Goal: Task Accomplishment & Management: Manage account settings

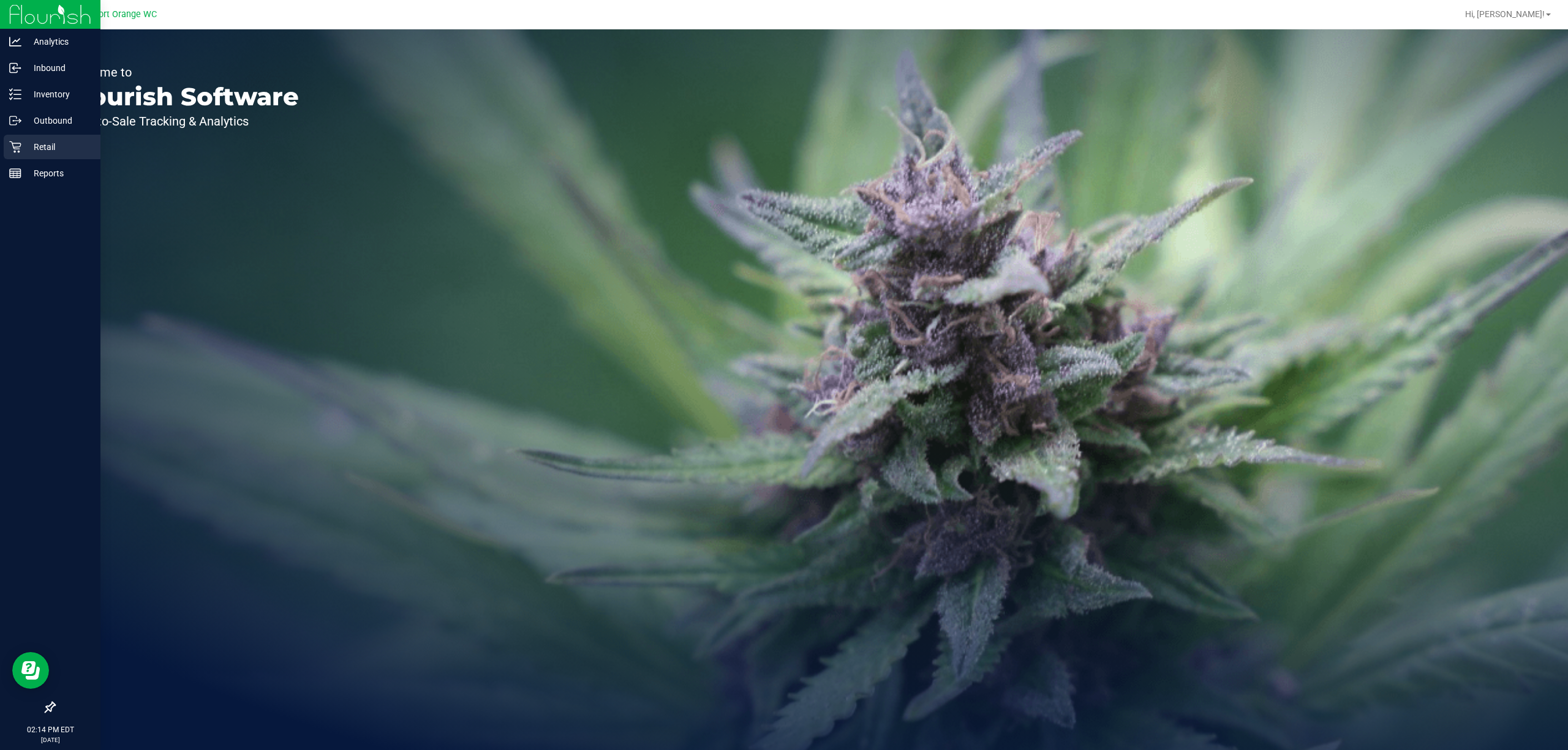
click at [27, 150] on p "Retail" at bounding box center [58, 146] width 73 height 14
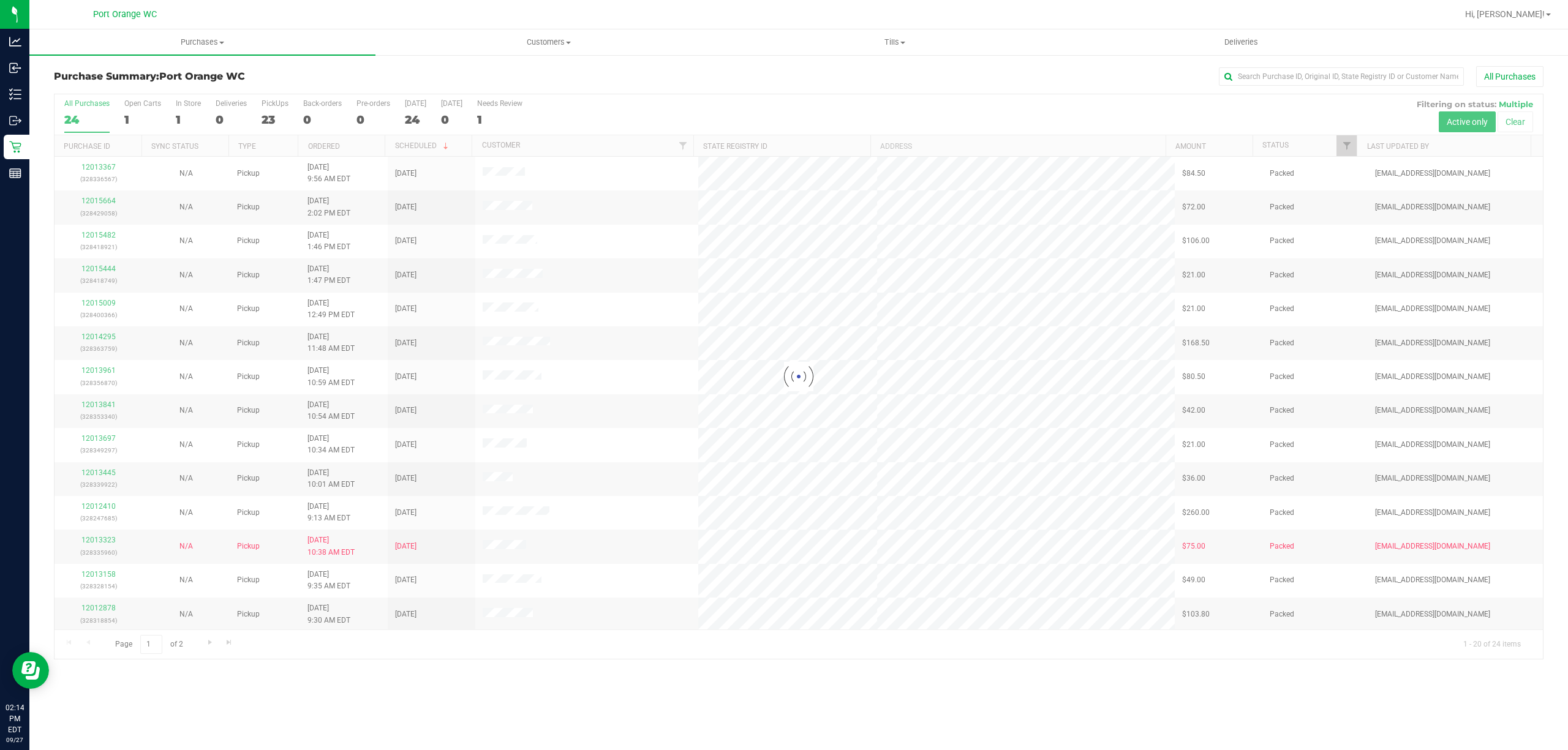
click at [1343, 140] on div at bounding box center [798, 377] width 1488 height 564
click at [1343, 139] on link "Filter" at bounding box center [1346, 145] width 21 height 21
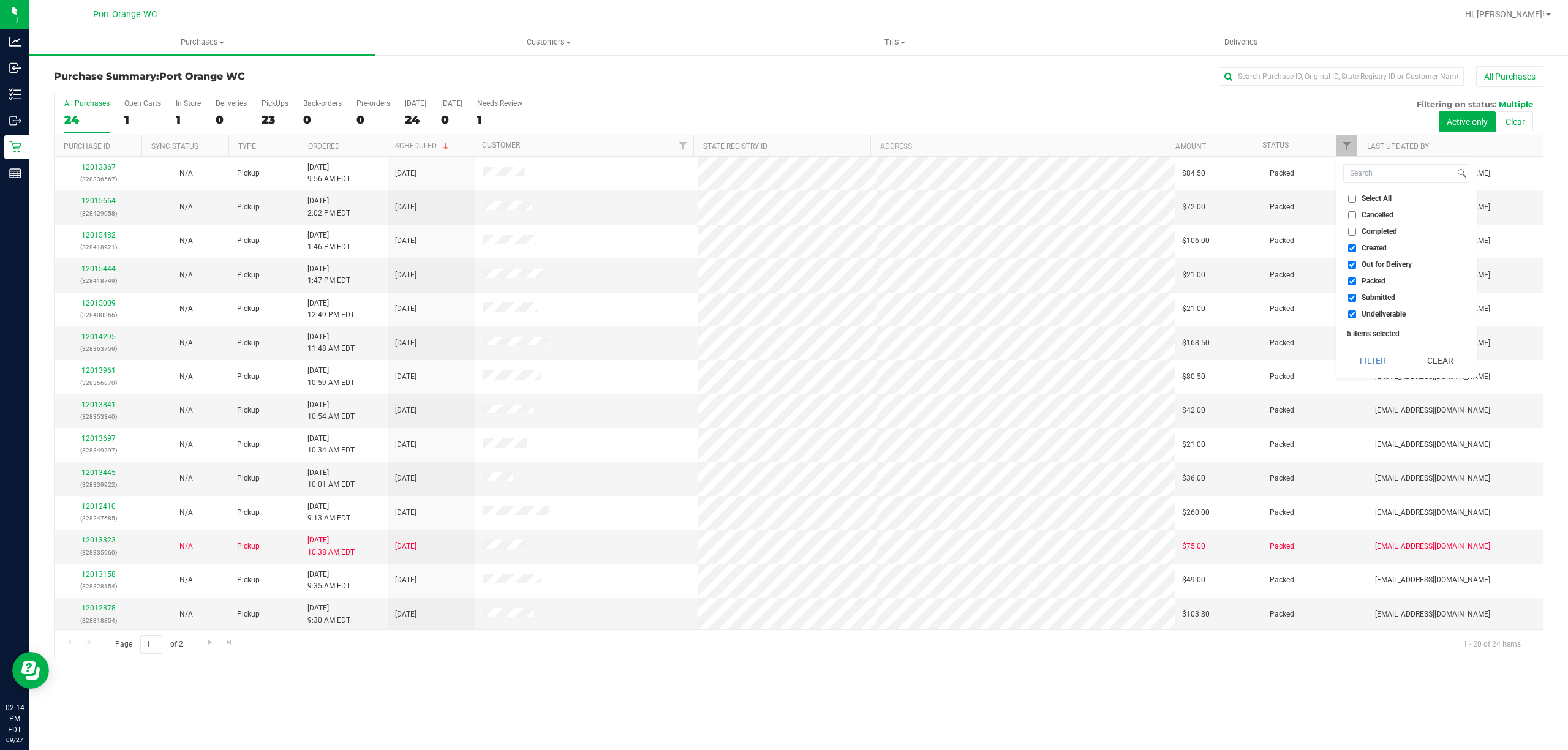
click at [1387, 248] on span "Created" at bounding box center [1374, 247] width 25 height 7
click at [1355, 248] on input "Created" at bounding box center [1351, 247] width 8 height 8
checkbox input "false"
click at [1393, 265] on span "Out for Delivery" at bounding box center [1387, 264] width 50 height 7
click at [1355, 265] on input "Out for Delivery" at bounding box center [1351, 264] width 8 height 8
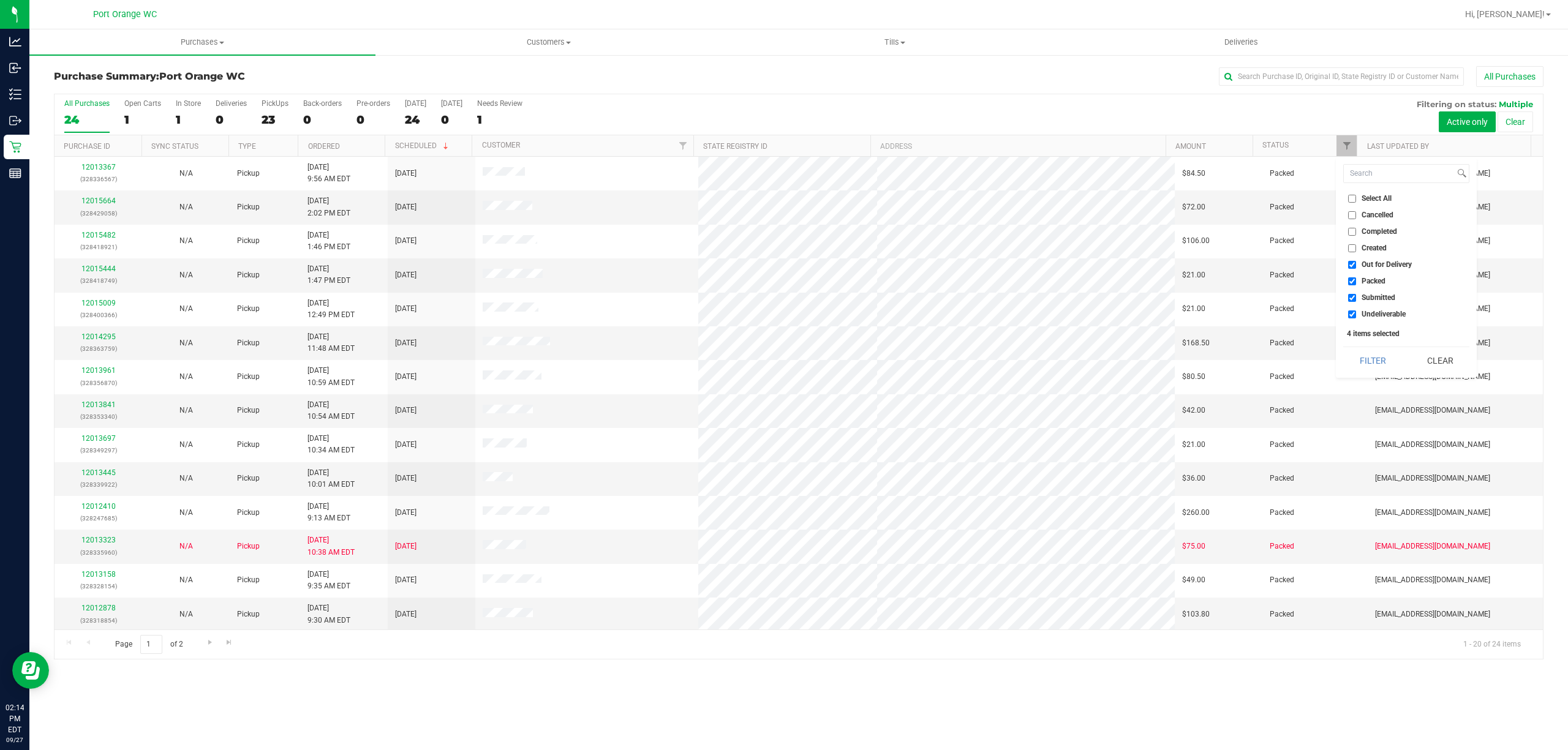
checkbox input "false"
click at [1379, 279] on span "Packed" at bounding box center [1373, 280] width 24 height 7
click at [1355, 279] on input "Packed" at bounding box center [1351, 280] width 8 height 8
checkbox input "false"
drag, startPoint x: 1379, startPoint y: 310, endPoint x: 1377, endPoint y: 321, distance: 11.2
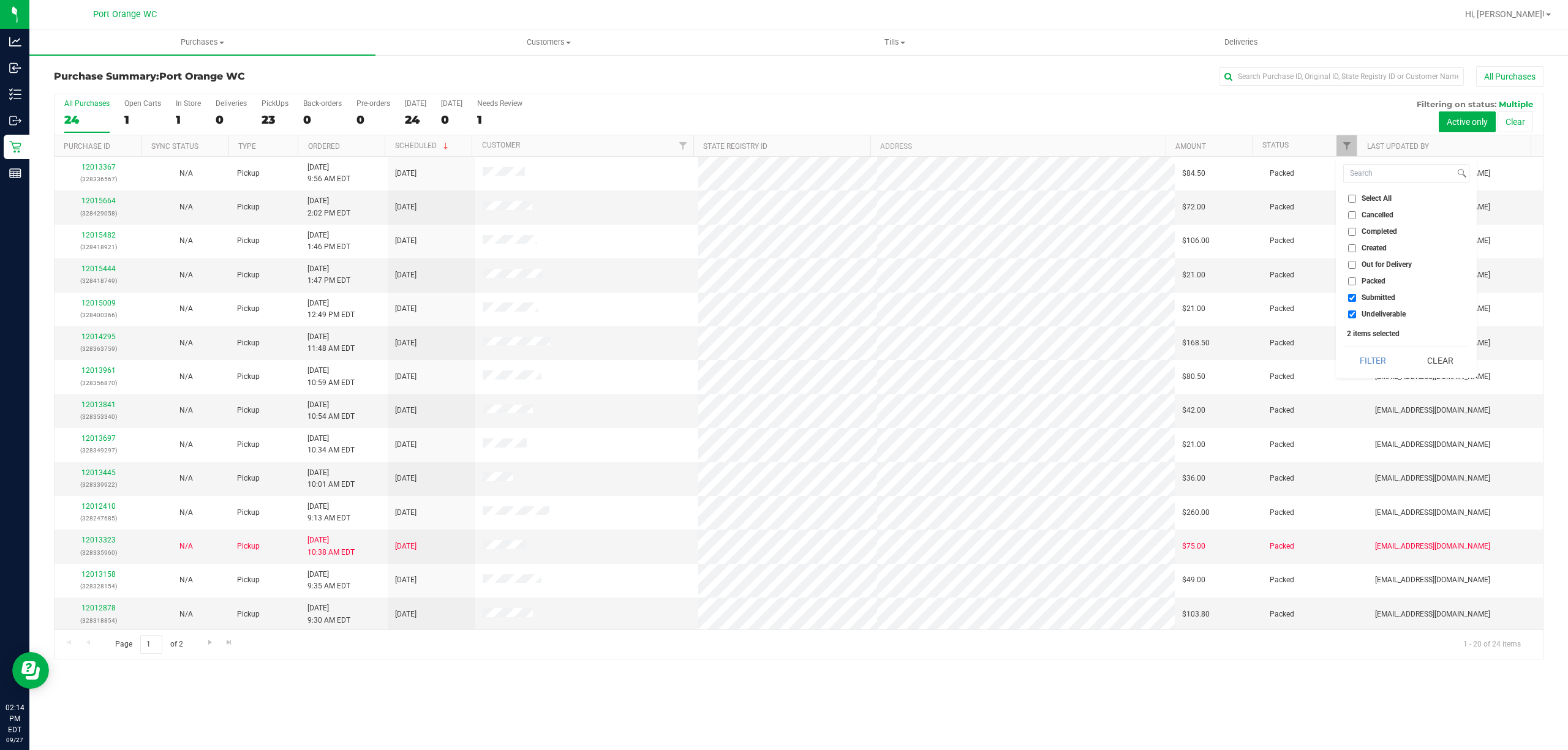
click at [1380, 311] on span "Undeliverable" at bounding box center [1383, 313] width 44 height 7
click at [1355, 311] on input "Undeliverable" at bounding box center [1351, 313] width 8 height 8
checkbox input "false"
click at [1375, 353] on button "Filter" at bounding box center [1372, 361] width 59 height 27
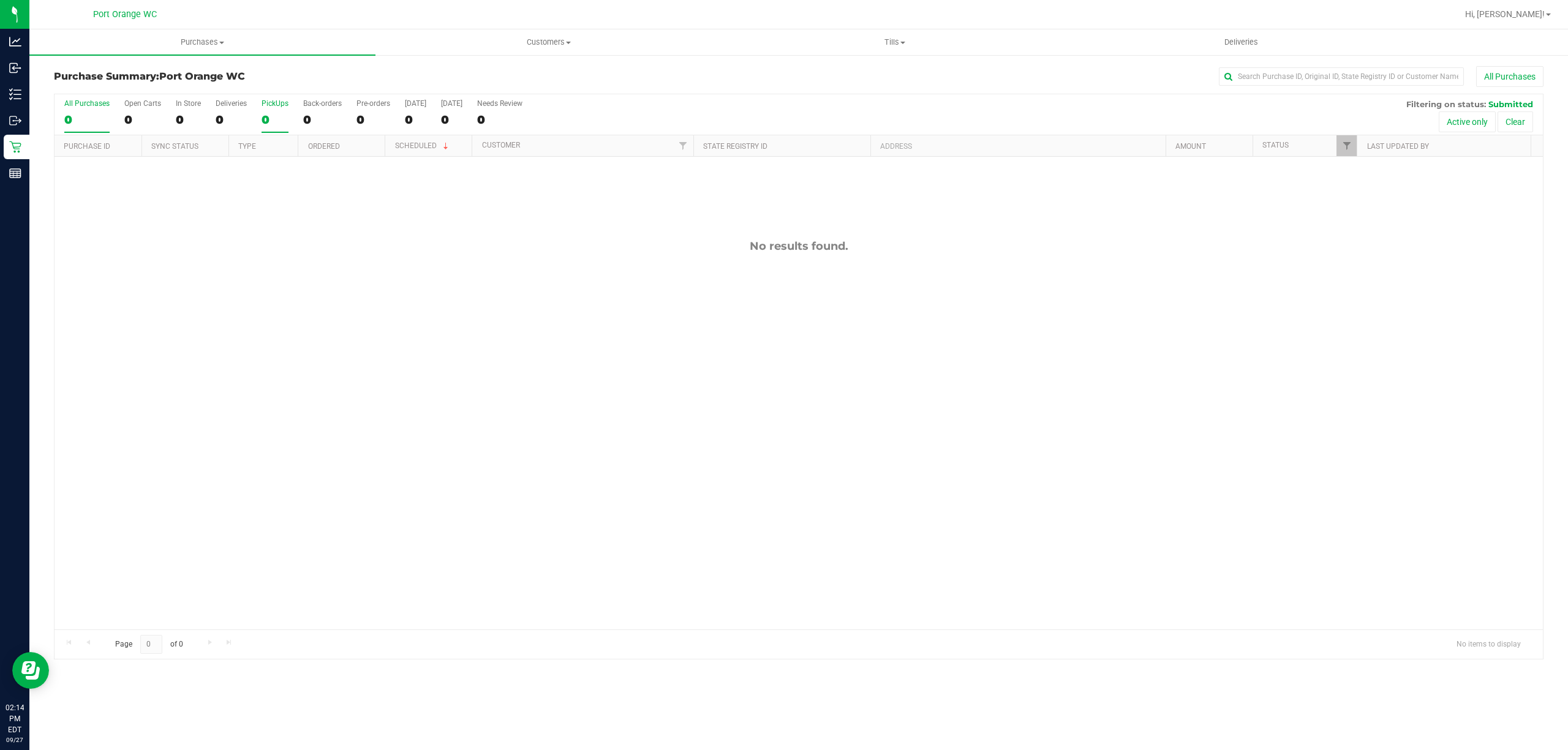
click at [264, 123] on div "0" at bounding box center [275, 120] width 27 height 14
click at [0, 0] on input "PickUps 0" at bounding box center [0, 0] width 0 height 0
click at [264, 123] on div "0" at bounding box center [275, 120] width 27 height 14
click at [0, 0] on input "PickUps 0" at bounding box center [0, 0] width 0 height 0
click at [202, 47] on span "Purchases" at bounding box center [202, 42] width 346 height 11
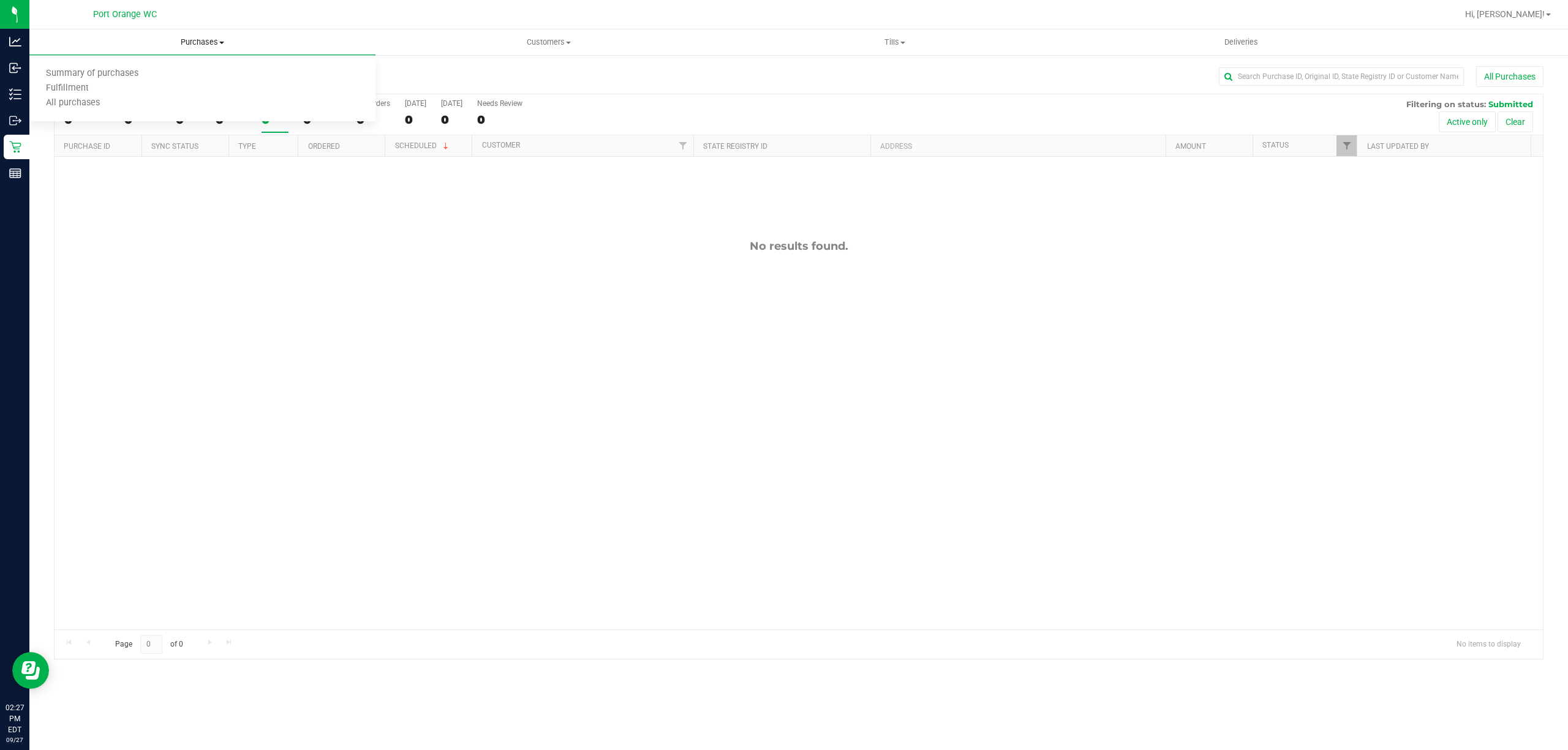
click at [112, 74] on span "Summary of purchases" at bounding box center [92, 74] width 125 height 11
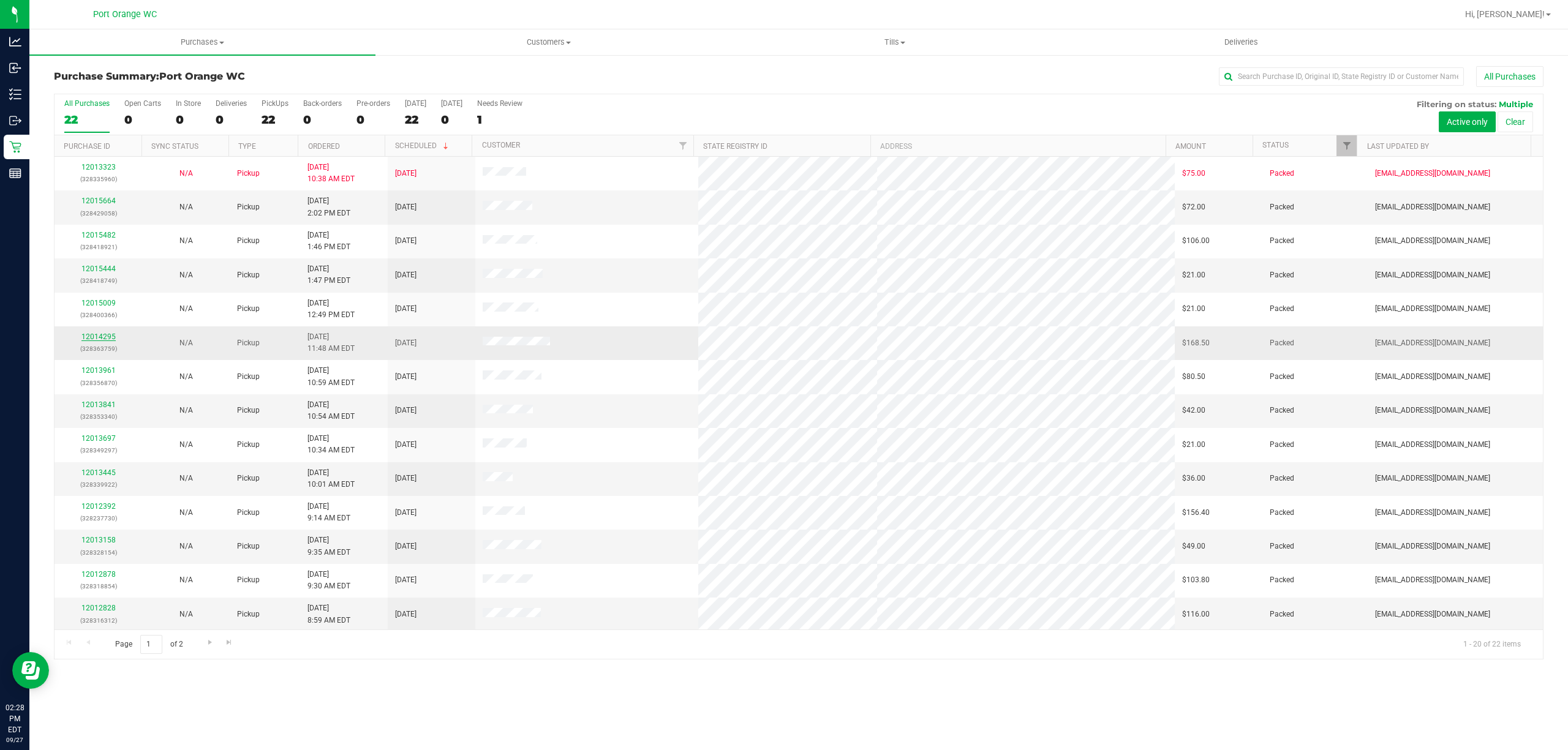
click at [104, 339] on link "12014295" at bounding box center [98, 337] width 34 height 9
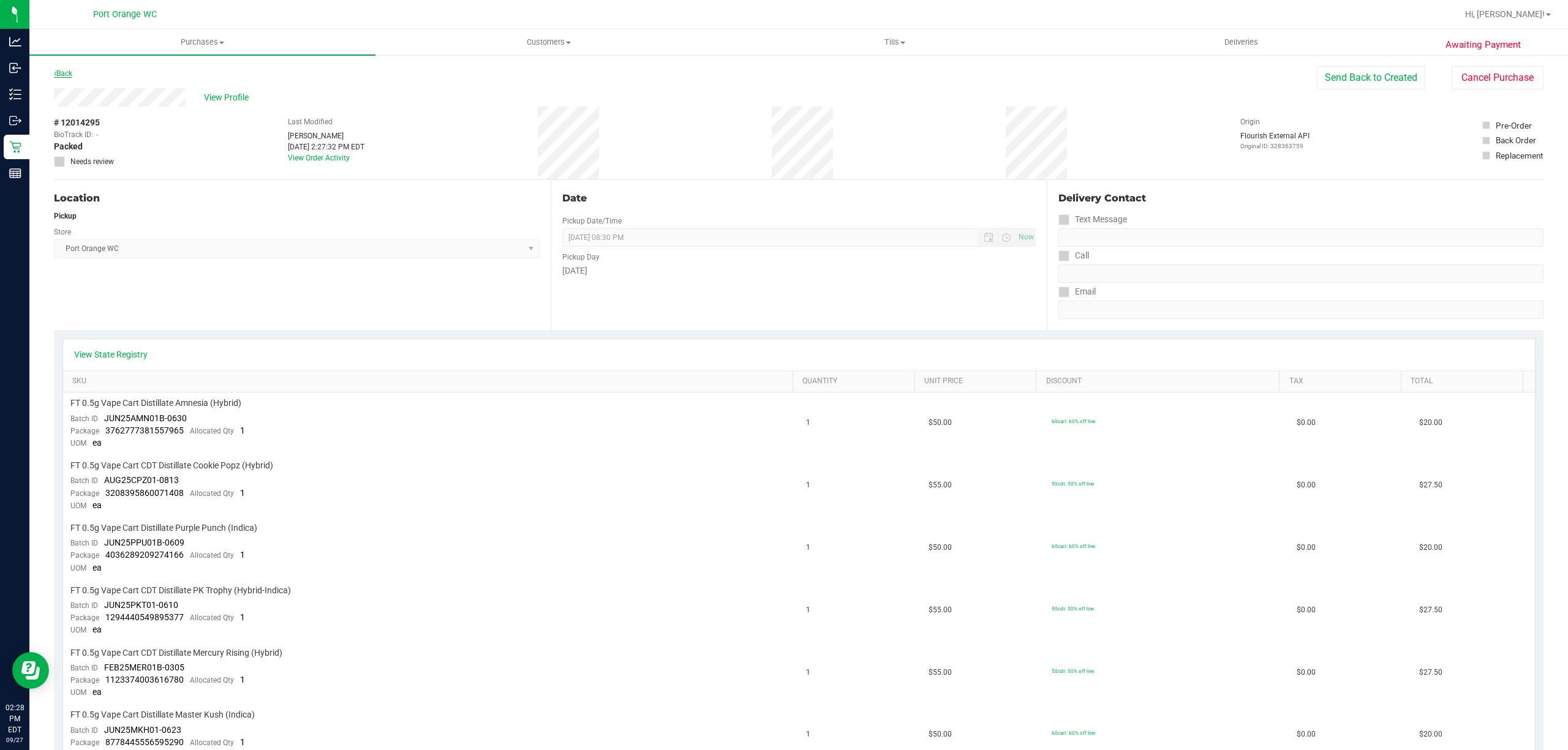
click at [67, 72] on link "Back" at bounding box center [63, 73] width 19 height 9
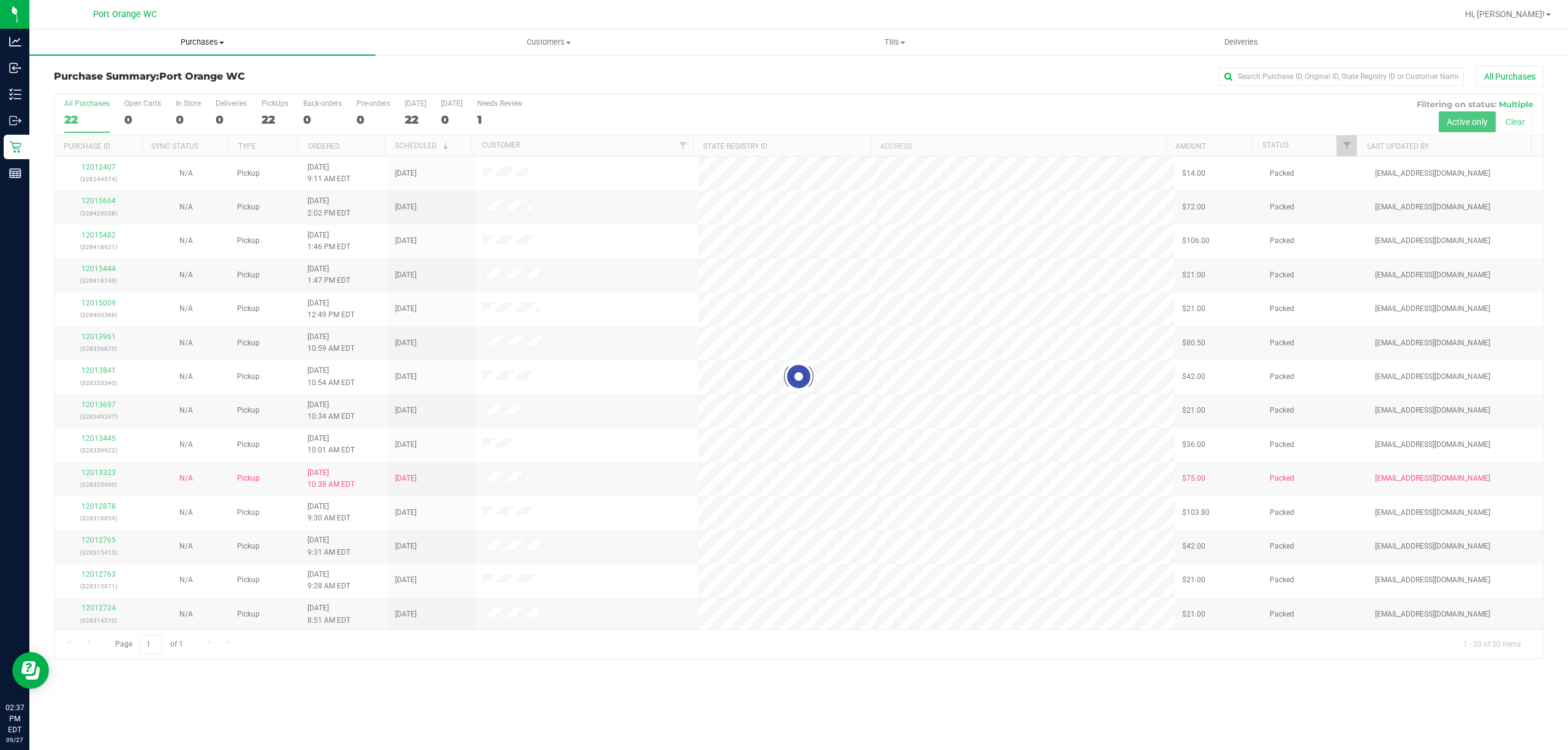
click at [211, 39] on span "Purchases" at bounding box center [202, 42] width 346 height 11
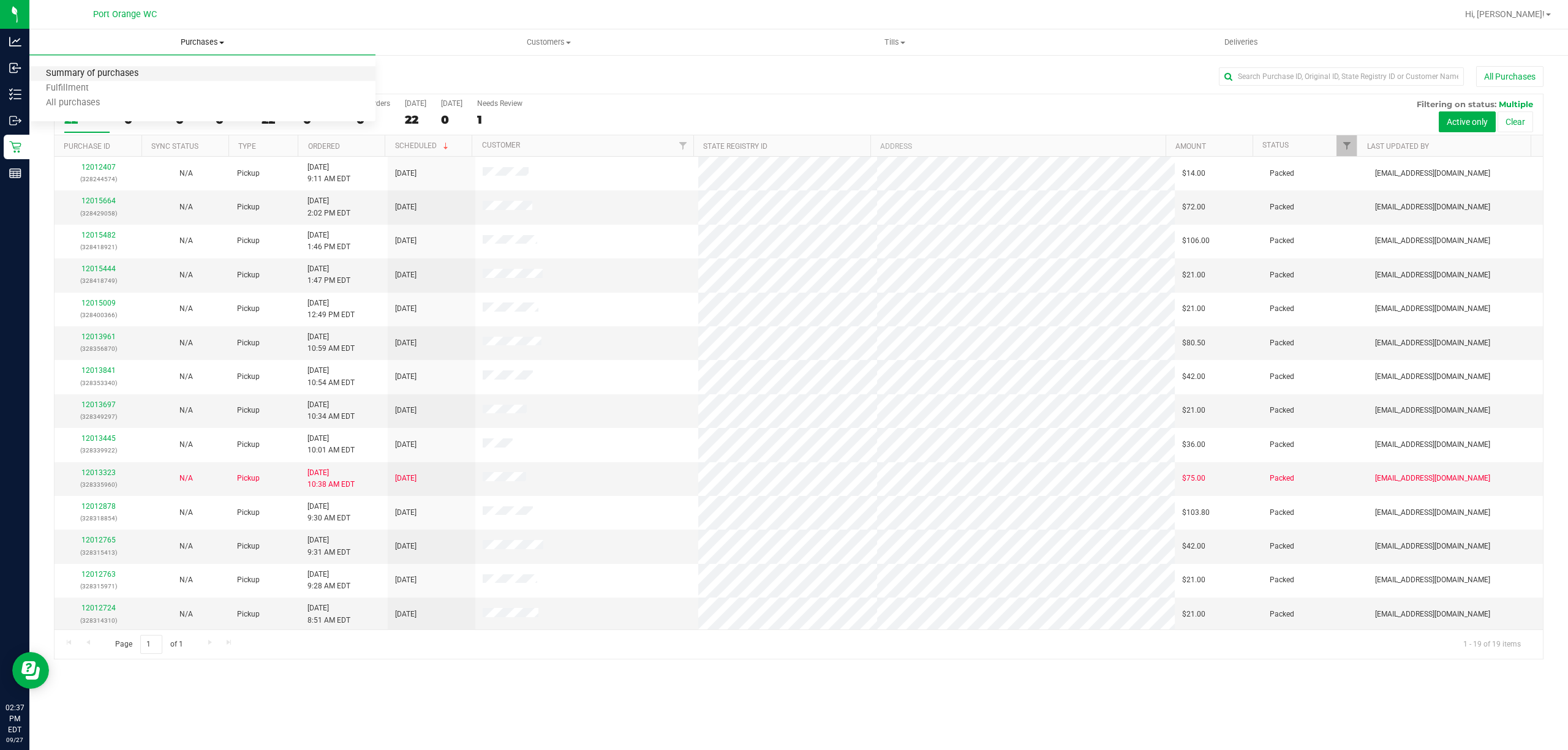
click at [113, 69] on span "Summary of purchases" at bounding box center [92, 74] width 125 height 11
click at [221, 42] on span at bounding box center [221, 43] width 4 height 3
click at [73, 88] on span "Fulfillment" at bounding box center [67, 88] width 76 height 11
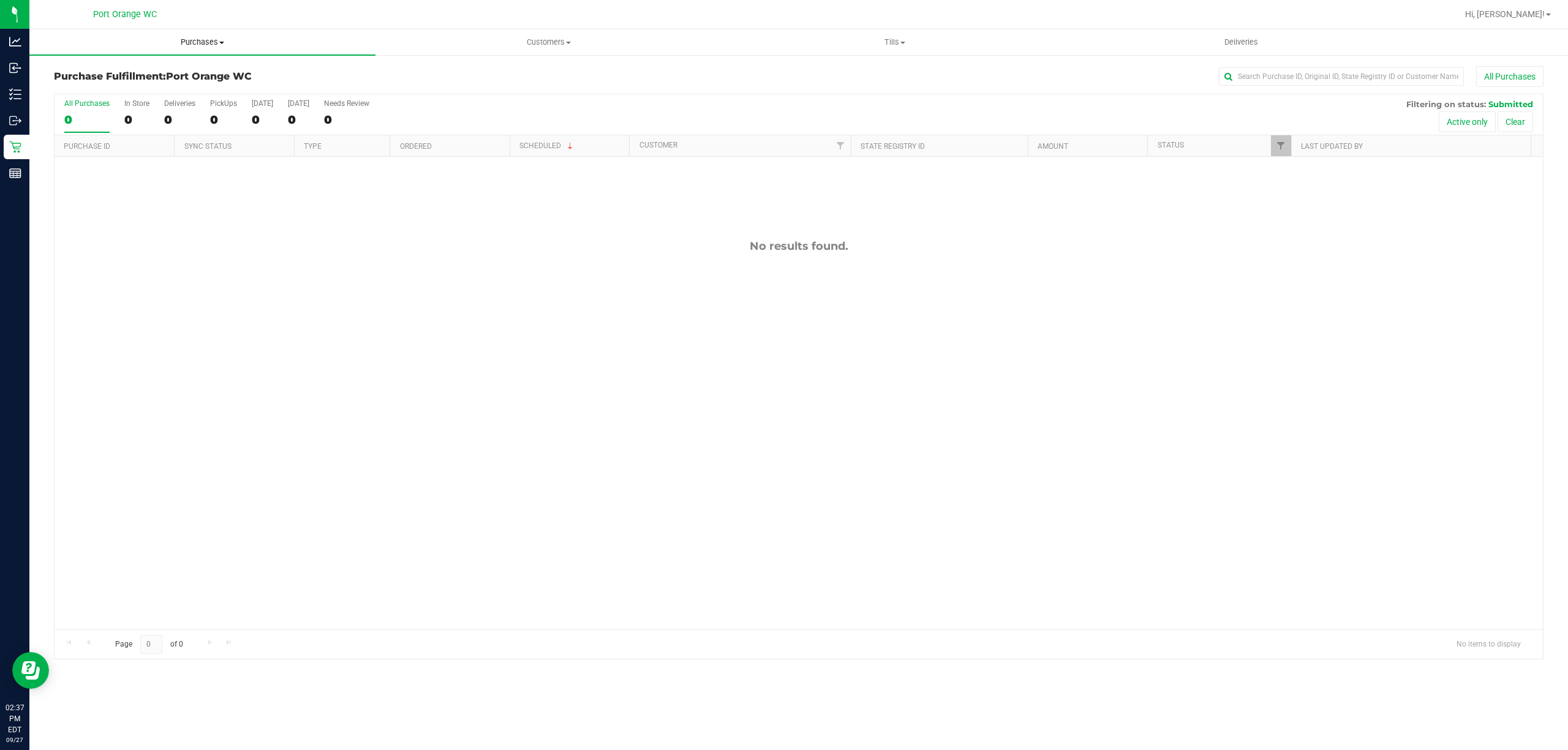
click at [219, 42] on span at bounding box center [221, 43] width 4 height 3
click at [116, 69] on span "Summary of purchases" at bounding box center [92, 74] width 125 height 11
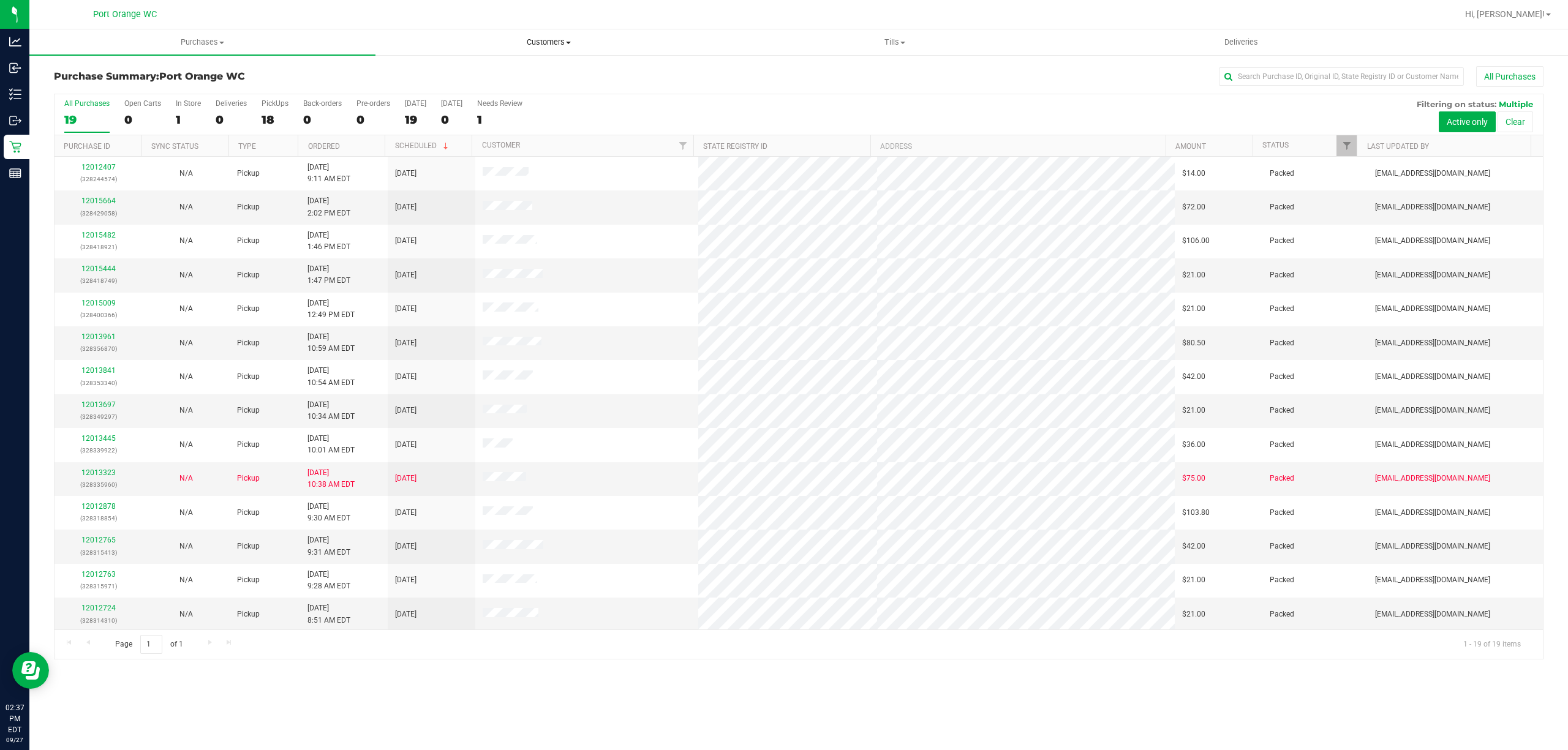
click at [567, 42] on span at bounding box center [567, 43] width 4 height 3
click at [432, 75] on span "All customers" at bounding box center [419, 74] width 88 height 11
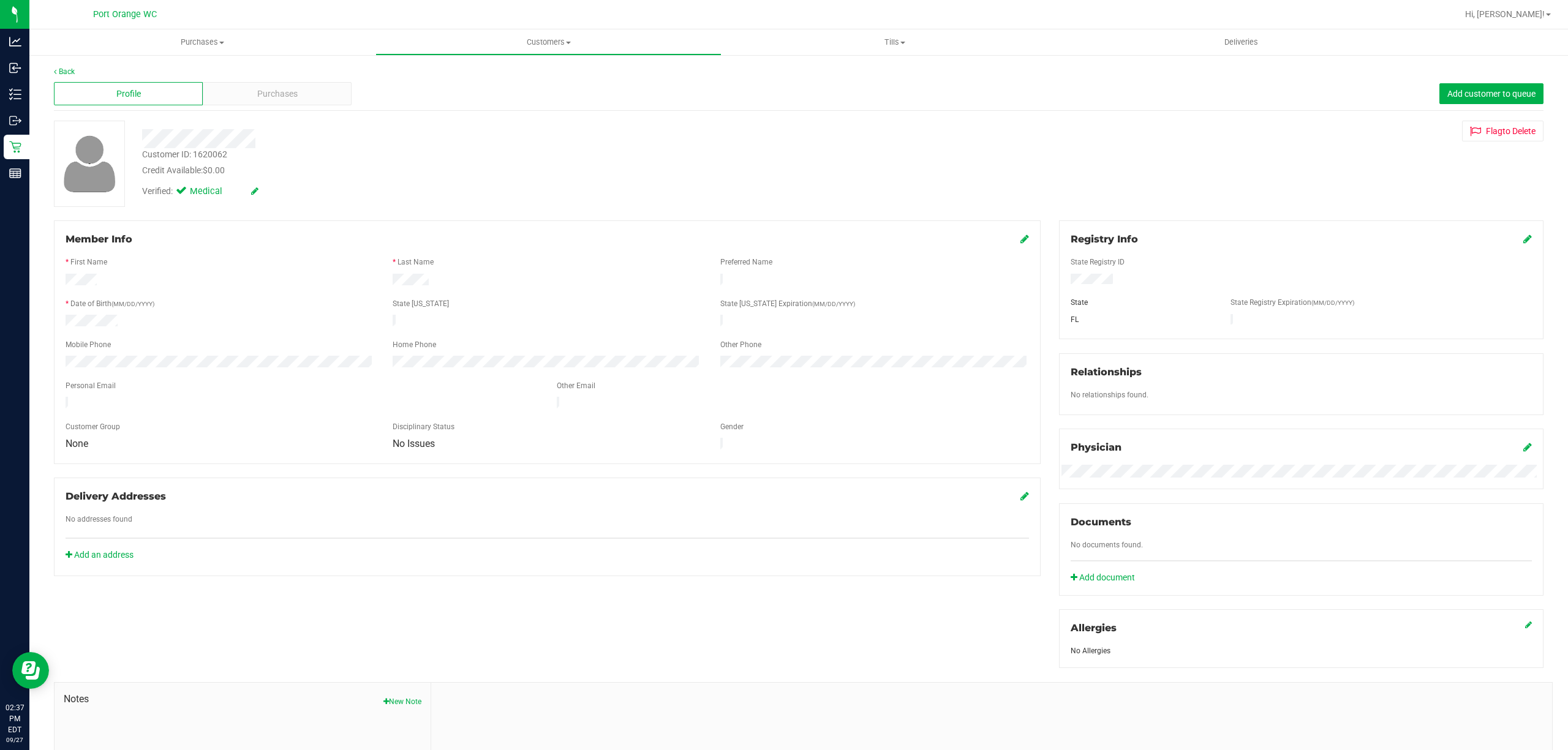
click at [289, 89] on span "Purchases" at bounding box center [277, 94] width 40 height 12
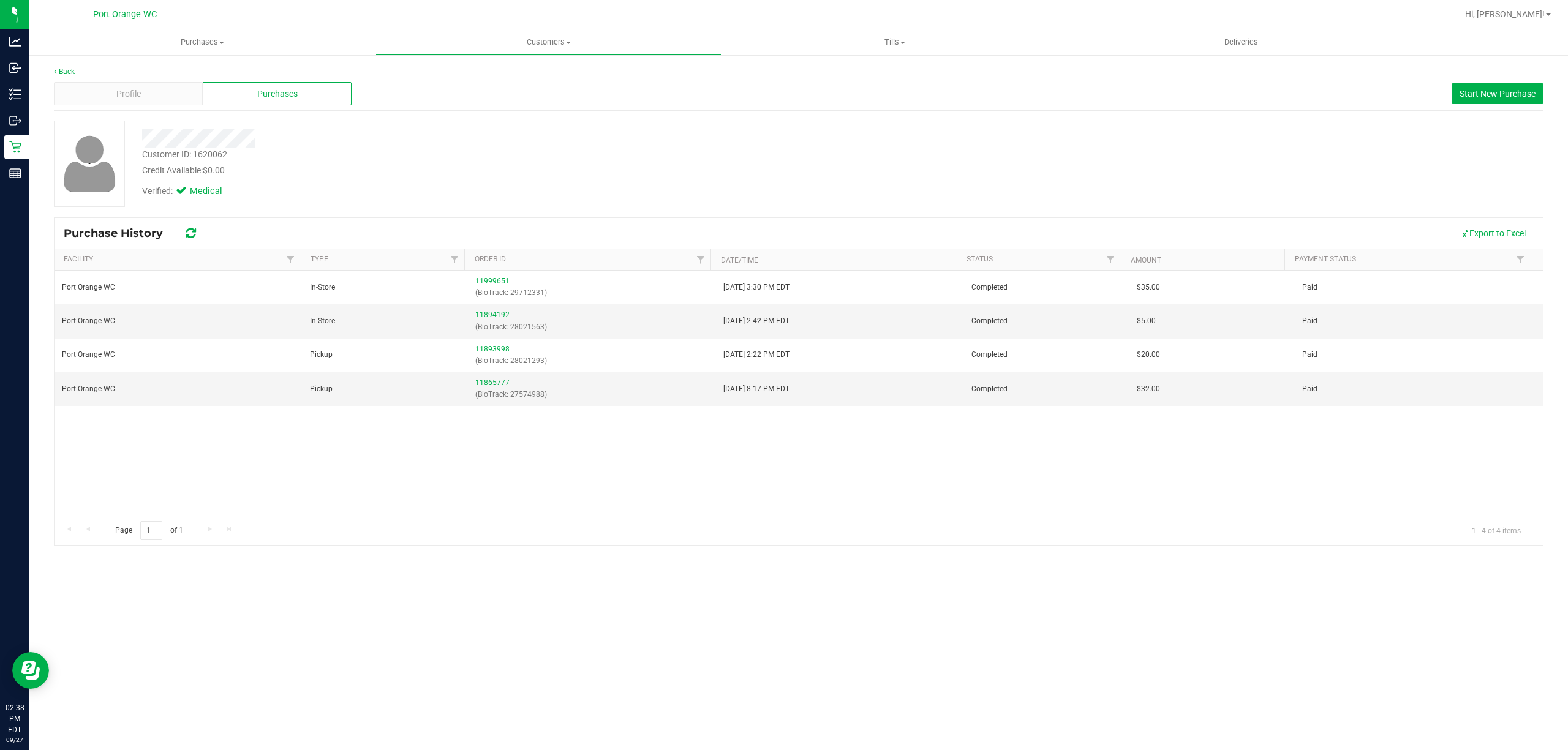
click at [522, 155] on div "Customer ID: 1620062 Credit Available: $0.00" at bounding box center [510, 162] width 754 height 29
click at [147, 86] on div "Profile" at bounding box center [128, 94] width 149 height 23
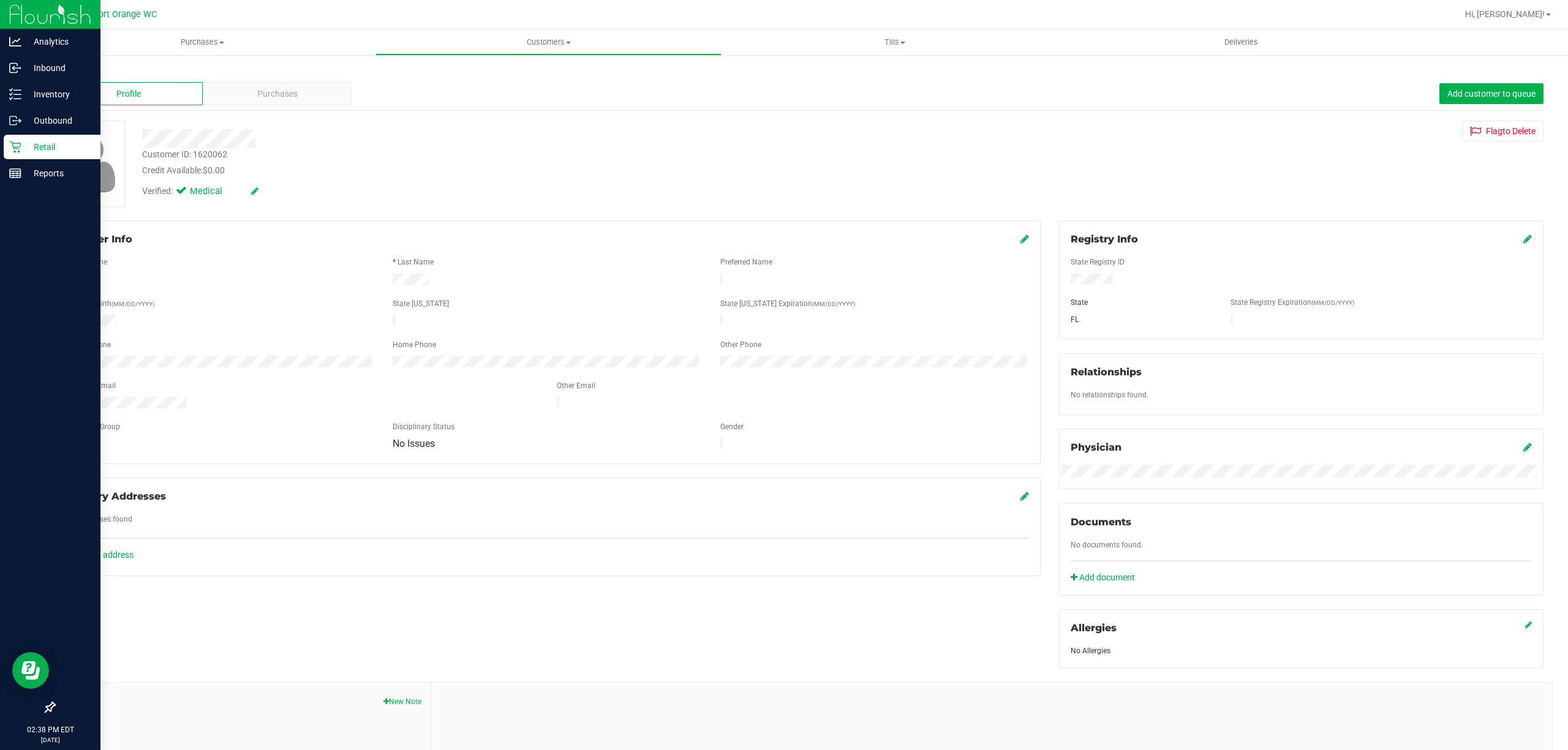
click at [11, 152] on icon at bounding box center [15, 147] width 13 height 12
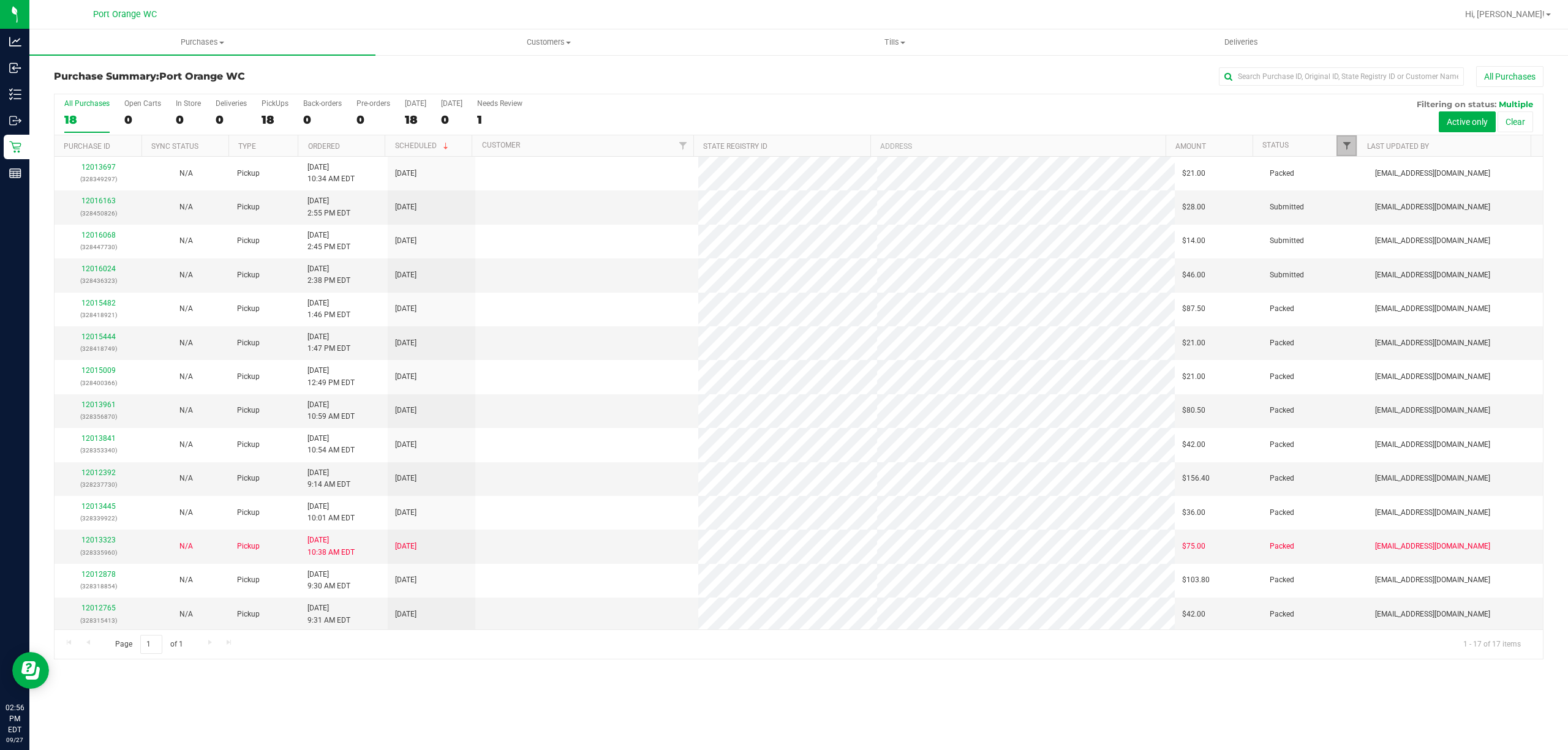
click at [1347, 150] on span "Filter" at bounding box center [1346, 146] width 10 height 10
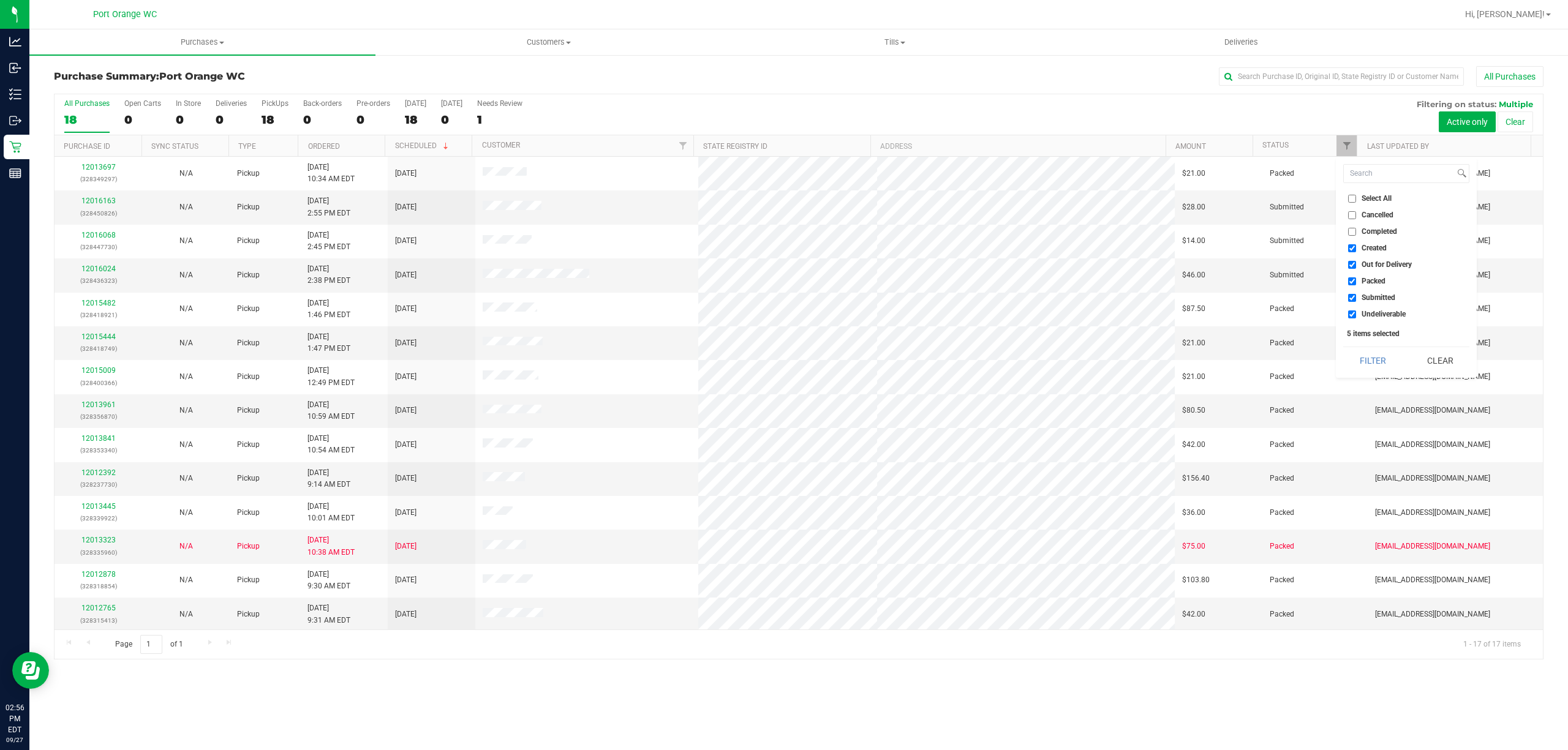
click at [1369, 242] on li "Created" at bounding box center [1405, 248] width 126 height 12
click at [1371, 254] on li "Created" at bounding box center [1405, 248] width 126 height 12
click at [1374, 247] on span "Created" at bounding box center [1374, 247] width 25 height 7
click at [1355, 247] on input "Created" at bounding box center [1351, 247] width 8 height 8
checkbox input "false"
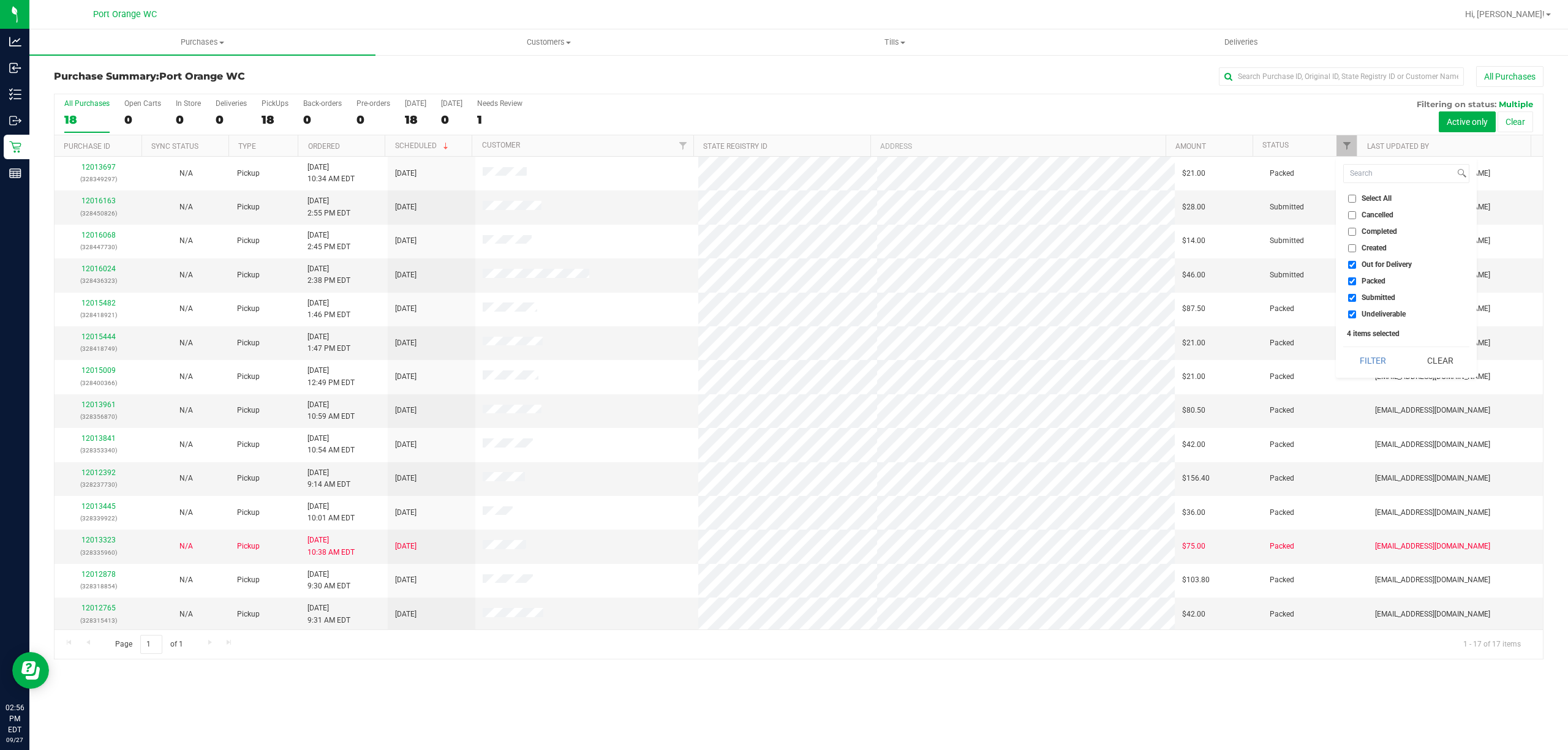
click at [1378, 268] on span "Out for Delivery" at bounding box center [1387, 264] width 50 height 7
click at [1355, 268] on input "Out for Delivery" at bounding box center [1351, 264] width 8 height 8
checkbox input "false"
click at [1383, 277] on span "Packed" at bounding box center [1373, 280] width 24 height 7
click at [1355, 277] on input "Packed" at bounding box center [1351, 280] width 8 height 8
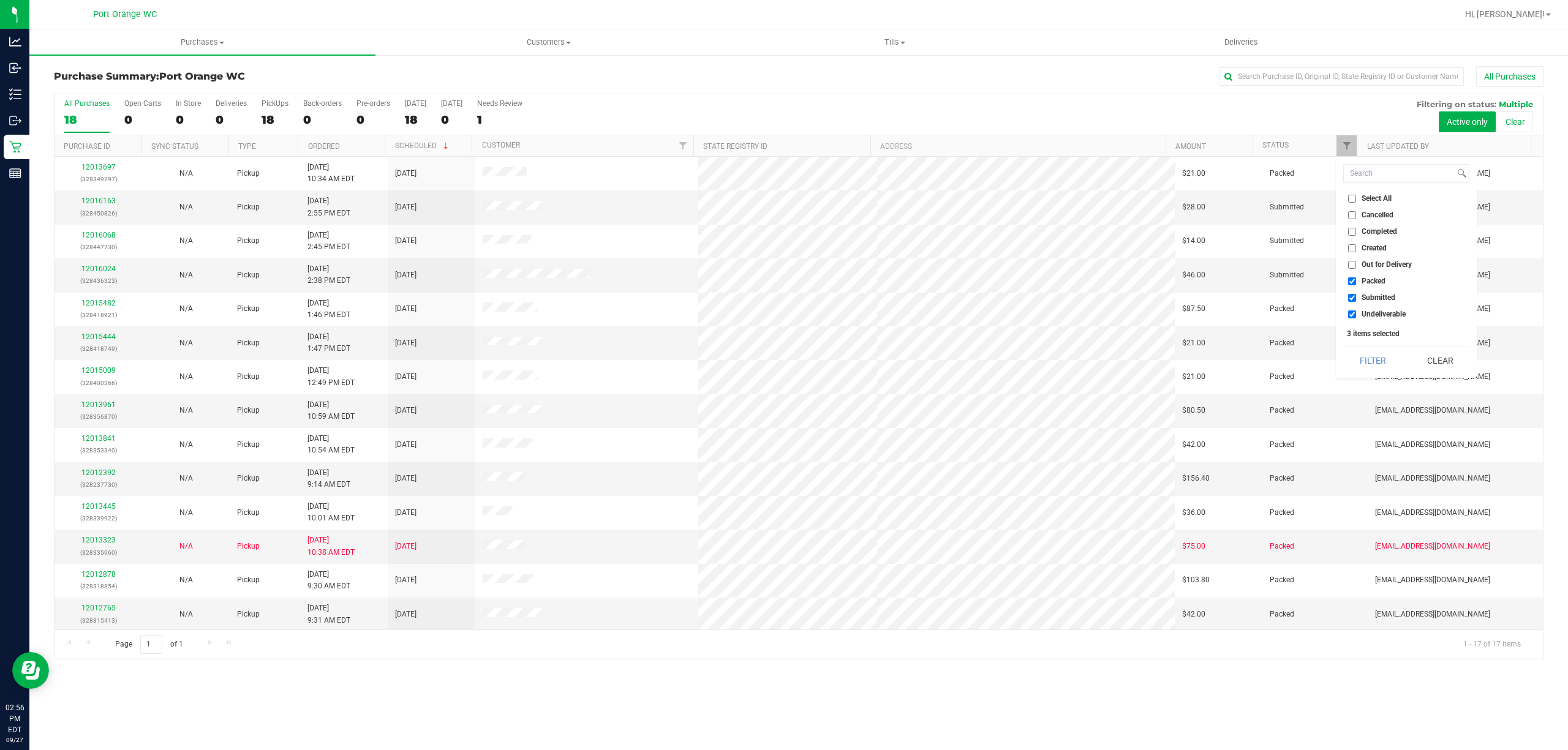
checkbox input "false"
click at [1397, 316] on span "Undeliverable" at bounding box center [1383, 313] width 44 height 7
click at [1355, 316] on input "Undeliverable" at bounding box center [1351, 313] width 8 height 8
checkbox input "false"
click at [1384, 362] on button "Filter" at bounding box center [1372, 361] width 59 height 27
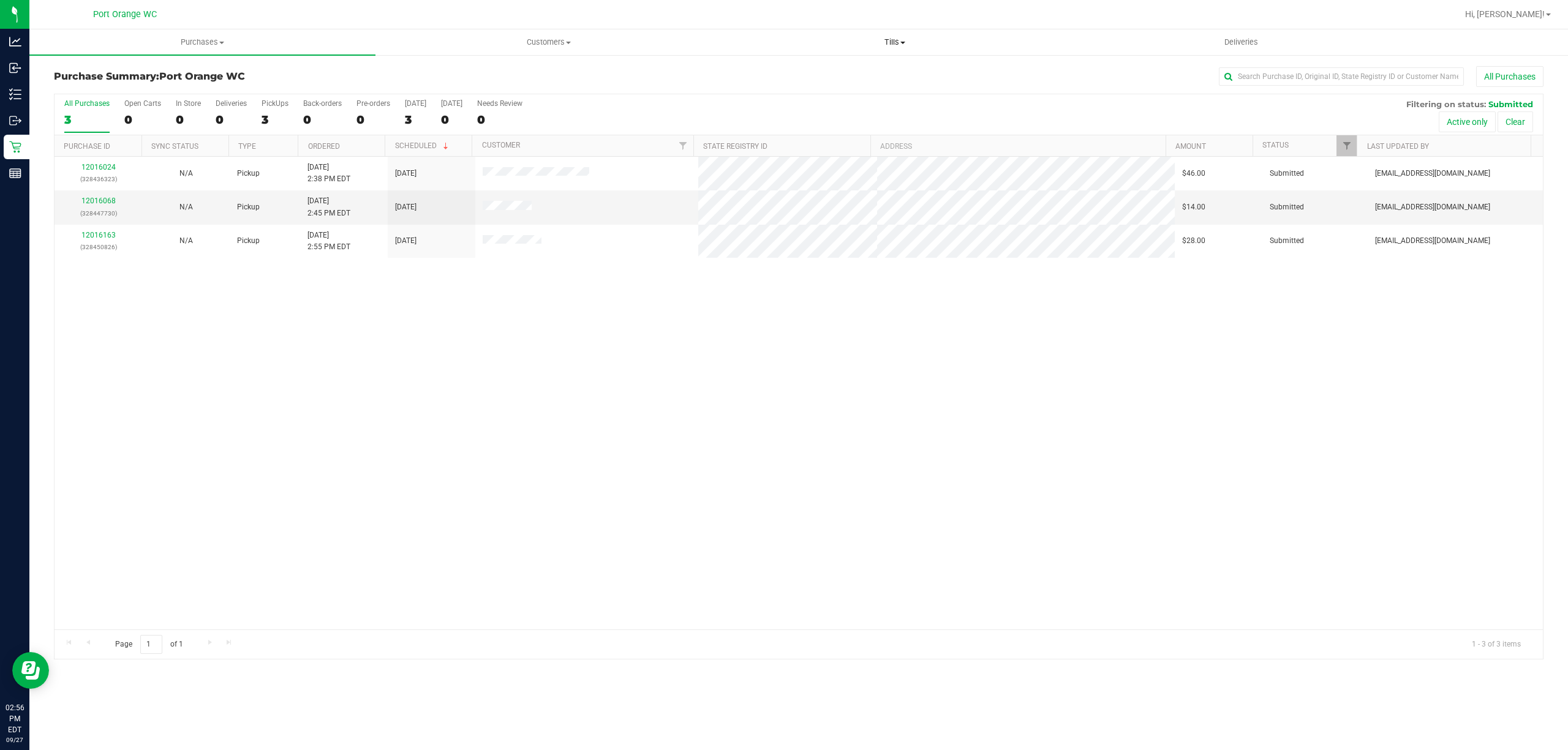
click at [880, 40] on span "Tills" at bounding box center [894, 42] width 345 height 11
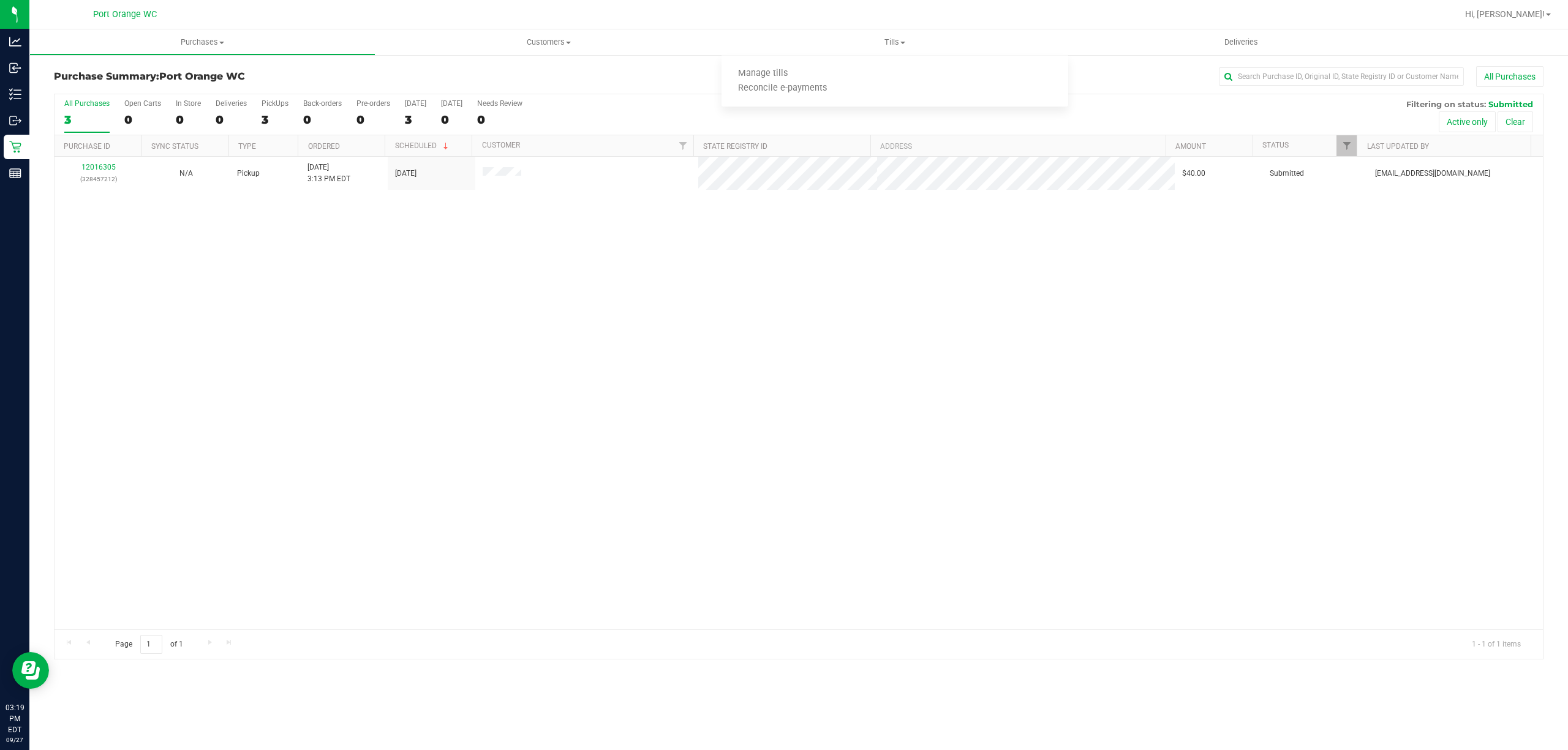
click at [465, 407] on div "12016305 (328457212) N/A Pickup 9/27/2025 3:13 PM EDT 9/27/2025 $40.00 Submitte…" at bounding box center [798, 392] width 1488 height 472
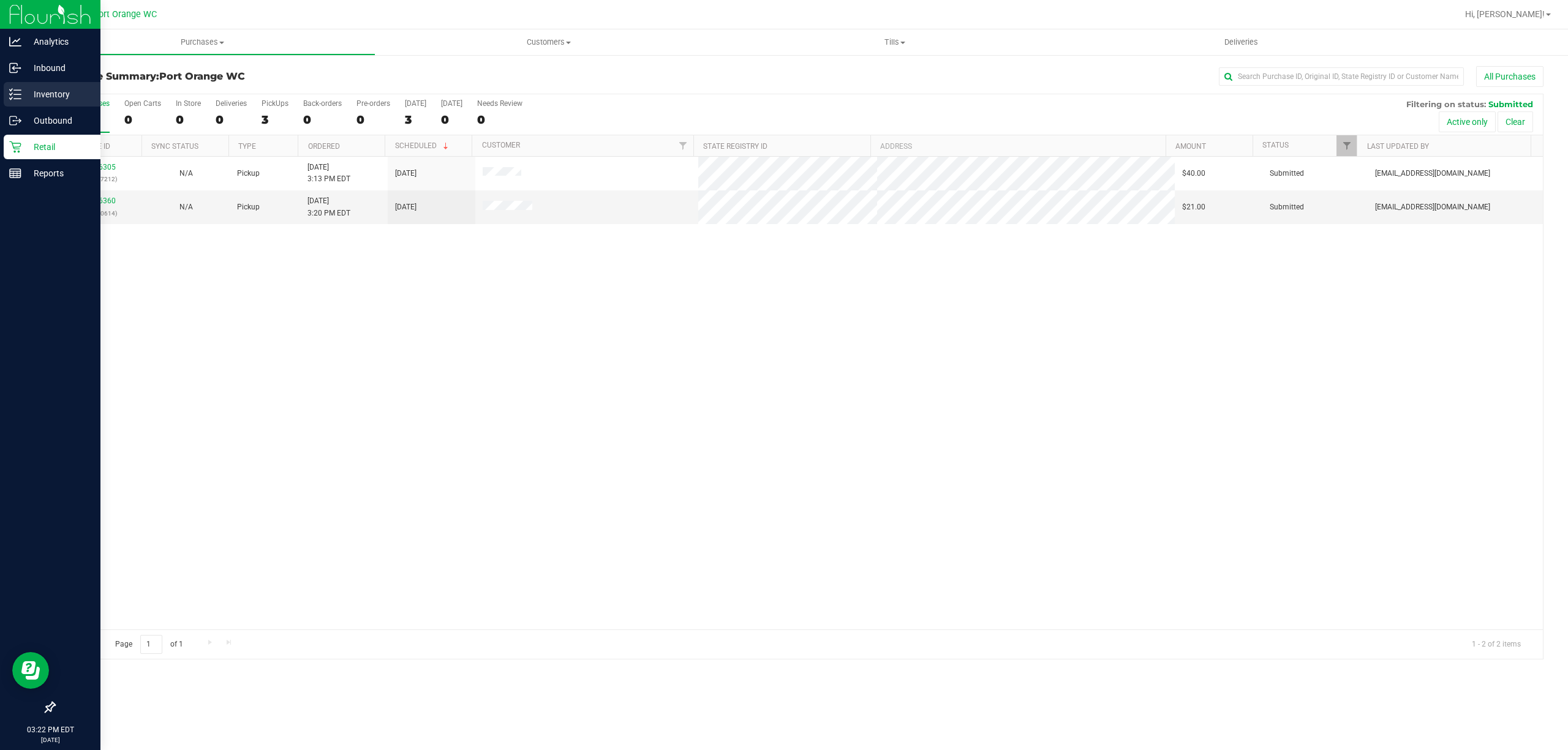
click at [60, 93] on p "Inventory" at bounding box center [58, 94] width 73 height 14
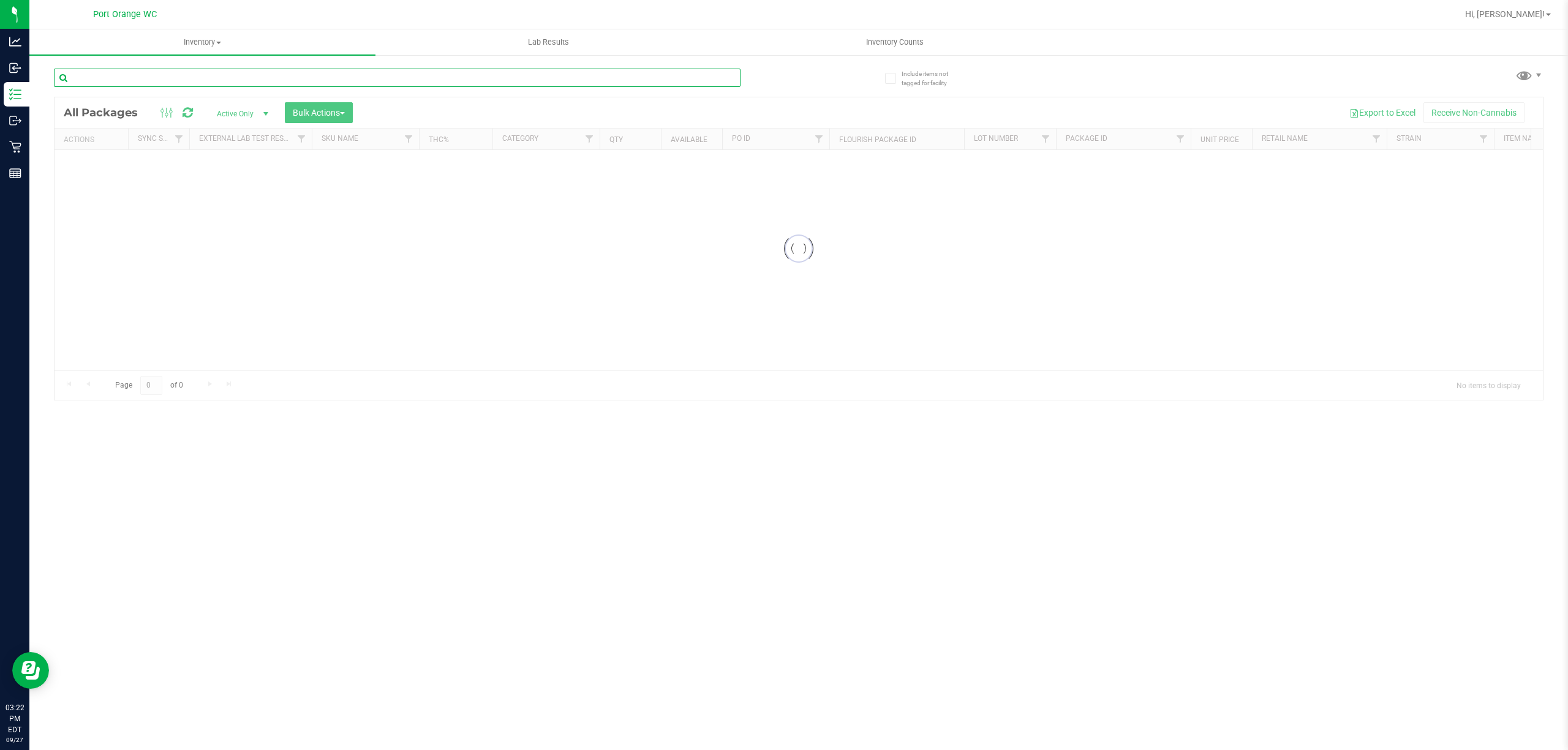
click at [219, 74] on div "Inventory All packages All inventory Waste log Create inventory Lab Results Inv…" at bounding box center [799, 389] width 1539 height 721
paste input "FT 1g Vape Cart Distillate Dosi-Do (Indica)"
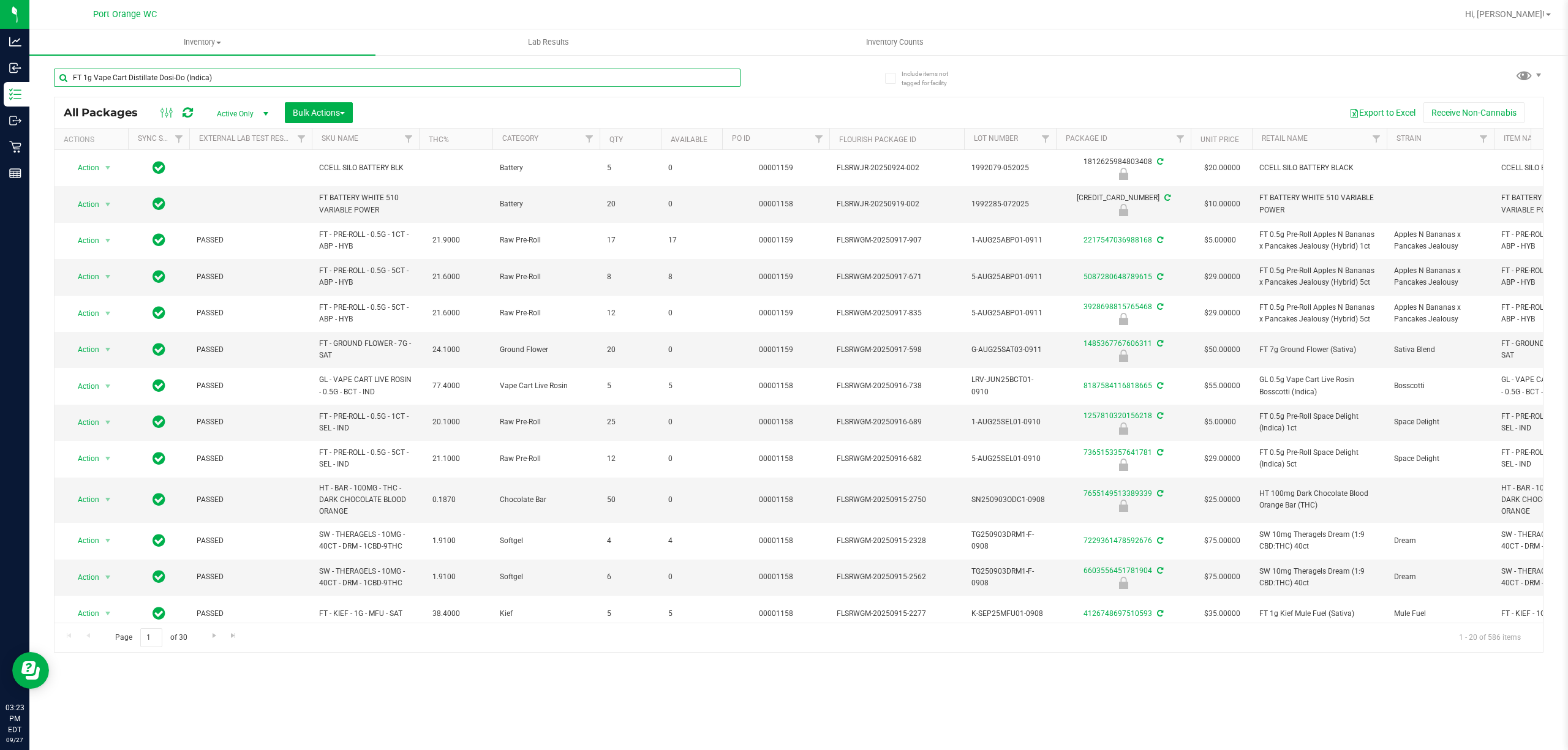
type input "FT 1g Vape Cart Distillate Dosi-Do (Indica)"
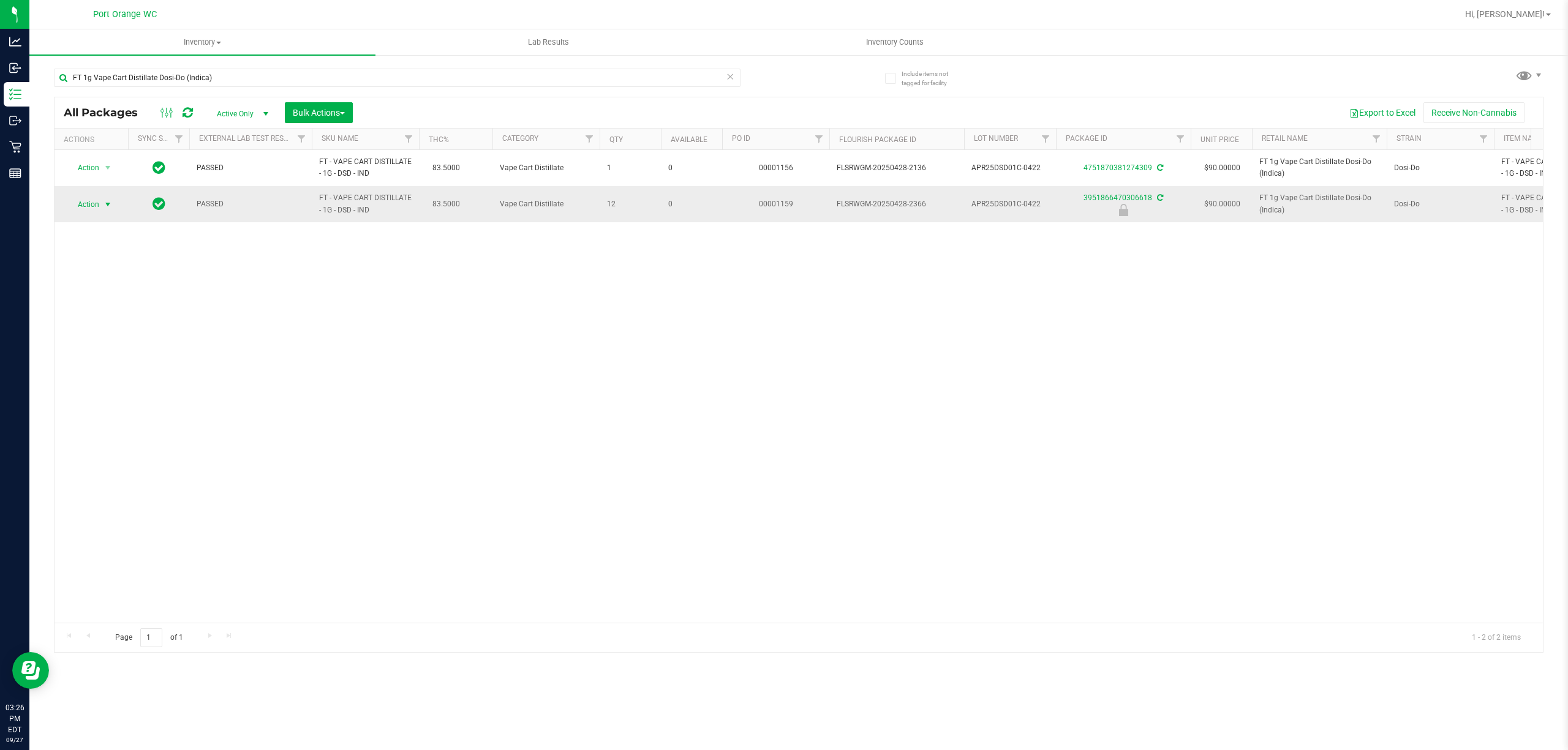
click at [105, 202] on span "select" at bounding box center [107, 204] width 10 height 10
click at [87, 354] on li "Unlock package" at bounding box center [106, 350] width 79 height 19
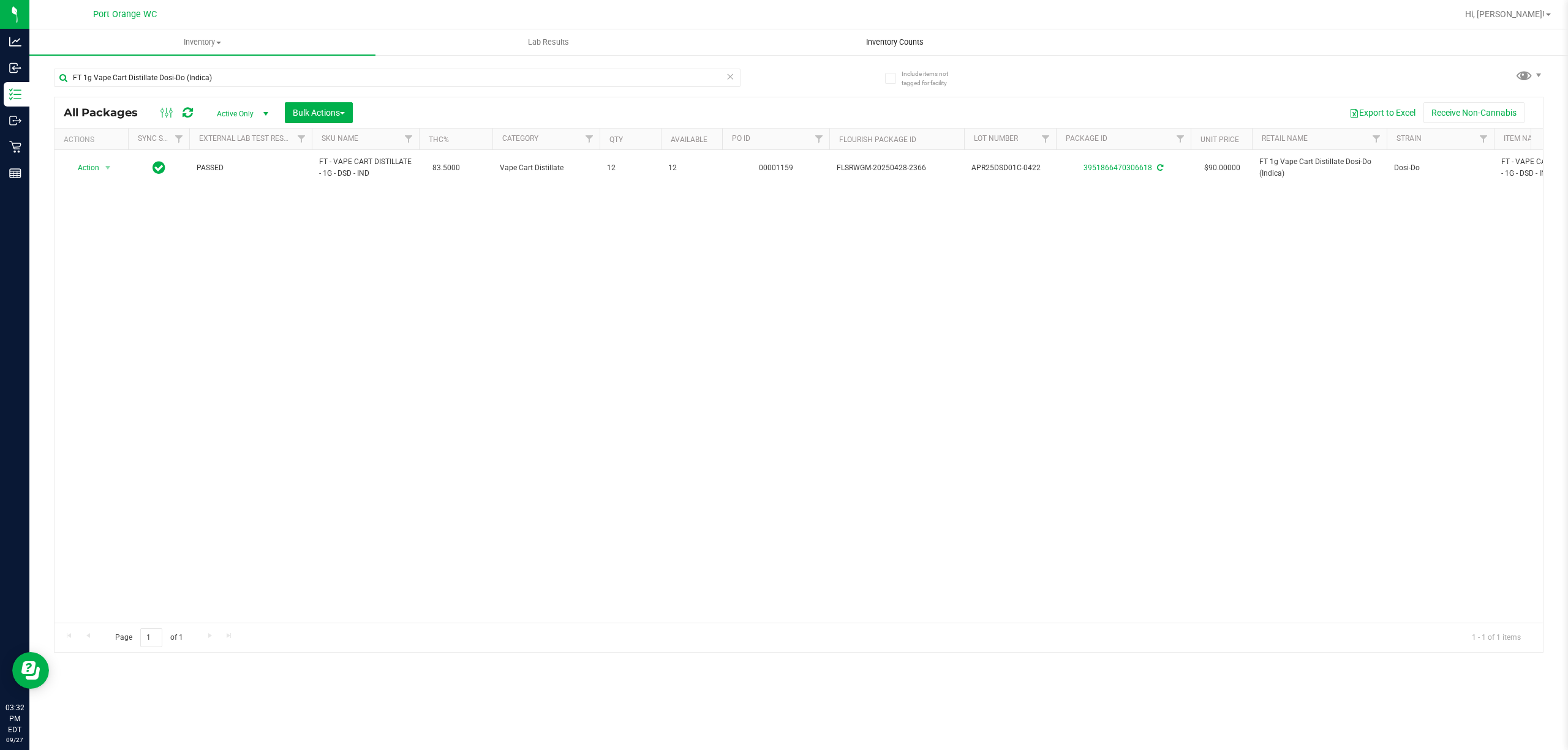
click at [879, 47] on span "Inventory Counts" at bounding box center [894, 42] width 90 height 11
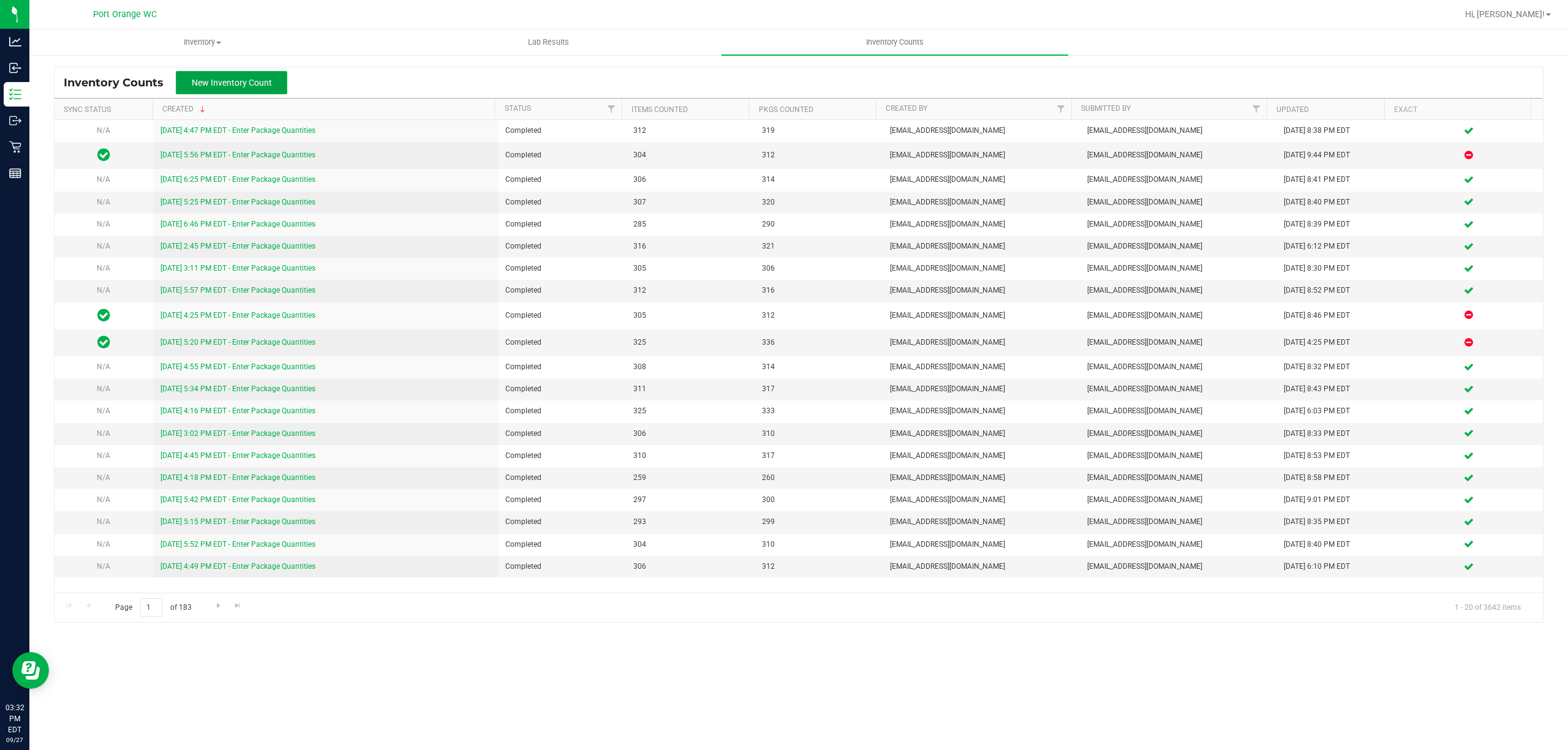
click at [265, 84] on span "New Inventory Count" at bounding box center [232, 82] width 80 height 10
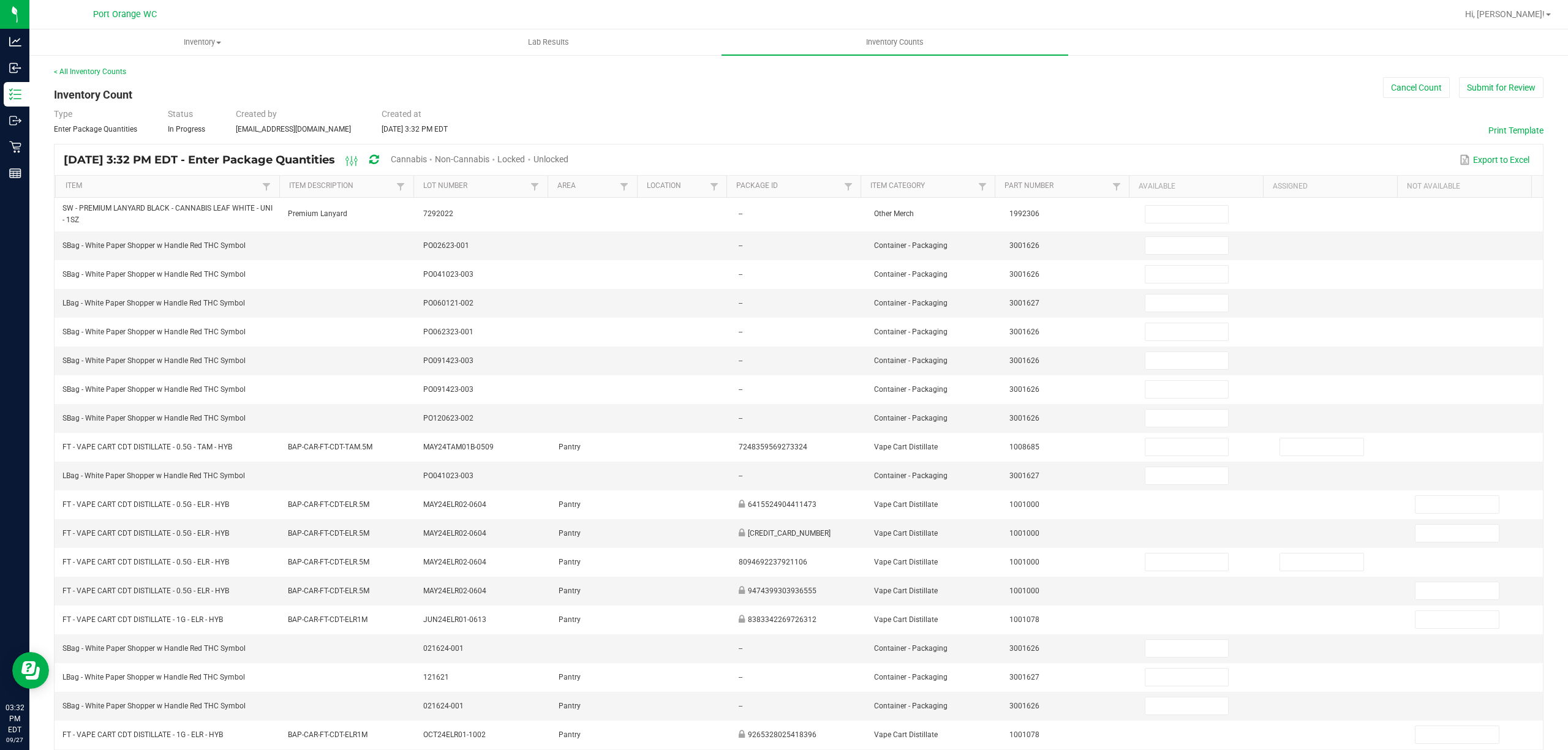
click at [568, 154] on span "Unlocked" at bounding box center [550, 159] width 35 height 10
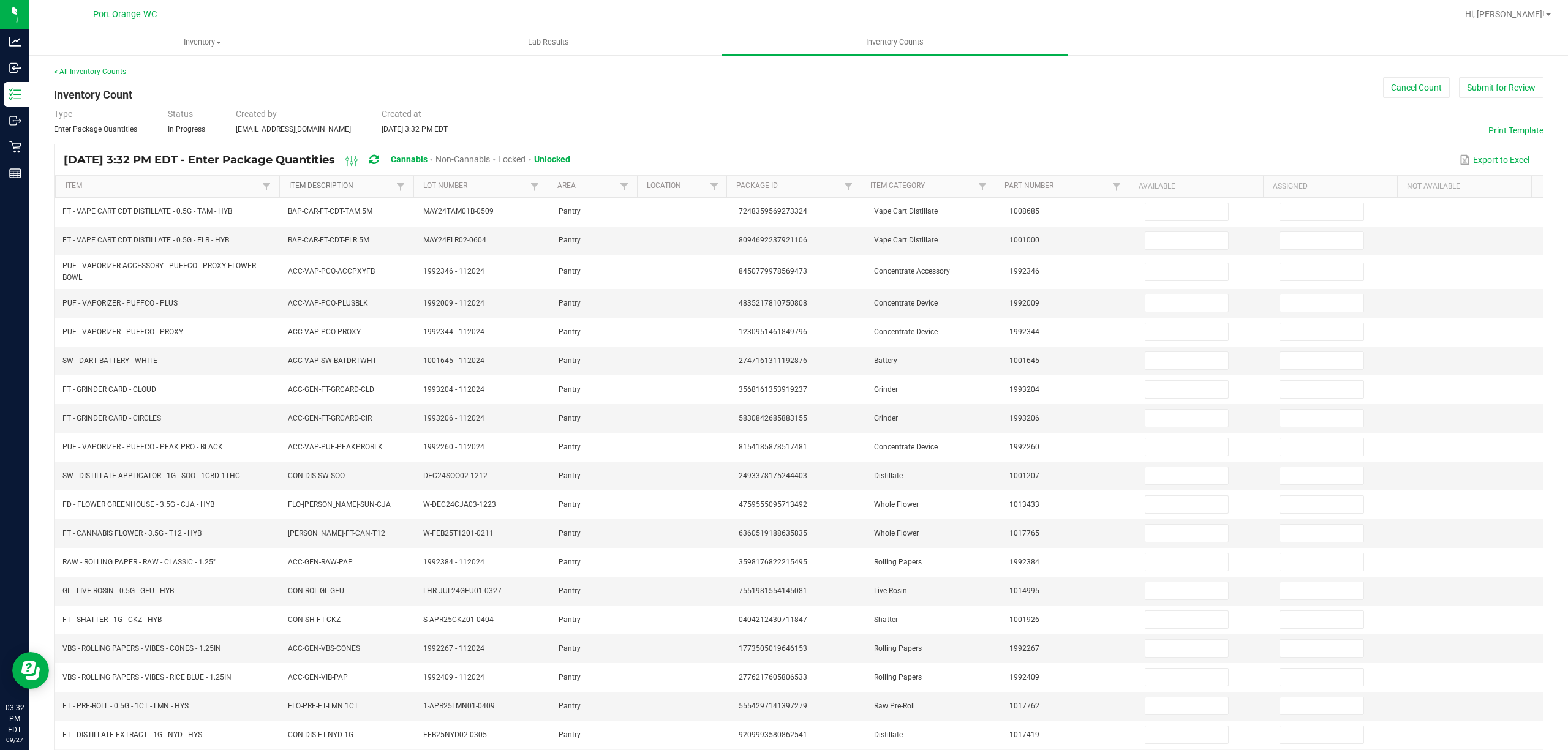
click at [312, 189] on link "Item Description" at bounding box center [340, 186] width 105 height 10
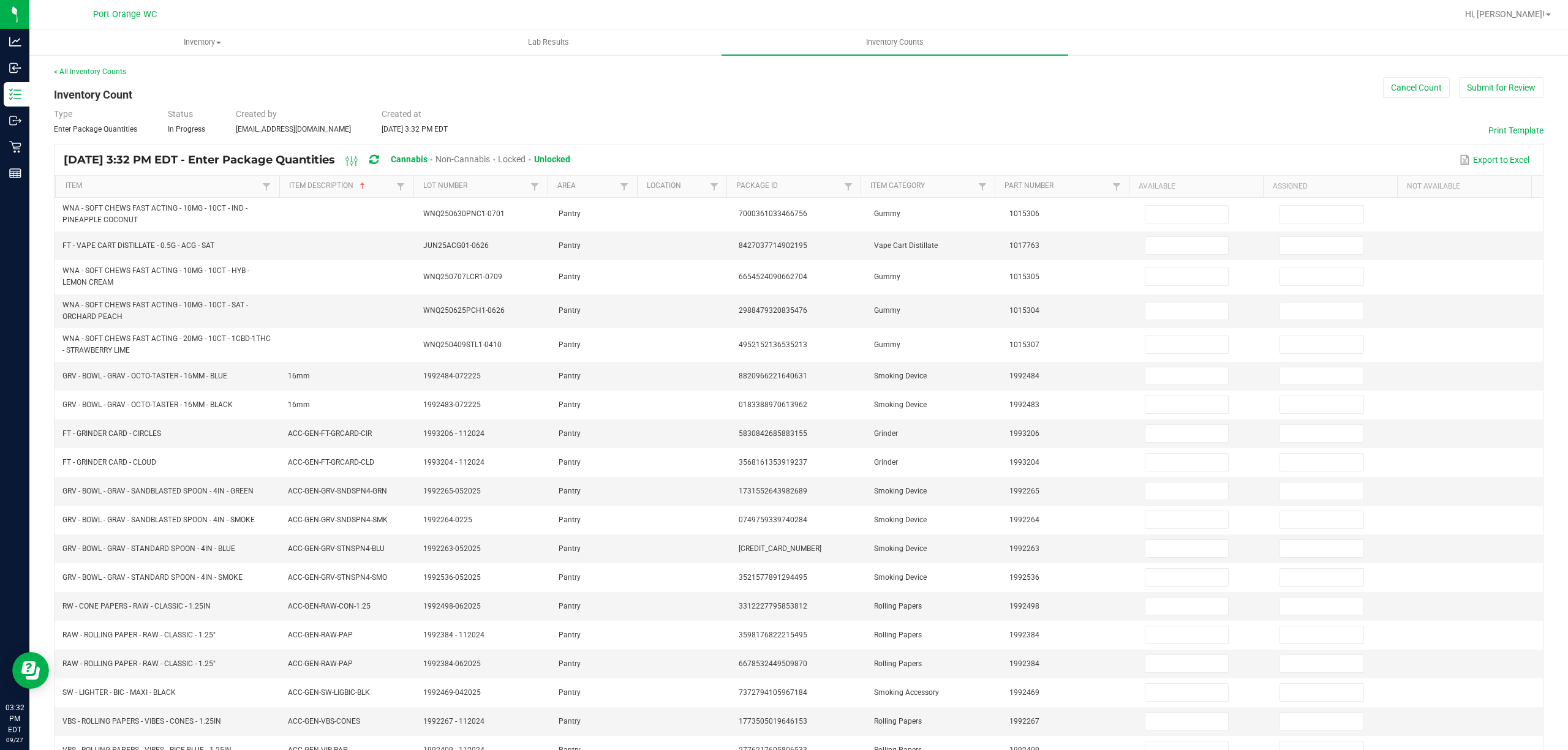
click at [180, 192] on th "Item" at bounding box center [167, 187] width 223 height 22
click at [113, 191] on link "Item" at bounding box center [162, 186] width 194 height 10
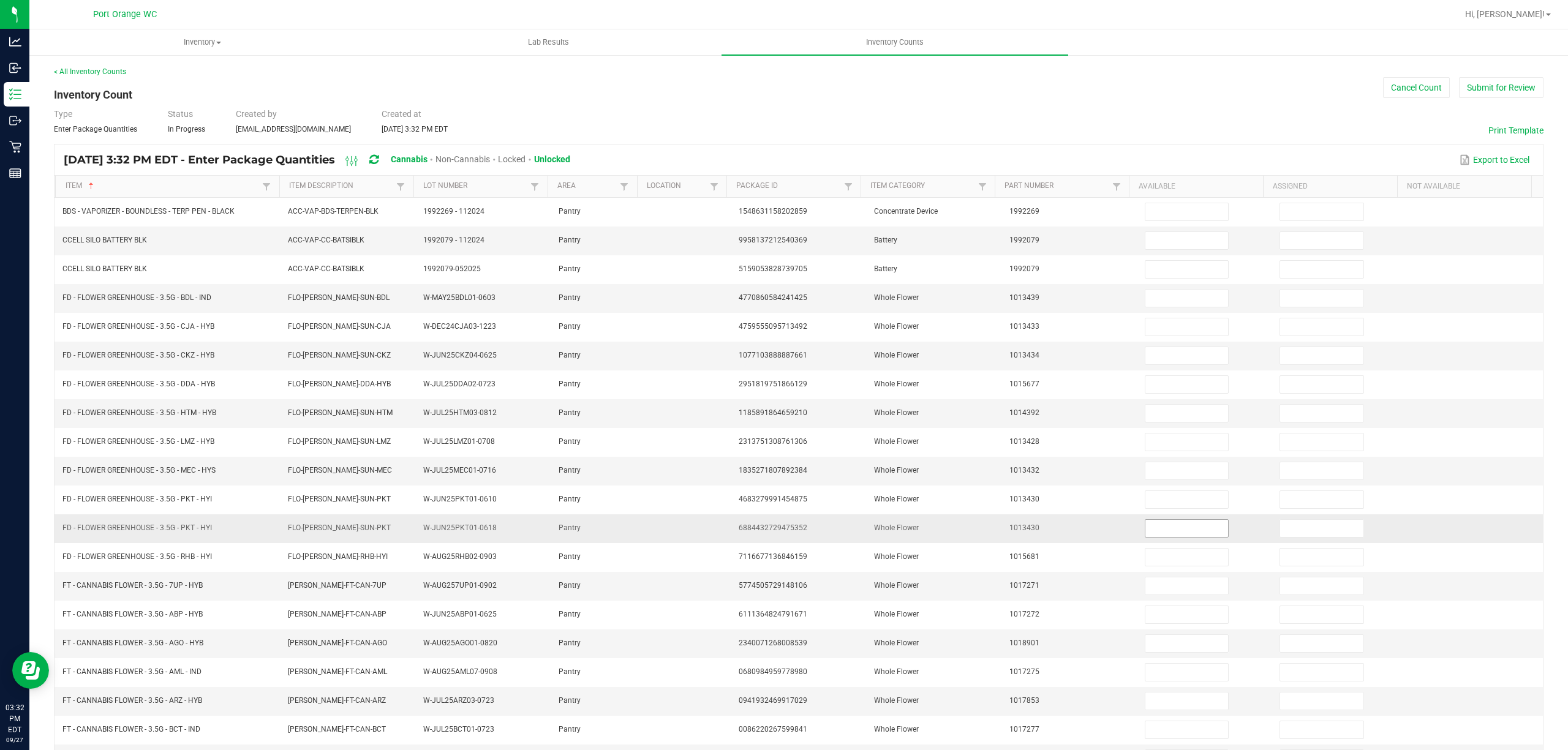
click at [1155, 534] on input at bounding box center [1186, 528] width 83 height 17
type input "0"
drag, startPoint x: 175, startPoint y: 300, endPoint x: 62, endPoint y: 303, distance: 113.0
click at [63, 302] on span "FD - FLOWER GREENHOUSE - 3.5G - BDL - IND" at bounding box center [137, 297] width 149 height 9
copy span "FD - FLOWER GREENHOUSE - 3.5G"
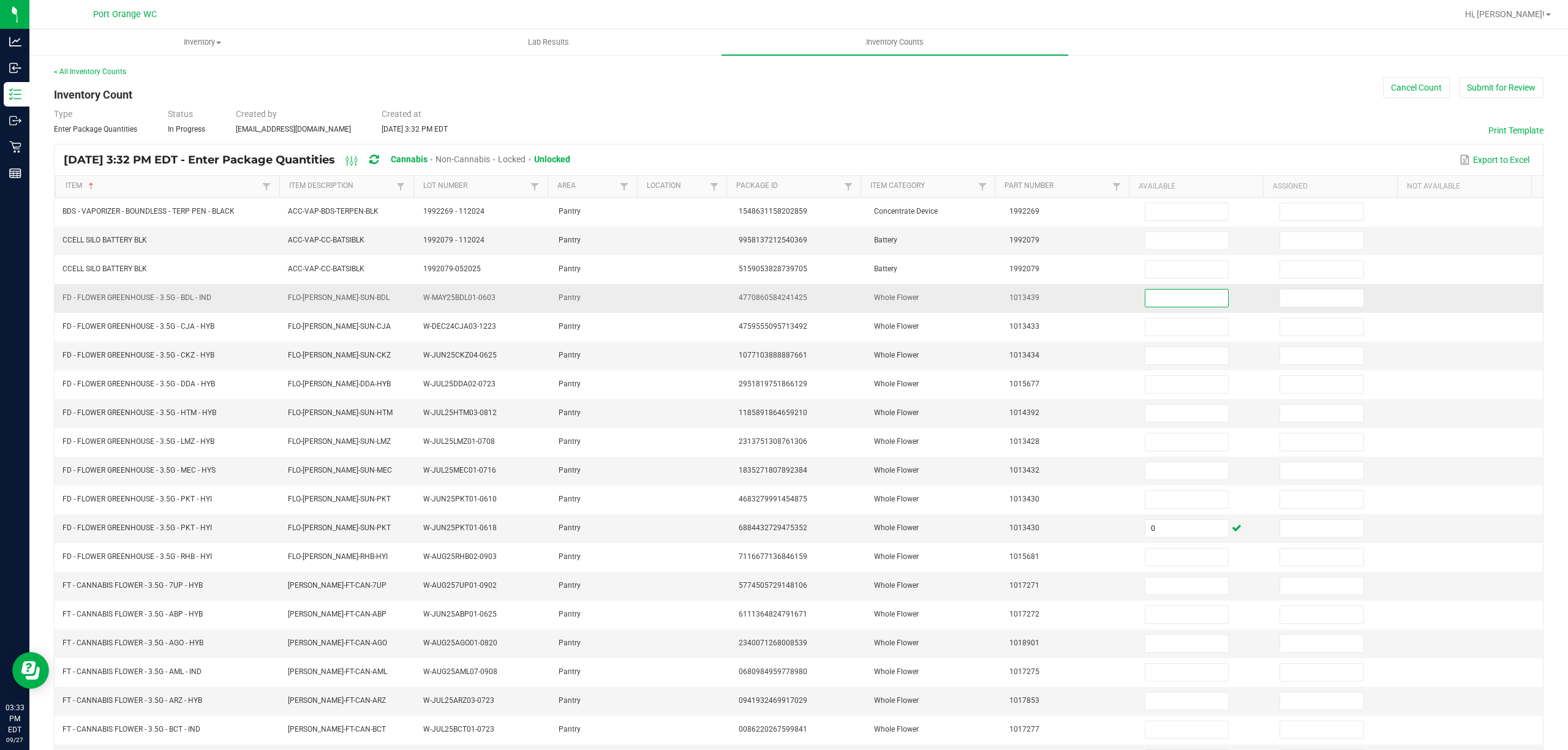
click at [1145, 306] on input at bounding box center [1186, 297] width 83 height 17
type input "1"
type input "3"
type input "14"
type input "8"
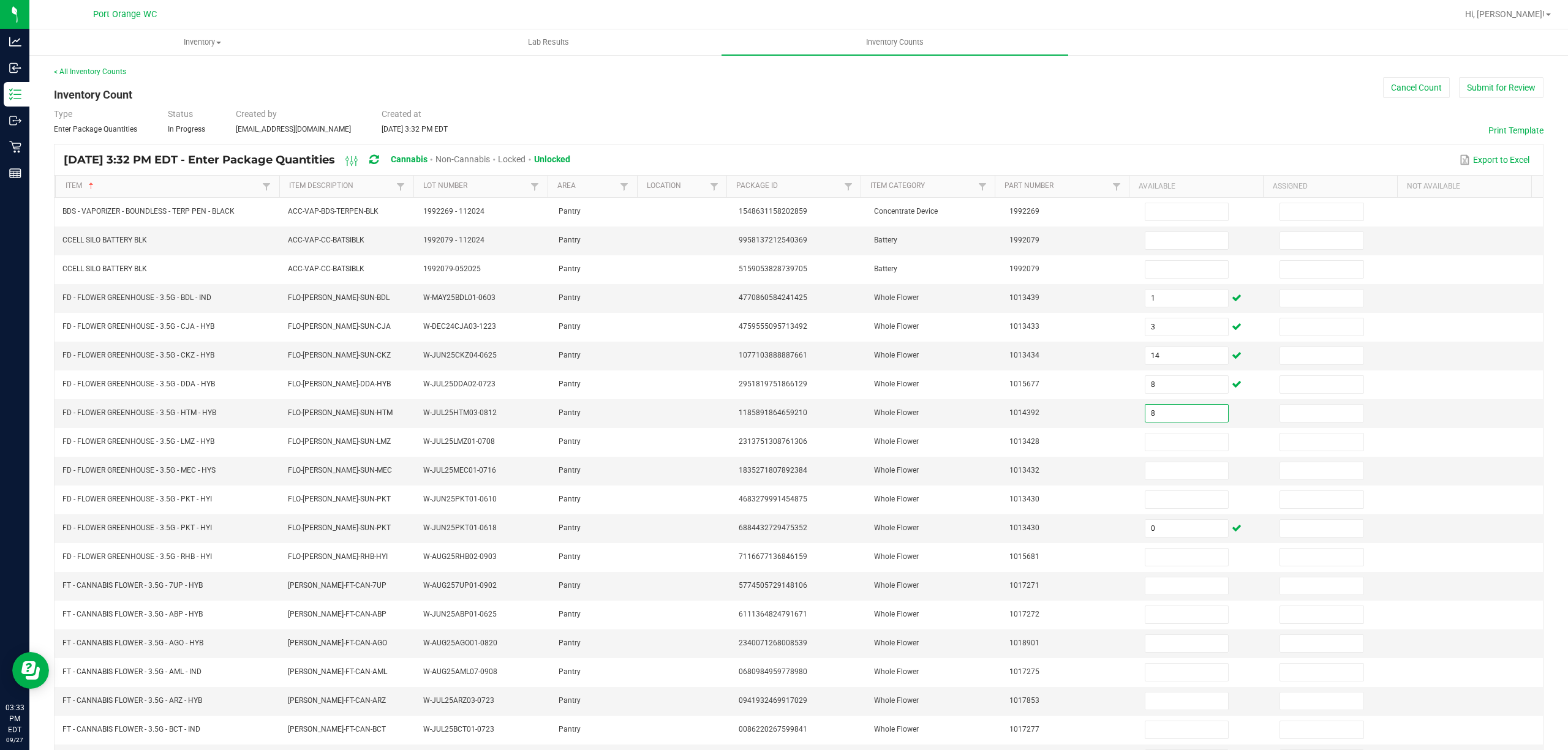
type input "8"
type input "14"
type input "1"
type input "7"
type input "1"
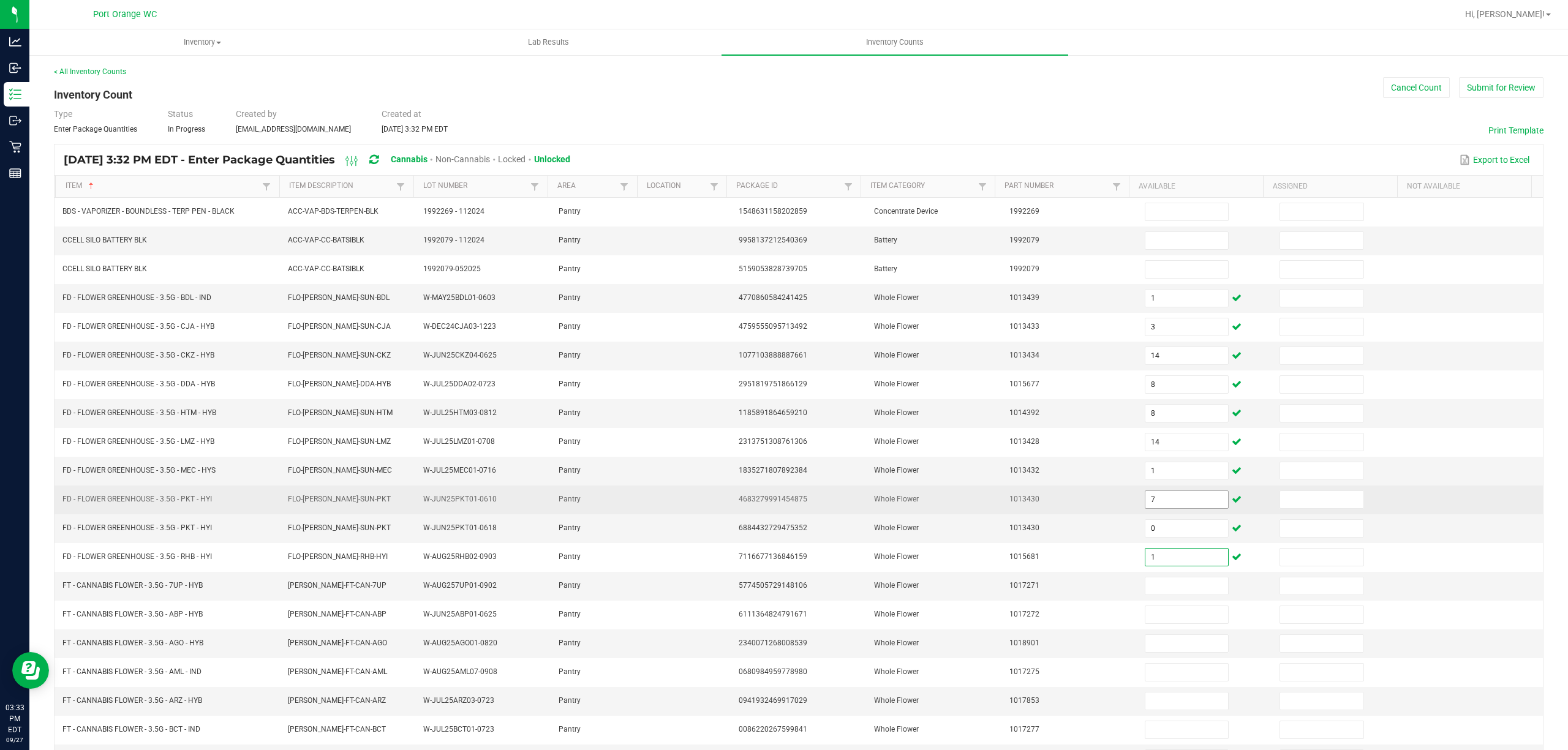
click at [1182, 505] on input "7" at bounding box center [1186, 499] width 83 height 17
type input "8"
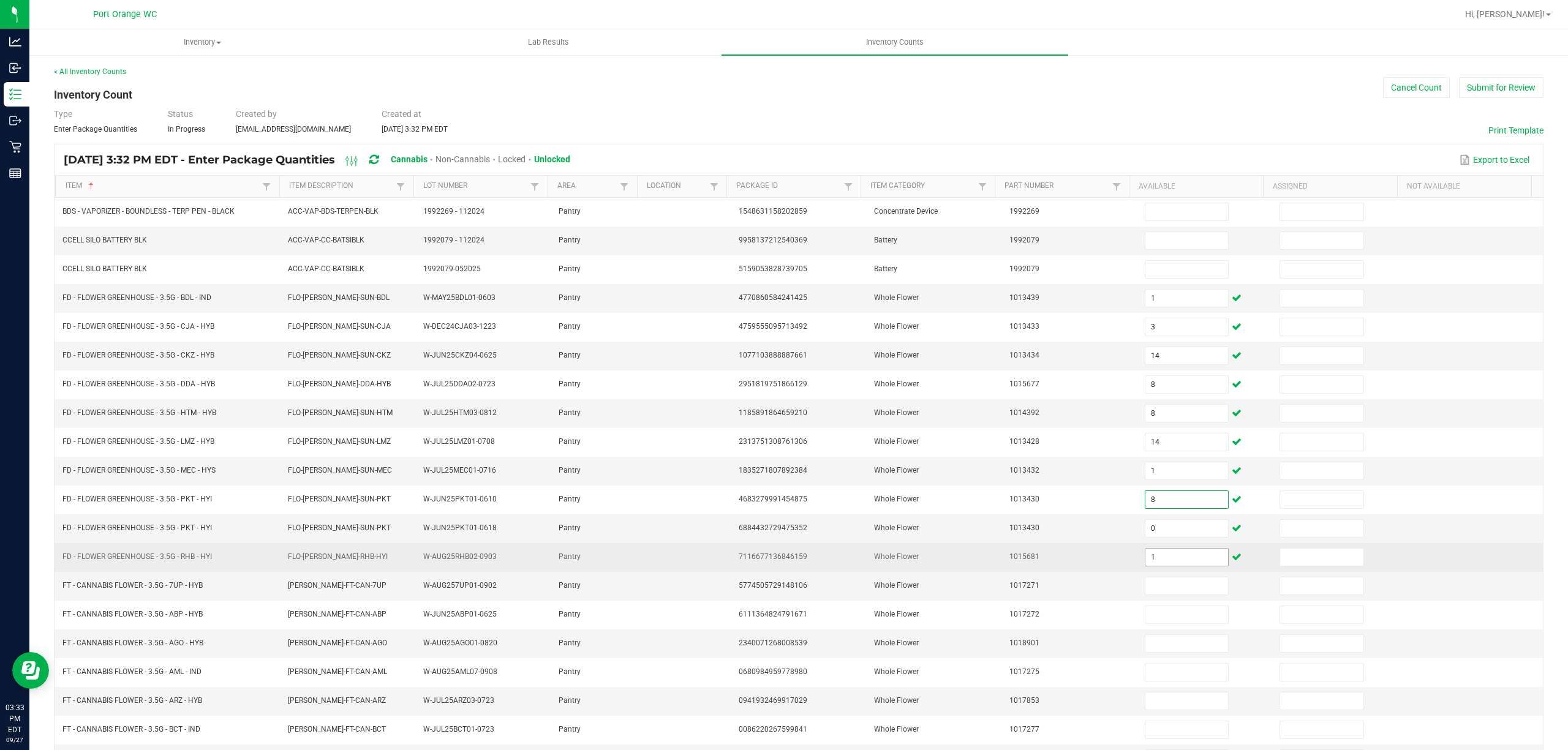
click at [1175, 565] on input "1" at bounding box center [1186, 556] width 83 height 17
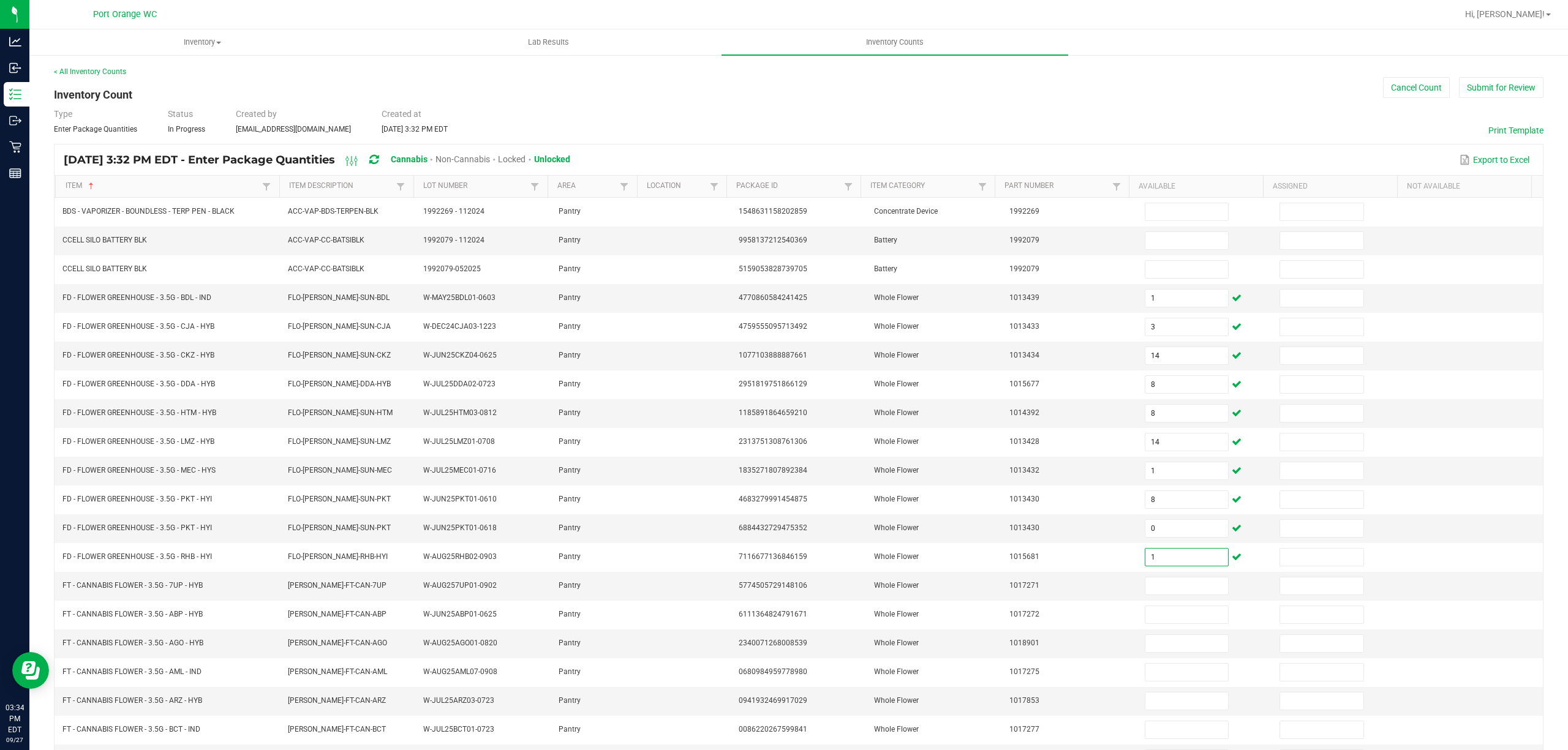
type input "1"
drag, startPoint x: 164, startPoint y: 596, endPoint x: 63, endPoint y: 590, distance: 101.2
click at [63, 589] on span "FT - CANNABIS FLOWER - 3.5G - 7UP - HYB" at bounding box center [132, 585] width 140 height 9
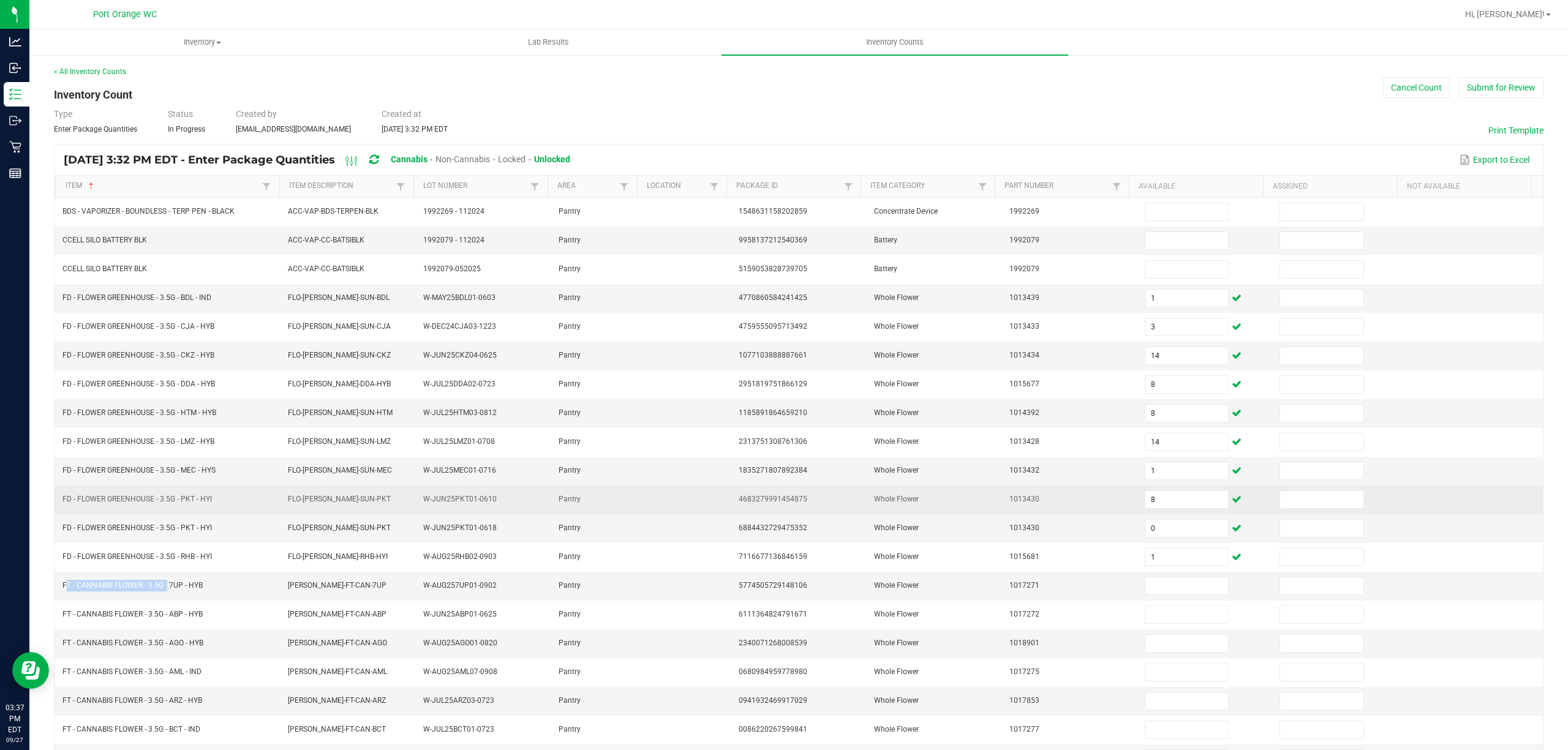
copy span "FT - CANNABIS FLOWER - 3.5G"
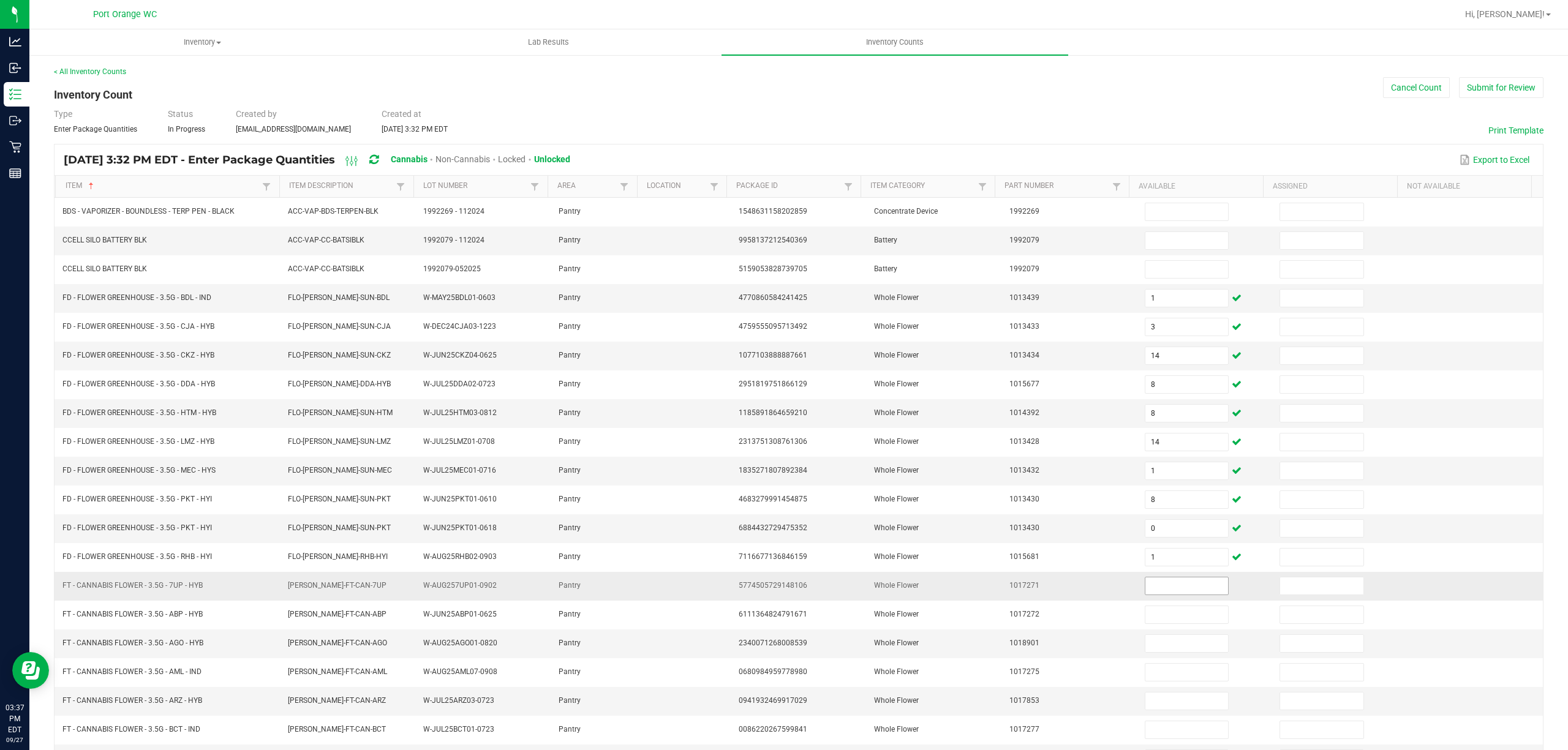
click at [1145, 594] on input at bounding box center [1186, 585] width 83 height 17
type input "18"
type input "20"
type input "14"
type input "11"
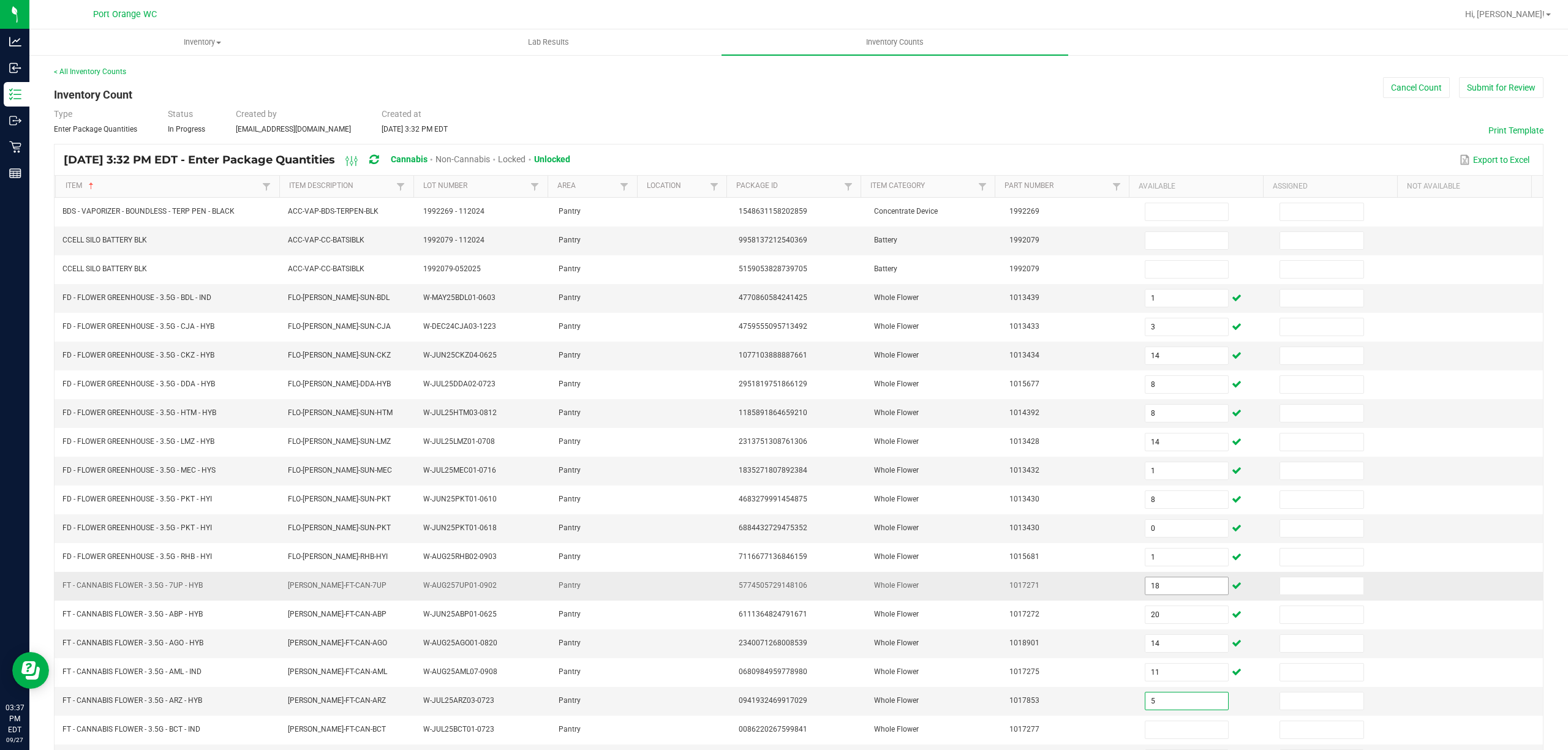
type input "5"
type input "18"
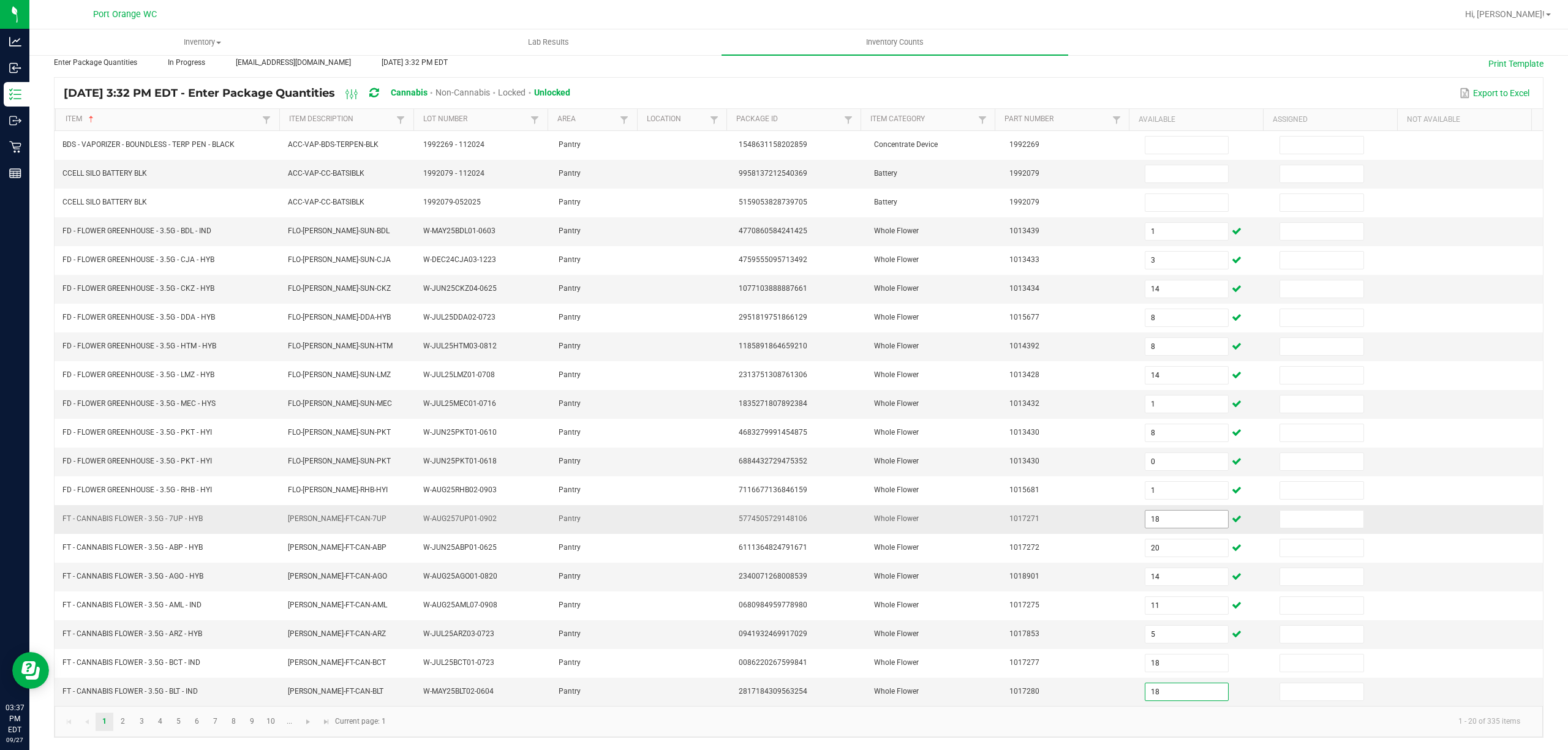
type input "18"
click at [126, 718] on link "2" at bounding box center [122, 721] width 18 height 19
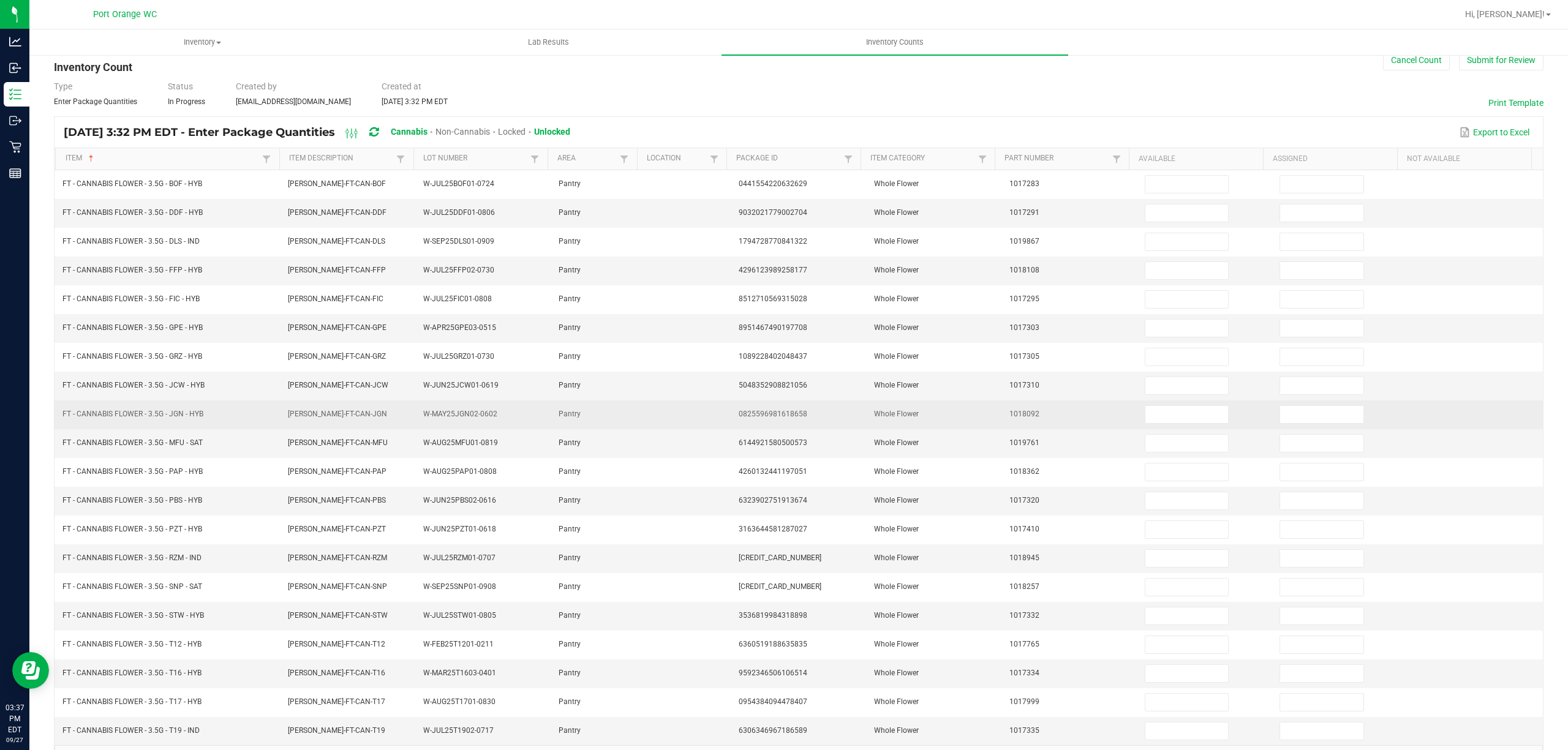
scroll to position [0, 0]
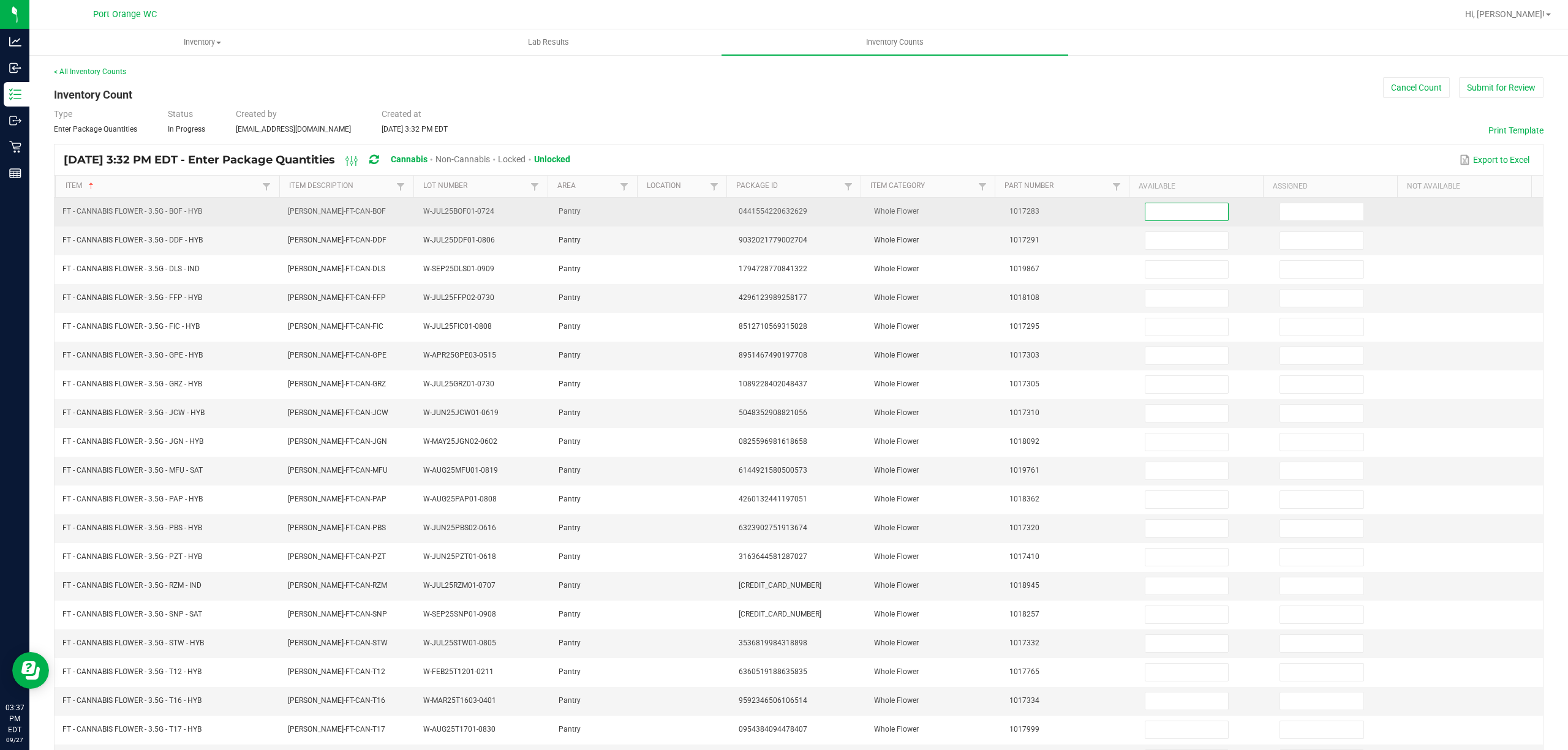
click at [1161, 211] on input at bounding box center [1186, 212] width 83 height 17
type input "12"
type input "14"
type input "11"
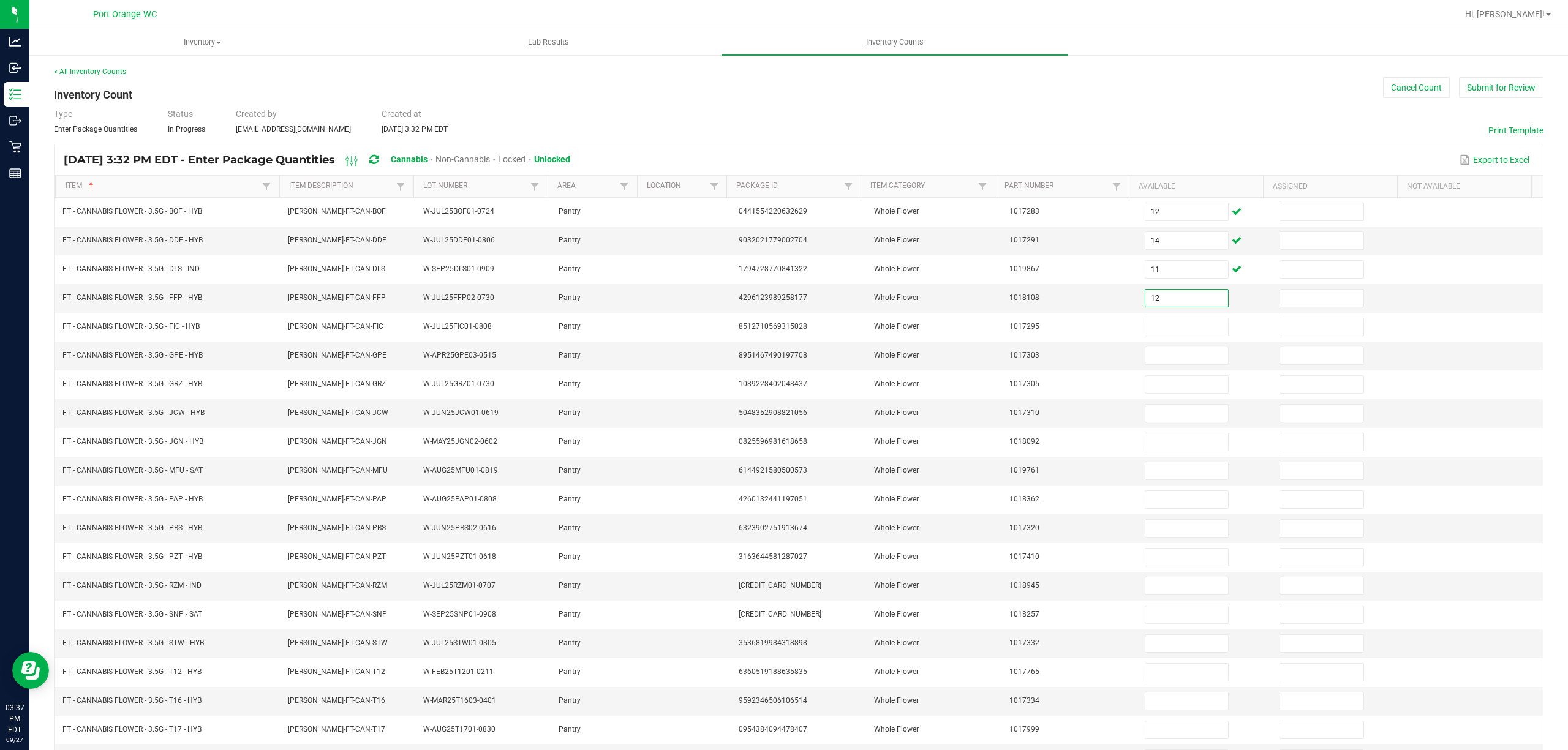
type input "12"
type input "14"
type input "13"
type input "8"
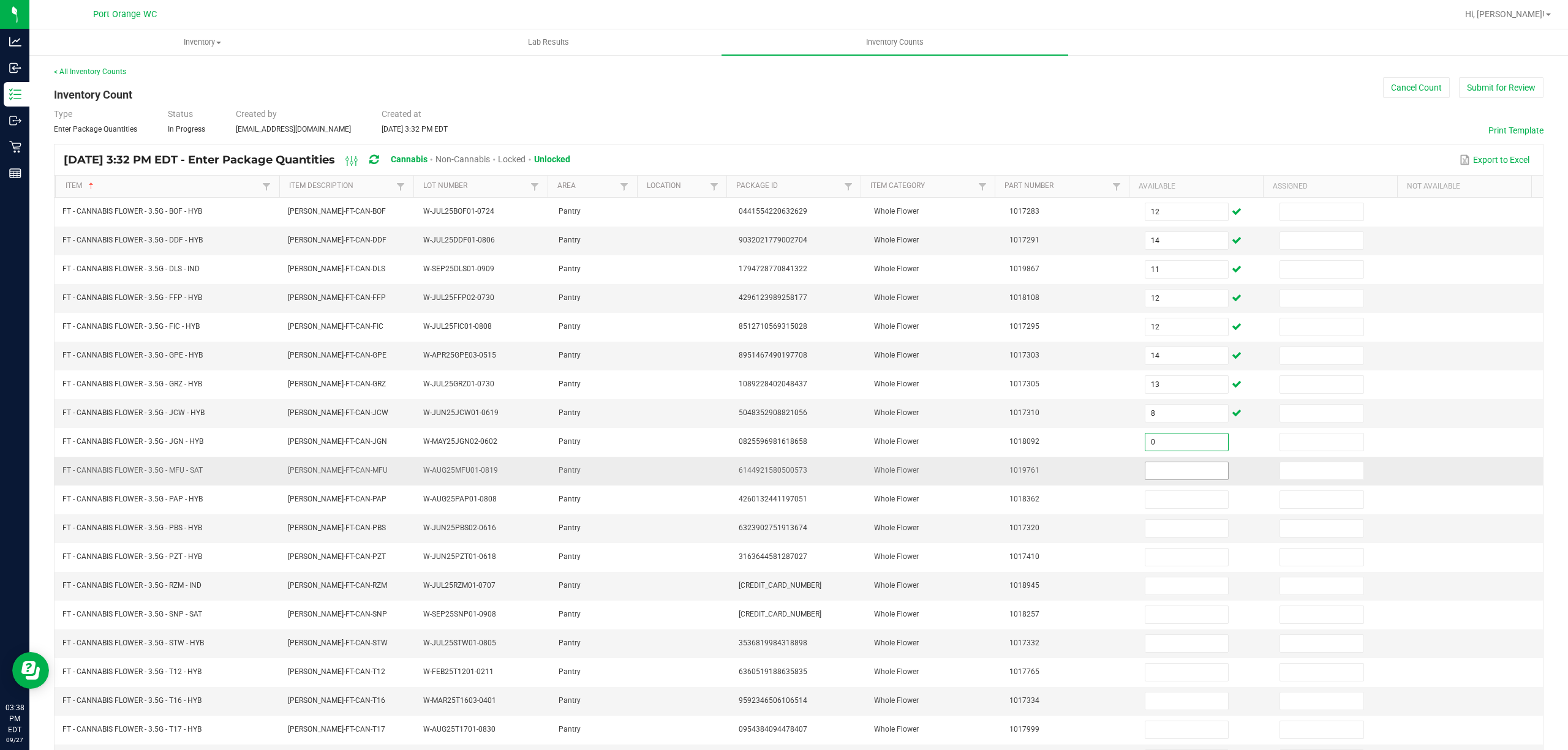
type input "0"
type input "18"
type input "15"
type input "1"
type input "9"
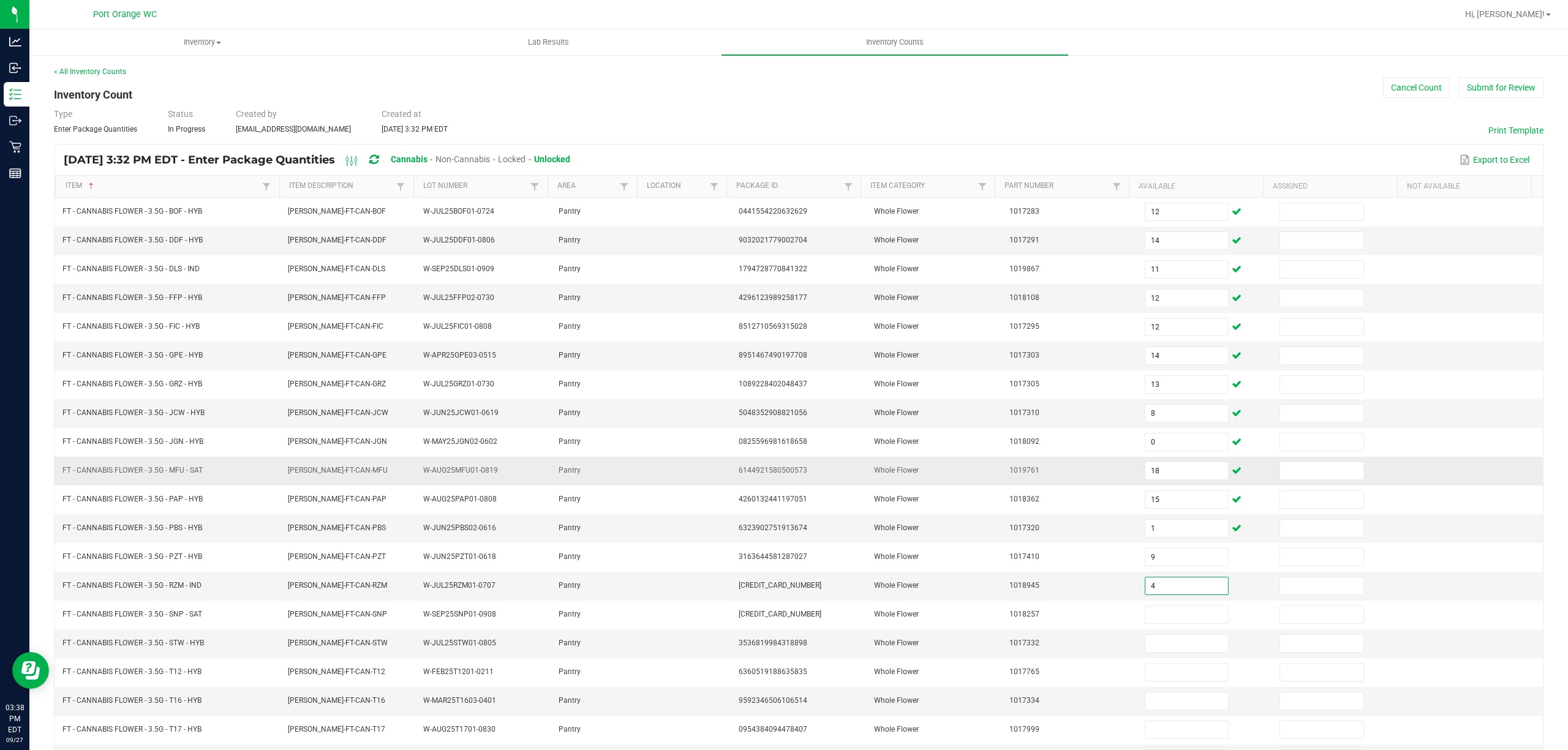
type input "4"
type input "10"
click at [1175, 651] on input "14" at bounding box center [1186, 643] width 83 height 17
type input "15"
type input "20"
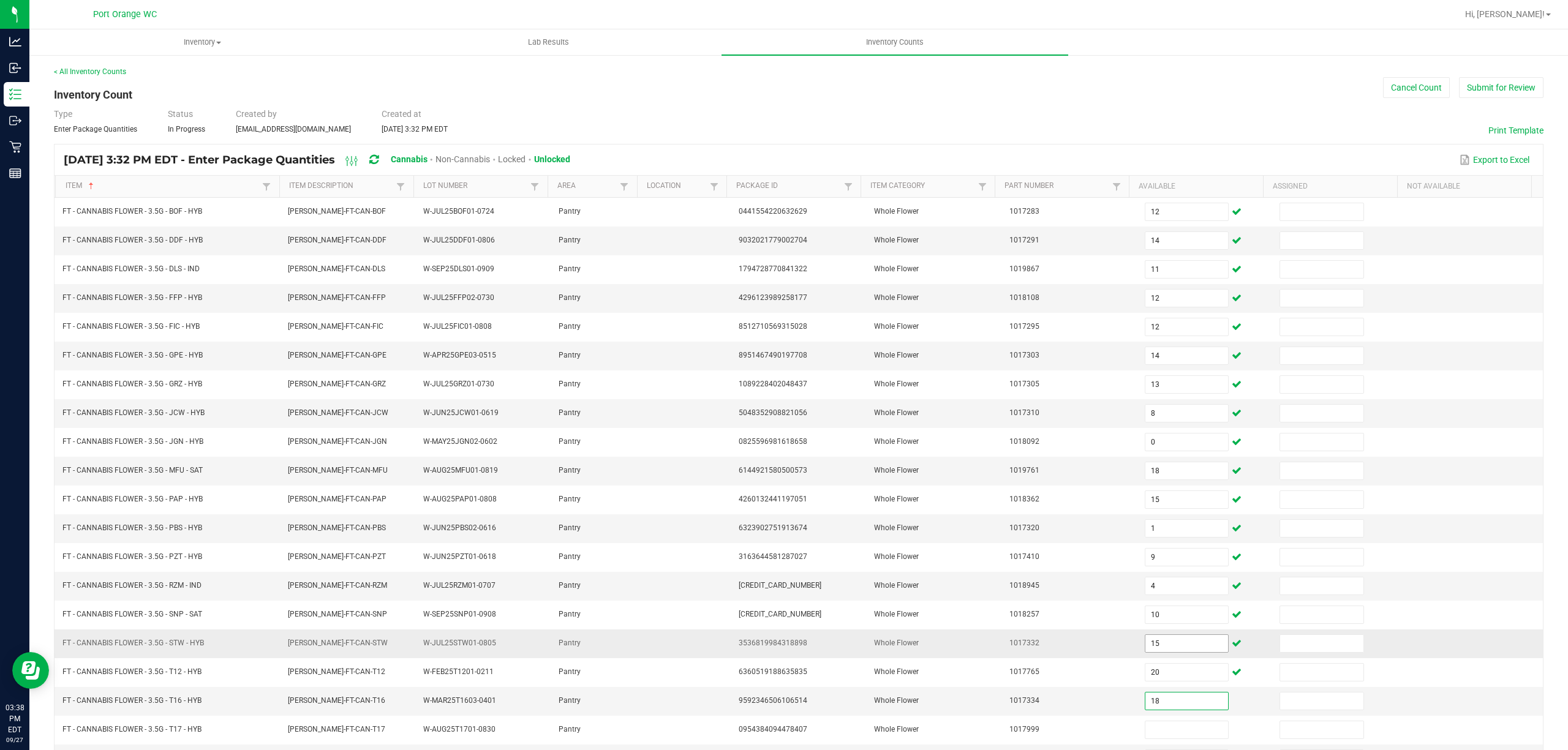
type input "18"
type input "4"
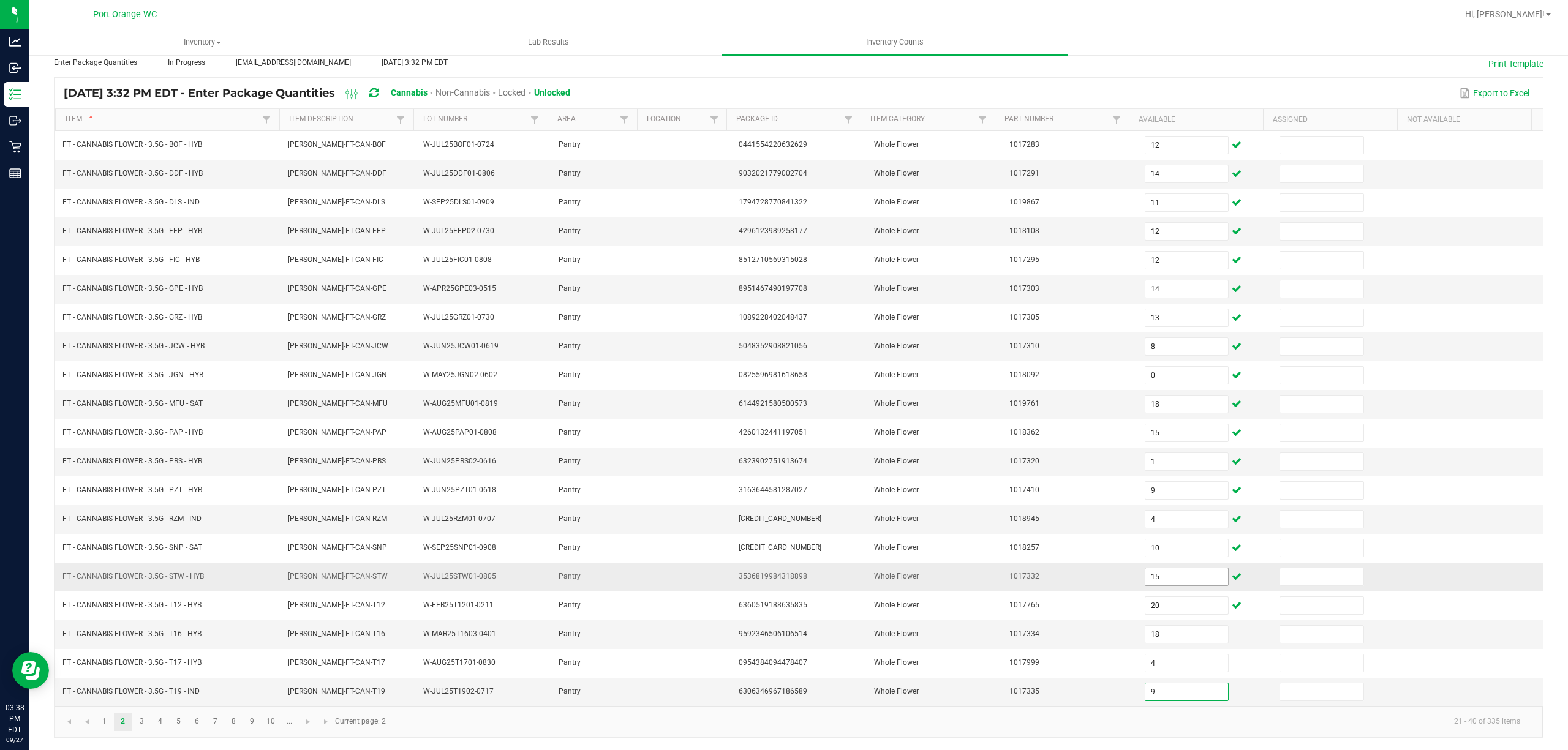
type input "9"
click at [142, 721] on link "3" at bounding box center [142, 721] width 18 height 19
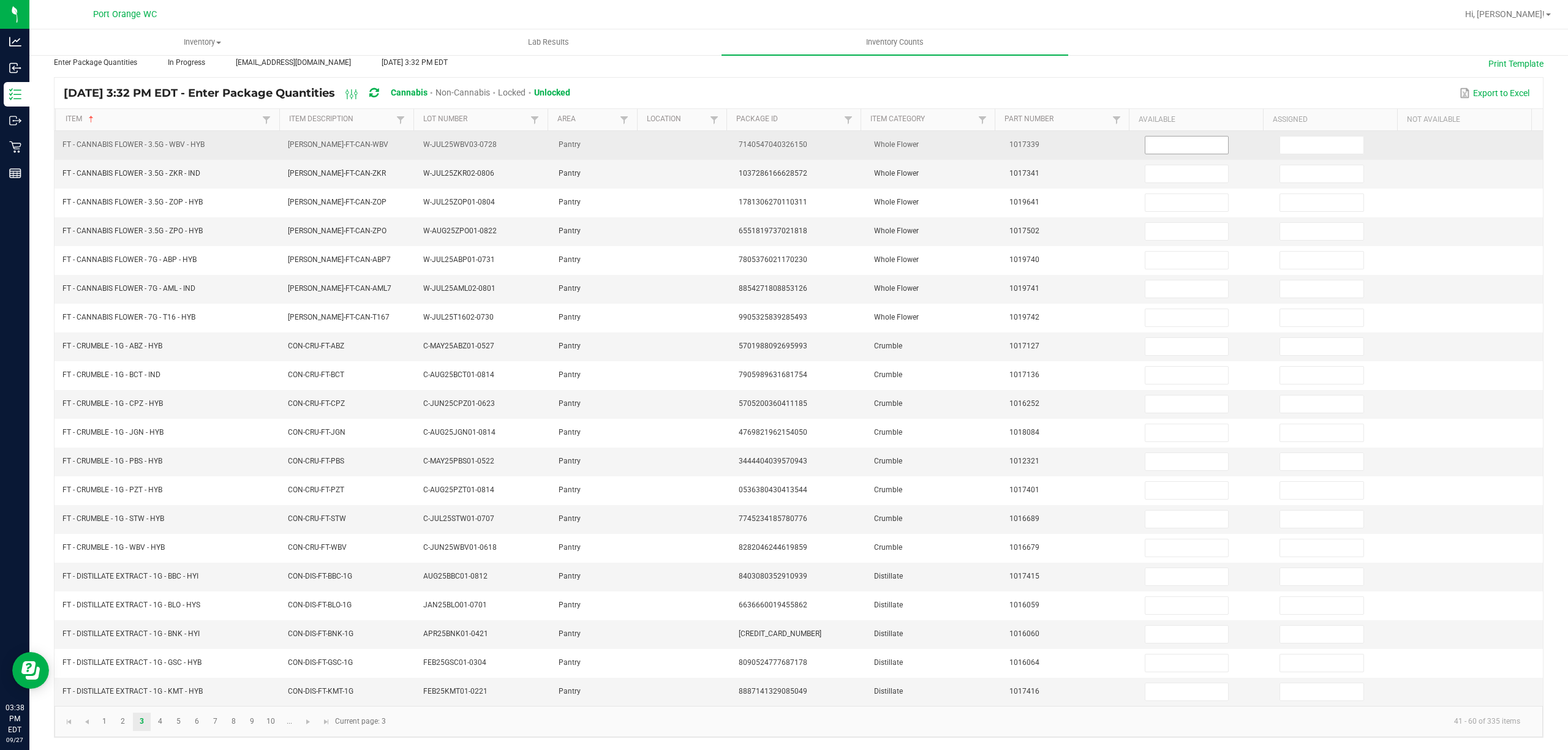
click at [1146, 137] on input at bounding box center [1186, 145] width 83 height 17
type input "4"
type input "3"
type input "6"
type input "17"
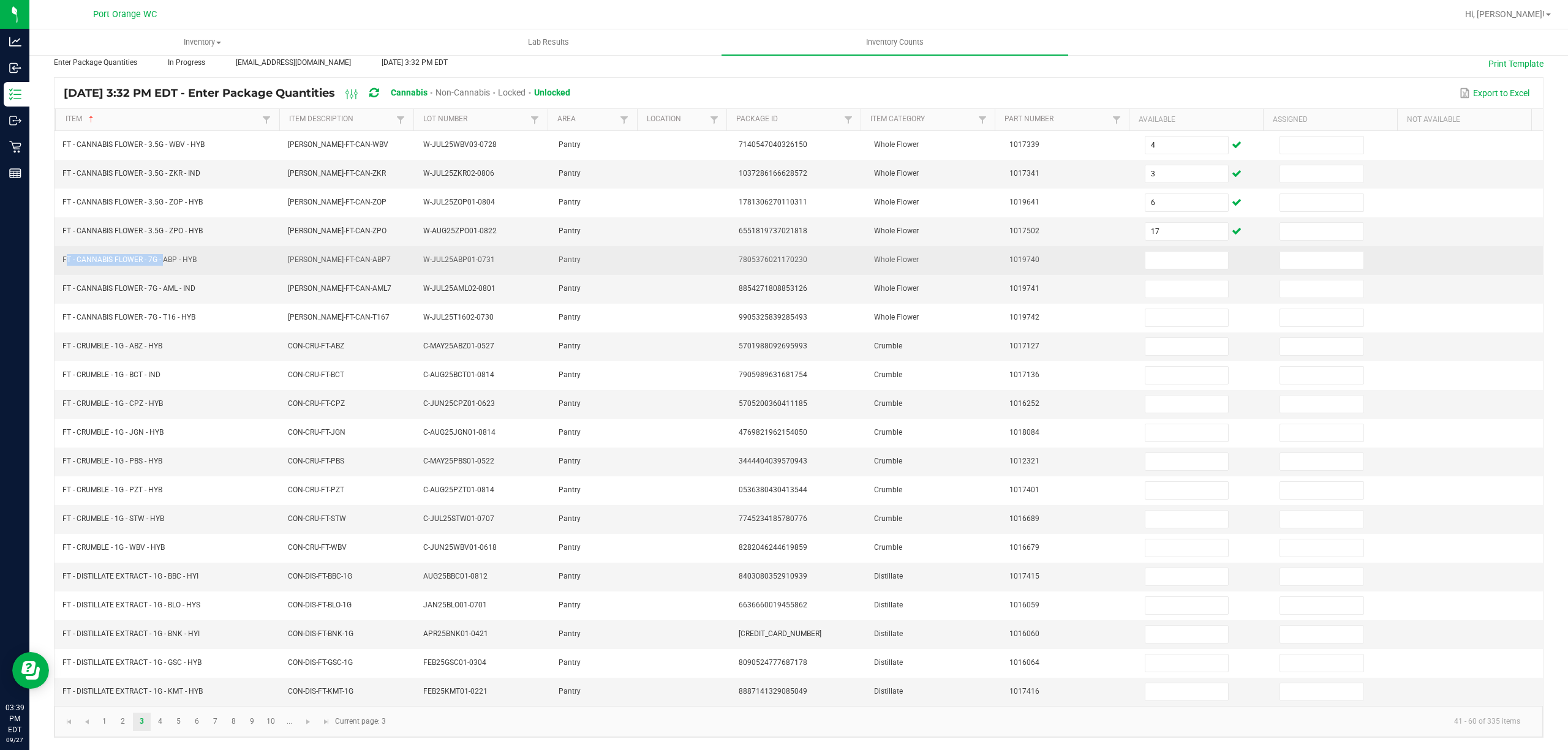
drag, startPoint x: 162, startPoint y: 250, endPoint x: 59, endPoint y: 251, distance: 103.0
click at [59, 251] on td "FT - CANNABIS FLOWER - 7G - ABP - HYB" at bounding box center [168, 261] width 225 height 29
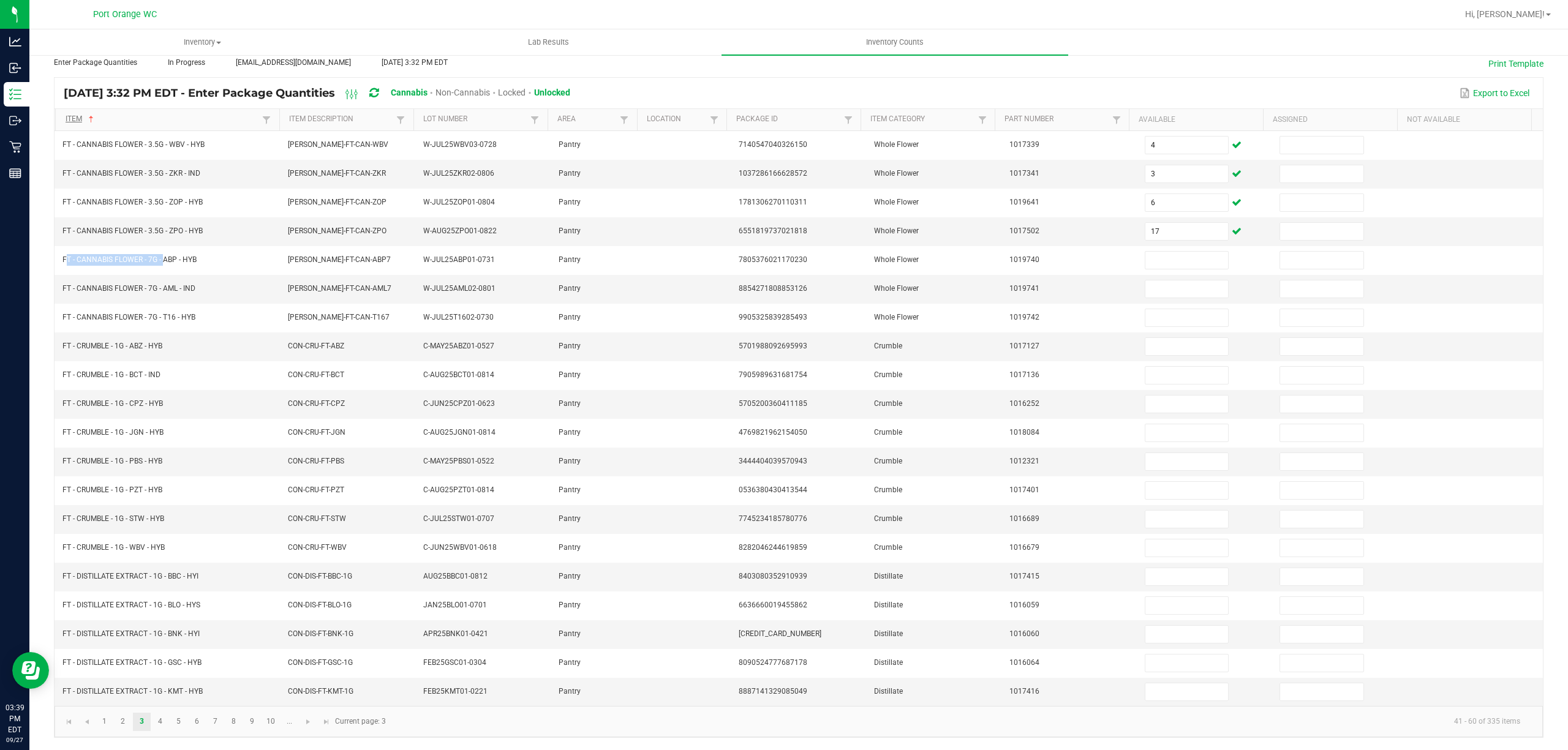
copy span "FT - CANNABIS FLOWER - 7G -"
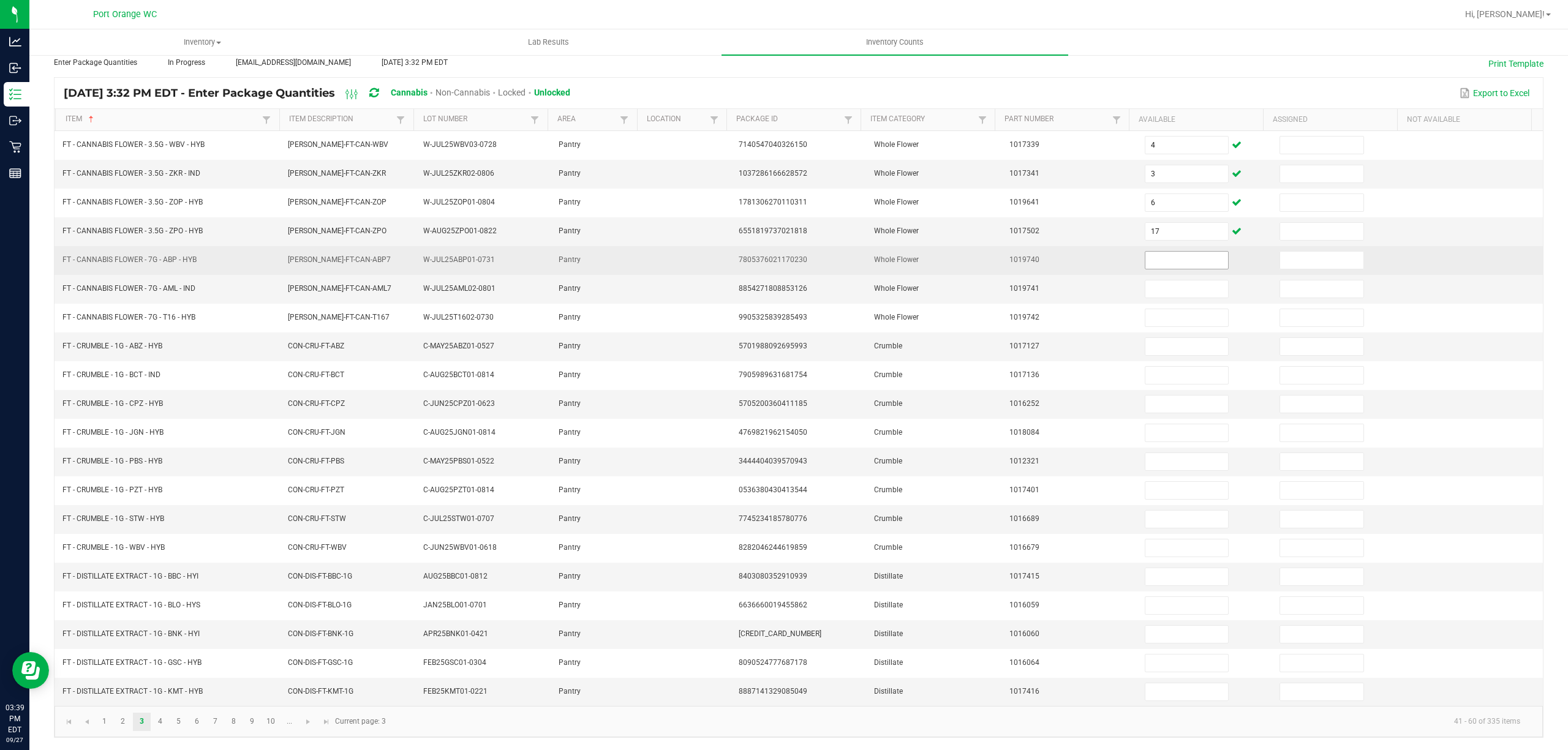
click at [1160, 252] on input at bounding box center [1186, 260] width 83 height 17
type input "14"
type input "12"
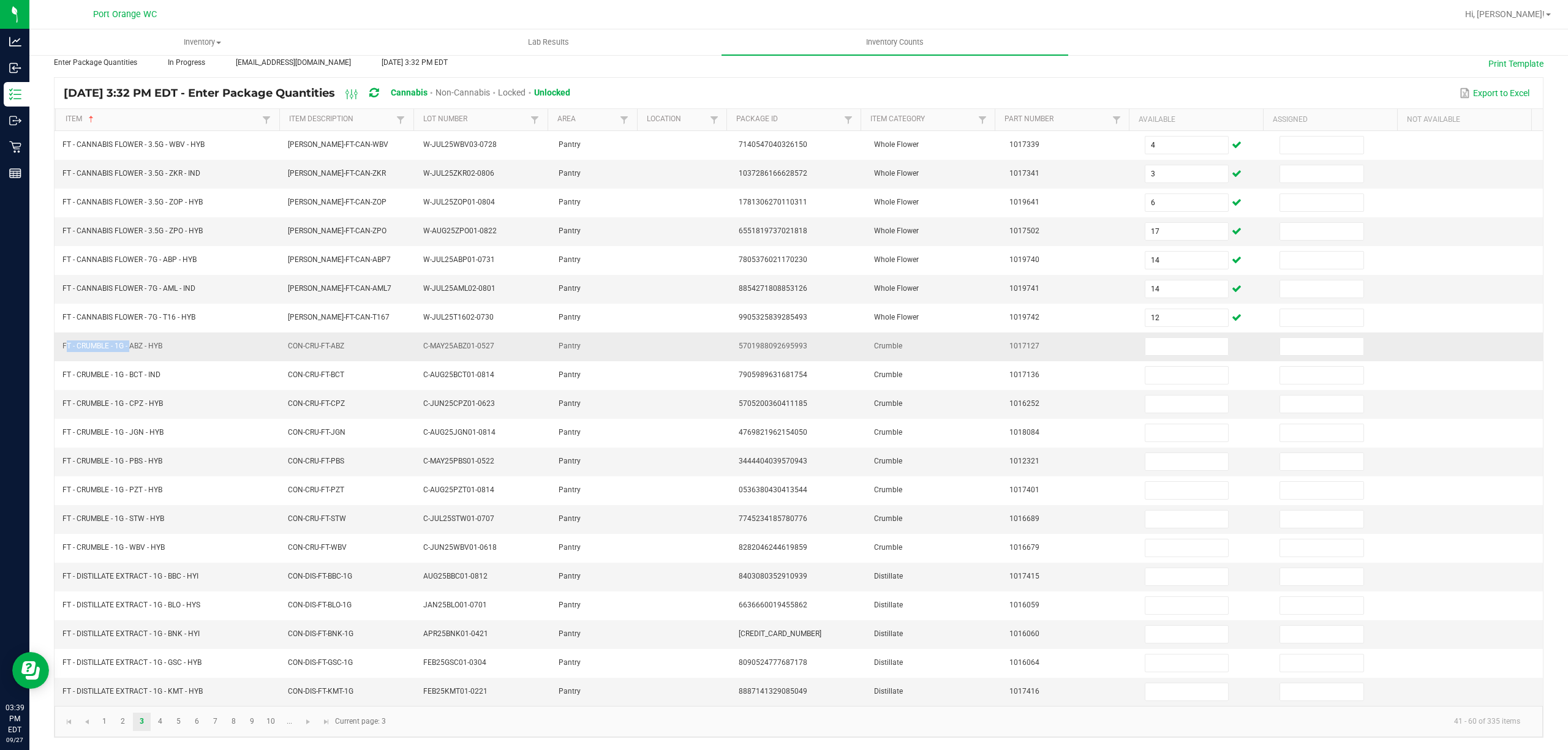
drag, startPoint x: 128, startPoint y: 334, endPoint x: 65, endPoint y: 321, distance: 64.3
click at [62, 333] on td "FT - CRUMBLE - 1G - ABZ - HYB" at bounding box center [168, 346] width 225 height 29
copy span "FT - CRUMBLE - 1G -"
click at [1147, 332] on td at bounding box center [1204, 346] width 135 height 29
click at [1145, 340] on input at bounding box center [1186, 346] width 83 height 17
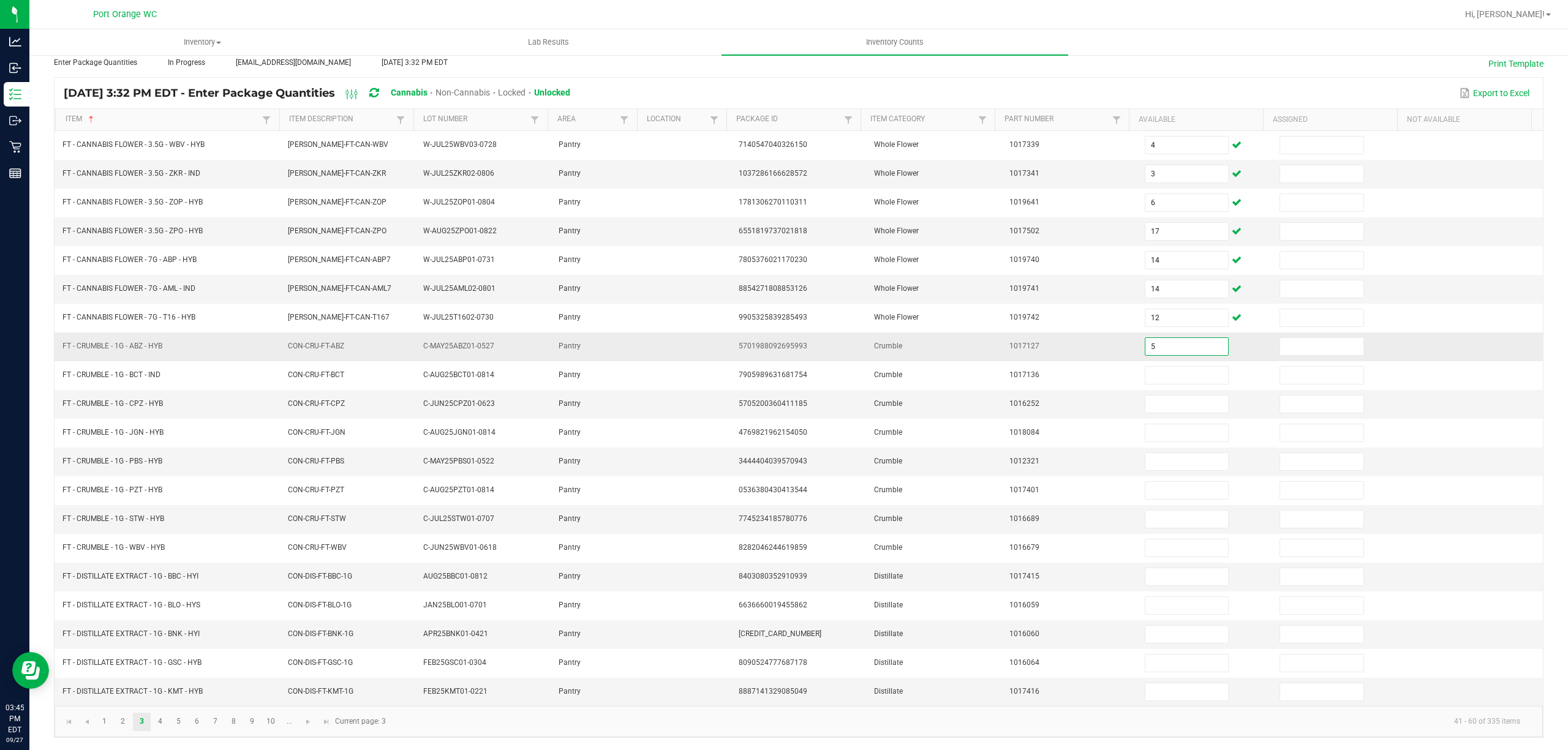
type input "5"
type input "2"
type input "4"
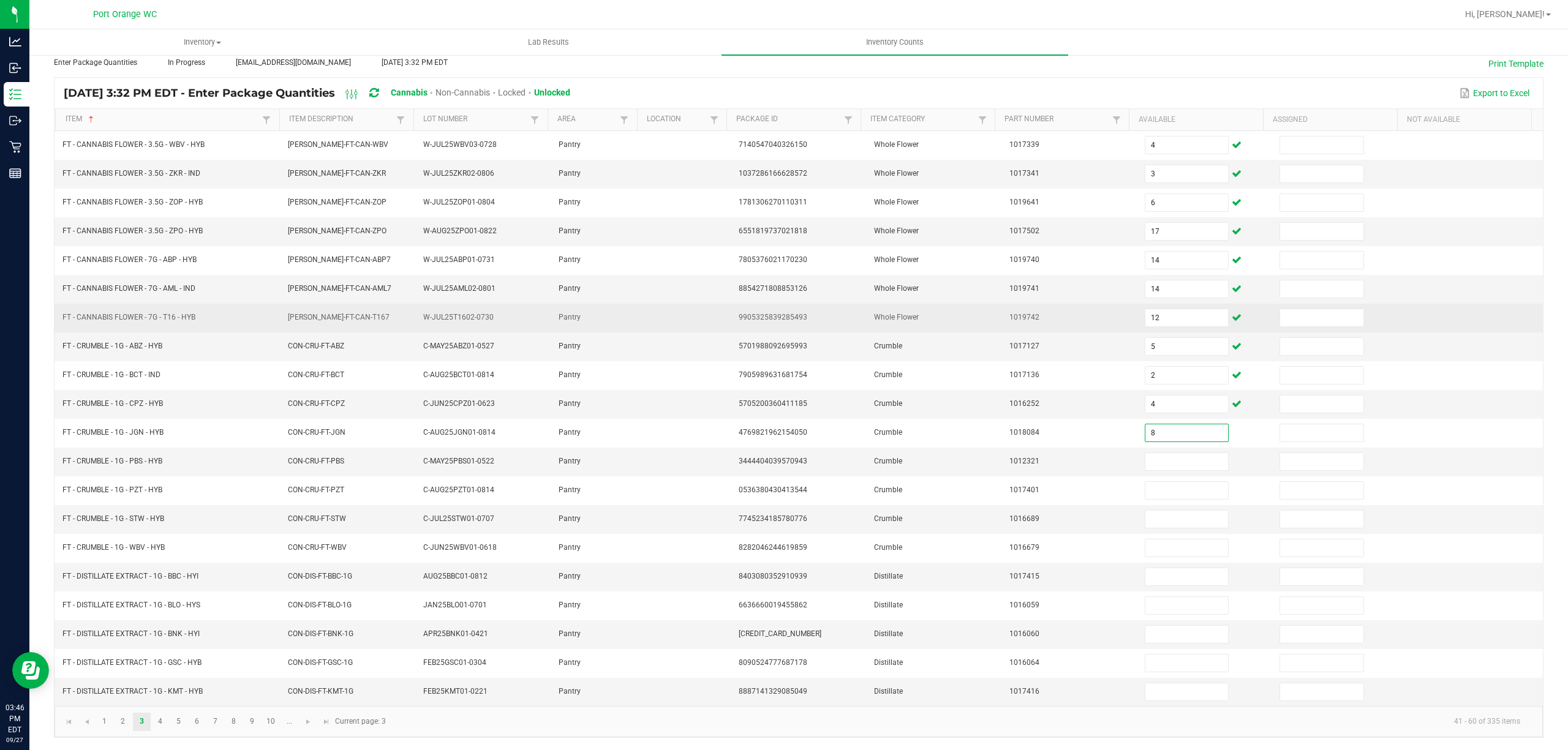
type input "8"
type input "3"
type input "8"
type input "5"
type input "2"
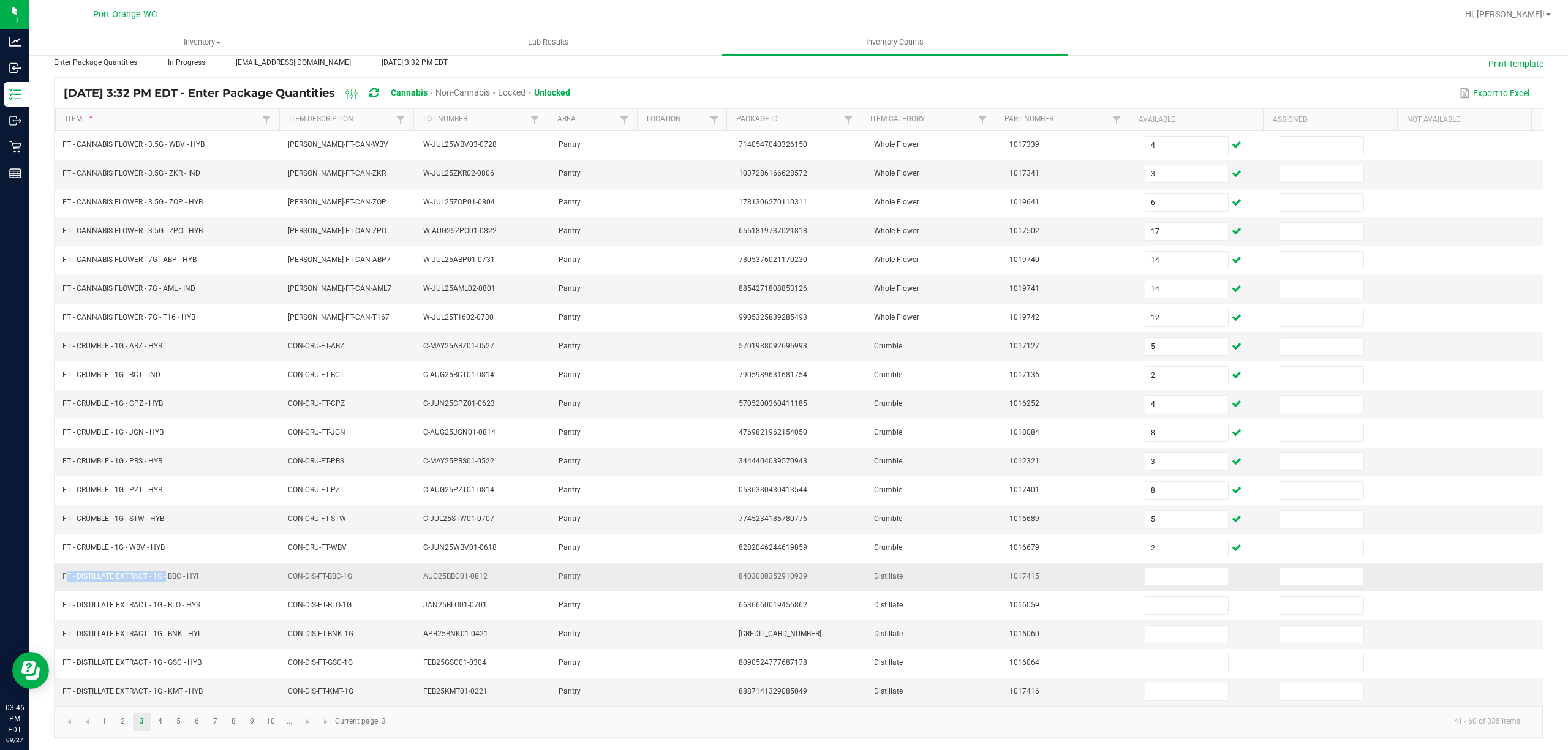
drag, startPoint x: 165, startPoint y: 571, endPoint x: 79, endPoint y: 563, distance: 86.4
click at [62, 575] on td "FT - DISTILLATE EXTRACT - 1G - BBC - HYI" at bounding box center [168, 577] width 225 height 29
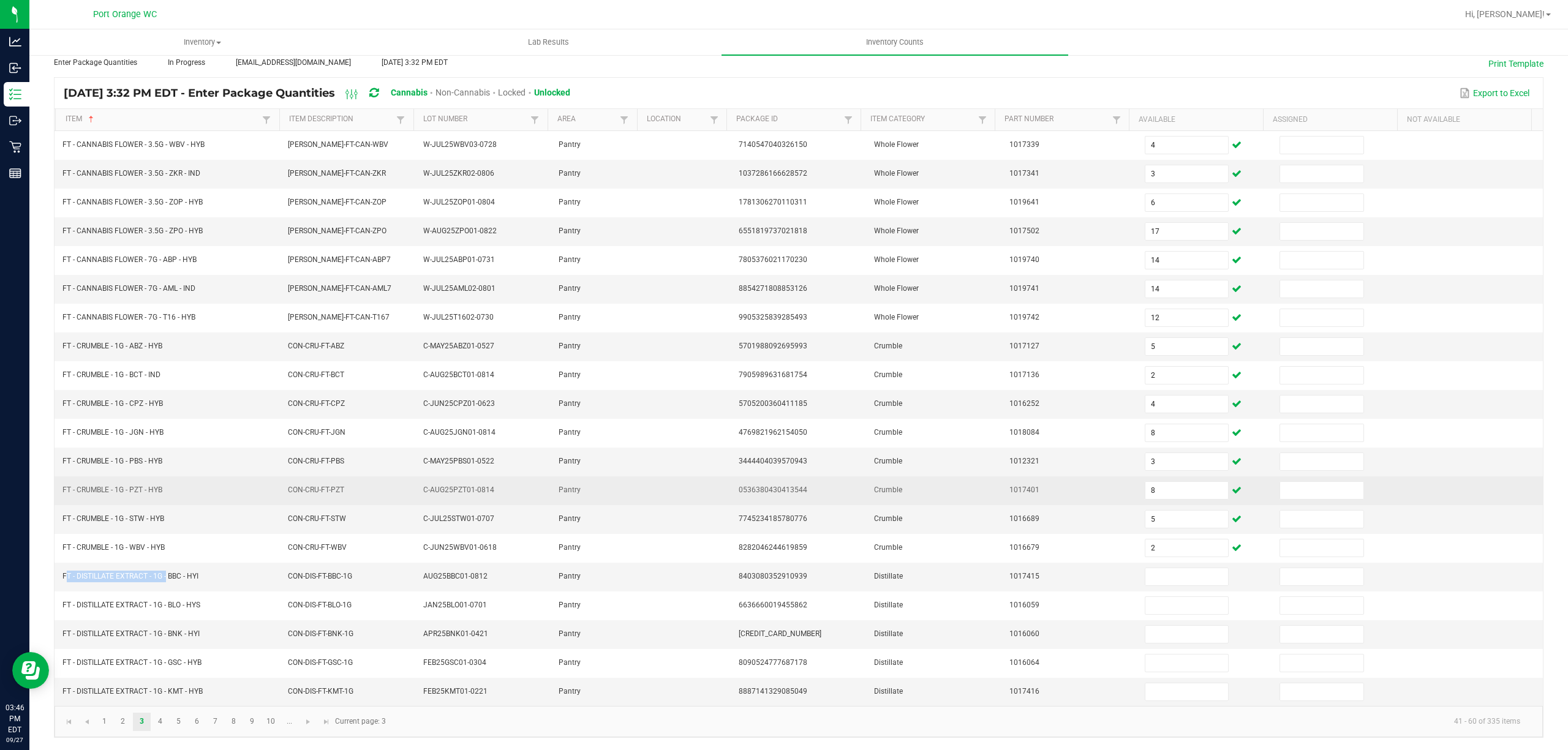
copy span "FT - DISTILLATE EXTRACT - 1G"
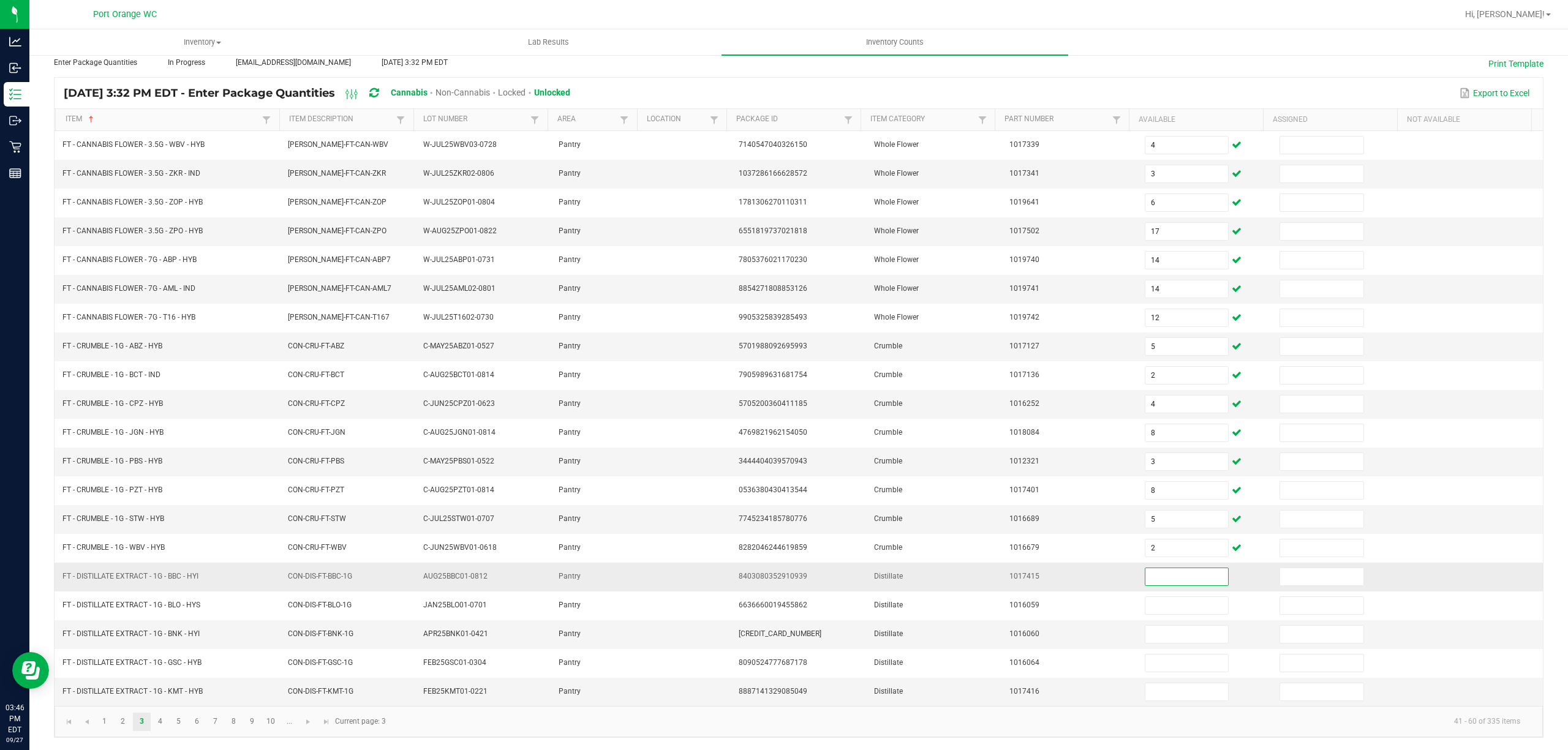
click at [1145, 577] on input at bounding box center [1186, 576] width 83 height 17
type input "9"
type input "1"
type input "6"
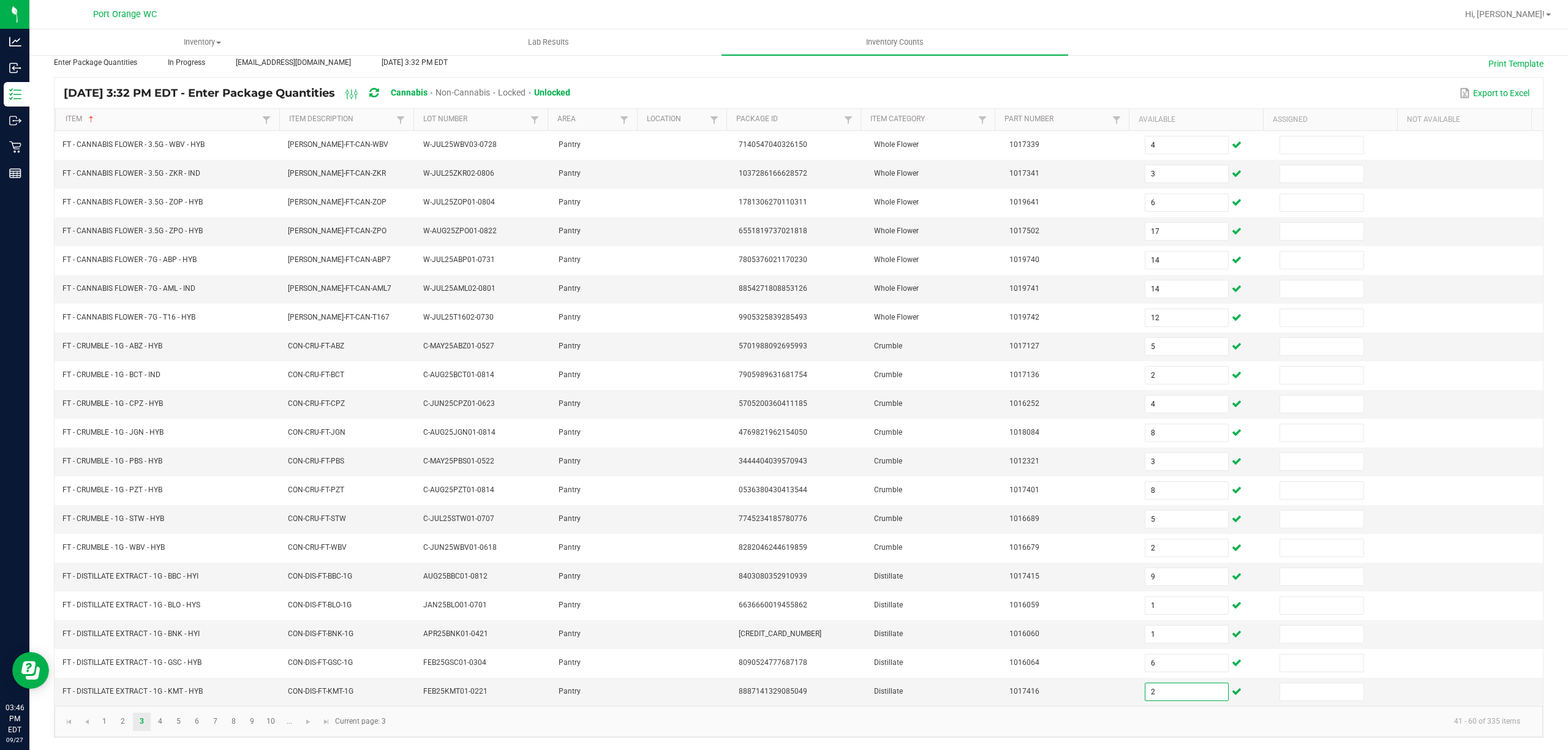
type input "2"
click at [164, 719] on link "4" at bounding box center [160, 721] width 18 height 19
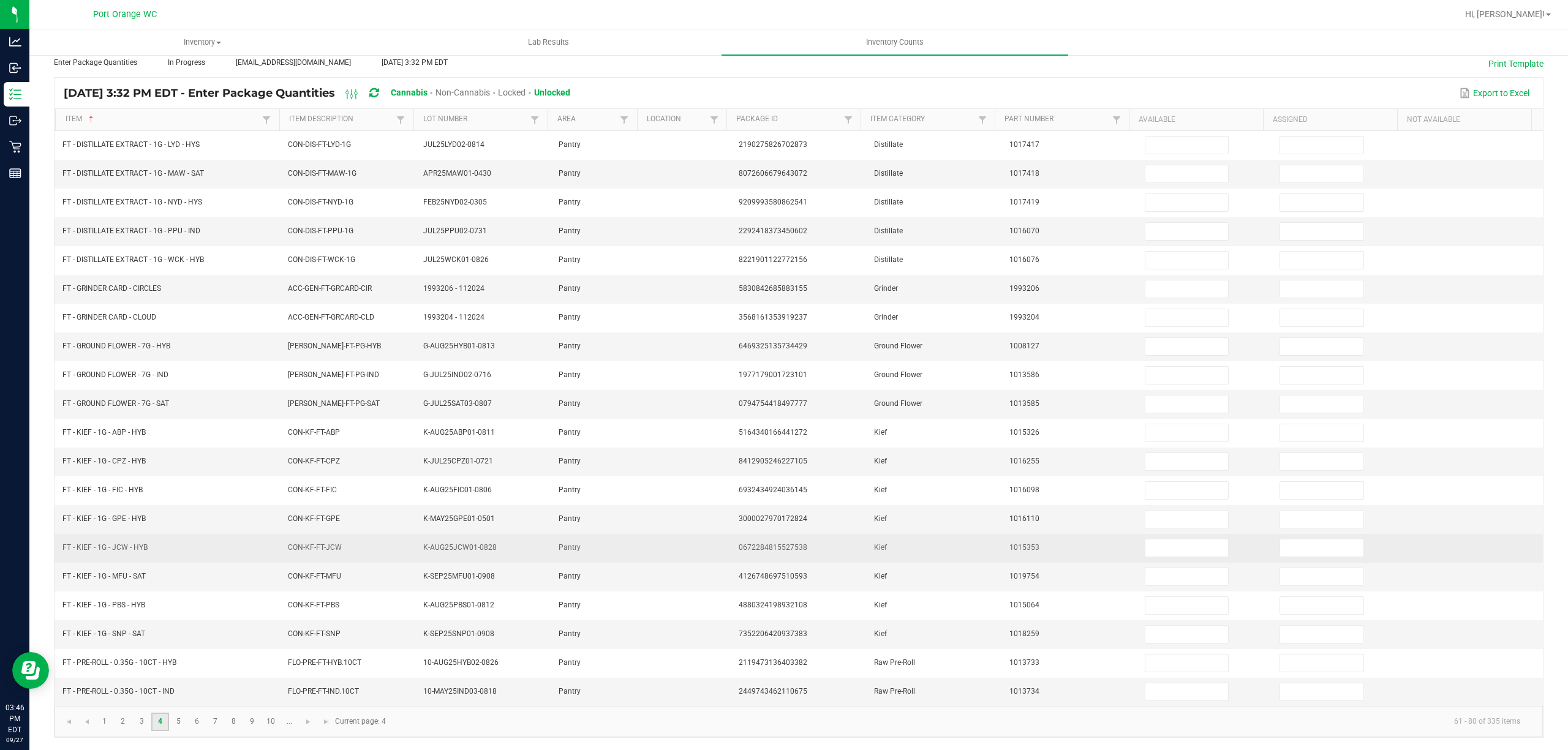
scroll to position [0, 0]
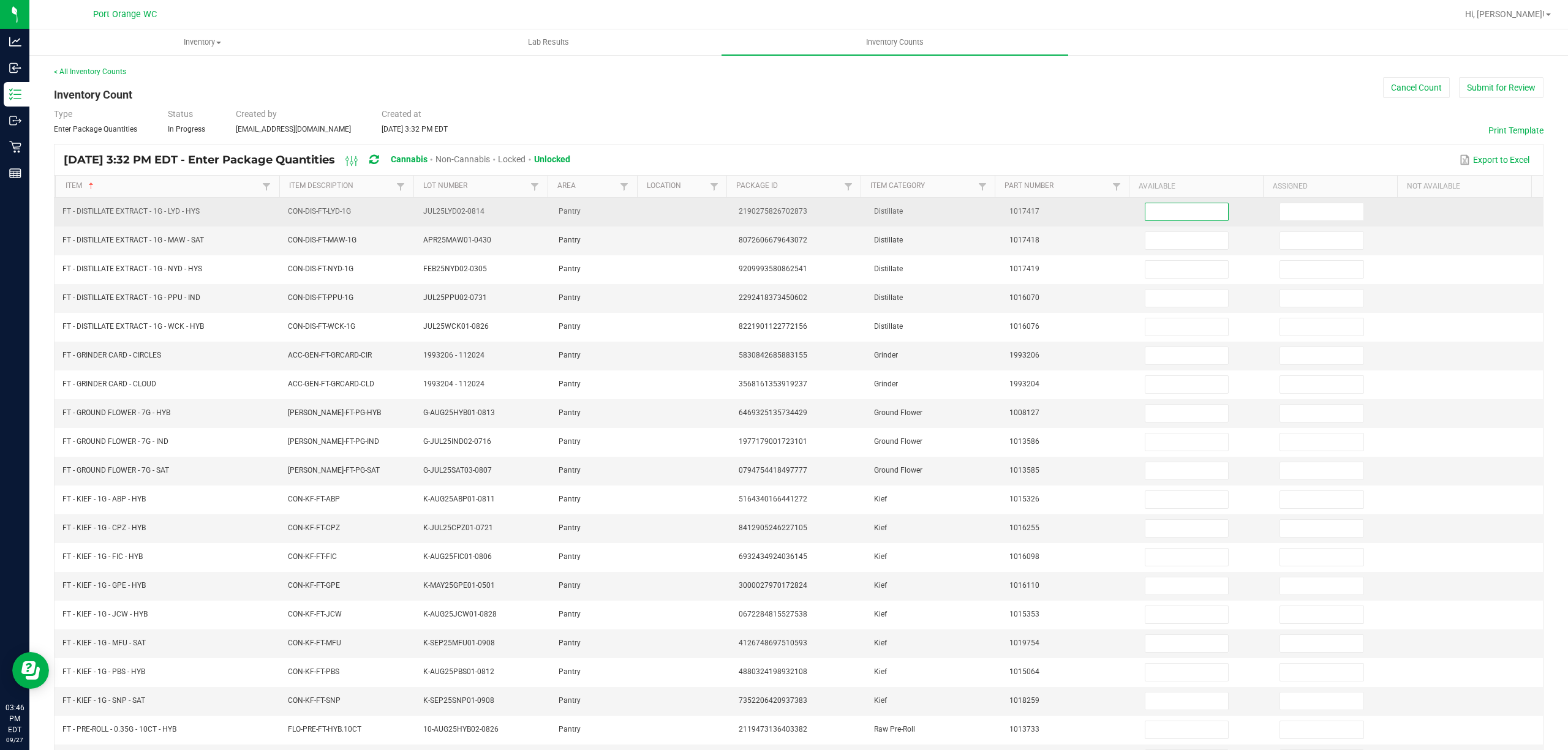
click at [1196, 216] on input at bounding box center [1186, 212] width 83 height 17
type input "3"
type input "8"
type input "3"
type input "11"
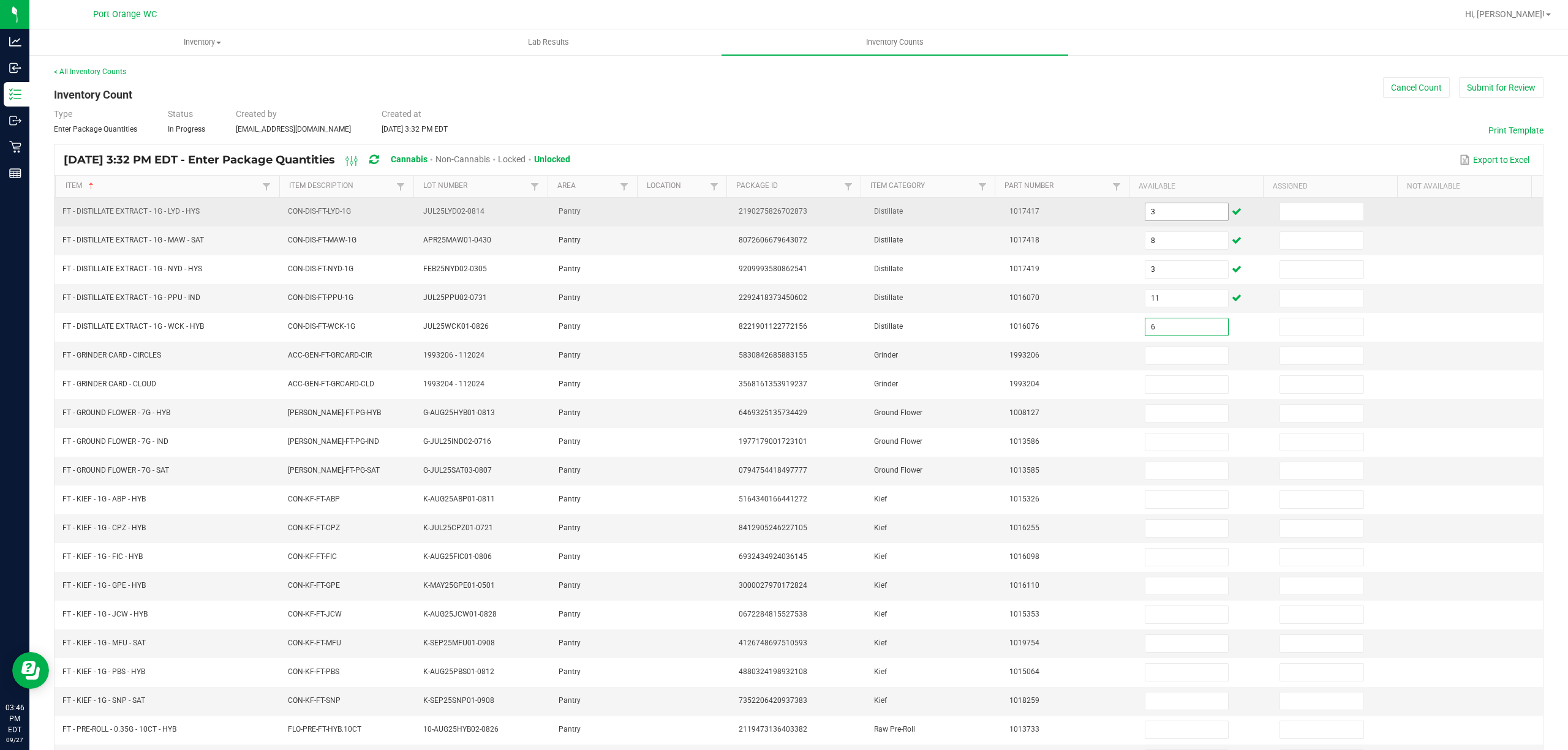
type input "6"
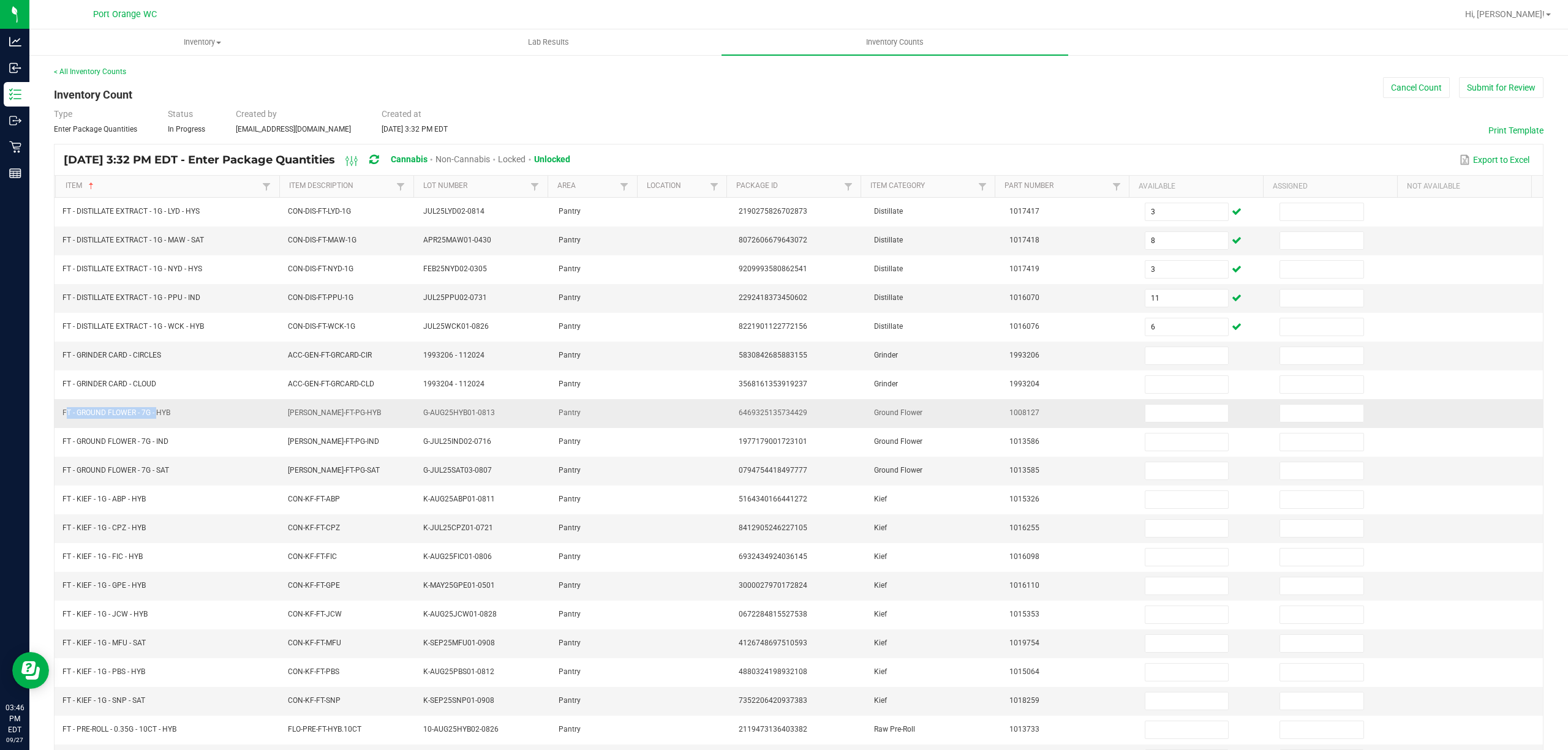
drag, startPoint x: 155, startPoint y: 419, endPoint x: 63, endPoint y: 419, distance: 92.0
click at [63, 417] on span "FT - GROUND FLOWER - 7G - HYB" at bounding box center [116, 412] width 108 height 9
copy span "FT - GROUND FLOWER - 7G -"
click at [1184, 412] on input at bounding box center [1186, 412] width 83 height 17
type input "0"
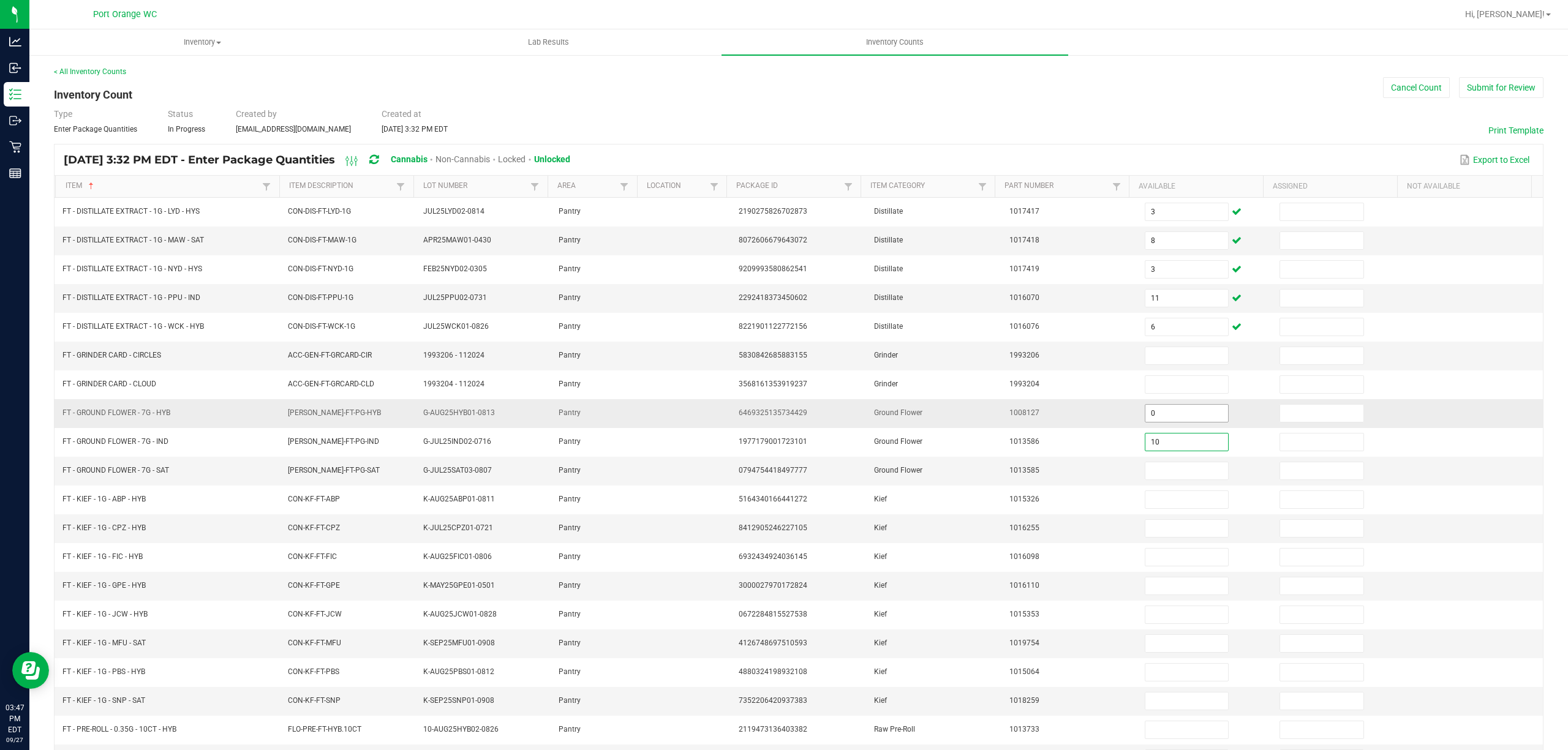
type input "10"
type input "2"
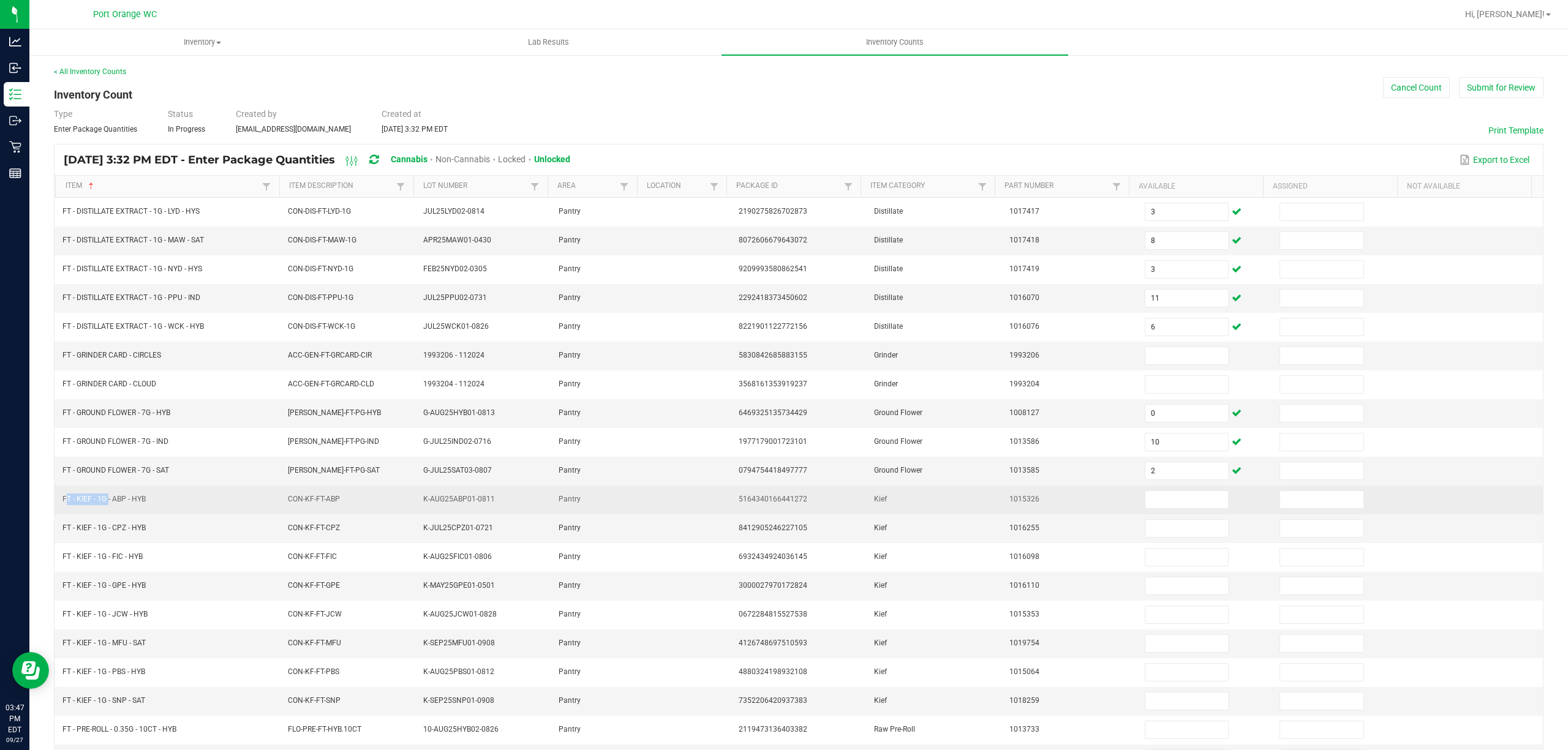
drag, startPoint x: 106, startPoint y: 505, endPoint x: 62, endPoint y: 506, distance: 44.0
click at [62, 506] on td "FT - KIEF - 1G - ABP - HYB" at bounding box center [168, 499] width 225 height 29
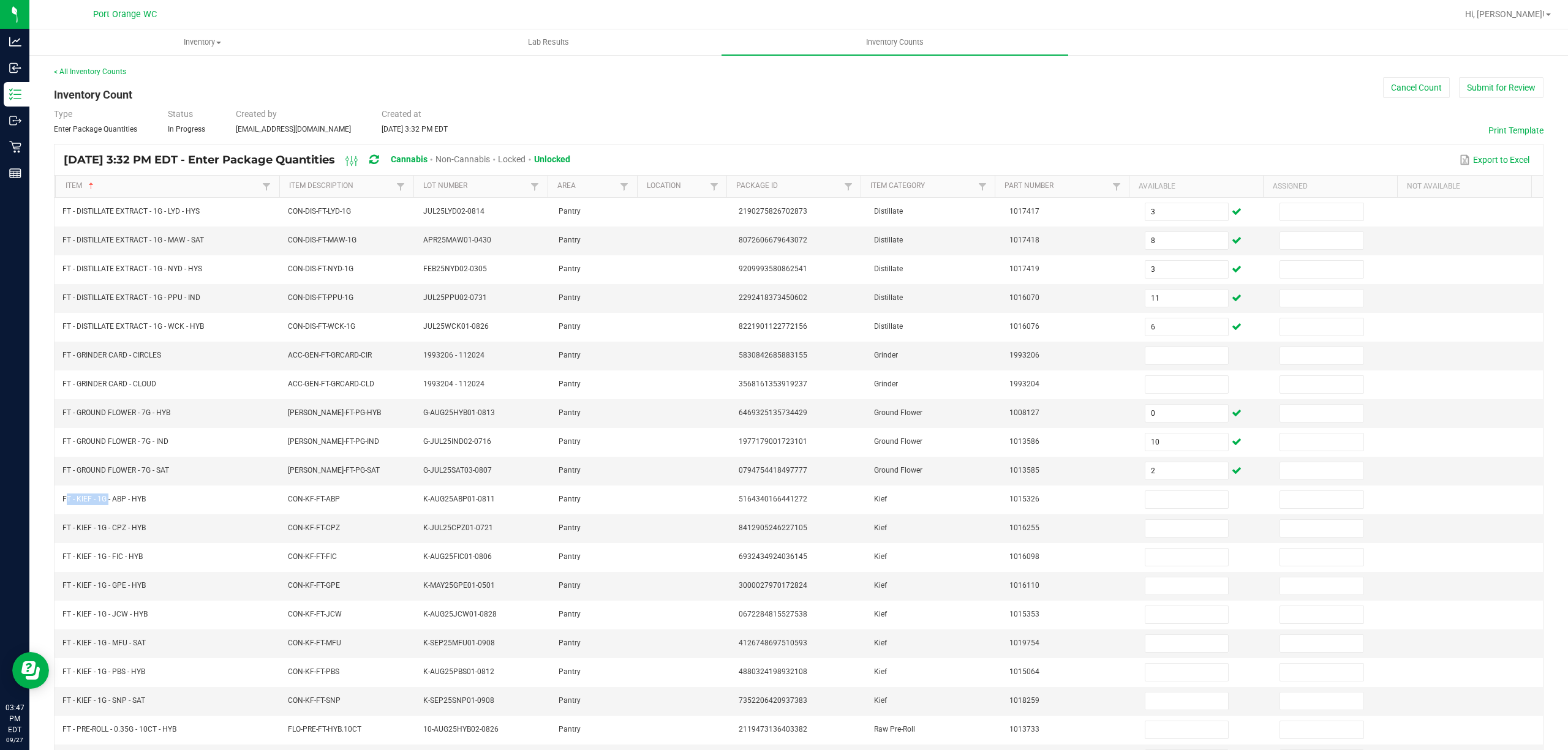
copy span "FT - KIEF - 1G"
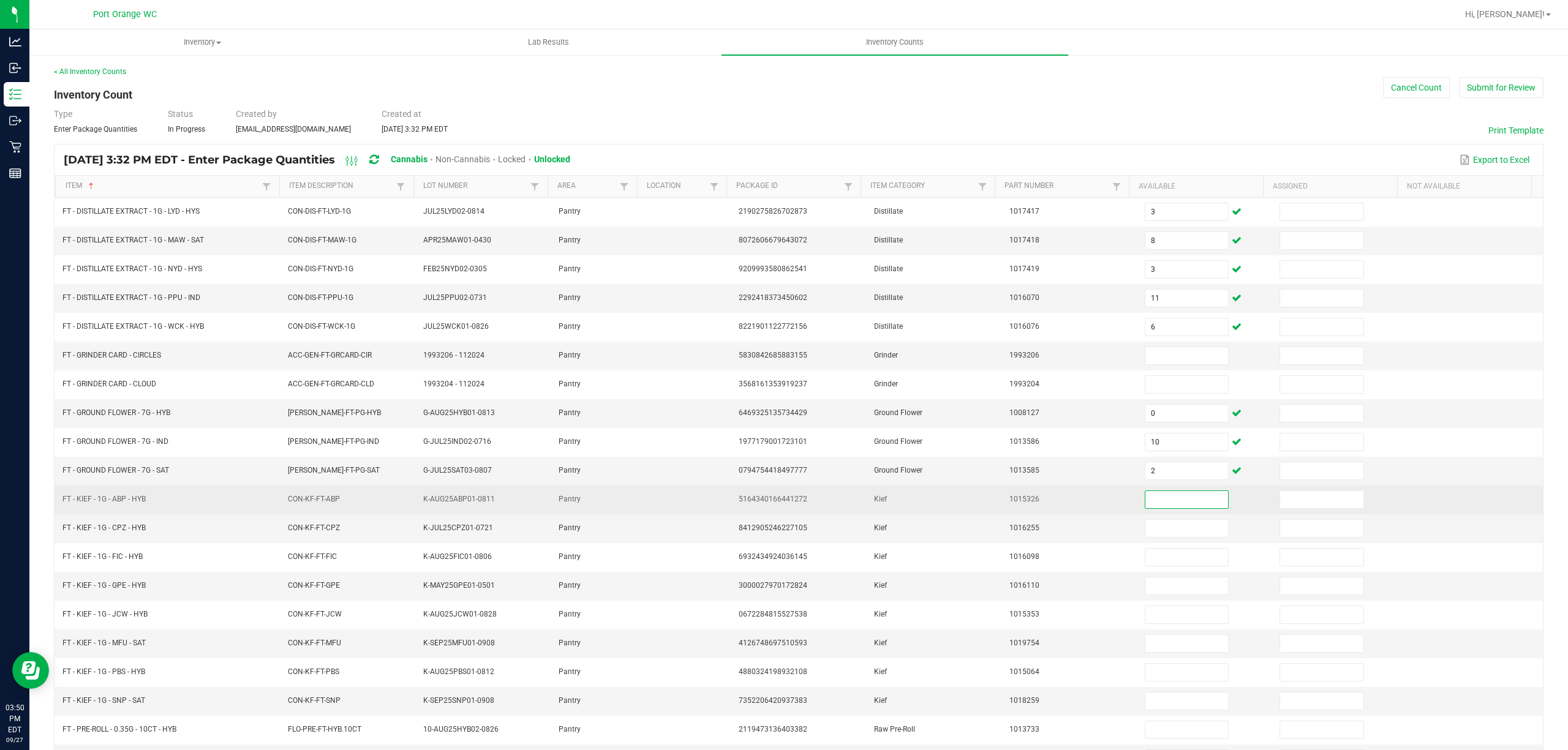
click at [1145, 503] on input at bounding box center [1186, 499] width 83 height 17
type input "3"
type input "2"
type input "3"
type input "1"
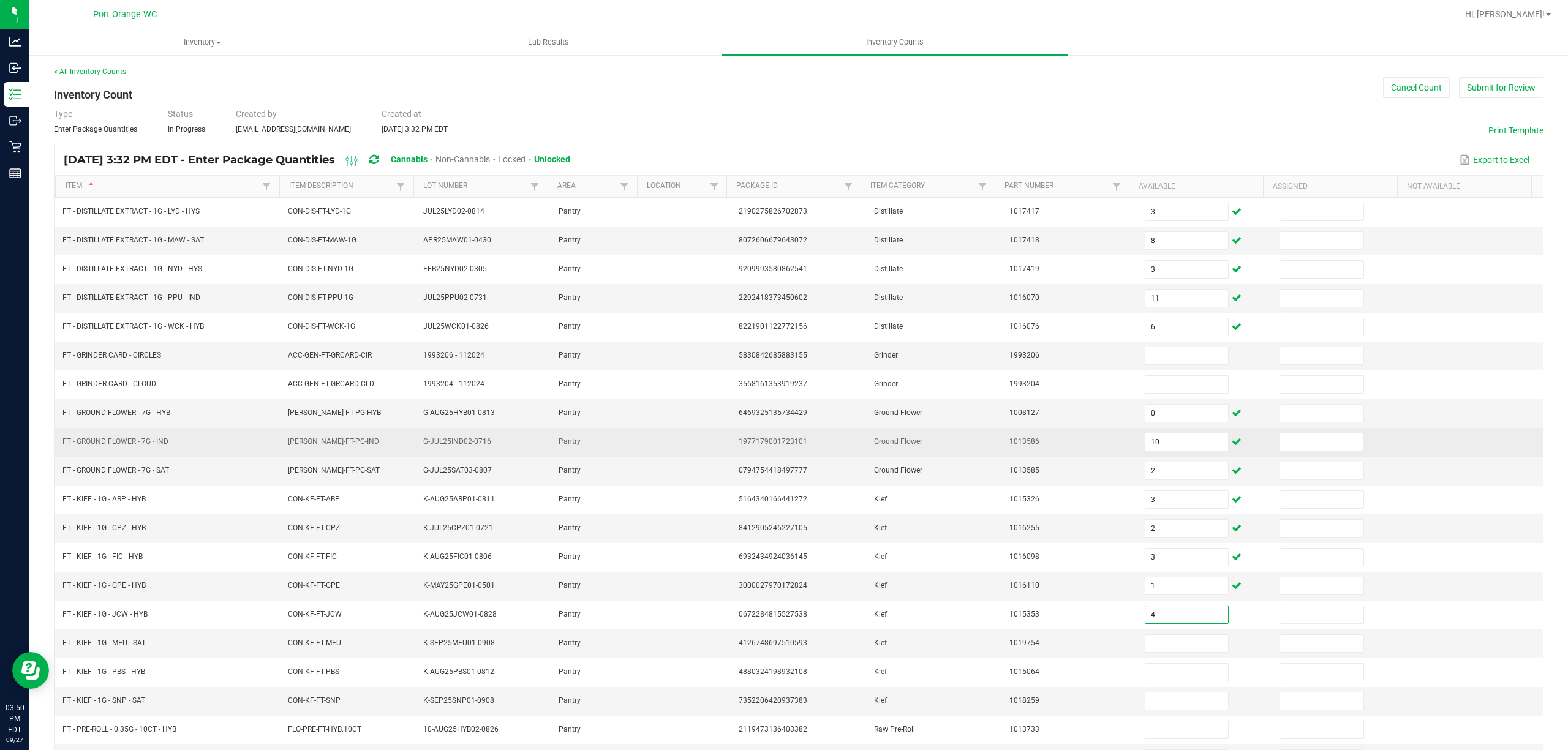
type input "4"
type input "5"
type input "1"
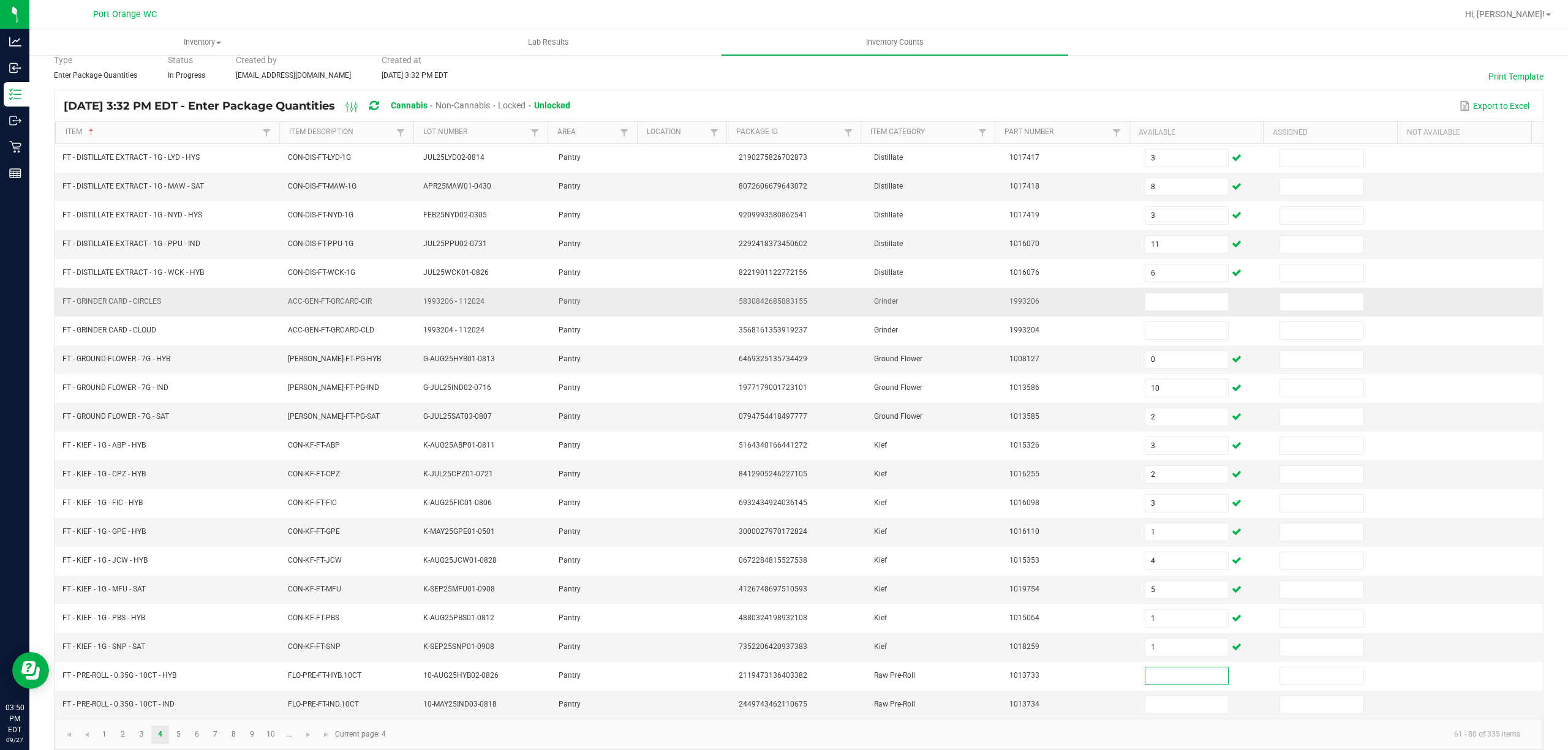
scroll to position [79, 0]
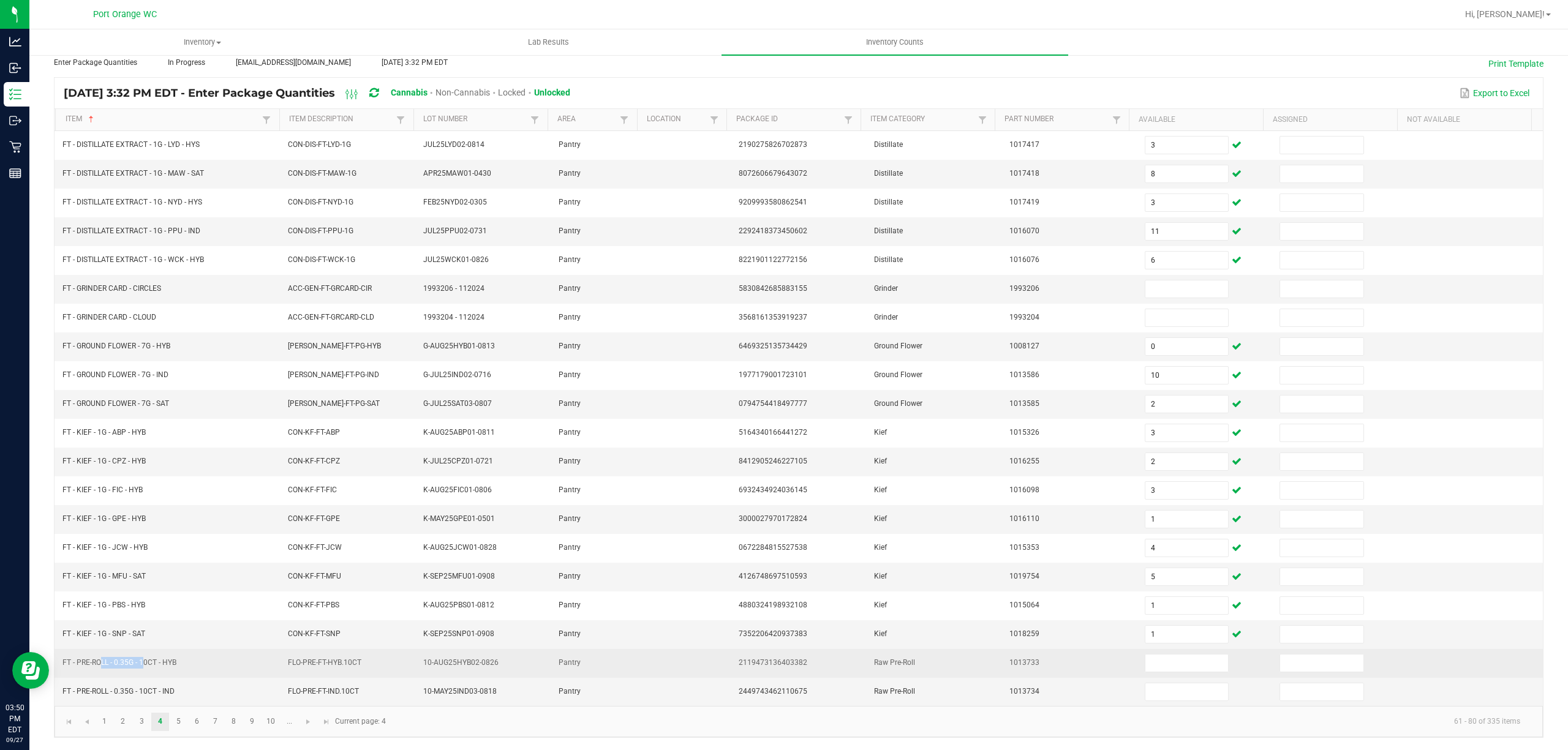
drag, startPoint x: 142, startPoint y: 657, endPoint x: 98, endPoint y: 659, distance: 44.0
click at [98, 659] on span "FT - PRE-ROLL - 0.35G - 10CT - HYB" at bounding box center [119, 662] width 113 height 9
click at [152, 671] on td "FT - PRE-ROLL - 0.35G - 10CT - HYB" at bounding box center [168, 662] width 225 height 29
click at [164, 662] on span "FT - PRE-ROLL - 0.35G - 10CT - HYB" at bounding box center [119, 662] width 113 height 9
drag, startPoint x: 158, startPoint y: 663, endPoint x: 55, endPoint y: 650, distance: 103.8
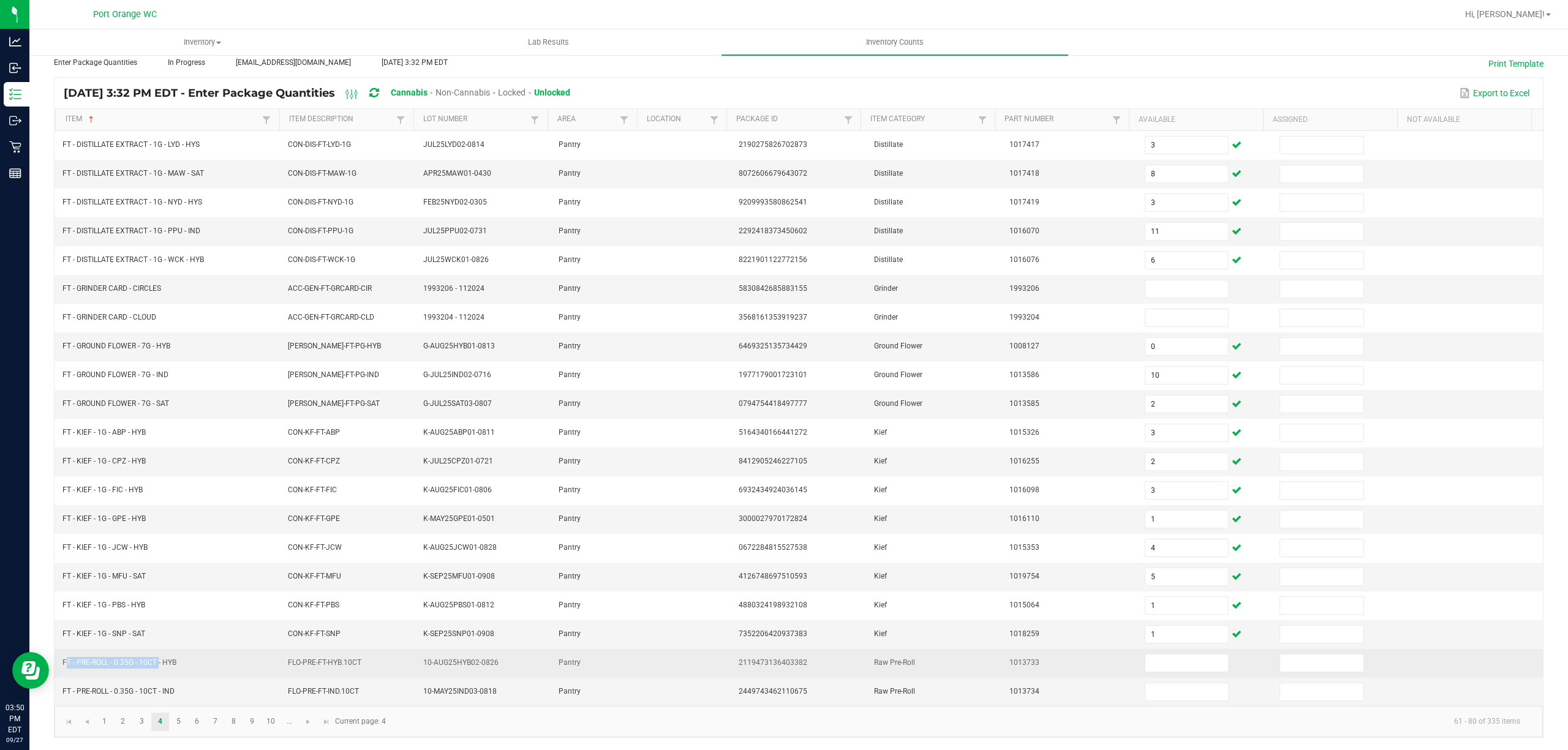
click at [62, 662] on td "FT - PRE-ROLL - 0.35G - 10CT - HYB" at bounding box center [168, 662] width 225 height 29
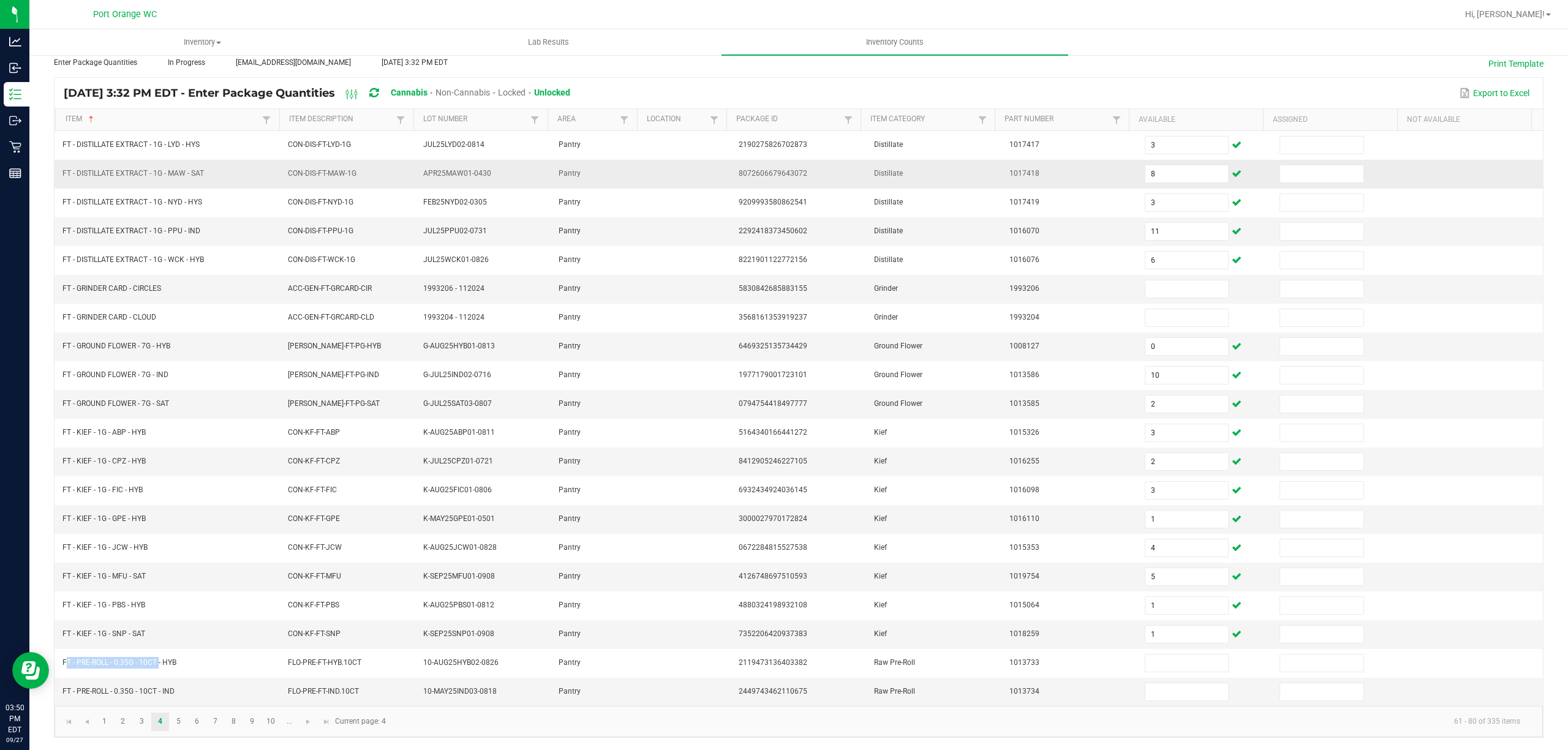
copy span "FT - PRE-ROLL - 0.35G - 10CT"
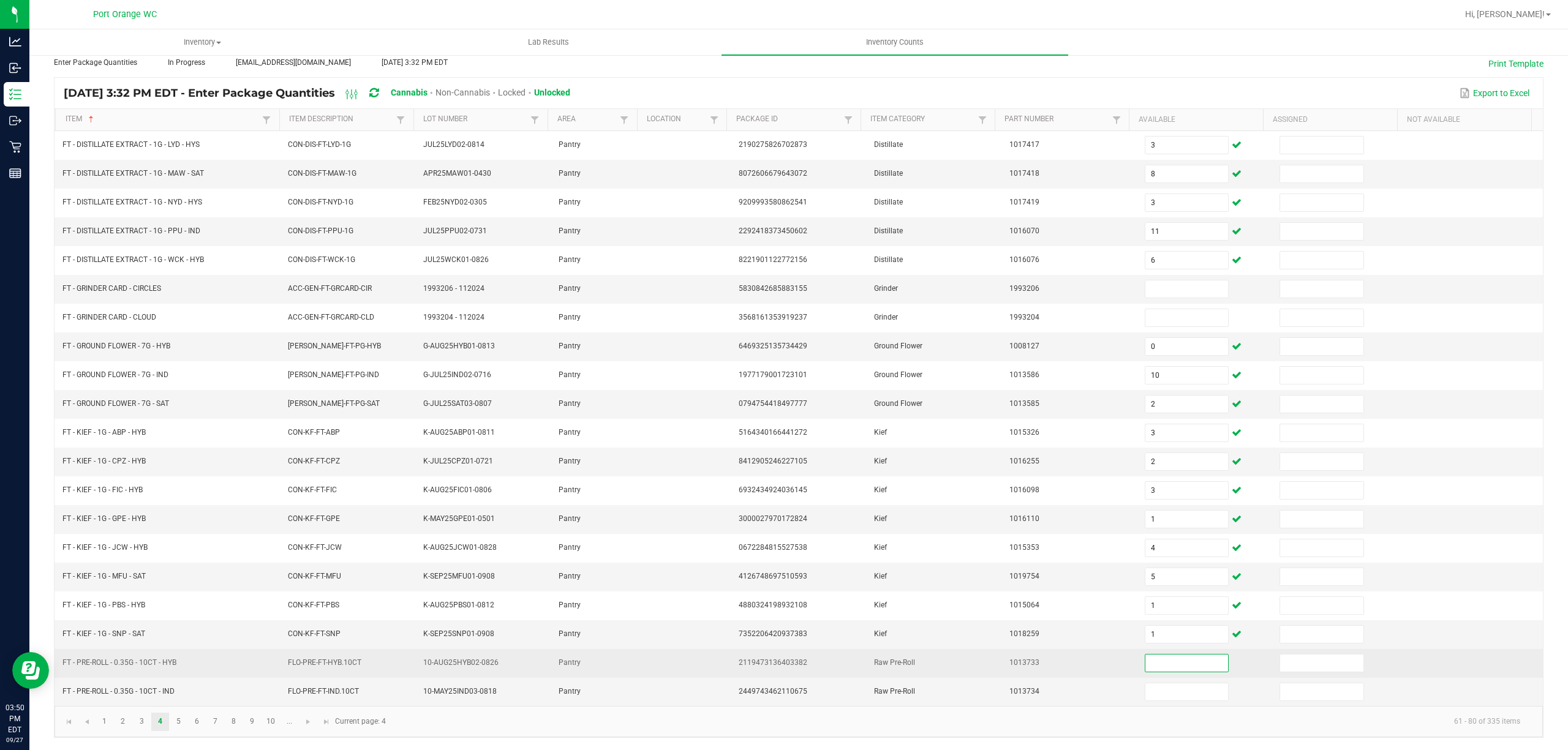
click at [1147, 666] on input at bounding box center [1186, 662] width 83 height 17
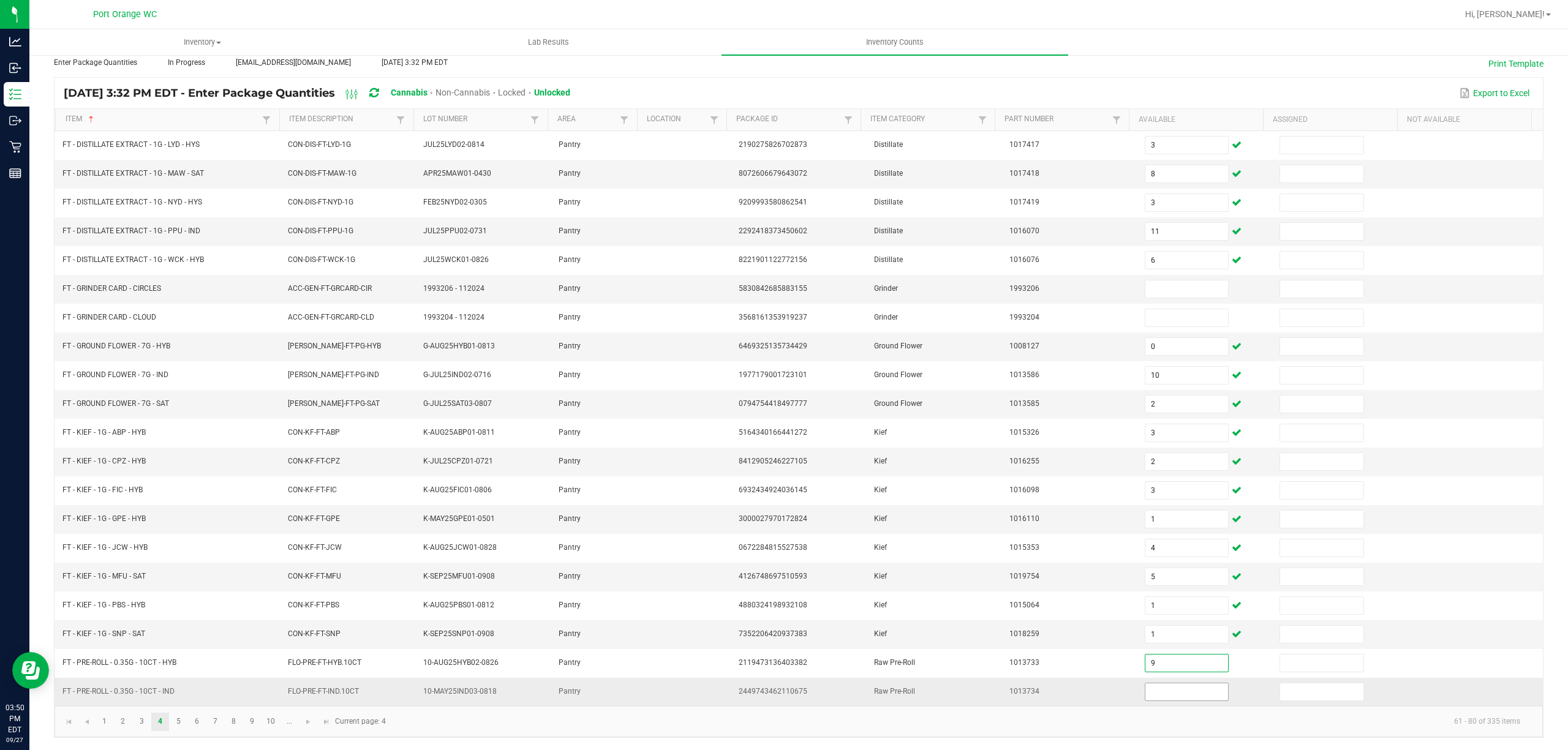
type input "9"
click at [1154, 688] on input at bounding box center [1186, 691] width 83 height 17
type input "11"
click at [181, 719] on link "5" at bounding box center [179, 721] width 18 height 19
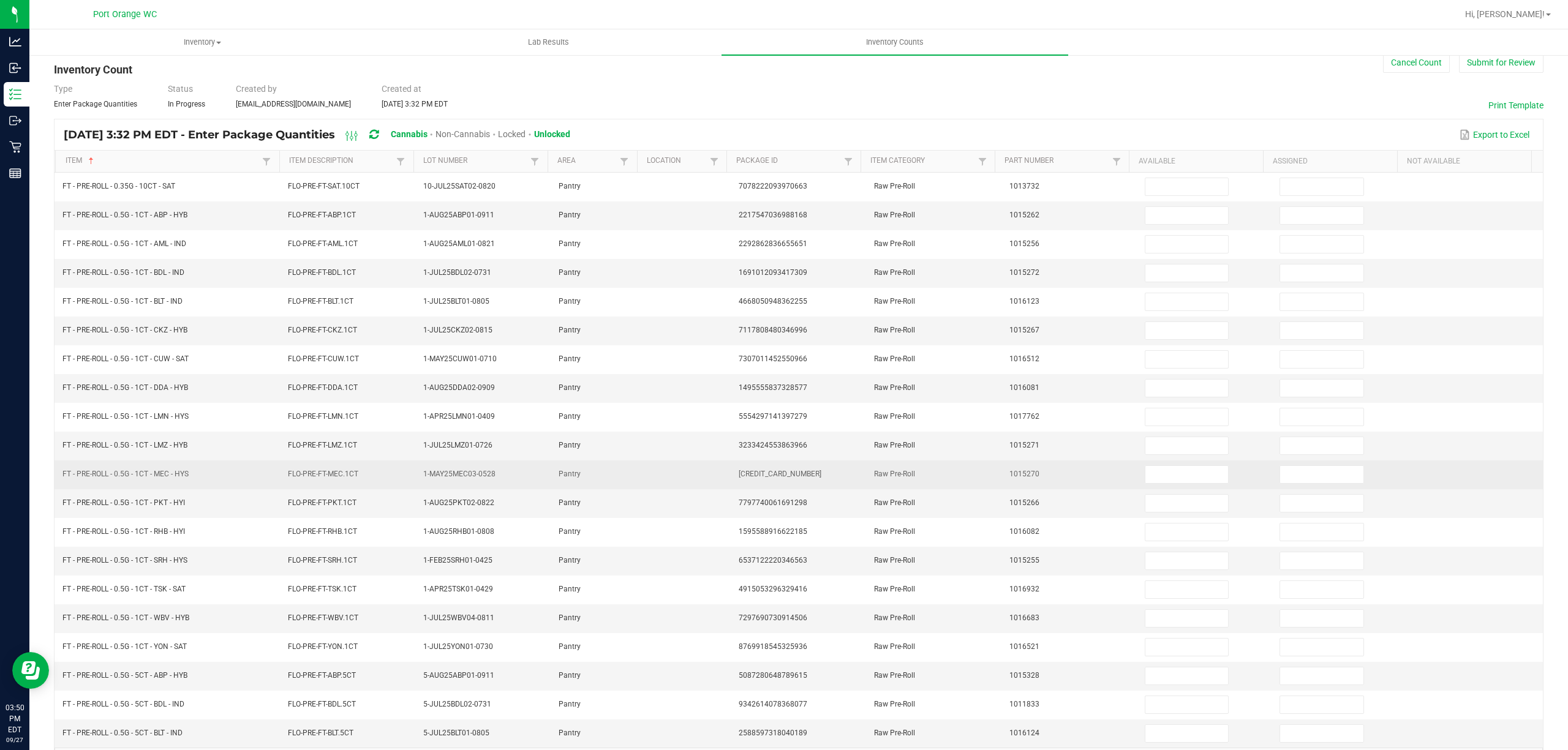
scroll to position [0, 0]
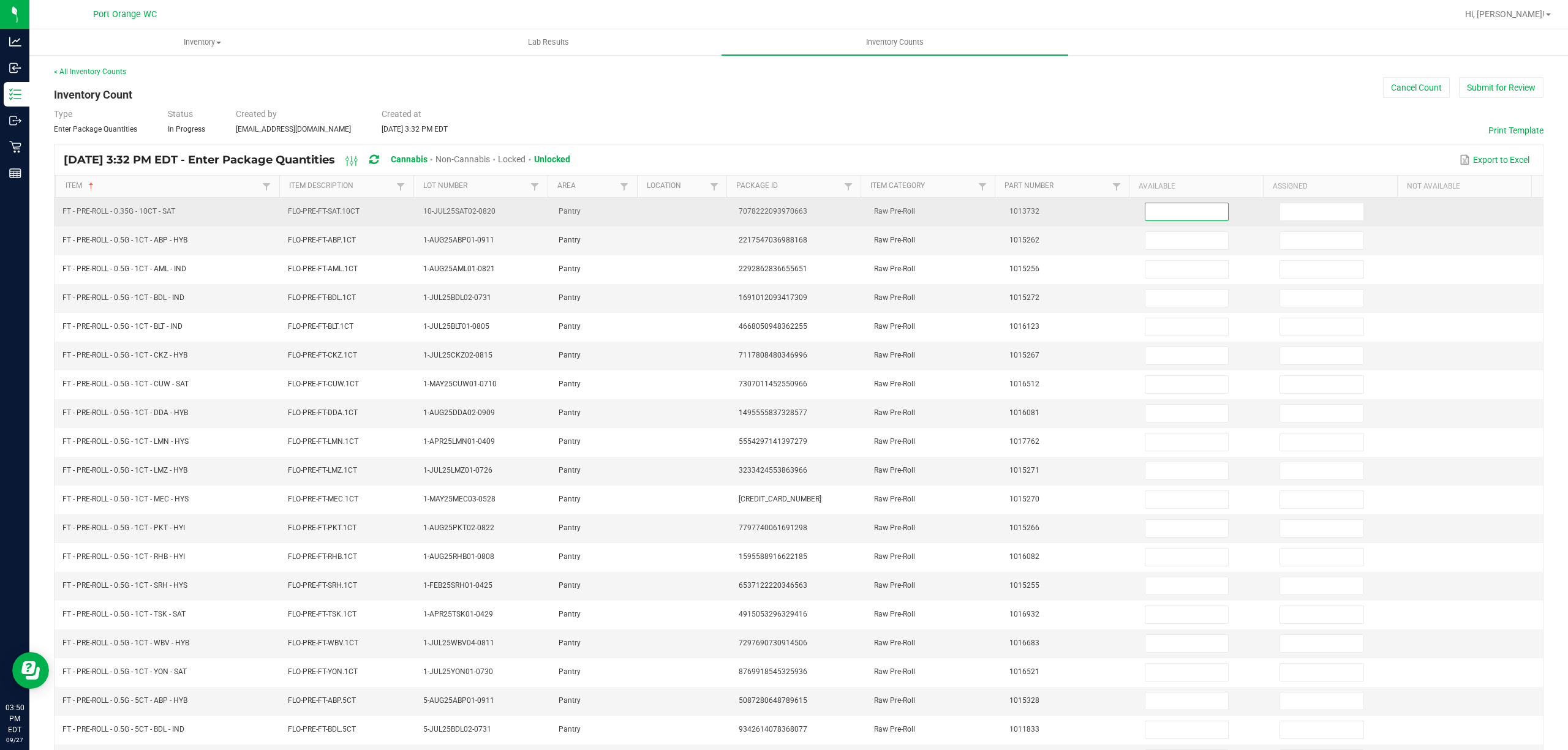
click at [1145, 212] on input at bounding box center [1186, 212] width 83 height 17
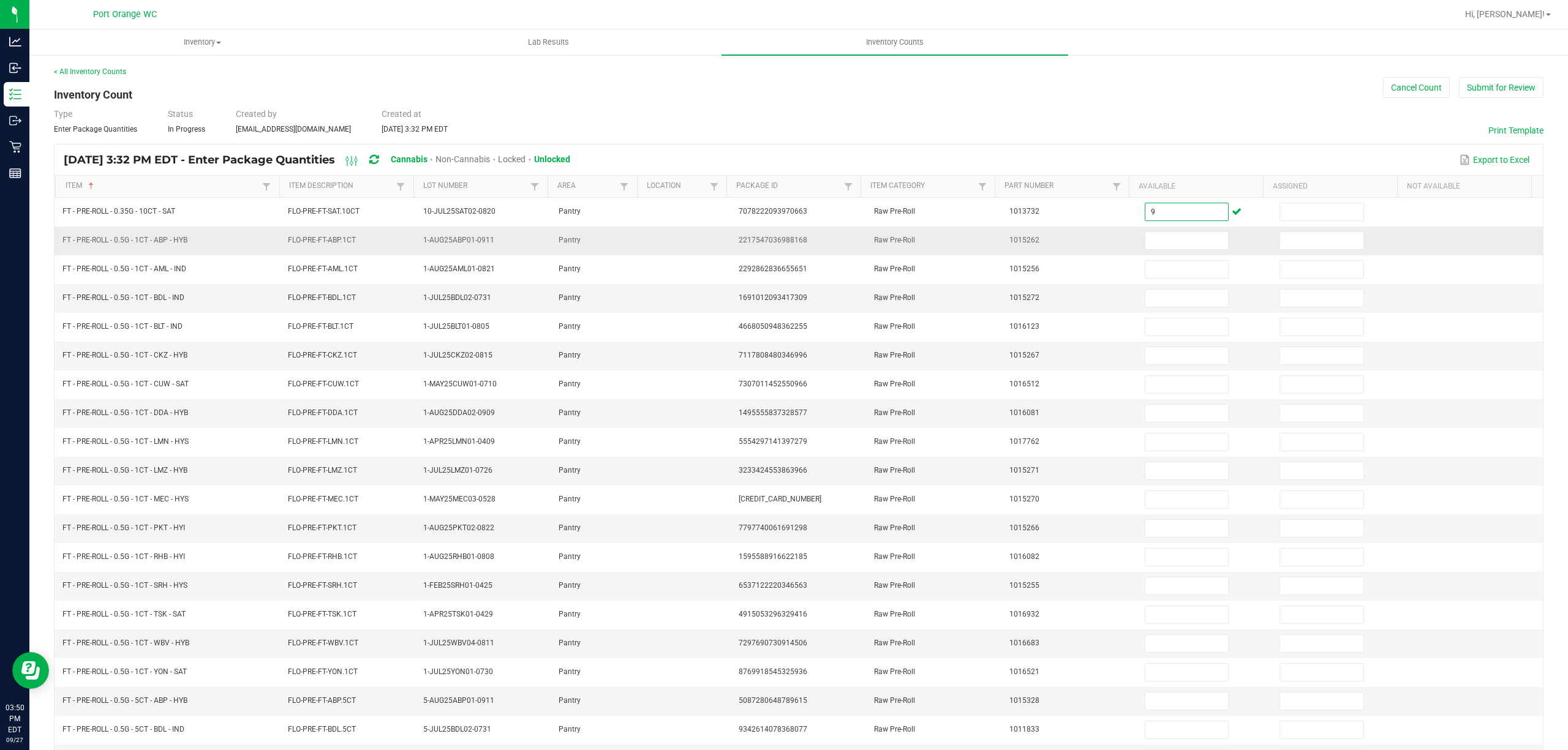
type input "9"
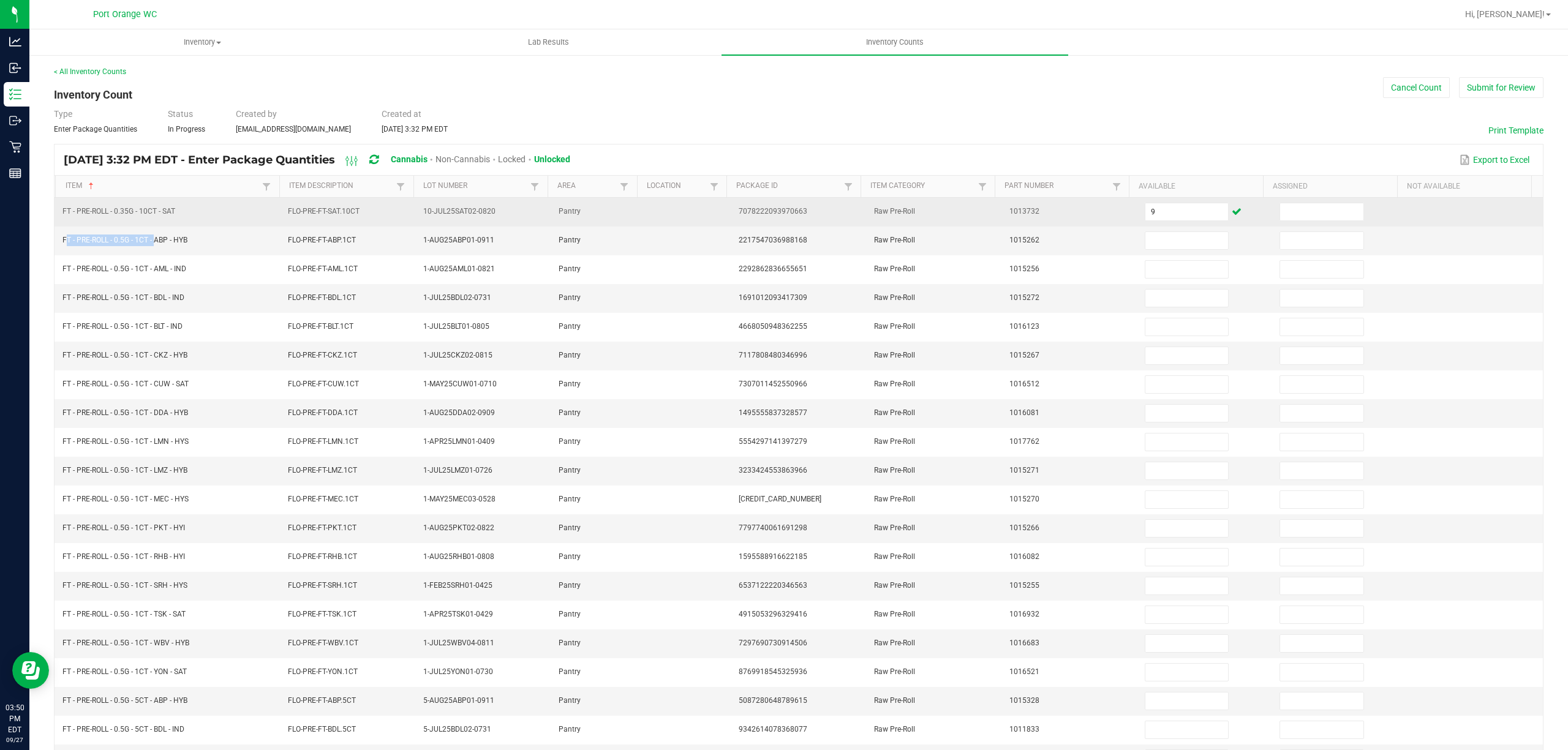
drag, startPoint x: 153, startPoint y: 241, endPoint x: 104, endPoint y: 223, distance: 52.2
click at [83, 236] on span "FT - PRE-ROLL - 0.5G - 1CT - ABP - HYB" at bounding box center [125, 239] width 125 height 12
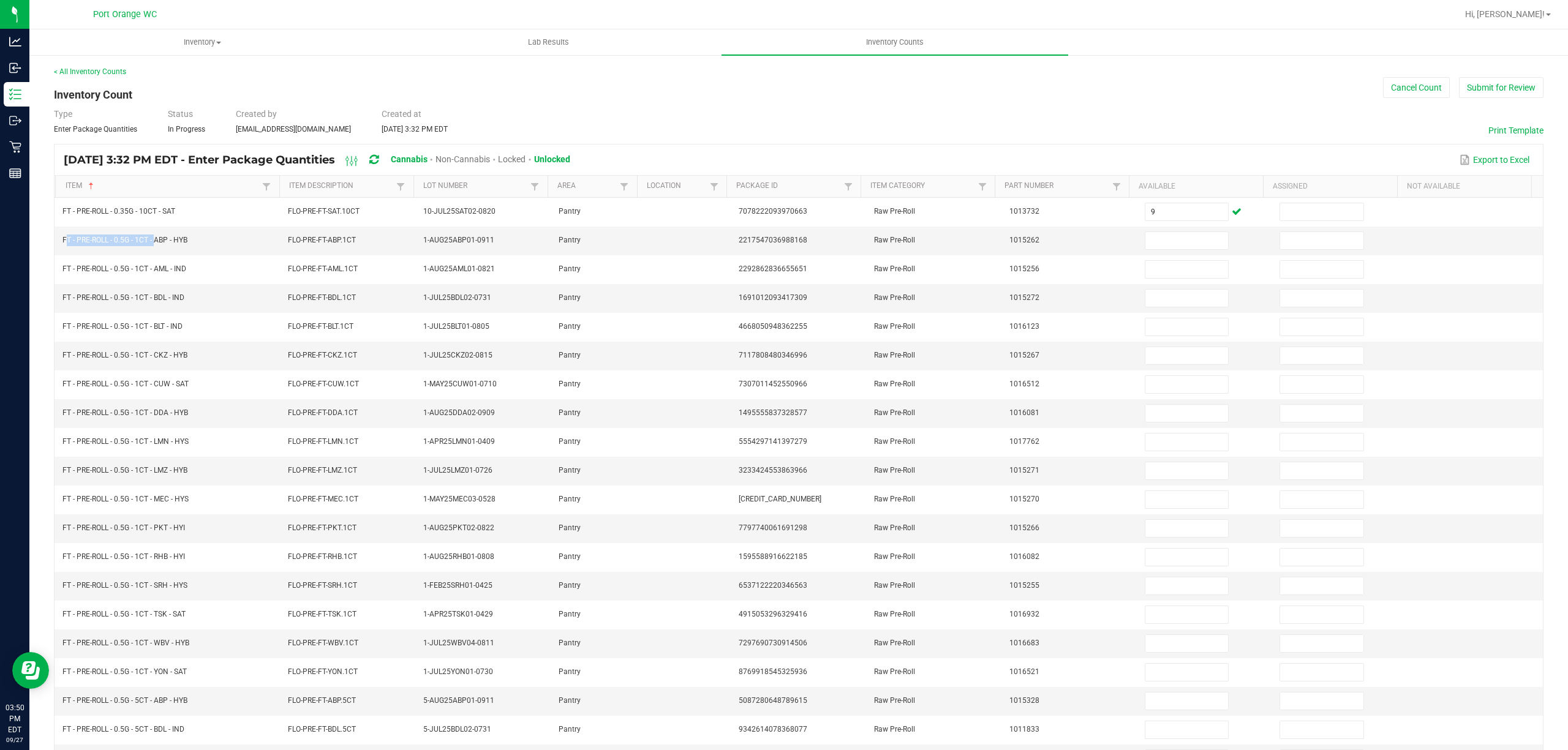
copy span "FT - PRE-ROLL - 0.5G - 1CT -"
click at [1154, 241] on input at bounding box center [1186, 240] width 83 height 17
type input "17"
type input "14"
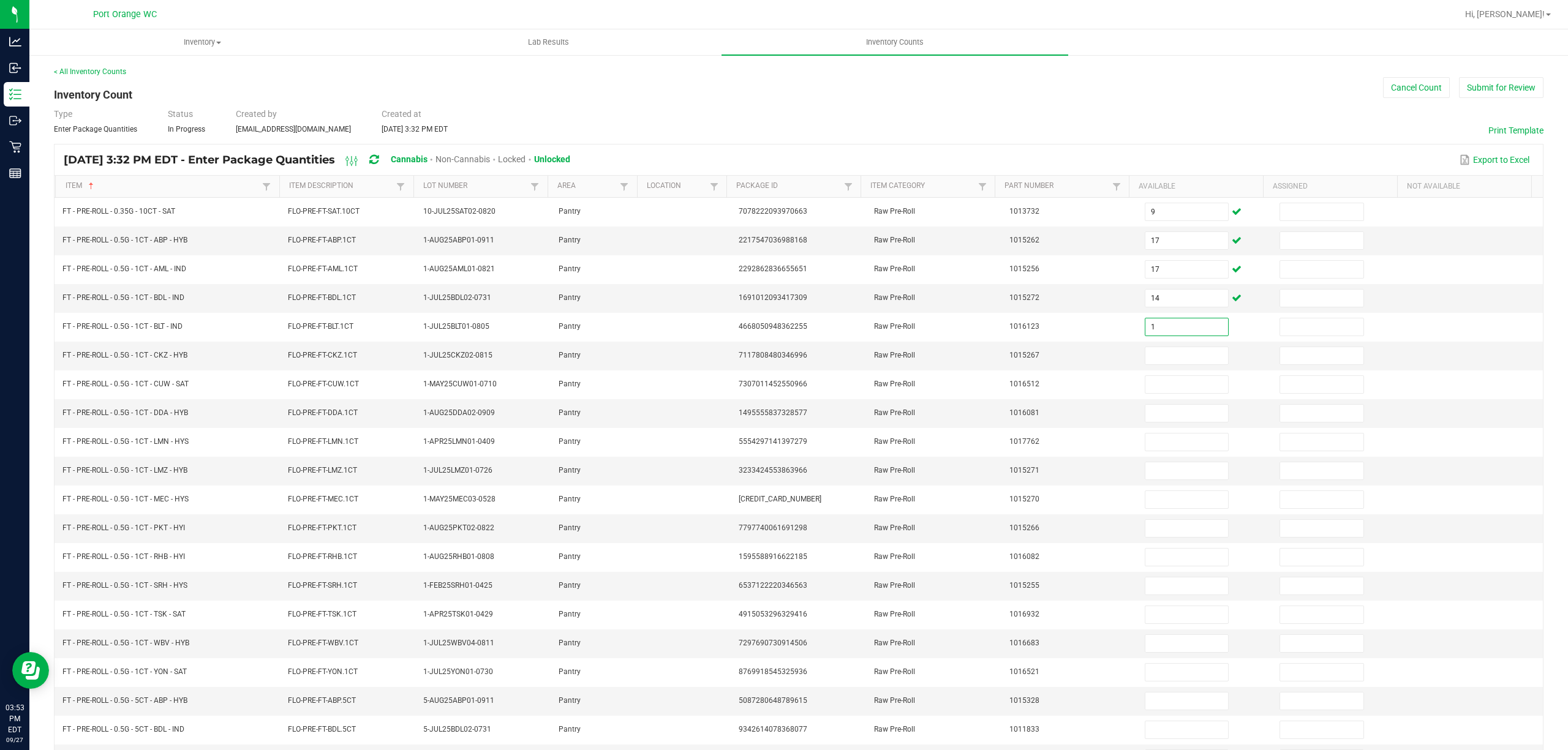
type input "1"
type input "6"
type input "7"
type input "25"
type input "19"
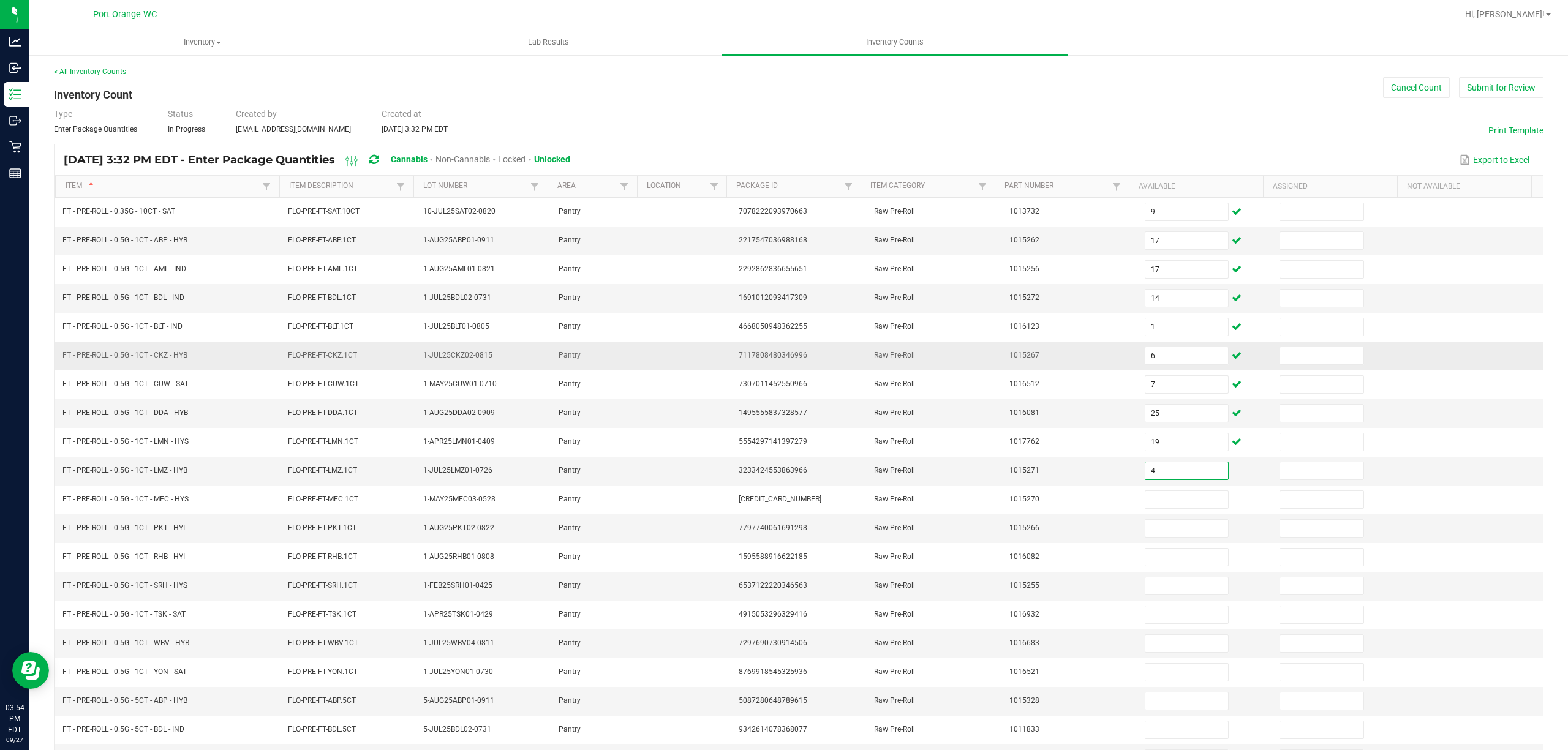
type input "4"
type input "17"
type input "21"
type input "18"
type input "20"
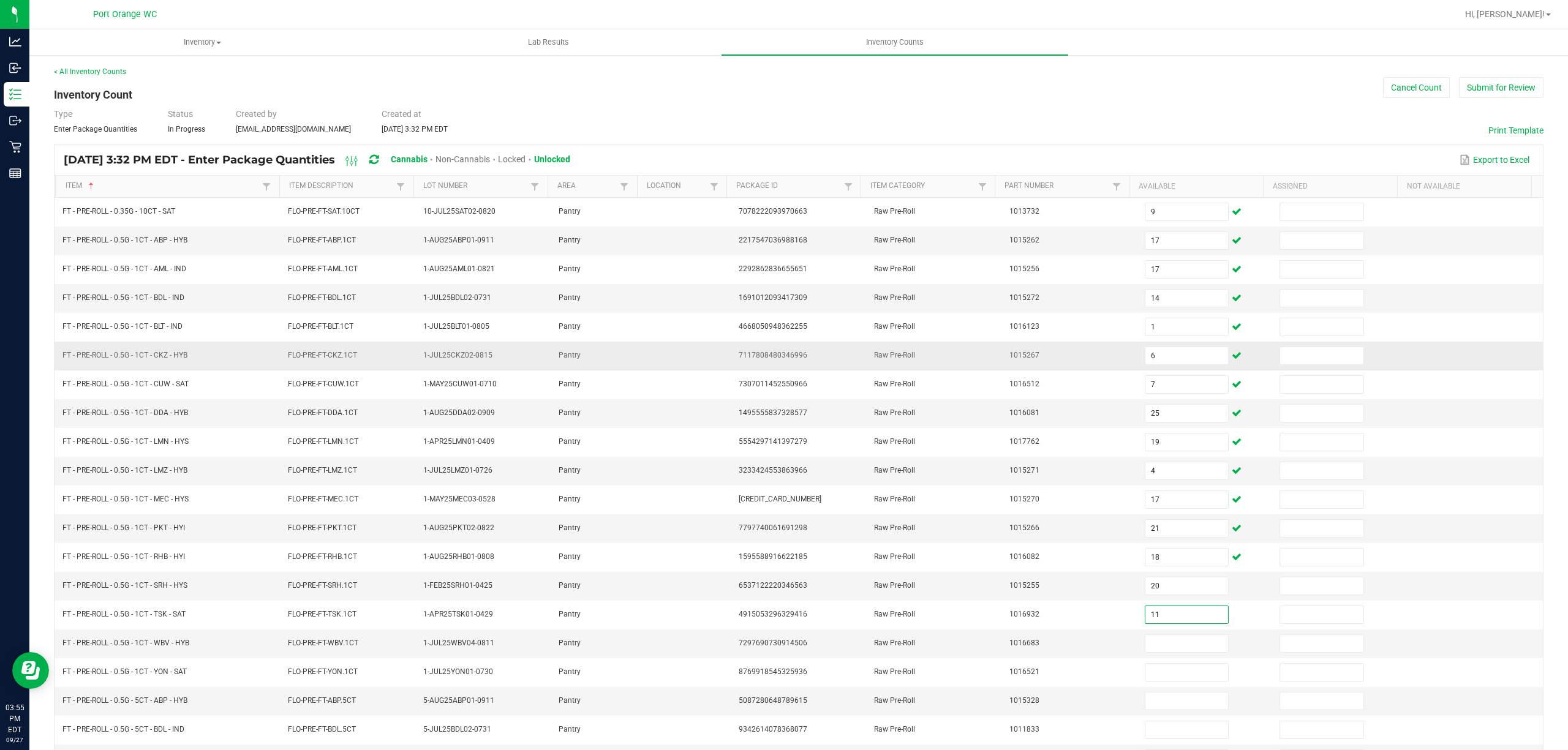
type input "11"
type input "13"
type input "1"
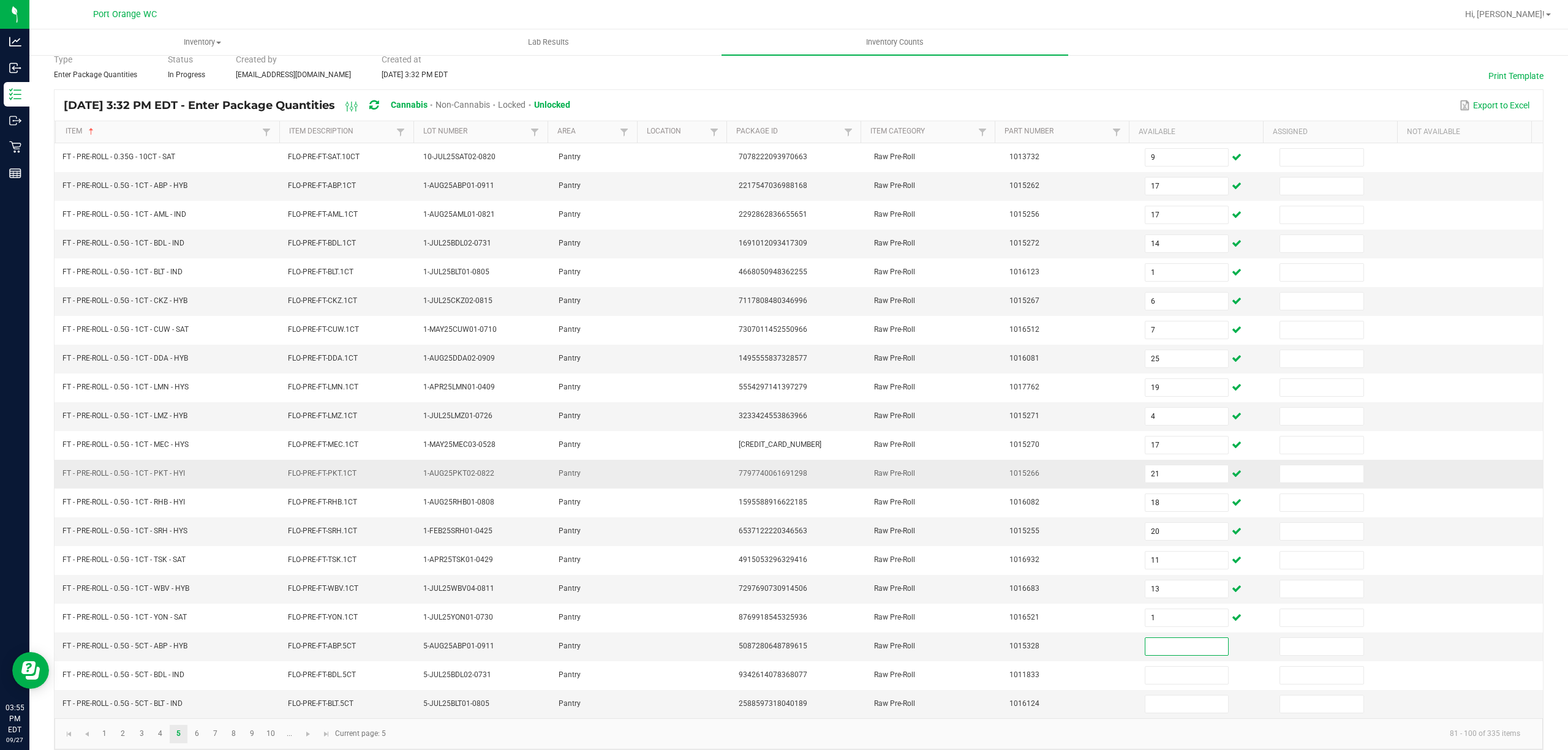
scroll to position [79, 0]
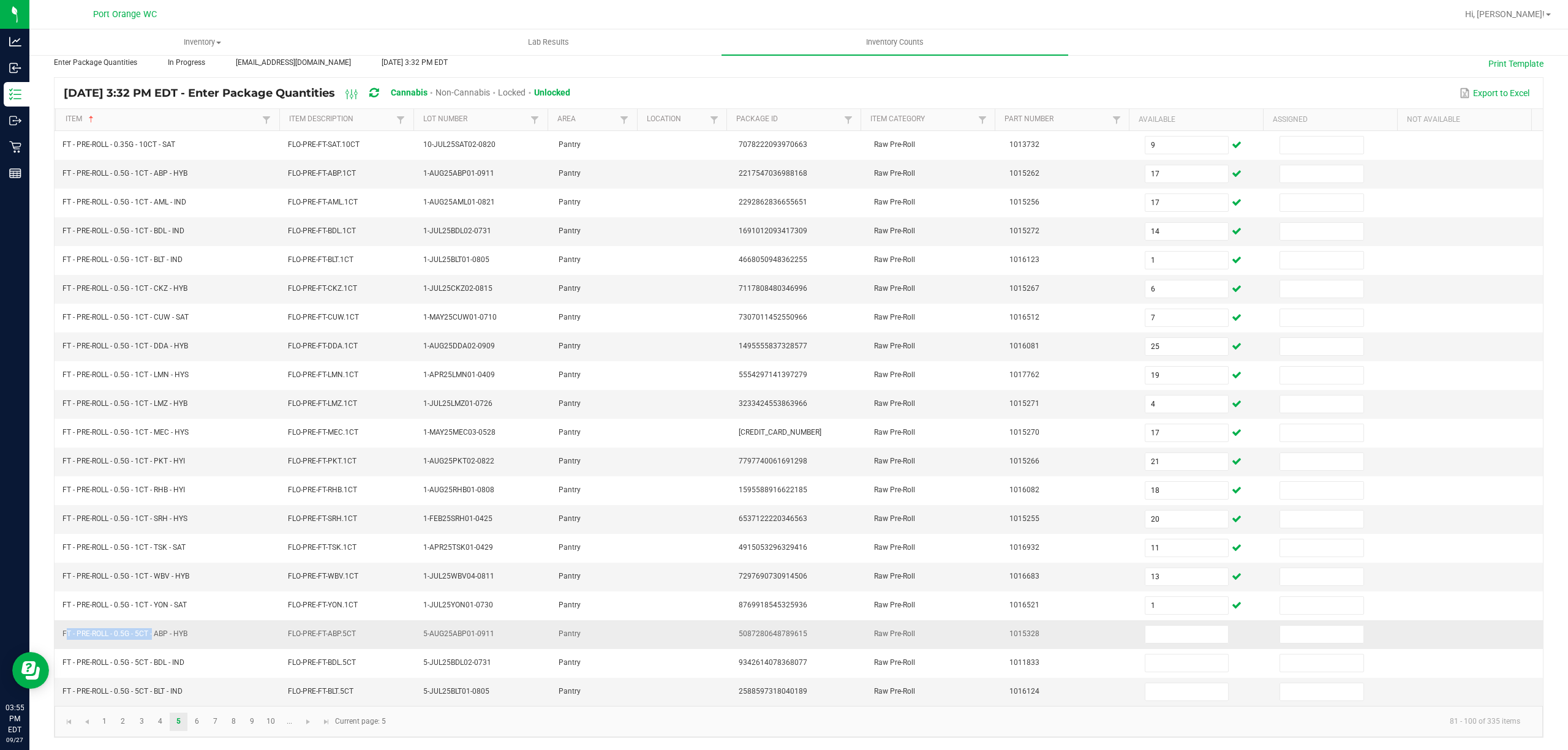
drag, startPoint x: 151, startPoint y: 630, endPoint x: 62, endPoint y: 628, distance: 89.0
click at [62, 628] on td "FT - PRE-ROLL - 0.5G - 5CT - ABP - HYB" at bounding box center [168, 634] width 225 height 29
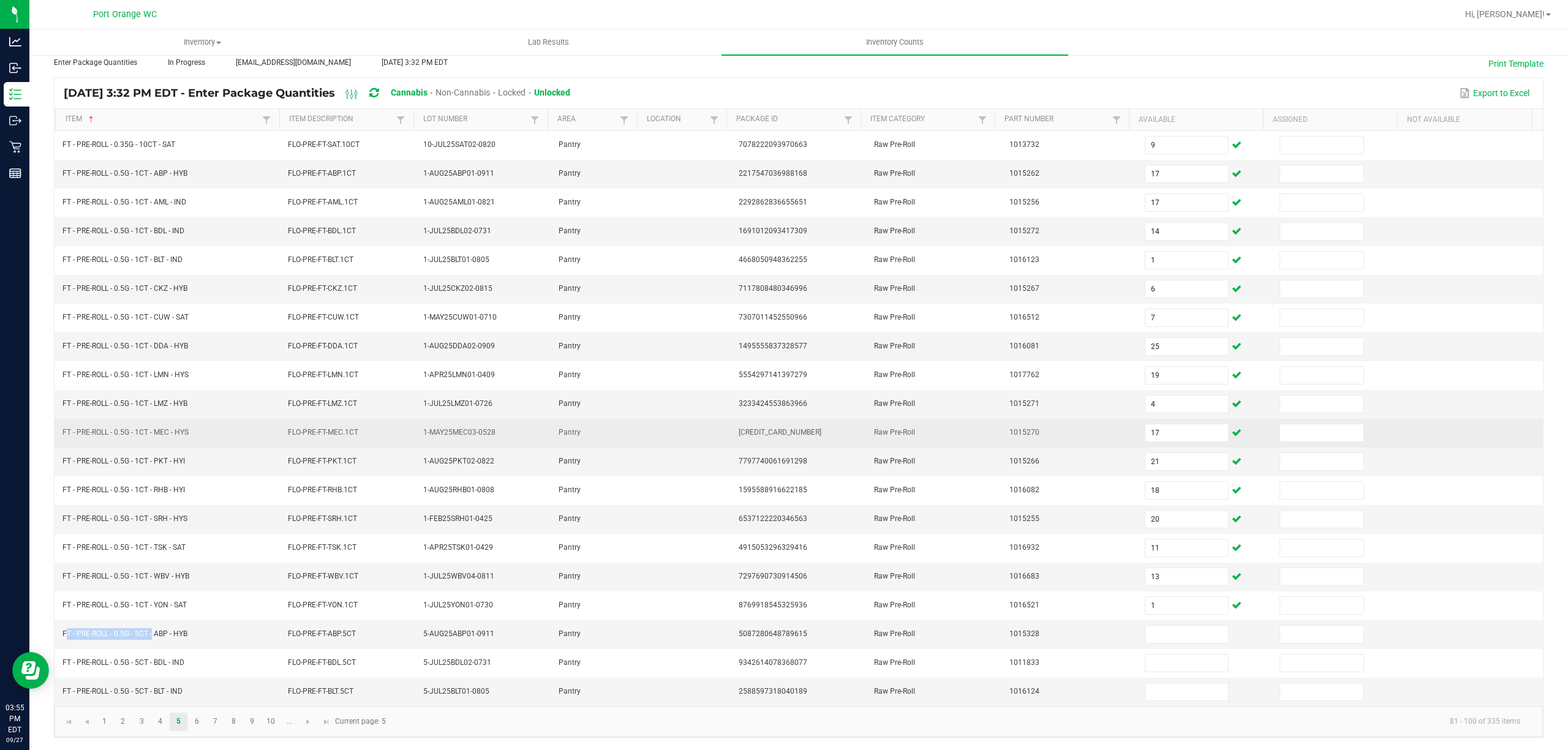
copy span "FT - PRE-ROLL - 0.5G - 5CT"
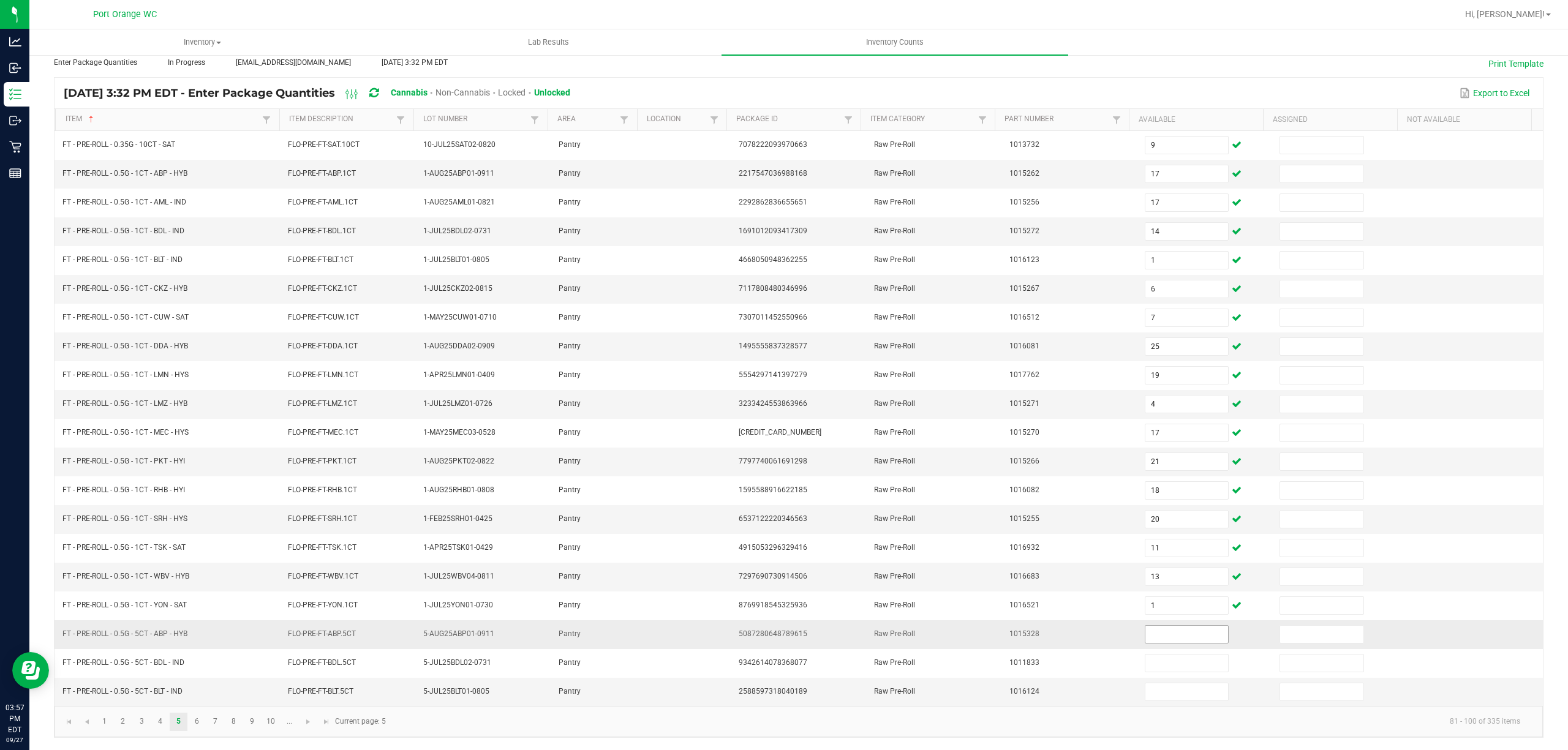
click at [1152, 629] on input at bounding box center [1186, 633] width 83 height 17
type input "8"
type input "10"
click at [194, 721] on link "6" at bounding box center [197, 721] width 18 height 19
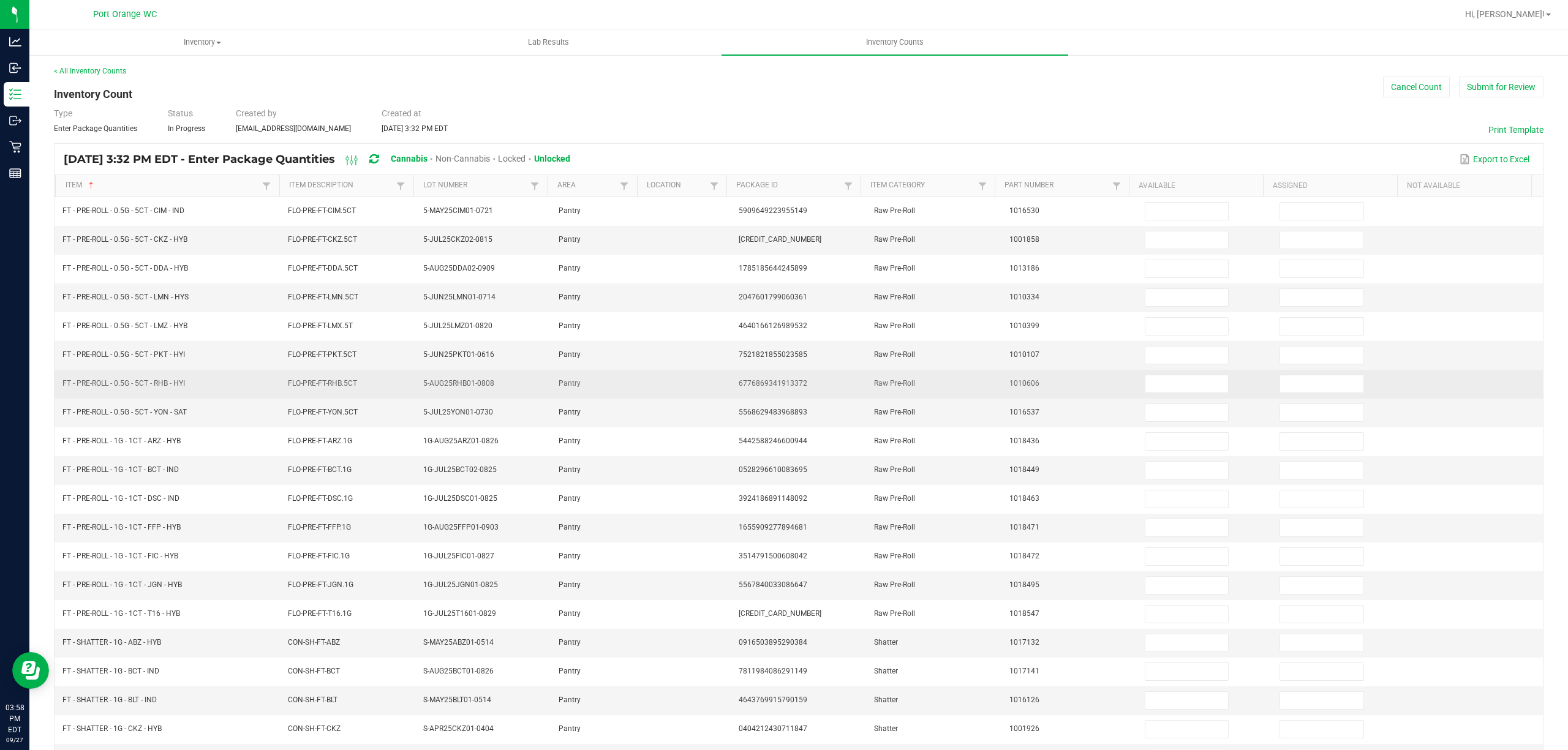
scroll to position [0, 0]
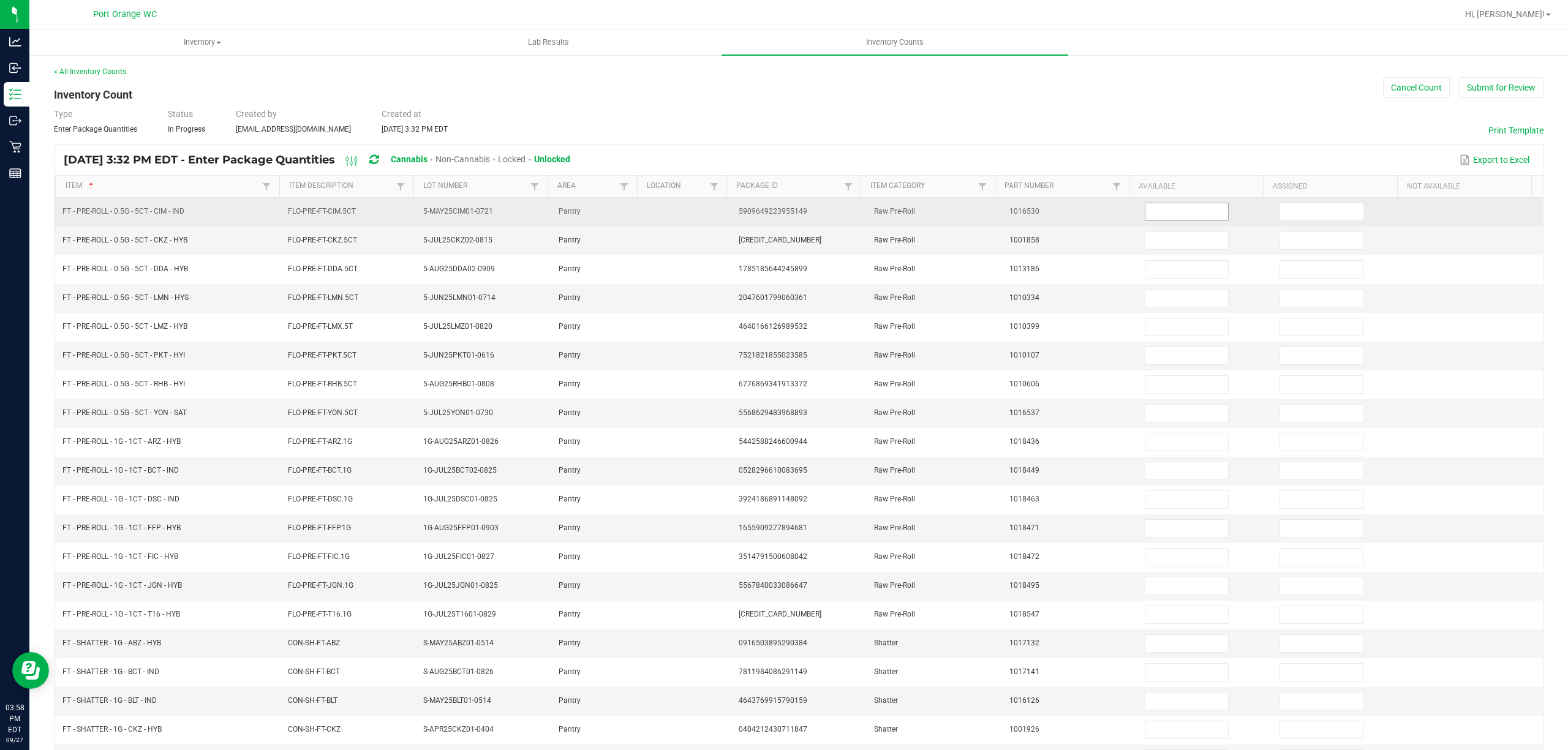
click at [1184, 211] on input at bounding box center [1186, 212] width 83 height 17
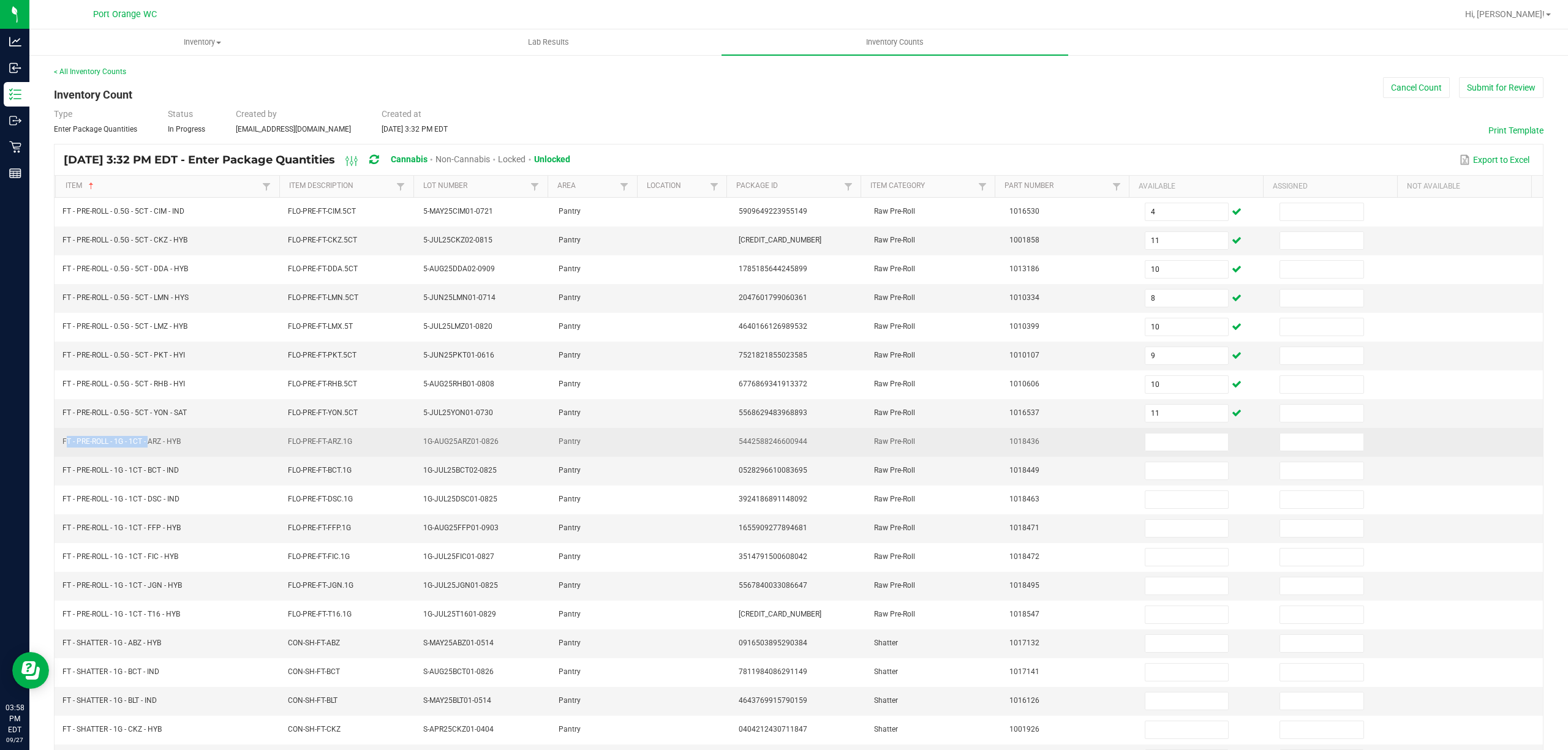
drag, startPoint x: 147, startPoint y: 448, endPoint x: 63, endPoint y: 438, distance: 84.6
click at [63, 443] on span "FT - PRE-ROLL - 1G - 1CT - ARZ - HYB" at bounding box center [122, 441] width 118 height 9
click at [1145, 448] on input at bounding box center [1186, 441] width 83 height 17
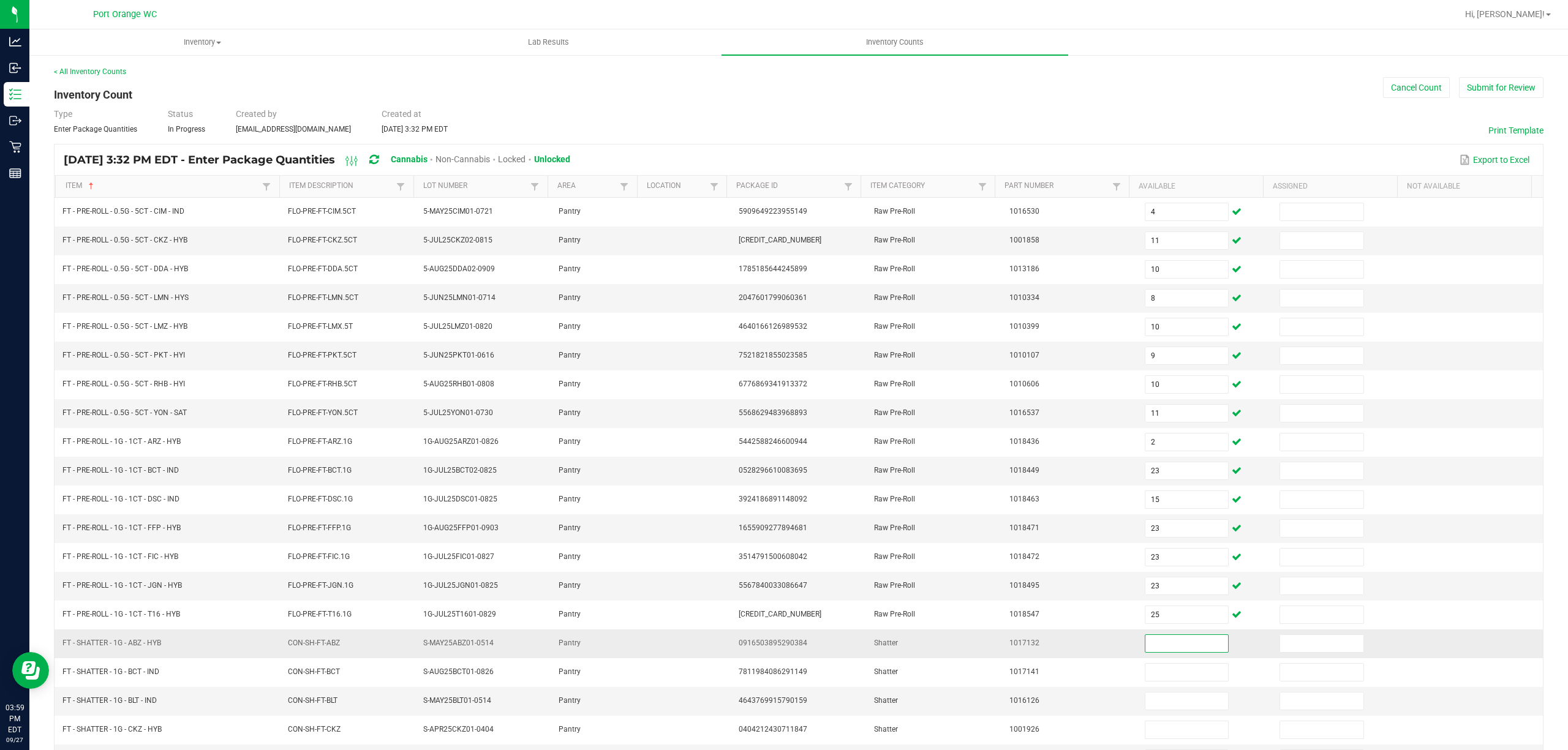
scroll to position [79, 0]
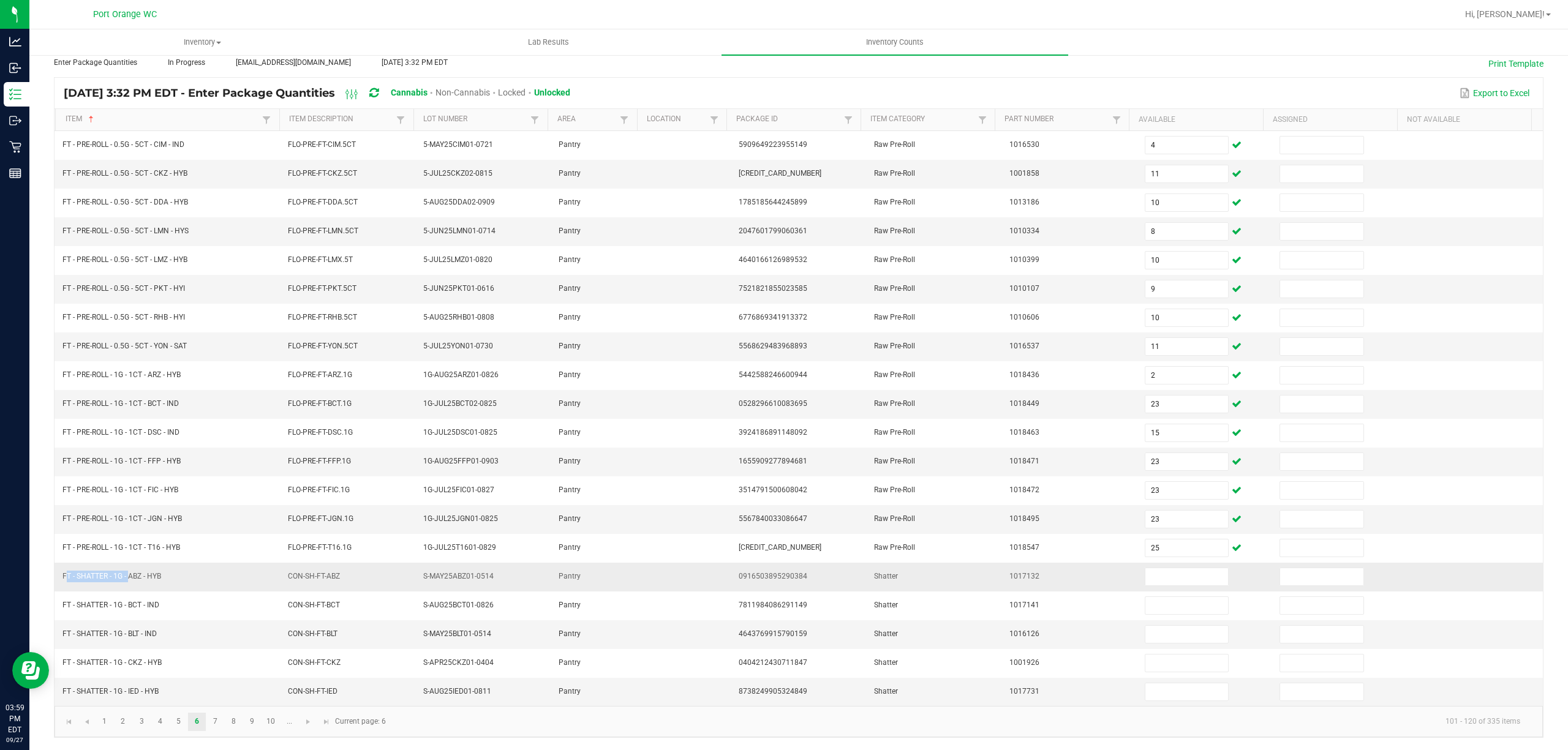
drag, startPoint x: 126, startPoint y: 576, endPoint x: 63, endPoint y: 579, distance: 63.1
click at [63, 579] on span "FT - SHATTER - 1G - ABZ - HYB" at bounding box center [112, 576] width 98 height 12
click at [1147, 569] on input at bounding box center [1186, 576] width 83 height 17
click at [211, 713] on link "7" at bounding box center [215, 721] width 18 height 19
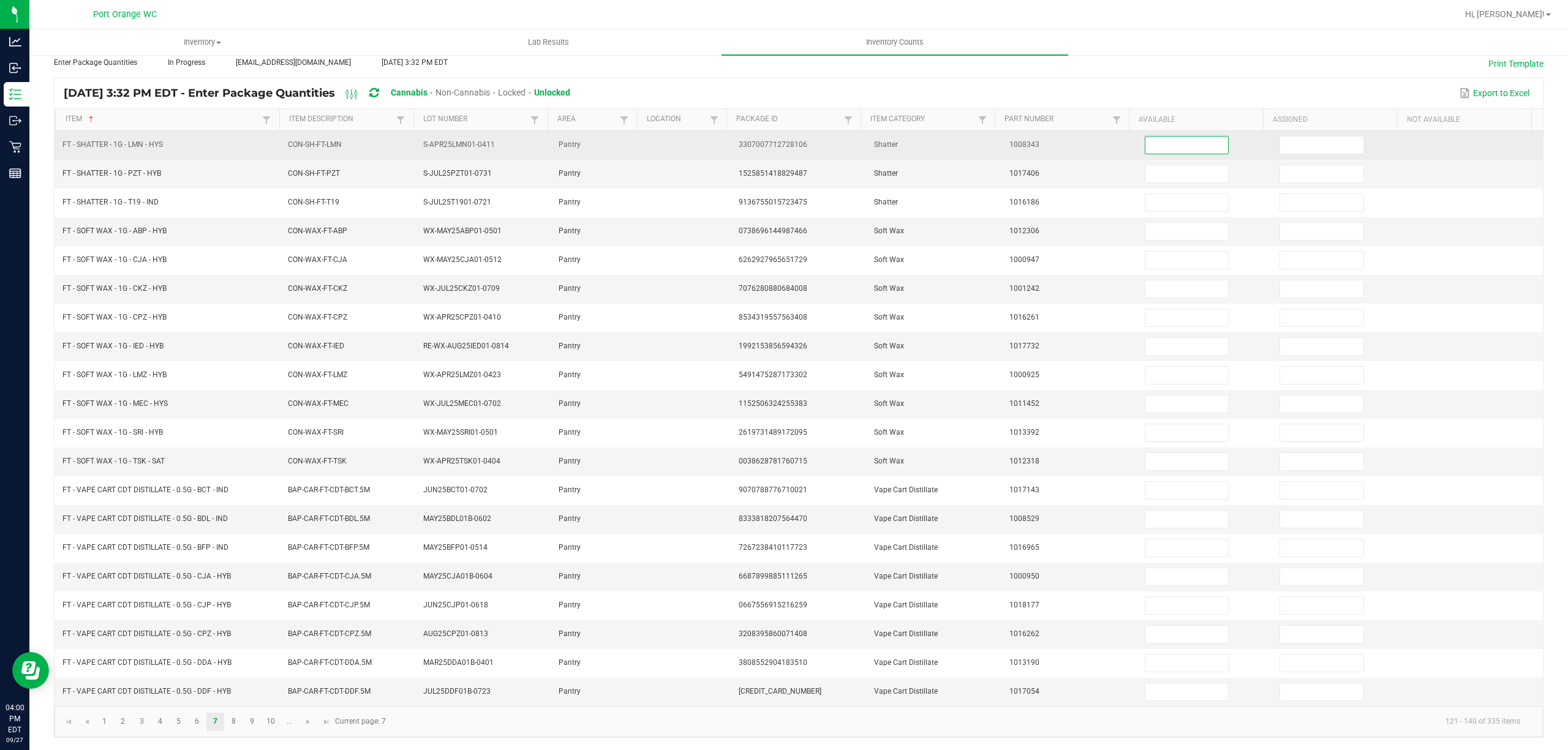
click at [1145, 138] on input at bounding box center [1186, 145] width 83 height 17
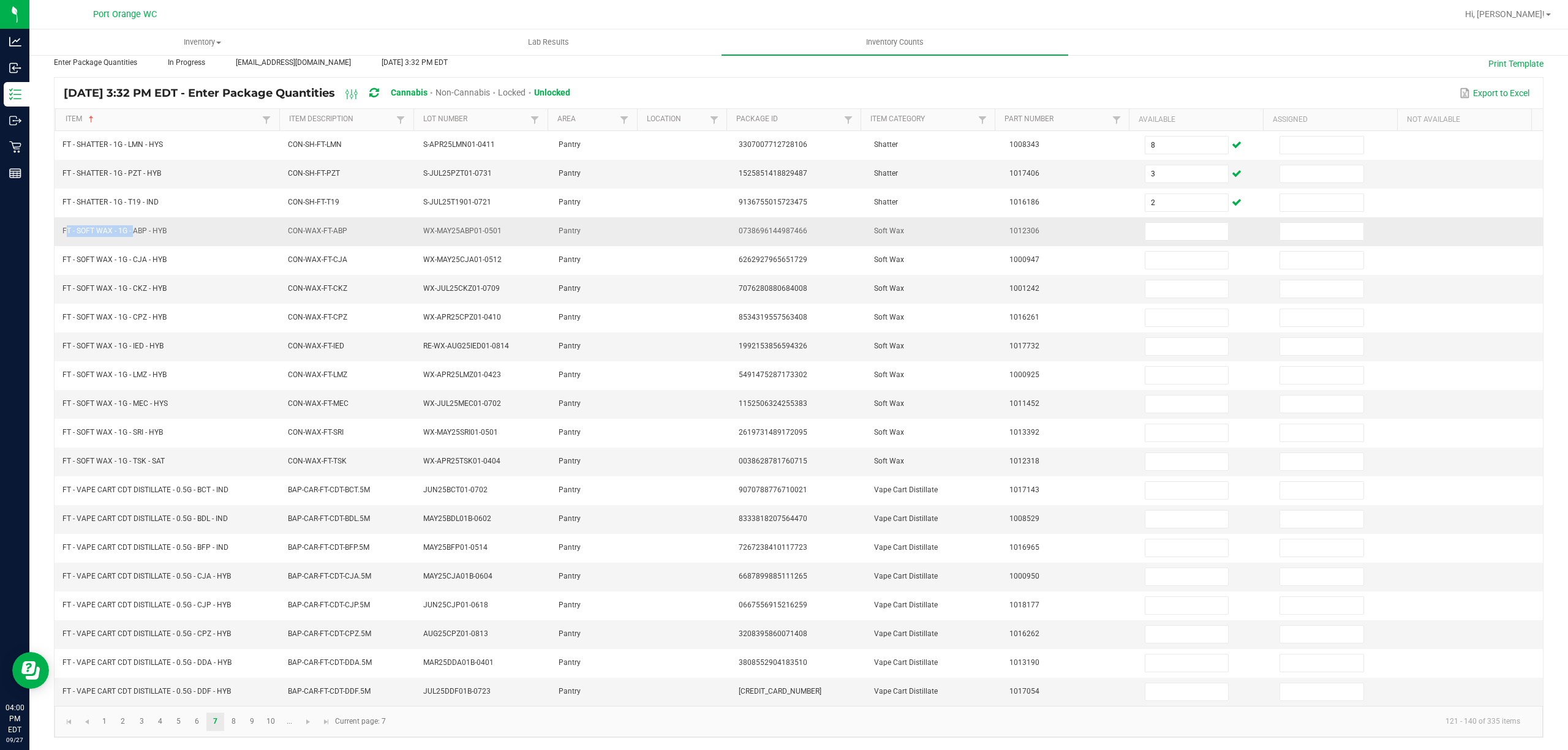
drag, startPoint x: 130, startPoint y: 222, endPoint x: 59, endPoint y: 219, distance: 71.1
click at [59, 219] on td "FT - SOFT WAX - 1G - ABP - HYB" at bounding box center [168, 231] width 225 height 29
drag, startPoint x: 1169, startPoint y: 208, endPoint x: 1167, endPoint y: 216, distance: 8.2
click at [1169, 217] on td at bounding box center [1204, 231] width 135 height 29
click at [1167, 222] on input at bounding box center [1186, 230] width 83 height 17
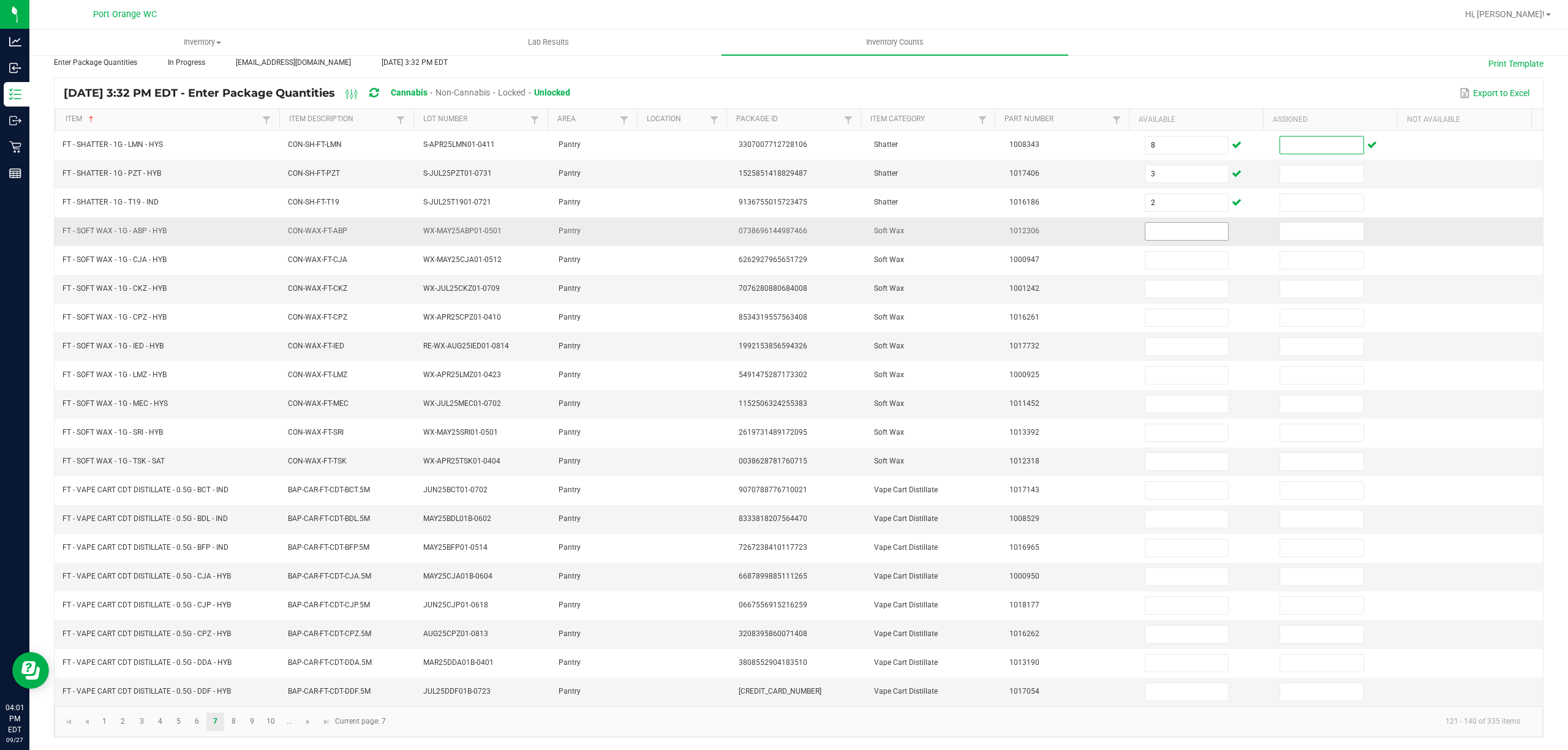
click at [1146, 223] on input at bounding box center [1186, 230] width 83 height 17
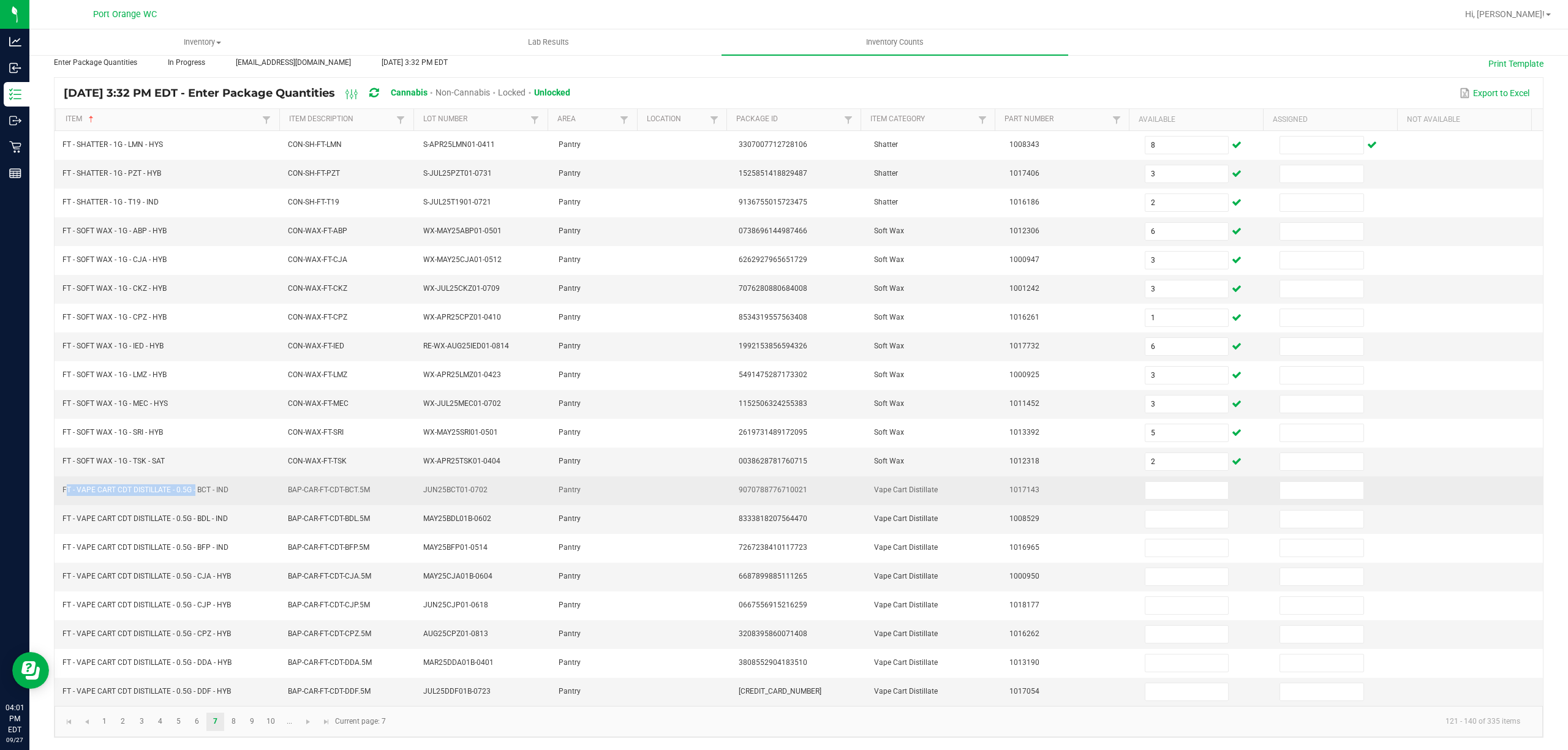
drag, startPoint x: 194, startPoint y: 481, endPoint x: 63, endPoint y: 485, distance: 131.1
click at [63, 485] on span "FT - VAPE CART CDT DISTILLATE - 0.5G - BCT - IND" at bounding box center [146, 489] width 166 height 9
click at [1169, 483] on input at bounding box center [1186, 489] width 83 height 17
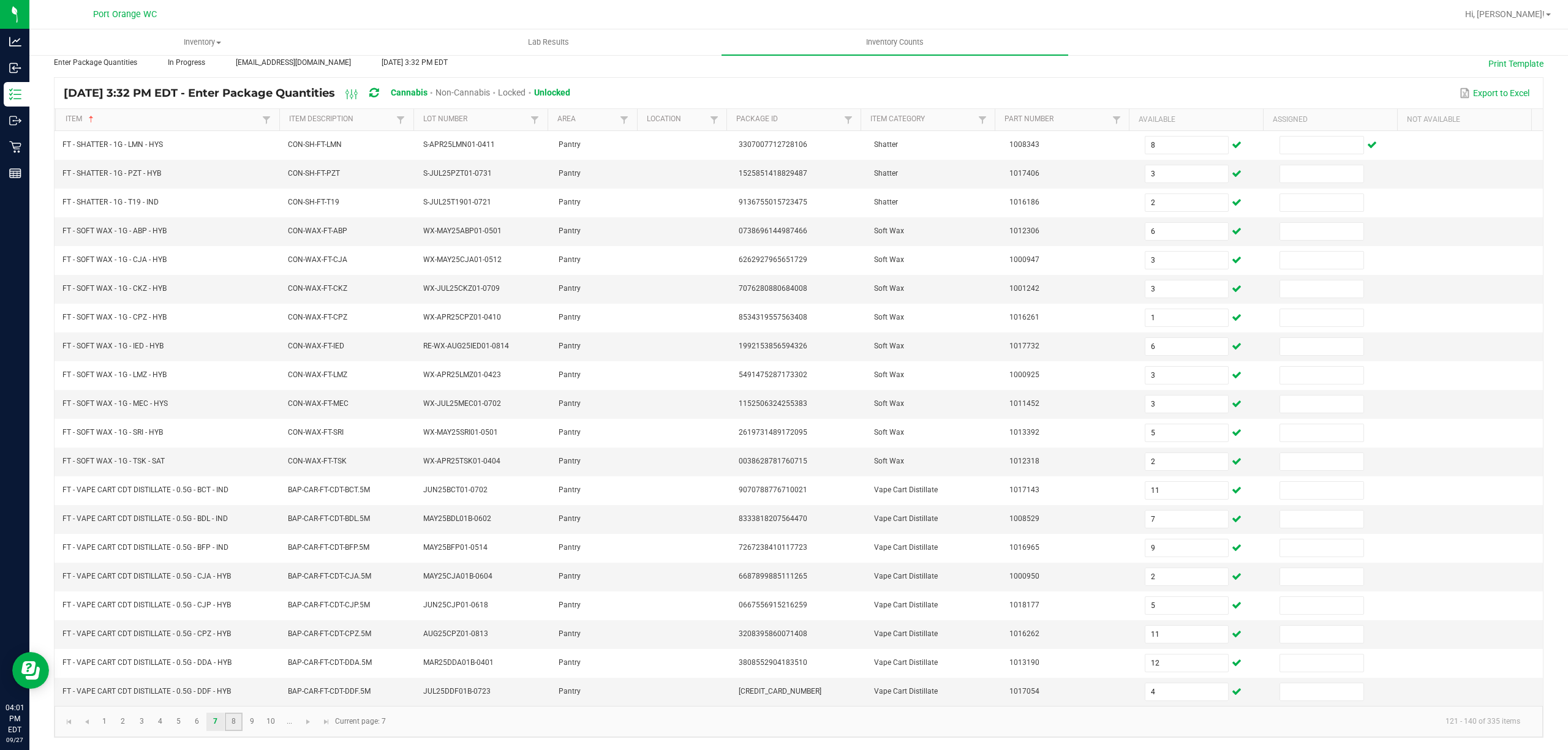
click at [240, 719] on link "8" at bounding box center [234, 721] width 18 height 19
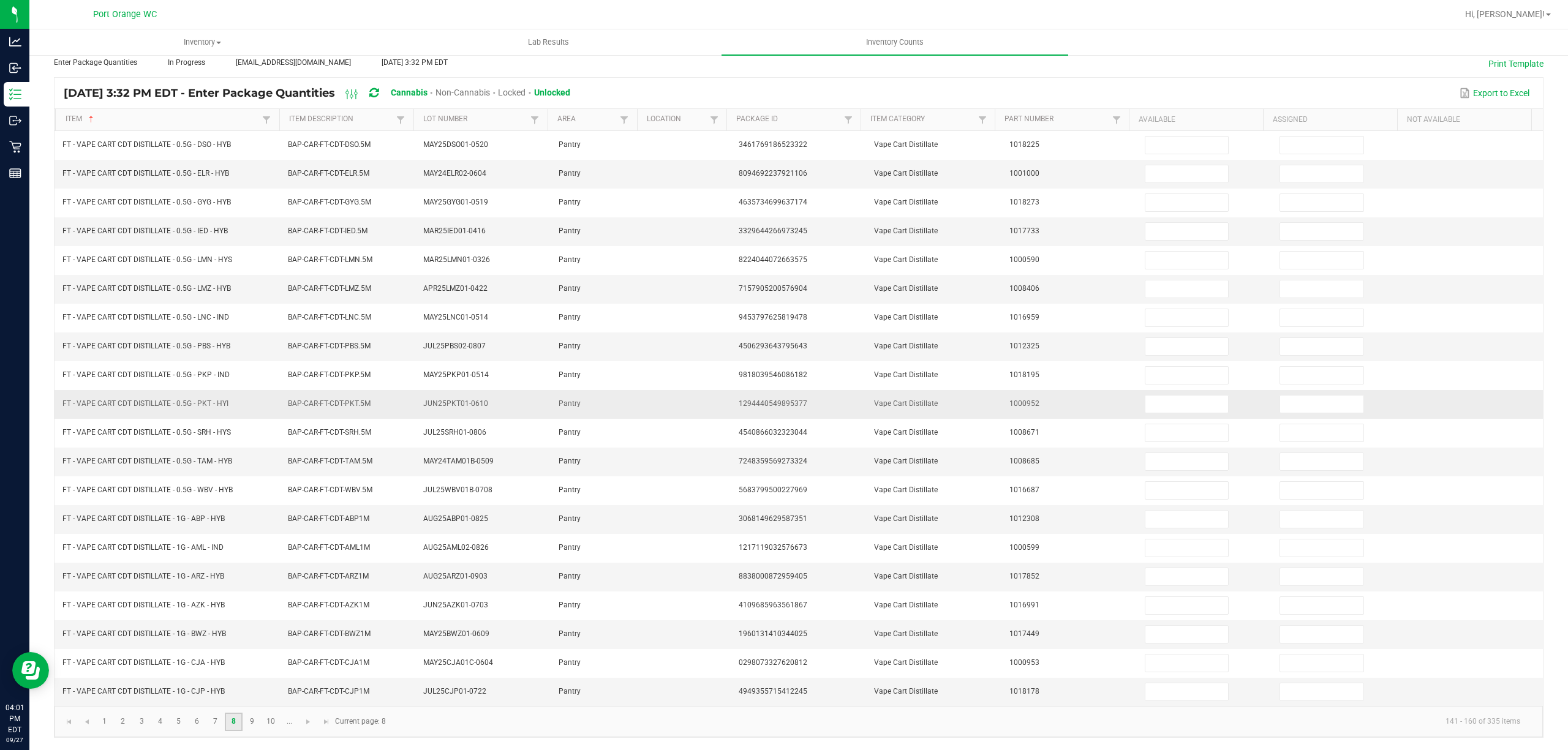
scroll to position [0, 0]
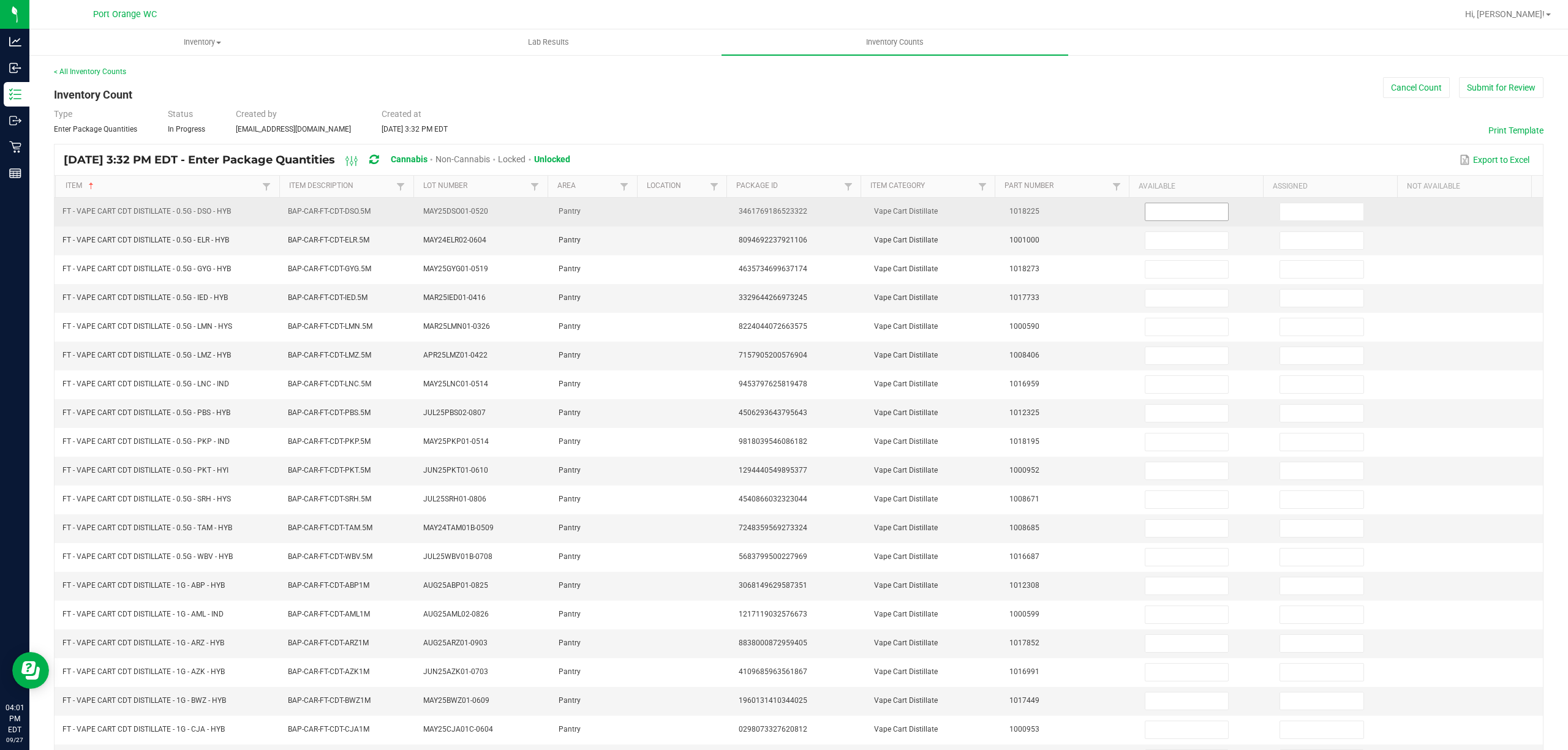
click at [1145, 209] on input at bounding box center [1186, 212] width 83 height 17
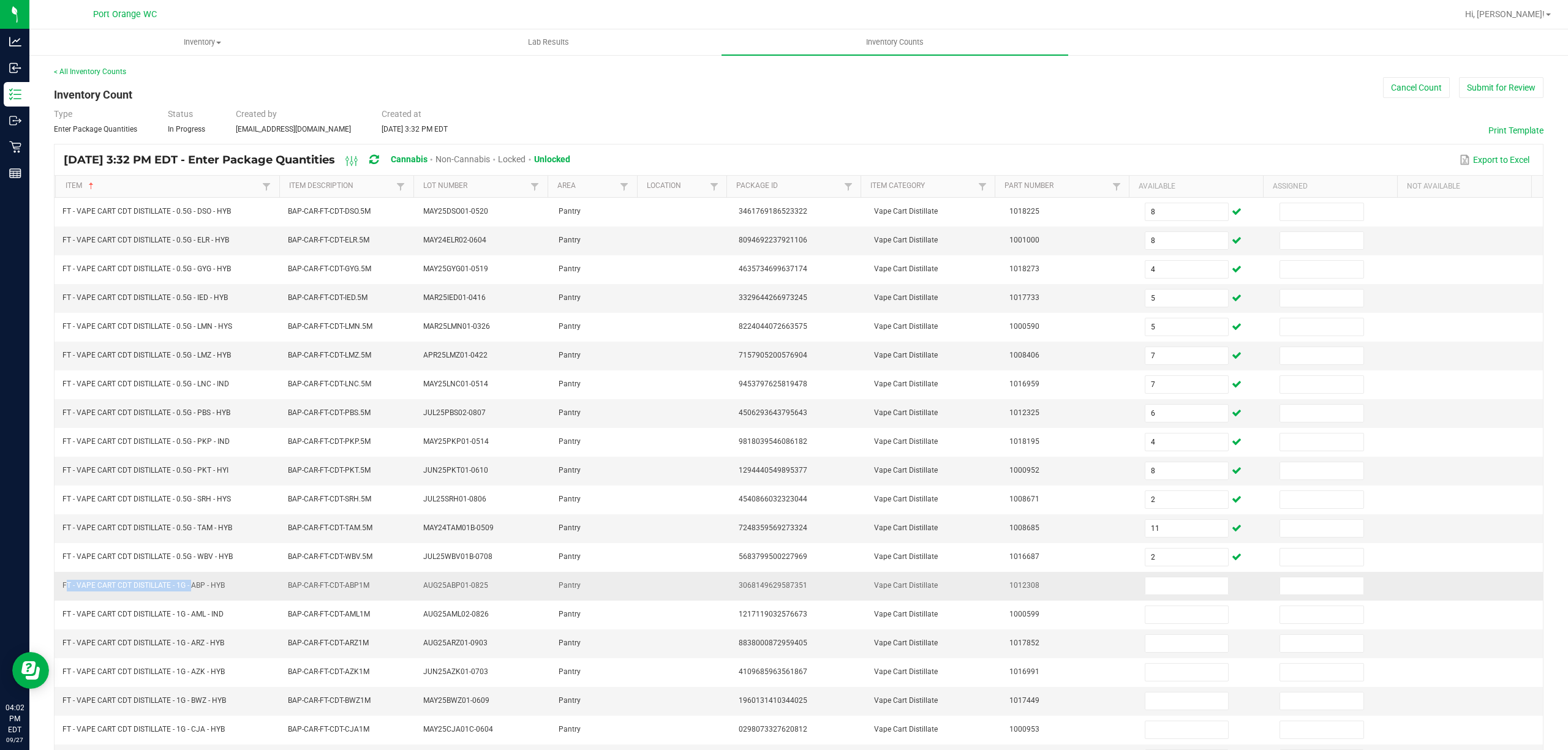
drag, startPoint x: 189, startPoint y: 594, endPoint x: 67, endPoint y: 571, distance: 124.1
click at [56, 594] on td "FT - VAPE CART CDT DISTILLATE - 1G - ABP - HYB" at bounding box center [168, 586] width 225 height 29
click at [1145, 594] on input at bounding box center [1186, 585] width 83 height 17
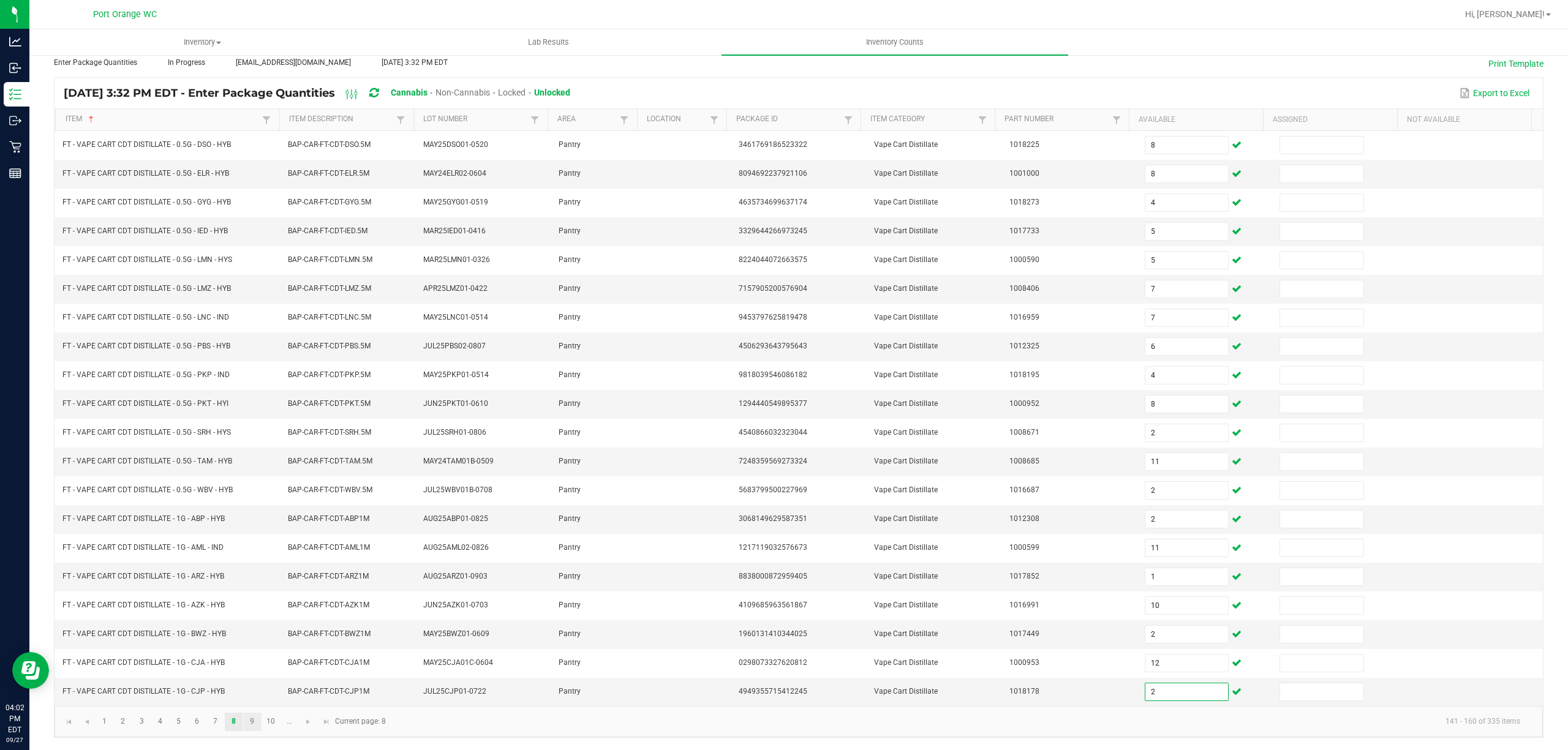
click at [255, 722] on link "9" at bounding box center [252, 721] width 18 height 19
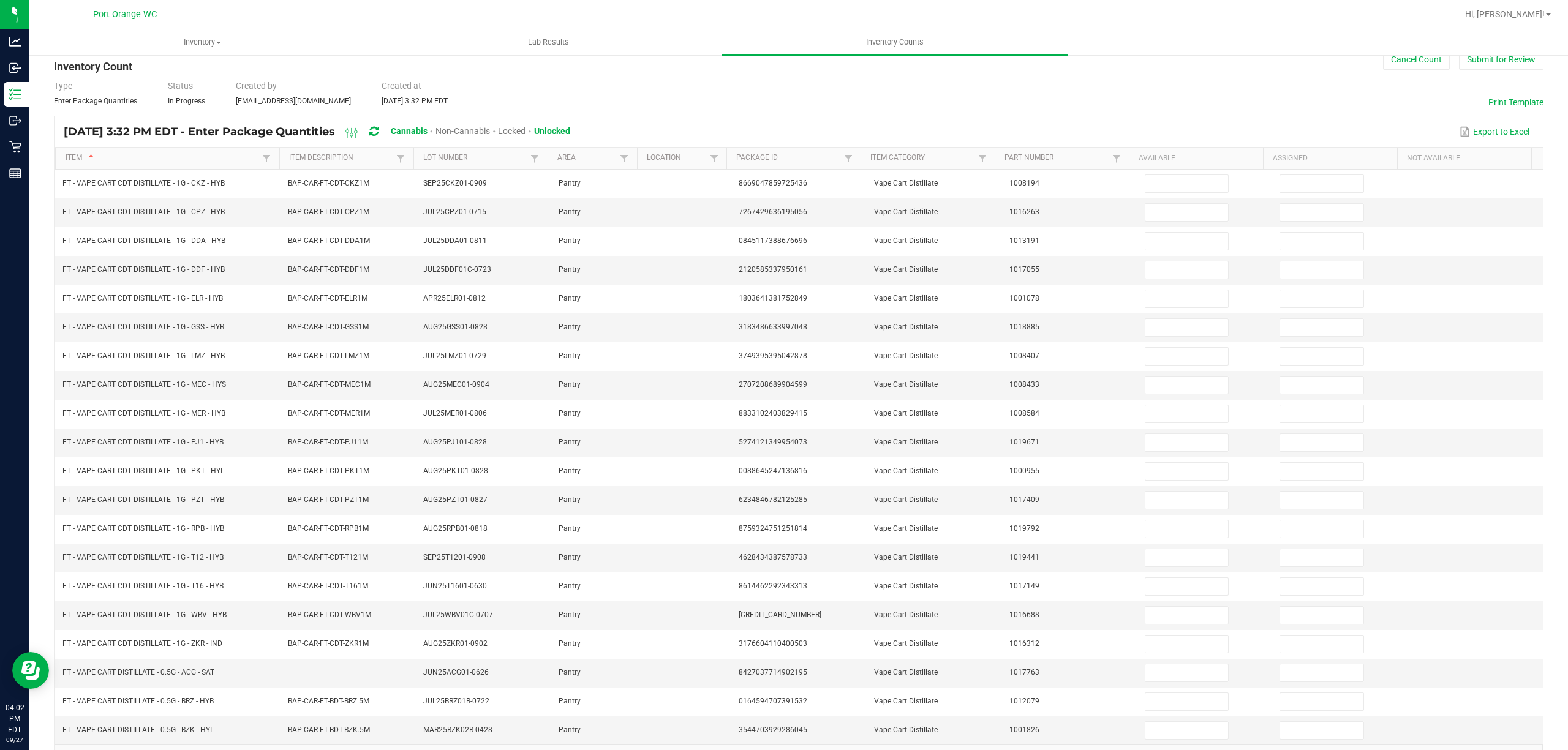
scroll to position [26, 0]
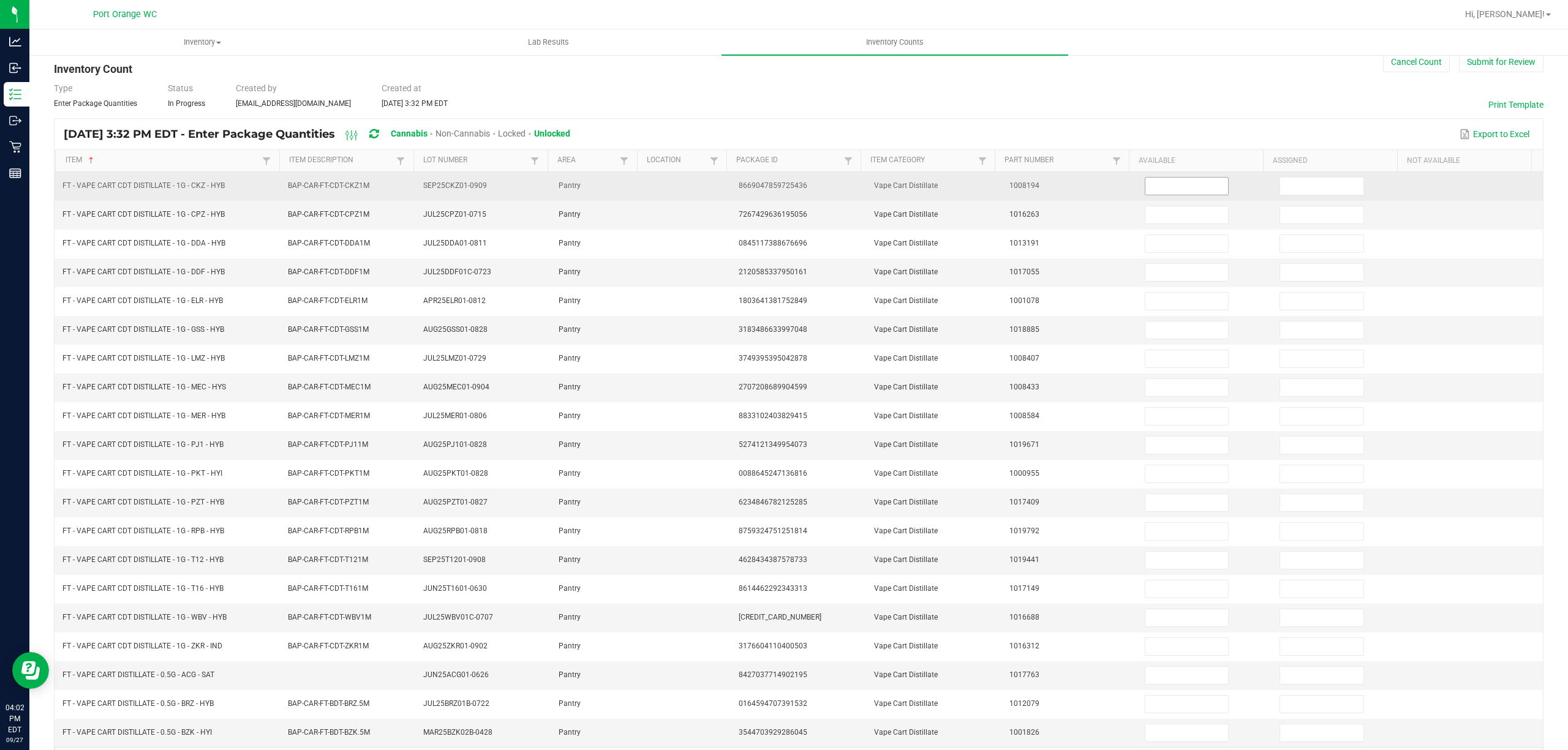
click at [1182, 185] on input at bounding box center [1186, 186] width 83 height 17
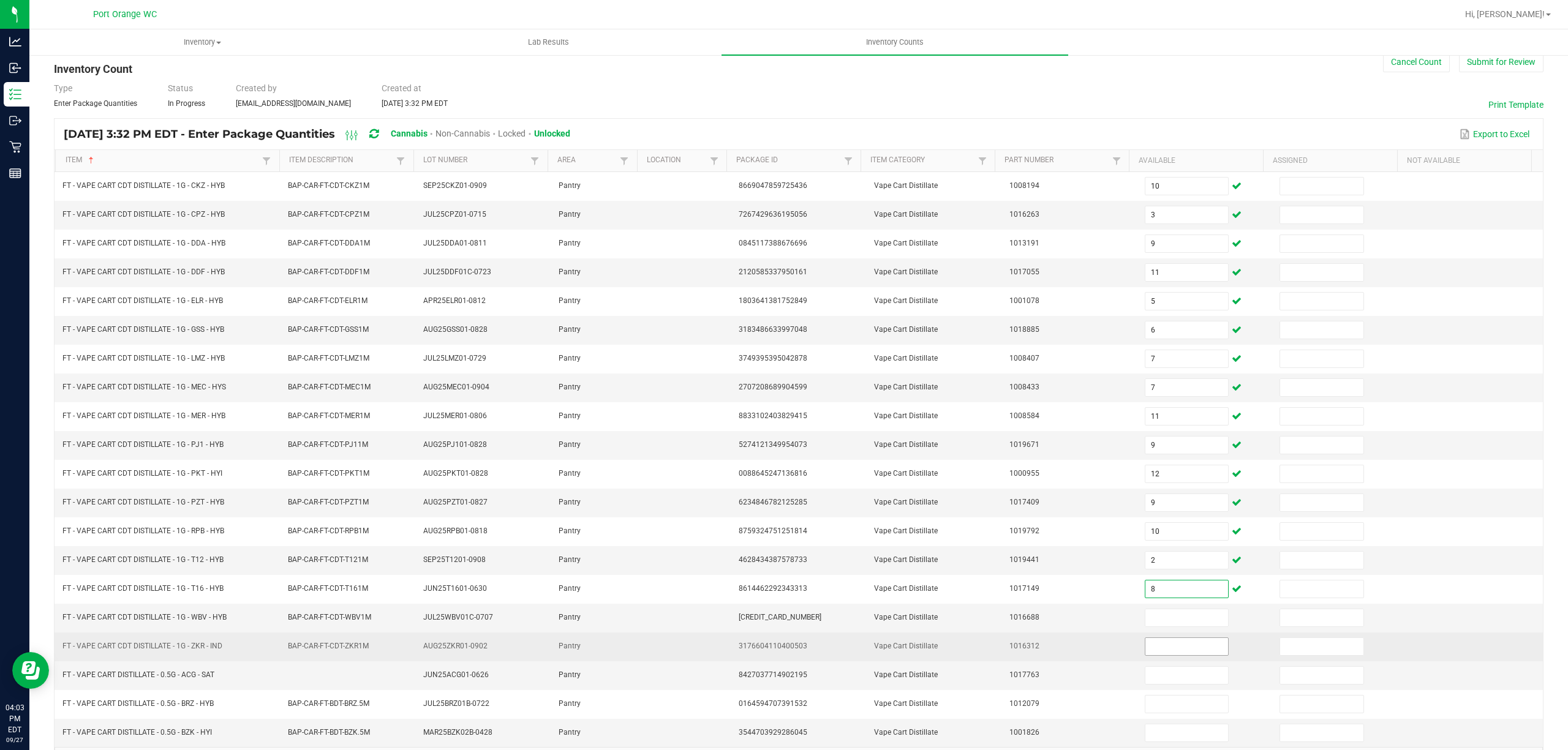
click at [1157, 654] on input at bounding box center [1186, 646] width 83 height 17
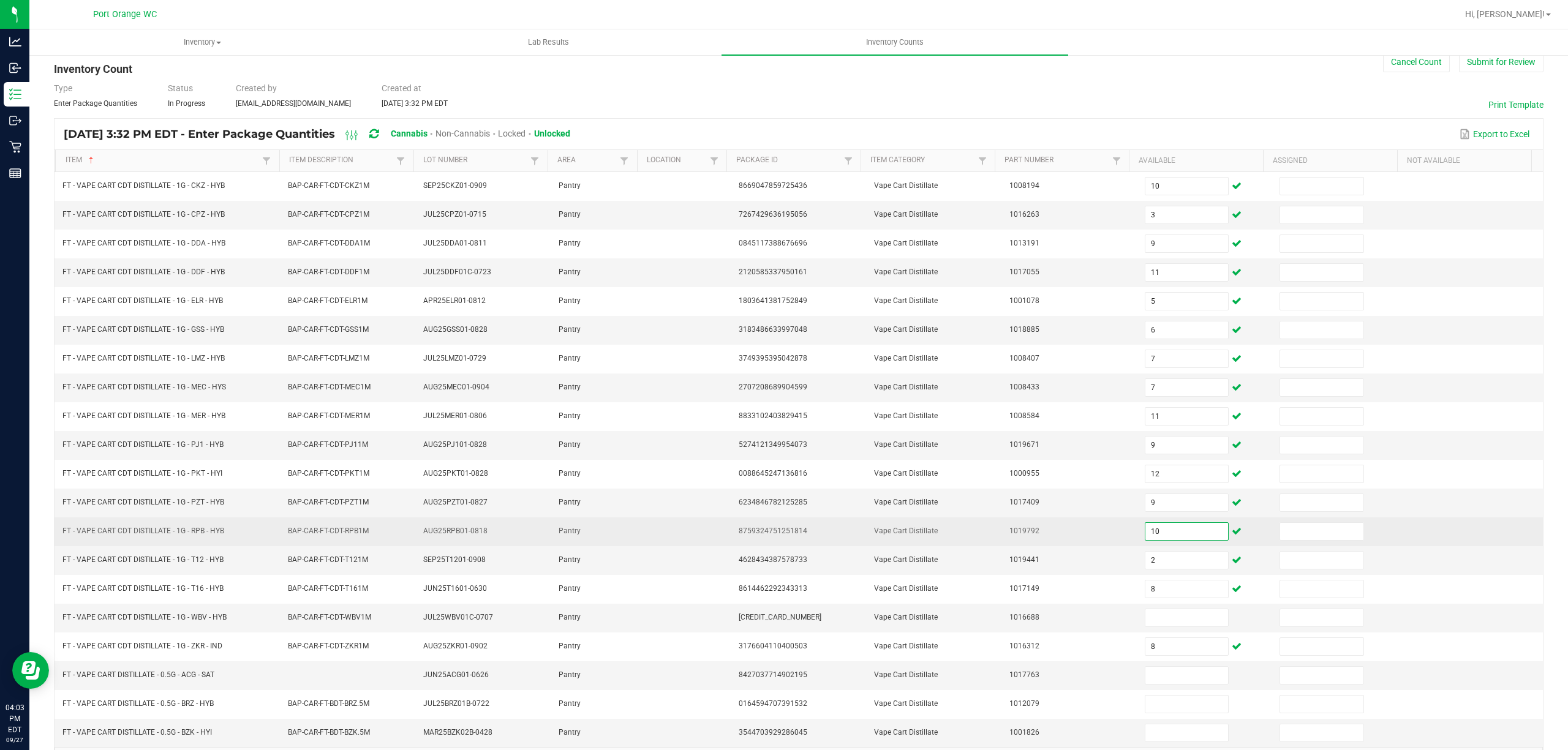
click at [1155, 532] on input "10" at bounding box center [1186, 530] width 83 height 17
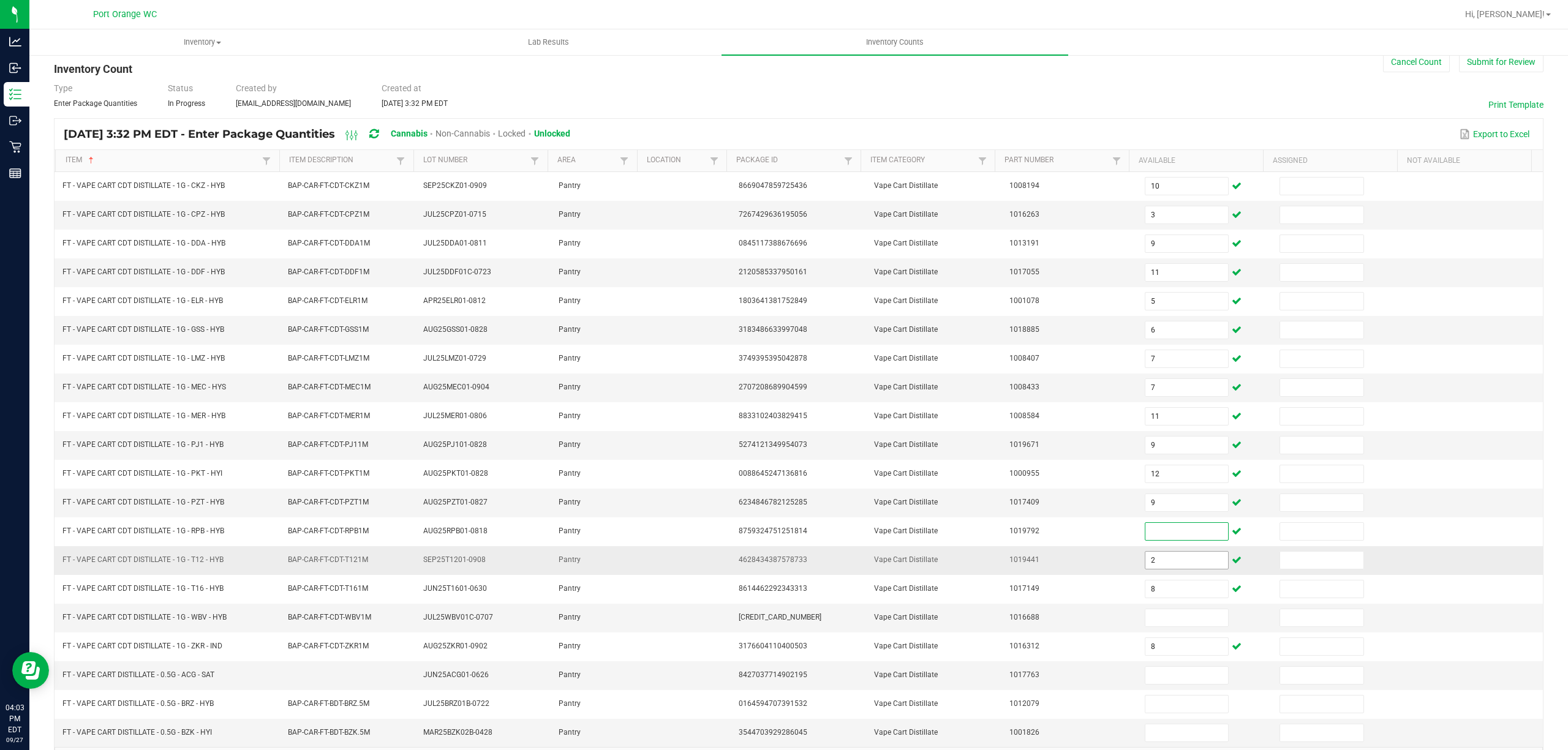
click at [1146, 569] on input "2" at bounding box center [1186, 560] width 83 height 17
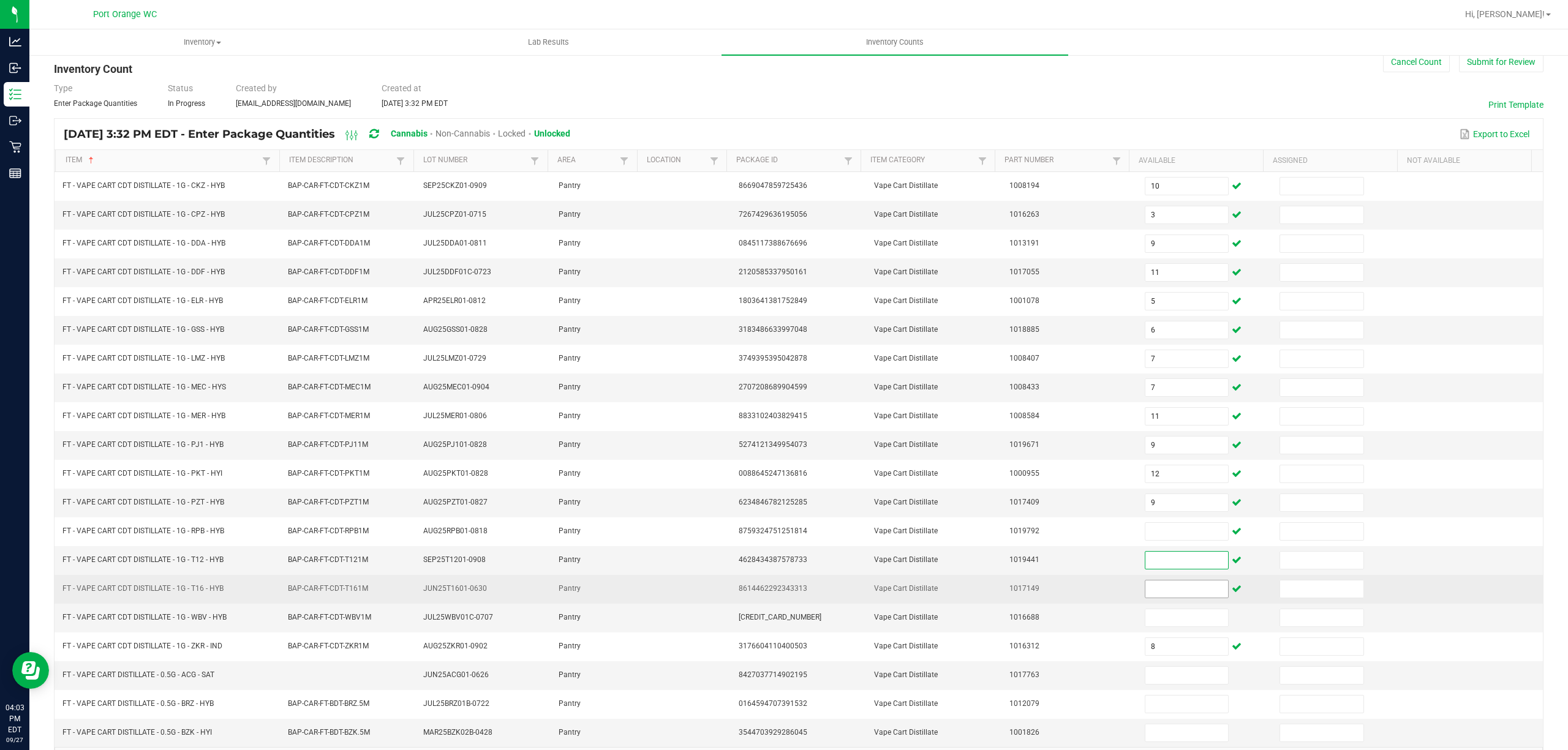
click at [1162, 597] on input at bounding box center [1186, 588] width 83 height 17
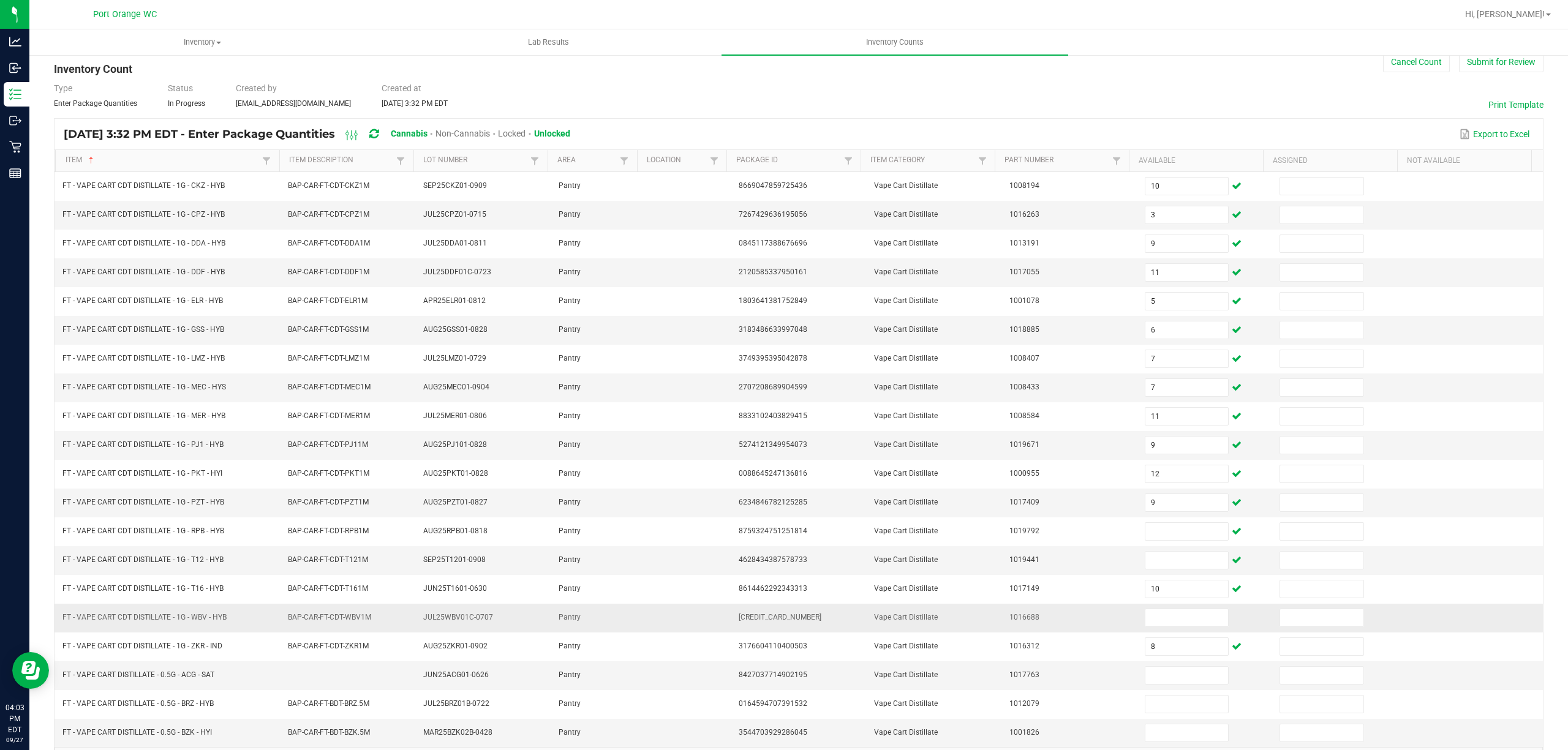
click at [1174, 632] on td at bounding box center [1204, 618] width 135 height 29
click at [1178, 626] on input at bounding box center [1186, 617] width 83 height 17
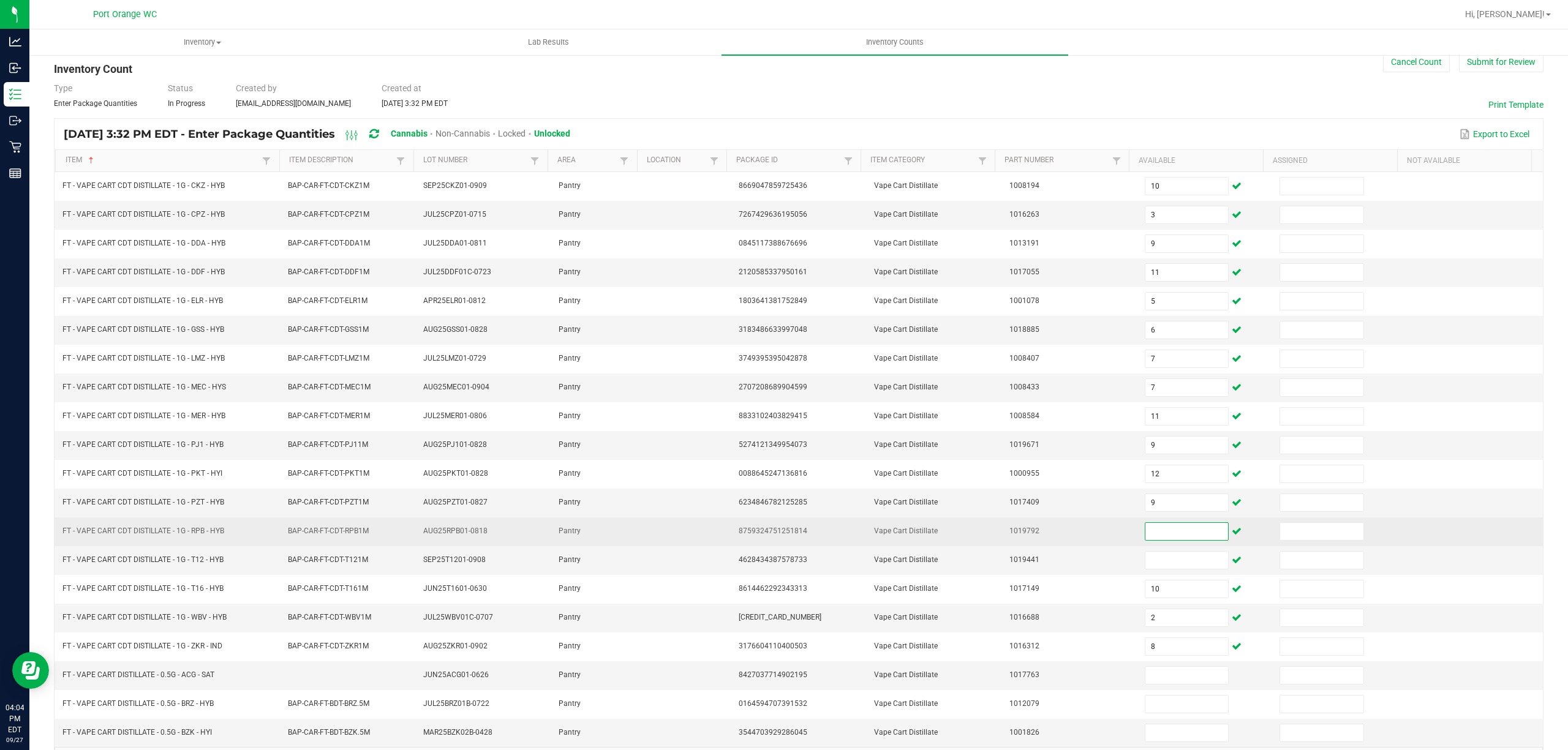
click at [1147, 534] on input at bounding box center [1186, 530] width 83 height 17
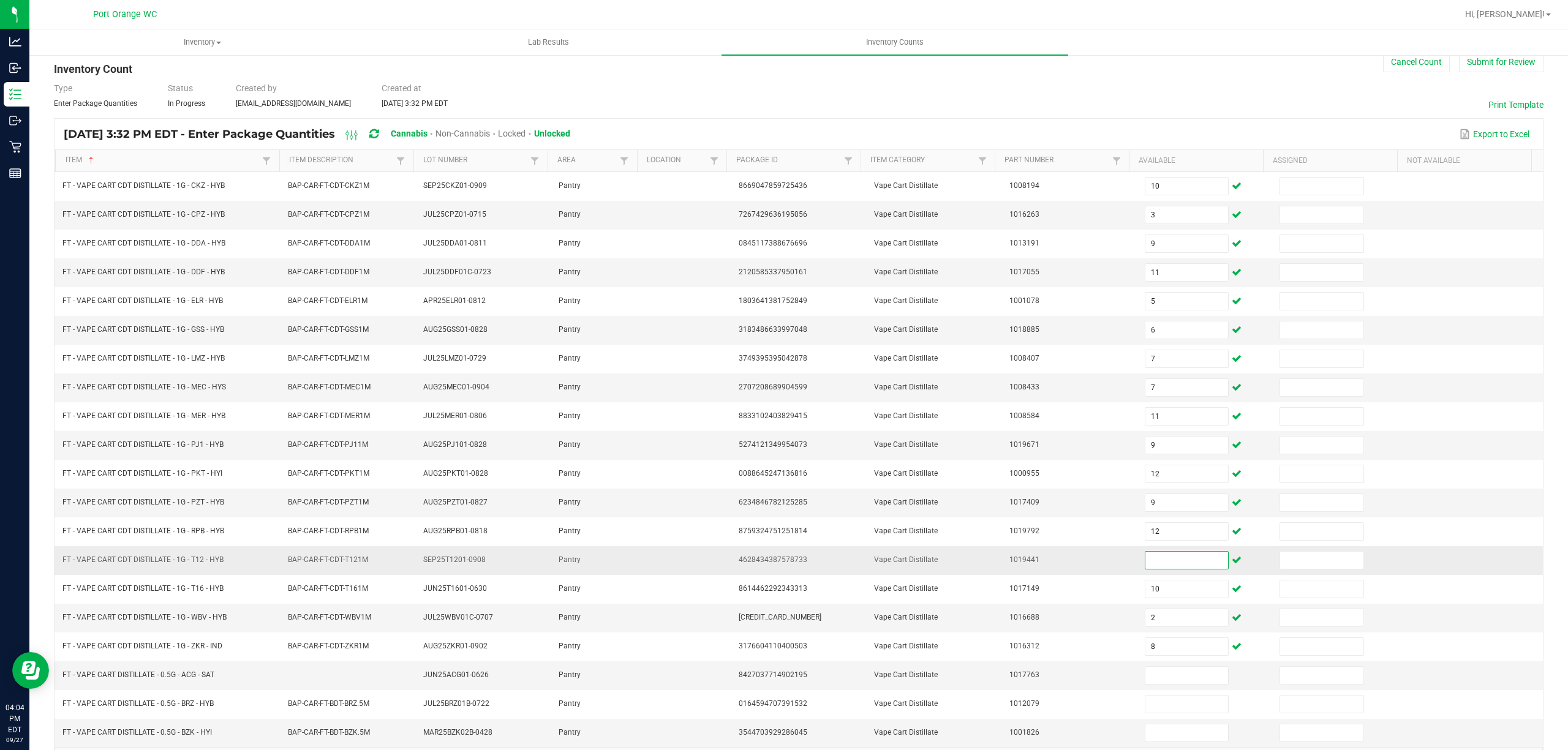
click at [1161, 569] on input at bounding box center [1186, 560] width 83 height 17
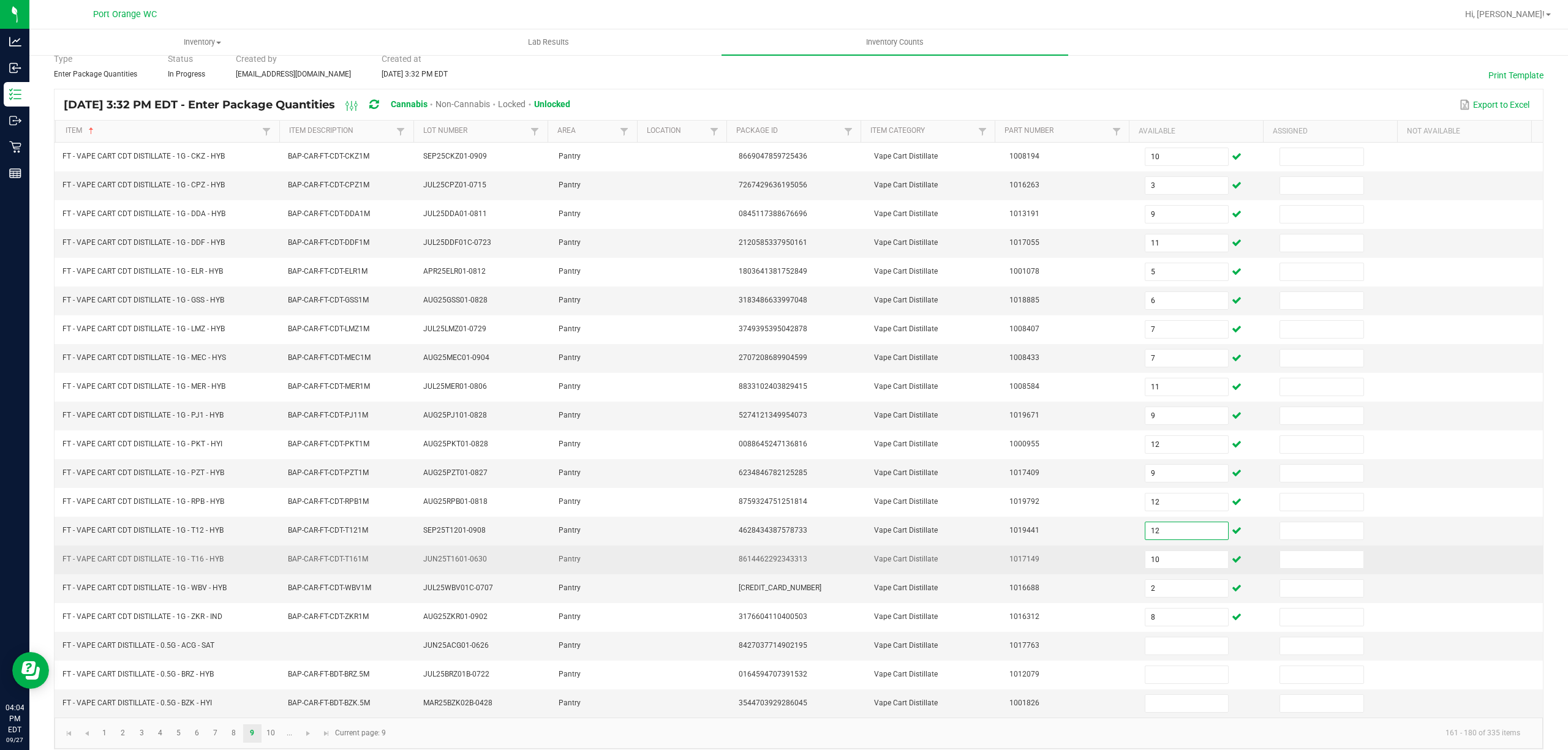
scroll to position [79, 0]
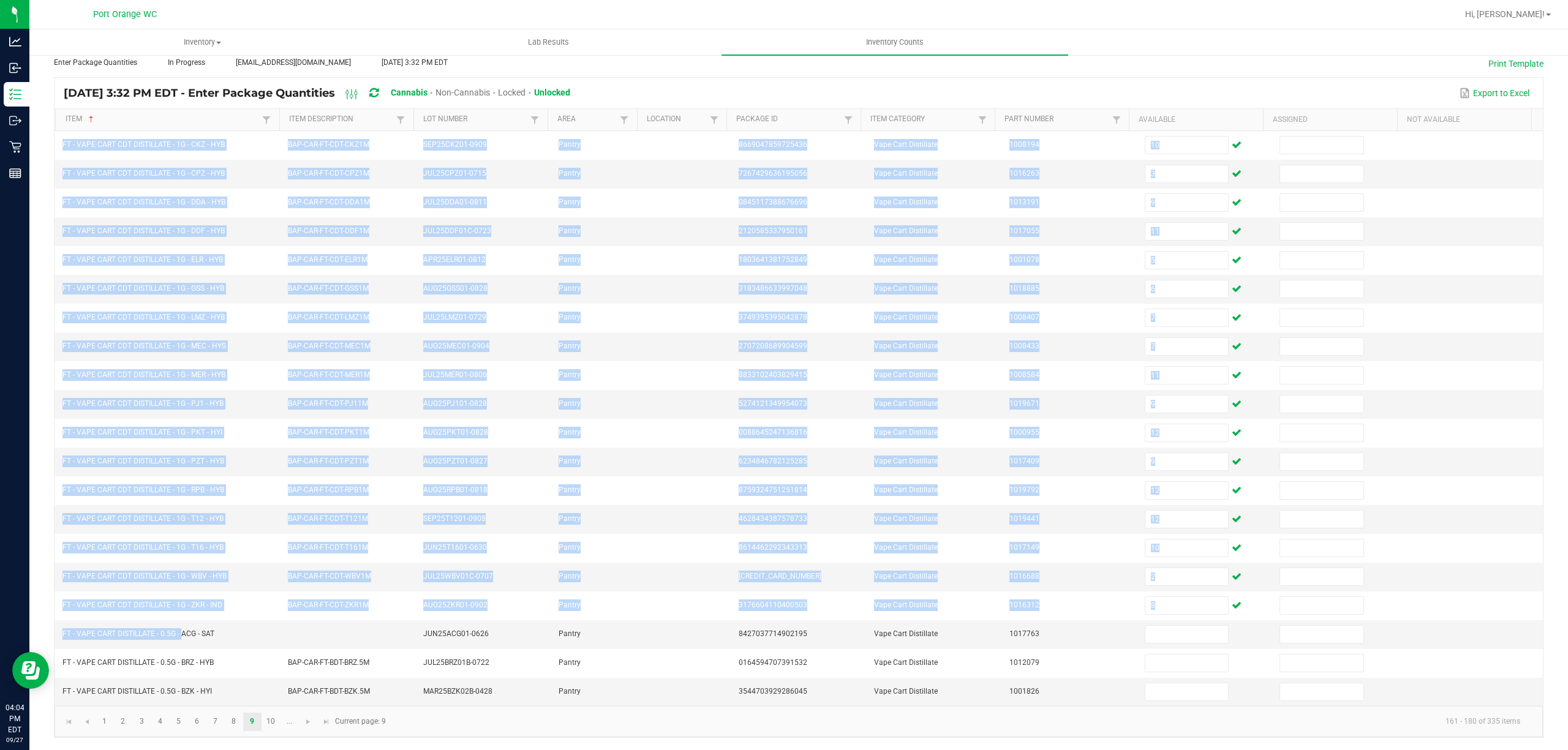
drag, startPoint x: 174, startPoint y: 635, endPoint x: 45, endPoint y: 629, distance: 129.1
click at [45, 629] on div "< All Inventory Counts Inventory Count Cancel Count Submit for Review Type Ente…" at bounding box center [799, 369] width 1539 height 762
click at [96, 637] on span "FT - VAPE CART DISTILLATE - 0.5G - ACG - SAT" at bounding box center [138, 633] width 152 height 12
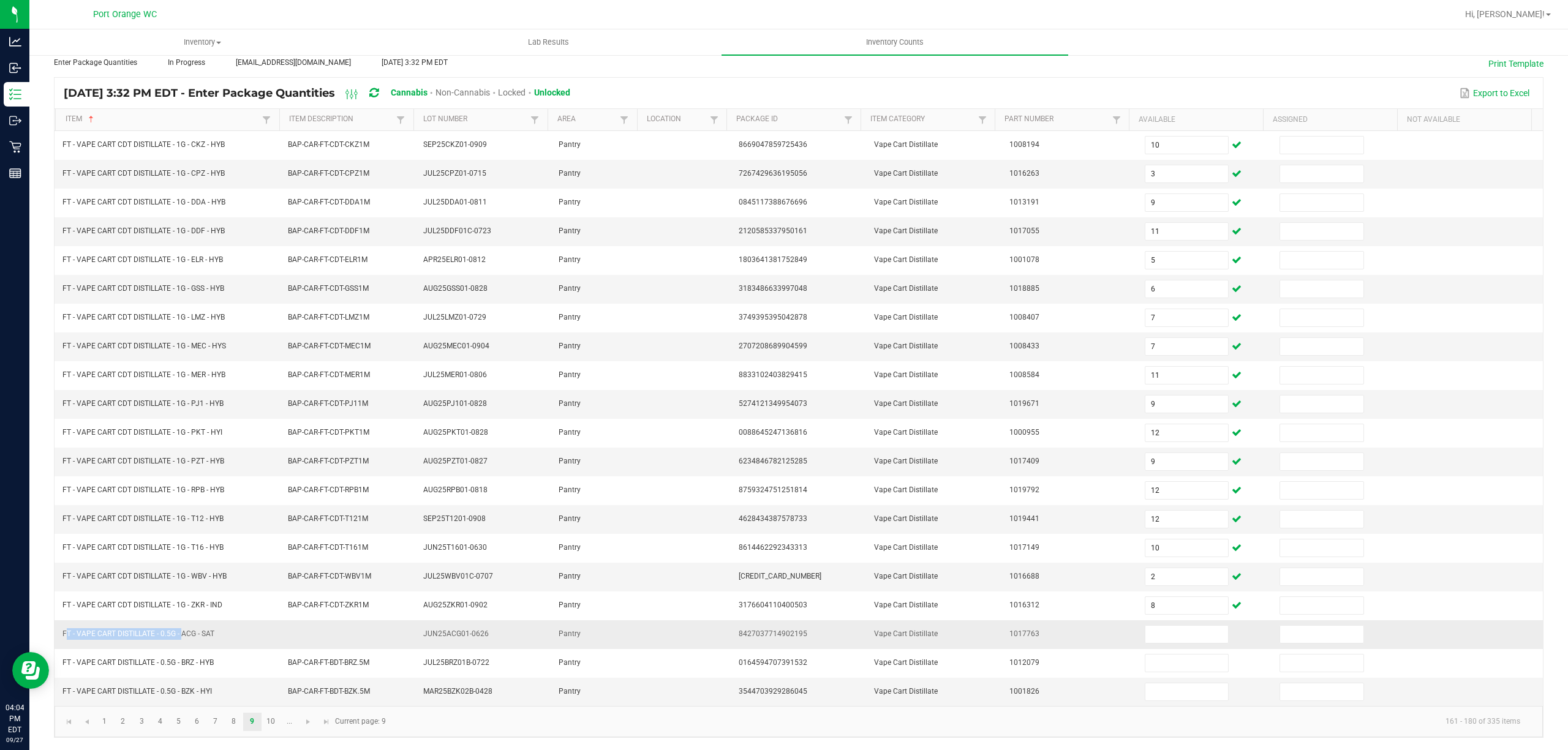
drag, startPoint x: 180, startPoint y: 632, endPoint x: 67, endPoint y: 629, distance: 113.0
click at [63, 632] on span "FT - VAPE CART DISTILLATE - 0.5G - ACG - SAT" at bounding box center [138, 634] width 152 height 9
click at [1170, 634] on input at bounding box center [1186, 633] width 83 height 17
click at [271, 721] on link "10" at bounding box center [271, 721] width 18 height 19
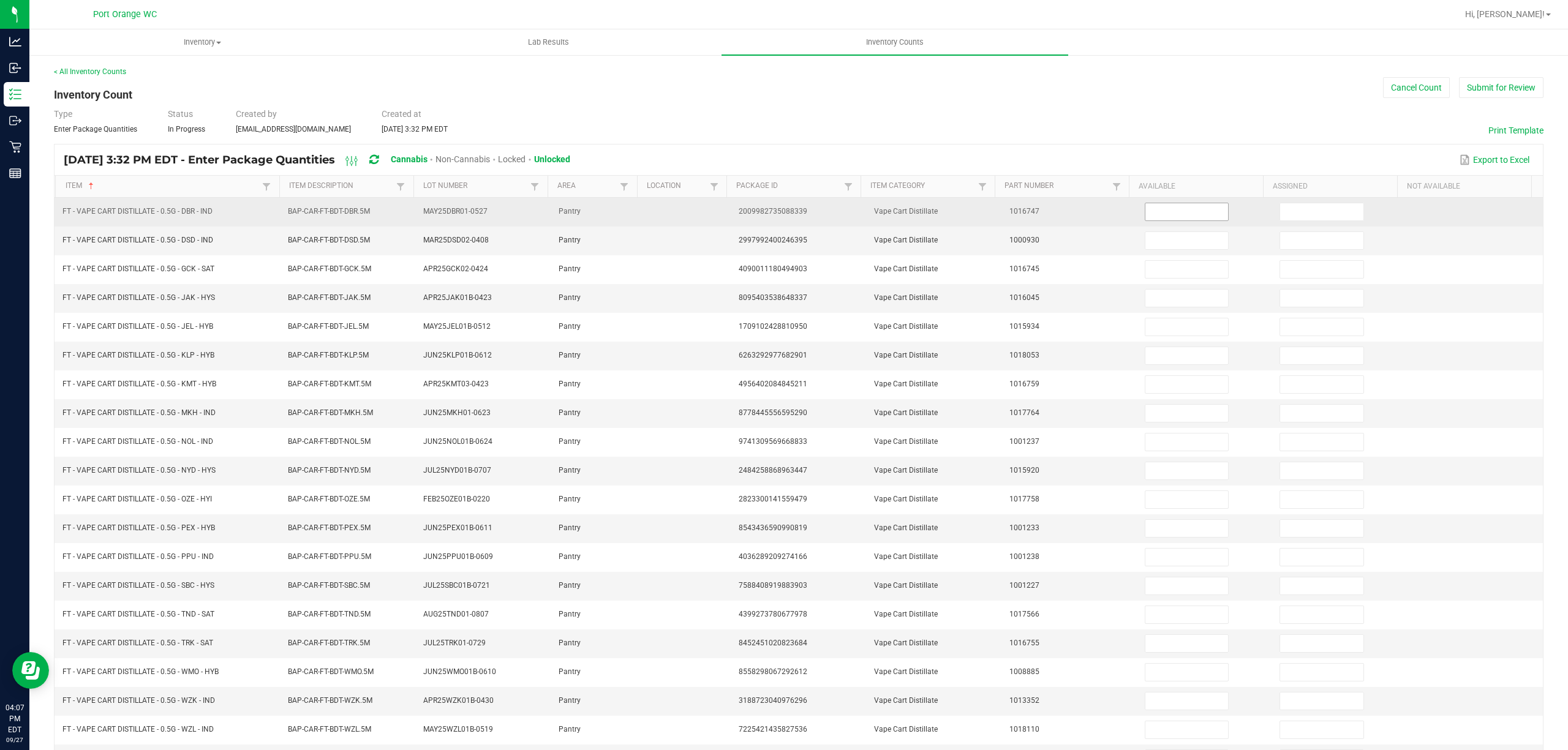
click at [1165, 217] on input at bounding box center [1186, 212] width 83 height 17
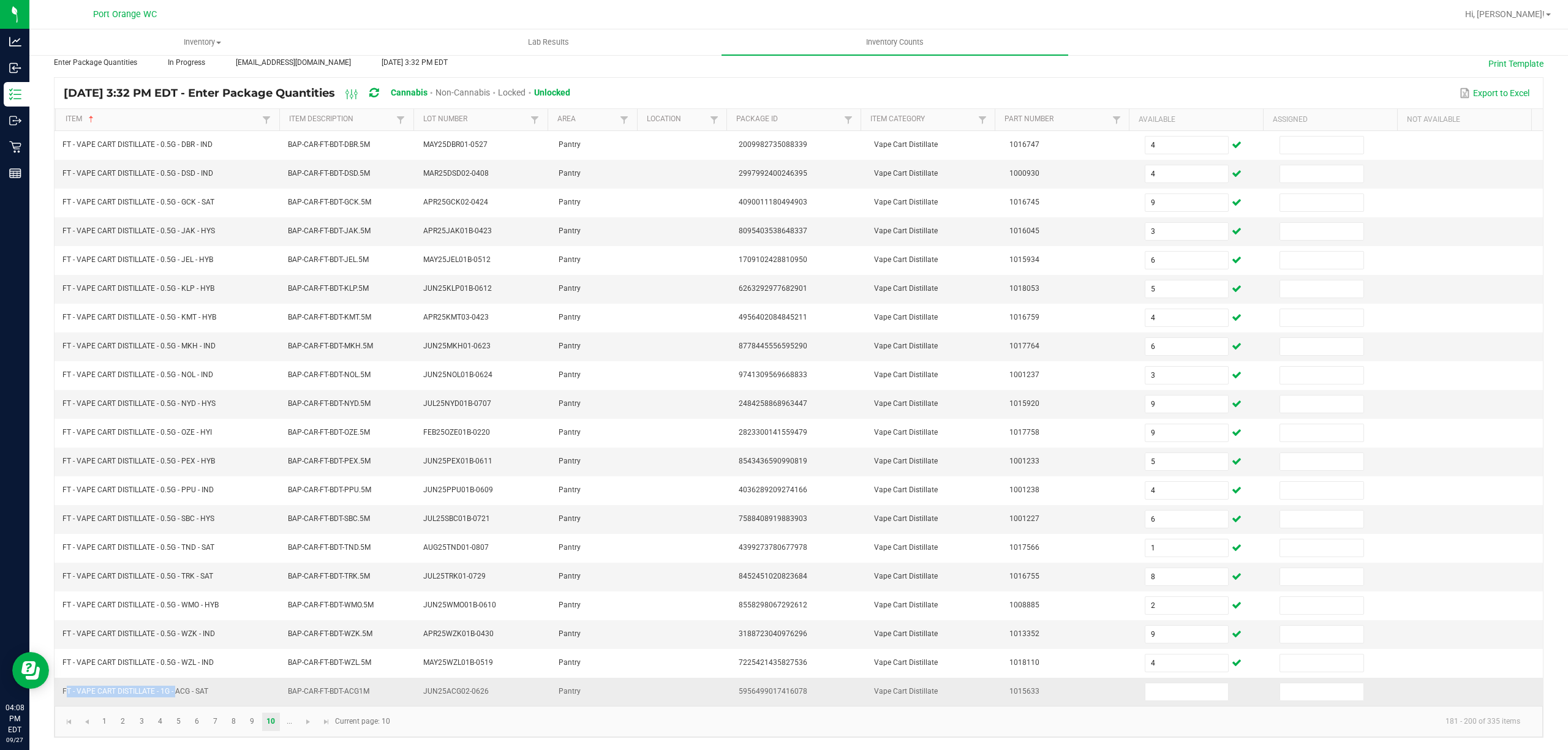
drag, startPoint x: 172, startPoint y: 691, endPoint x: 59, endPoint y: 683, distance: 113.3
click at [63, 689] on span "FT - VAPE CART DISTILLATE - 1G - ACG - SAT" at bounding box center [135, 691] width 146 height 9
click at [1151, 699] on input at bounding box center [1186, 691] width 83 height 17
click at [312, 719] on span "Go to the next page" at bounding box center [307, 721] width 10 height 10
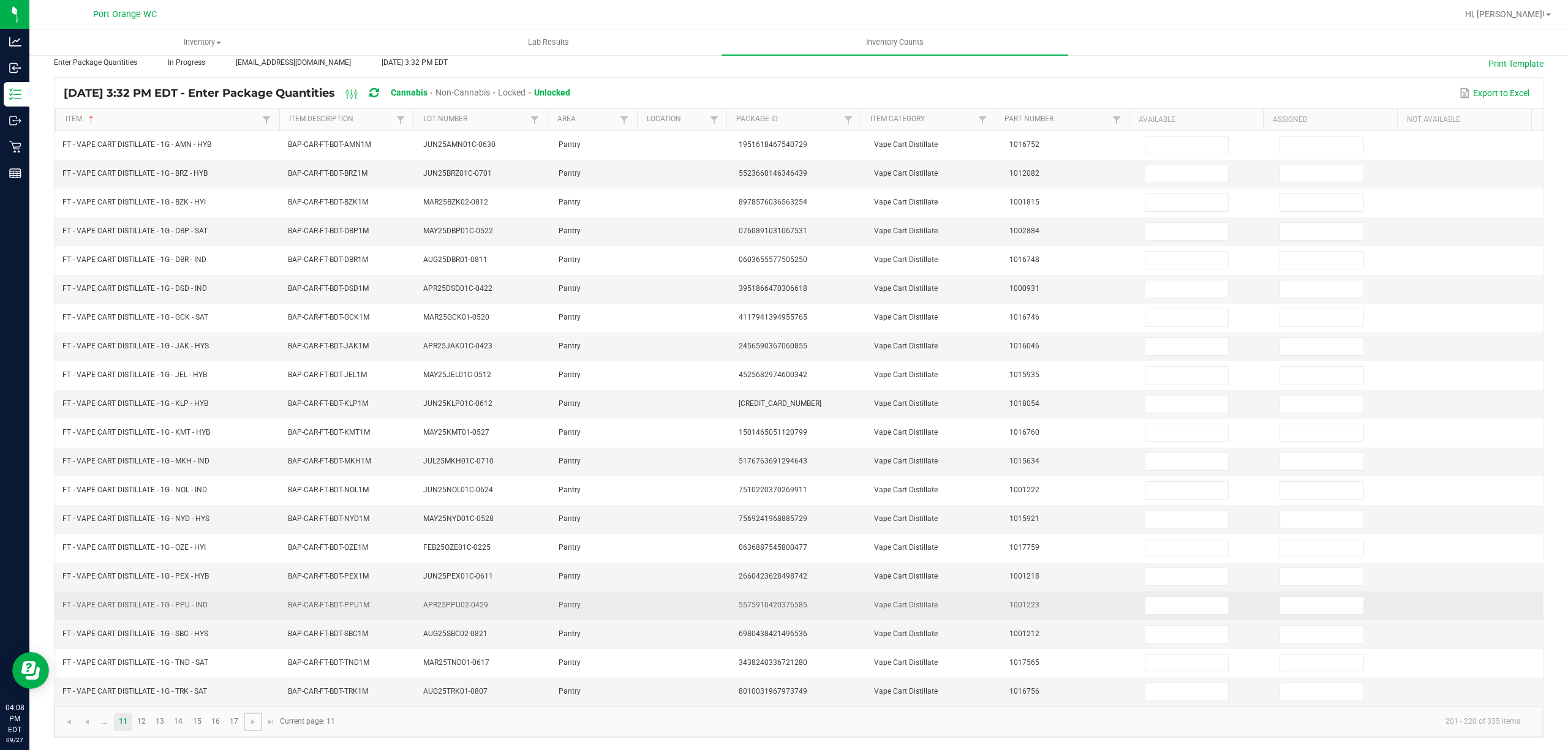
scroll to position [0, 0]
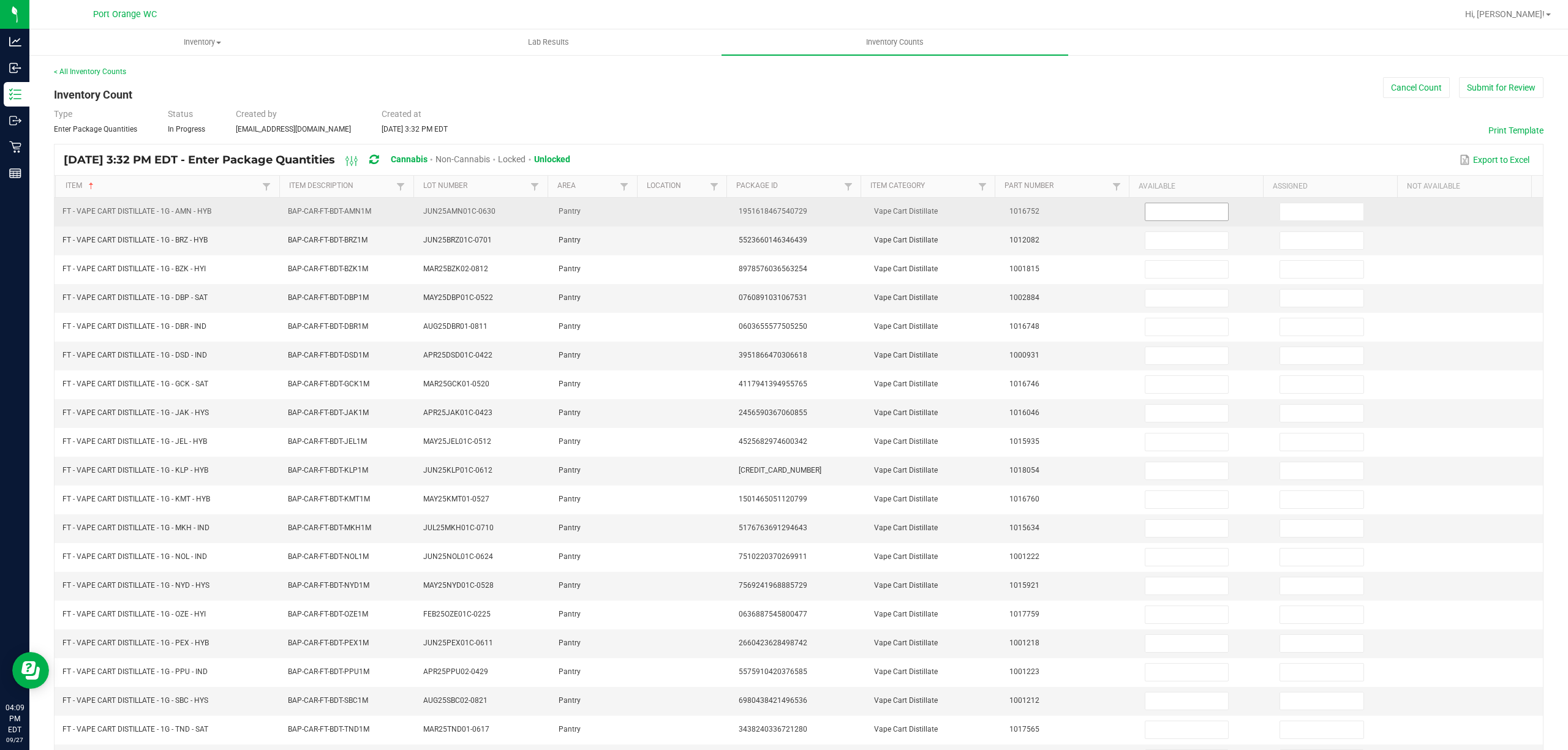
click at [1145, 221] on span at bounding box center [1186, 212] width 85 height 19
click at [1145, 211] on input at bounding box center [1186, 212] width 83 height 17
click at [1165, 212] on input "9" at bounding box center [1186, 212] width 83 height 17
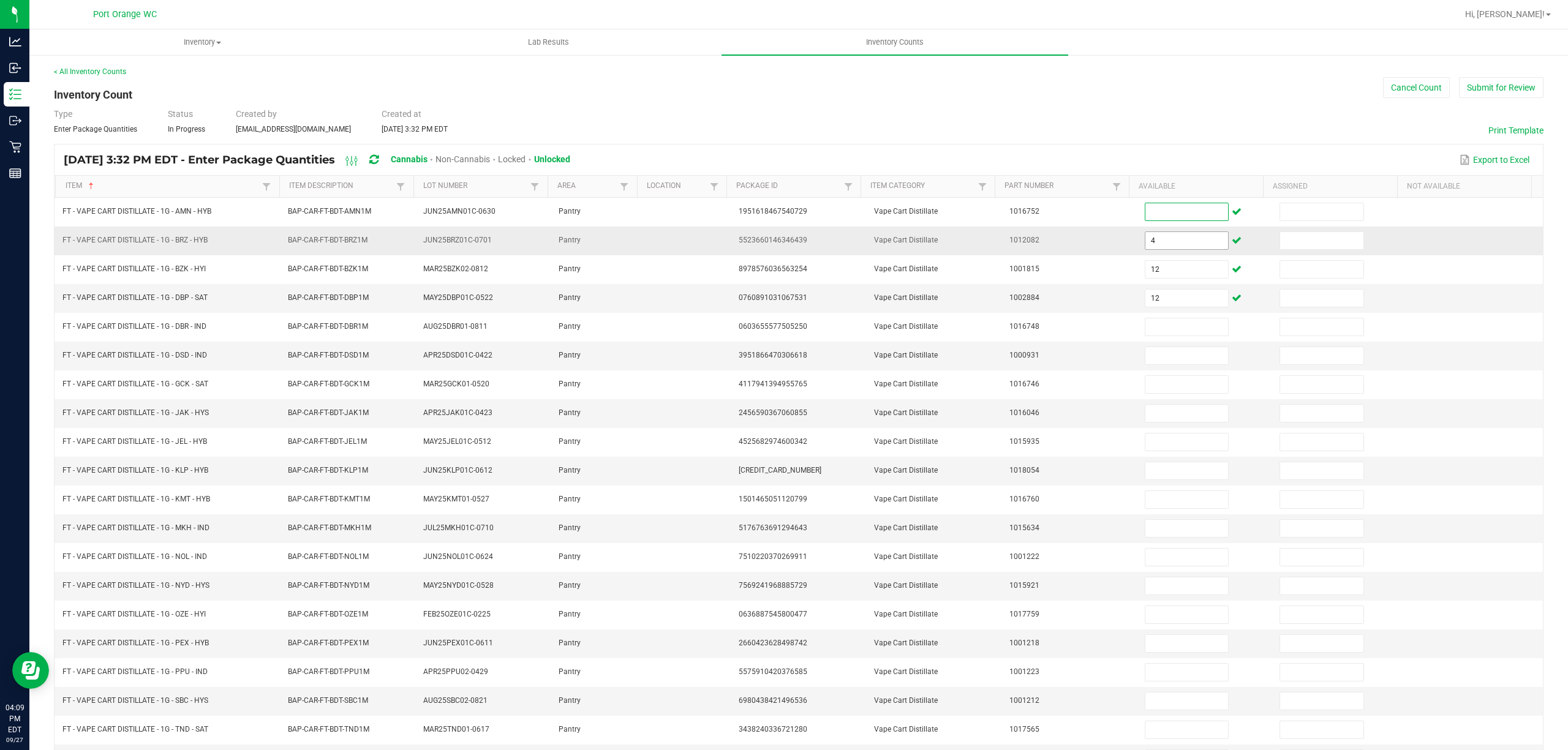
click at [1163, 246] on input "4" at bounding box center [1186, 240] width 83 height 17
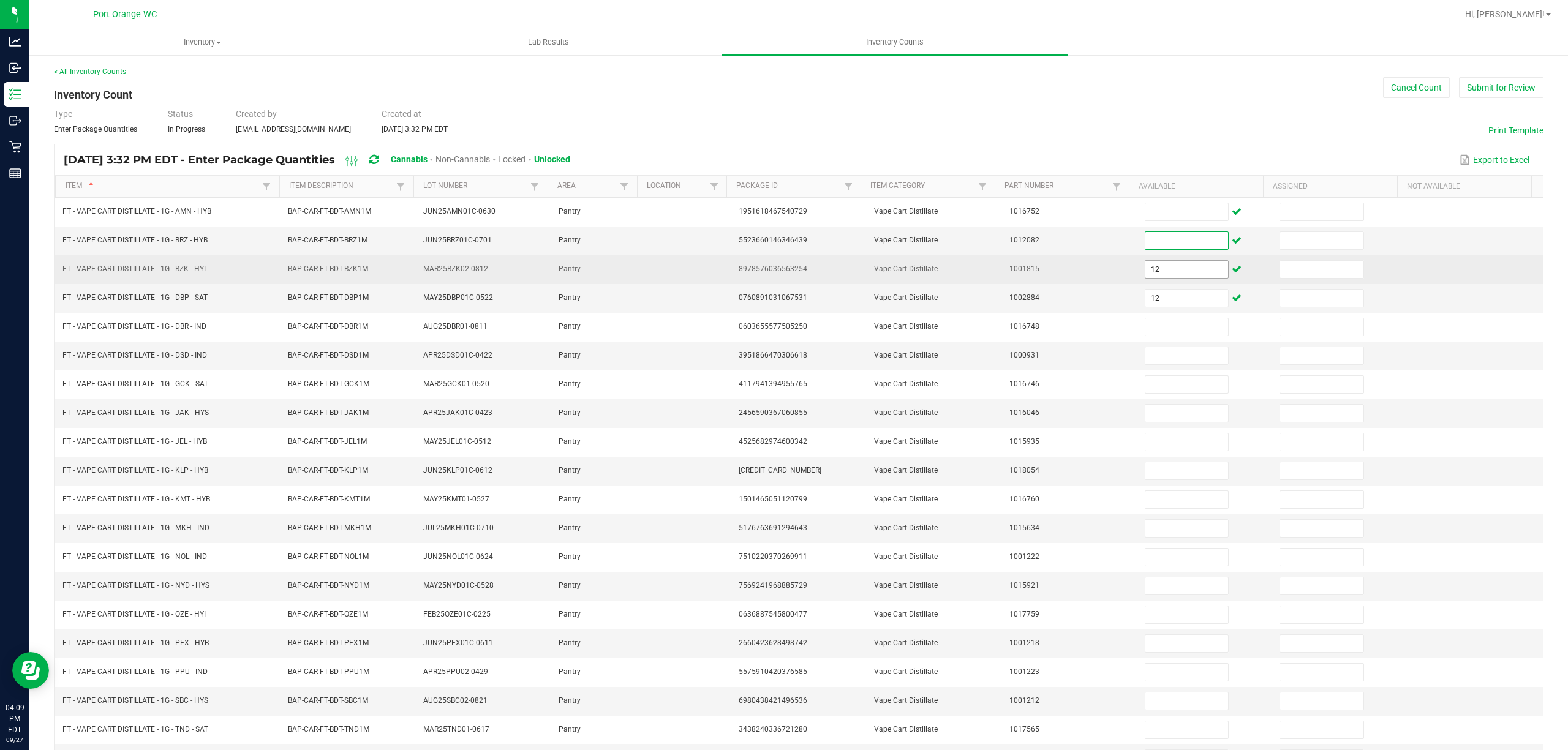
click at [1157, 271] on input "12" at bounding box center [1186, 269] width 83 height 17
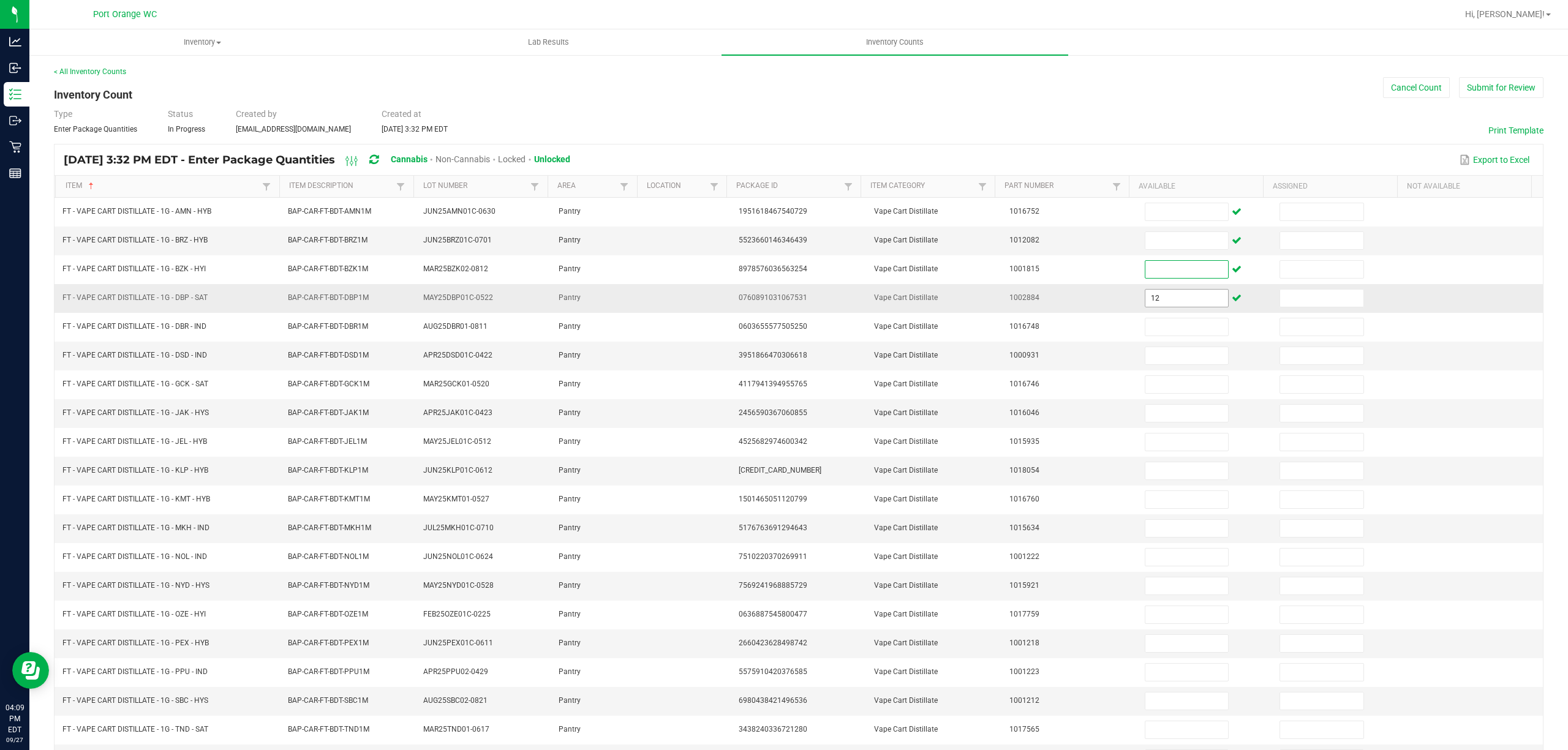
click at [1166, 303] on input "12" at bounding box center [1186, 297] width 83 height 17
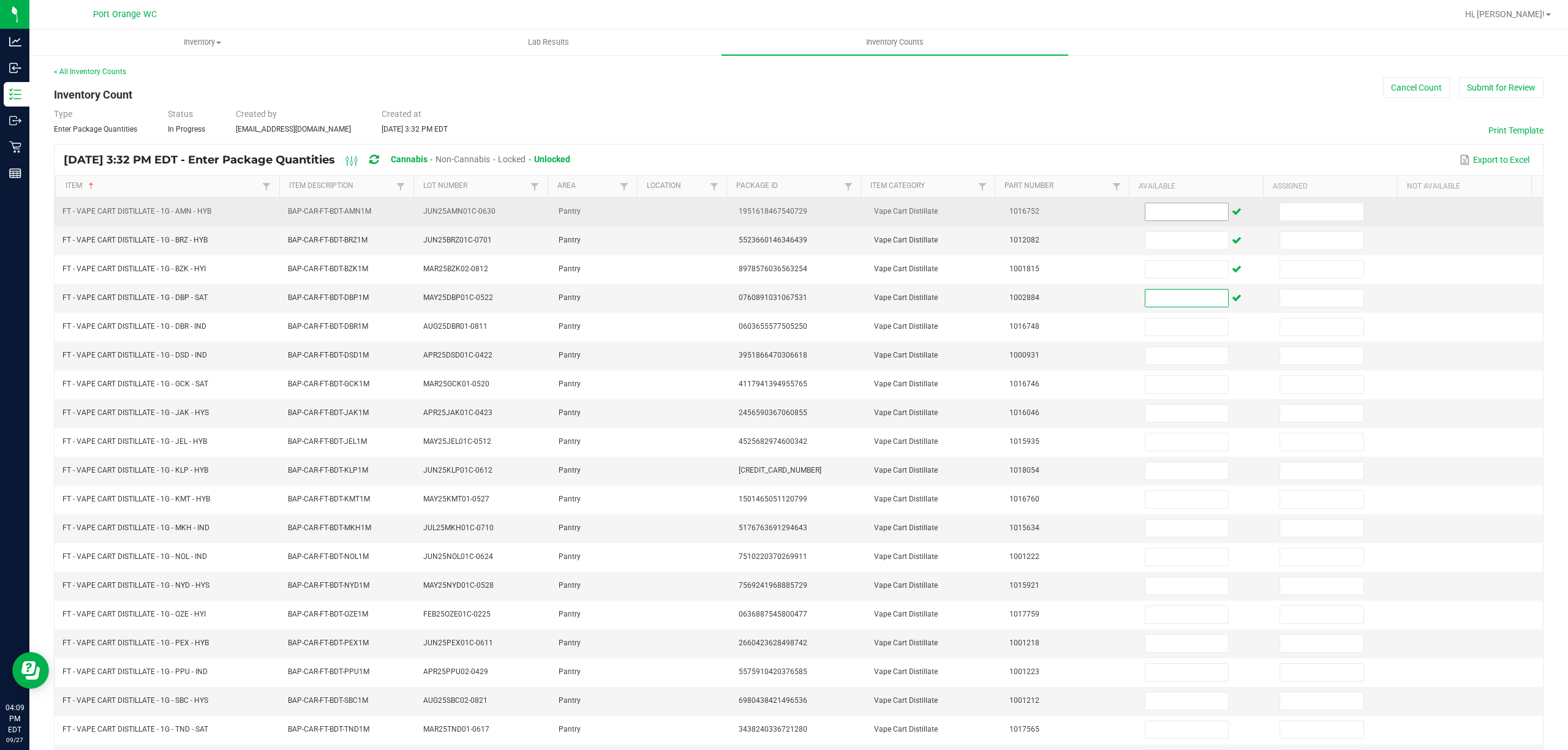
click at [1159, 217] on input at bounding box center [1186, 212] width 83 height 17
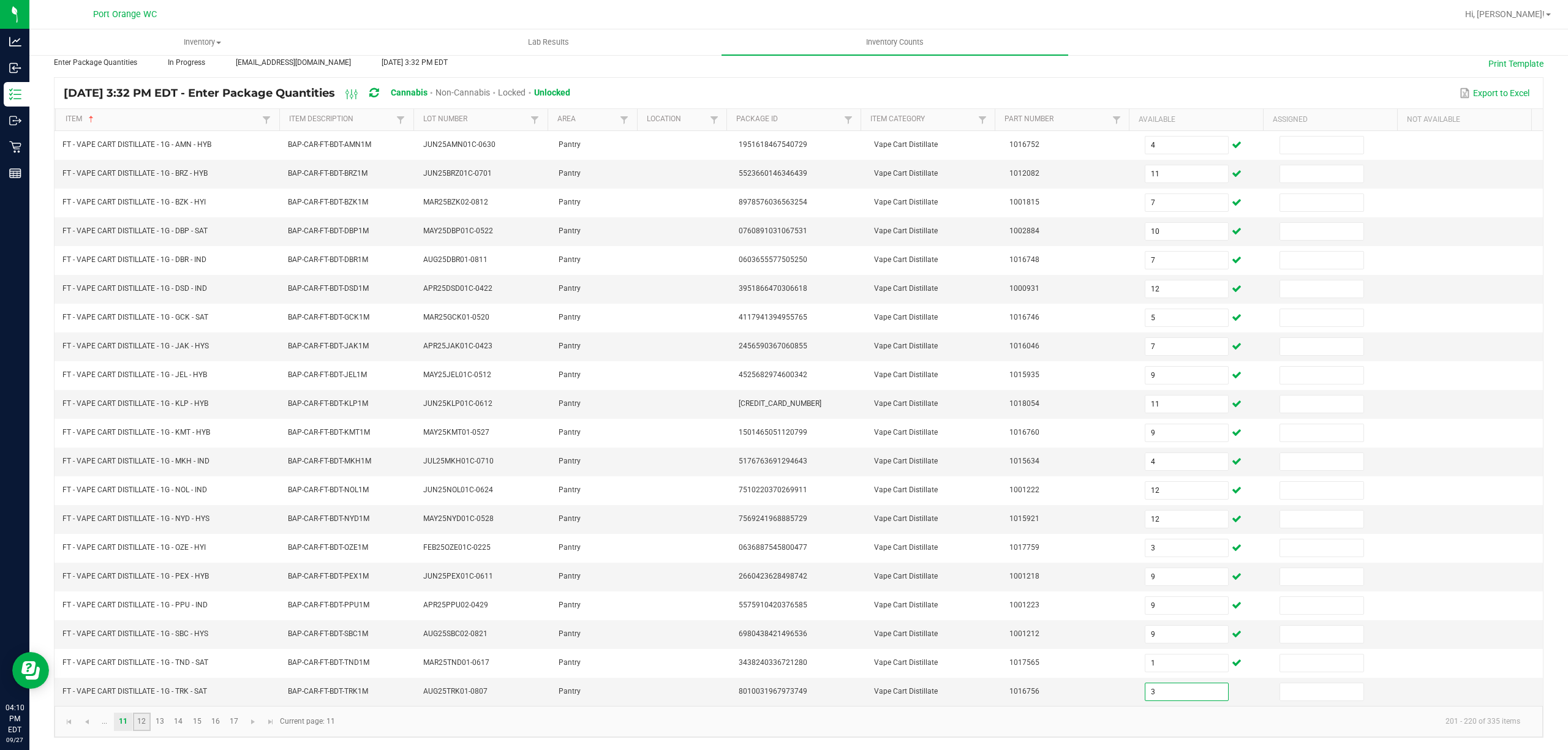
click at [141, 722] on link "12" at bounding box center [142, 721] width 18 height 19
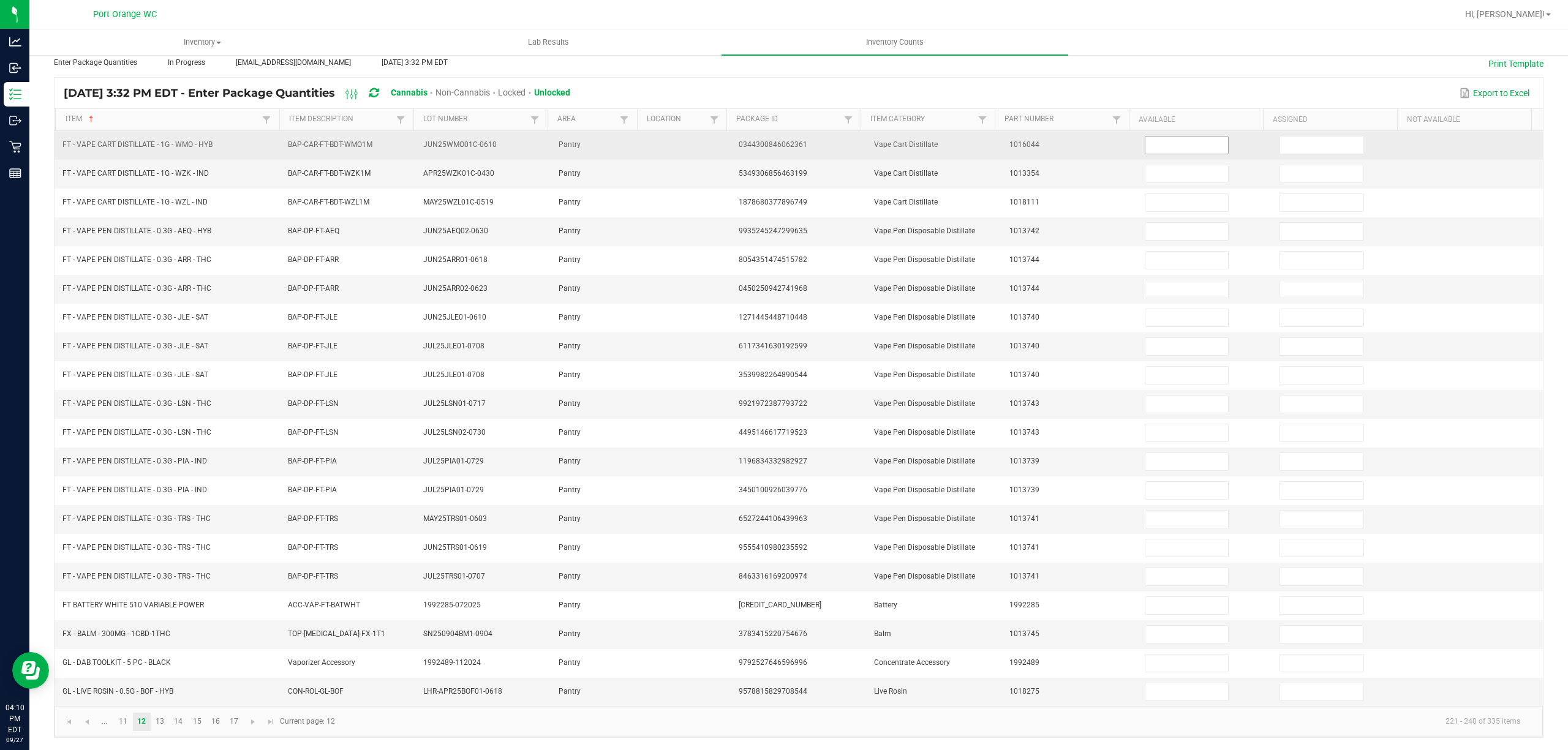
click at [1169, 137] on input at bounding box center [1186, 145] width 83 height 17
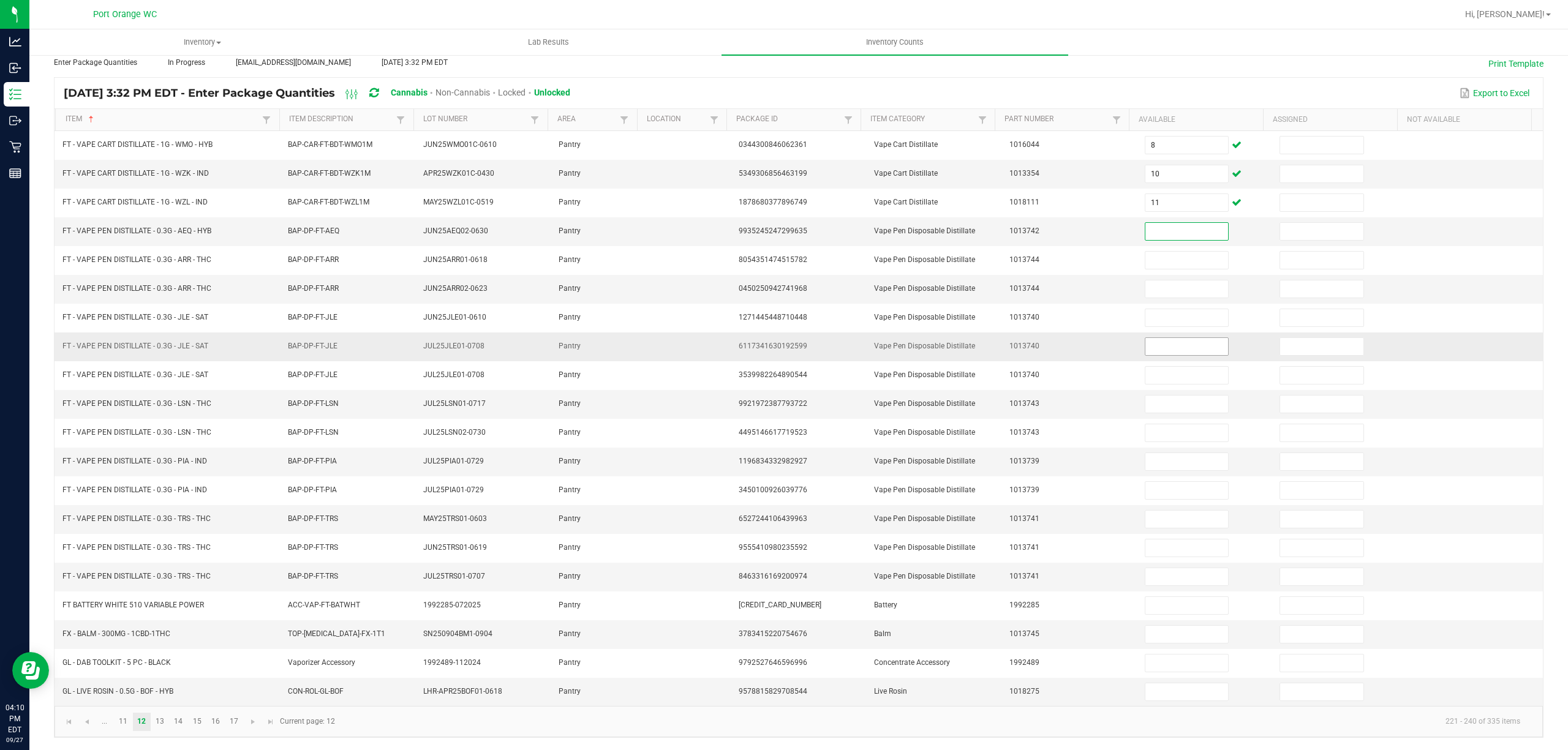
drag, startPoint x: 1157, startPoint y: 327, endPoint x: 1153, endPoint y: 334, distance: 8.1
click at [1153, 334] on td at bounding box center [1204, 346] width 135 height 29
click at [1159, 338] on input at bounding box center [1186, 346] width 83 height 17
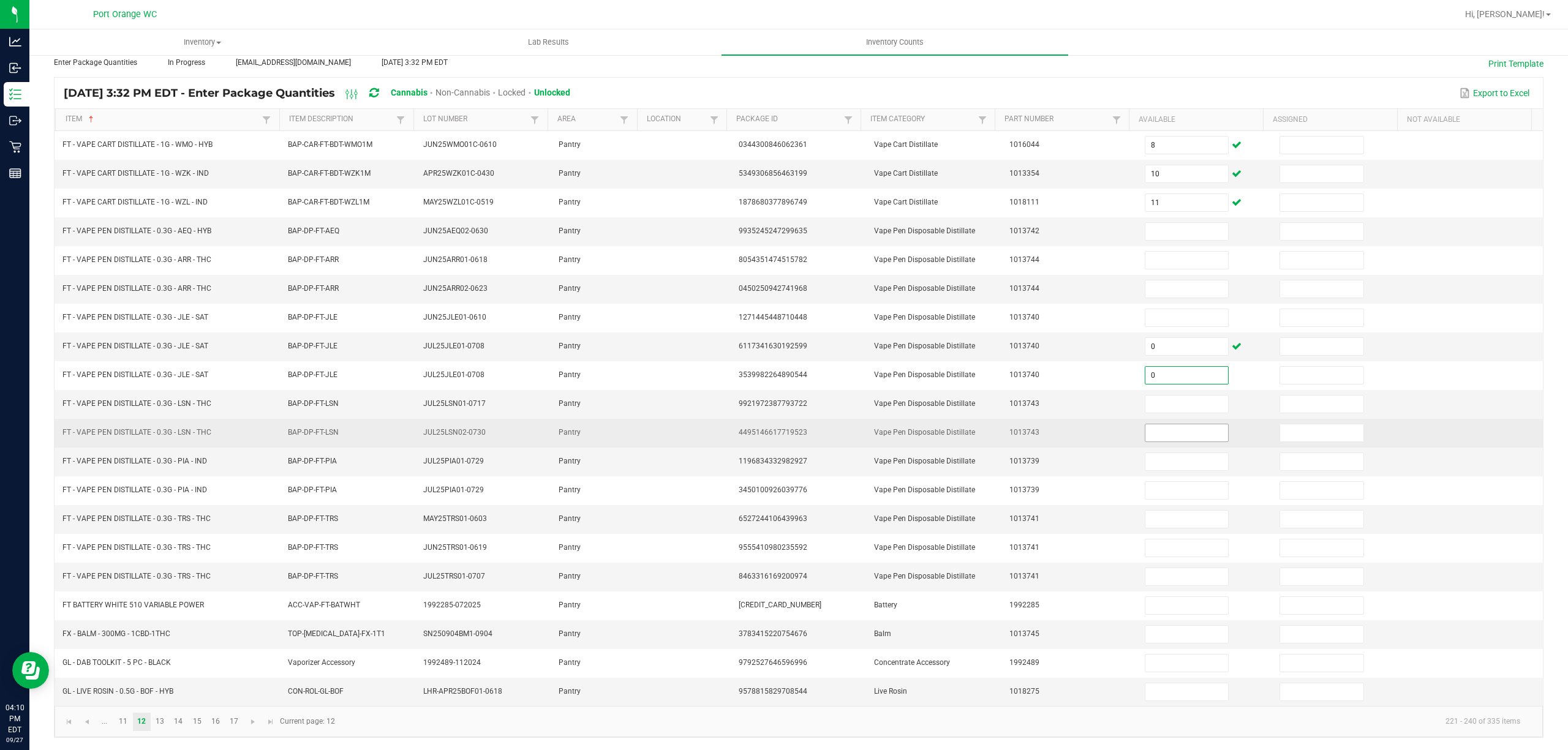
click at [1146, 427] on input at bounding box center [1186, 432] width 83 height 17
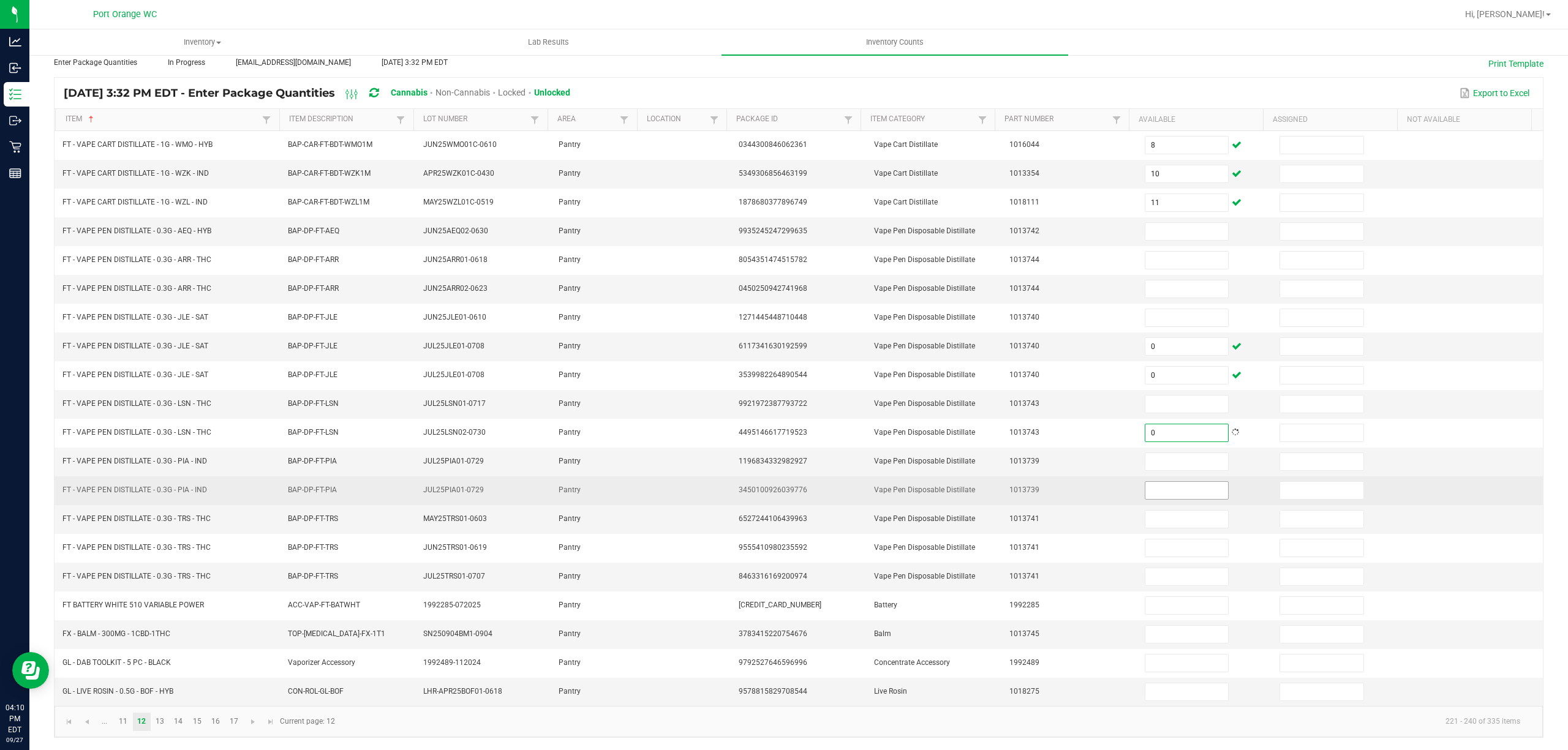
click at [1161, 488] on input at bounding box center [1186, 489] width 83 height 17
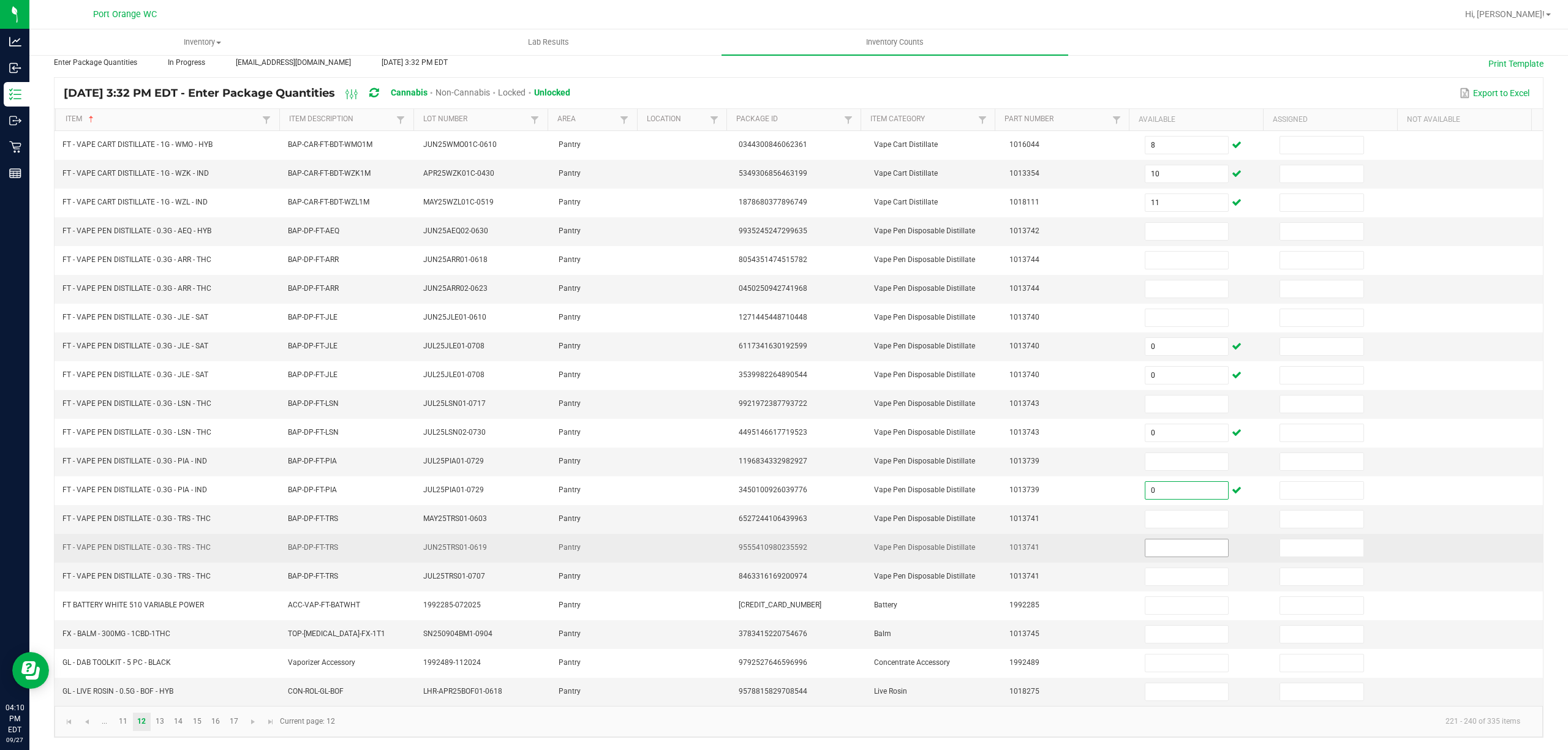
click at [1169, 546] on input at bounding box center [1186, 547] width 83 height 17
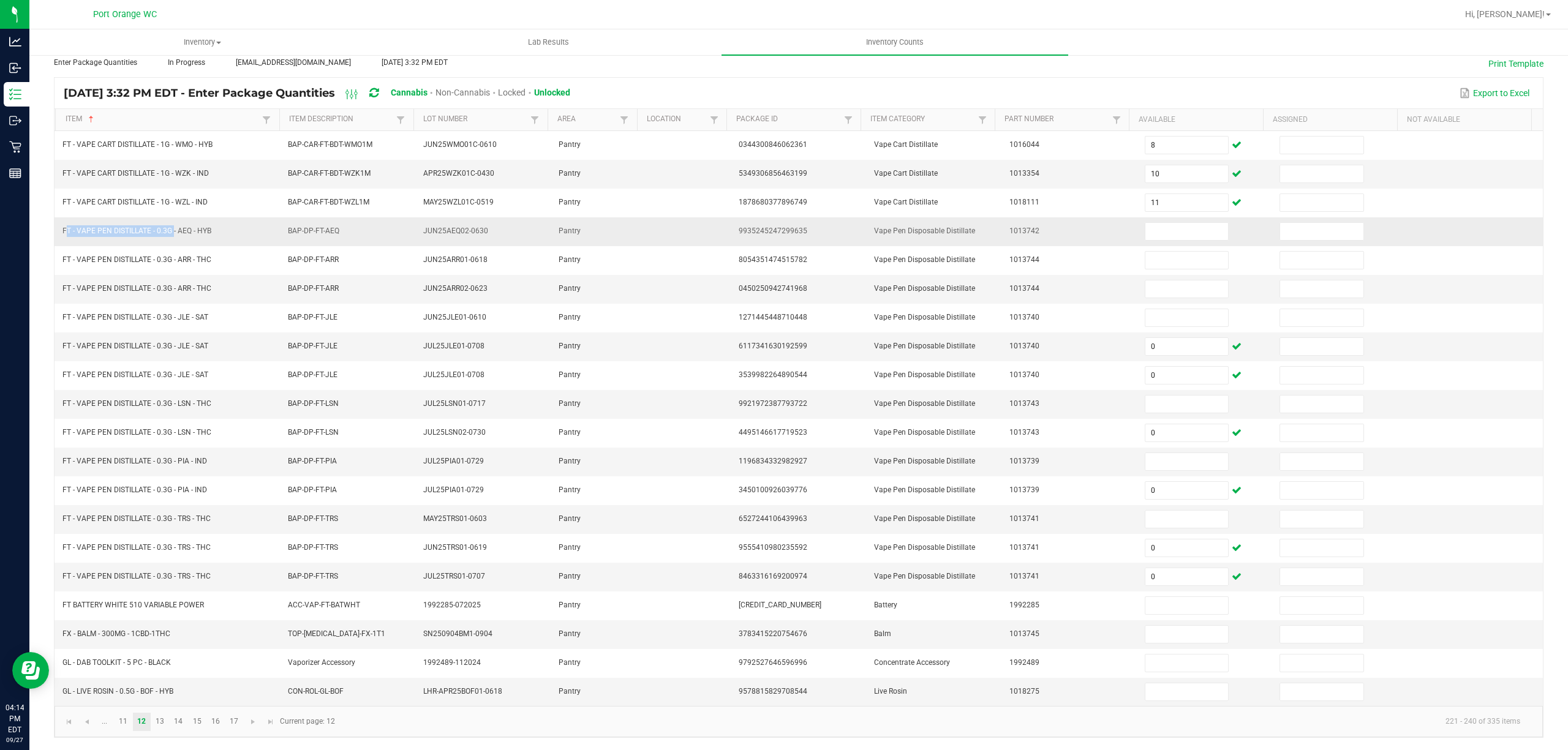
drag, startPoint x: 172, startPoint y: 221, endPoint x: 62, endPoint y: 221, distance: 110.0
click at [62, 221] on td "FT - VAPE PEN DISTILLATE - 0.3G - AEQ - HYB" at bounding box center [168, 231] width 225 height 29
click at [1172, 229] on input at bounding box center [1186, 230] width 83 height 17
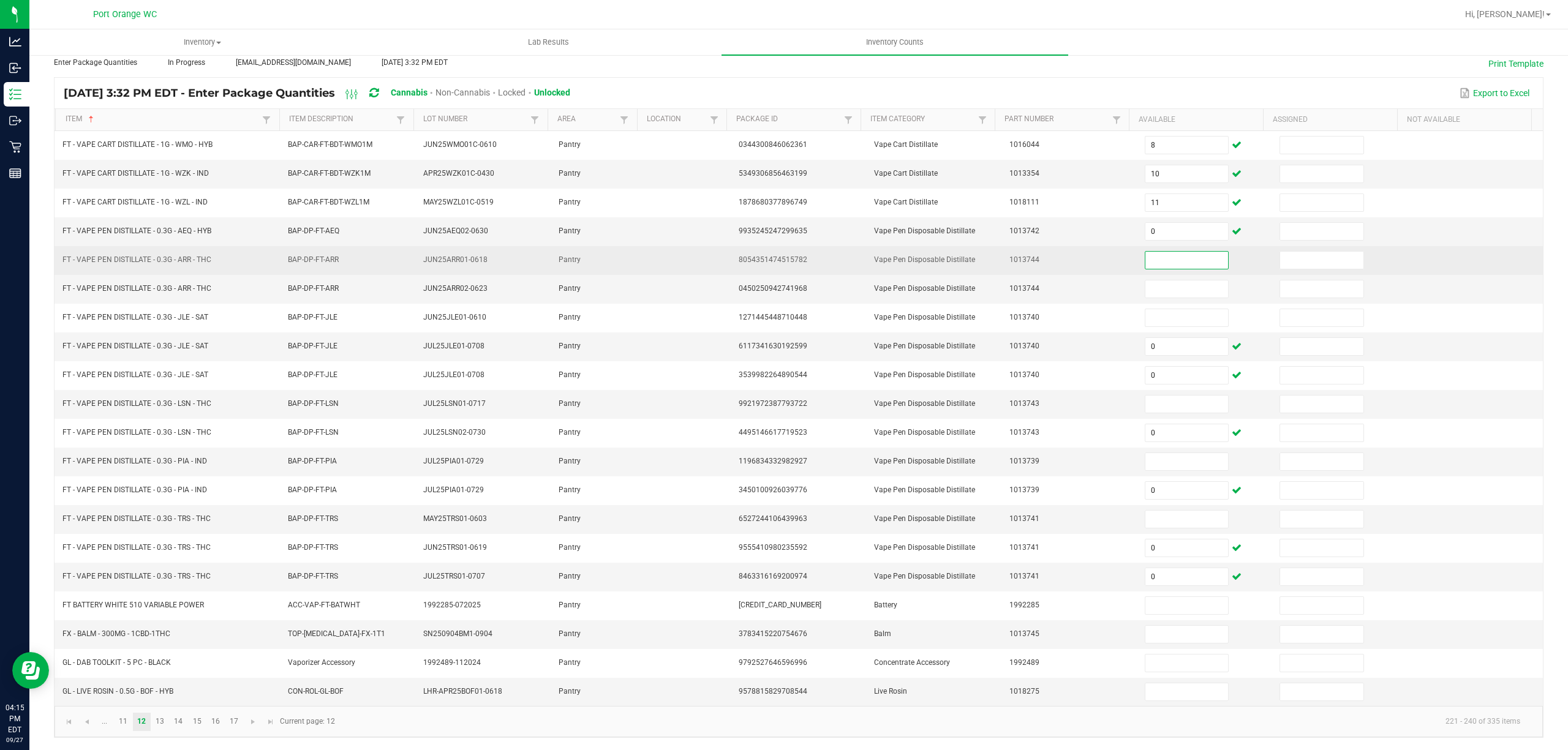
click at [1145, 252] on input at bounding box center [1186, 260] width 83 height 17
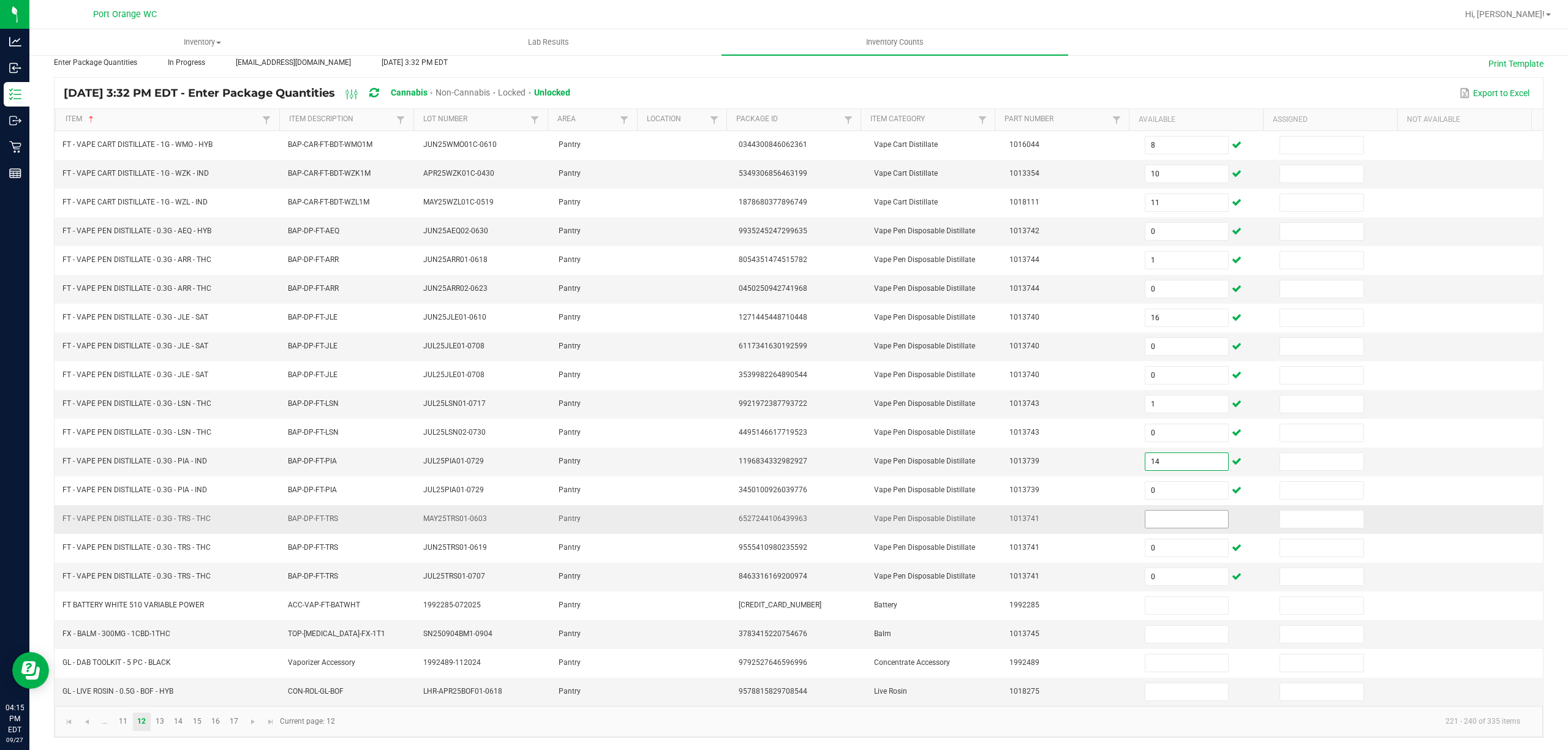
click at [1182, 516] on input at bounding box center [1186, 519] width 83 height 17
click at [108, 635] on span "FX - BALM - 300MG - 1CBD-1THC" at bounding box center [116, 634] width 108 height 9
click at [1145, 637] on input at bounding box center [1186, 633] width 83 height 17
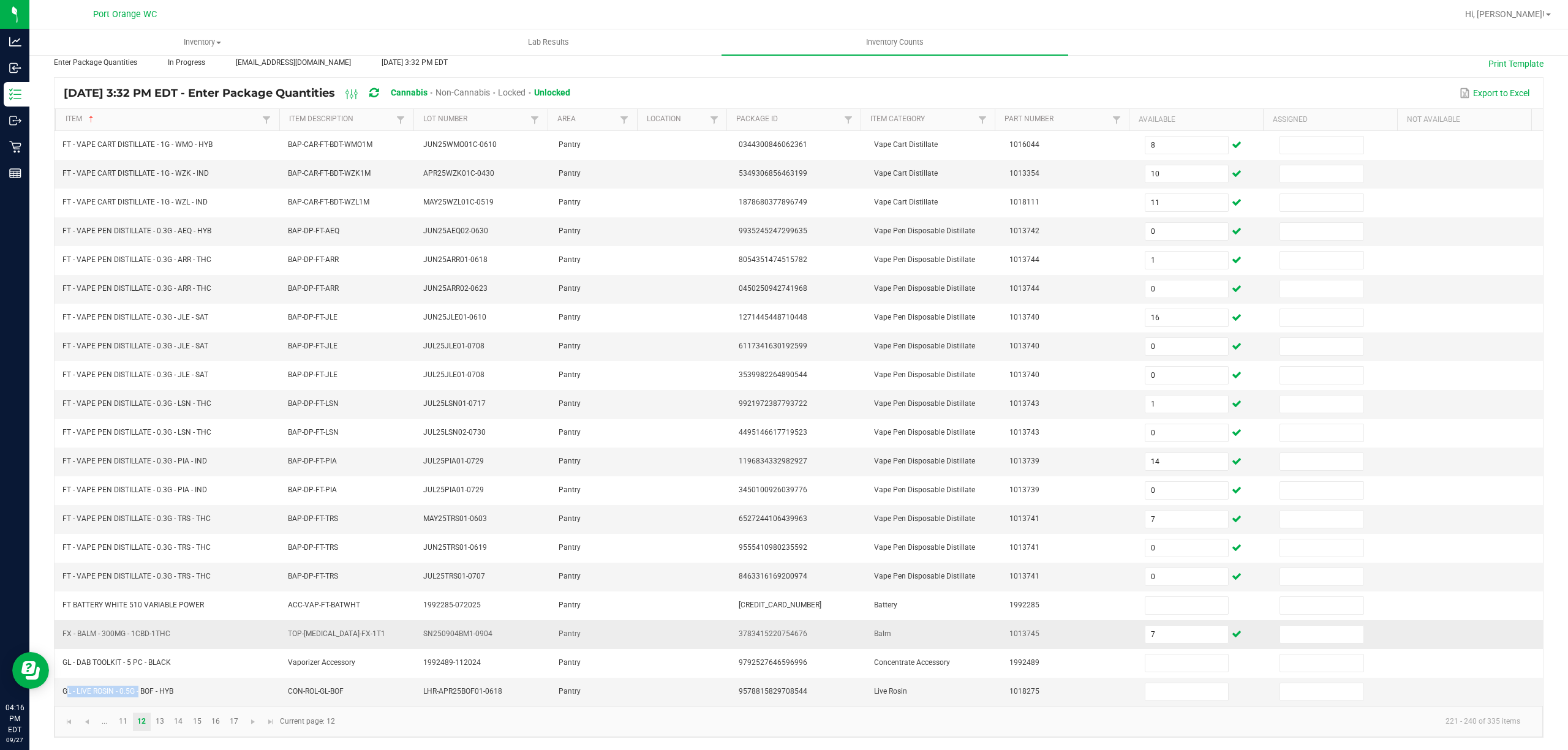
drag, startPoint x: 138, startPoint y: 691, endPoint x: 63, endPoint y: 642, distance: 89.6
click at [59, 690] on td "GL - LIVE ROSIN - 0.5G - BOF - HYB" at bounding box center [168, 692] width 225 height 29
click at [1149, 691] on input at bounding box center [1186, 691] width 83 height 17
click at [163, 721] on link "13" at bounding box center [160, 721] width 18 height 19
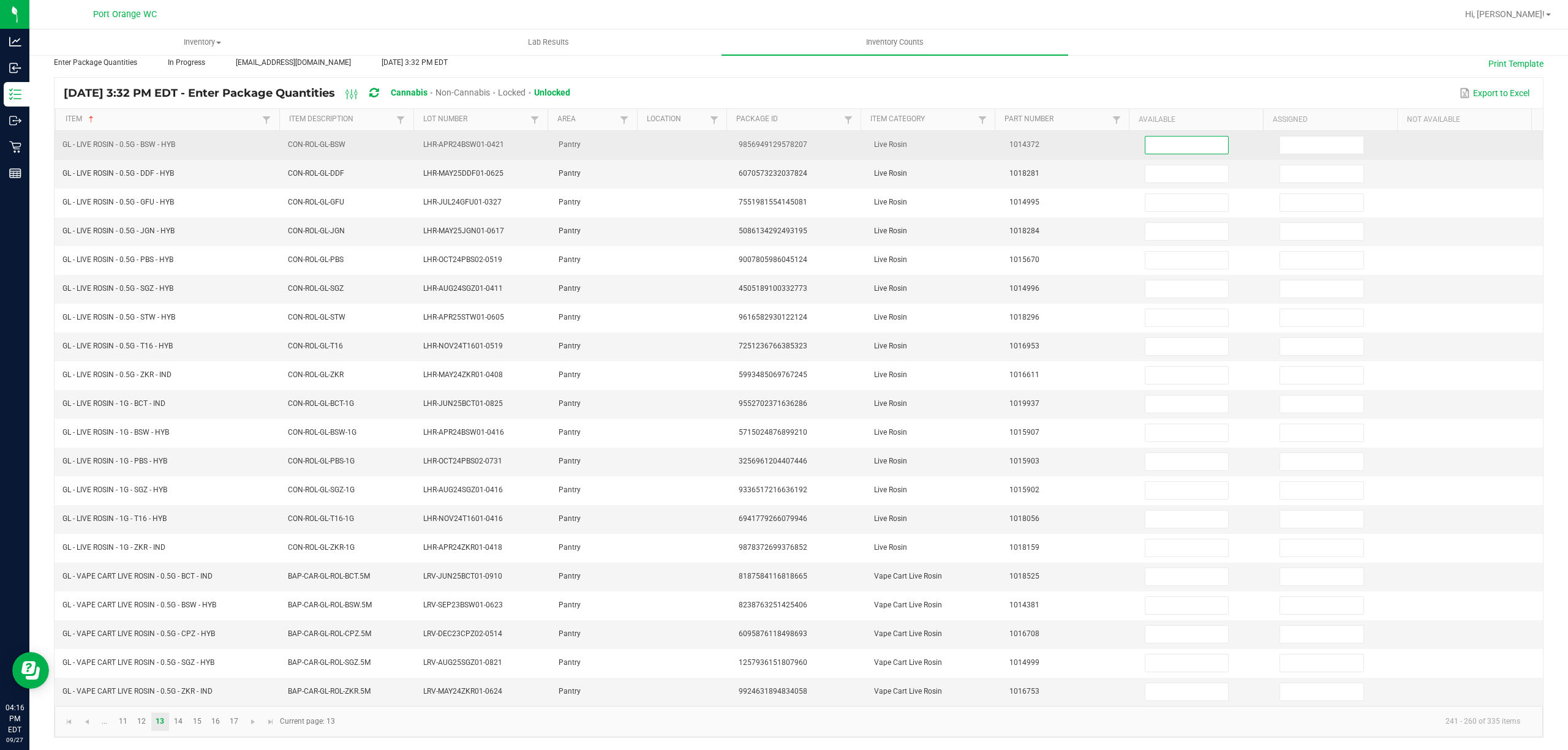
click at [1157, 137] on input at bounding box center [1186, 145] width 83 height 17
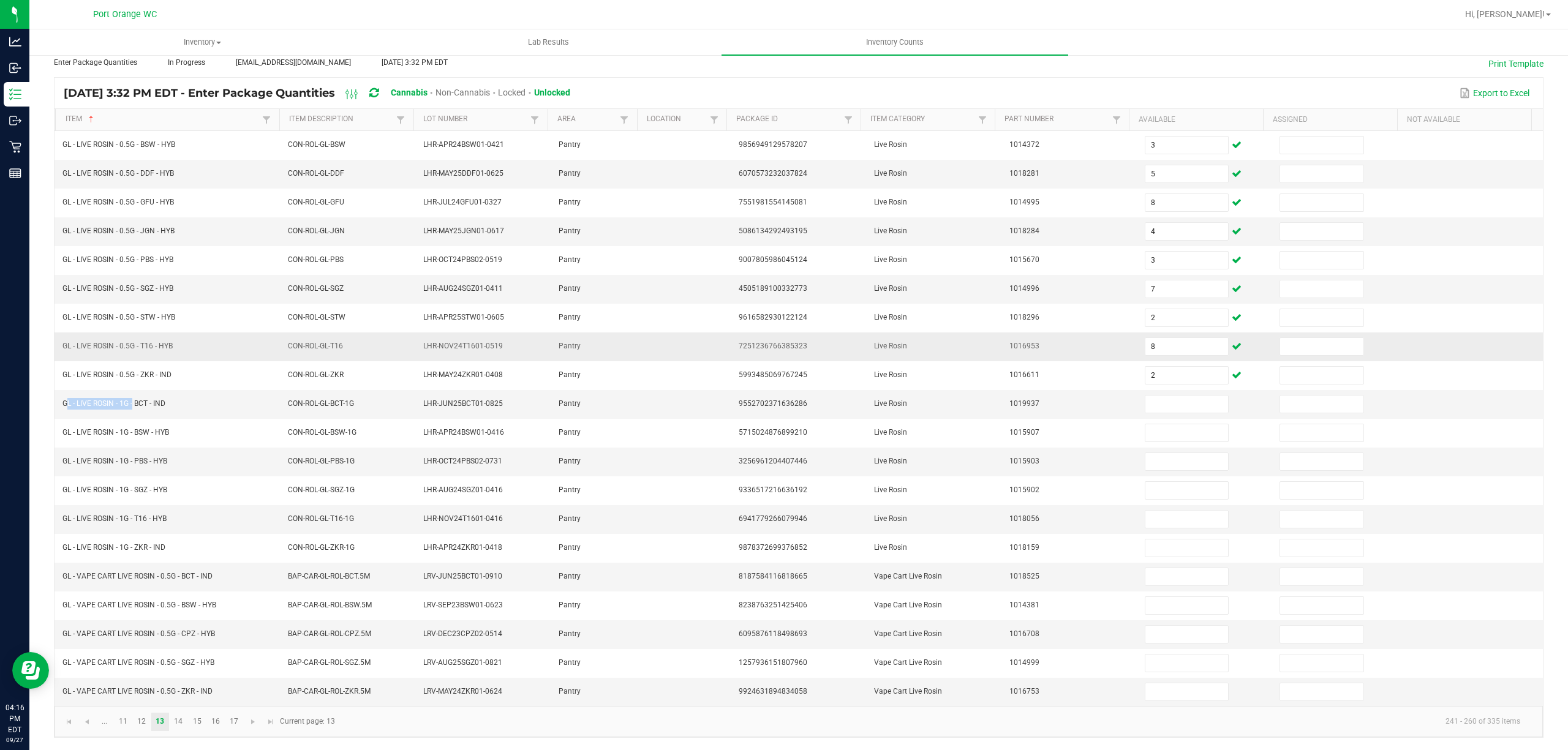
drag, startPoint x: 132, startPoint y: 397, endPoint x: 88, endPoint y: 337, distance: 74.4
click at [72, 403] on td "GL - LIVE ROSIN - 1G - BCT - IND" at bounding box center [168, 404] width 225 height 29
click at [1164, 396] on input at bounding box center [1186, 404] width 83 height 17
drag, startPoint x: 179, startPoint y: 574, endPoint x: 62, endPoint y: 569, distance: 117.1
click at [62, 569] on td "GL - VAPE CART LIVE ROSIN - 0.5G - BCT - IND" at bounding box center [168, 577] width 225 height 29
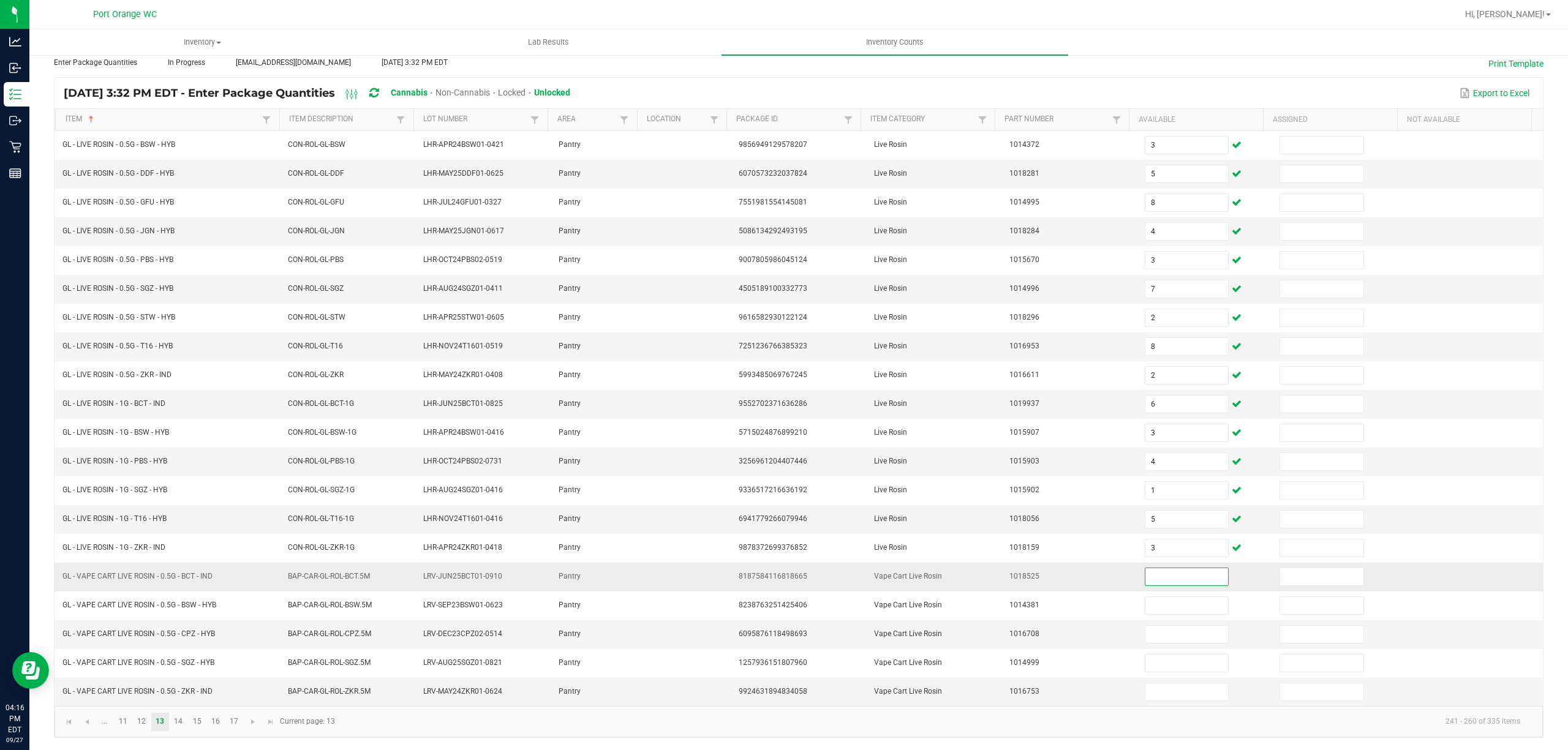
click at [1145, 568] on input at bounding box center [1186, 576] width 83 height 17
click at [179, 721] on link "14" at bounding box center [179, 721] width 18 height 19
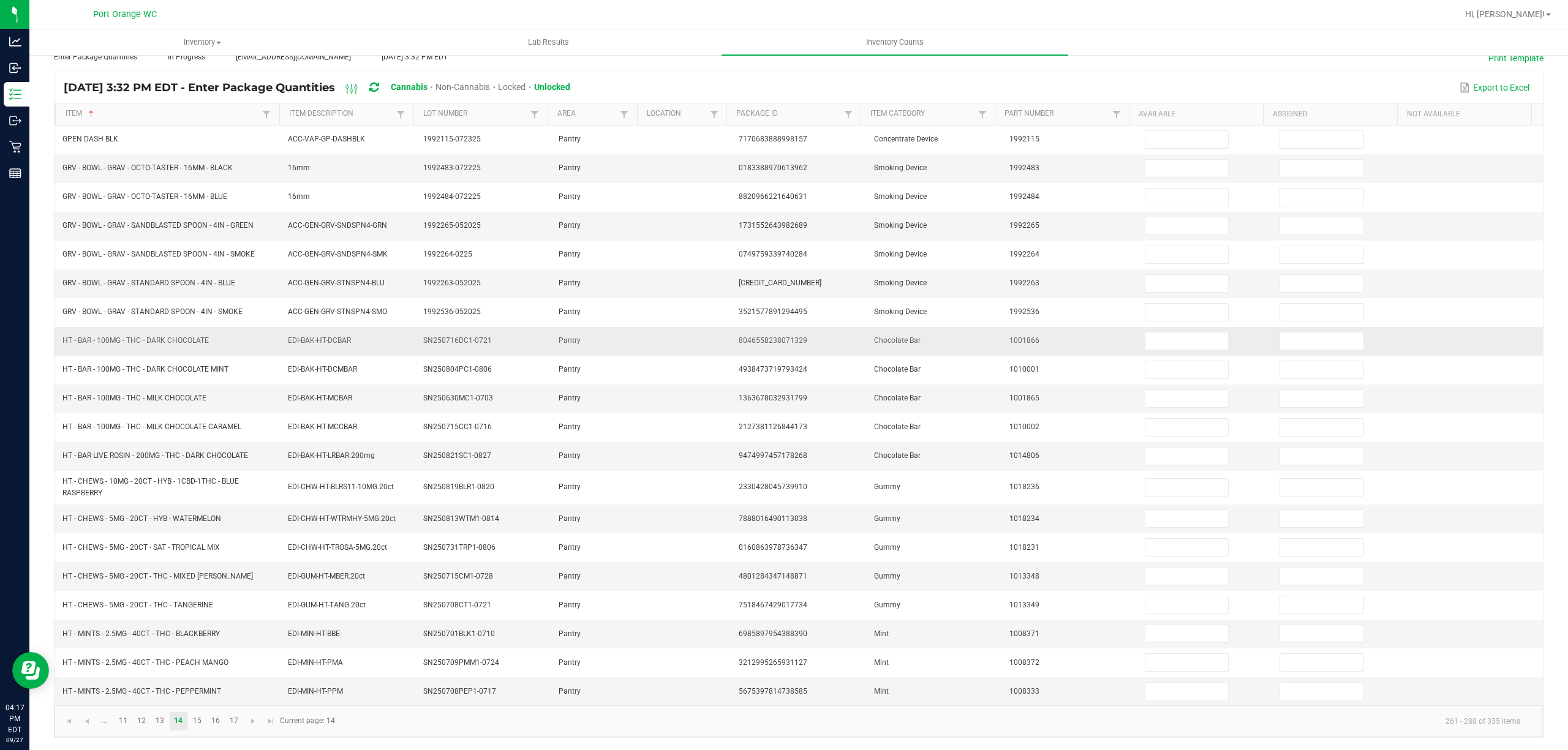
click at [185, 338] on span "HT - BAR - 100MG - THC - DARK CHOCOLATE" at bounding box center [136, 340] width 147 height 9
click at [185, 338] on span "HT - BAR - 100MG - THC - DARK CHOCOLATE" at bounding box center [136, 340] width 147 height 9
click at [168, 397] on span "HT - BAR - 100MG - THC - MILK CHOCOLATE" at bounding box center [134, 398] width 144 height 9
click at [169, 397] on span "HT - BAR - 100MG - THC - MILK CHOCOLATE" at bounding box center [134, 398] width 144 height 9
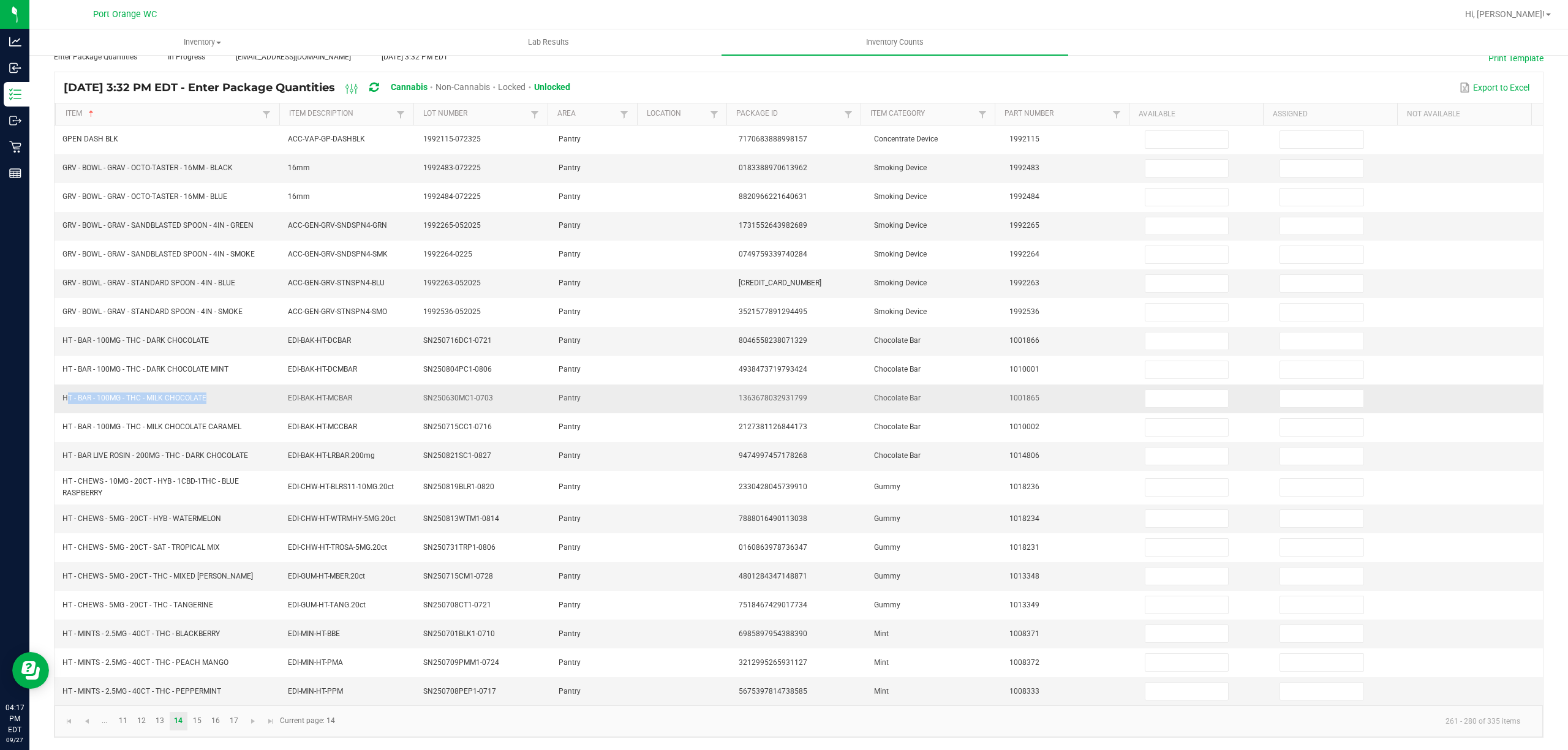
click at [169, 397] on span "HT - BAR - 100MG - THC - MILK CHOCOLATE" at bounding box center [134, 398] width 144 height 9
click at [1200, 332] on input at bounding box center [1186, 340] width 83 height 17
click at [174, 339] on span "HT - BAR - 100MG - THC - DARK CHOCOLATE" at bounding box center [136, 340] width 147 height 9
click at [174, 338] on span "HT - BAR - 100MG - THC - DARK CHOCOLATE" at bounding box center [136, 340] width 147 height 9
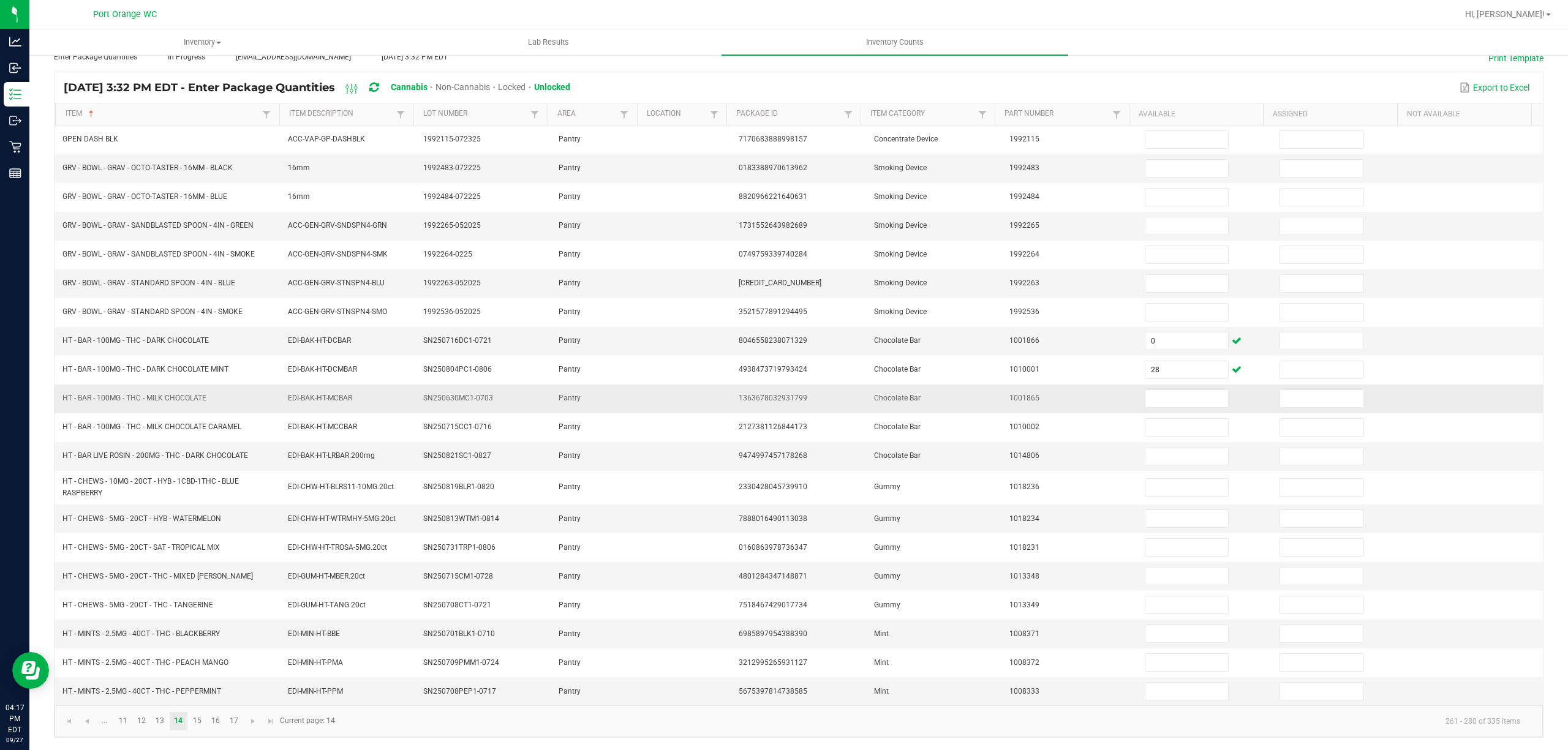
click at [187, 396] on span "HT - BAR - 100MG - THC - MILK CHOCOLATE" at bounding box center [134, 398] width 144 height 9
click at [1166, 396] on input at bounding box center [1186, 398] width 83 height 17
click at [197, 451] on span "HT - BAR LIVE ROSIN - 200MG - THC - DARK CHOCOLATE" at bounding box center [155, 455] width 186 height 9
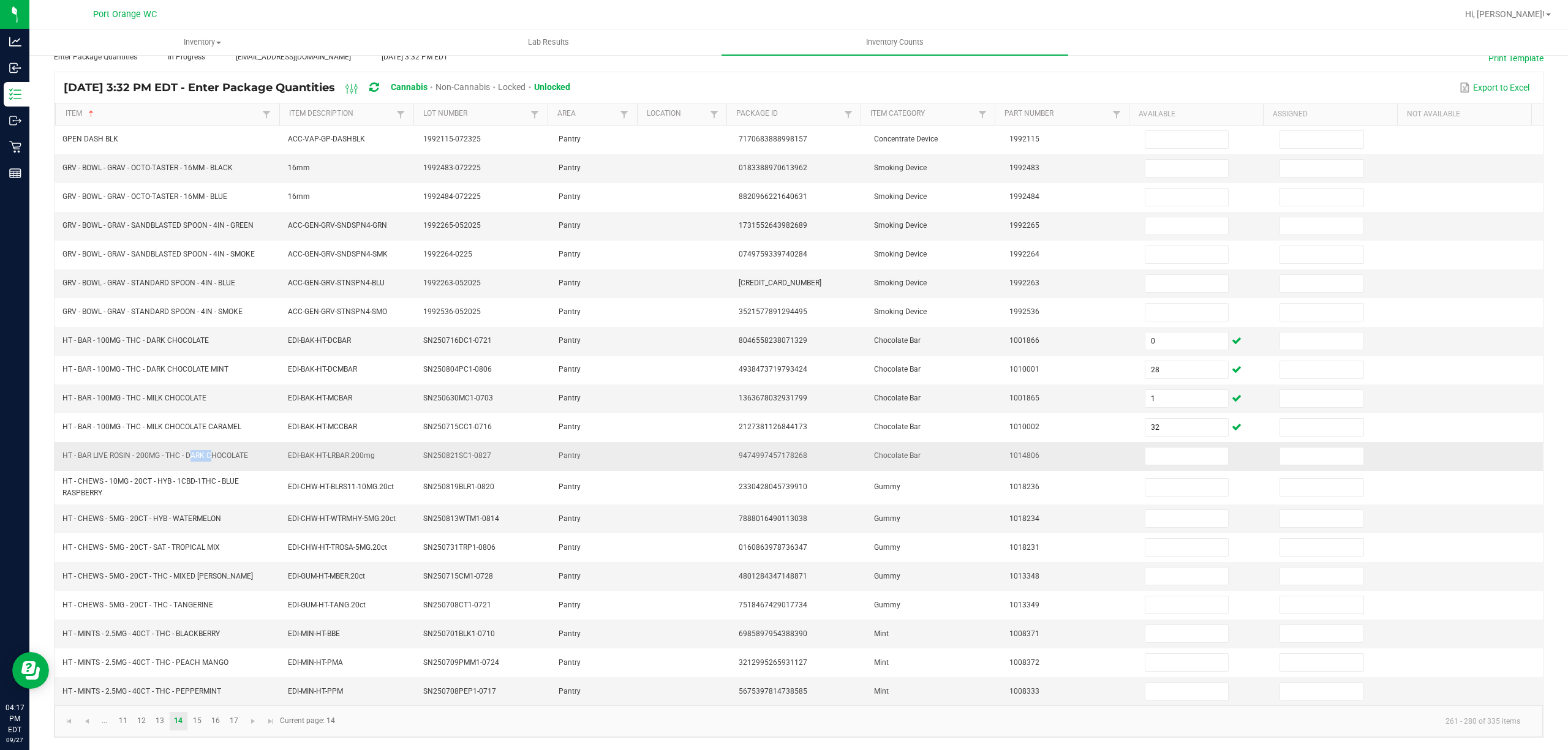
click at [197, 451] on span "HT - BAR LIVE ROSIN - 200MG - THC - DARK CHOCOLATE" at bounding box center [155, 455] width 186 height 9
click at [1142, 466] on td at bounding box center [1204, 456] width 135 height 29
click at [1145, 456] on input at bounding box center [1186, 455] width 83 height 17
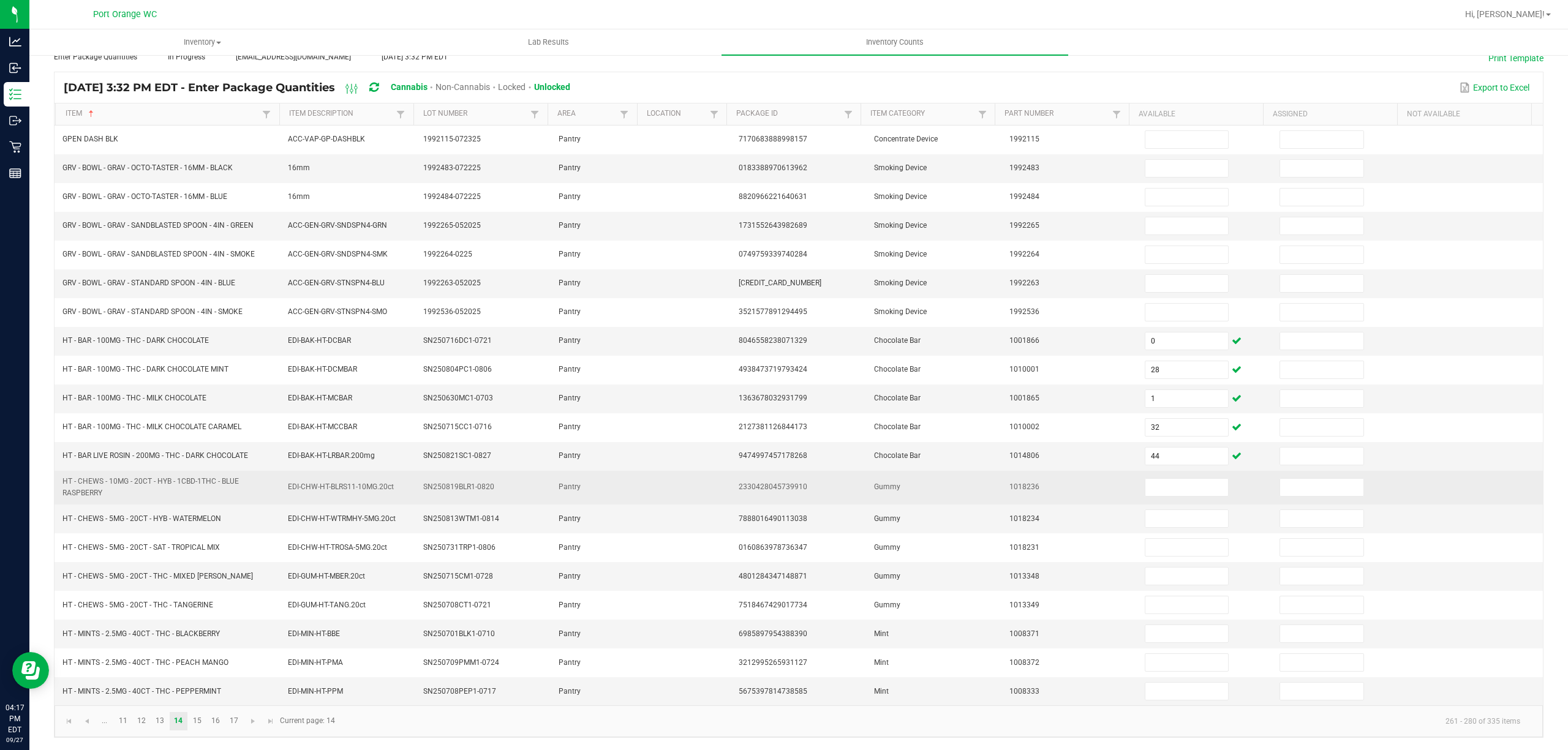
click at [191, 488] on span "HT - CHEWS - 10MG - 20CT - HYB - 1CBD-1THC - BLUE RASPBERRY" at bounding box center [168, 488] width 211 height 23
click at [189, 482] on span "HT - CHEWS - 10MG - 20CT - HYB - 1CBD-1THC - BLUE RASPBERRY" at bounding box center [150, 487] width 176 height 21
click at [1166, 490] on input at bounding box center [1186, 487] width 83 height 17
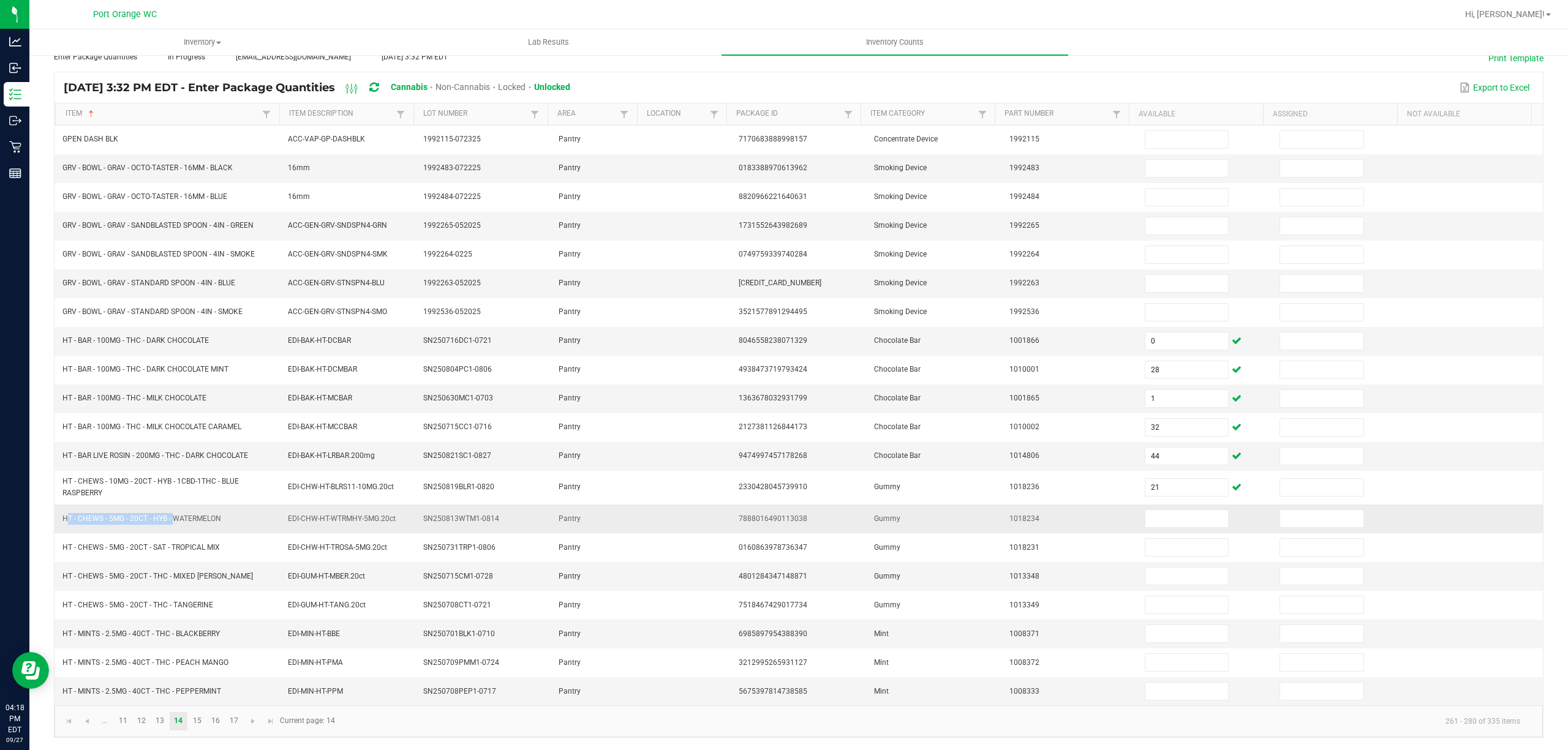
drag, startPoint x: 171, startPoint y: 521, endPoint x: 66, endPoint y: 532, distance: 105.6
click at [66, 532] on td "HT - CHEWS - 5MG - 20CT - HYB - WATERMELON" at bounding box center [168, 519] width 225 height 29
click at [1145, 519] on input at bounding box center [1186, 518] width 83 height 17
drag, startPoint x: 164, startPoint y: 579, endPoint x: 63, endPoint y: 530, distance: 112.3
click at [57, 571] on td "HT - CHEWS - 5MG - 20CT - THC - MIXED BERRY" at bounding box center [168, 576] width 225 height 29
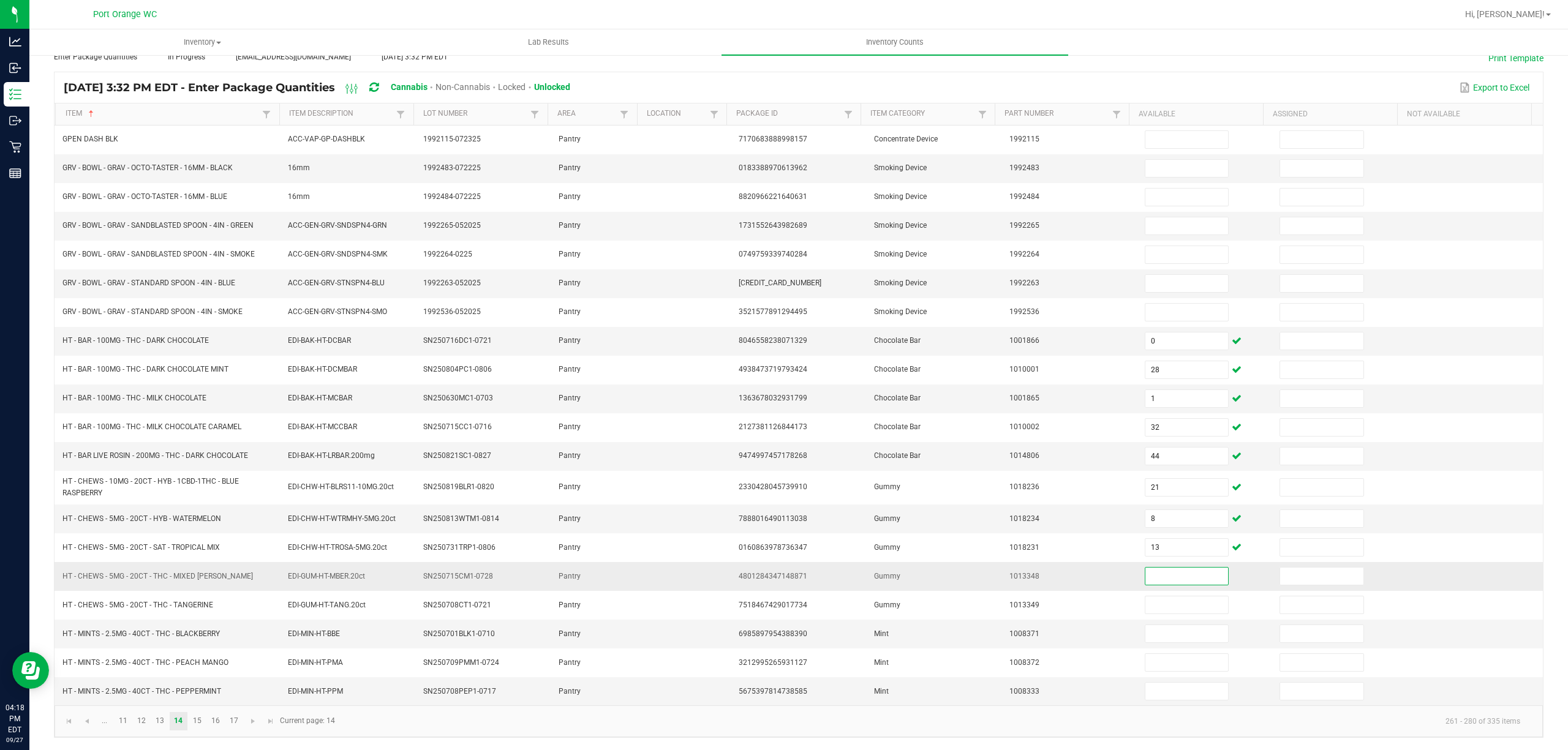
click at [1145, 581] on input at bounding box center [1186, 575] width 83 height 17
drag, startPoint x: 174, startPoint y: 637, endPoint x: 71, endPoint y: 582, distance: 116.8
click at [56, 639] on td "HT - MINTS - 2.5MG - 40CT - THC - BLACKBERRY" at bounding box center [168, 634] width 225 height 29
click at [1161, 642] on input at bounding box center [1186, 633] width 83 height 17
click at [204, 724] on link "15" at bounding box center [197, 721] width 18 height 19
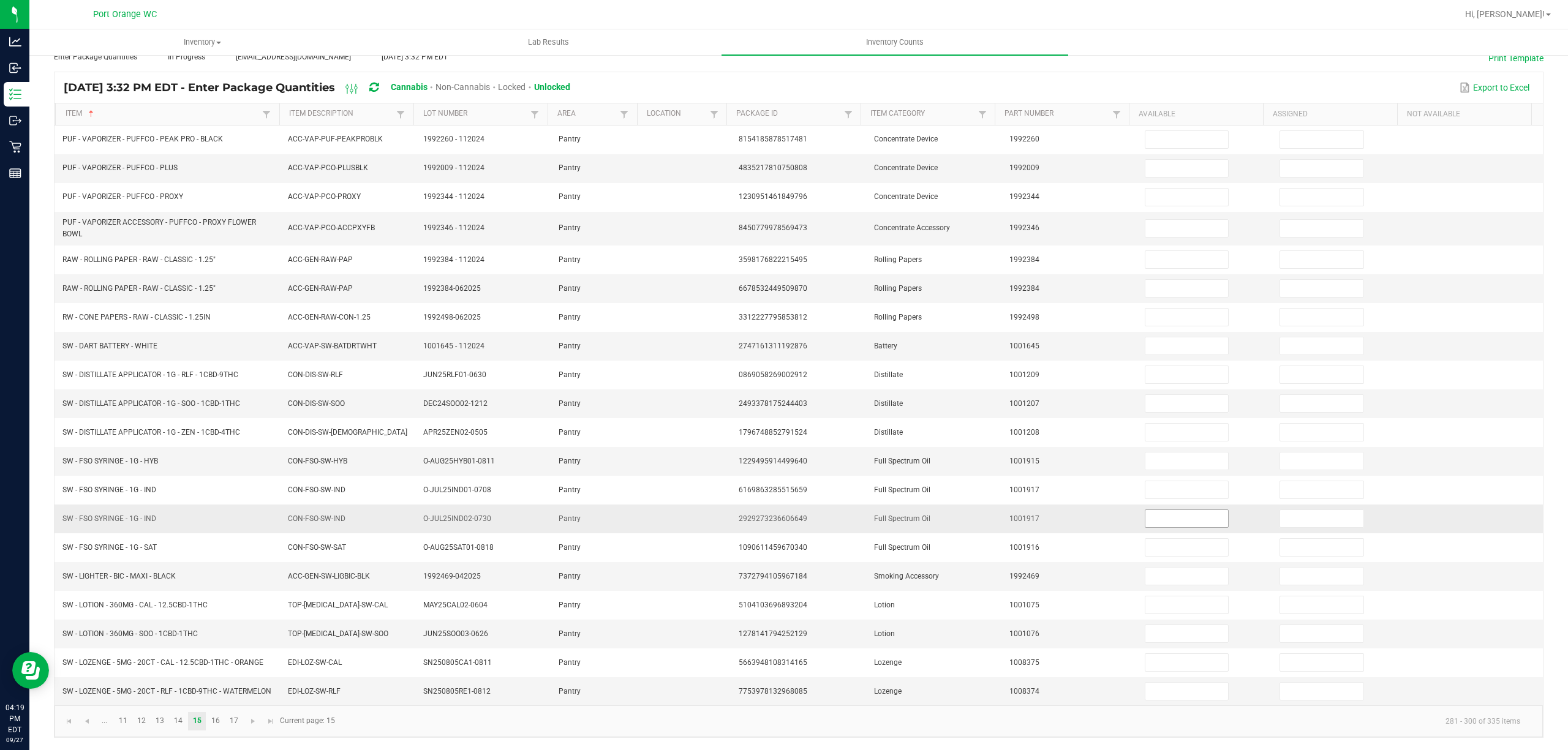
click at [1188, 517] on input at bounding box center [1186, 518] width 83 height 17
drag, startPoint x: 145, startPoint y: 461, endPoint x: 63, endPoint y: 468, distance: 82.3
click at [63, 468] on td "SW - FSO SYRINGE - 1G - HYB" at bounding box center [168, 461] width 225 height 29
click at [1137, 471] on td at bounding box center [1204, 461] width 135 height 29
click at [1145, 462] on input at bounding box center [1186, 460] width 83 height 17
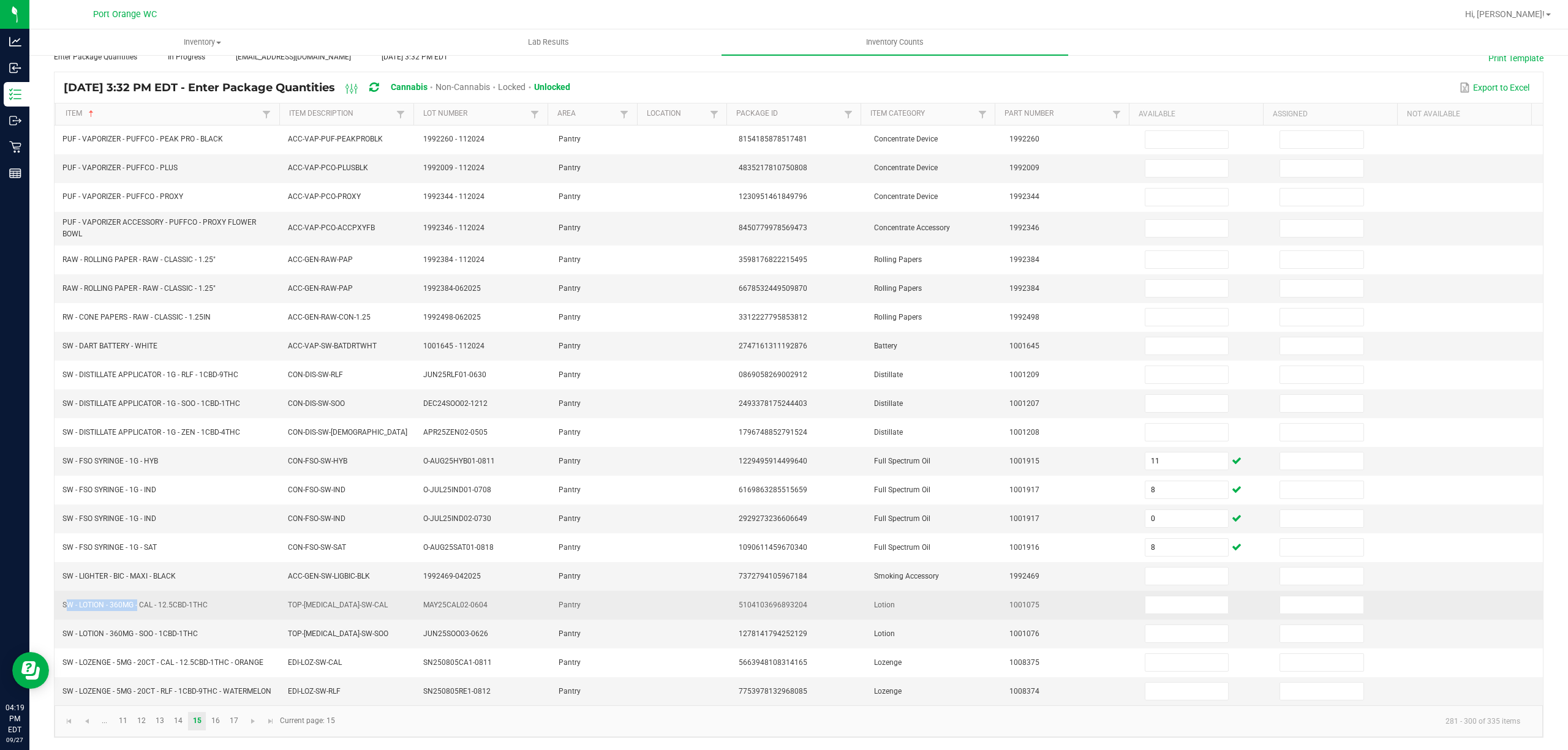
drag, startPoint x: 135, startPoint y: 607, endPoint x: 60, endPoint y: 617, distance: 75.7
click at [57, 617] on td "SW - LOTION - 360MG - CAL - 12.5CBD-1THC" at bounding box center [168, 604] width 225 height 29
click at [1157, 617] on td at bounding box center [1204, 604] width 135 height 29
click at [1151, 610] on input at bounding box center [1186, 604] width 83 height 17
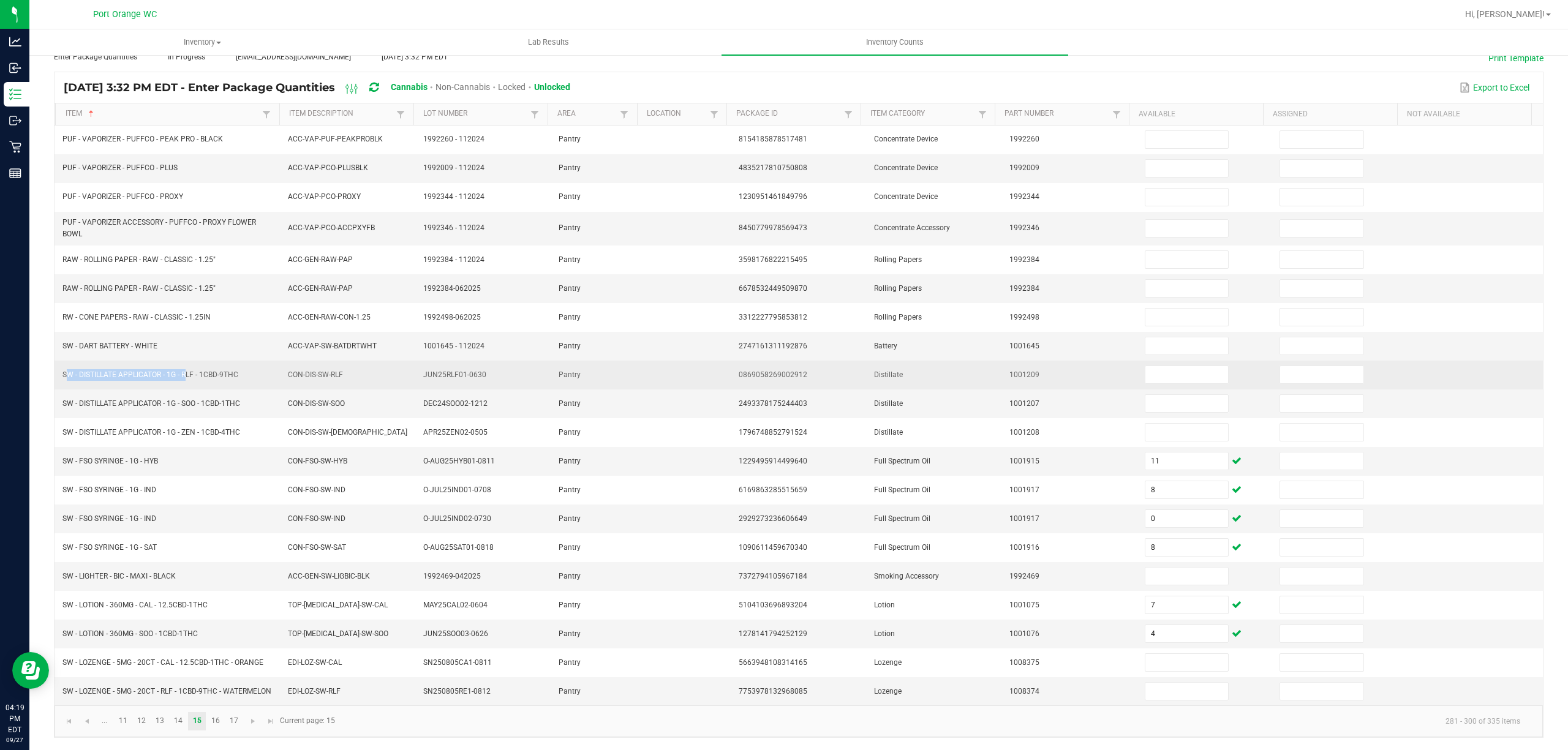
drag, startPoint x: 184, startPoint y: 369, endPoint x: 63, endPoint y: 368, distance: 121.0
click at [62, 372] on td "SW - DISTILLATE APPLICATOR - 1G - RLF - 1CBD-9THC" at bounding box center [168, 375] width 225 height 29
click at [1173, 367] on input at bounding box center [1186, 374] width 83 height 17
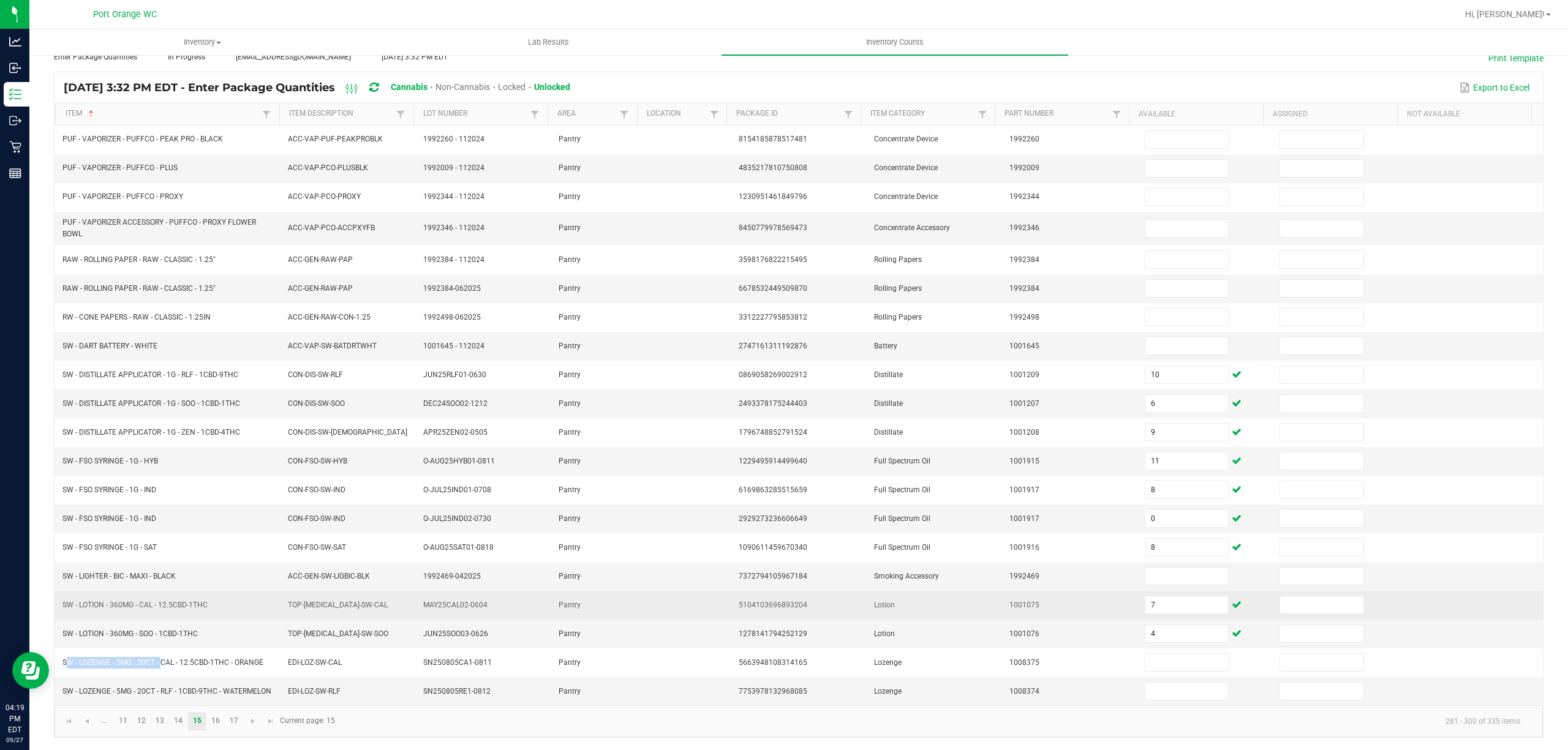
drag, startPoint x: 158, startPoint y: 667, endPoint x: 104, endPoint y: 604, distance: 83.0
click at [62, 666] on td "SW - LOZENGE - 5MG - 20CT - CAL - 12.5CBD-1THC - ORANGE" at bounding box center [168, 662] width 225 height 29
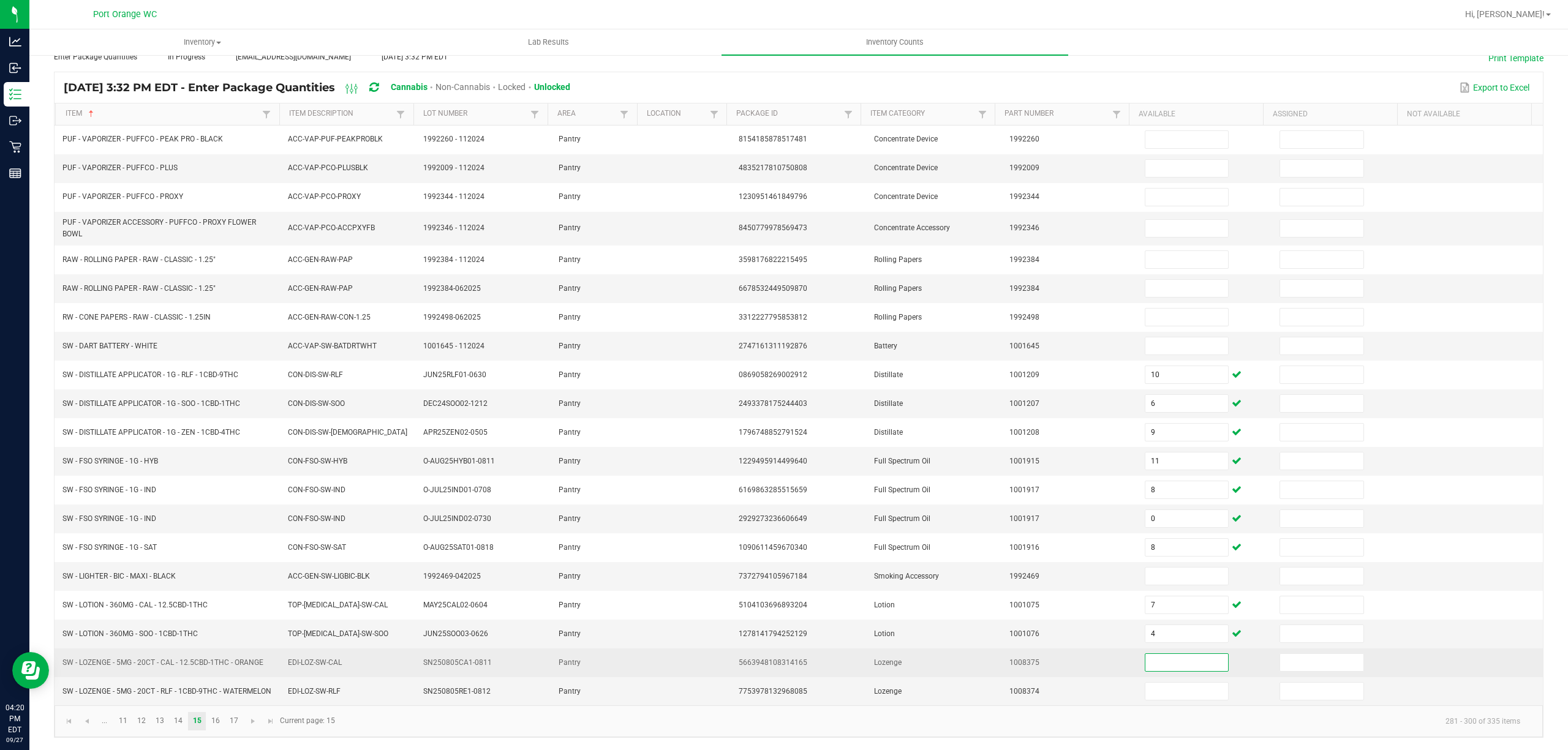
click at [1145, 669] on input at bounding box center [1186, 662] width 83 height 17
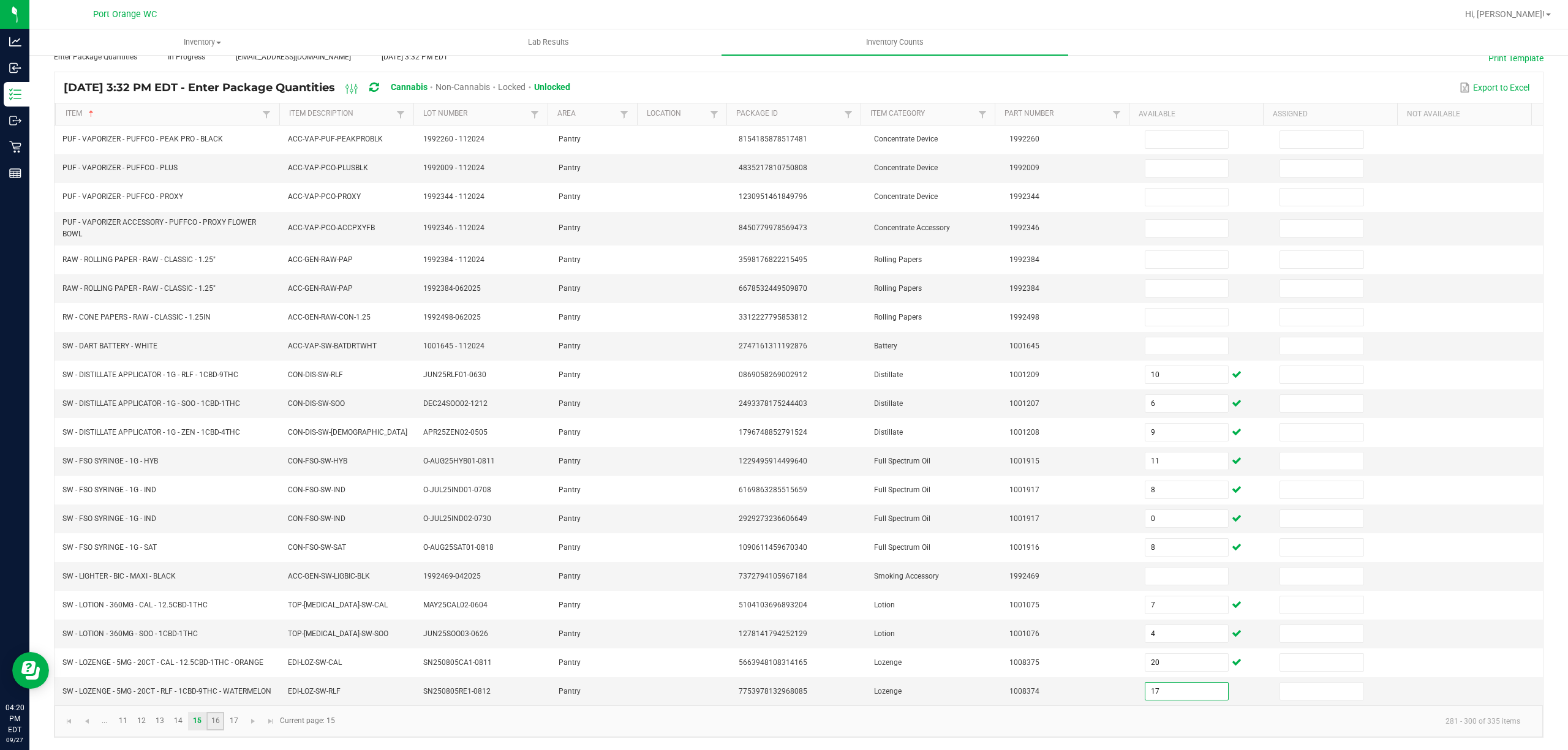
click at [215, 730] on link "16" at bounding box center [215, 721] width 18 height 19
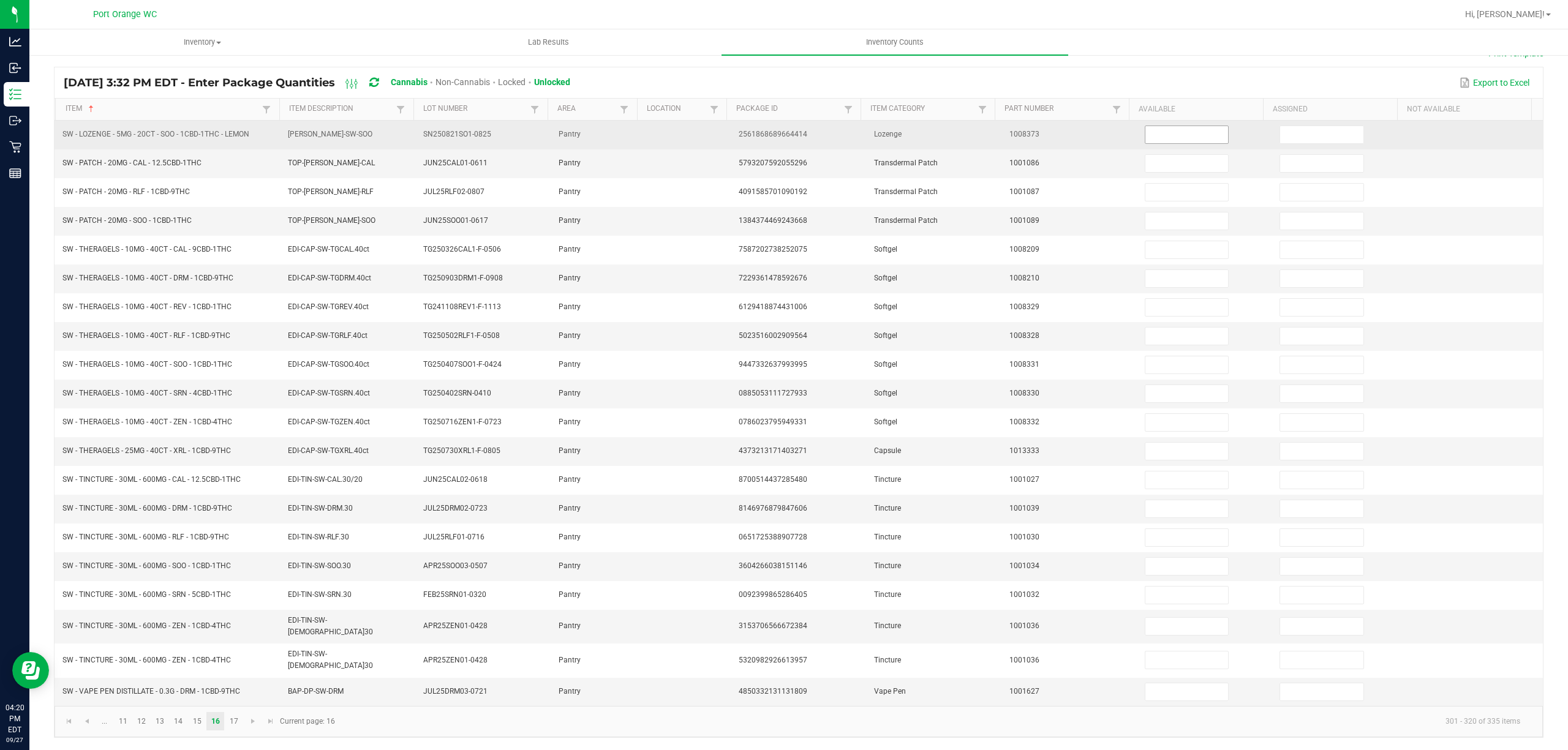
click at [1182, 135] on input at bounding box center [1186, 134] width 83 height 17
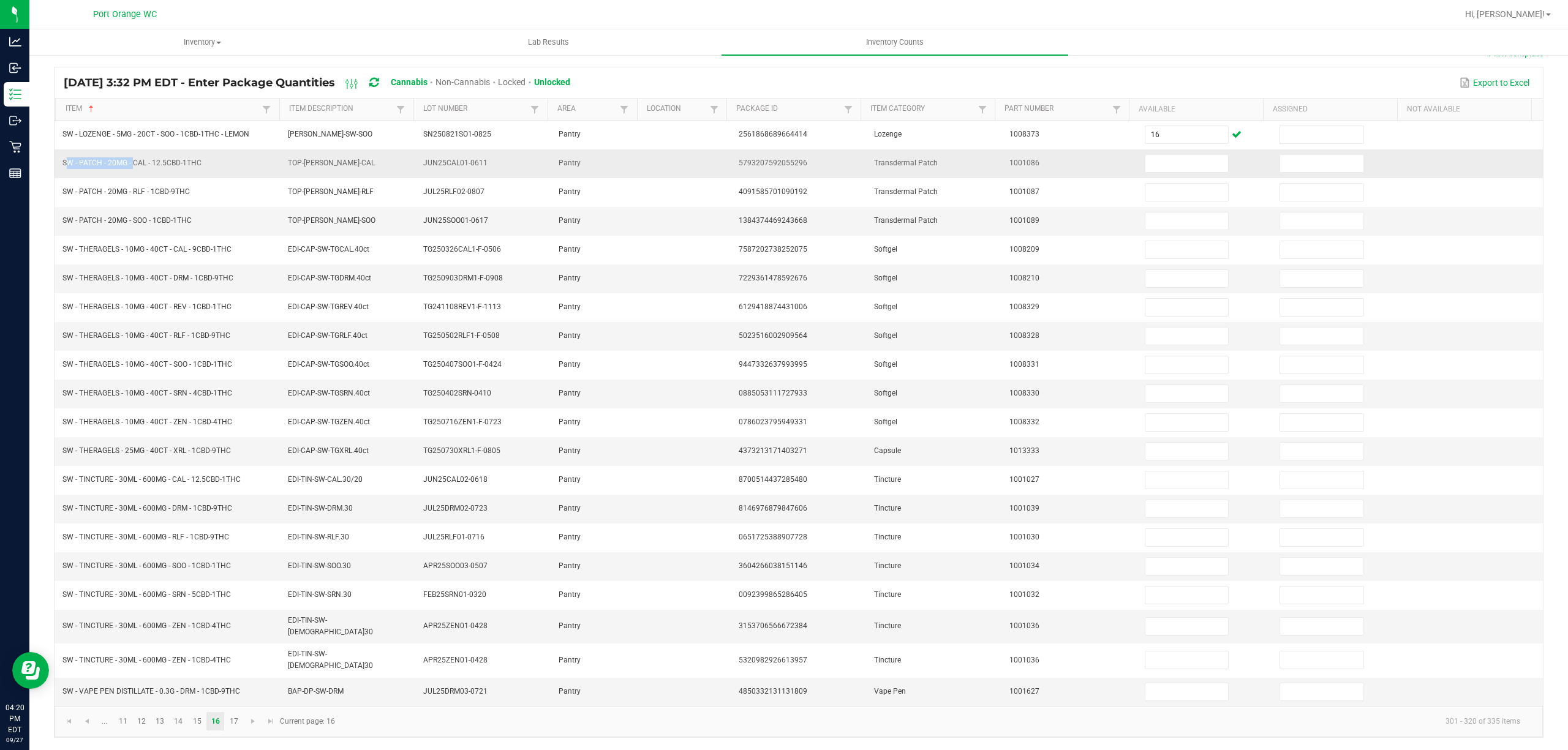
drag, startPoint x: 131, startPoint y: 162, endPoint x: 64, endPoint y: 159, distance: 67.1
click at [64, 159] on span "SW - PATCH - 20MG - CAL - 12.5CBD-1THC" at bounding box center [132, 163] width 139 height 9
click at [1145, 168] on input at bounding box center [1186, 162] width 83 height 17
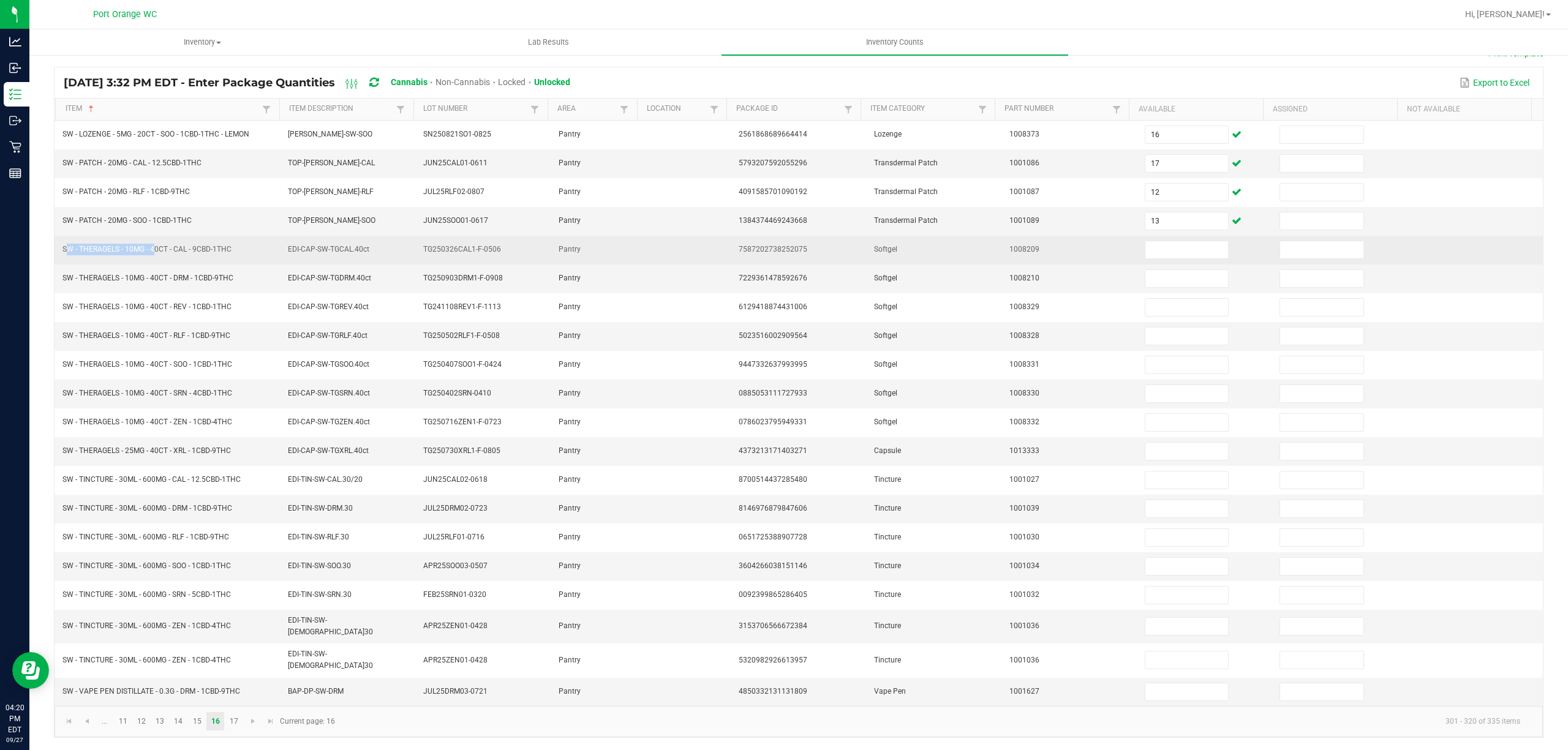
drag, startPoint x: 153, startPoint y: 253, endPoint x: 90, endPoint y: 262, distance: 63.6
click at [90, 262] on td "SW - THERAGELS - 10MG - 40CT - CAL - 9CBD-1THC" at bounding box center [168, 250] width 225 height 29
click at [1169, 248] on input at bounding box center [1186, 249] width 83 height 17
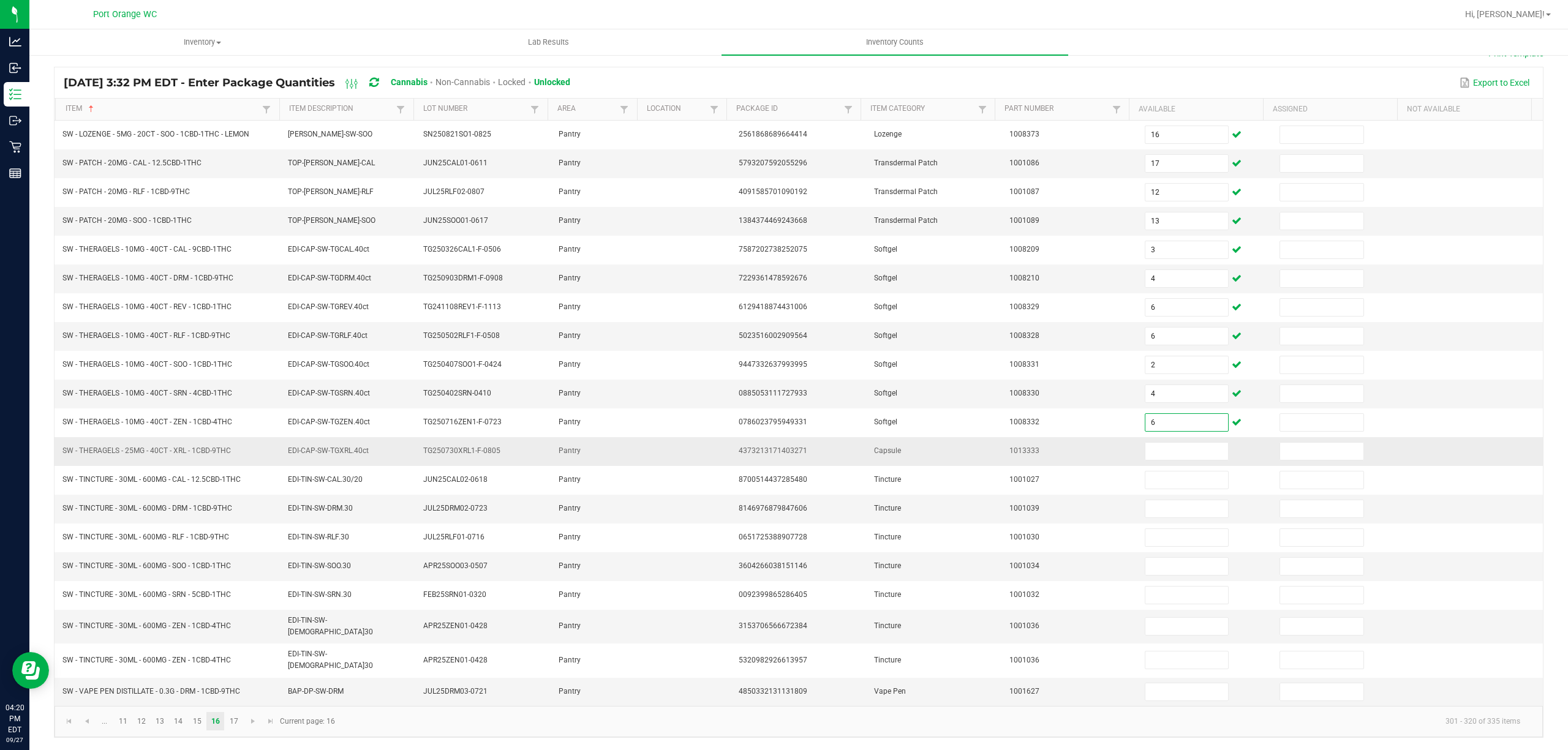
click at [171, 454] on span "SW - THERAGELS - 25MG - 40CT - XRL - 1CBD-9THC" at bounding box center [147, 451] width 168 height 9
click at [1165, 448] on input at bounding box center [1186, 451] width 83 height 17
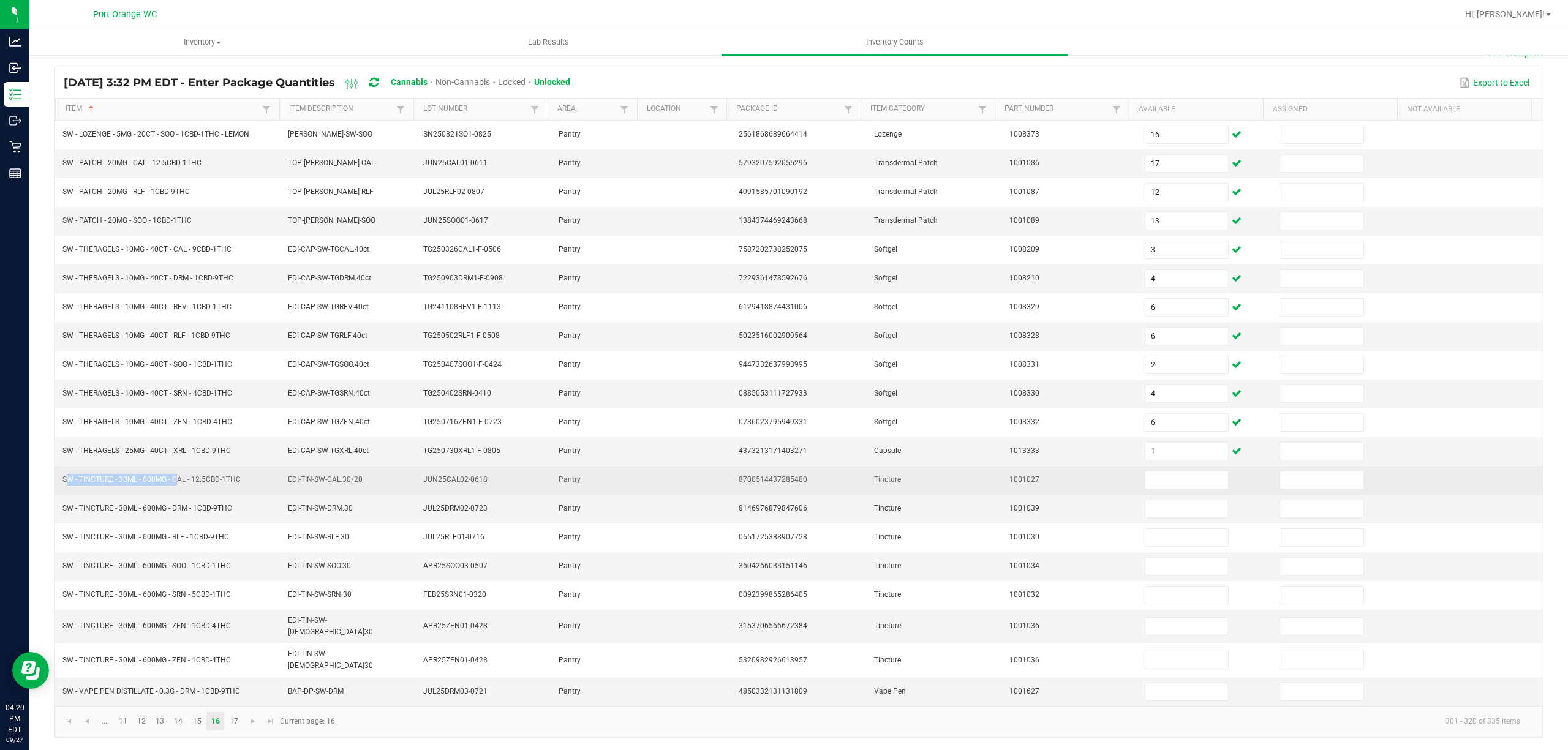
drag, startPoint x: 172, startPoint y: 481, endPoint x: 63, endPoint y: 486, distance: 109.1
click at [63, 483] on span "SW - TINCTURE - 30ML - 600MG - CAL - 12.5CBD-1THC" at bounding box center [151, 479] width 178 height 9
click at [1145, 479] on input at bounding box center [1186, 479] width 83 height 17
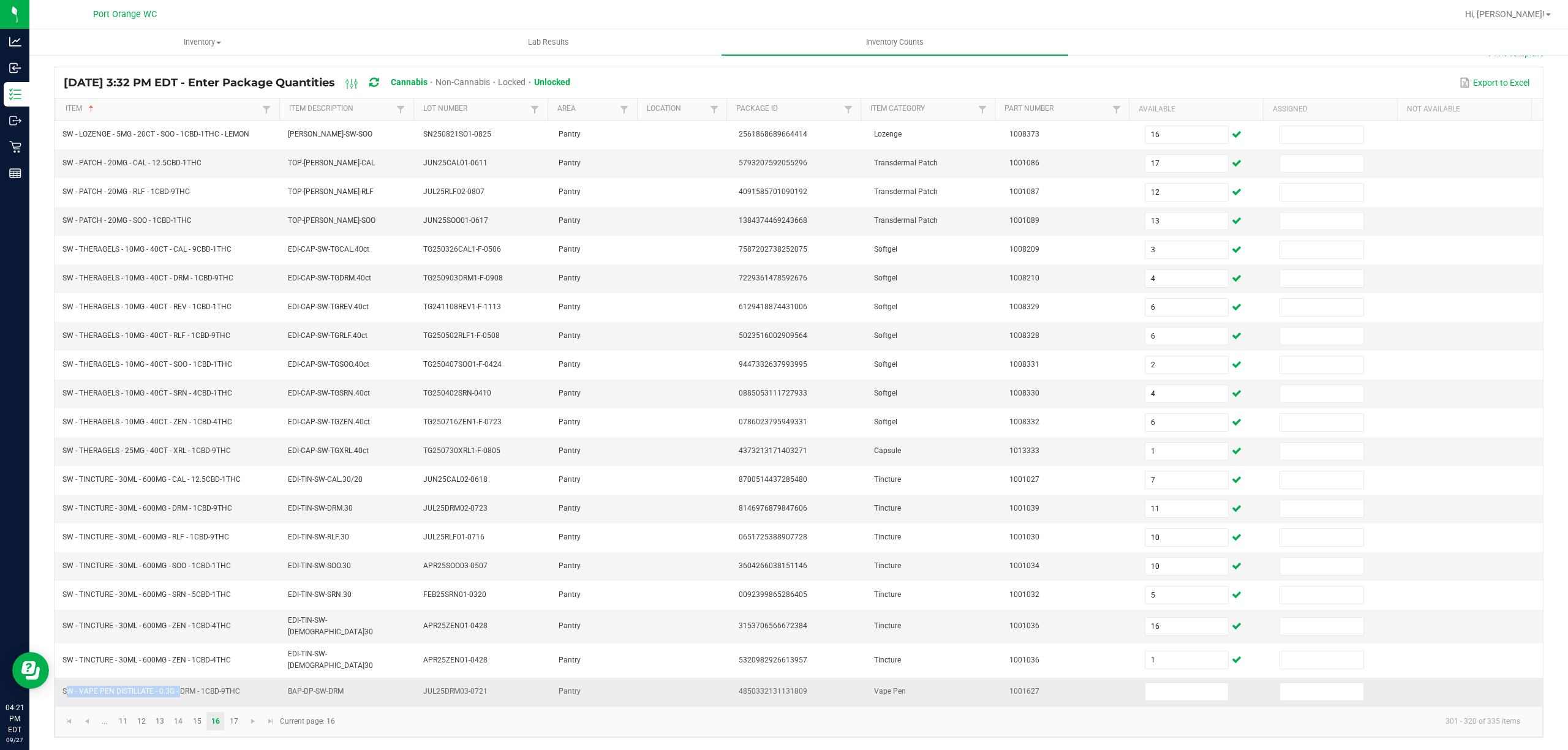
drag, startPoint x: 179, startPoint y: 691, endPoint x: 59, endPoint y: 696, distance: 120.1
click at [59, 696] on td "SW - VAPE PEN DISTILLATE - 0.3G - DRM - 1CBD-9THC" at bounding box center [168, 692] width 225 height 29
click at [1188, 688] on input at bounding box center [1186, 691] width 83 height 17
click at [239, 714] on link "17" at bounding box center [234, 721] width 18 height 19
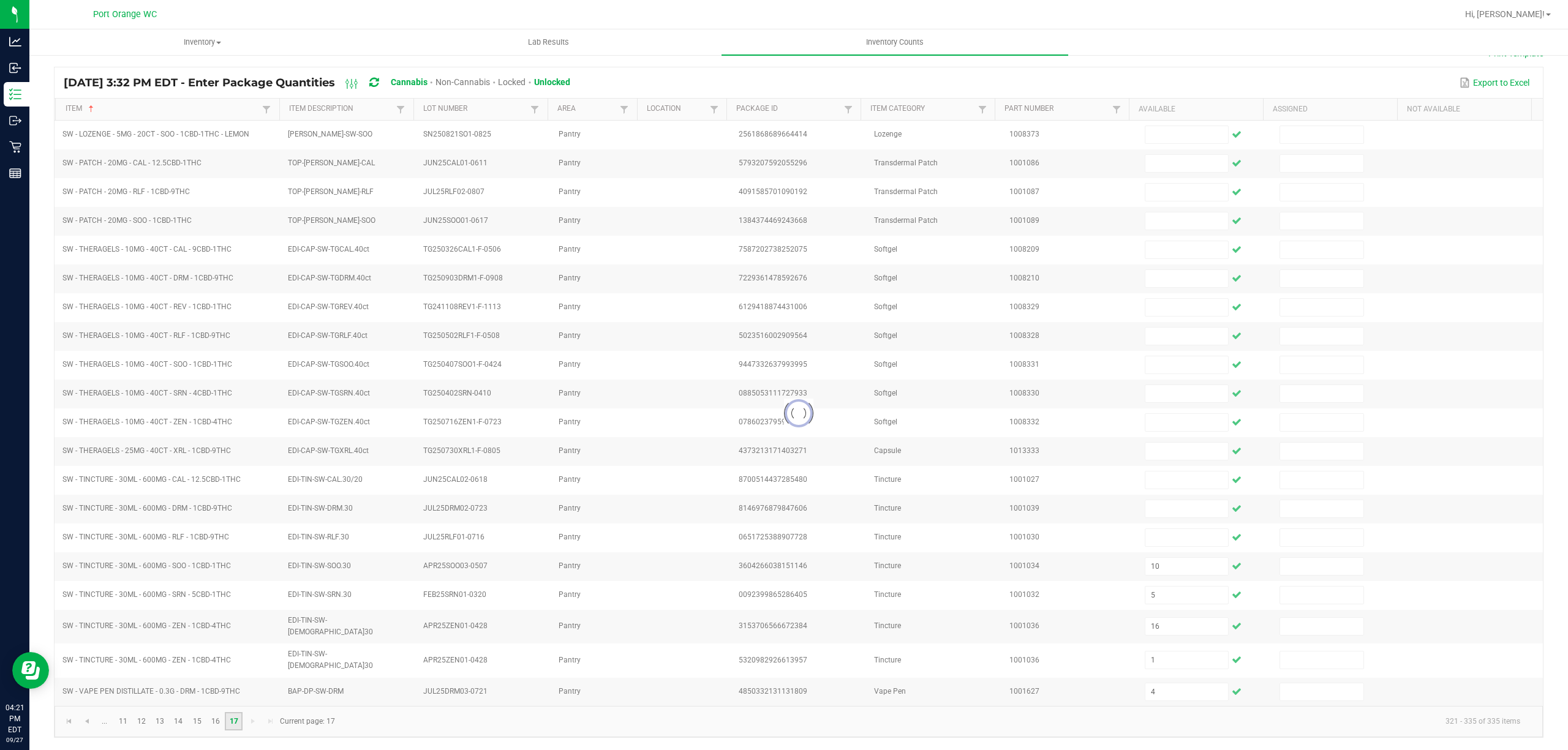
scroll to position [0, 0]
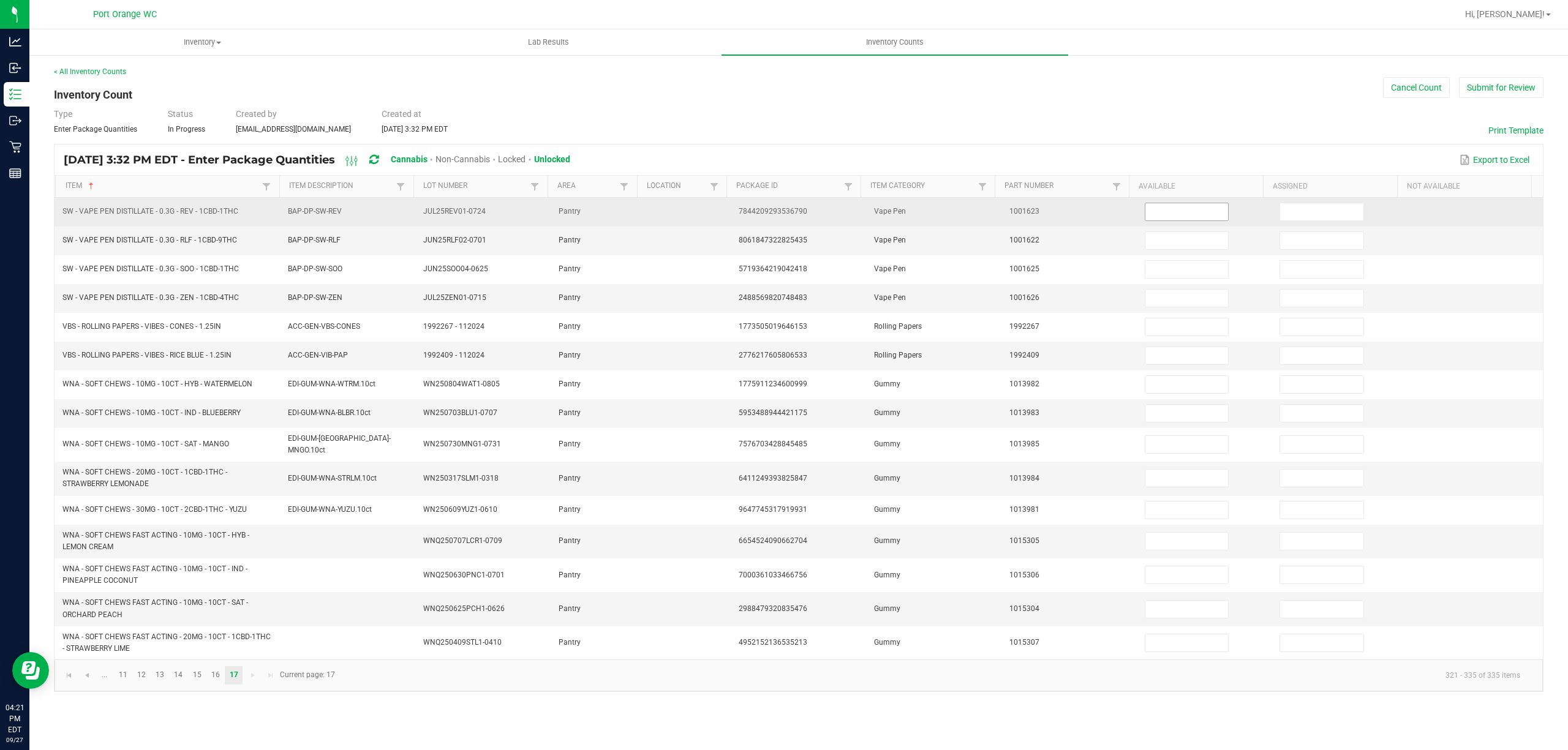
click at [1176, 204] on input at bounding box center [1186, 212] width 83 height 17
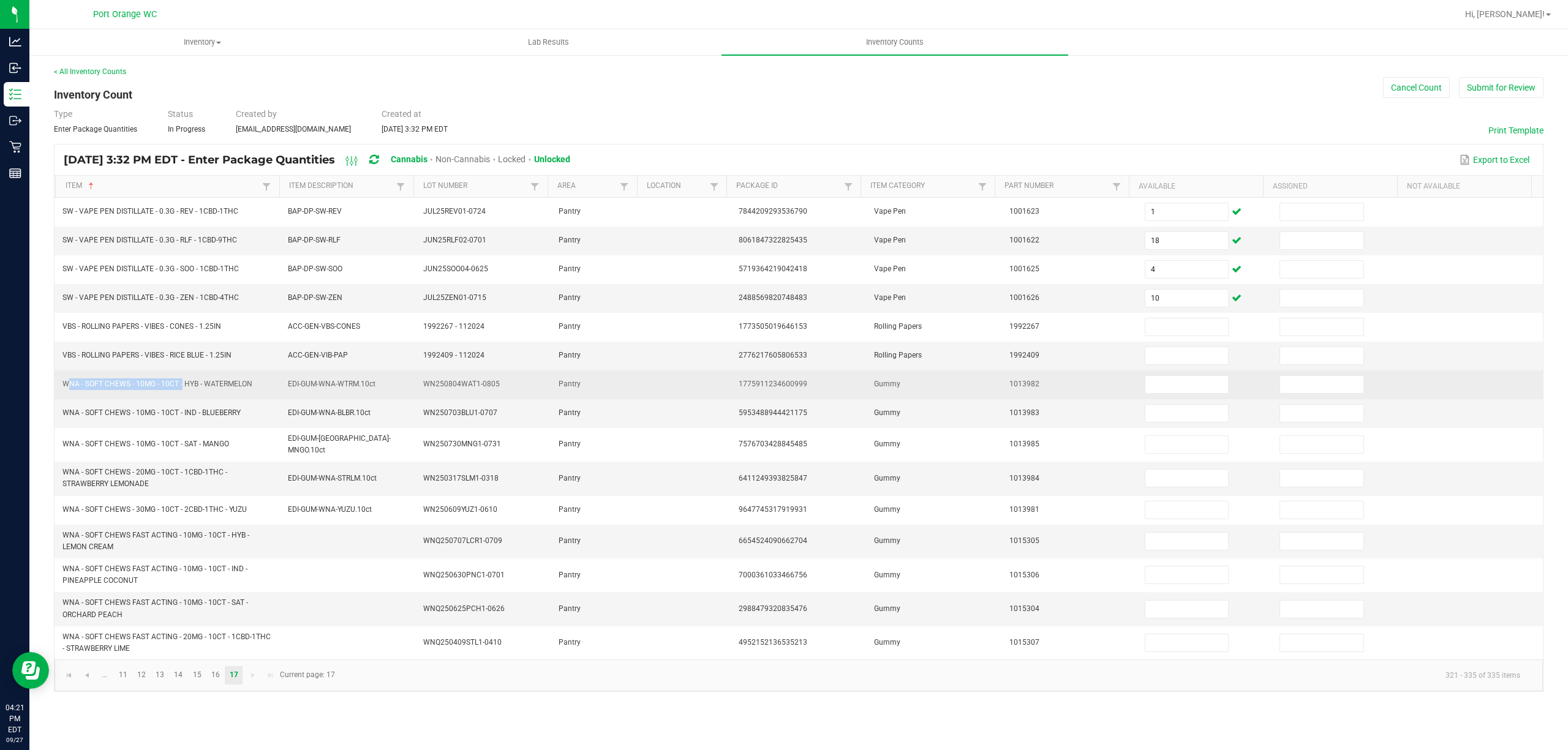
drag, startPoint x: 174, startPoint y: 388, endPoint x: 62, endPoint y: 390, distance: 112.0
click at [62, 390] on td "WNA - SOFT CHEWS - 10MG - 10CT - HYB - WATERMELON" at bounding box center [168, 385] width 225 height 29
click at [1183, 393] on input at bounding box center [1186, 384] width 83 height 17
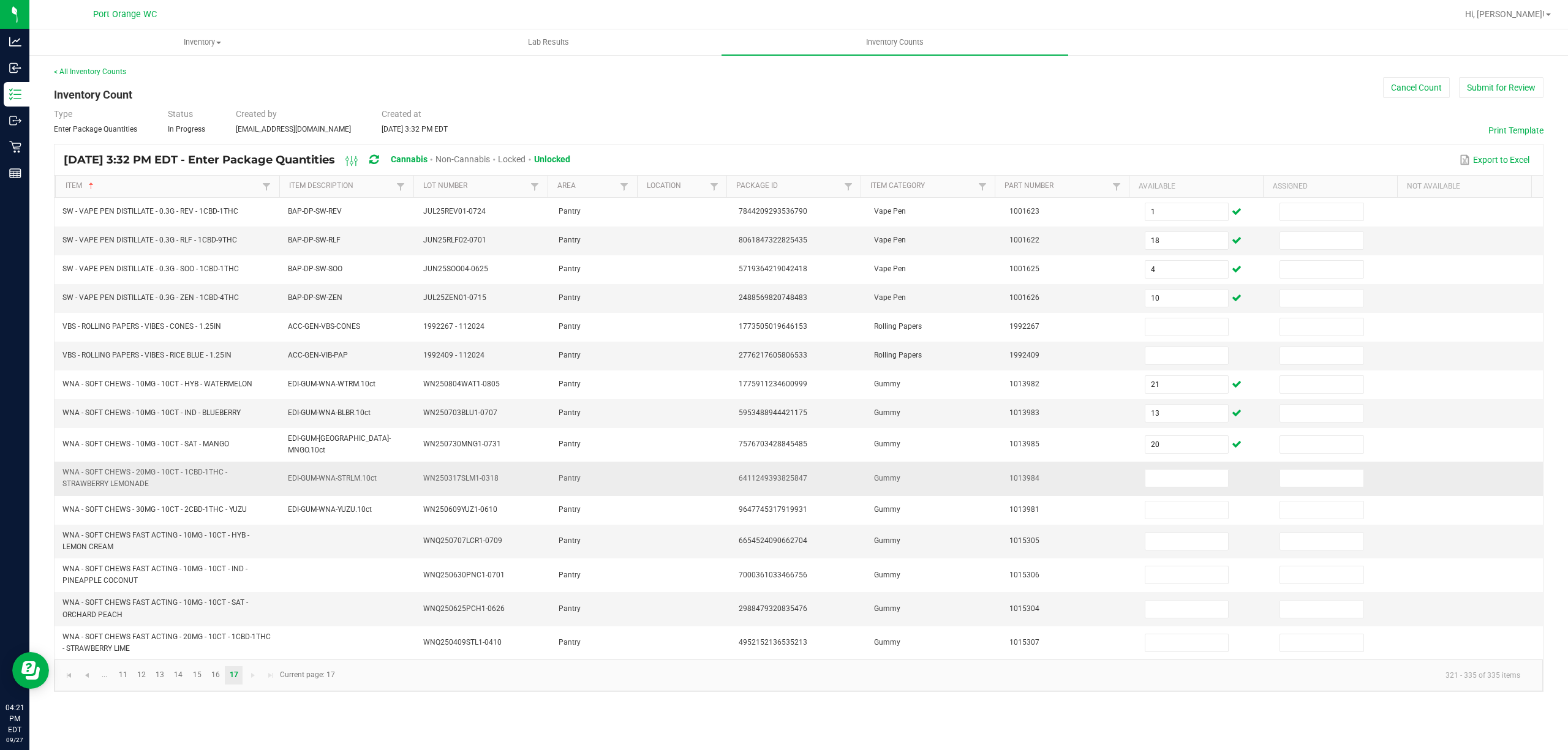
click at [123, 481] on span "WNA - SOFT CHEWS - 20MG - 10CT - 1CBD-1THC - STRAWBERRY LEMONADE" at bounding box center [145, 478] width 164 height 21
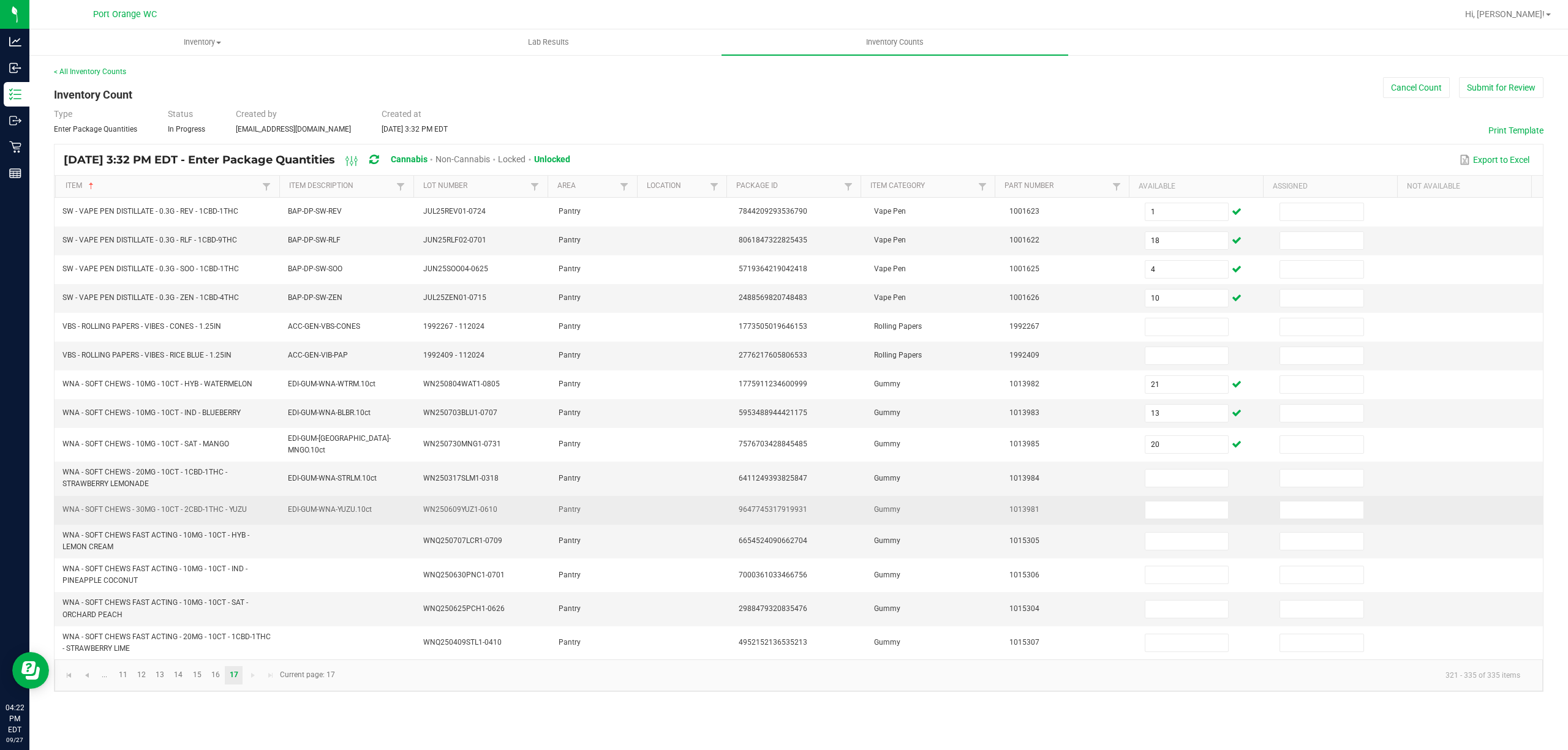
click at [189, 512] on span "WNA - SOFT CHEWS - 30MG - 10CT - 2CBD-1THC - YUZU" at bounding box center [155, 509] width 184 height 9
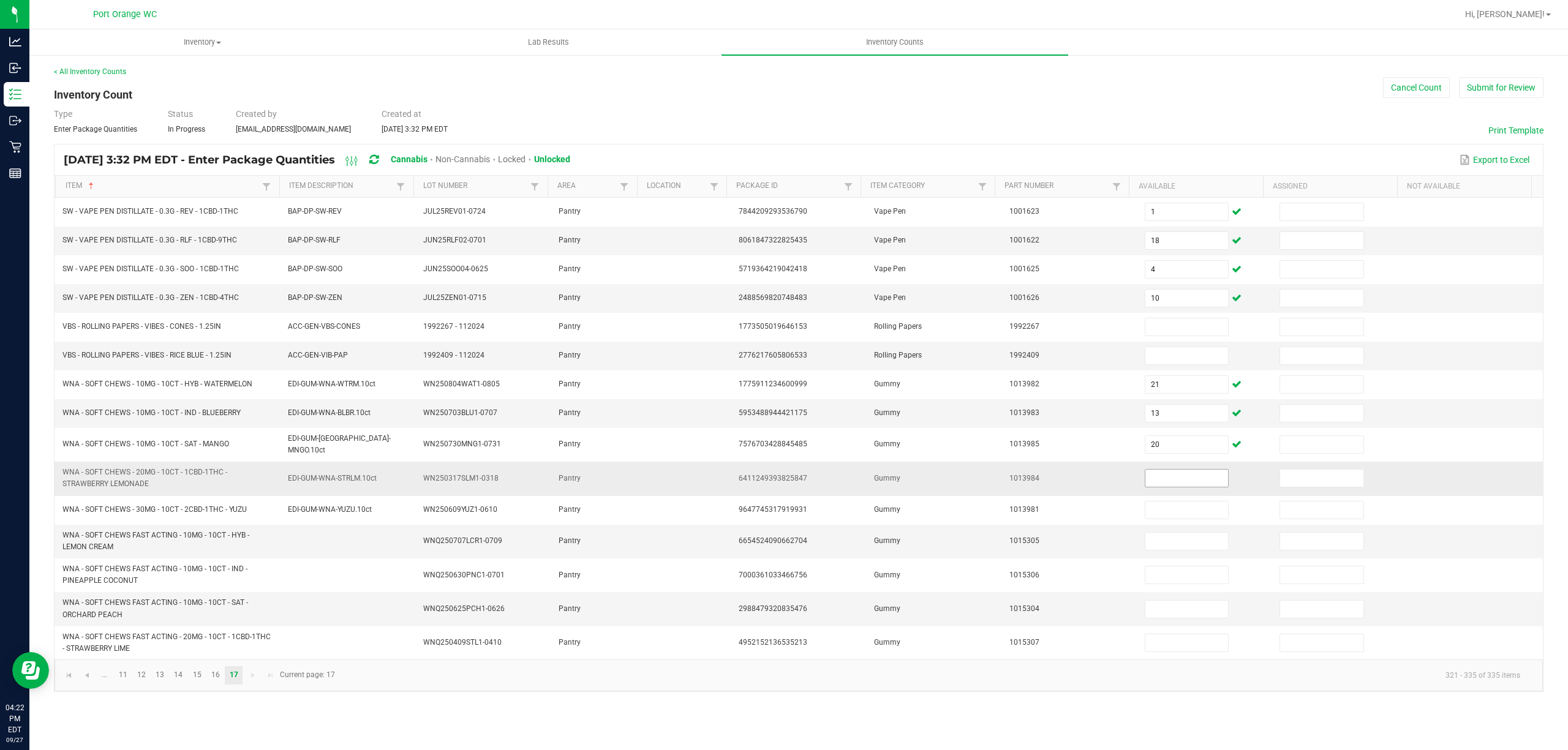
click at [1164, 480] on input at bounding box center [1186, 478] width 83 height 17
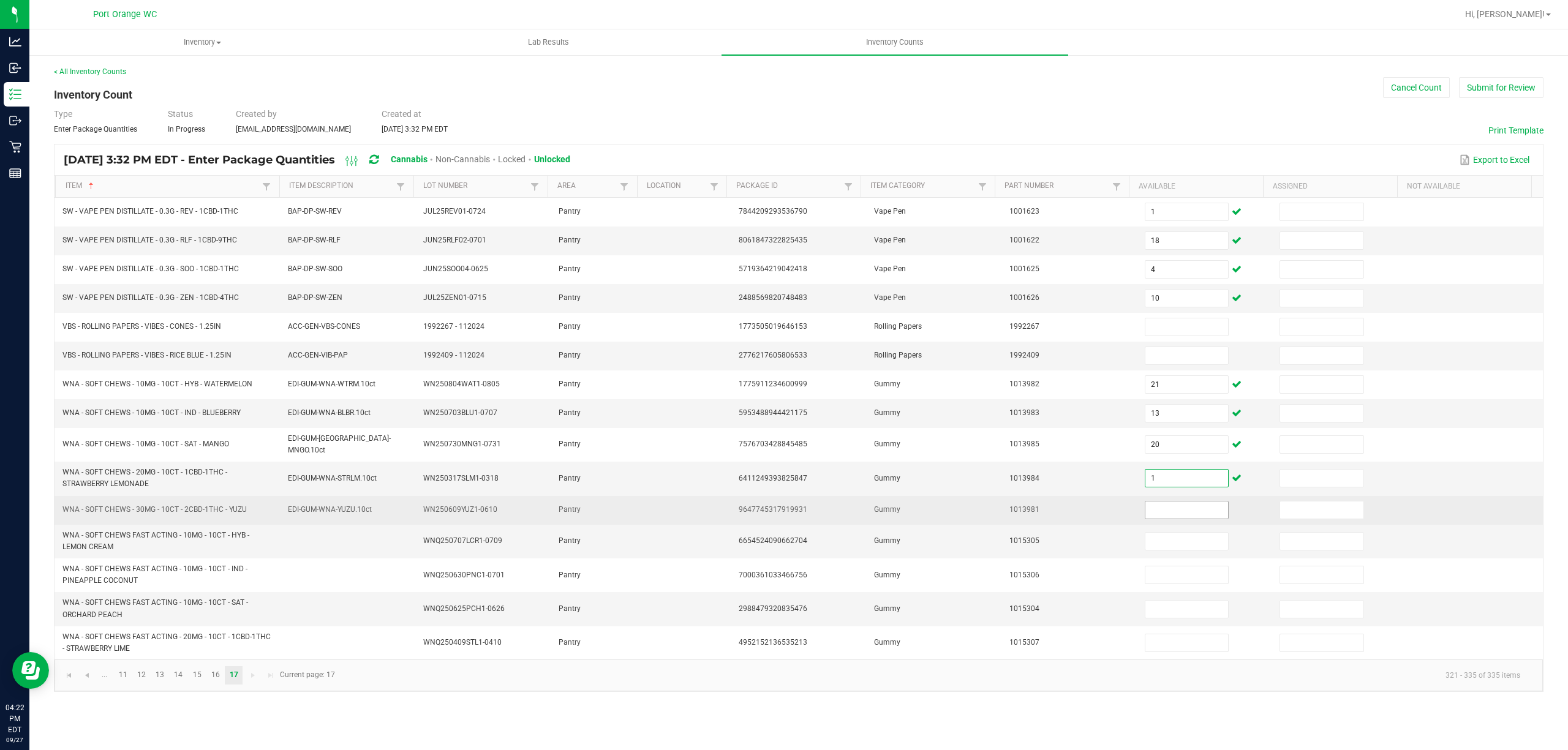
click at [1184, 514] on input at bounding box center [1186, 509] width 83 height 17
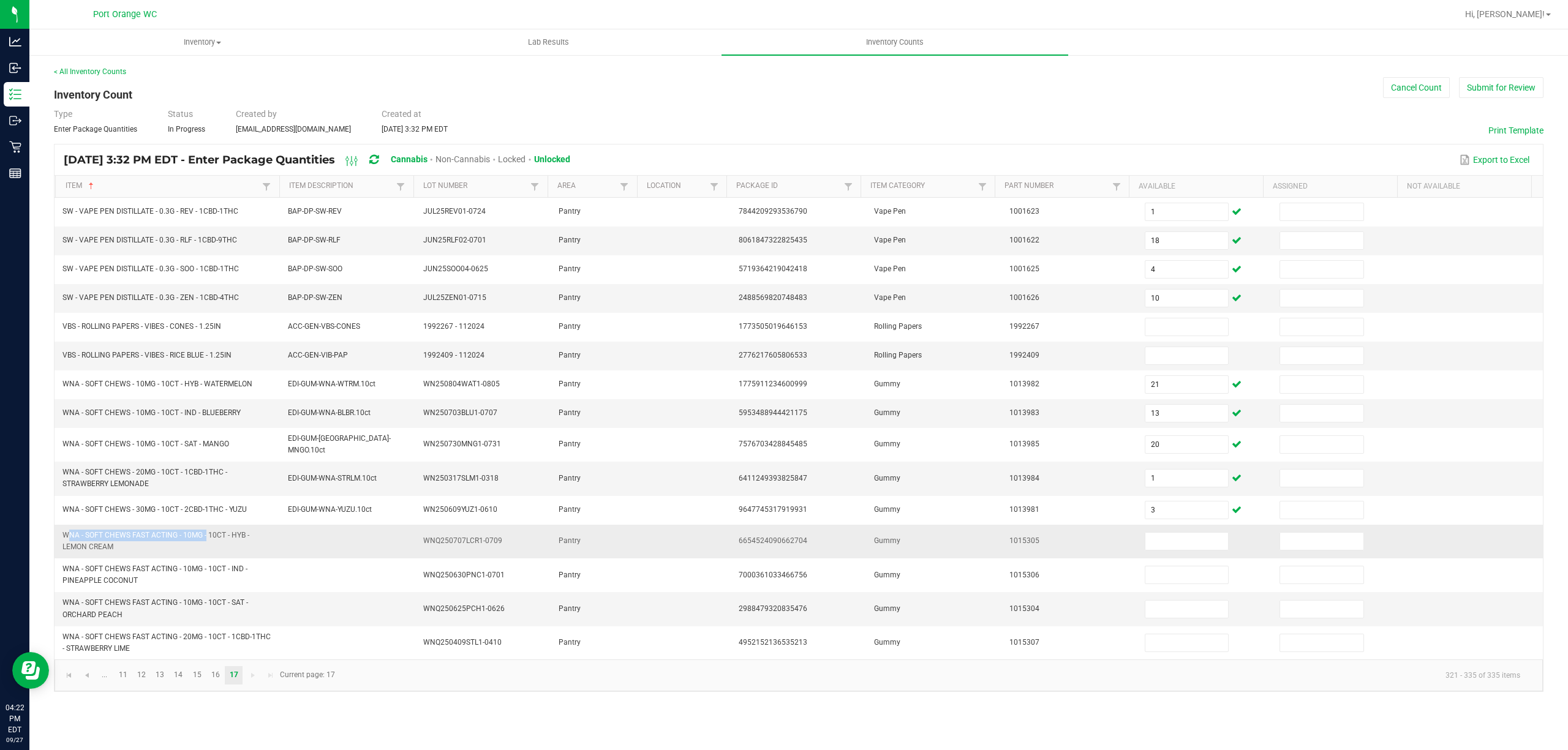
drag, startPoint x: 204, startPoint y: 537, endPoint x: 67, endPoint y: 537, distance: 137.0
click at [64, 539] on span "WNA - SOFT CHEWS FAST ACTING - 10MG - 10CT - HYB - LEMON CREAM" at bounding box center [155, 540] width 187 height 21
click at [1155, 539] on input at bounding box center [1186, 540] width 83 height 17
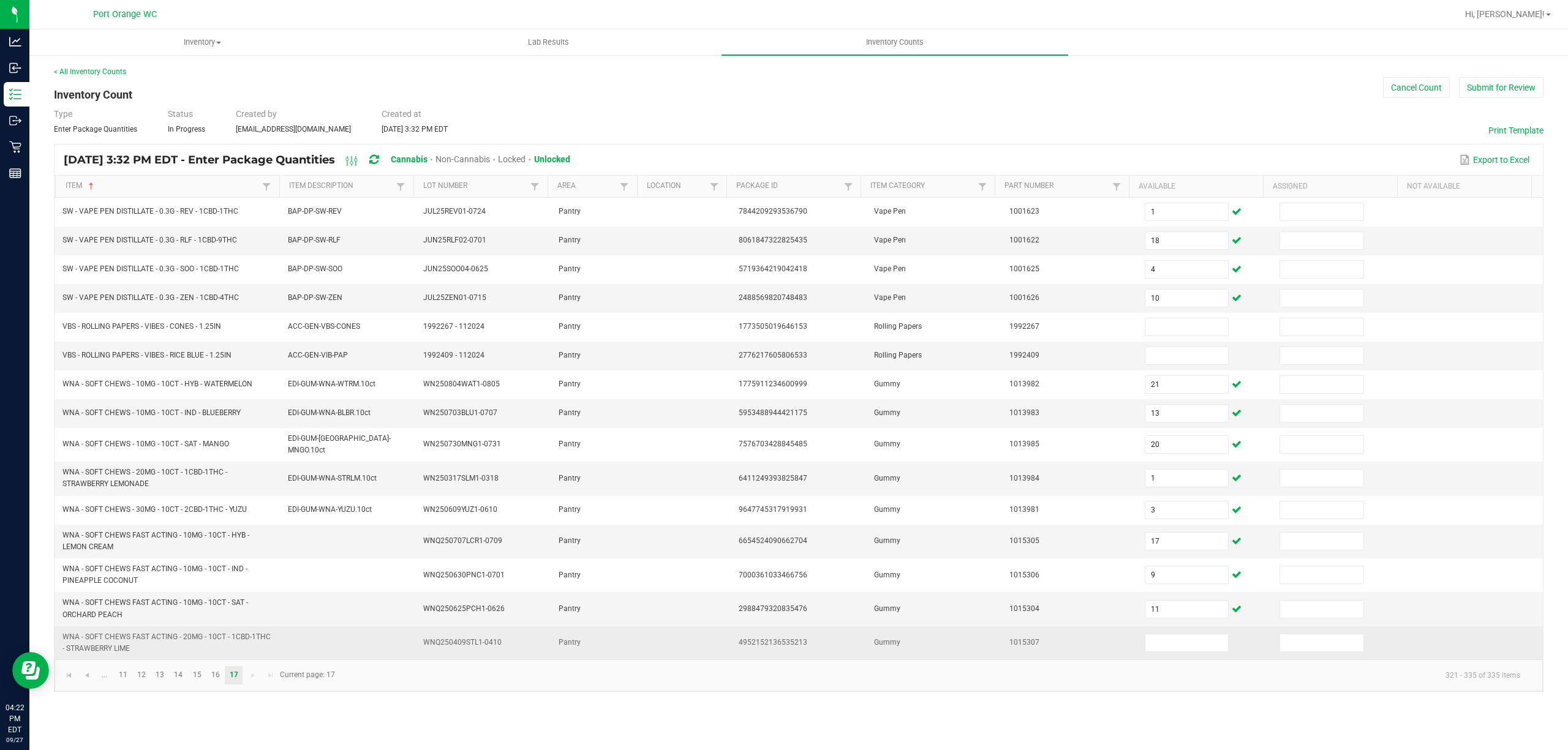
click at [106, 648] on span "WNA - SOFT CHEWS FAST ACTING - 20MG - 10CT - 1CBD-1THC - STRAWBERRY LIME" at bounding box center [166, 642] width 208 height 21
click at [1162, 650] on input at bounding box center [1186, 642] width 83 height 17
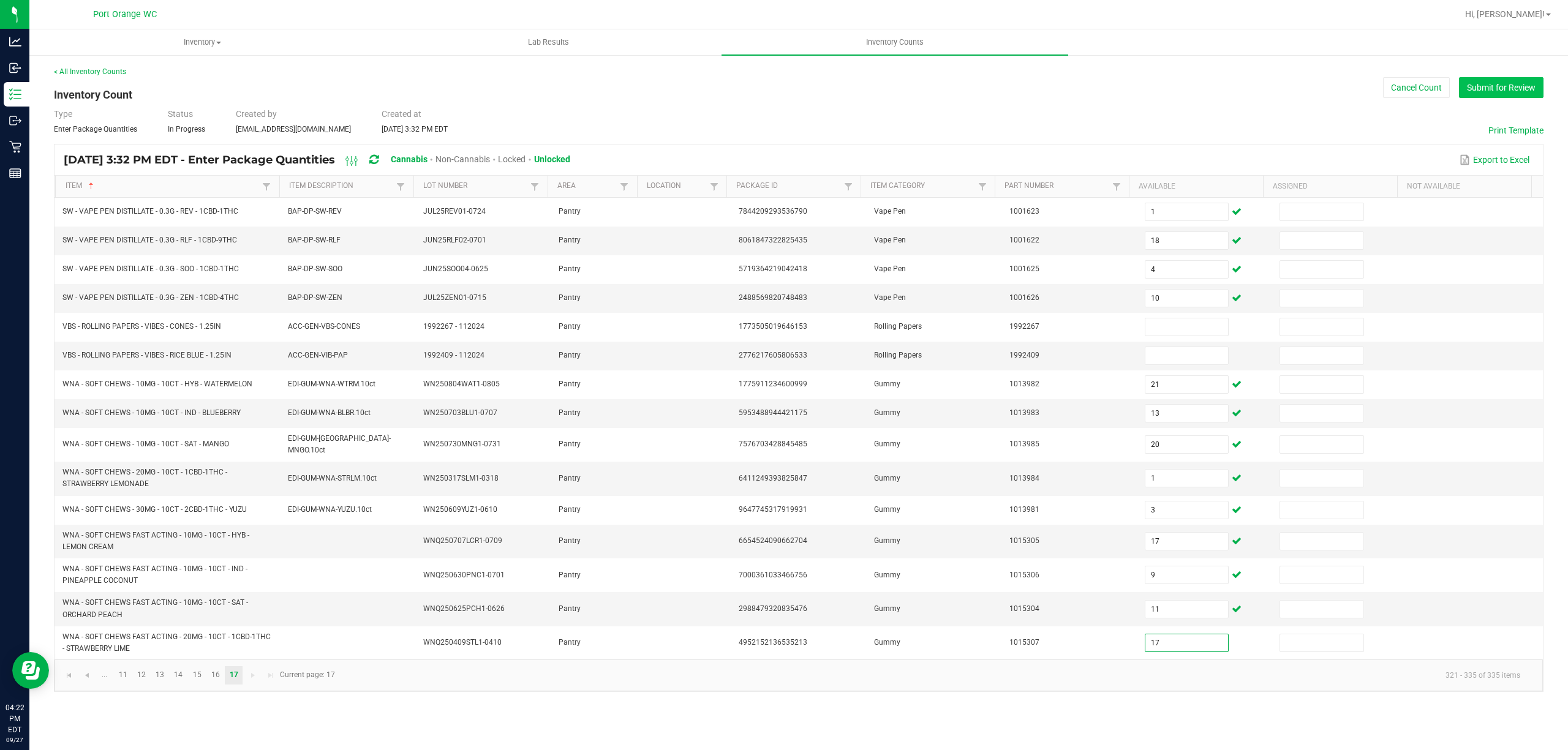
click at [1519, 79] on button "Submit for Review" at bounding box center [1501, 87] width 85 height 21
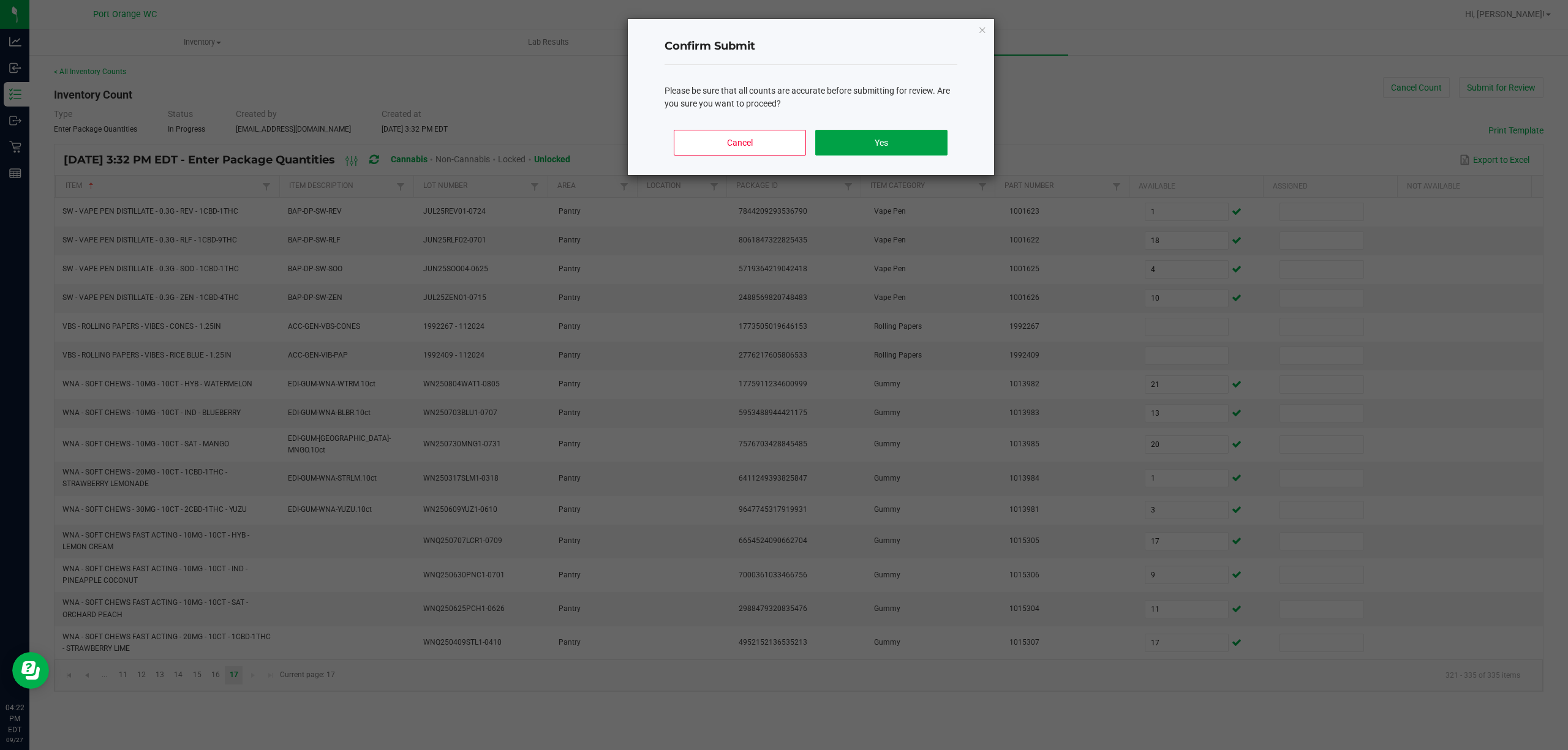
click at [865, 153] on button "Yes" at bounding box center [880, 142] width 131 height 26
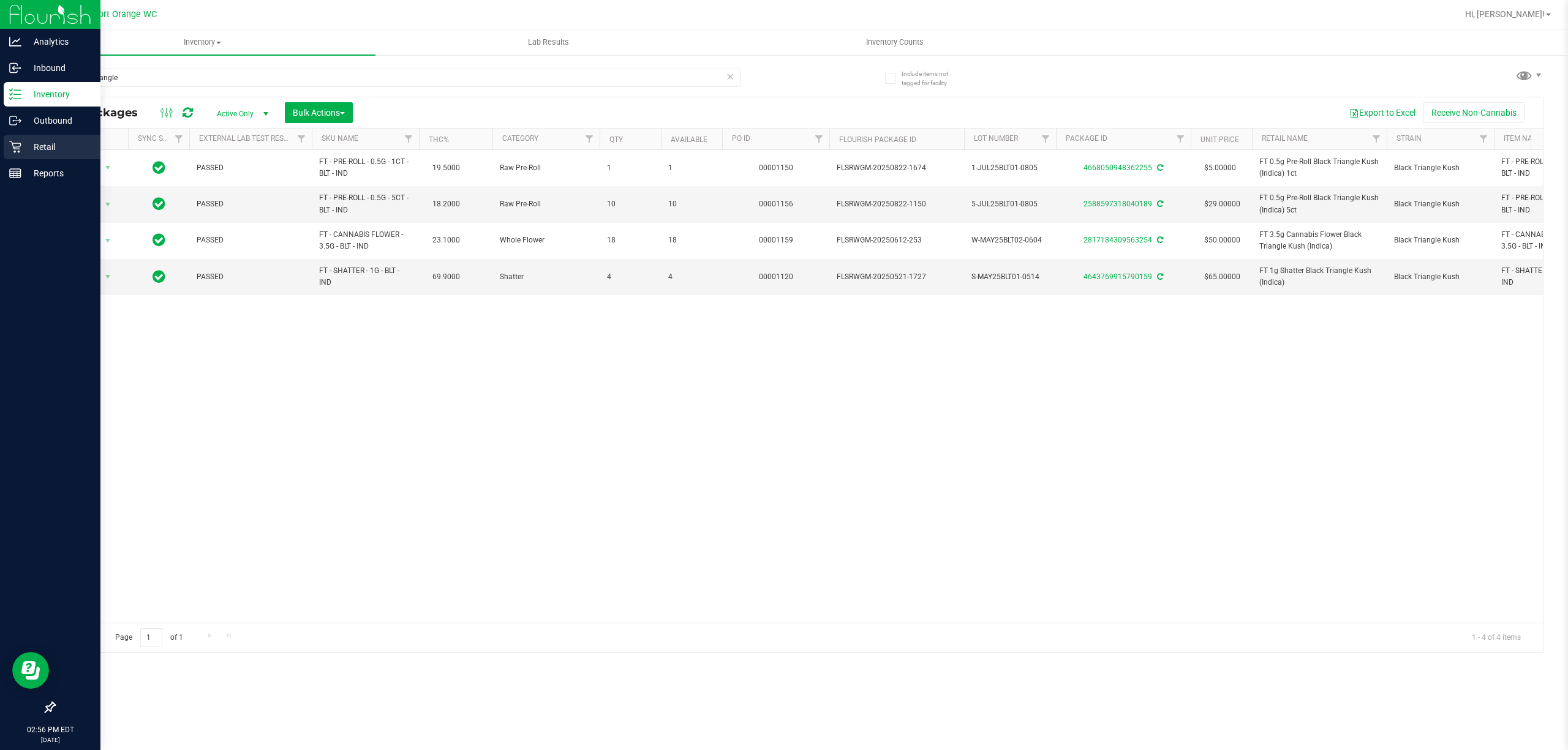
drag, startPoint x: 46, startPoint y: 146, endPoint x: 45, endPoint y: 153, distance: 7.1
click at [46, 148] on p "Retail" at bounding box center [58, 146] width 73 height 14
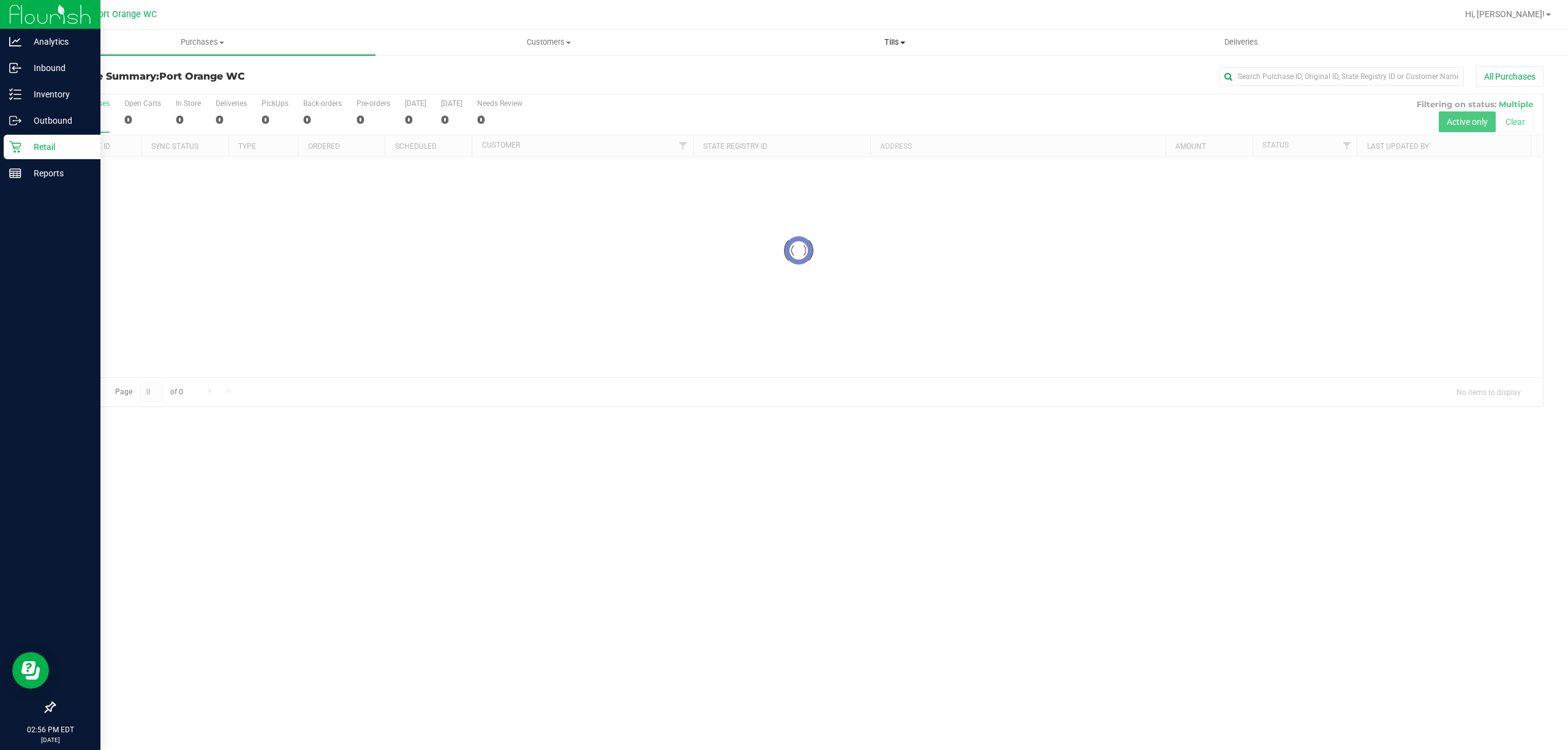
click at [902, 42] on span at bounding box center [901, 43] width 4 height 3
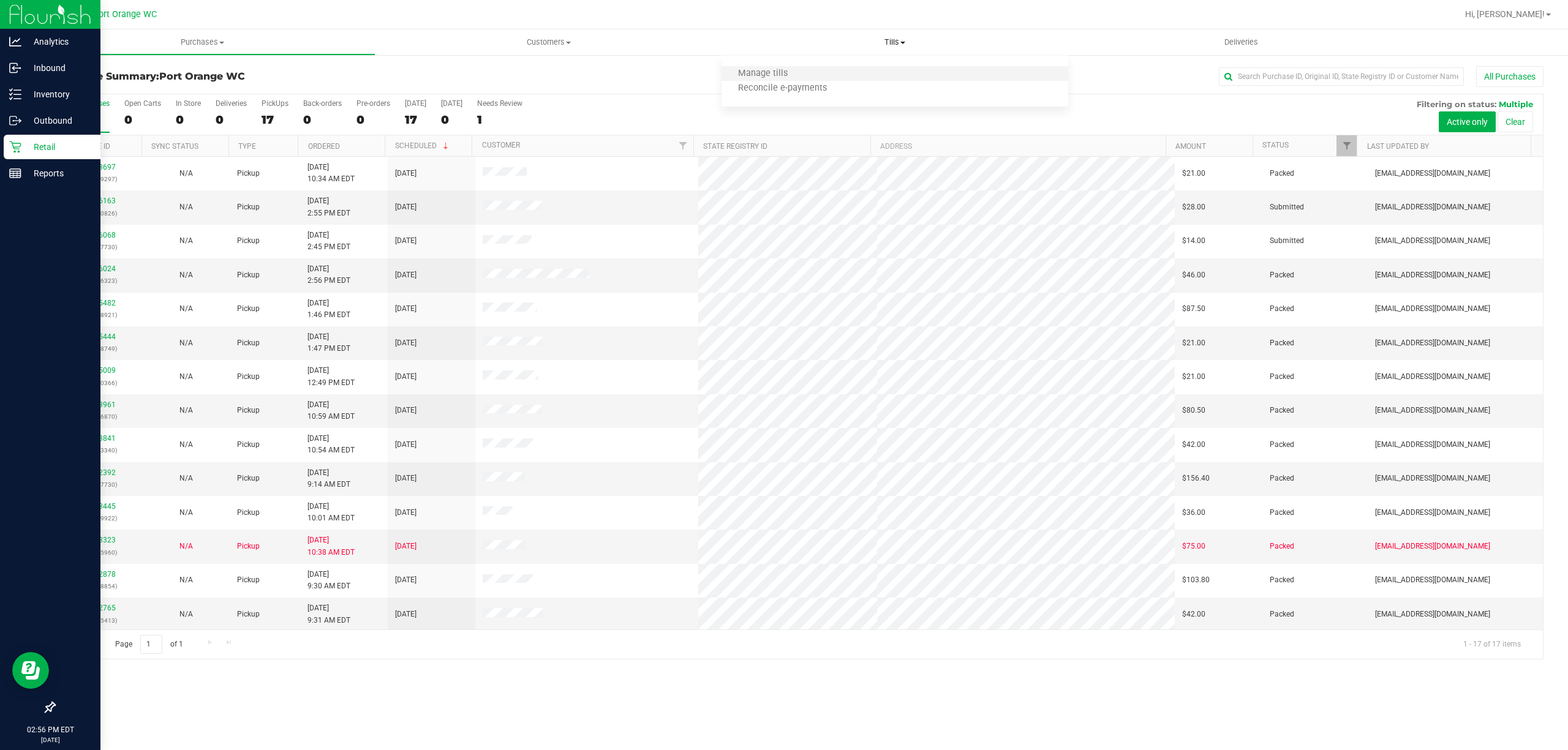
click at [892, 79] on li "Manage tills" at bounding box center [893, 74] width 346 height 14
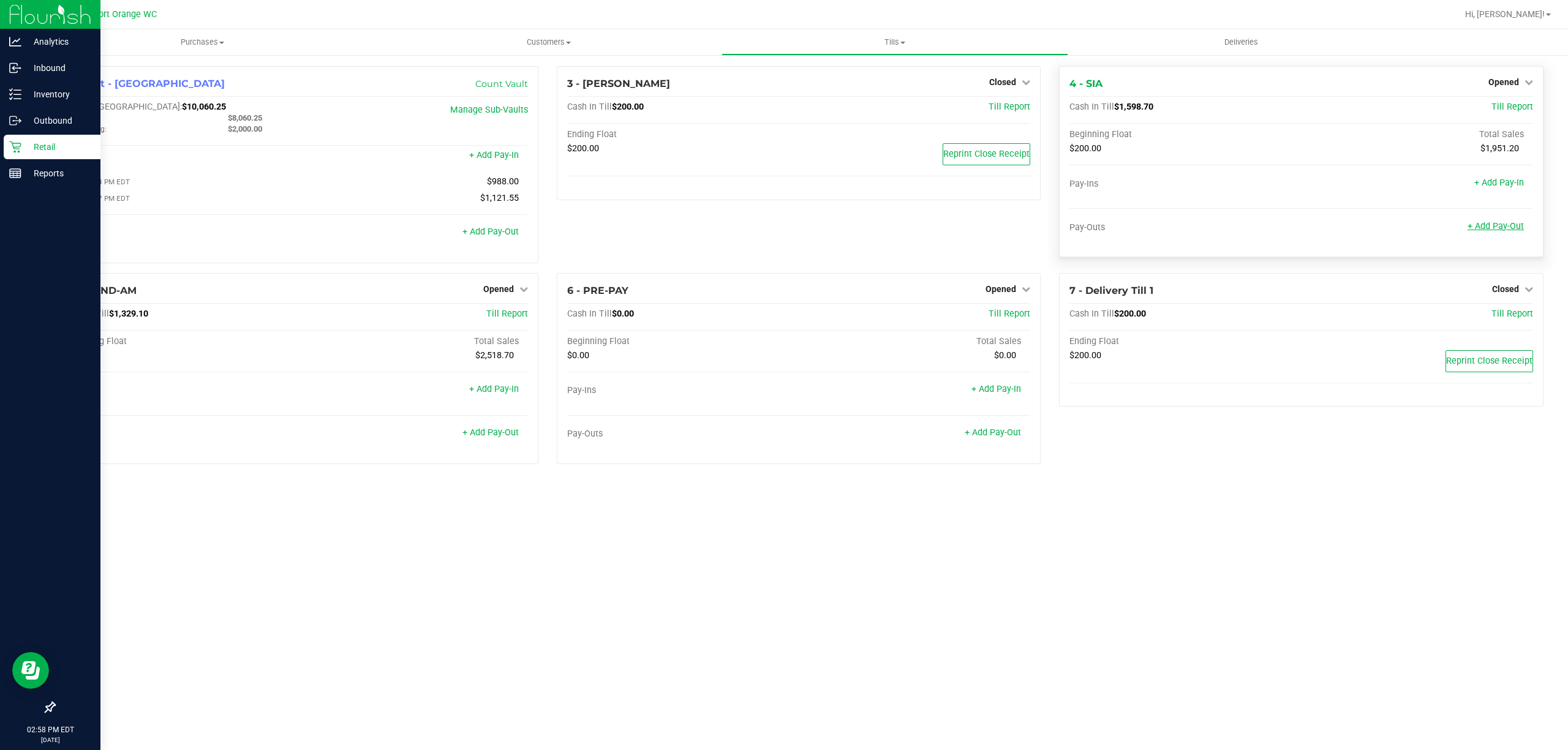
click at [1497, 229] on link "+ Add Pay-Out" at bounding box center [1495, 226] width 56 height 11
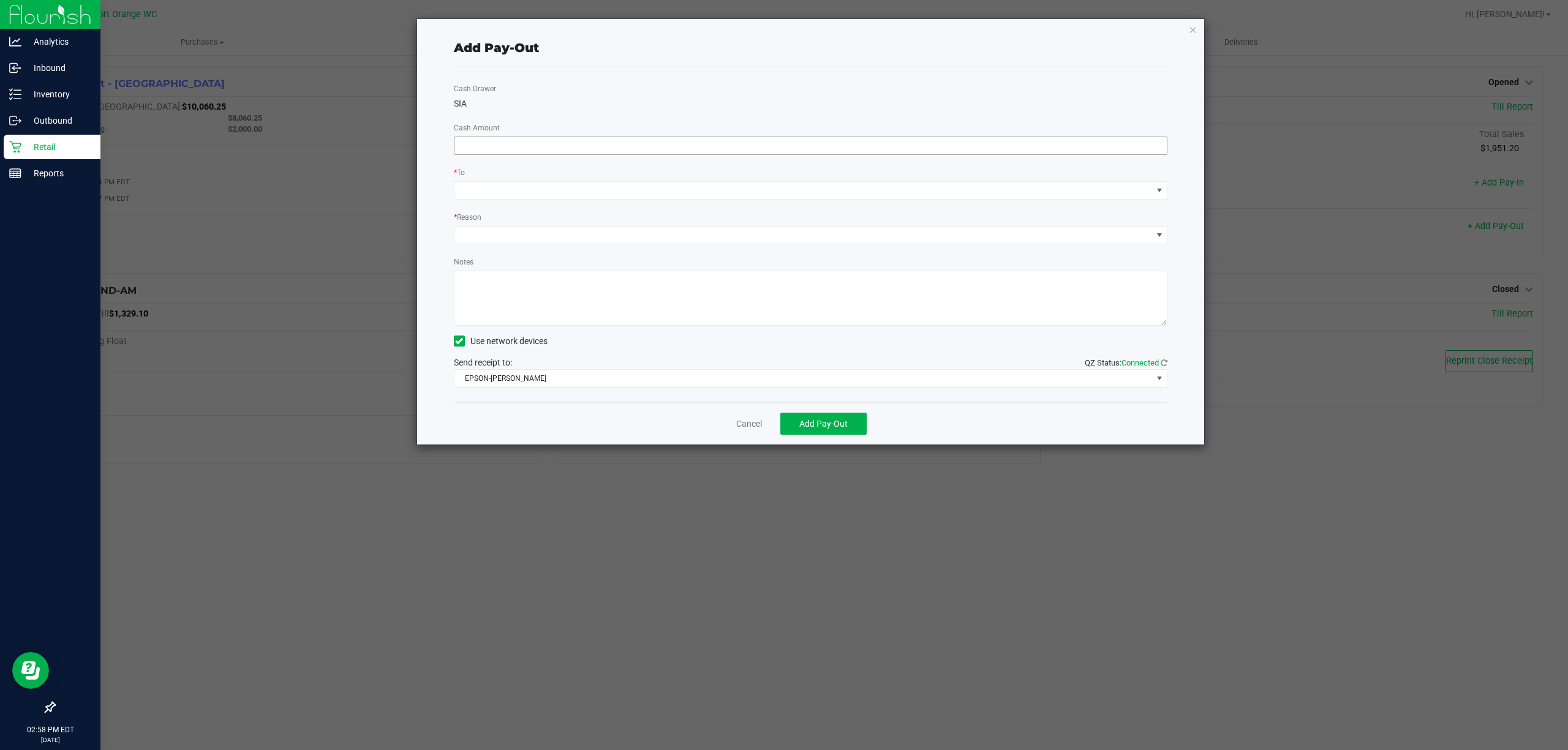
click at [980, 153] on input at bounding box center [811, 146] width 713 height 17
type input "$1,300.00"
click at [760, 188] on span at bounding box center [803, 190] width 698 height 17
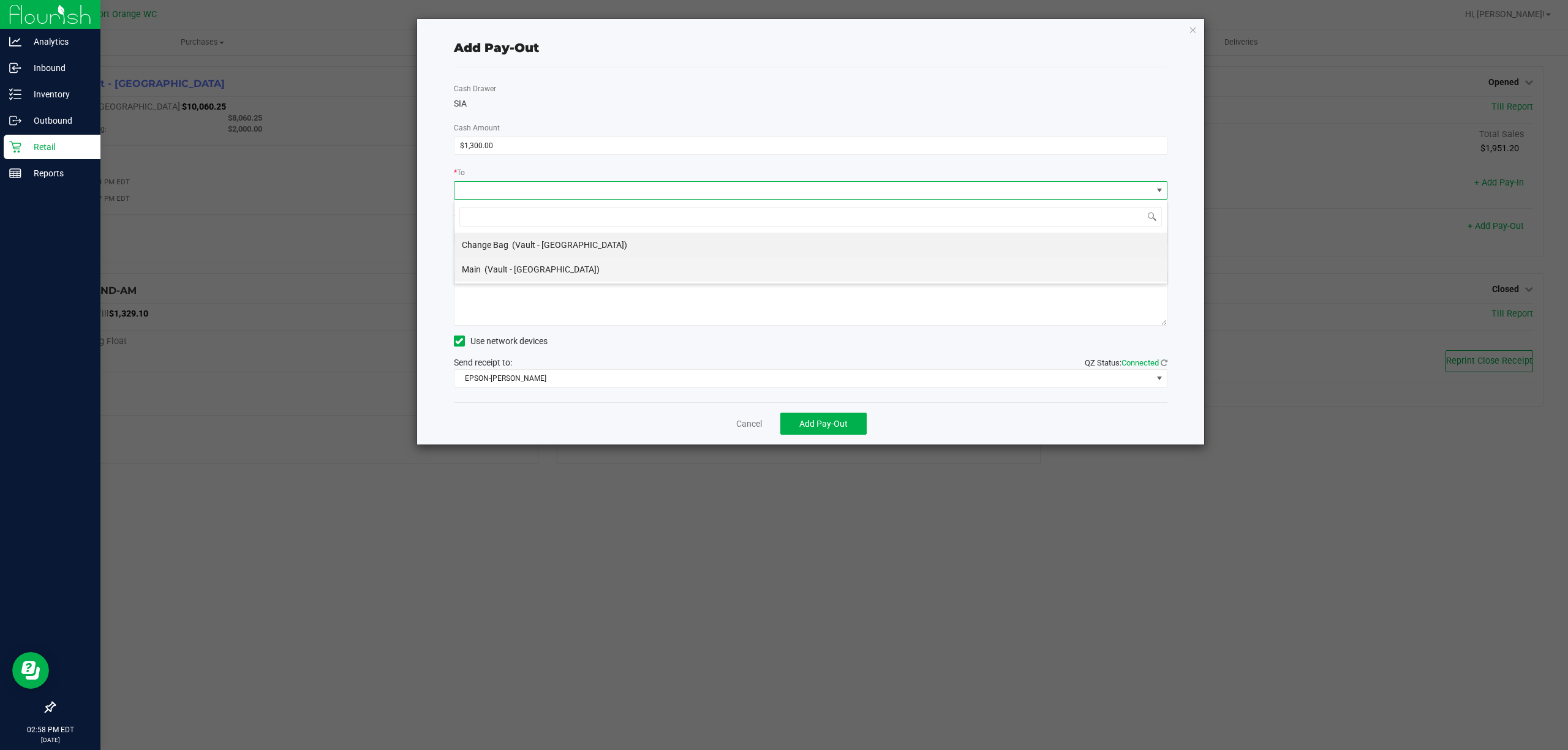
click at [719, 264] on li "Main (Vault - Port Orange)" at bounding box center [810, 269] width 712 height 24
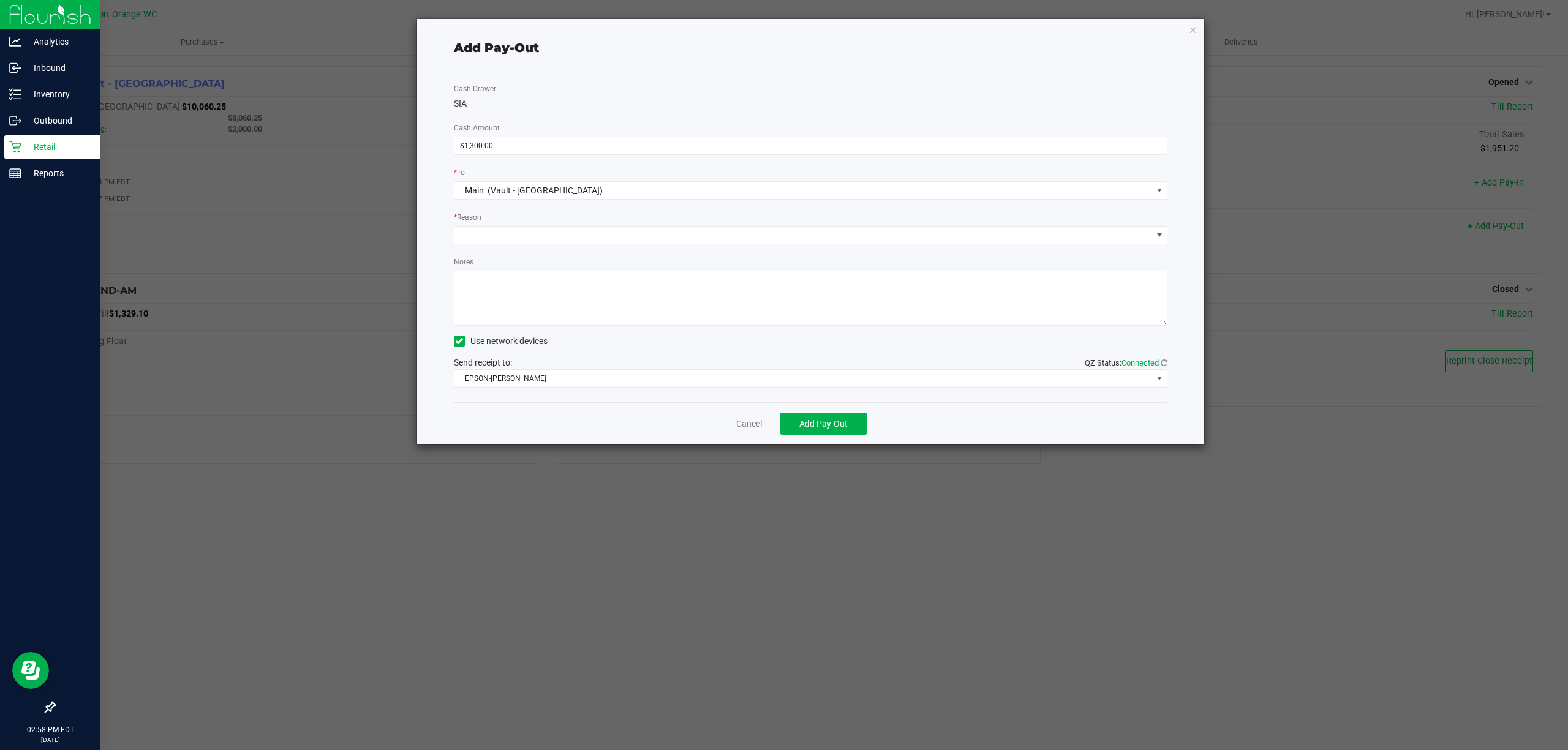
click at [648, 245] on div "Cash Drawer SIA Cash Amount $1,300.00 * To Main (Vault - Port Orange) * Reason …" at bounding box center [810, 234] width 714 height 335
click at [645, 238] on span at bounding box center [803, 235] width 698 height 17
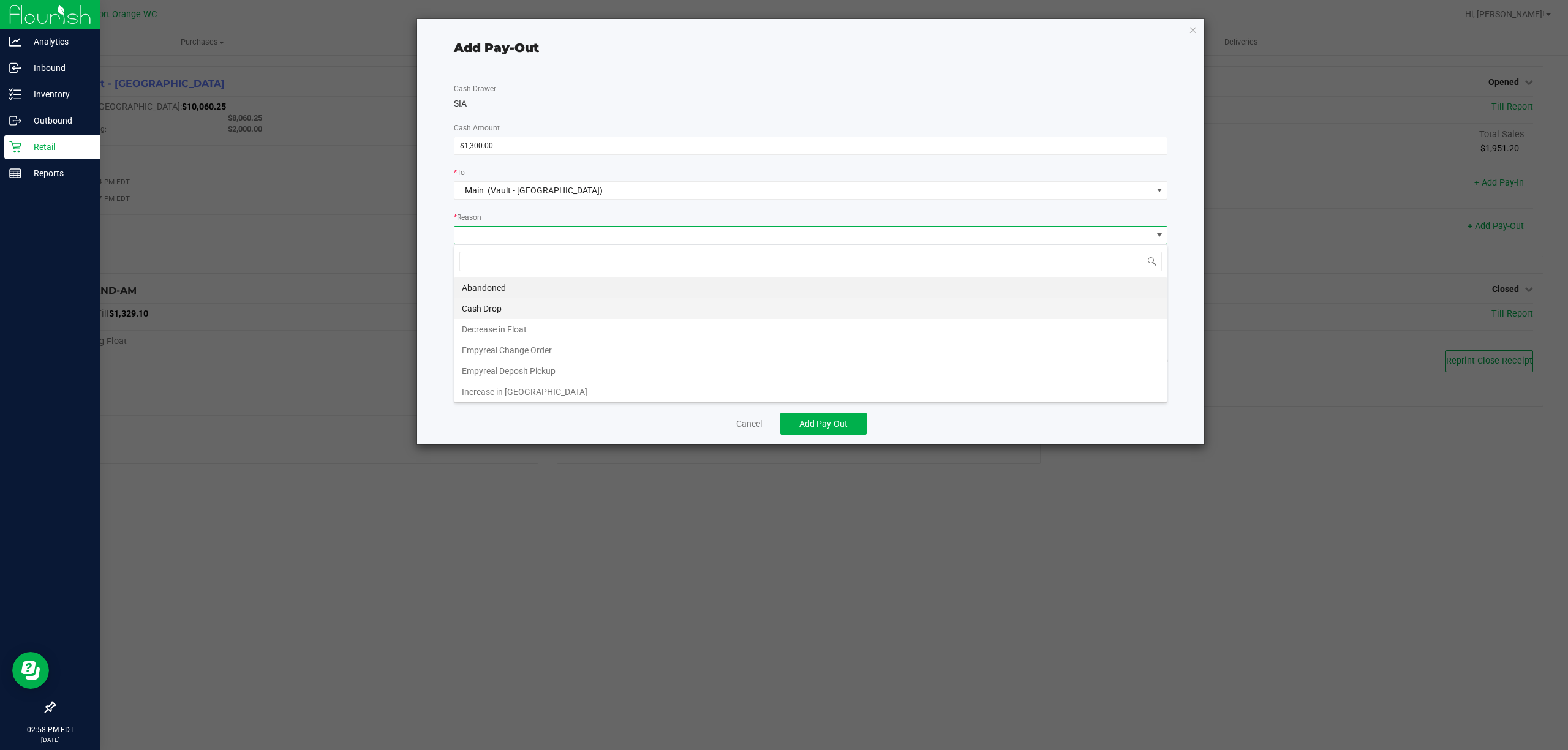
click at [625, 304] on li "Cash Drop" at bounding box center [810, 308] width 712 height 21
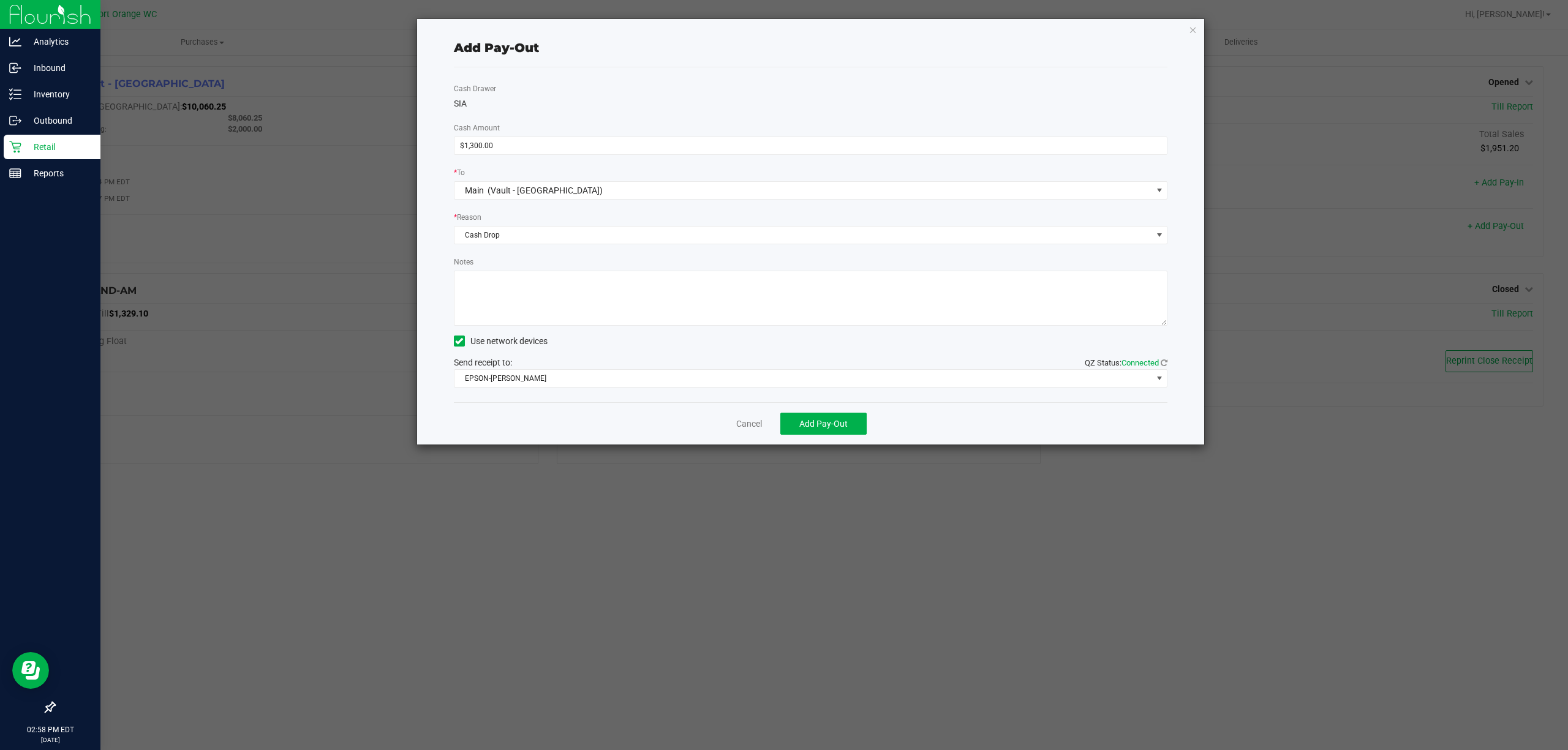
click at [625, 304] on textarea "Notes" at bounding box center [810, 298] width 714 height 55
type textarea "ps"
click at [583, 377] on span "EPSON-BOBBIE-GENTRY" at bounding box center [803, 378] width 698 height 17
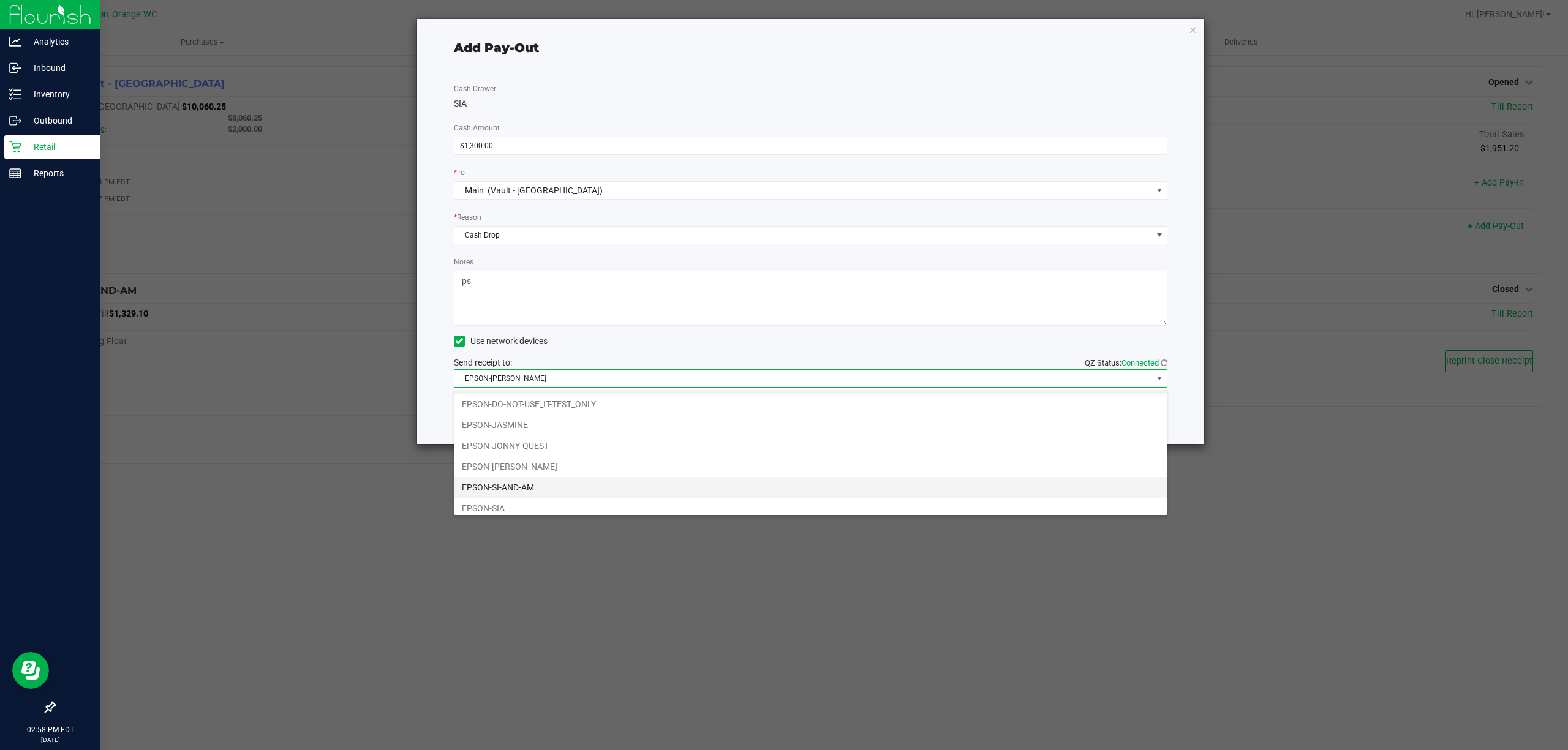
scroll to position [26, 0]
click at [552, 502] on li "EPSON-SIA" at bounding box center [810, 501] width 712 height 21
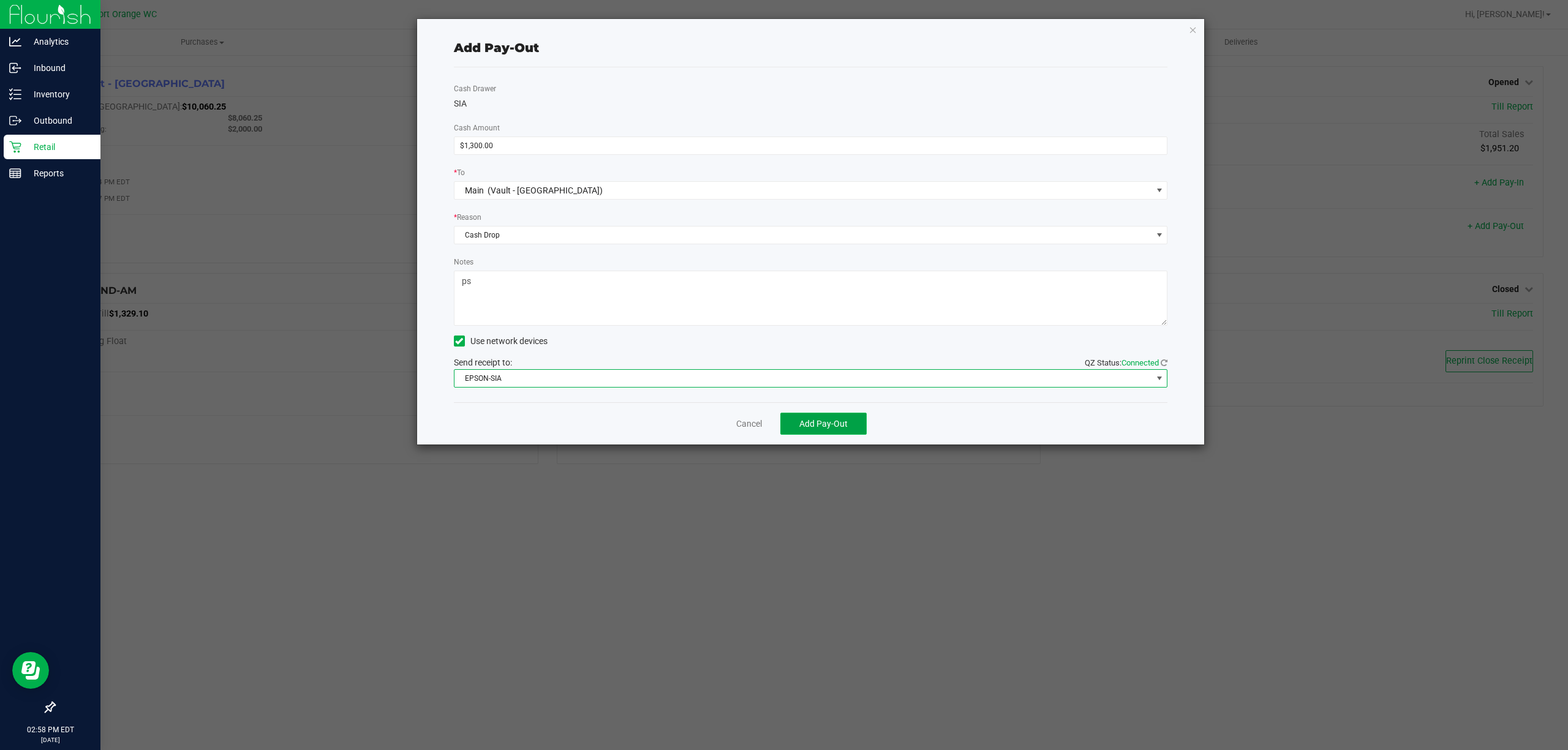
click at [818, 416] on button "Add Pay-Out" at bounding box center [823, 423] width 87 height 22
click at [741, 425] on link "Dismiss" at bounding box center [744, 423] width 29 height 12
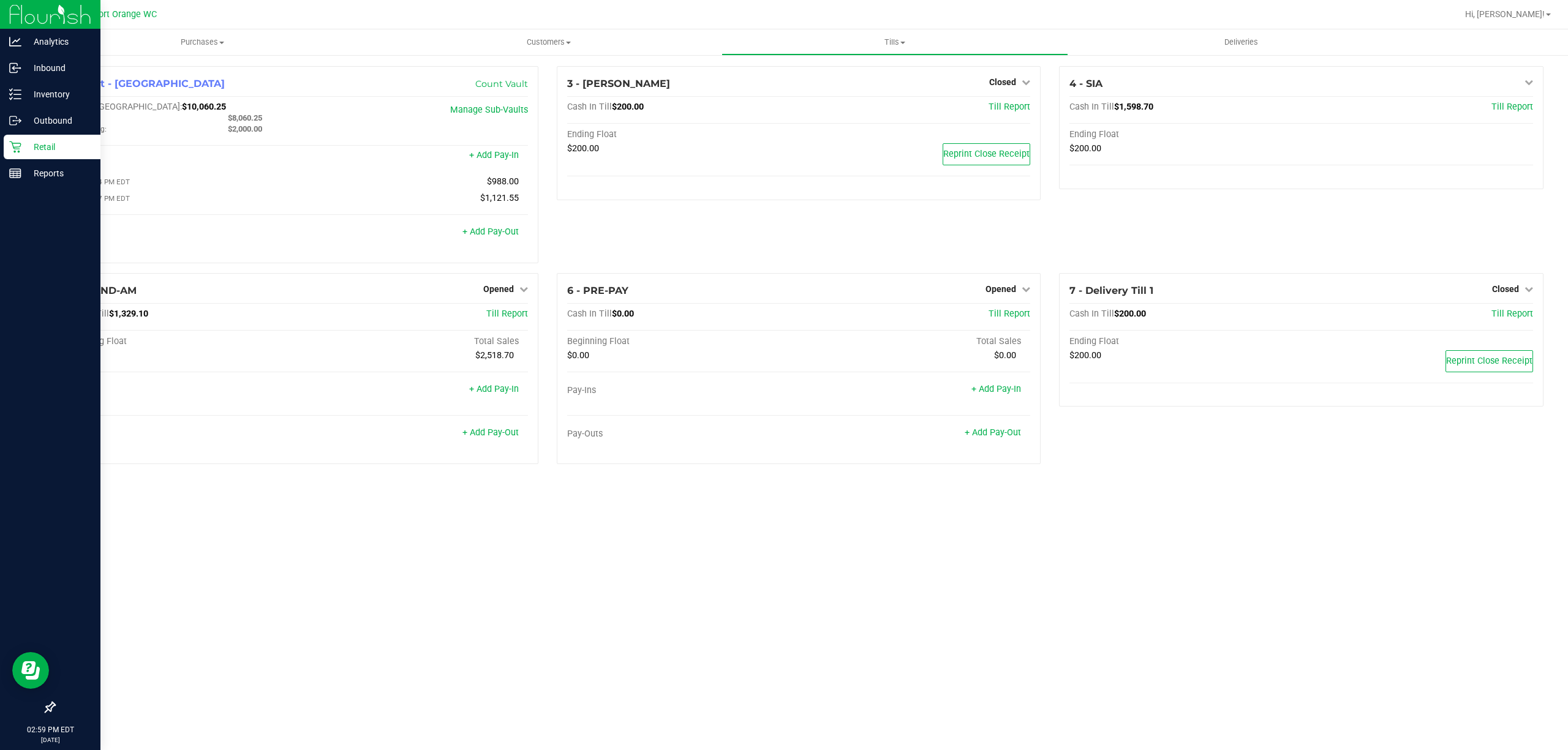
click at [862, 568] on div "Purchases Summary of purchases Fulfillment All purchases Customers All customer…" at bounding box center [799, 389] width 1539 height 721
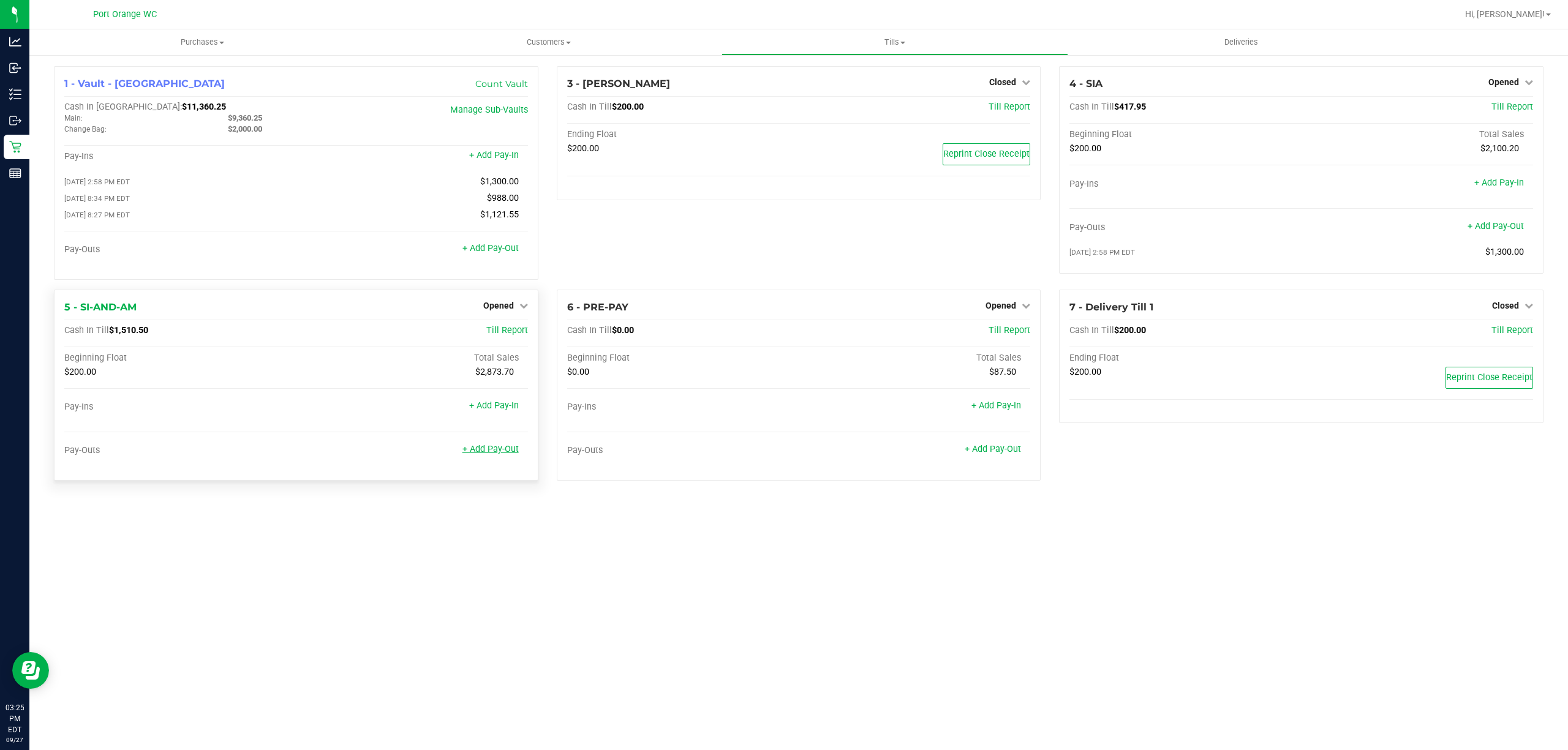
click at [506, 454] on link "+ Add Pay-Out" at bounding box center [490, 449] width 56 height 11
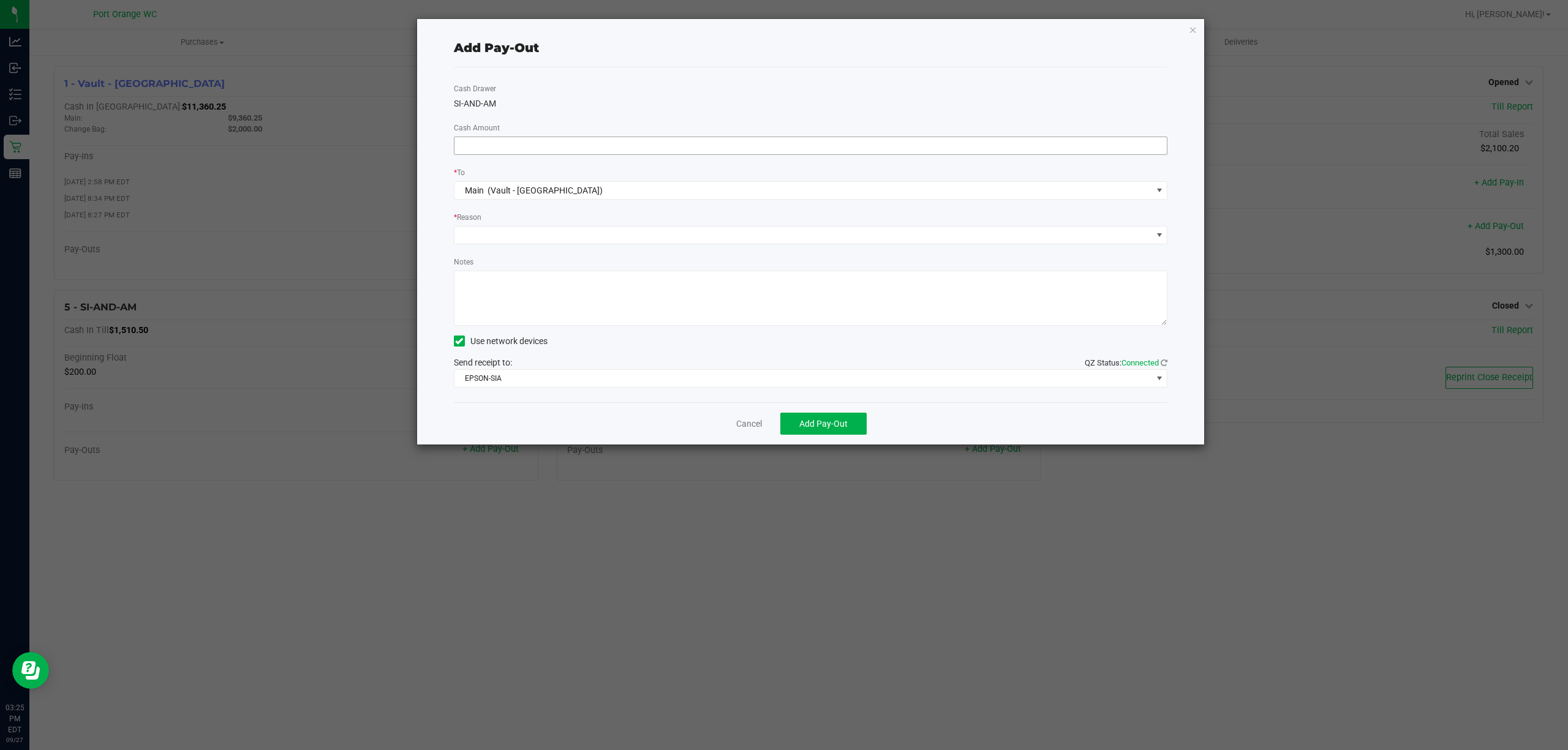
click at [809, 145] on input at bounding box center [811, 146] width 713 height 17
click at [694, 234] on span at bounding box center [803, 235] width 698 height 17
type input "$1,300.00"
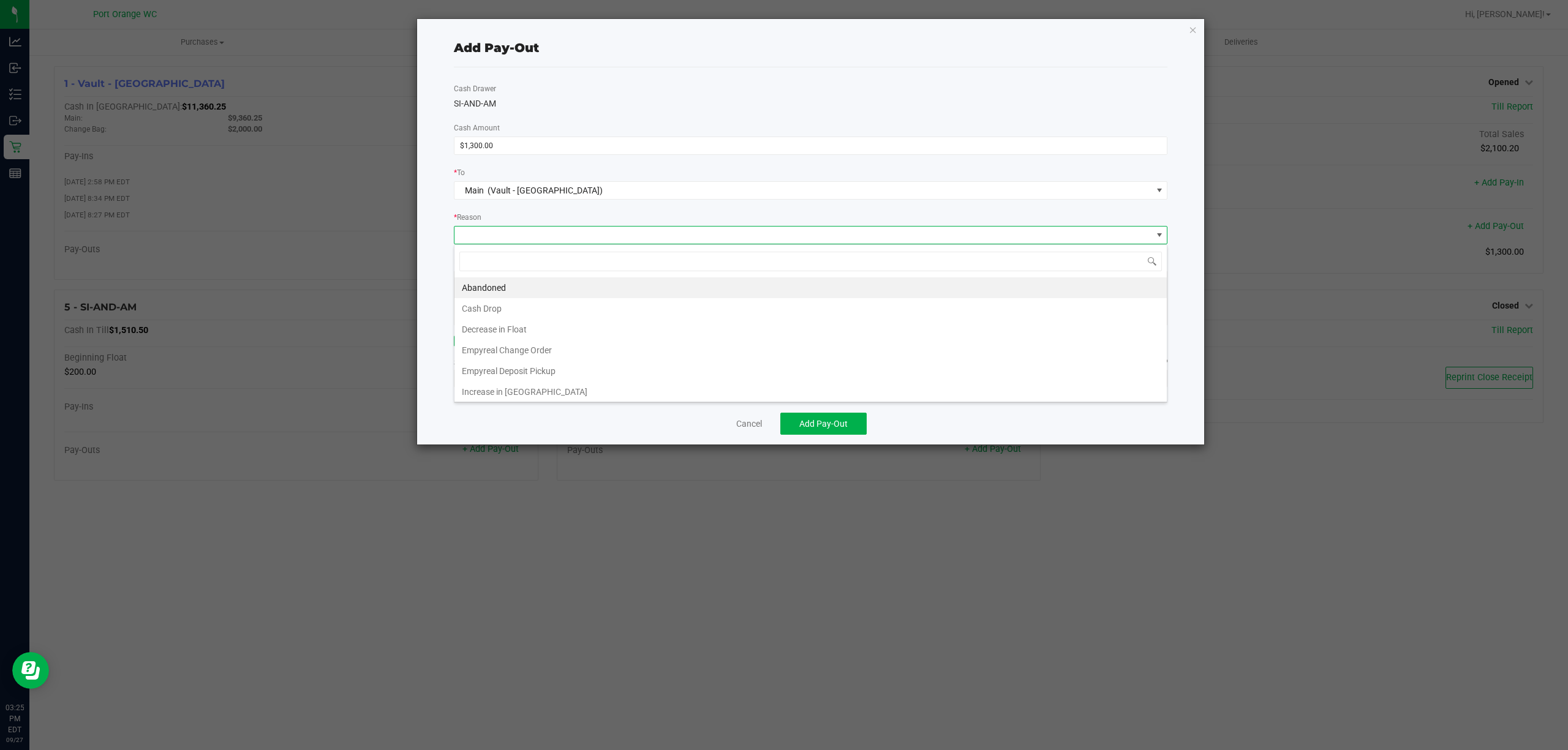
scroll to position [19, 713]
click at [633, 308] on li "Cash Drop" at bounding box center [810, 308] width 712 height 21
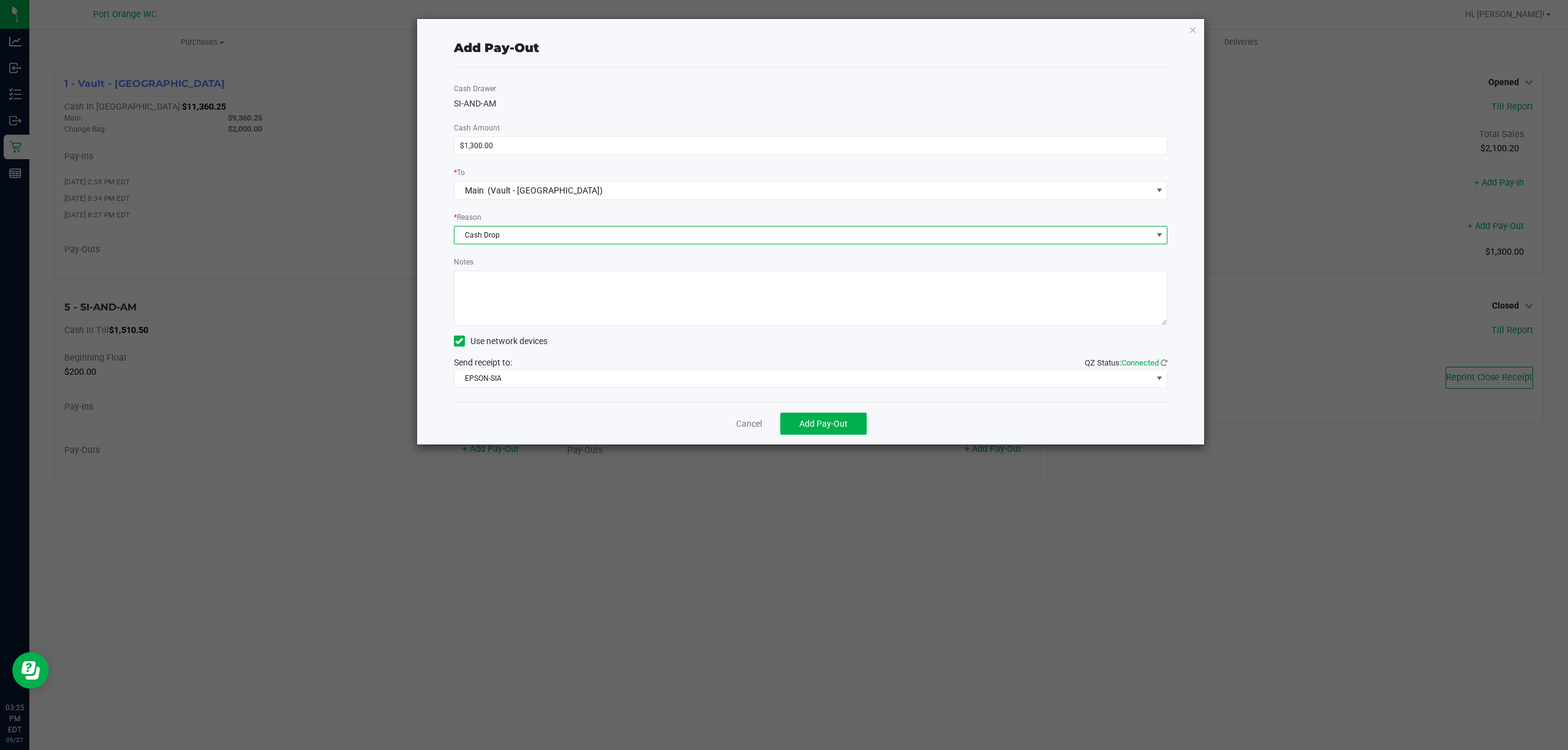
click at [622, 312] on textarea "Notes" at bounding box center [810, 298] width 714 height 55
type textarea "ps"
click at [834, 423] on span "Add Pay-Out" at bounding box center [823, 423] width 48 height 10
click at [741, 422] on link "Dismiss" at bounding box center [744, 423] width 29 height 12
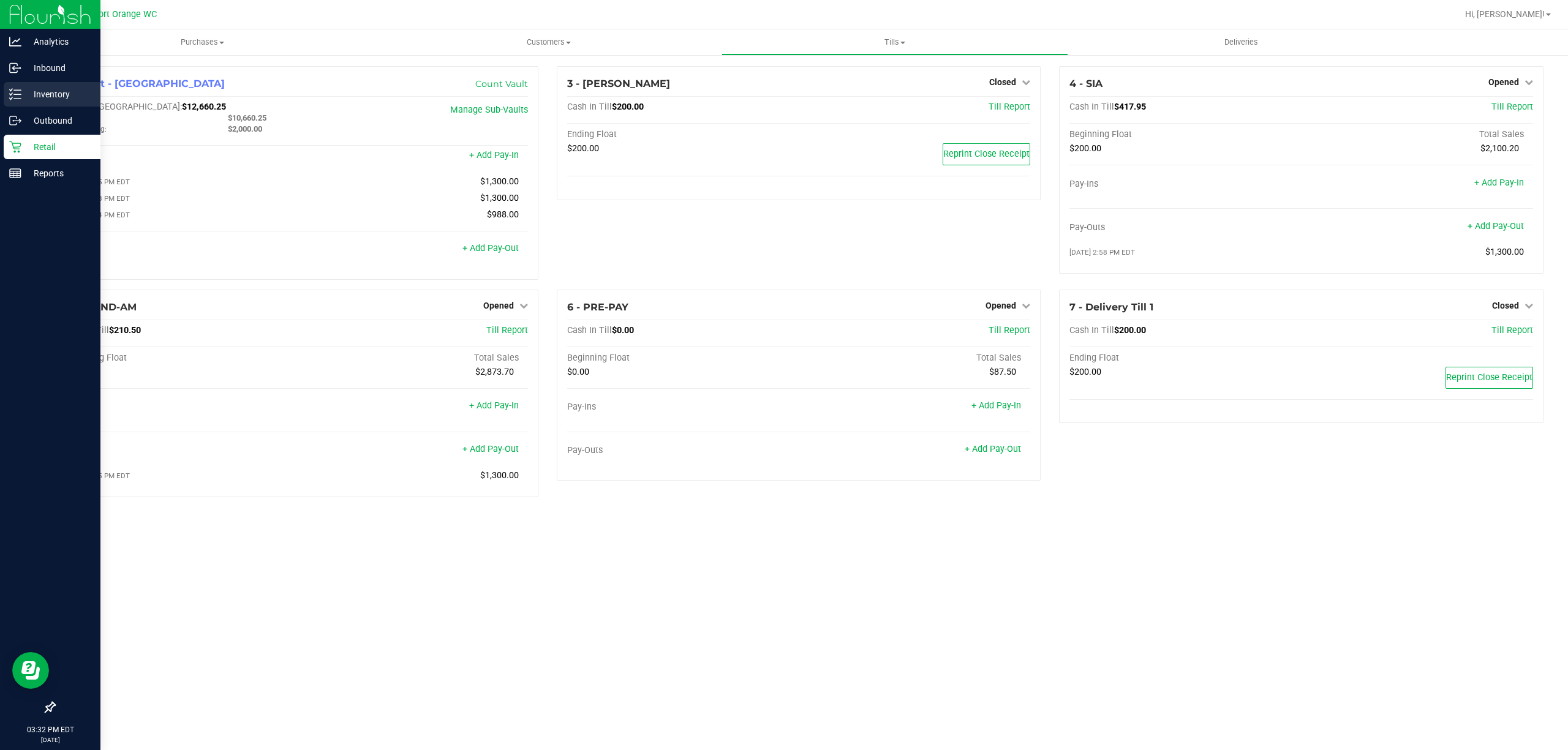
click at [4, 94] on div "Inventory" at bounding box center [52, 94] width 96 height 24
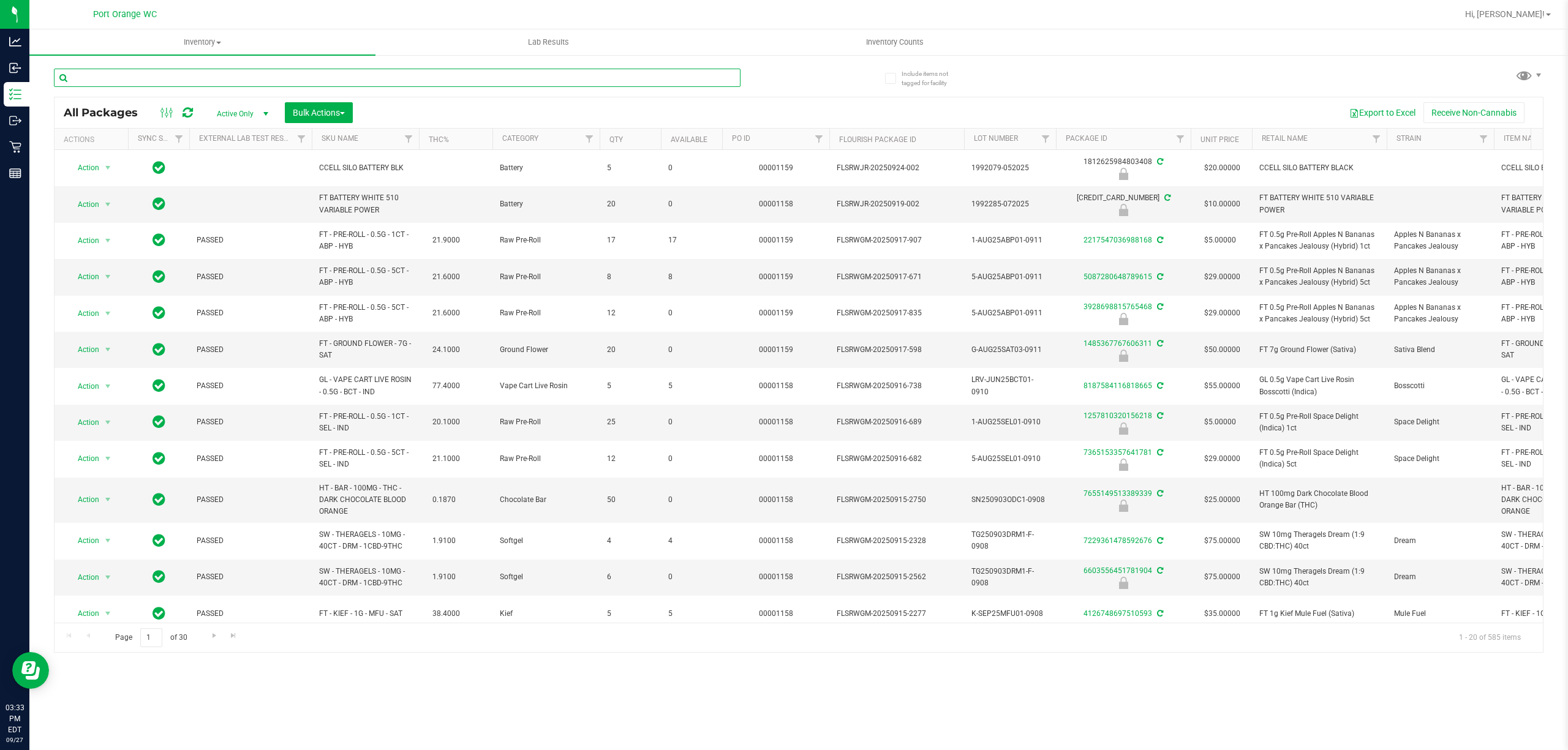
click at [204, 80] on input "text" at bounding box center [397, 78] width 686 height 19
paste input "FD - FLOWER GREENHOUSE - 3.5G"
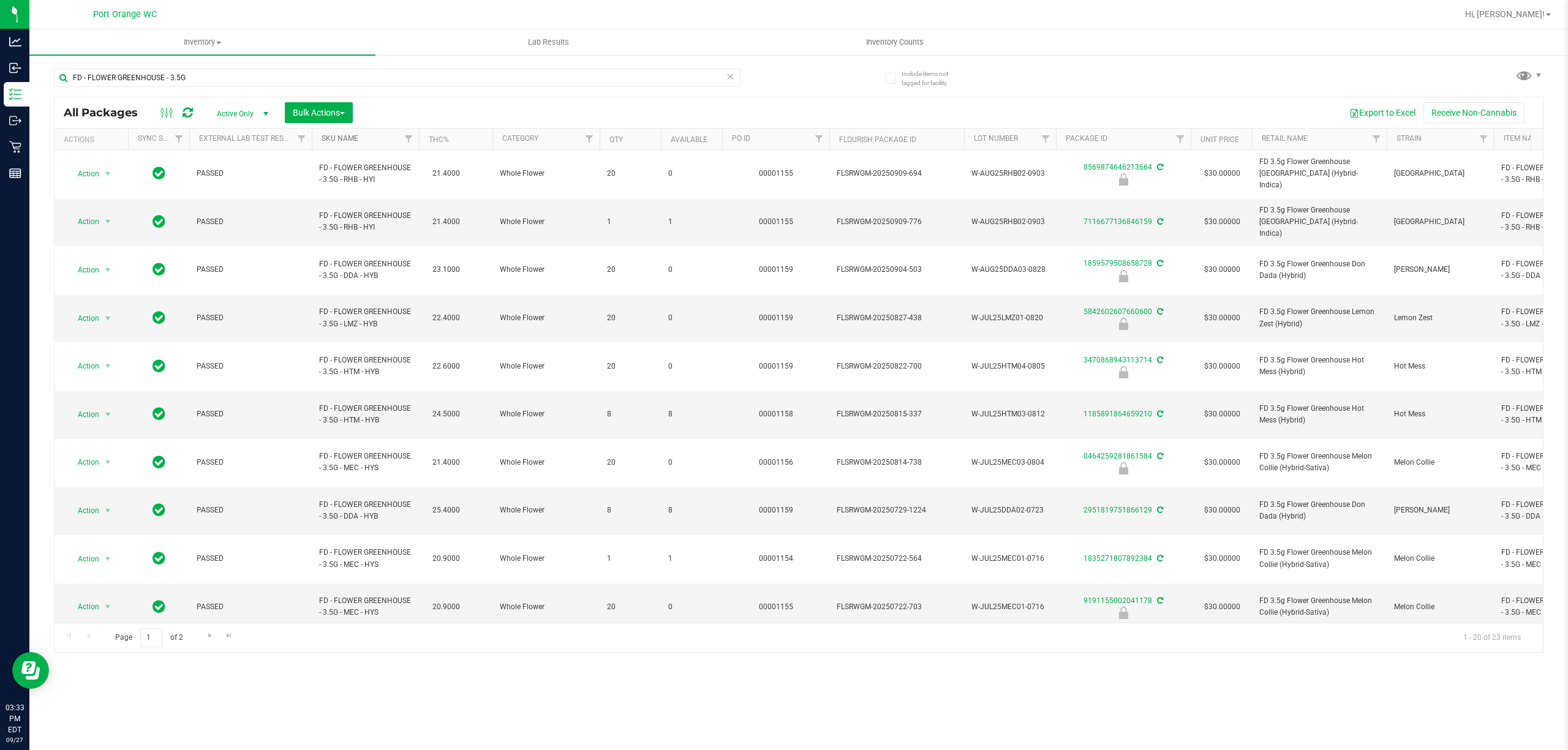
click at [356, 133] on th "SKU Name" at bounding box center [365, 139] width 107 height 21
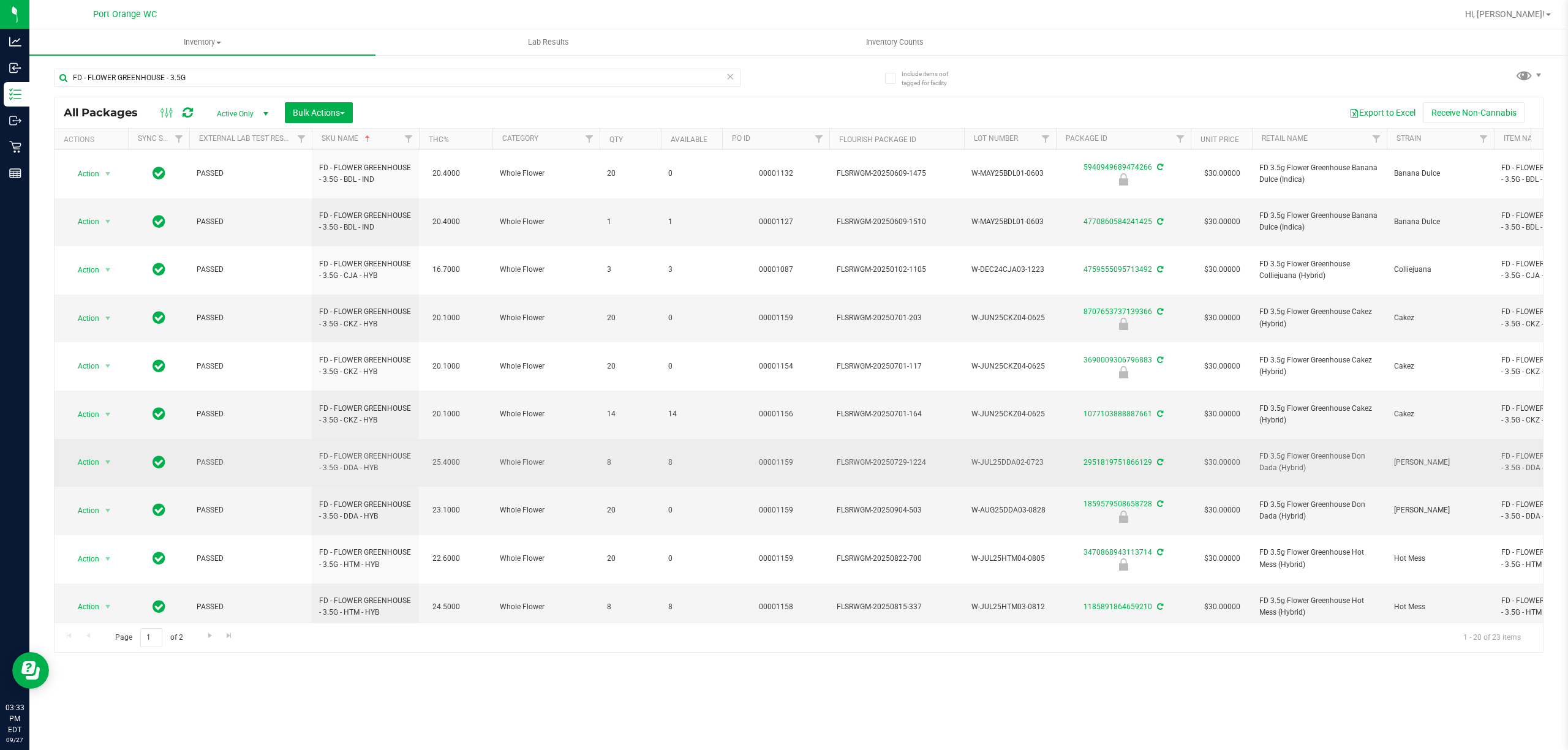
click at [669, 456] on span "8" at bounding box center [692, 462] width 46 height 12
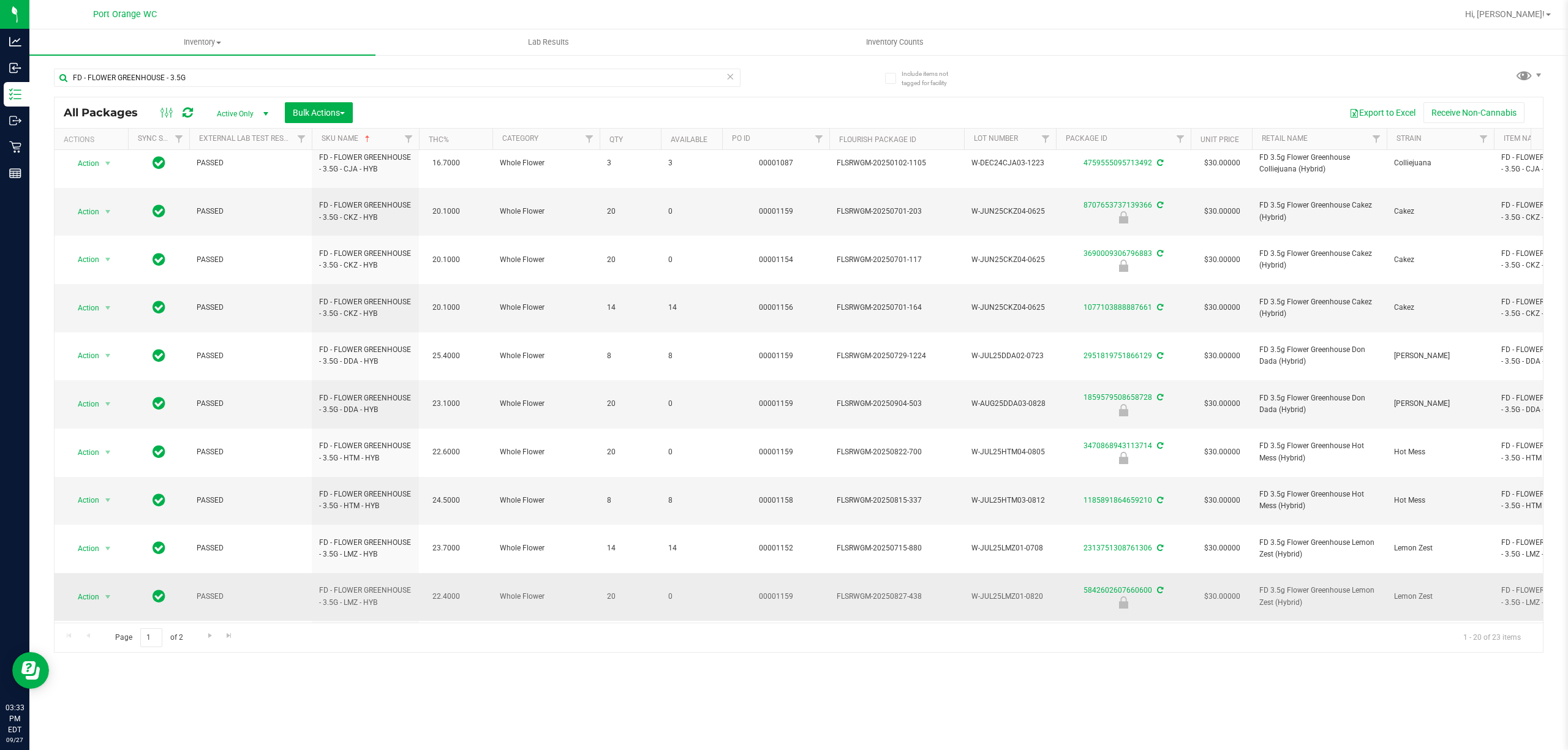
scroll to position [162, 0]
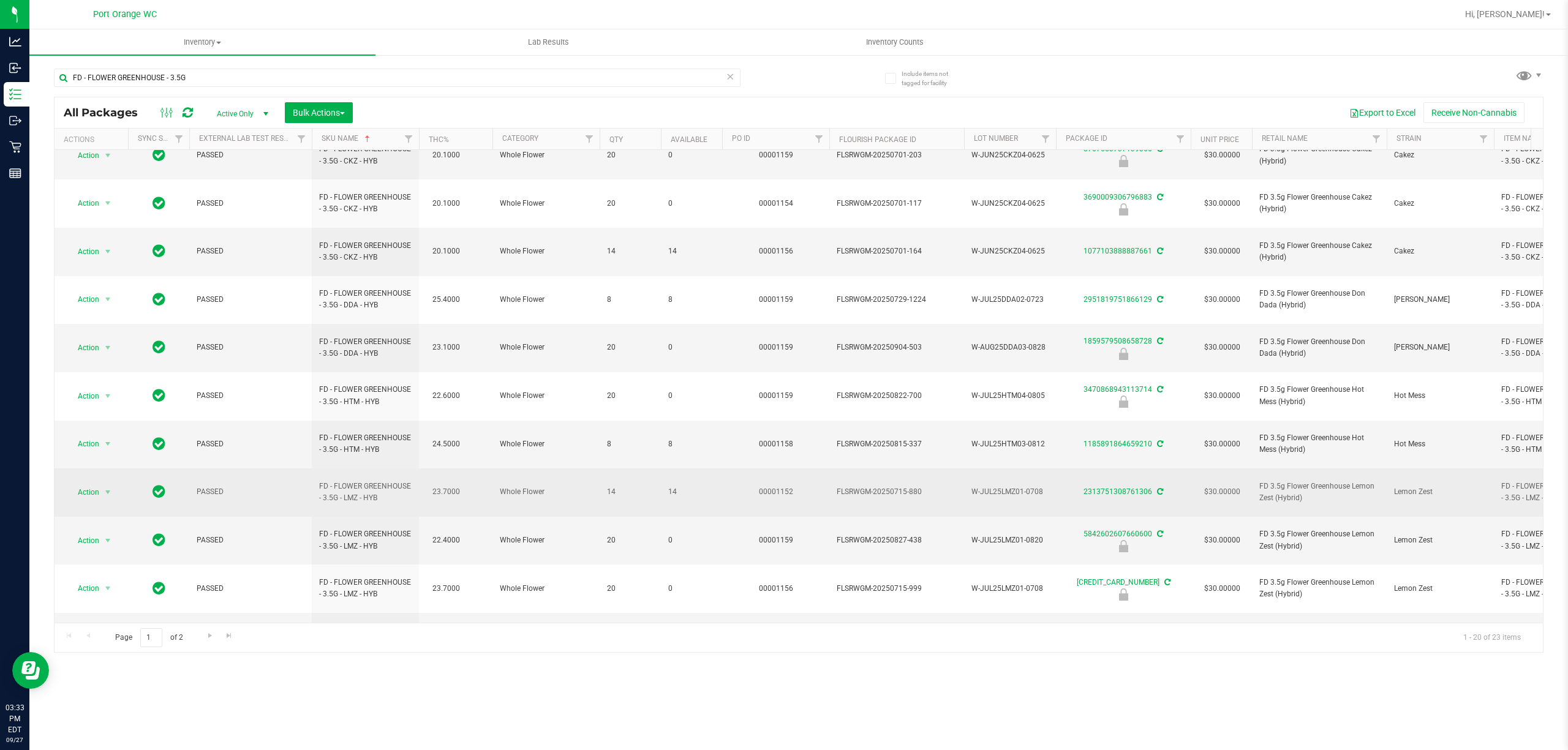
click at [670, 486] on span "14" at bounding box center [692, 491] width 46 height 12
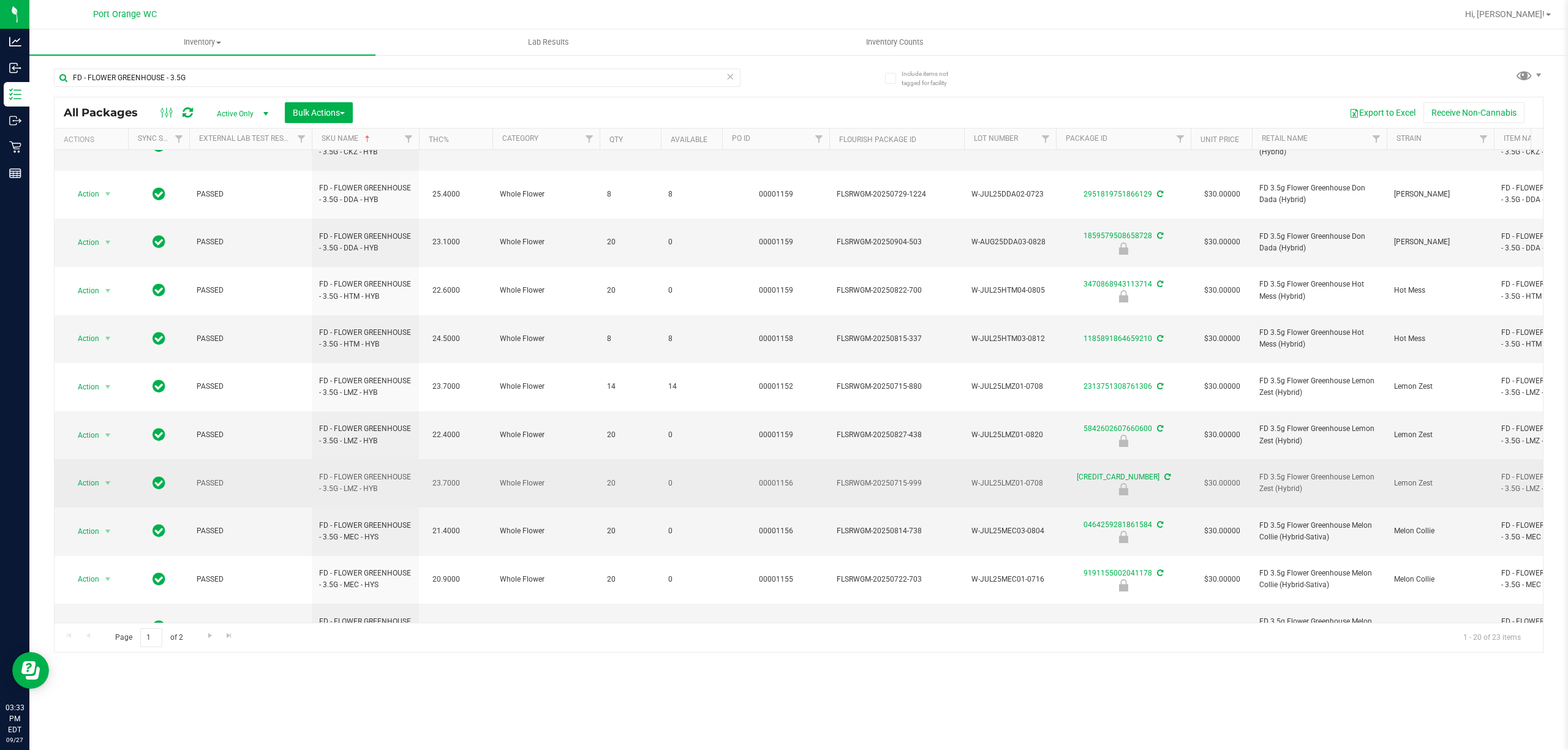
scroll to position [270, 0]
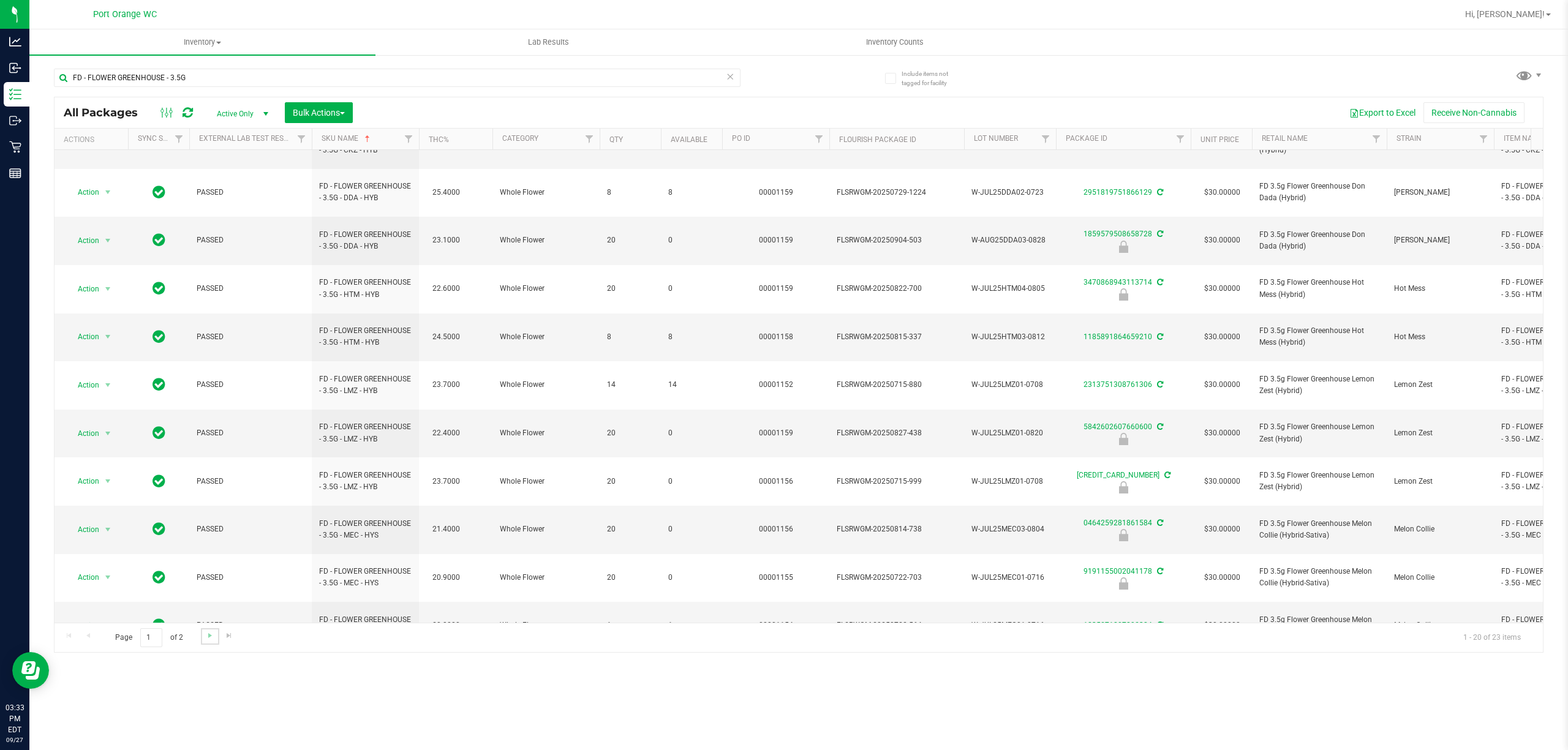
click at [204, 640] on link "Go to the next page" at bounding box center [210, 636] width 18 height 17
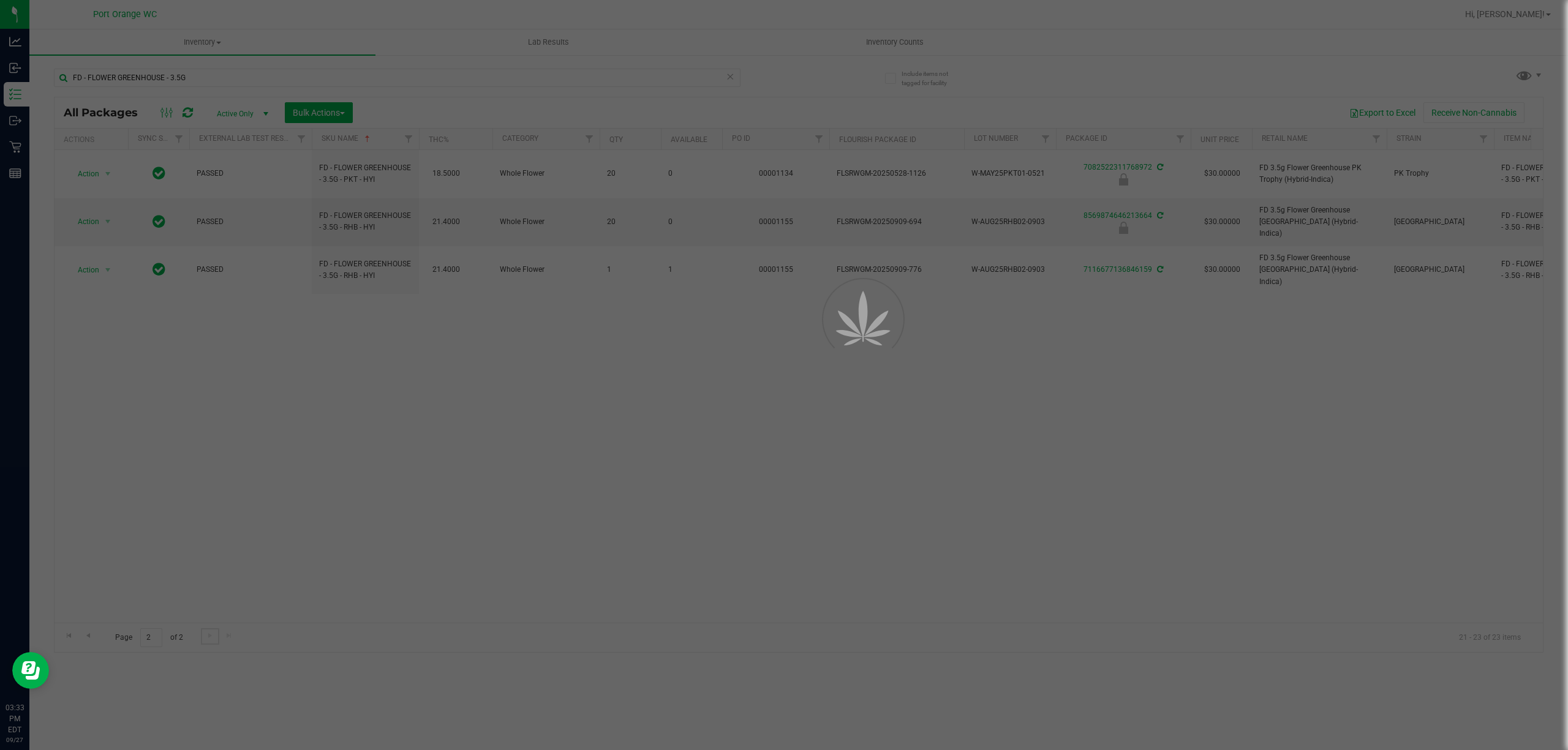
scroll to position [0, 0]
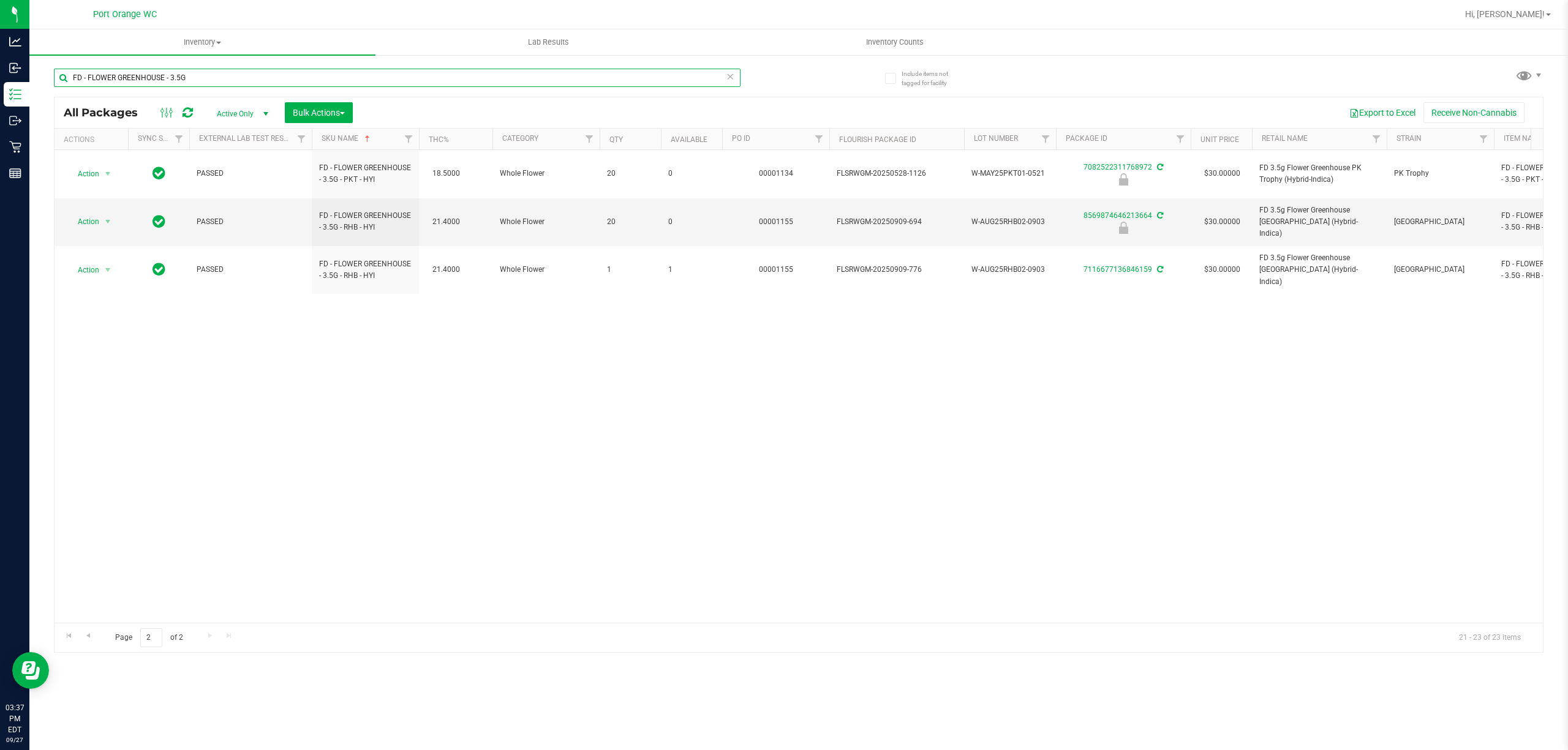
click at [214, 76] on input "FD - FLOWER GREENHOUSE - 3.5G" at bounding box center [397, 78] width 686 height 19
click at [214, 75] on input "FD - FLOWER GREENHOUSE - 3.5G" at bounding box center [397, 78] width 686 height 19
paste input "T - CANNABIS FLOWER - 3.5G"
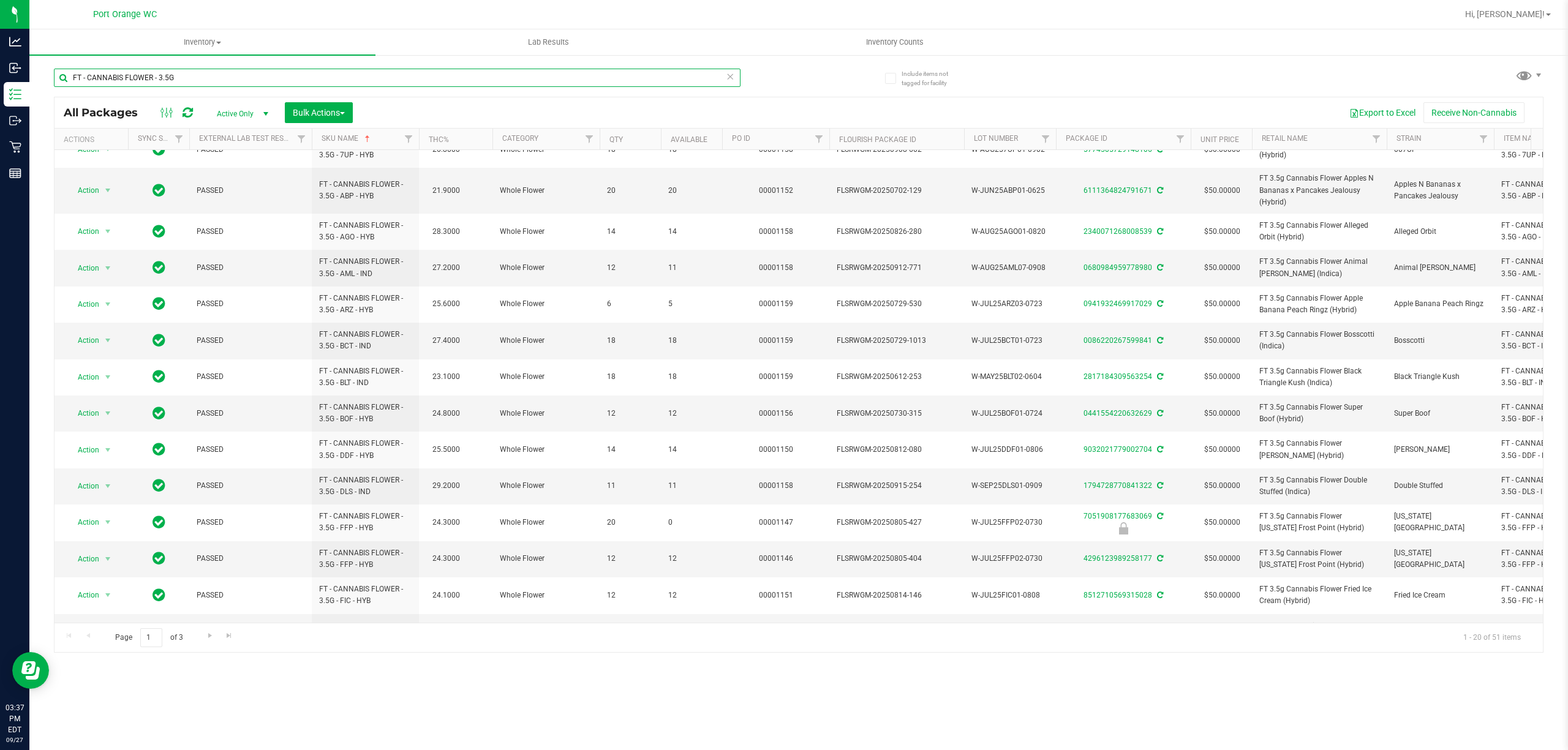
scroll to position [21, 0]
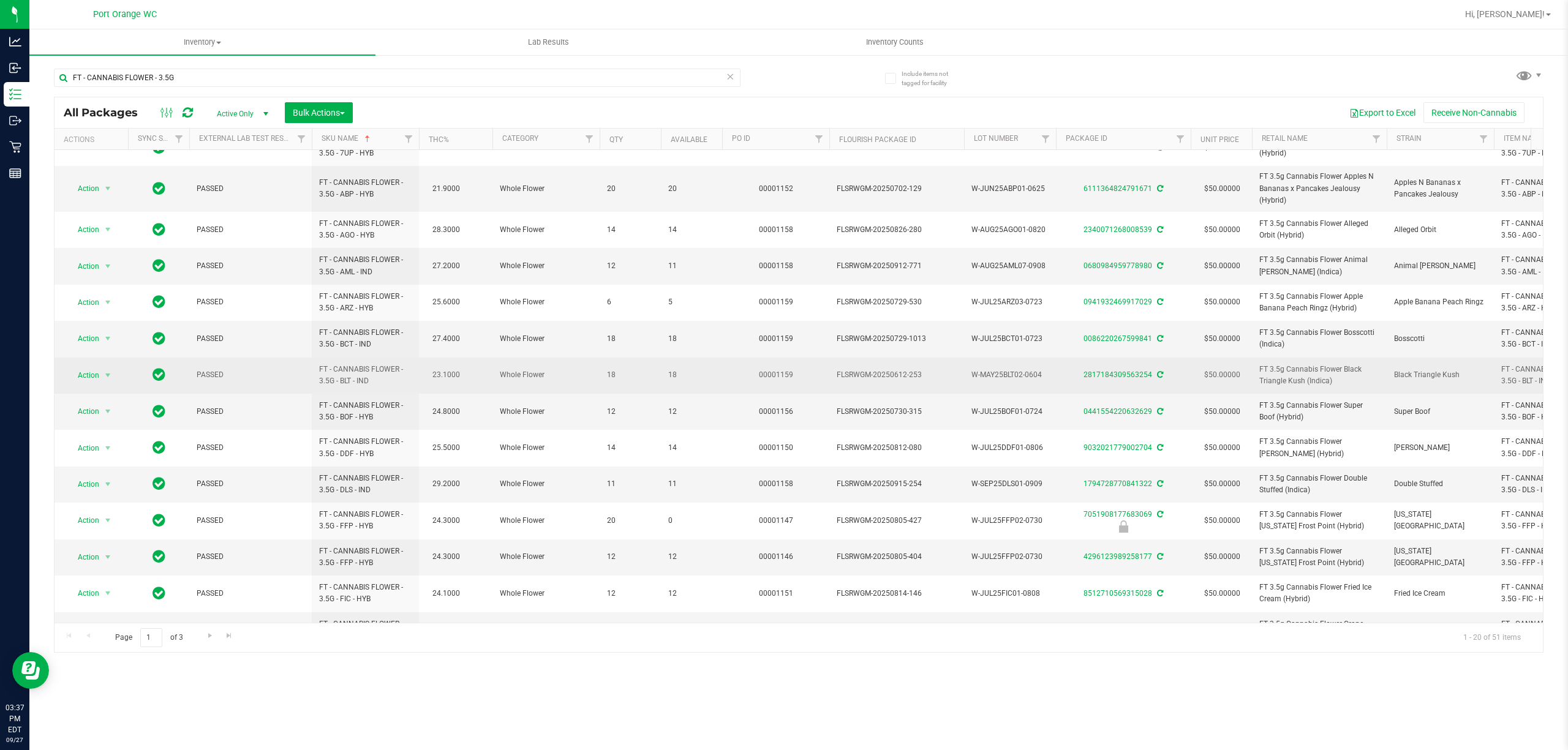
click at [672, 375] on span "18" at bounding box center [692, 374] width 46 height 12
click at [672, 374] on span "18" at bounding box center [692, 374] width 46 height 12
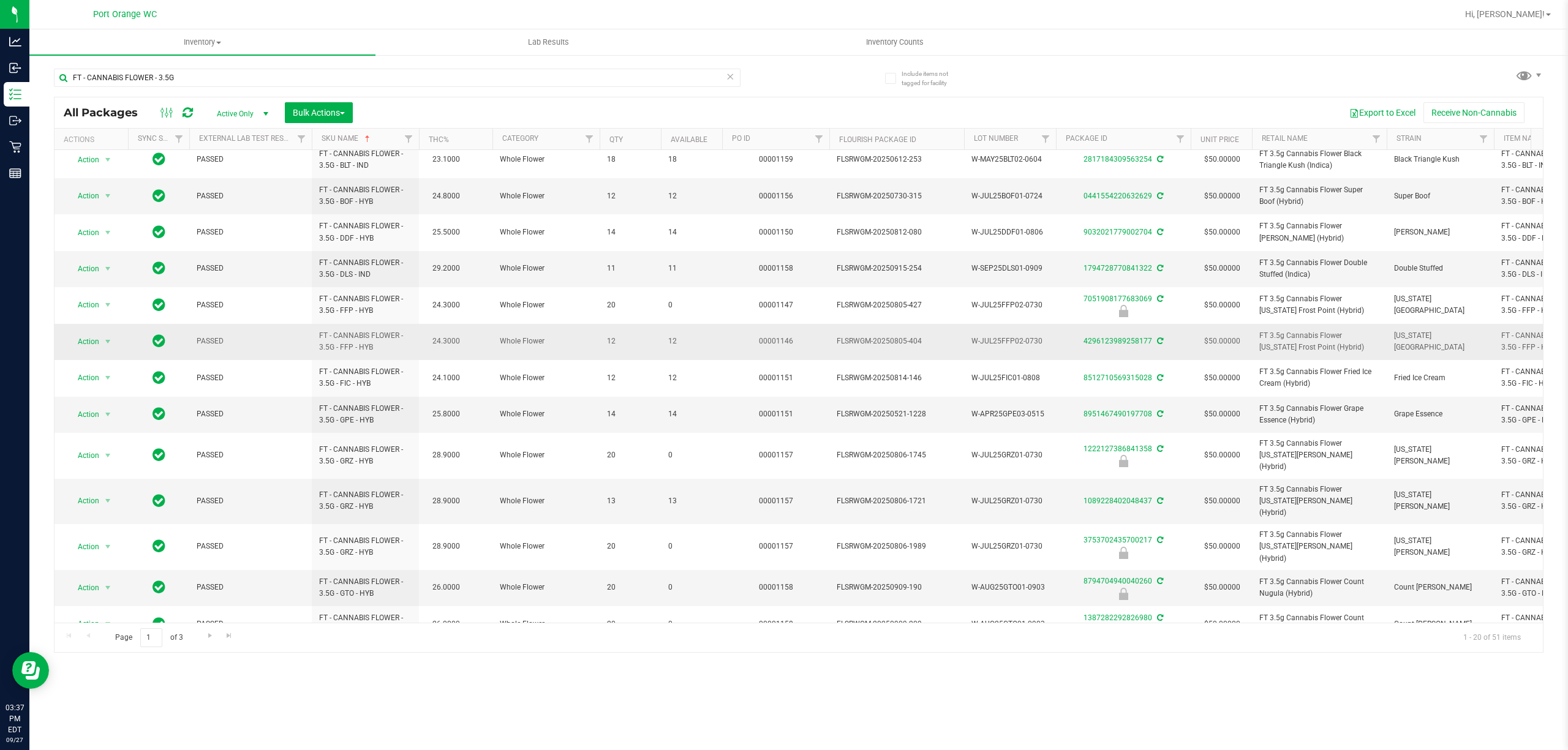
scroll to position [265, 0]
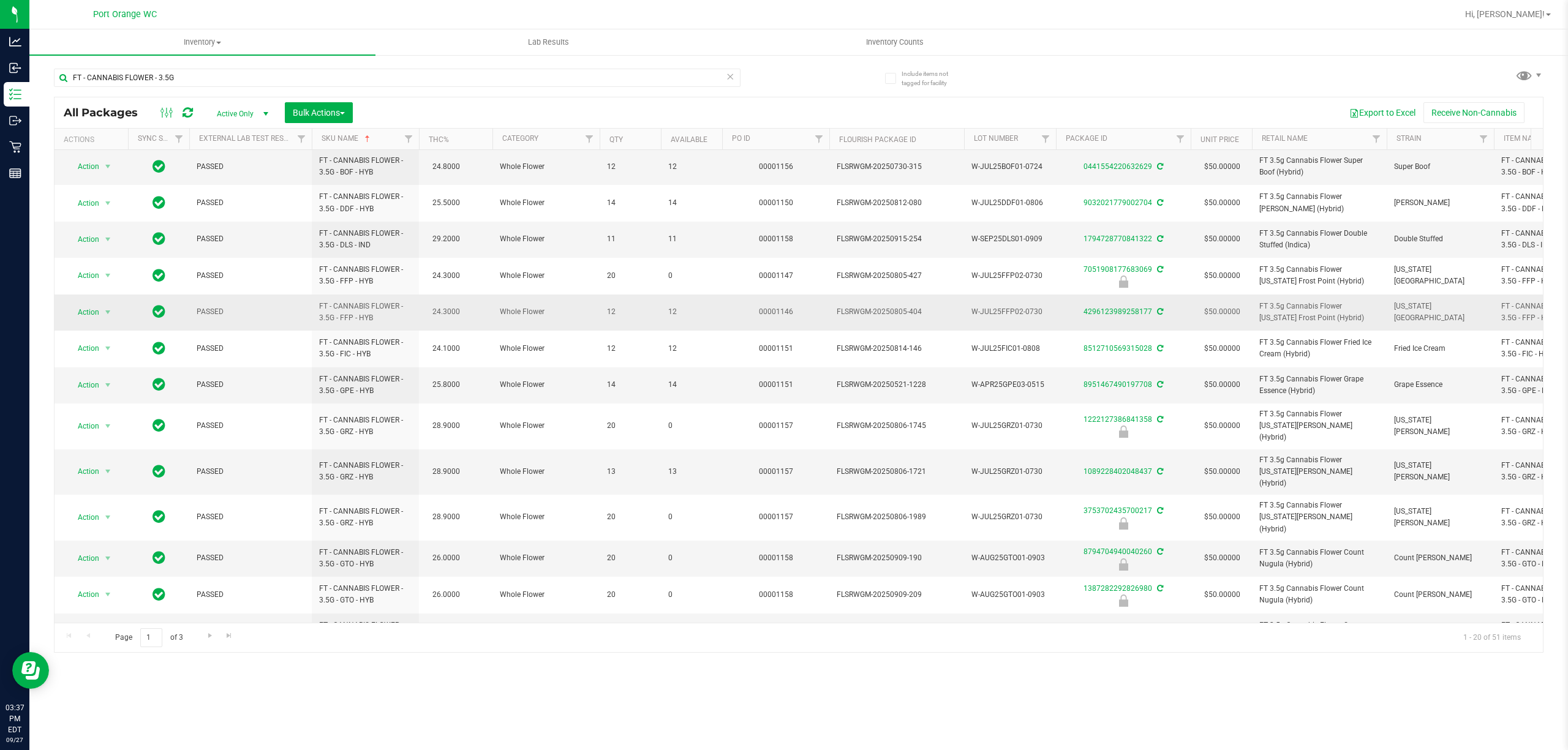
click at [672, 317] on span "12" at bounding box center [692, 312] width 46 height 12
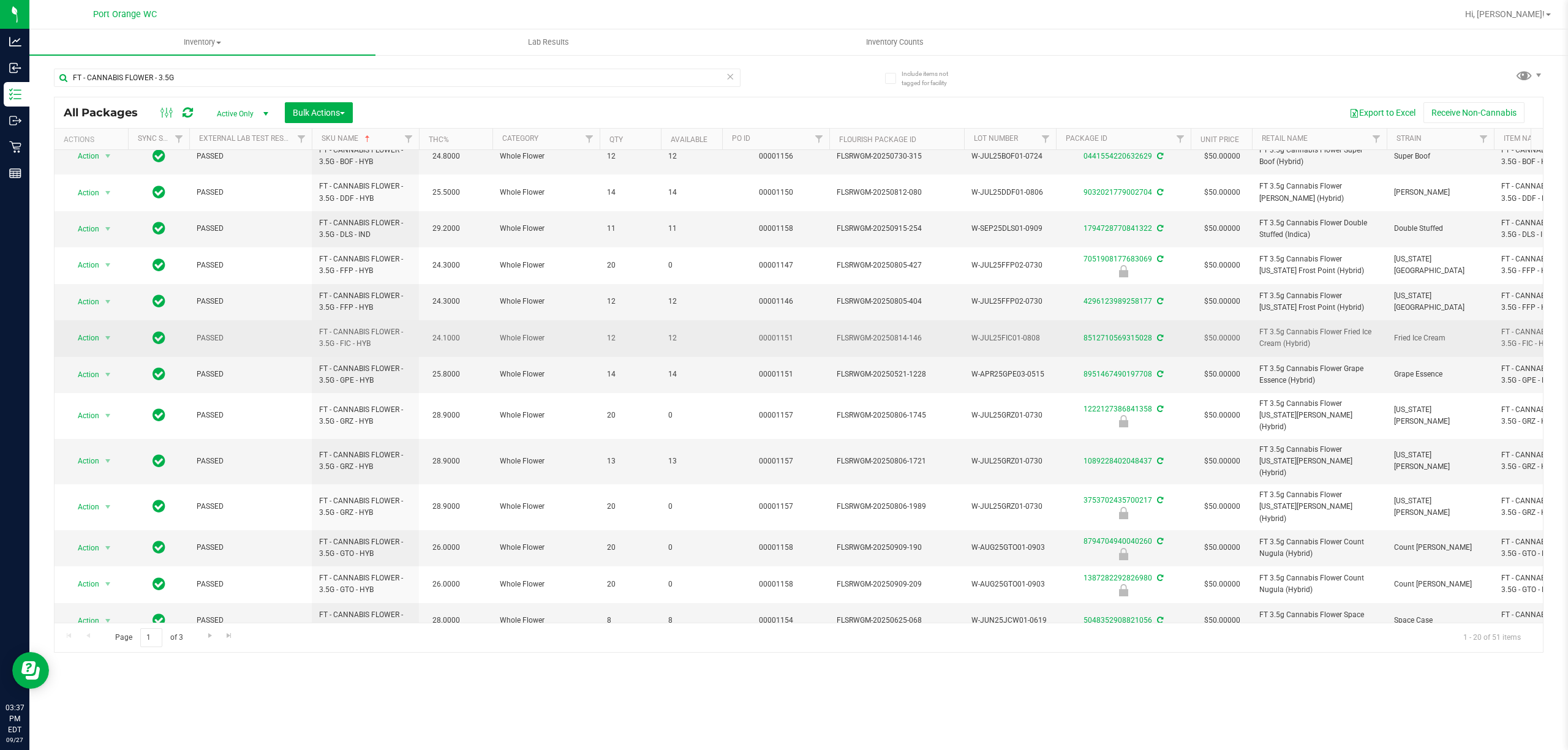
scroll to position [279, 0]
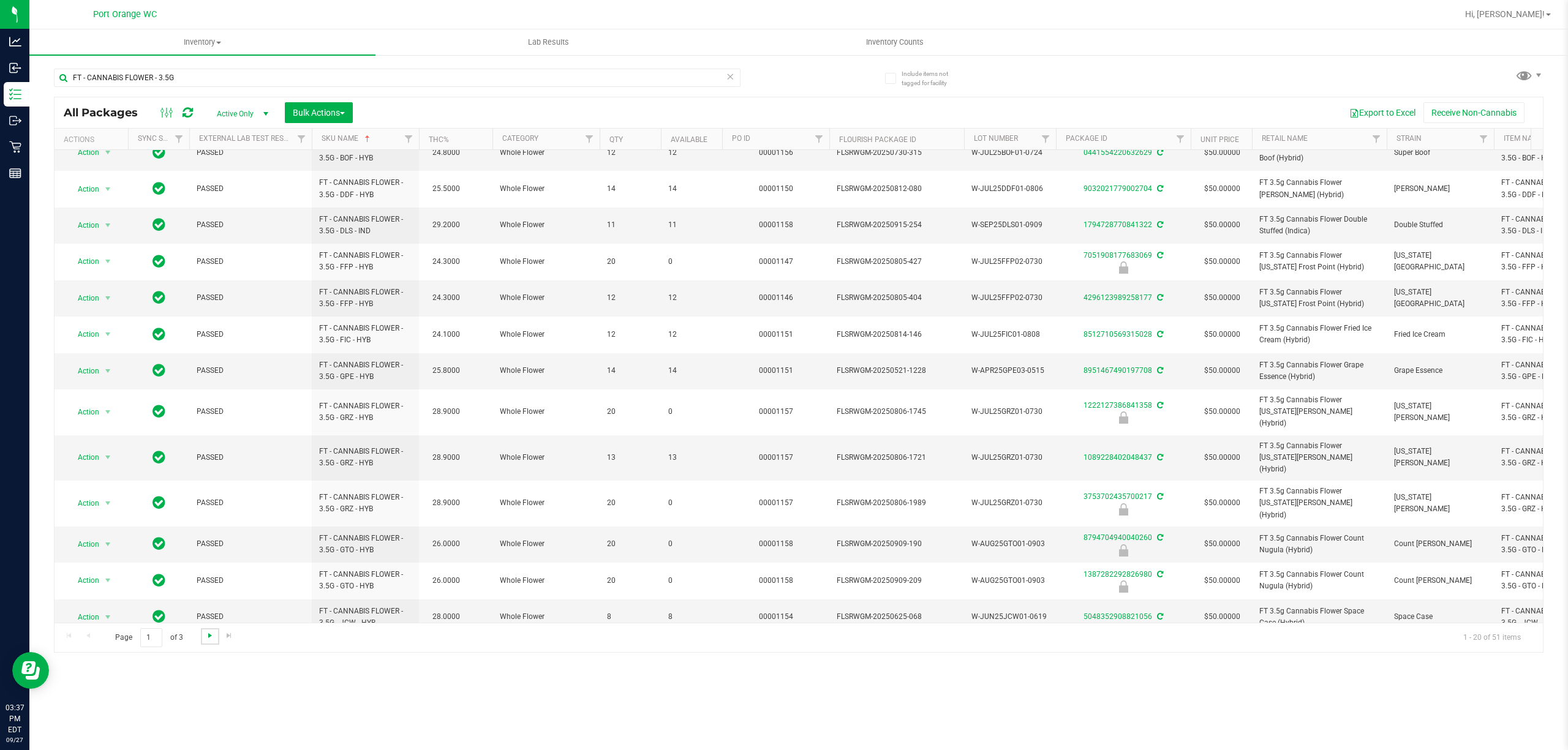
click at [206, 639] on span "Go to the next page" at bounding box center [210, 635] width 10 height 10
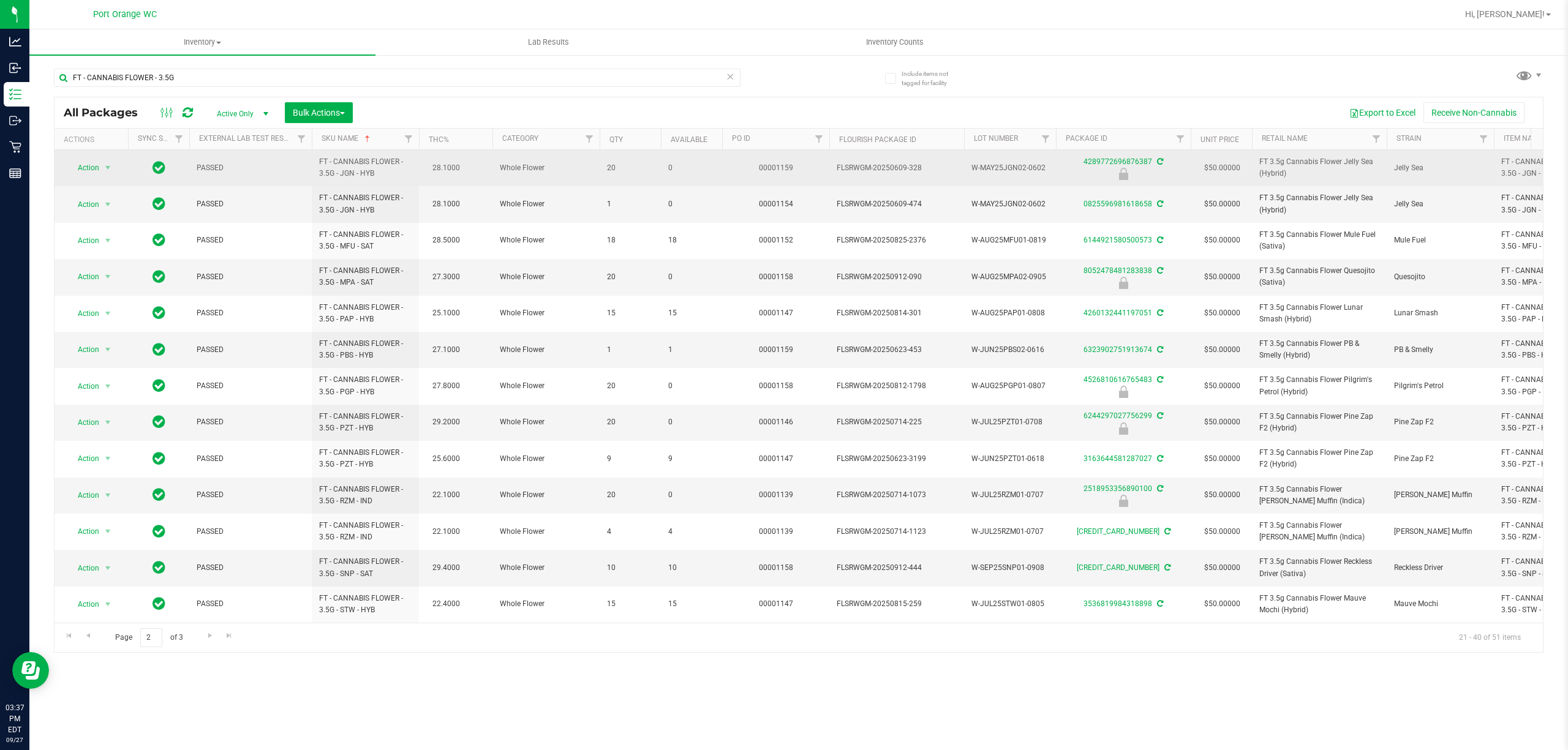
click at [346, 170] on span "FT - CANNABIS FLOWER - 3.5G - JGN - HYB" at bounding box center [365, 168] width 92 height 23
click at [346, 169] on span "FT - CANNABIS FLOWER - 3.5G - JGN - HYB" at bounding box center [365, 168] width 92 height 23
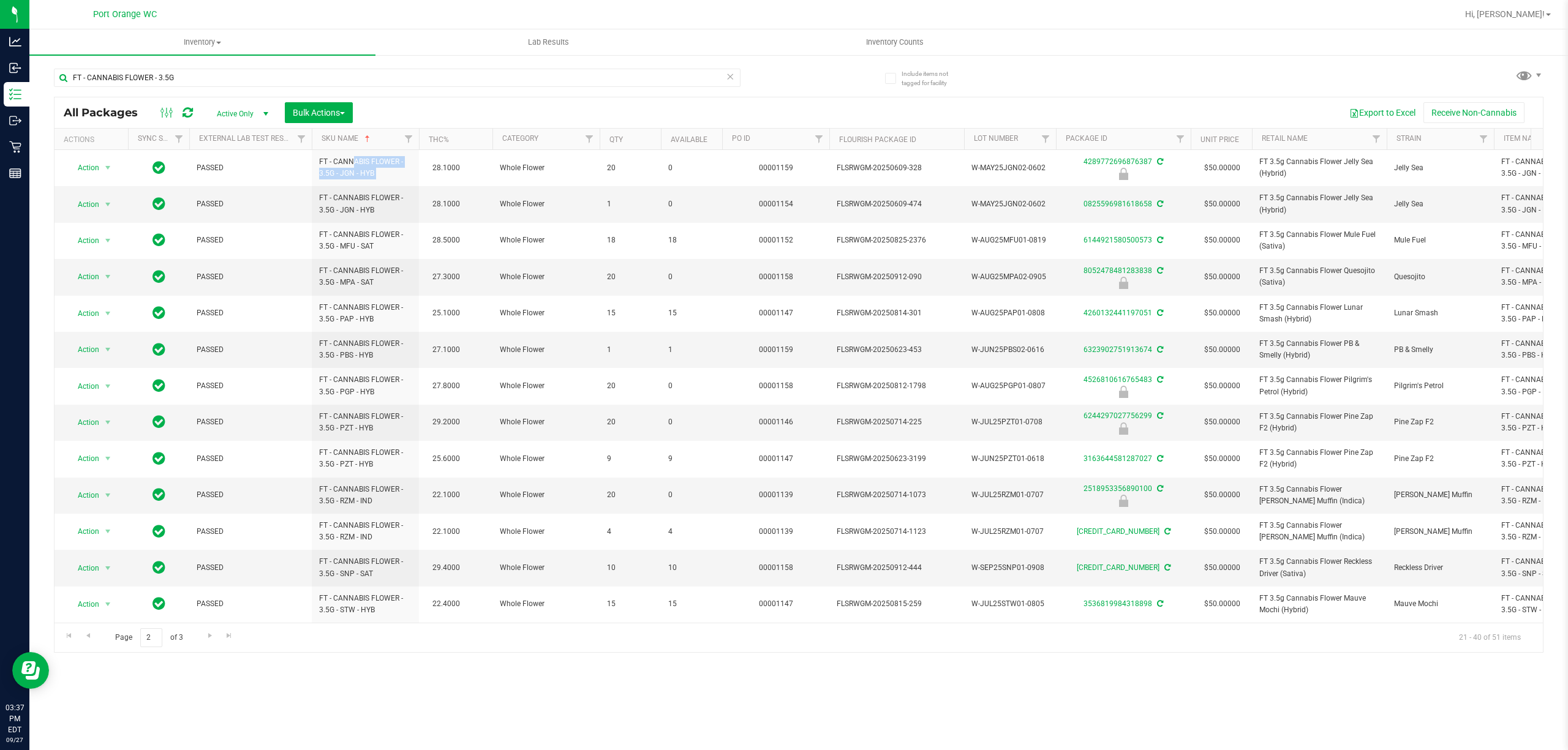
copy td "FT - CANNABIS FLOWER - 3.5G - JGN - HYB"
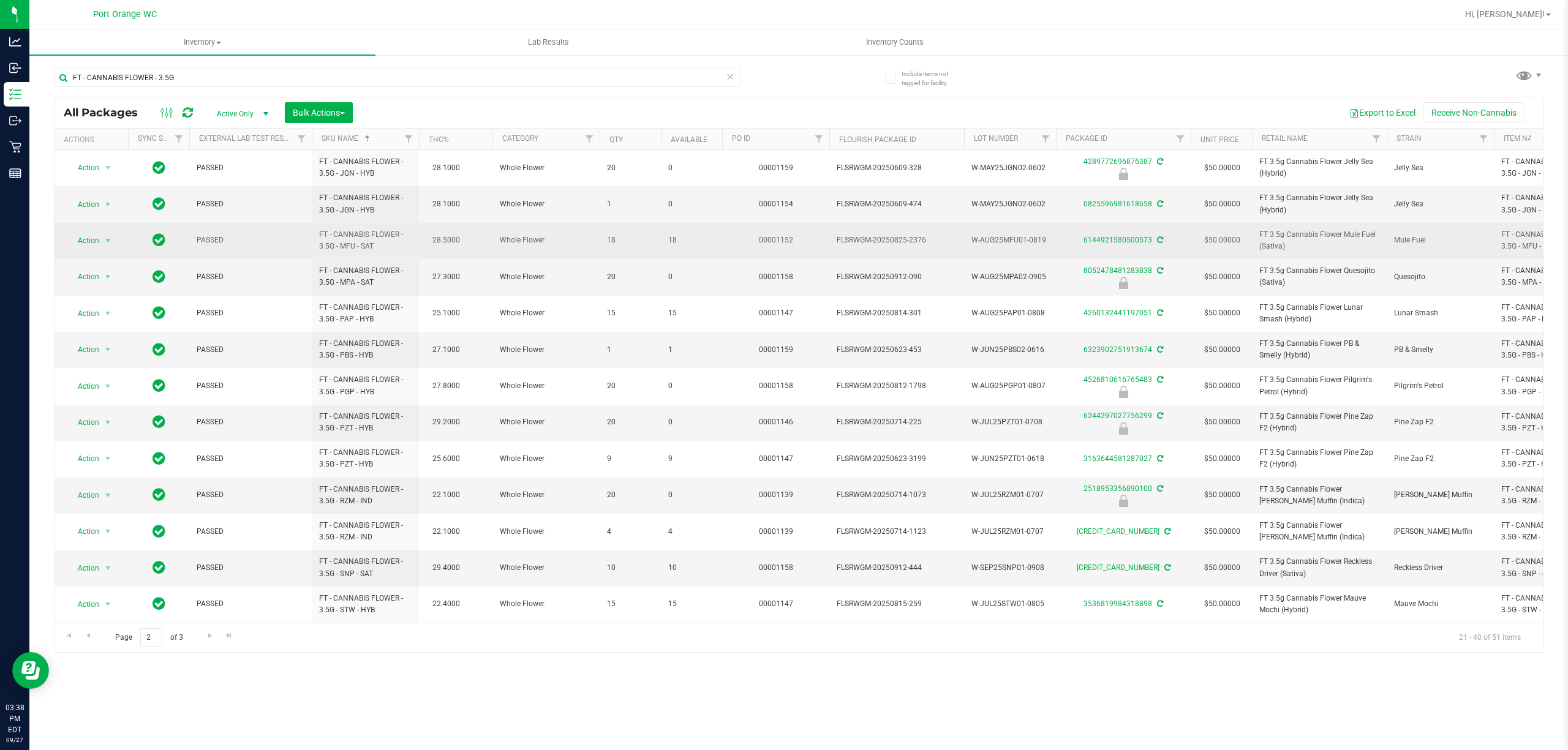
click at [668, 243] on span "18" at bounding box center [692, 239] width 46 height 12
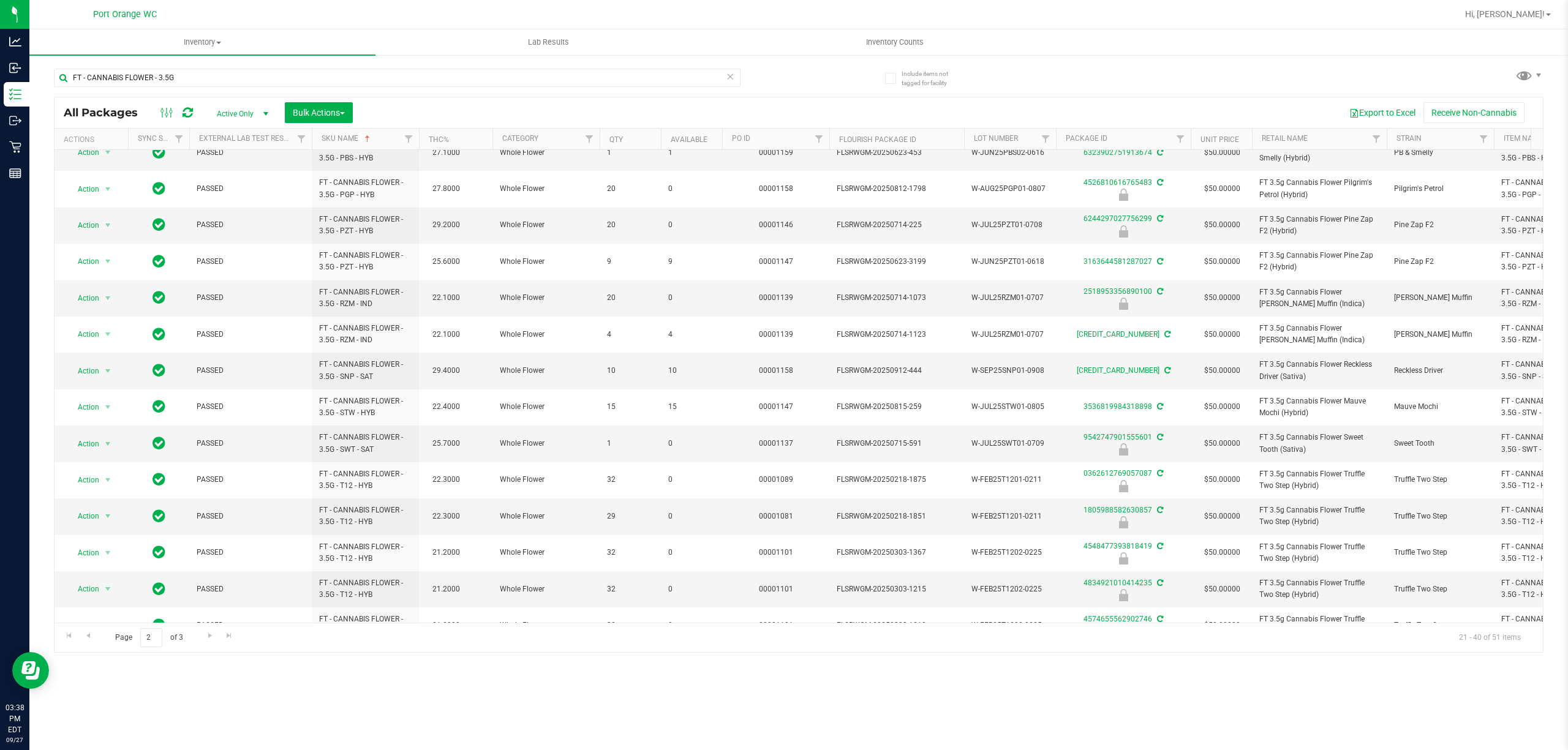
scroll to position [270, 0]
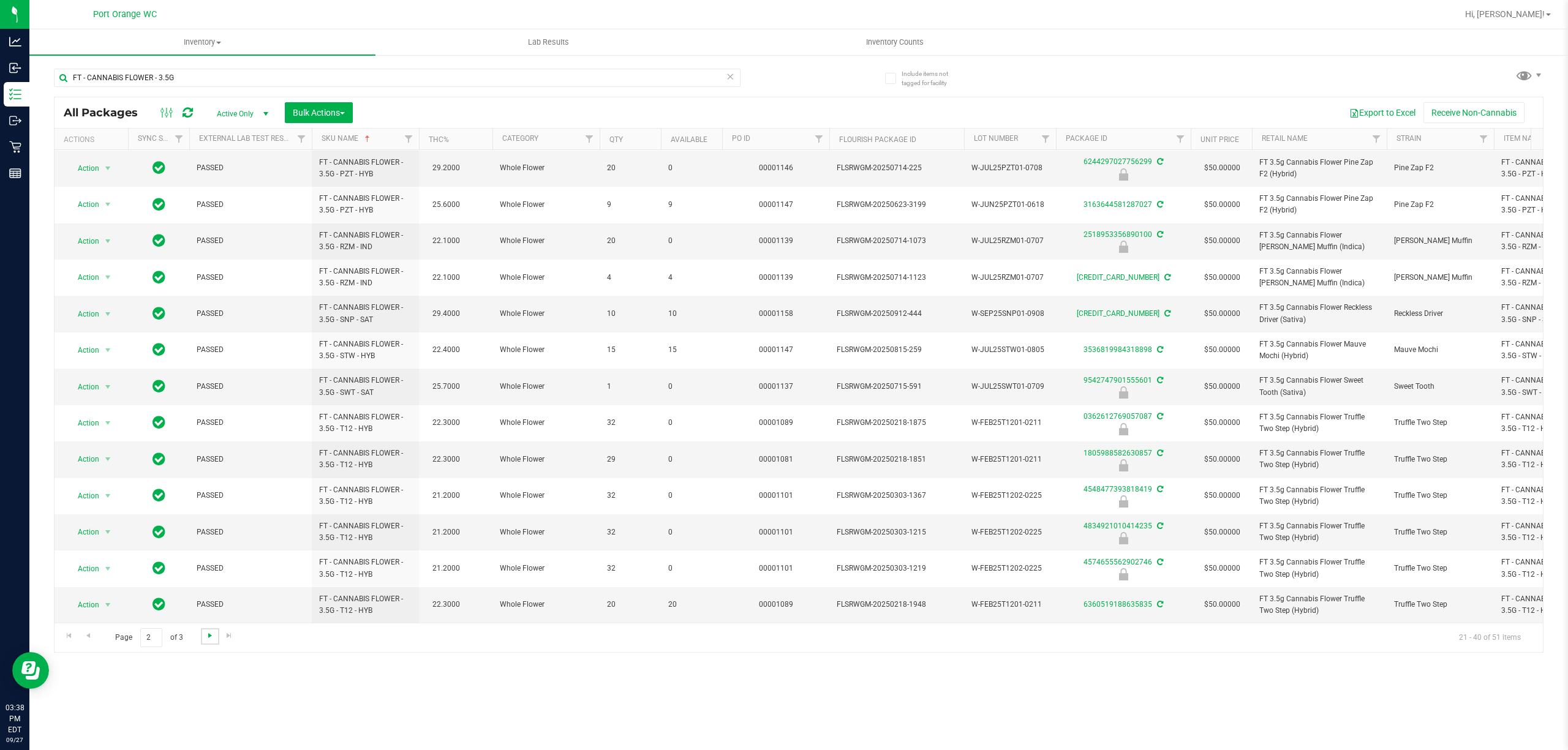
click at [208, 638] on span "Go to the next page" at bounding box center [210, 635] width 10 height 10
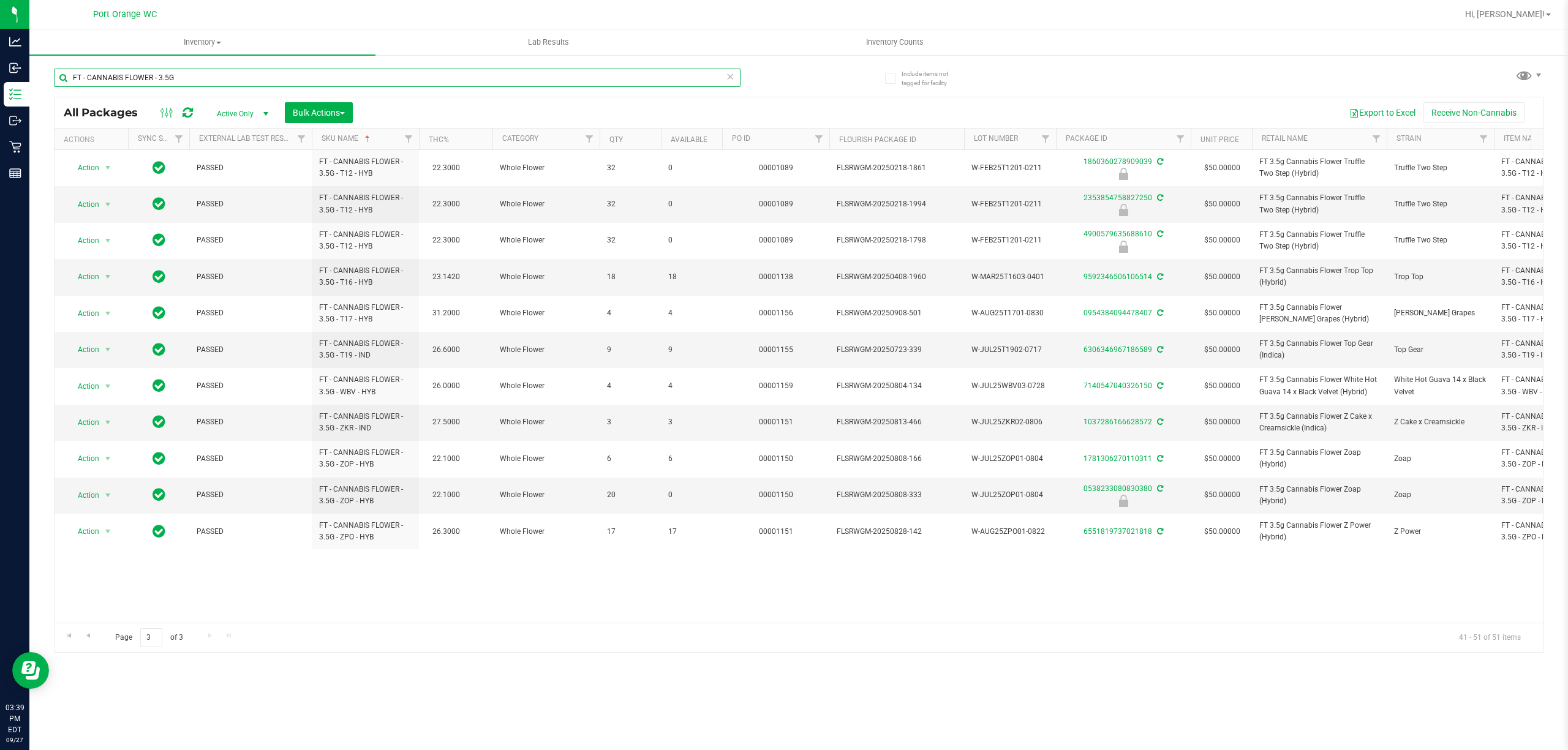
click at [218, 76] on input "FT - CANNABIS FLOWER - 3.5G" at bounding box center [397, 78] width 686 height 19
paste input "7G -"
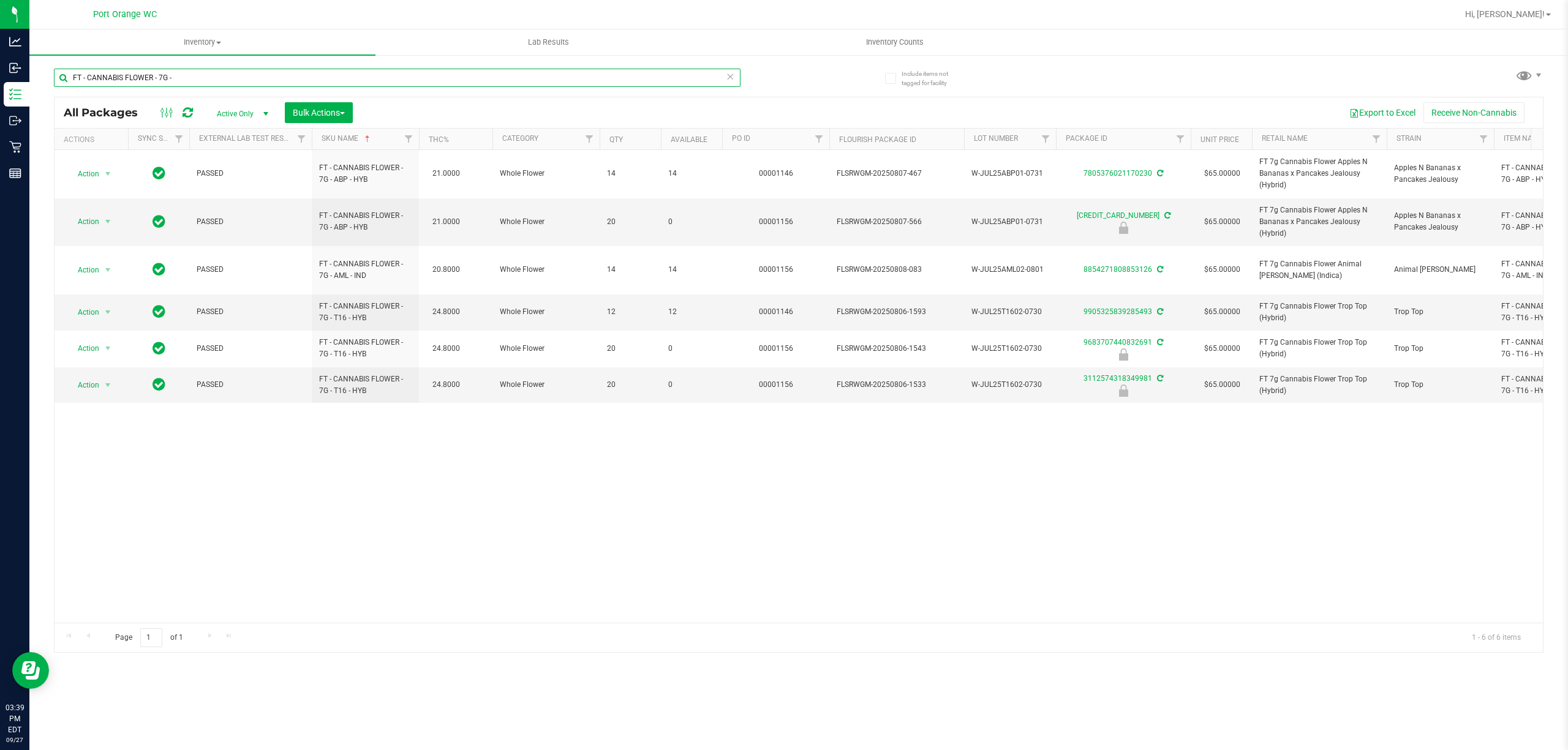
paste input "RUMBLE - 1"
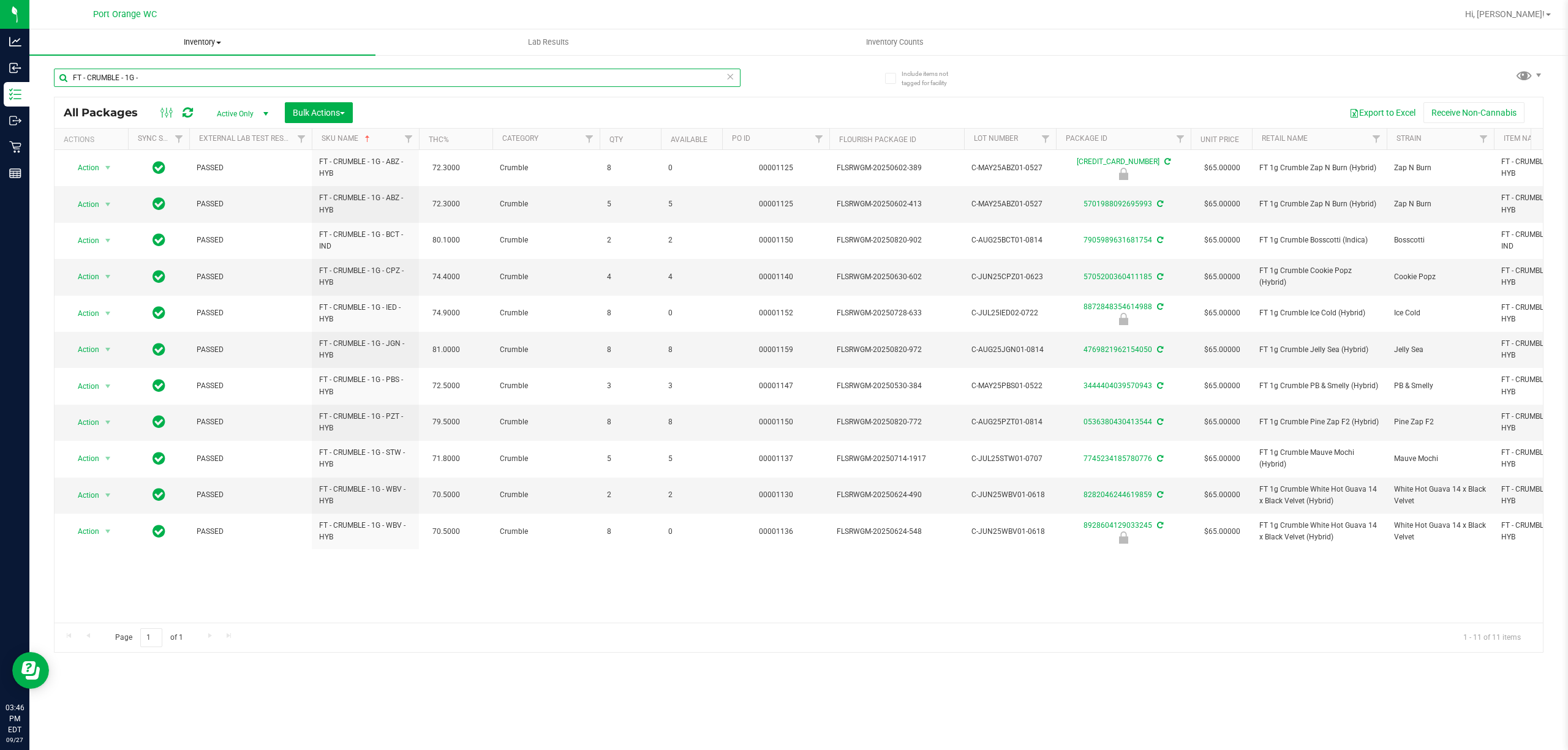
paste input "DISTILLATE EXTRACT - 1G"
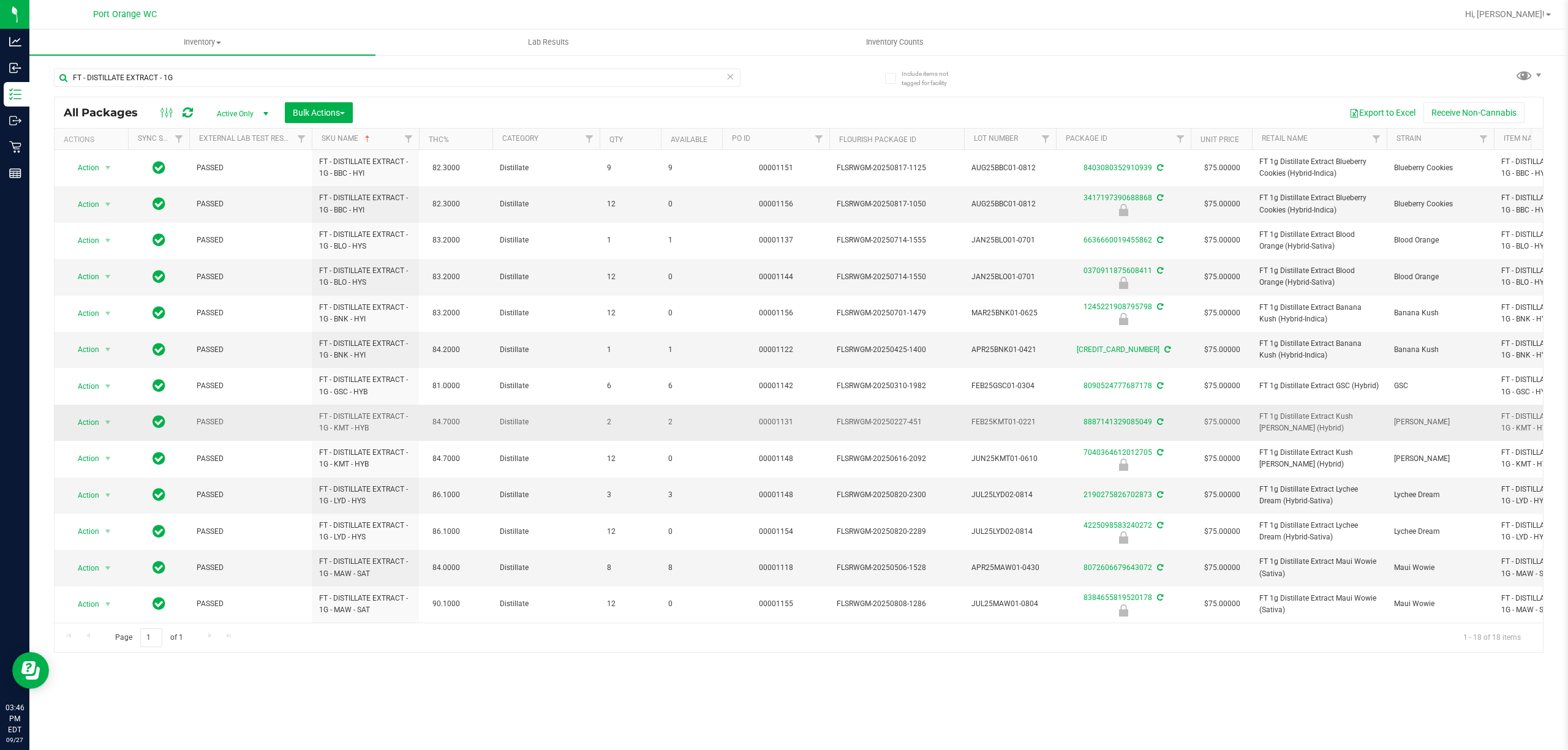
click at [670, 422] on span "2" at bounding box center [692, 421] width 46 height 12
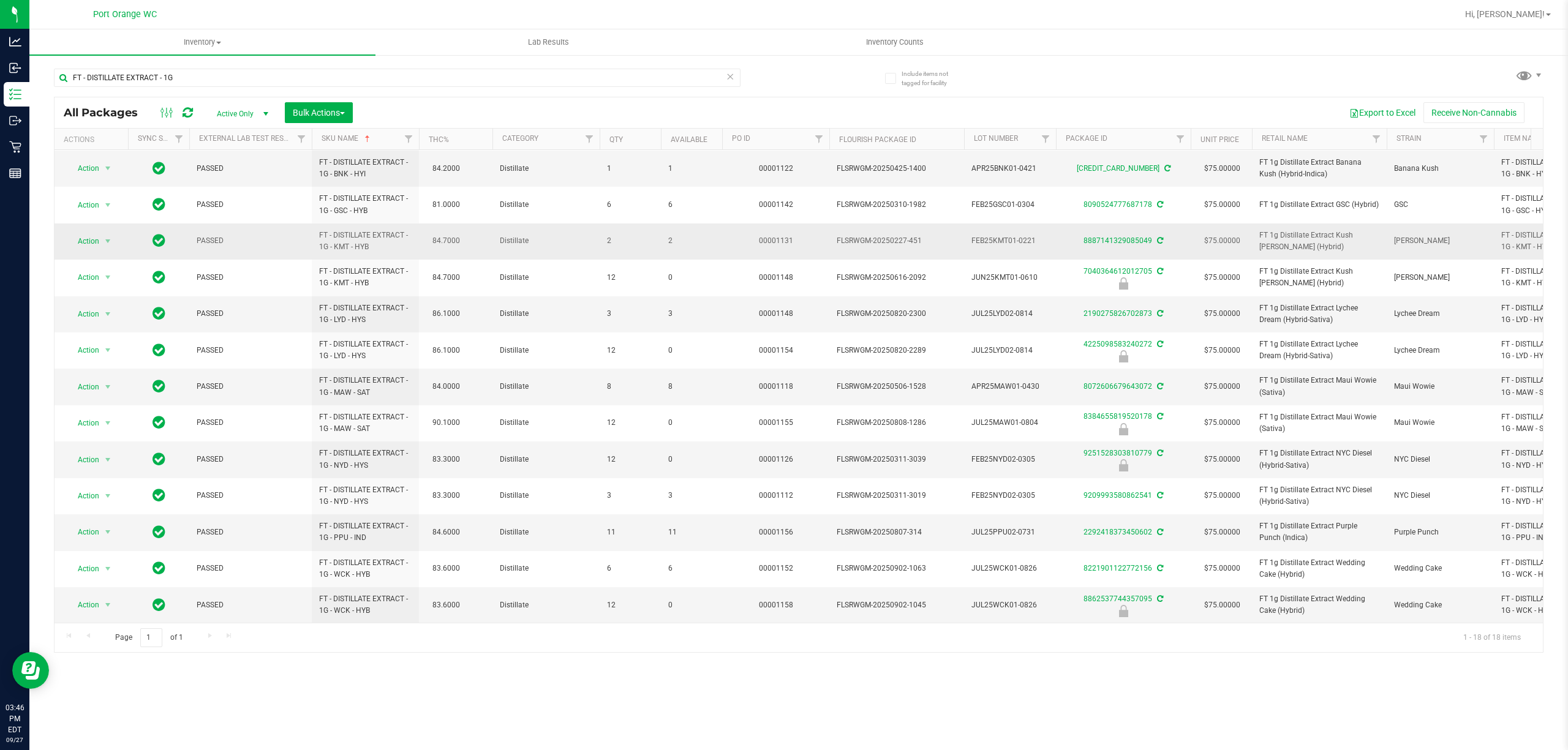
scroll to position [196, 0]
click at [184, 79] on input "FT - DISTILLATE EXTRACT - 1G" at bounding box center [397, 78] width 686 height 19
paste input "GROUND FLOWER - 7G -"
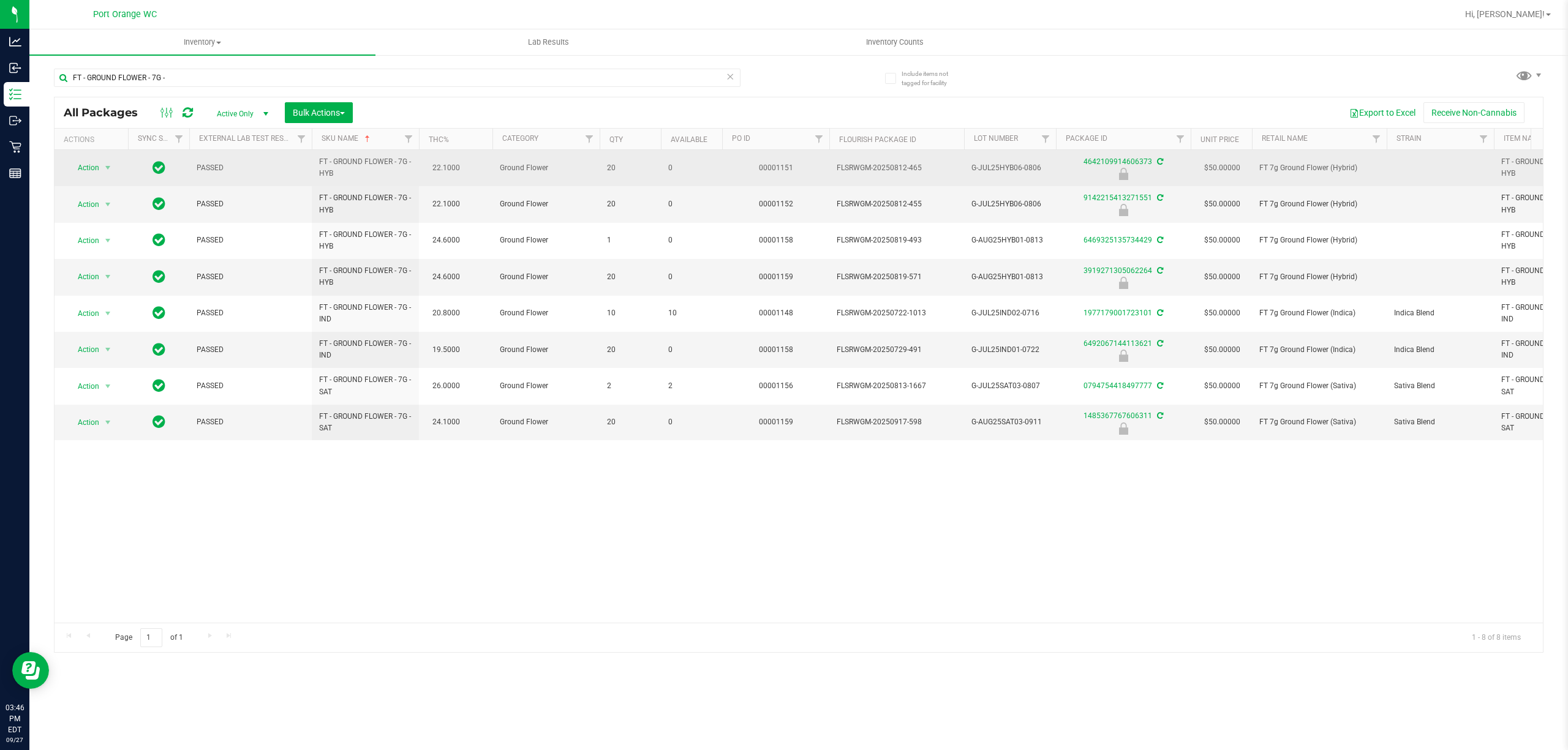
click at [354, 162] on span "FT - GROUND FLOWER - 7G - HYB" at bounding box center [365, 168] width 92 height 23
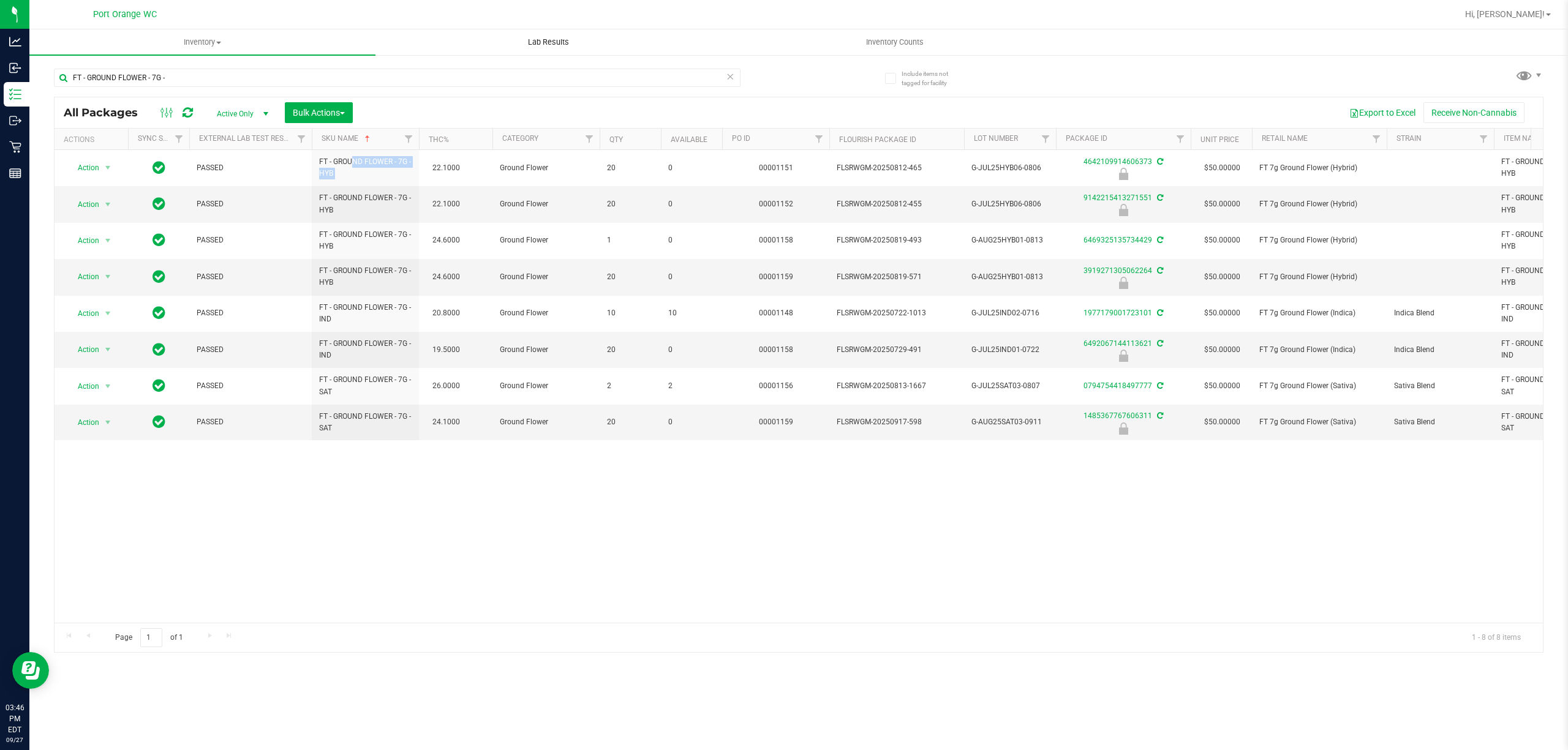
copy td "FT - GROUND FLOWER - 7G - HYB"
click at [246, 79] on input "FT - GROUND FLOWER - 7G -" at bounding box center [397, 78] width 686 height 19
paste input "KIEF - 1G"
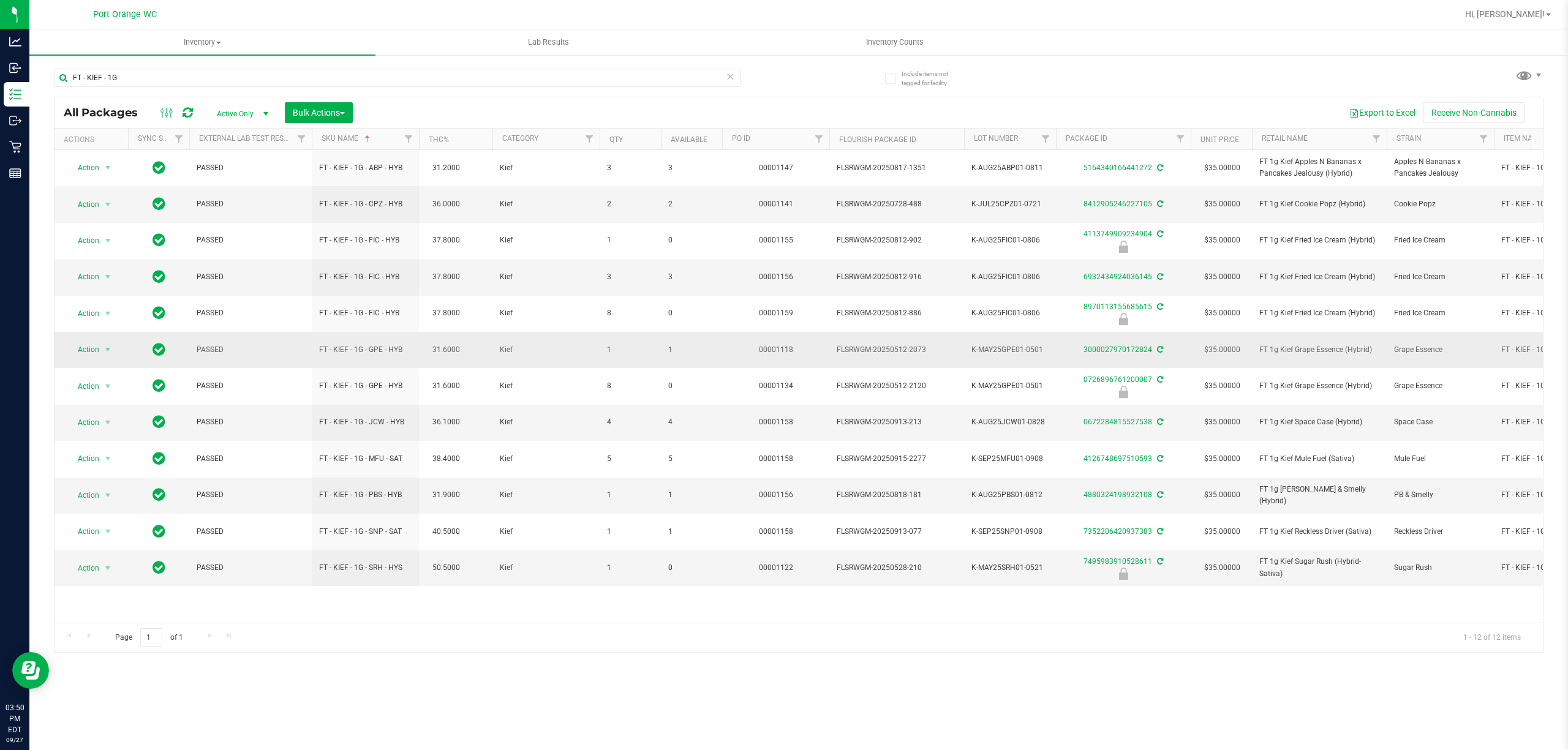
click at [669, 351] on span "1" at bounding box center [692, 349] width 46 height 12
click at [245, 79] on input "FT - KIEF - 1G" at bounding box center [397, 78] width 686 height 19
paste input "PRE-ROLL - 0.35G - 10CT"
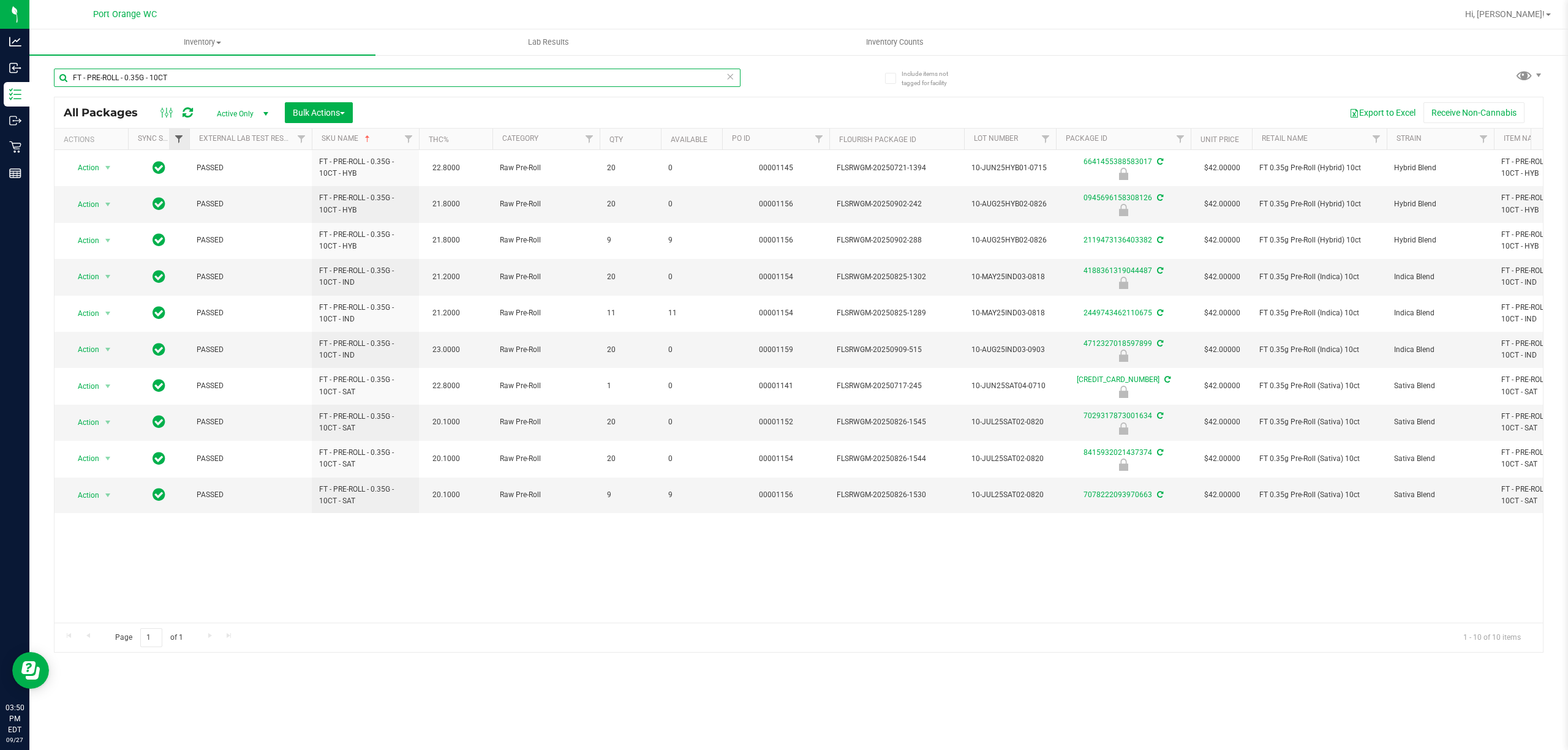
paste input "5G - 1CT -"
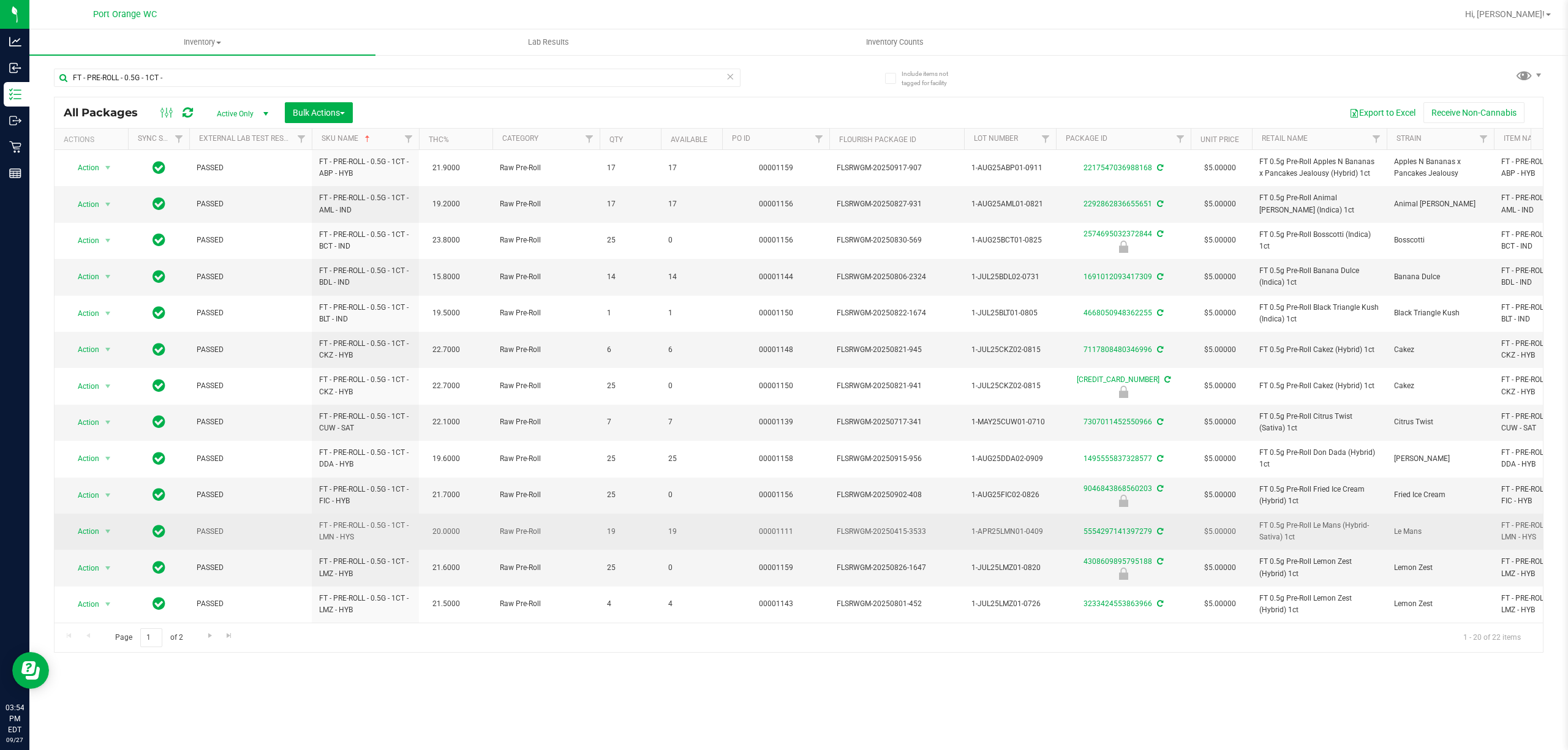
click at [671, 532] on span "19" at bounding box center [692, 531] width 46 height 12
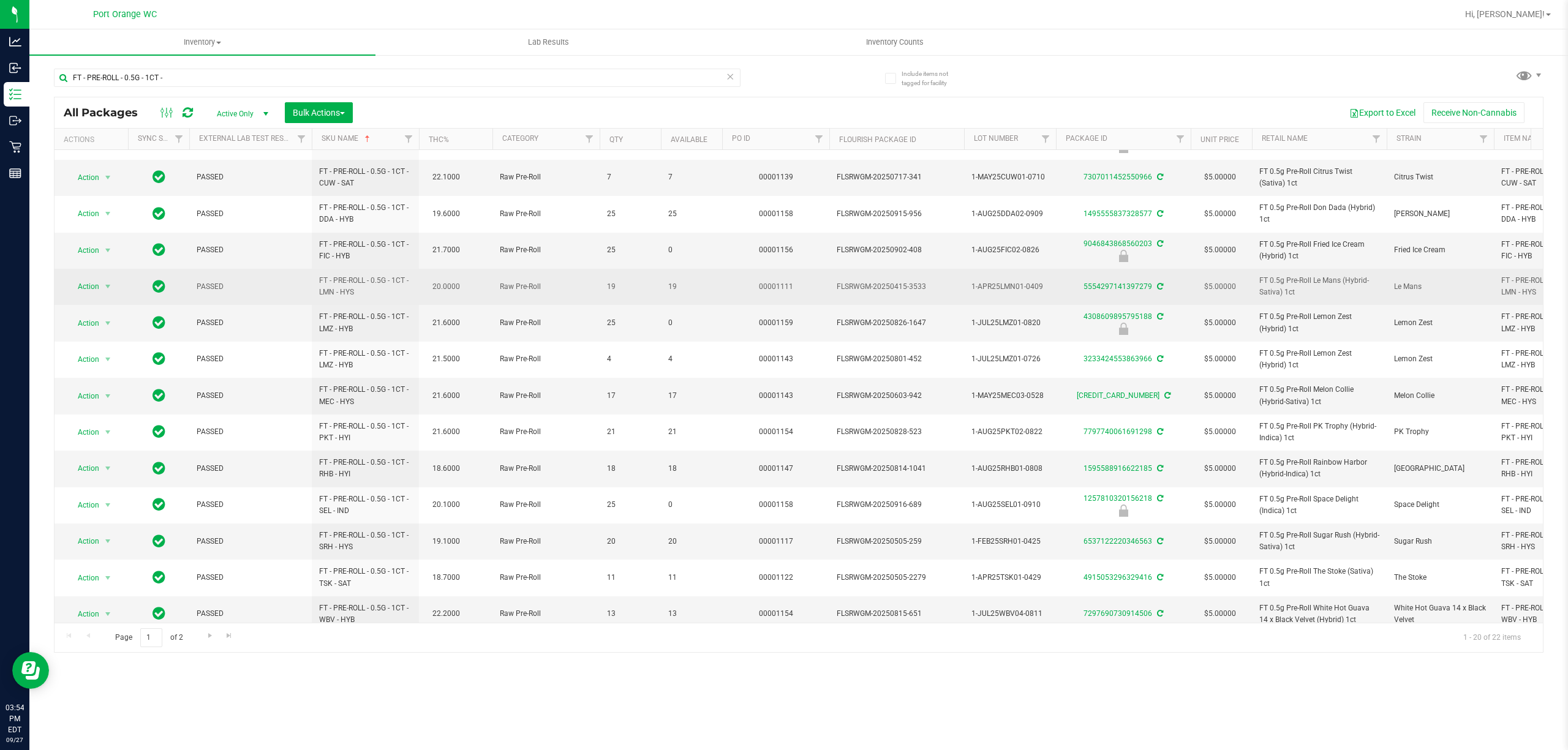
scroll to position [270, 0]
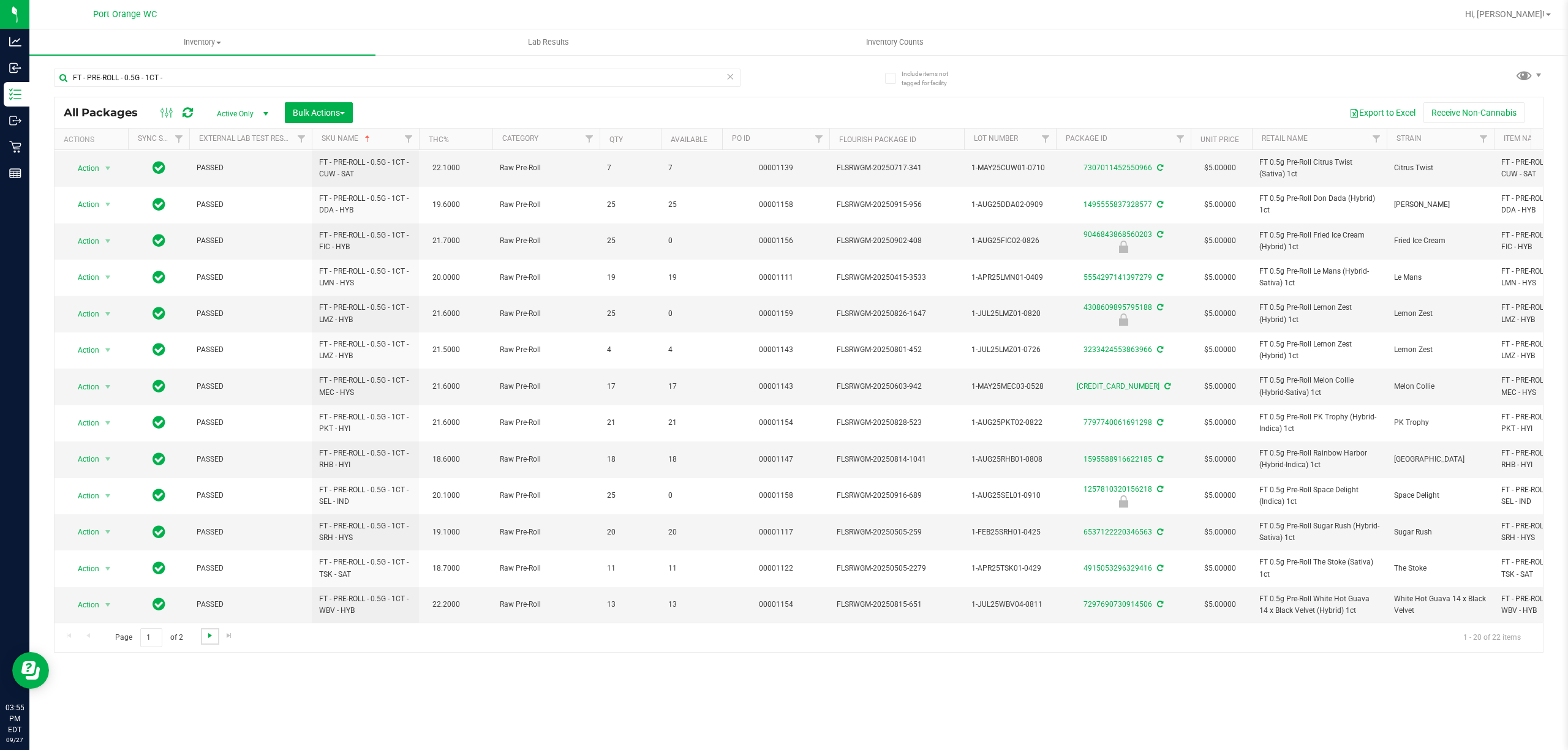
click at [205, 635] on span "Go to the next page" at bounding box center [210, 635] width 10 height 10
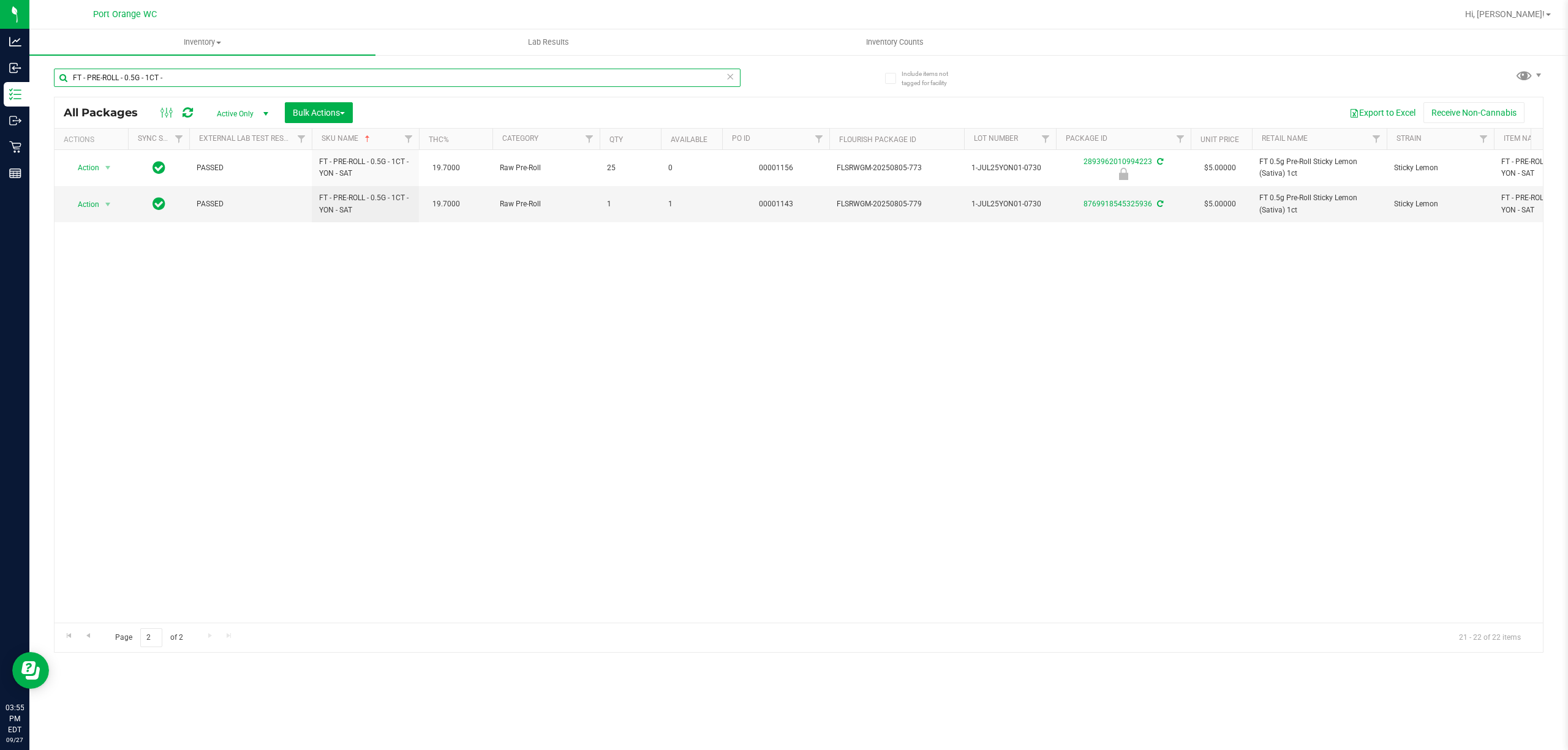
click at [257, 69] on input "FT - PRE-ROLL - 0.5G - 1CT -" at bounding box center [397, 78] width 686 height 19
paste input "5CT"
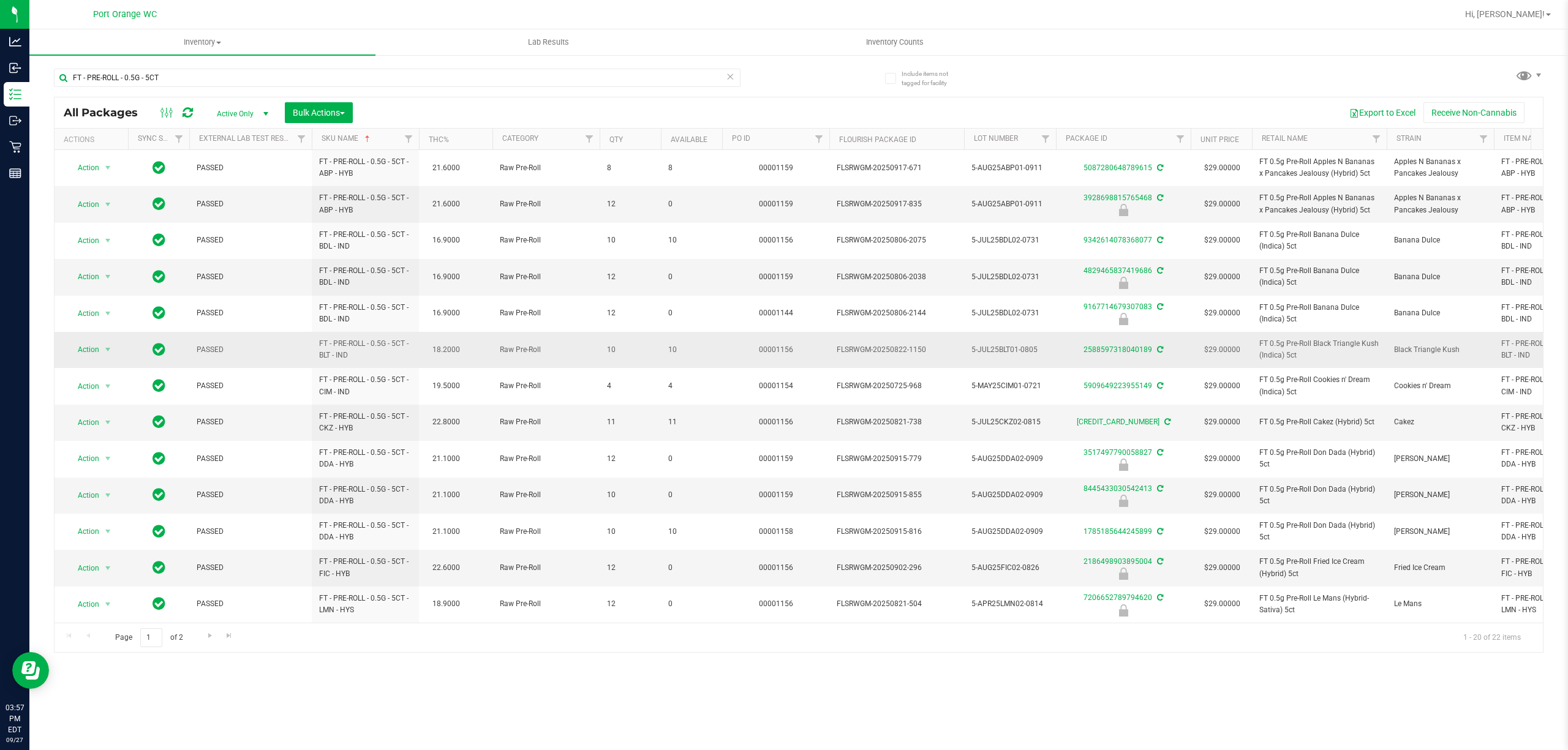
click at [668, 351] on span "10" at bounding box center [692, 349] width 46 height 12
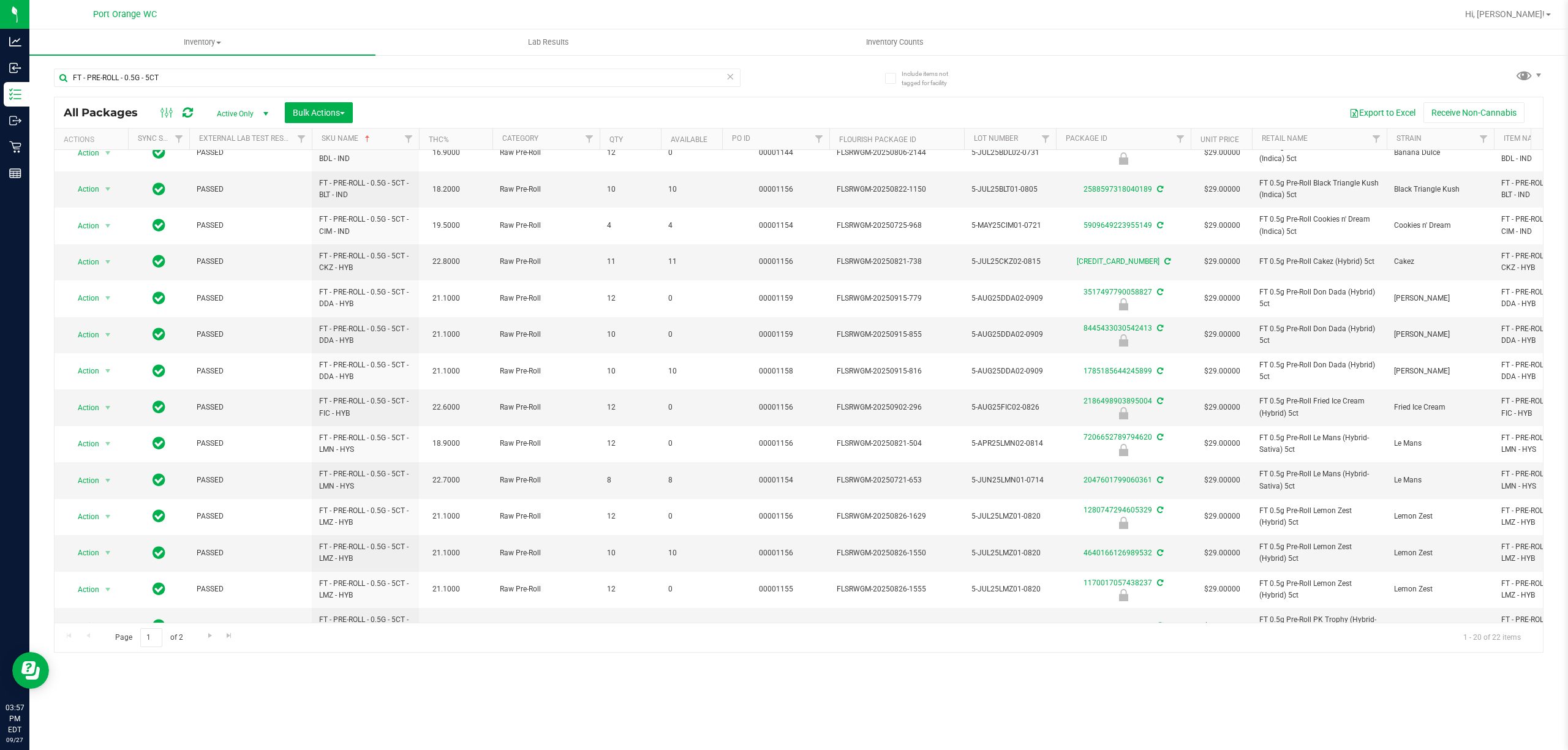
scroll to position [162, 0]
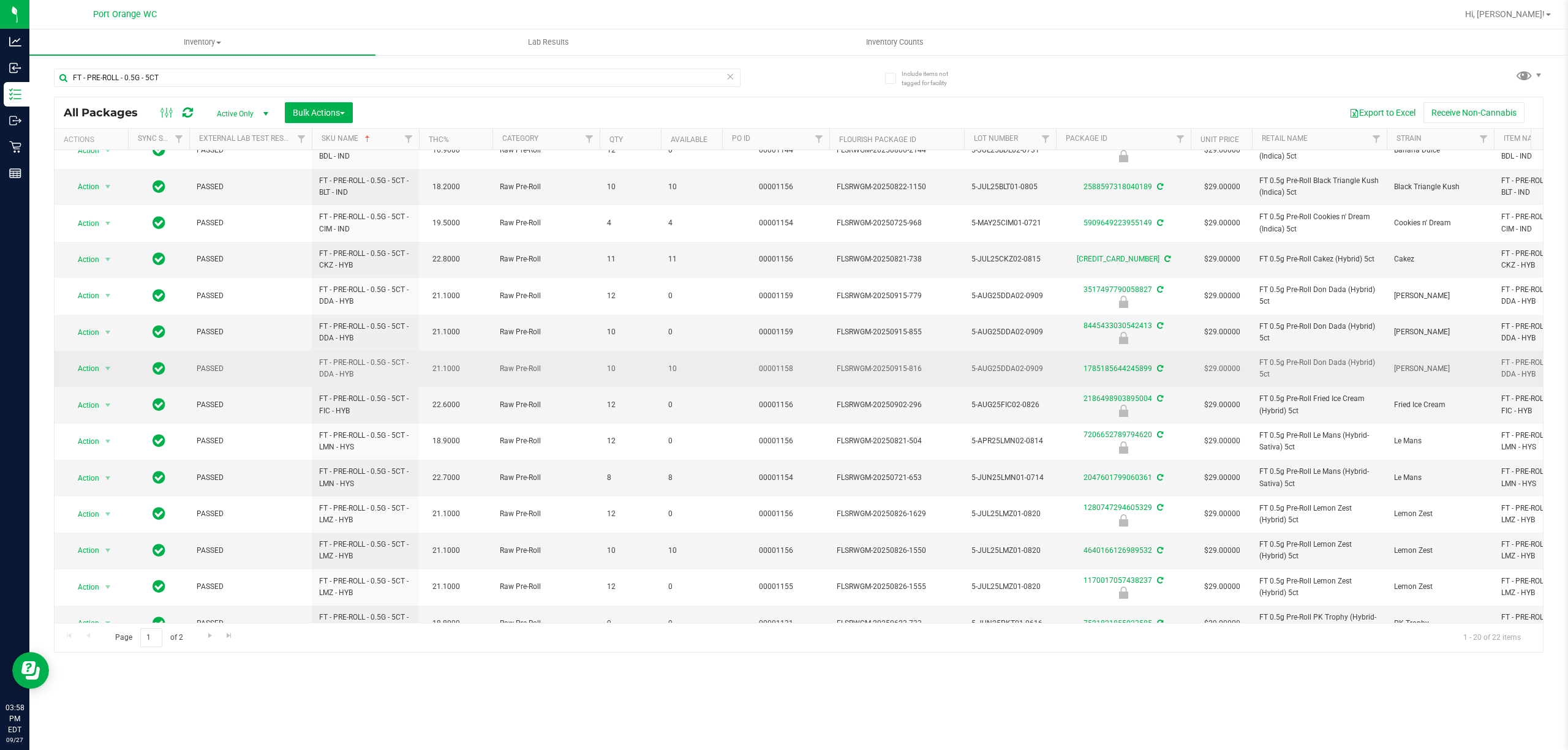
click at [669, 371] on span "10" at bounding box center [692, 368] width 46 height 12
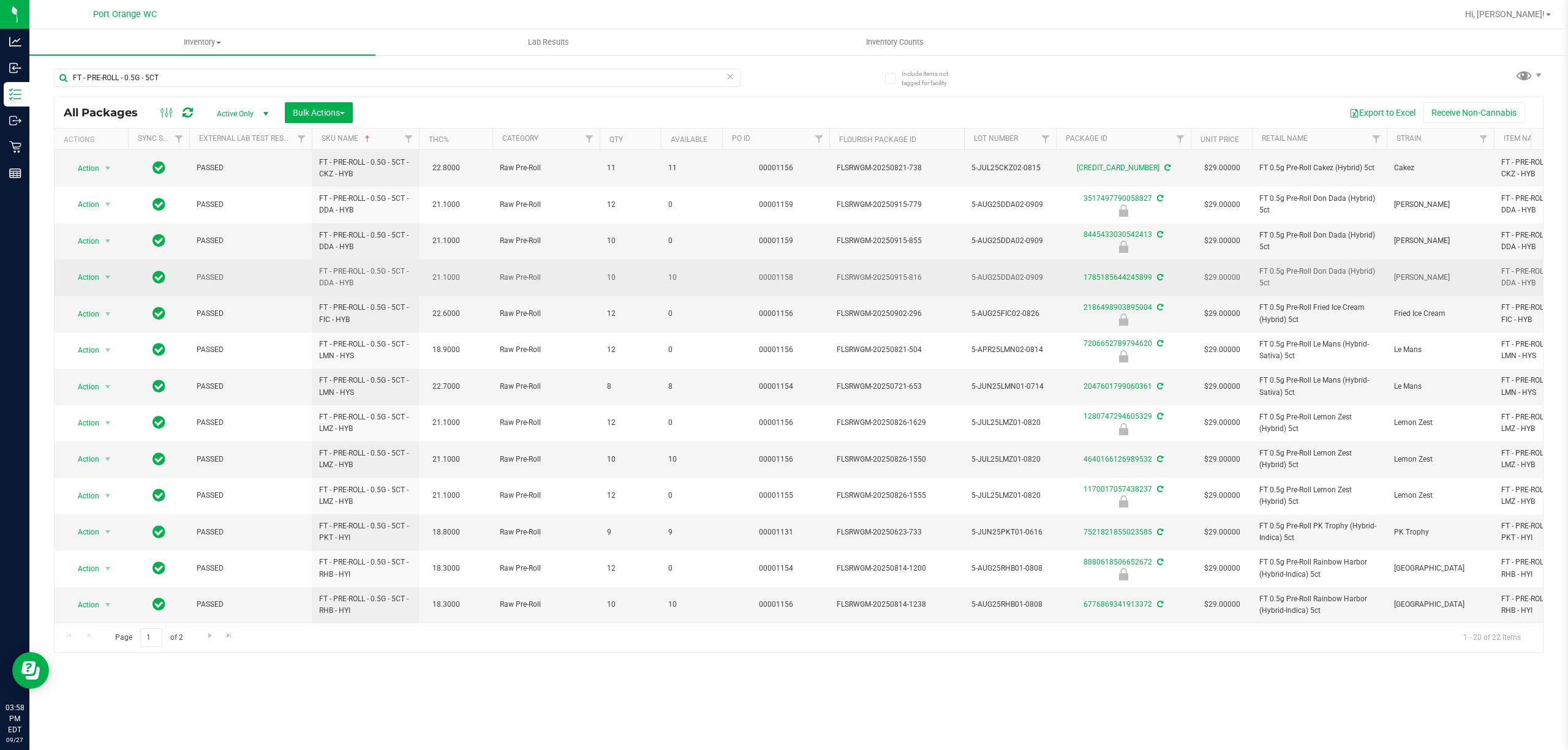
scroll to position [270, 0]
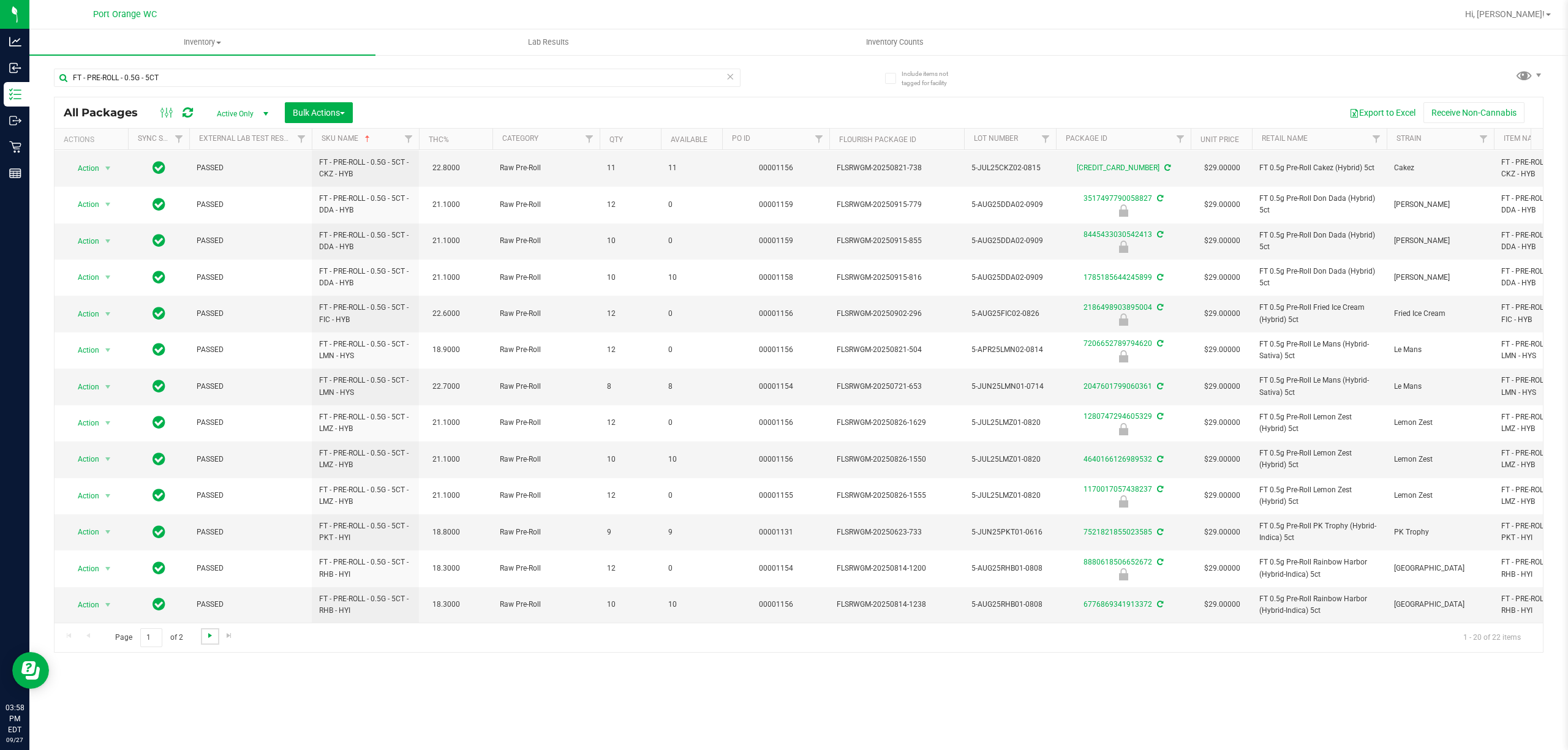
click at [209, 637] on span "Go to the next page" at bounding box center [210, 635] width 10 height 10
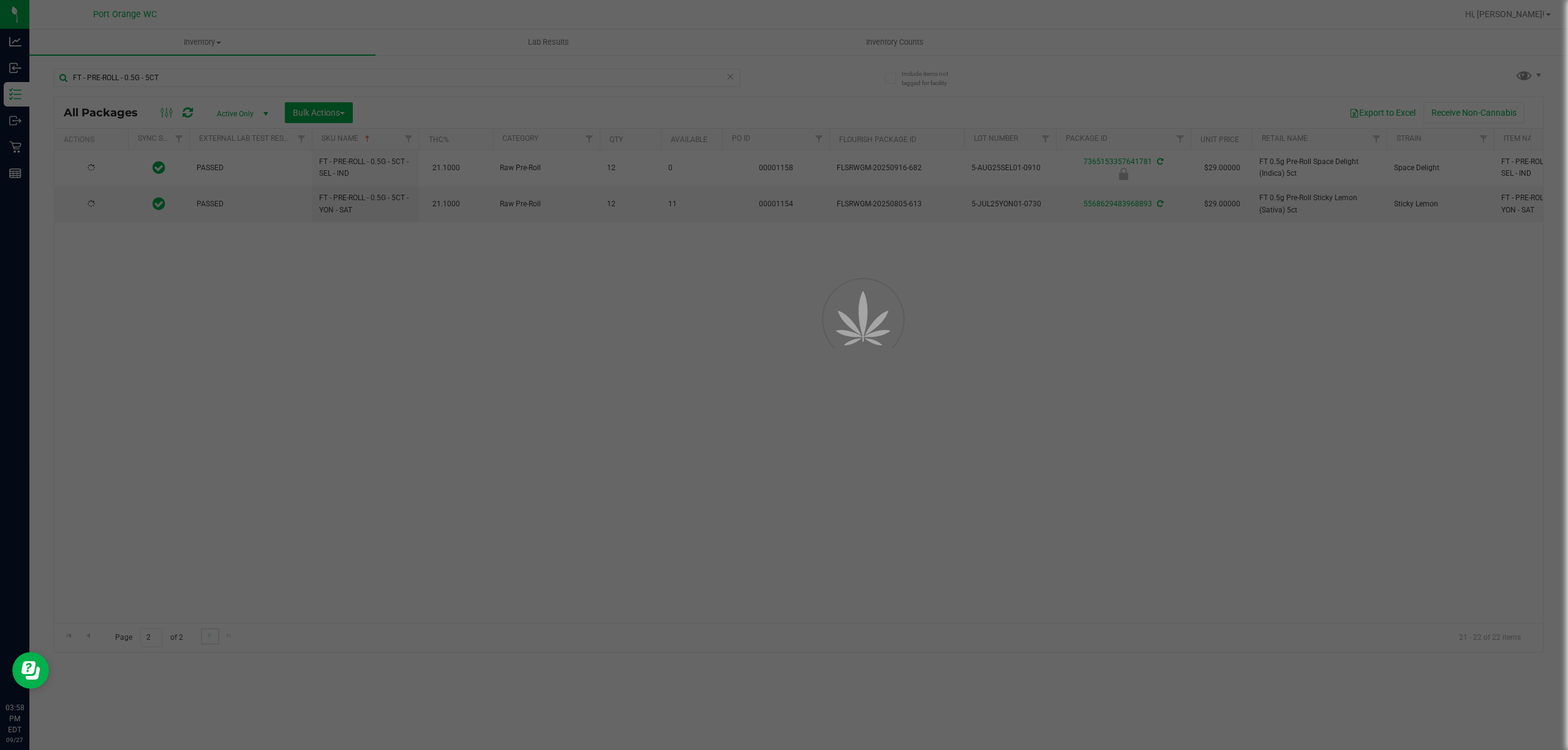
scroll to position [0, 0]
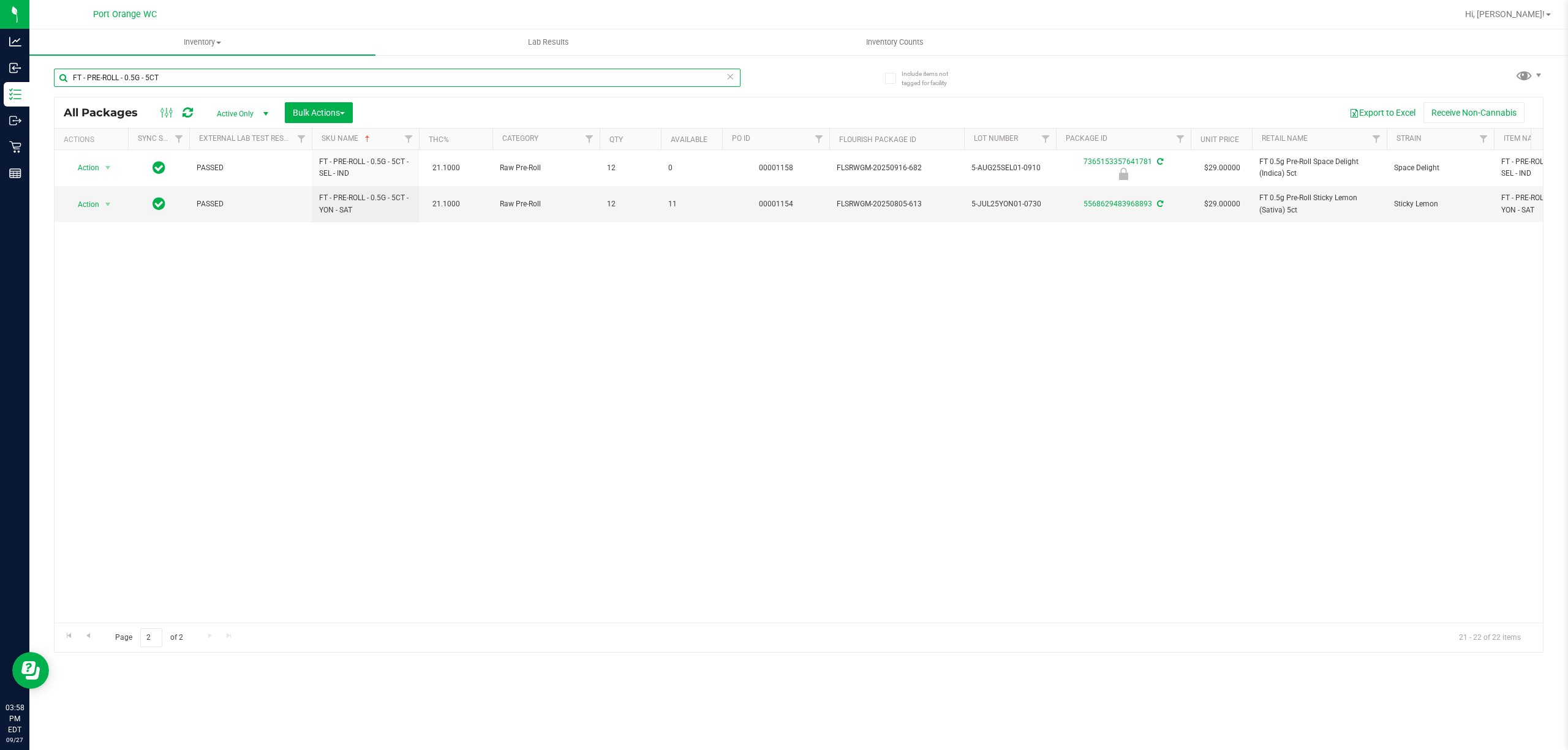
click at [270, 79] on input "FT - PRE-ROLL - 0.5G - 5CT" at bounding box center [397, 78] width 686 height 19
paste input "1G - 1CT -"
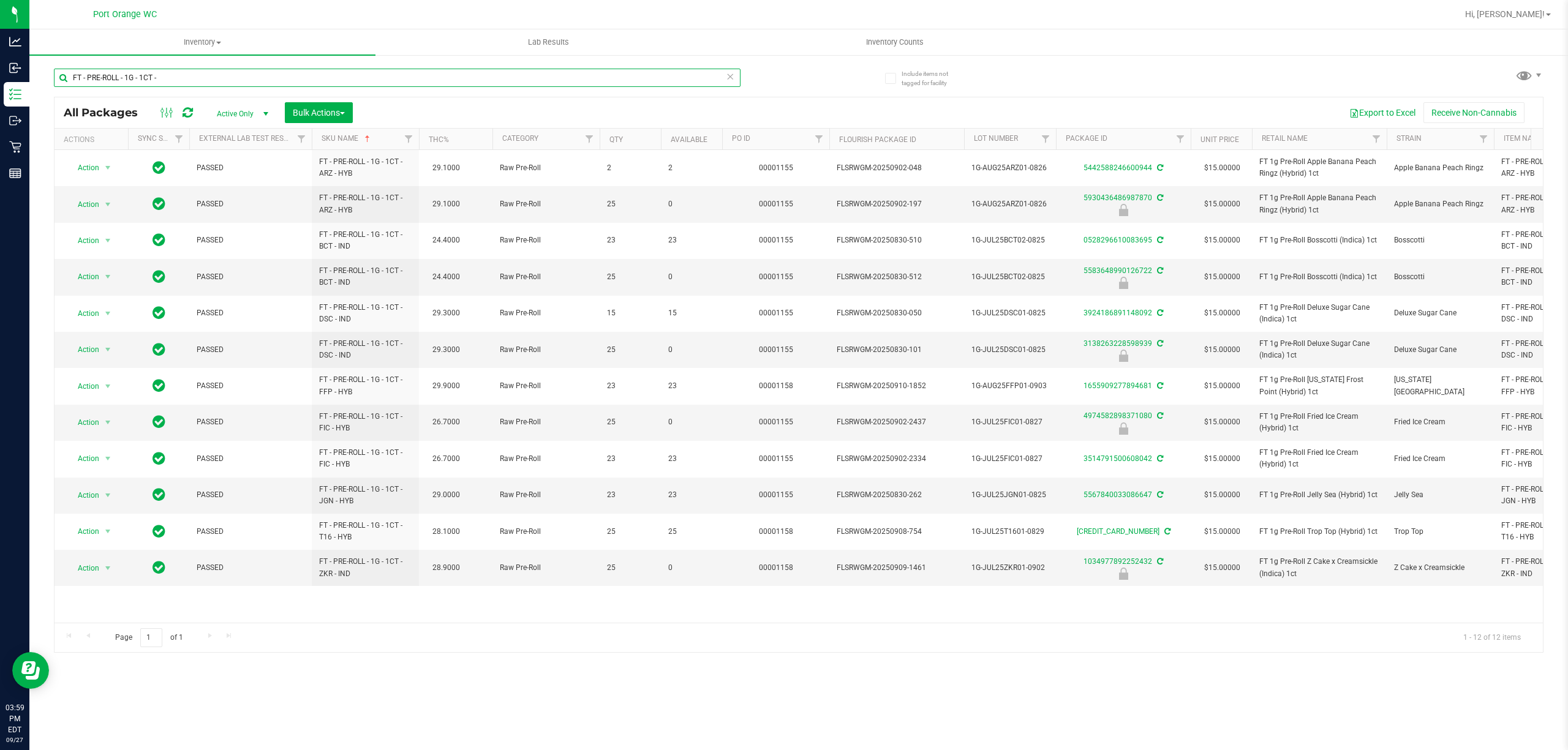
paste input "SHATTER - 1G"
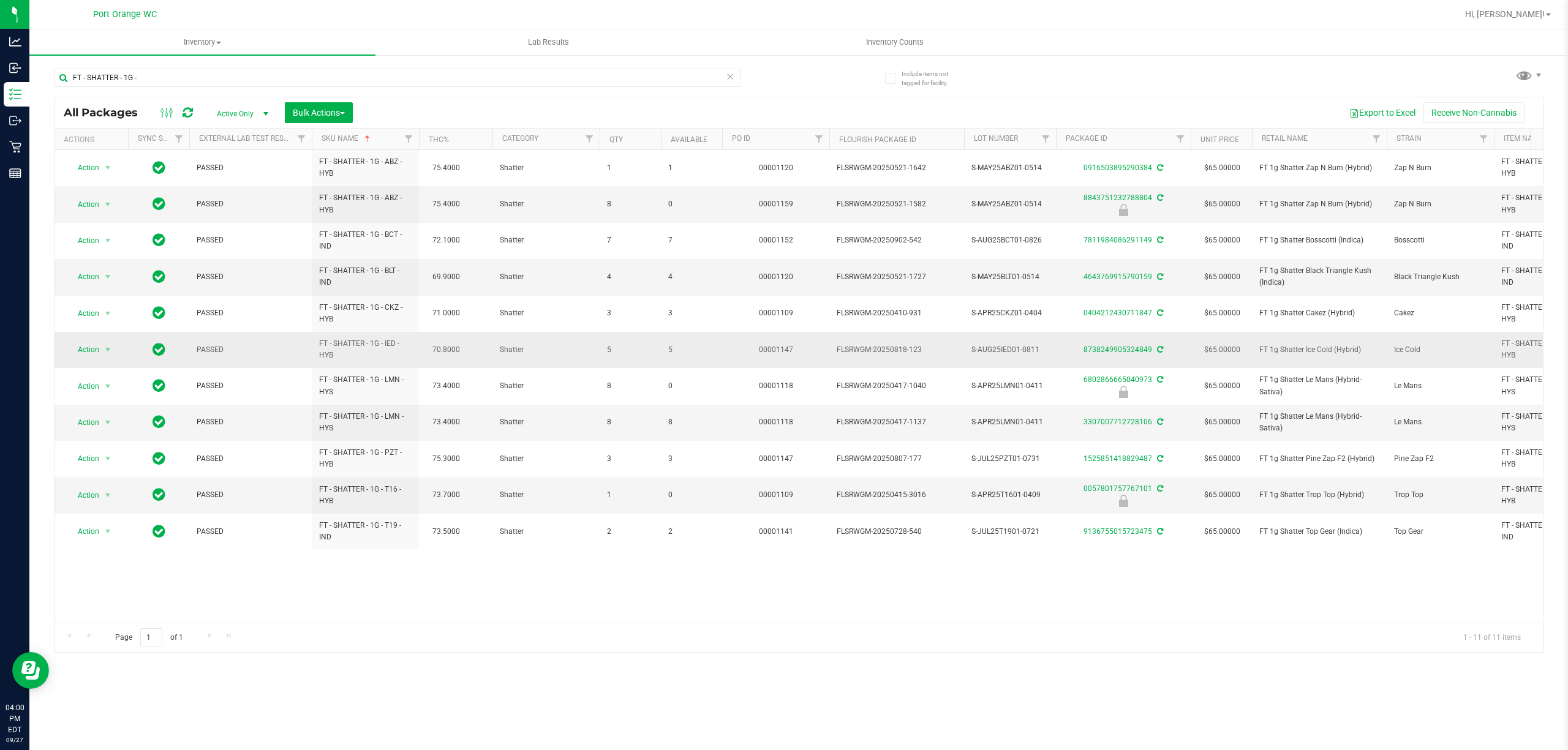
click at [676, 346] on span "5" at bounding box center [692, 349] width 46 height 12
click at [668, 354] on span "5" at bounding box center [692, 349] width 46 height 12
click at [263, 77] on input "FT - SHATTER - 1G -" at bounding box center [397, 78] width 686 height 19
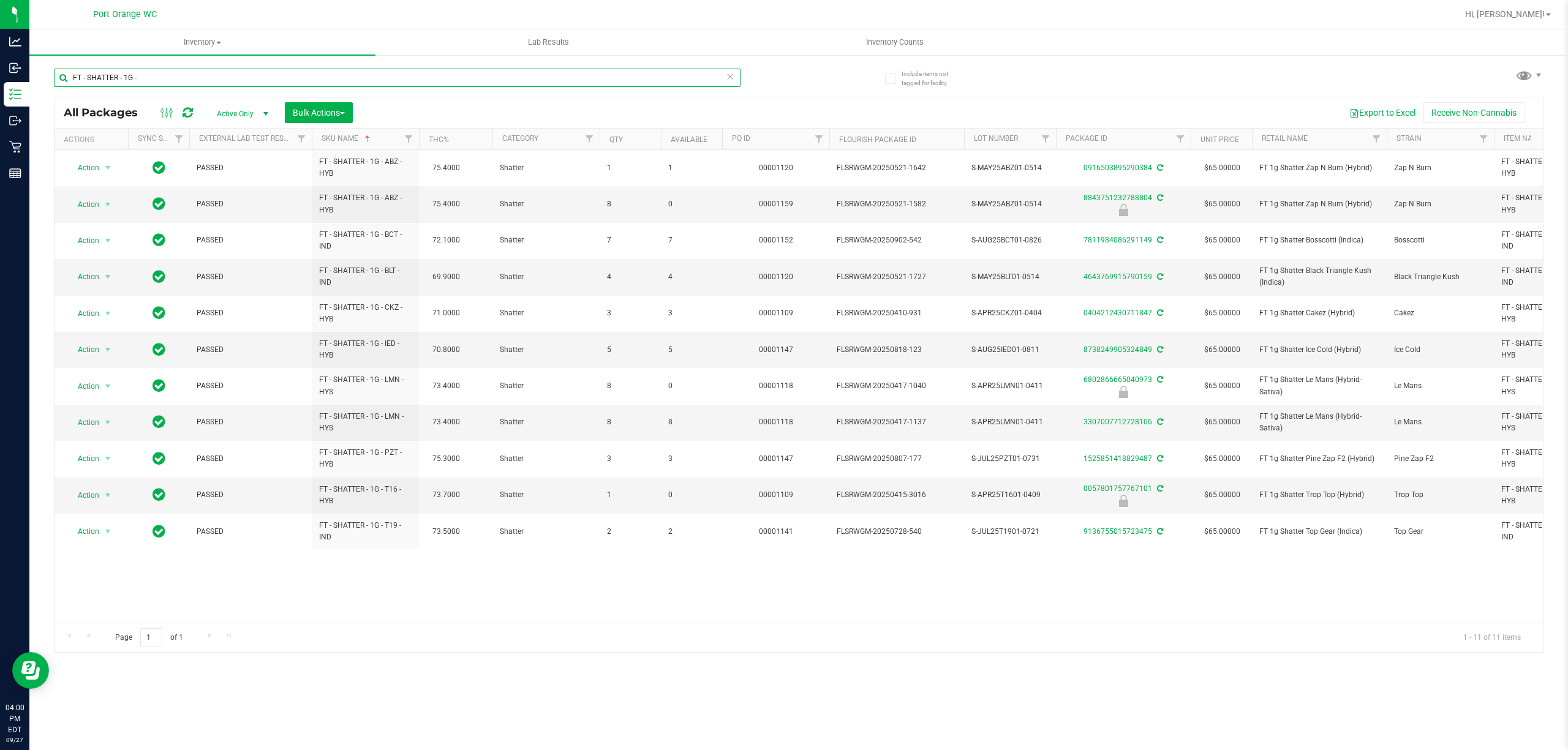
paste input "OFT WAX"
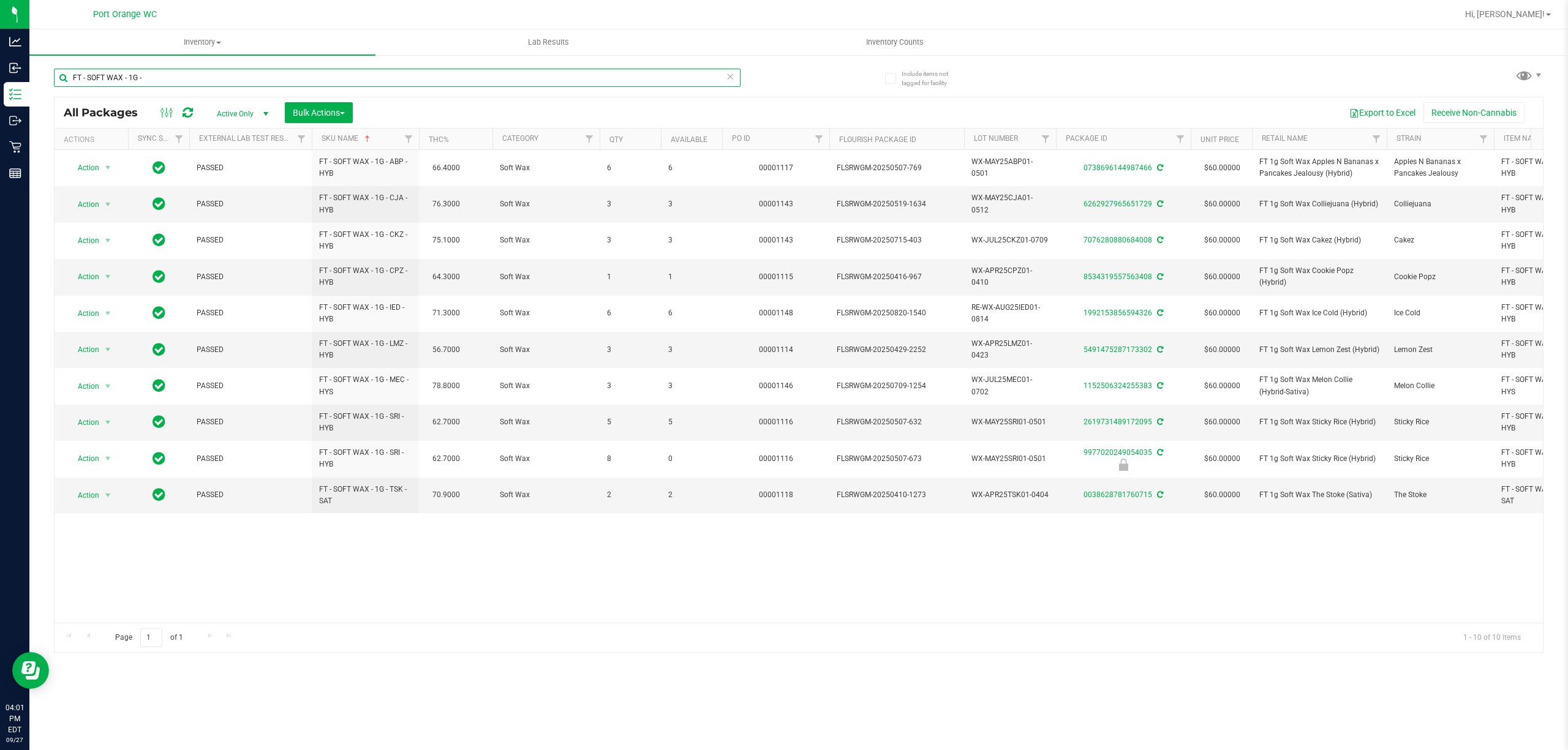
paste input "VAPE CART CDT DISTILLATE - 0.5G"
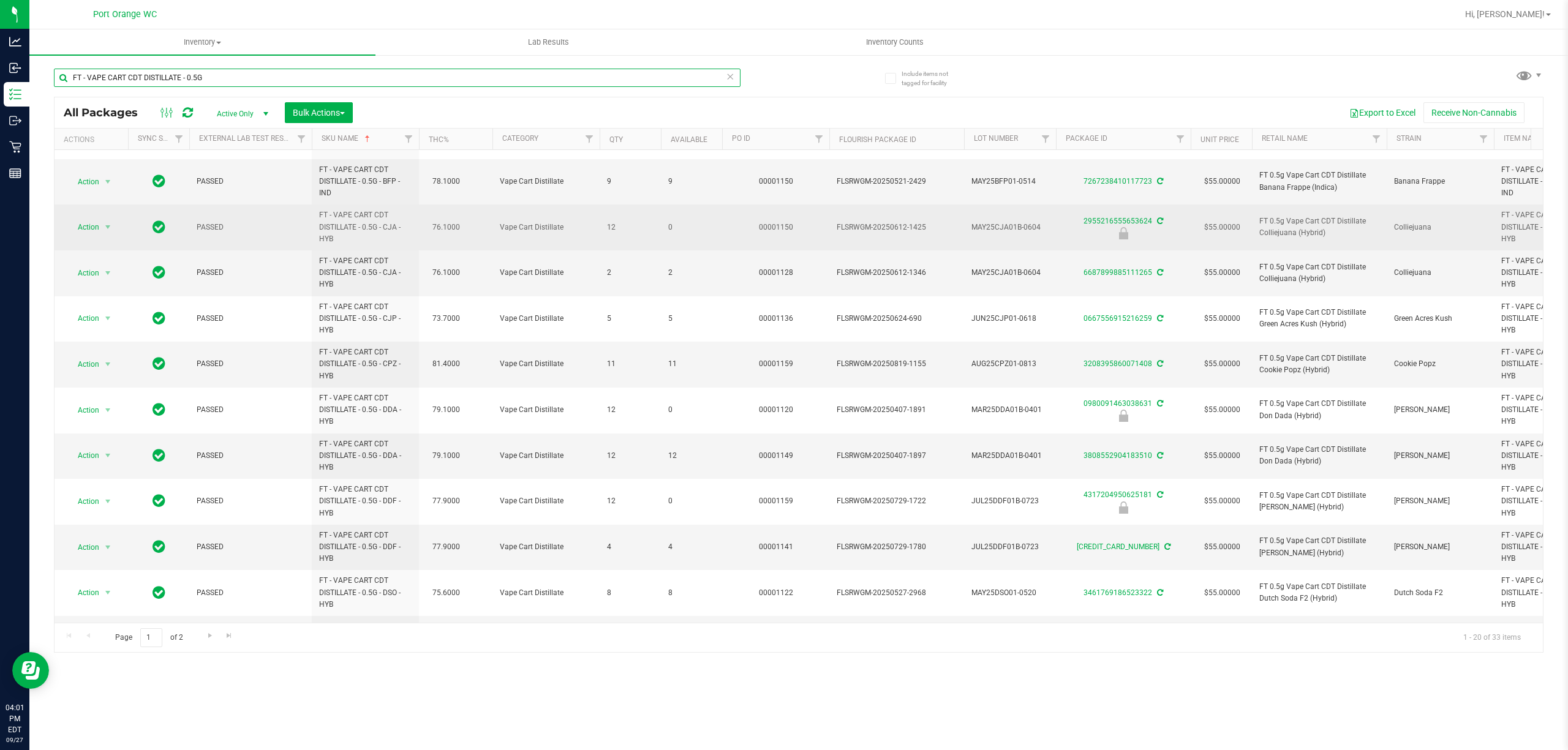
scroll to position [162, 0]
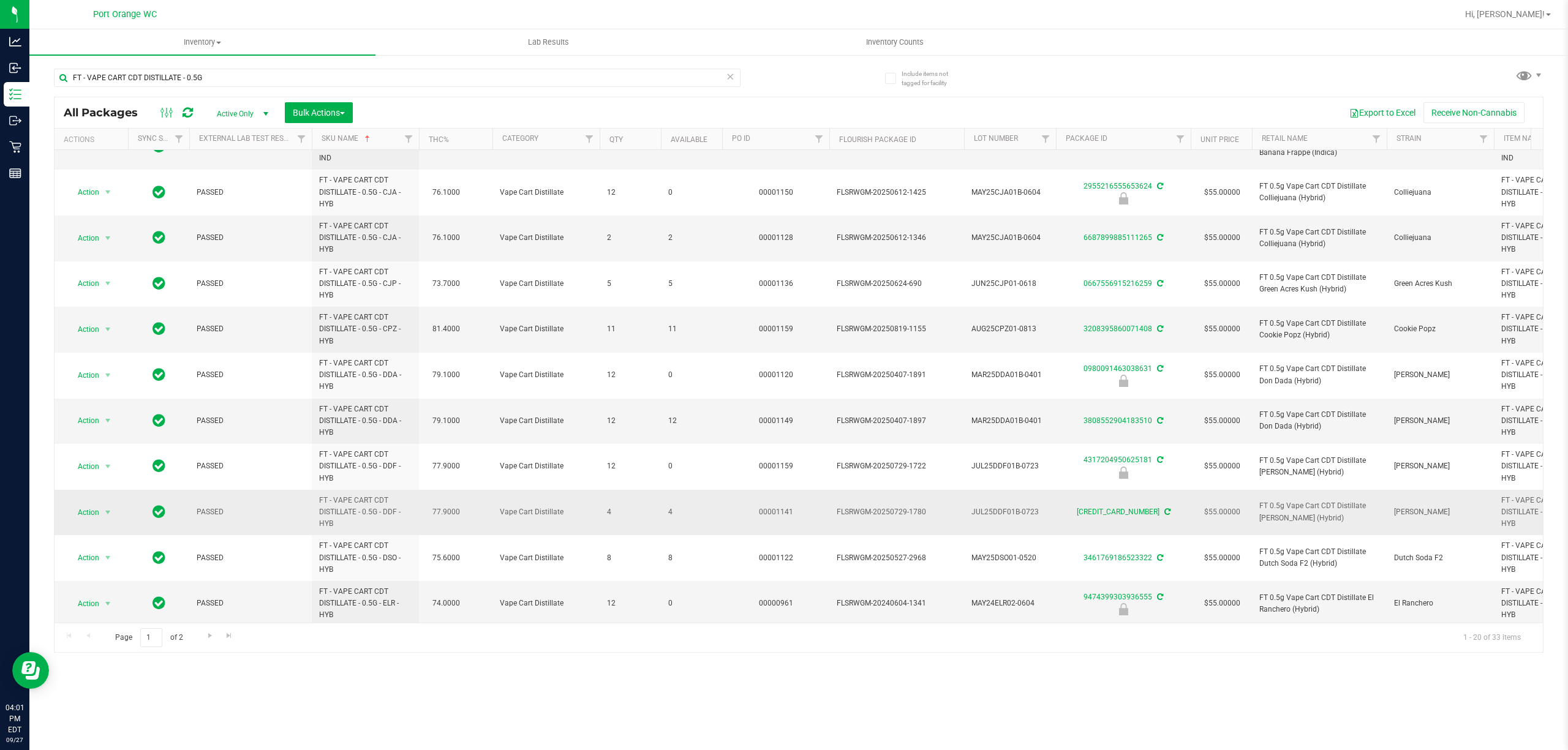
click at [669, 515] on span "4" at bounding box center [692, 512] width 46 height 12
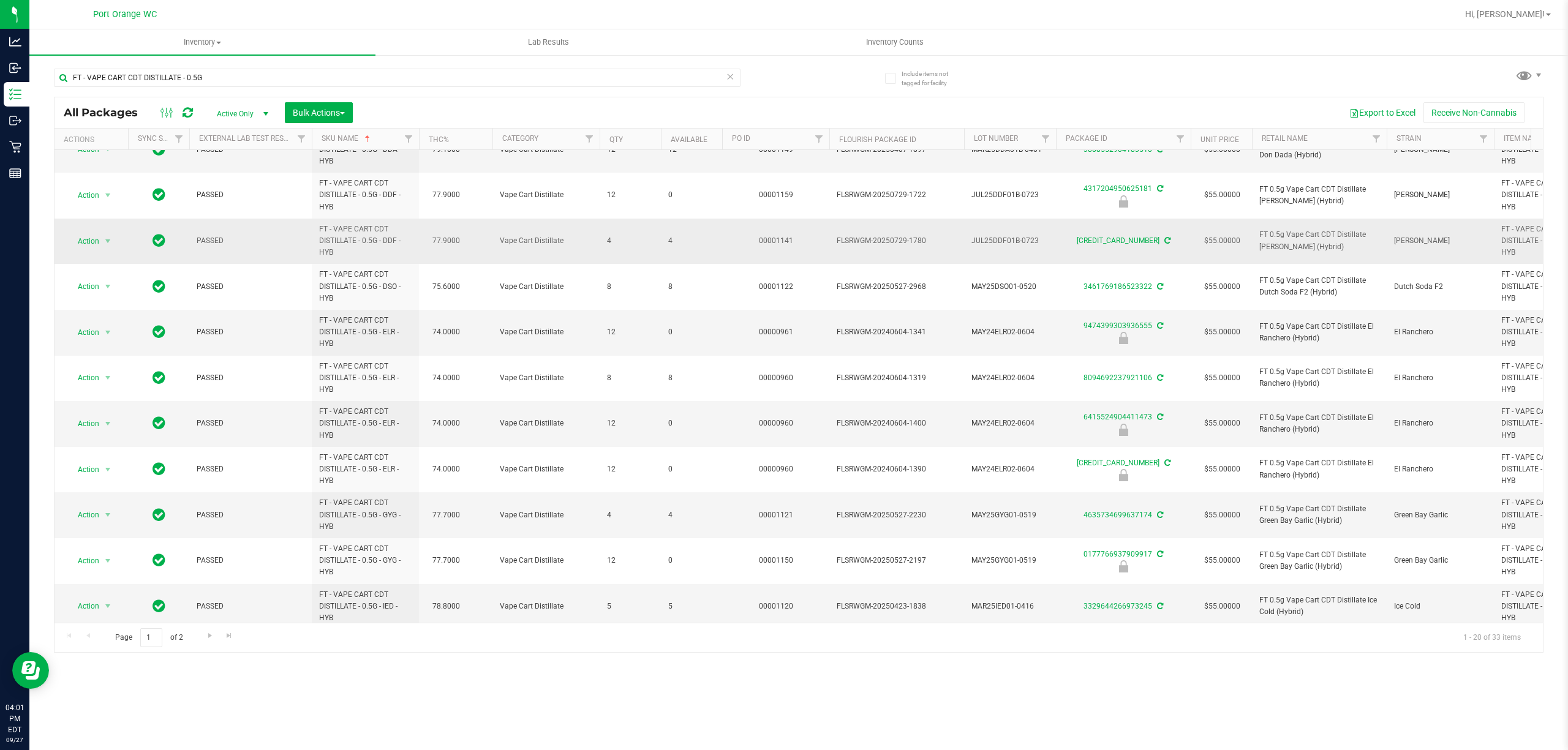
scroll to position [456, 0]
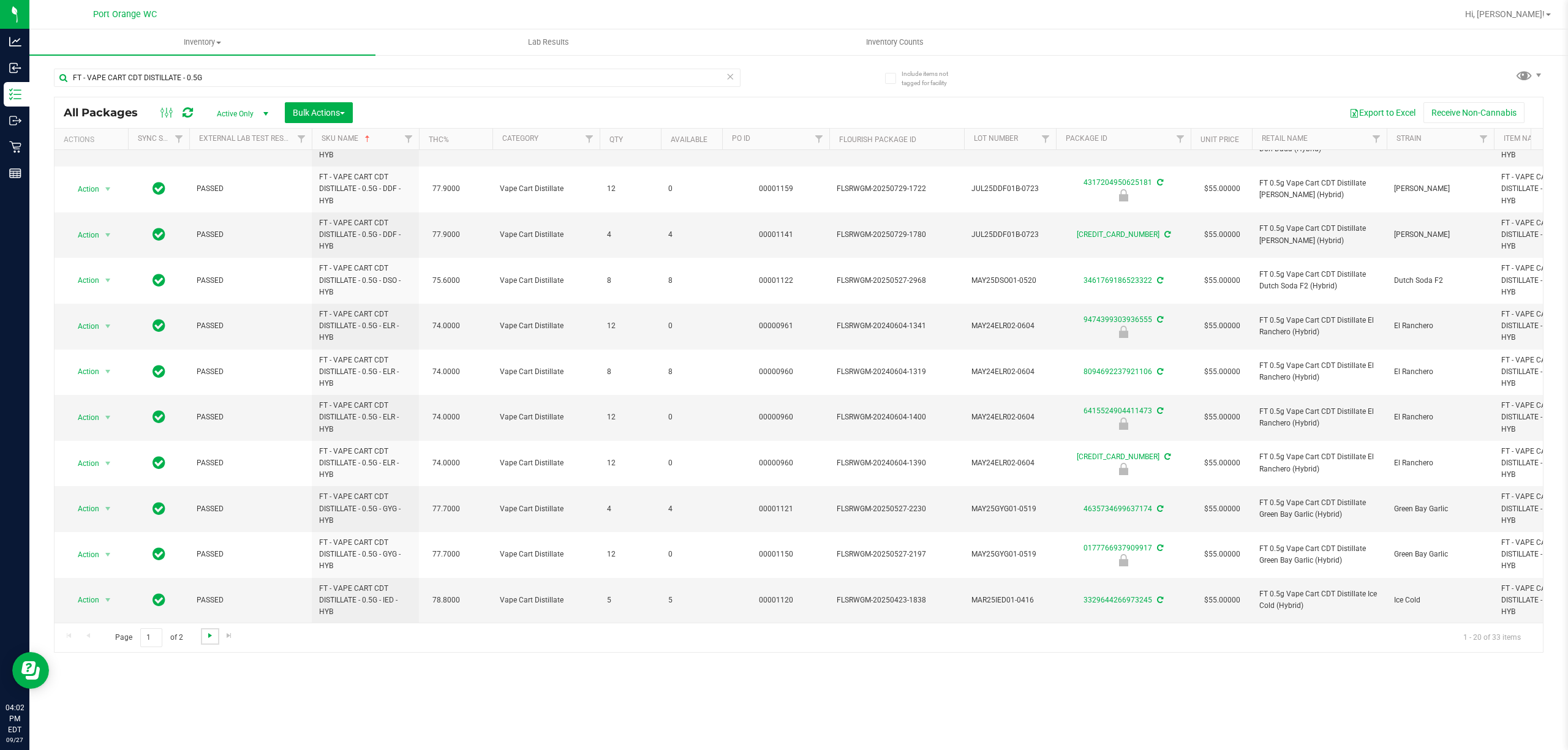
click at [209, 637] on span "Go to the next page" at bounding box center [210, 635] width 10 height 10
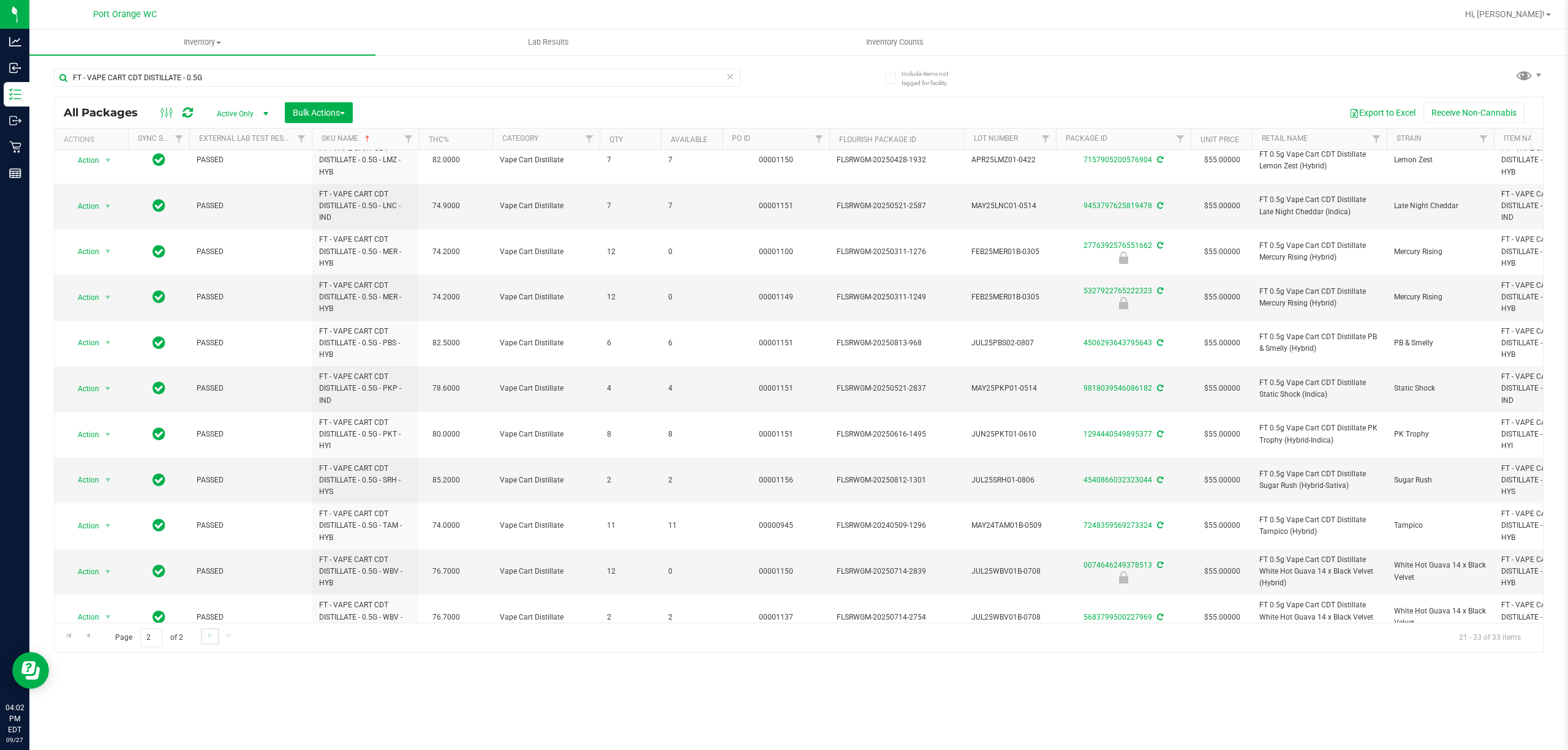
scroll to position [135, 0]
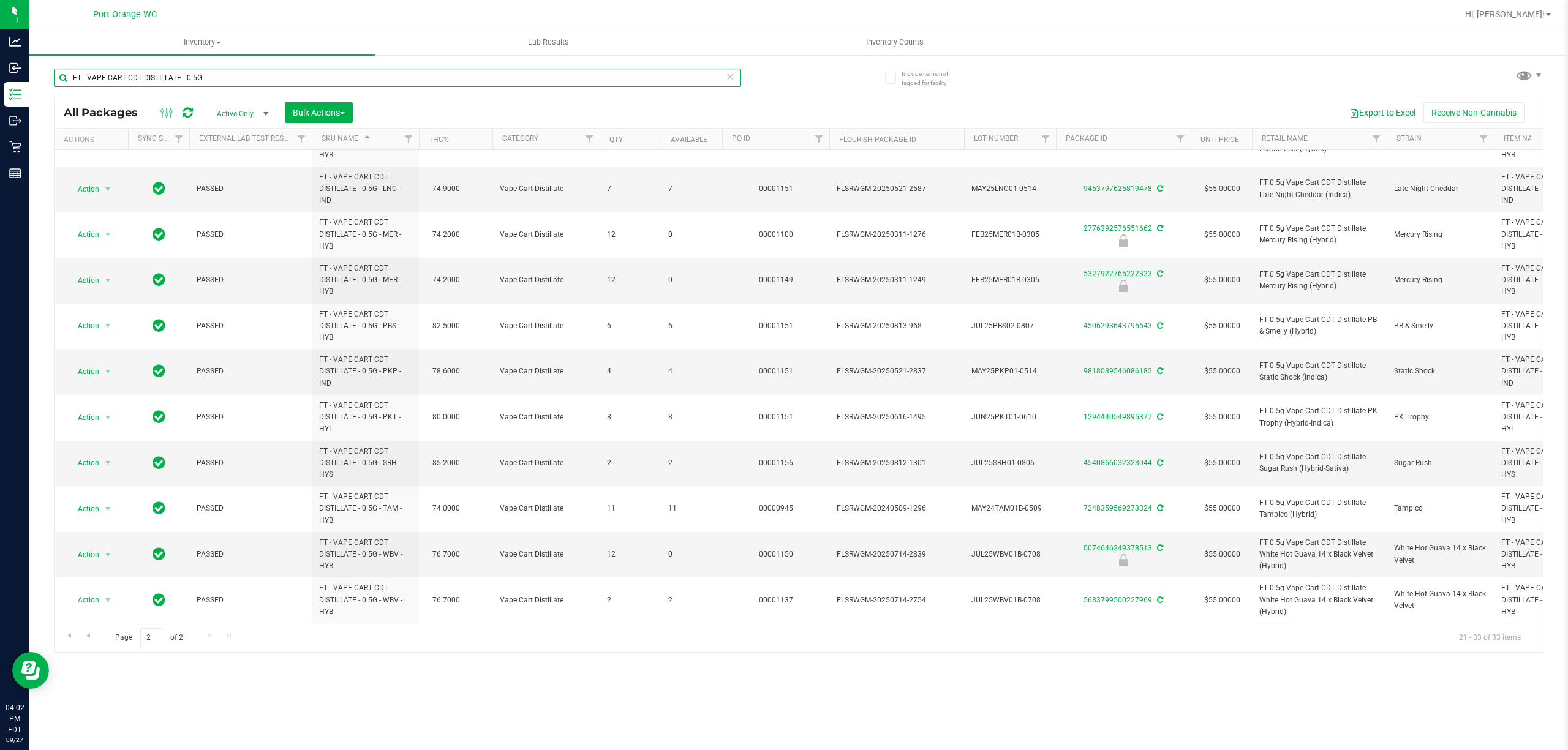
click at [252, 72] on input "FT - VAPE CART CDT DISTILLATE - 0.5G" at bounding box center [397, 78] width 686 height 19
paste input "1G -"
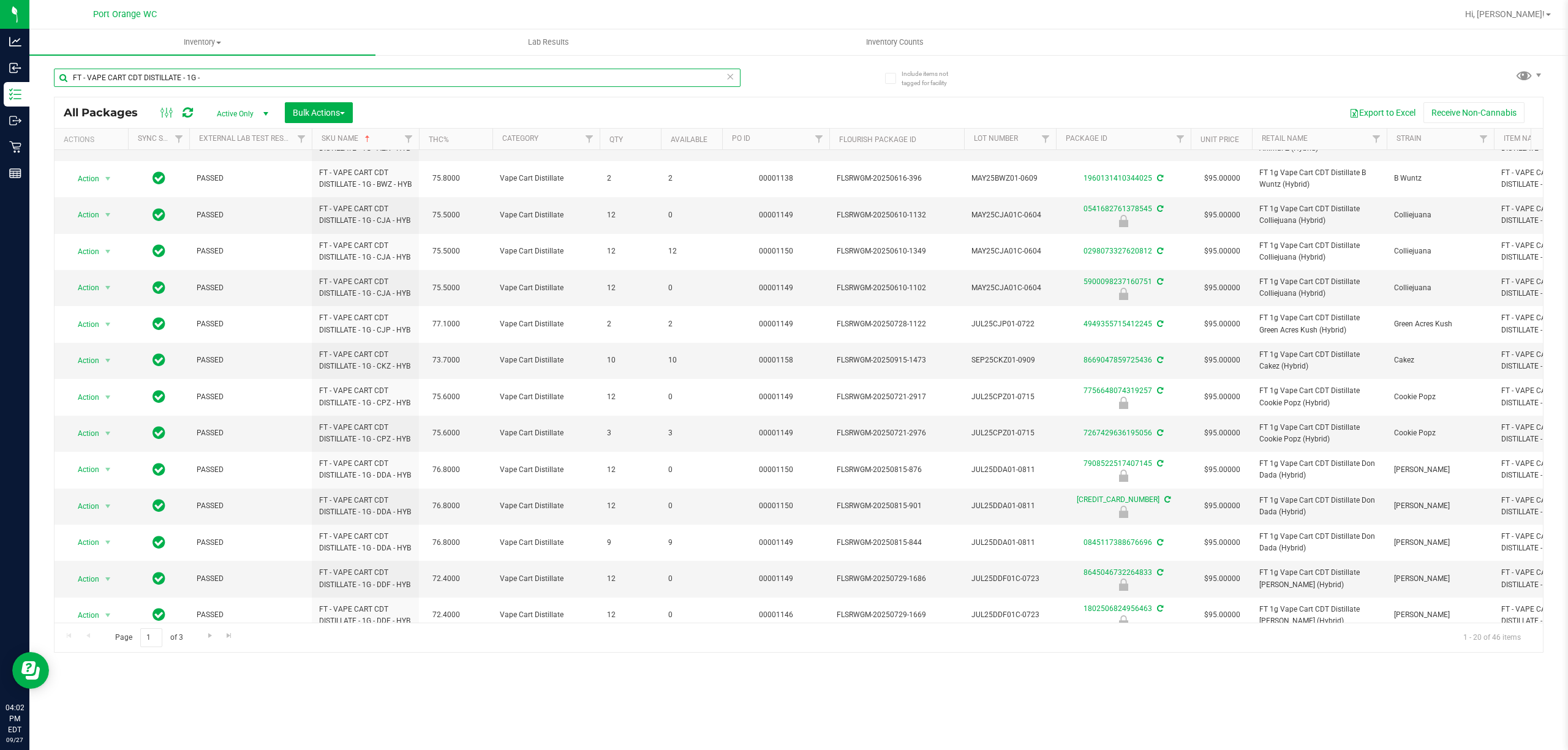
scroll to position [227, 0]
click at [208, 640] on span "Go to the next page" at bounding box center [210, 635] width 10 height 10
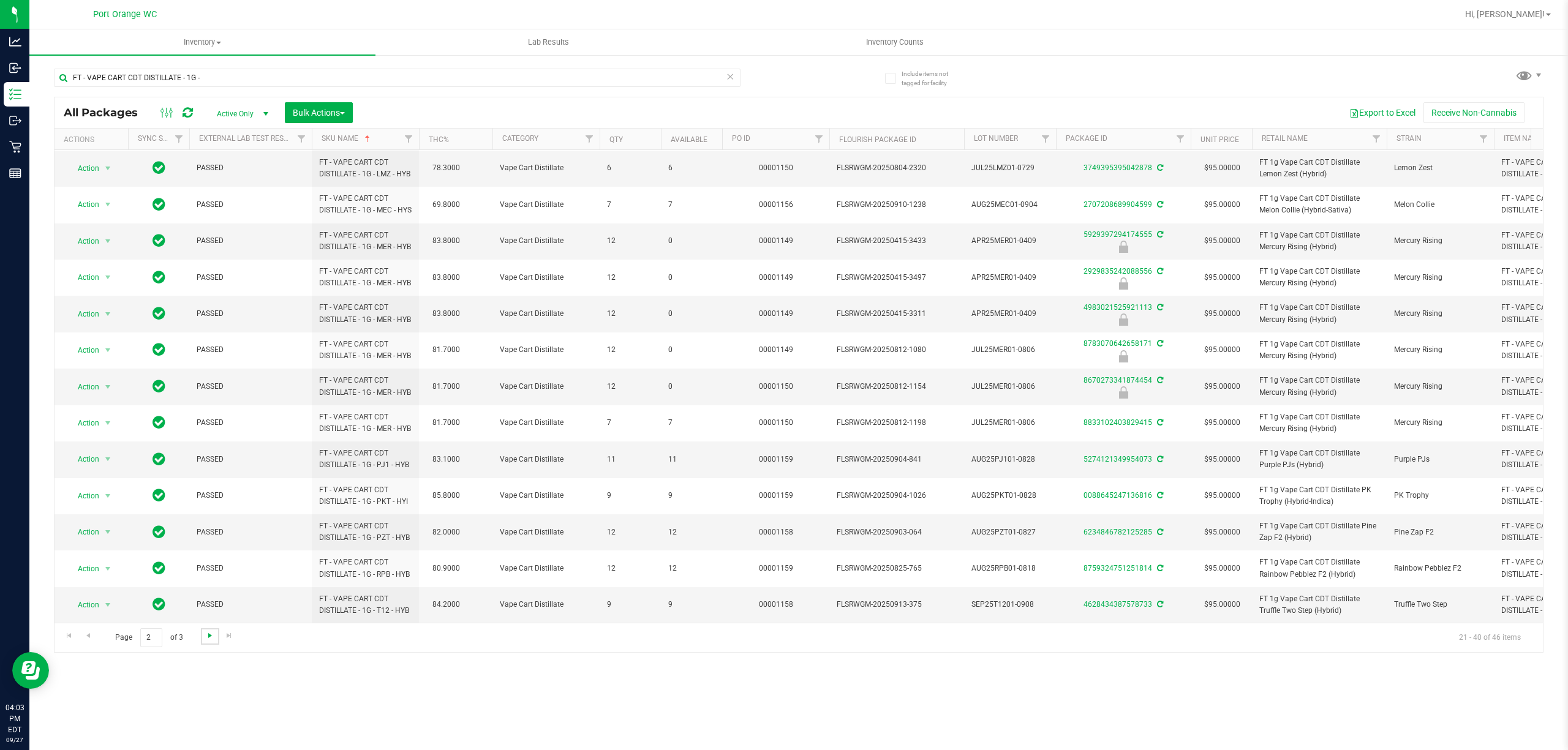
scroll to position [372, 0]
click at [211, 632] on span "Go to the next page" at bounding box center [210, 635] width 10 height 10
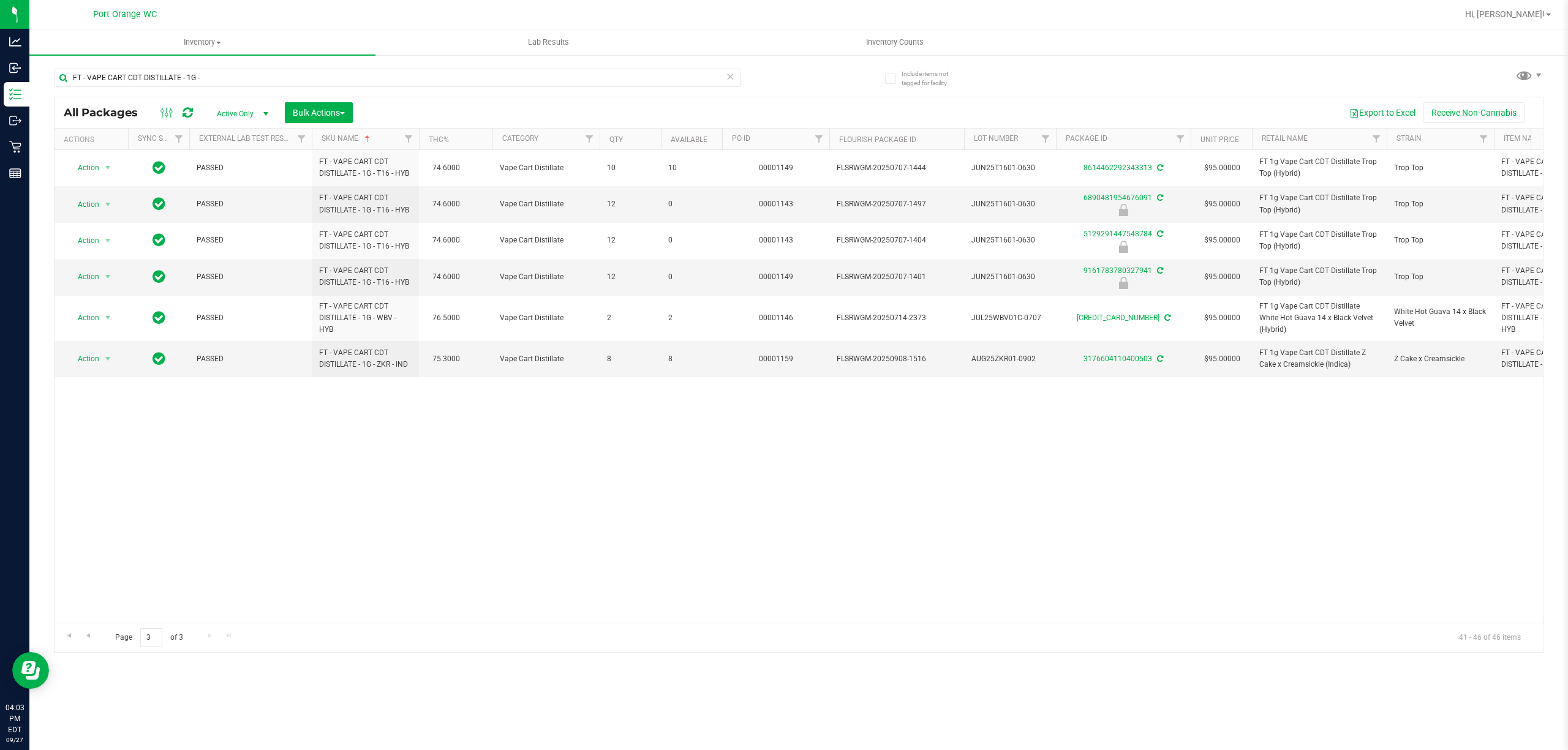
click at [699, 416] on div "Action Action Adjust qty Create package Edit attributes Global inventory Locate…" at bounding box center [798, 386] width 1488 height 472
click at [84, 638] on span "Go to the previous page" at bounding box center [88, 635] width 10 height 10
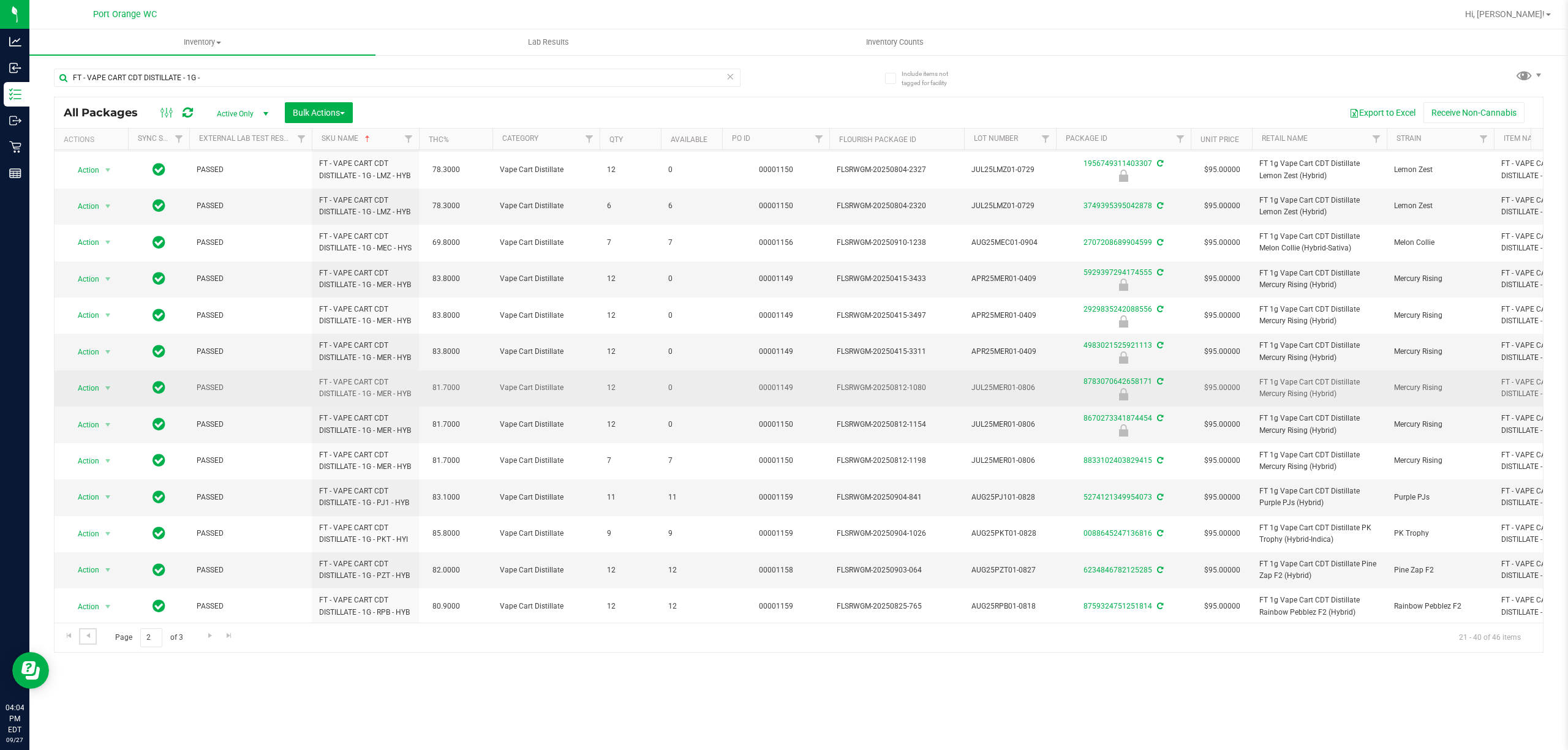
scroll to position [372, 0]
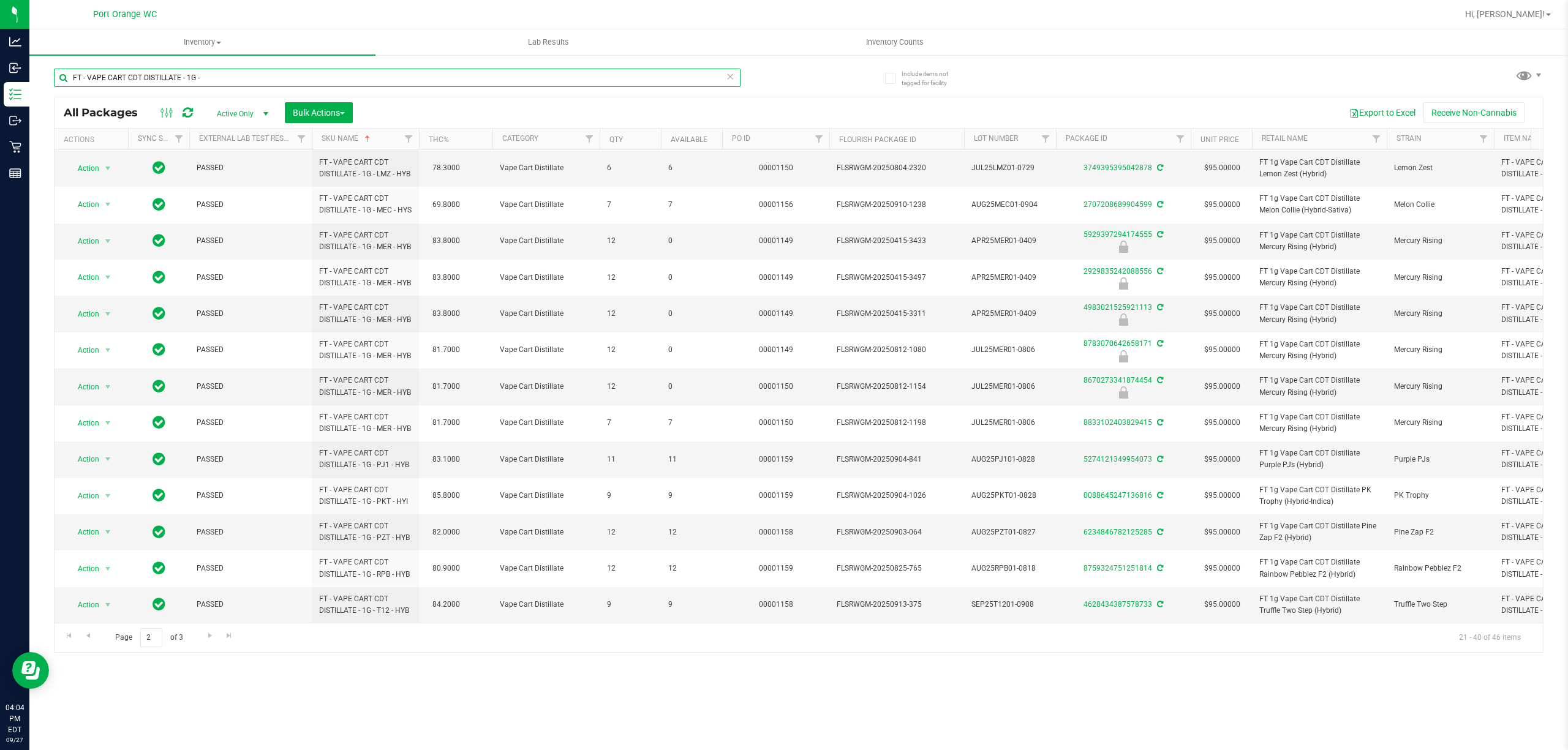
click at [229, 77] on input "FT - VAPE CART CDT DISTILLATE - 1G -" at bounding box center [397, 78] width 686 height 19
paste input "DISTILLATE - 0.5"
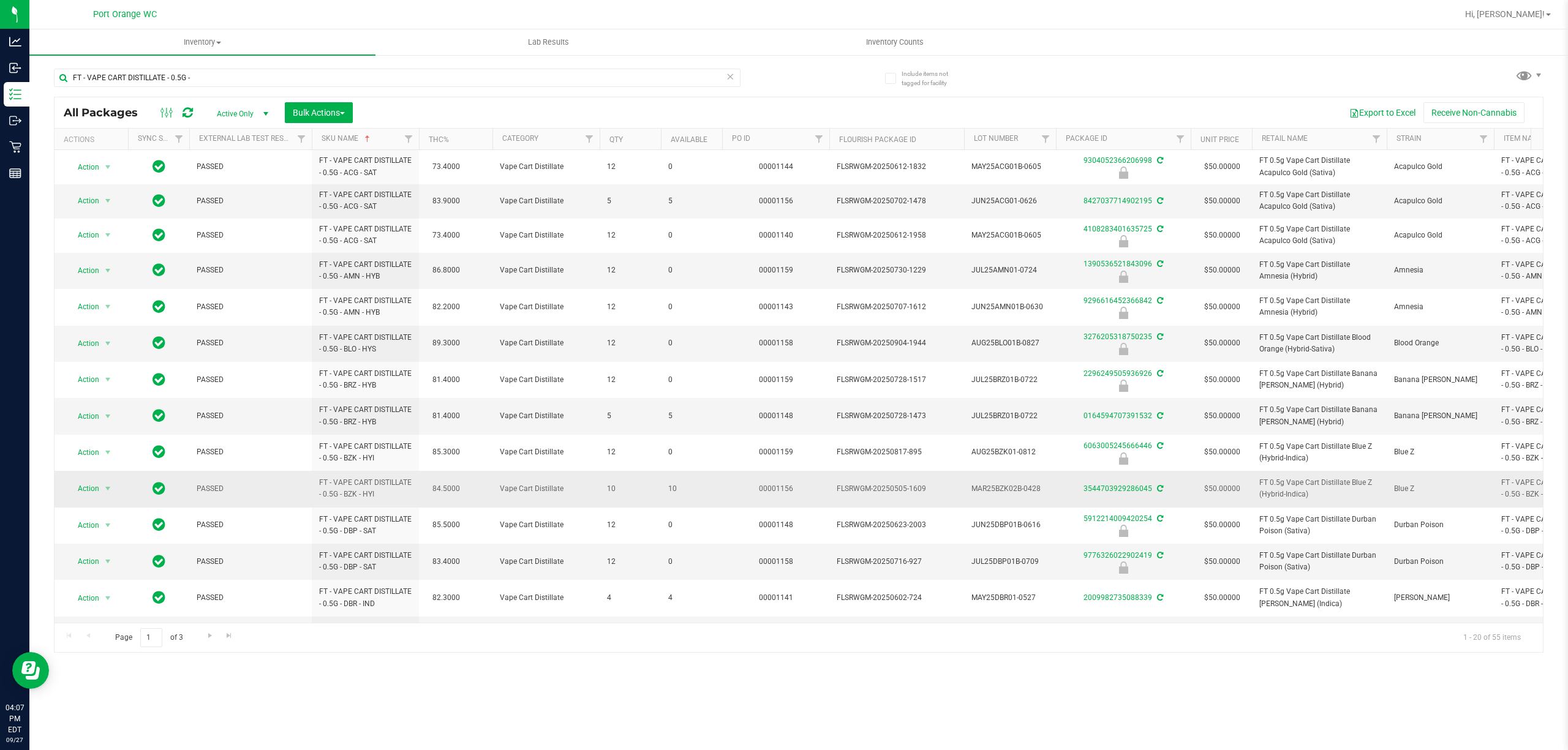
click at [673, 493] on span "10" at bounding box center [692, 488] width 46 height 12
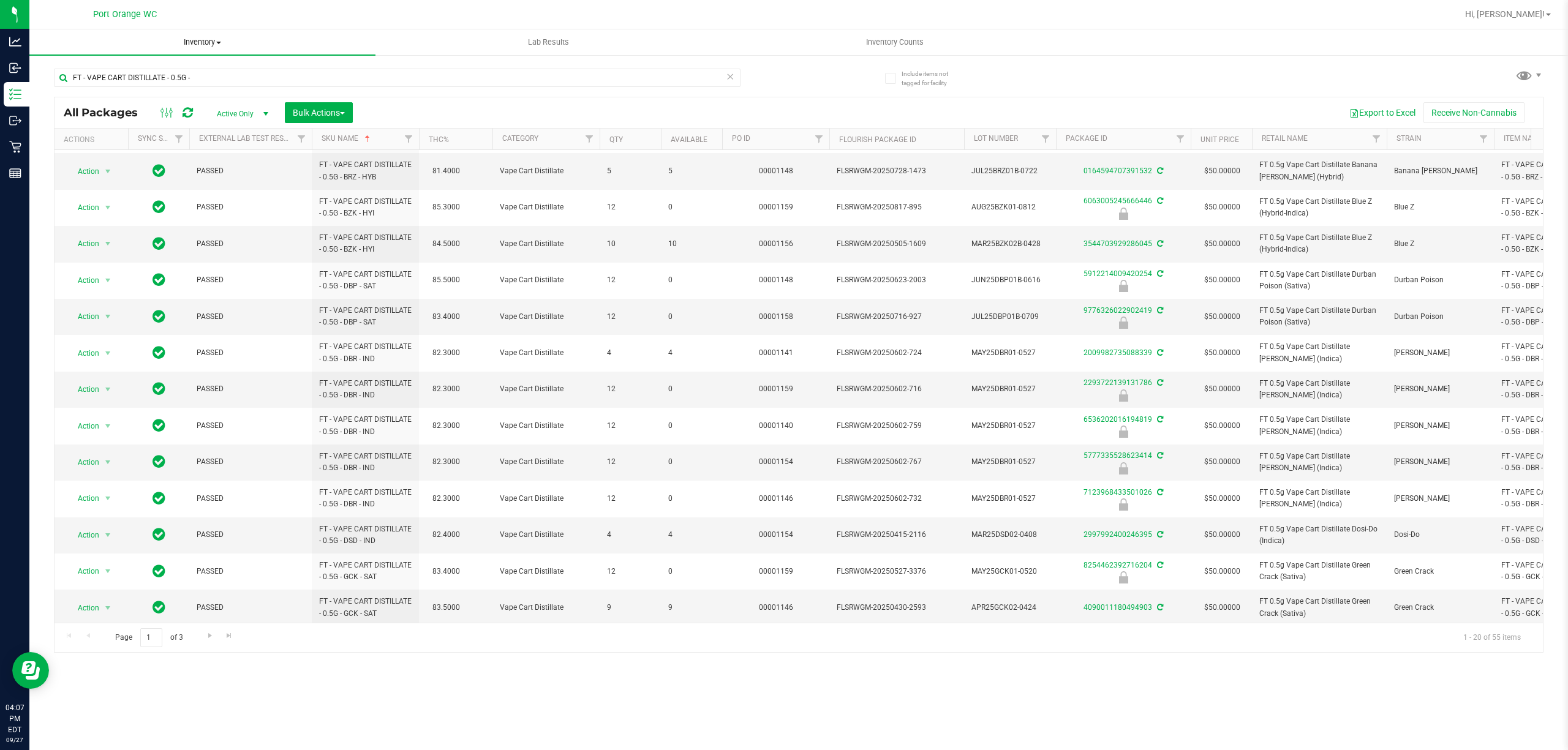
scroll to position [263, 0]
click at [209, 637] on span "Go to the next page" at bounding box center [210, 635] width 10 height 10
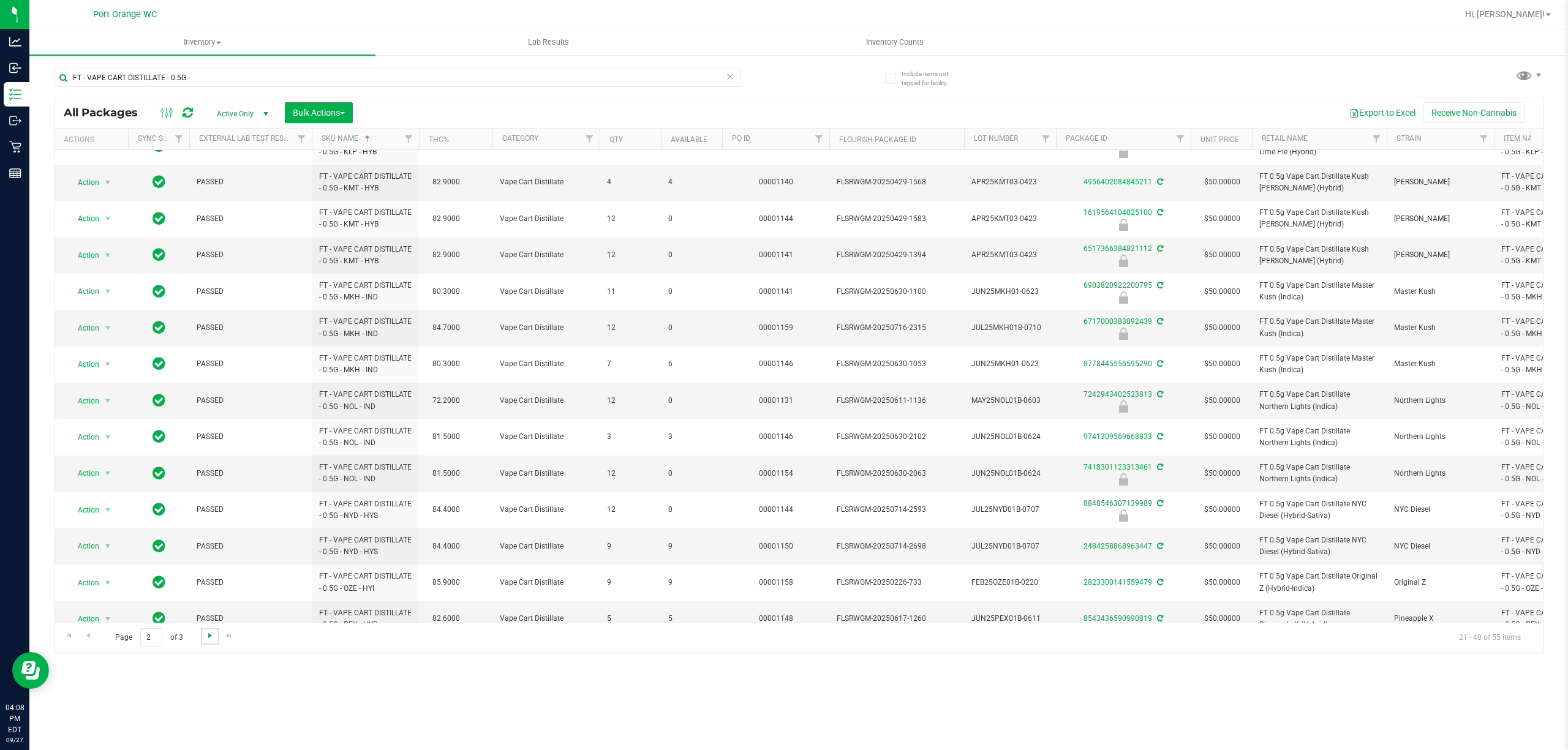
scroll to position [270, 0]
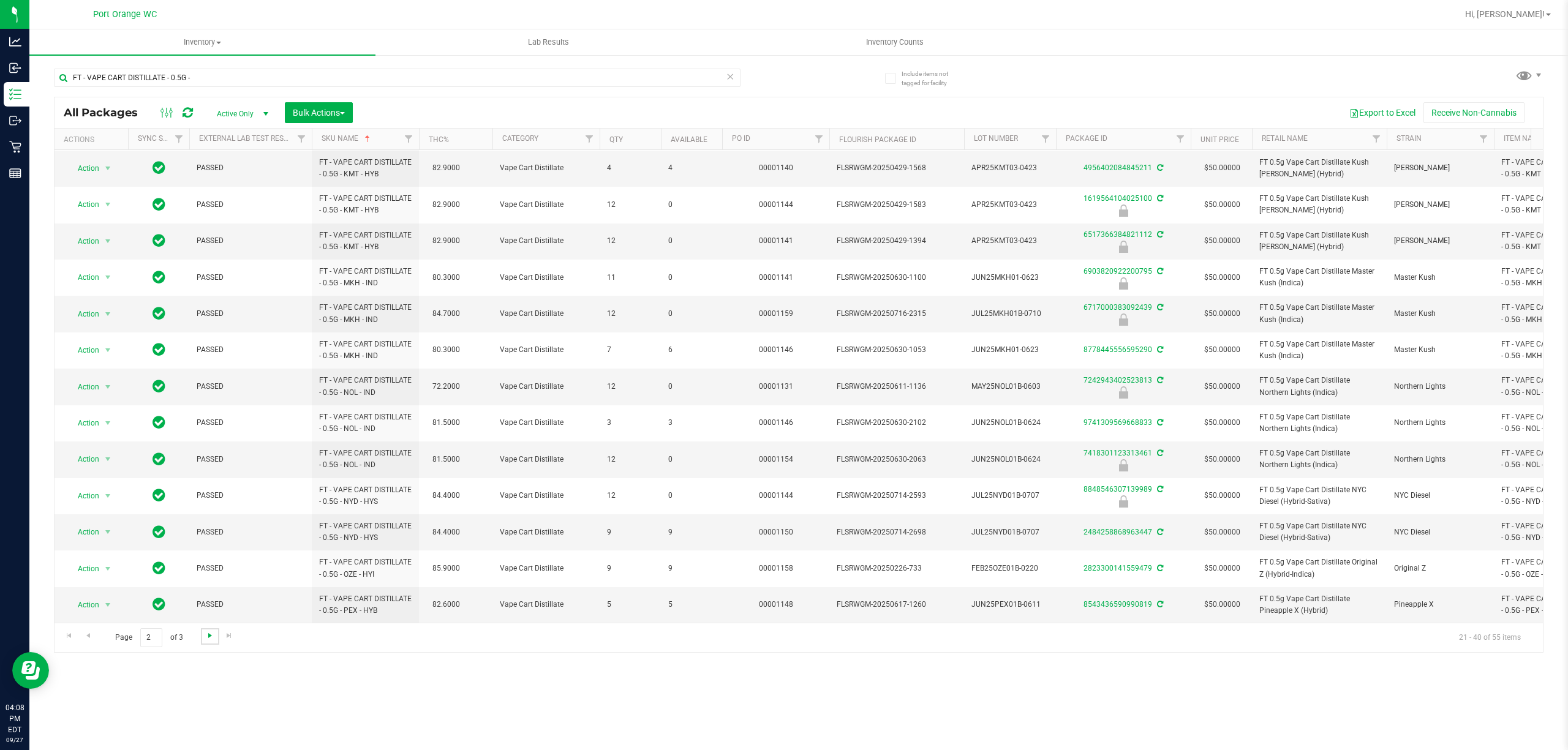
click at [209, 637] on span "Go to the next page" at bounding box center [210, 635] width 10 height 10
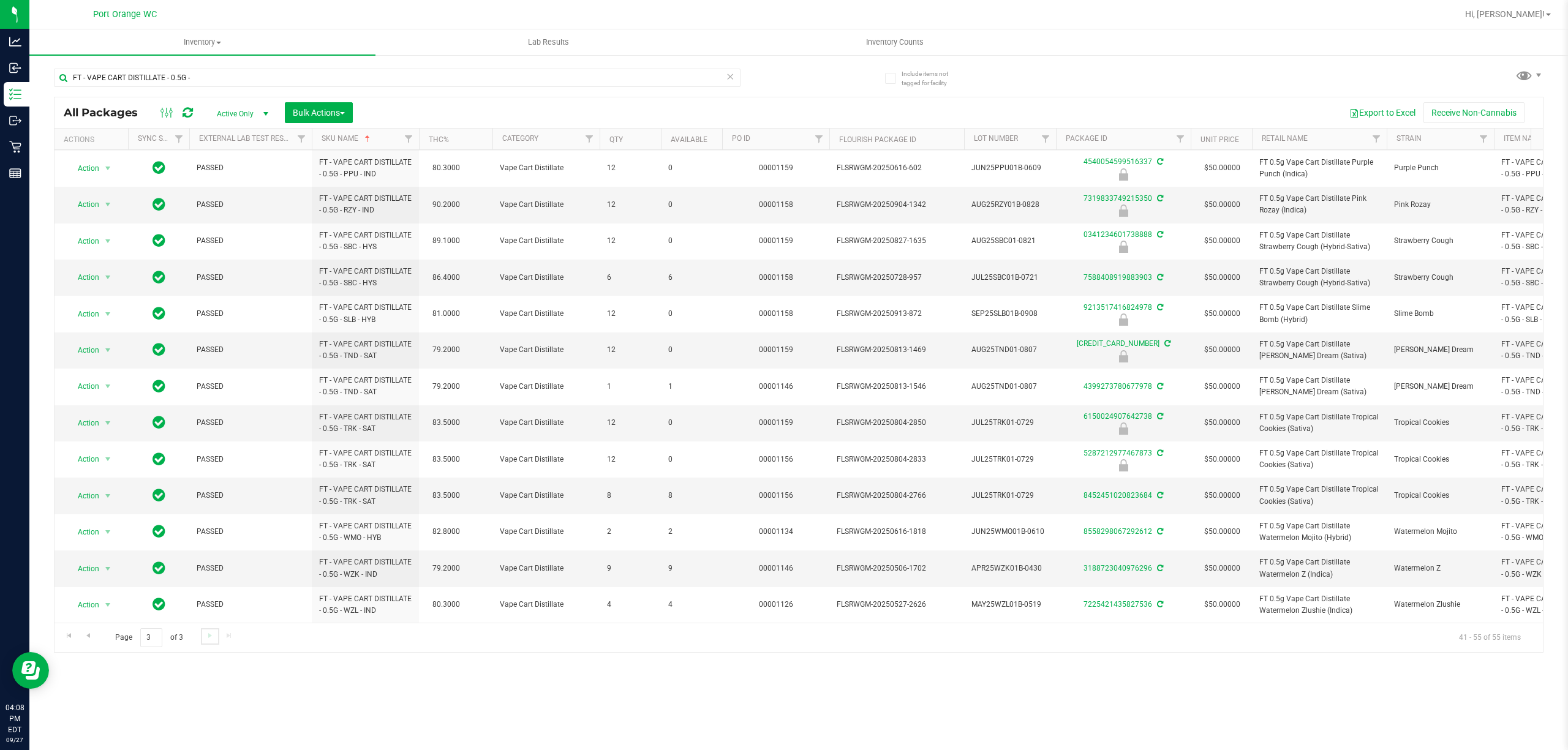
scroll to position [98, 0]
click at [250, 72] on input "FT - VAPE CART DISTILLATE - 0.5G -" at bounding box center [397, 78] width 686 height 19
paste input "1"
click at [211, 639] on span "Go to the next page" at bounding box center [210, 635] width 10 height 10
click at [87, 637] on span "Go to the previous page" at bounding box center [88, 635] width 10 height 10
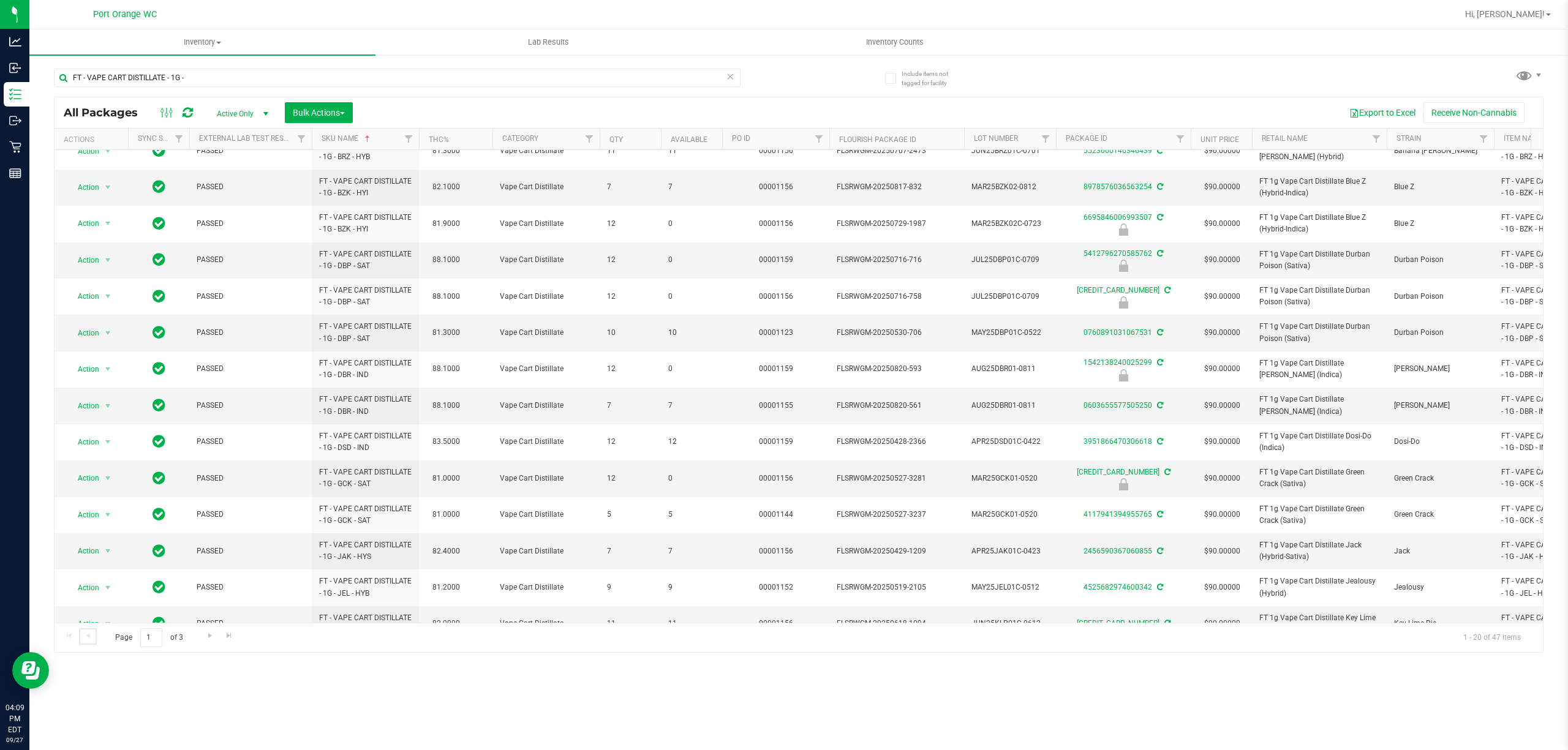
scroll to position [270, 0]
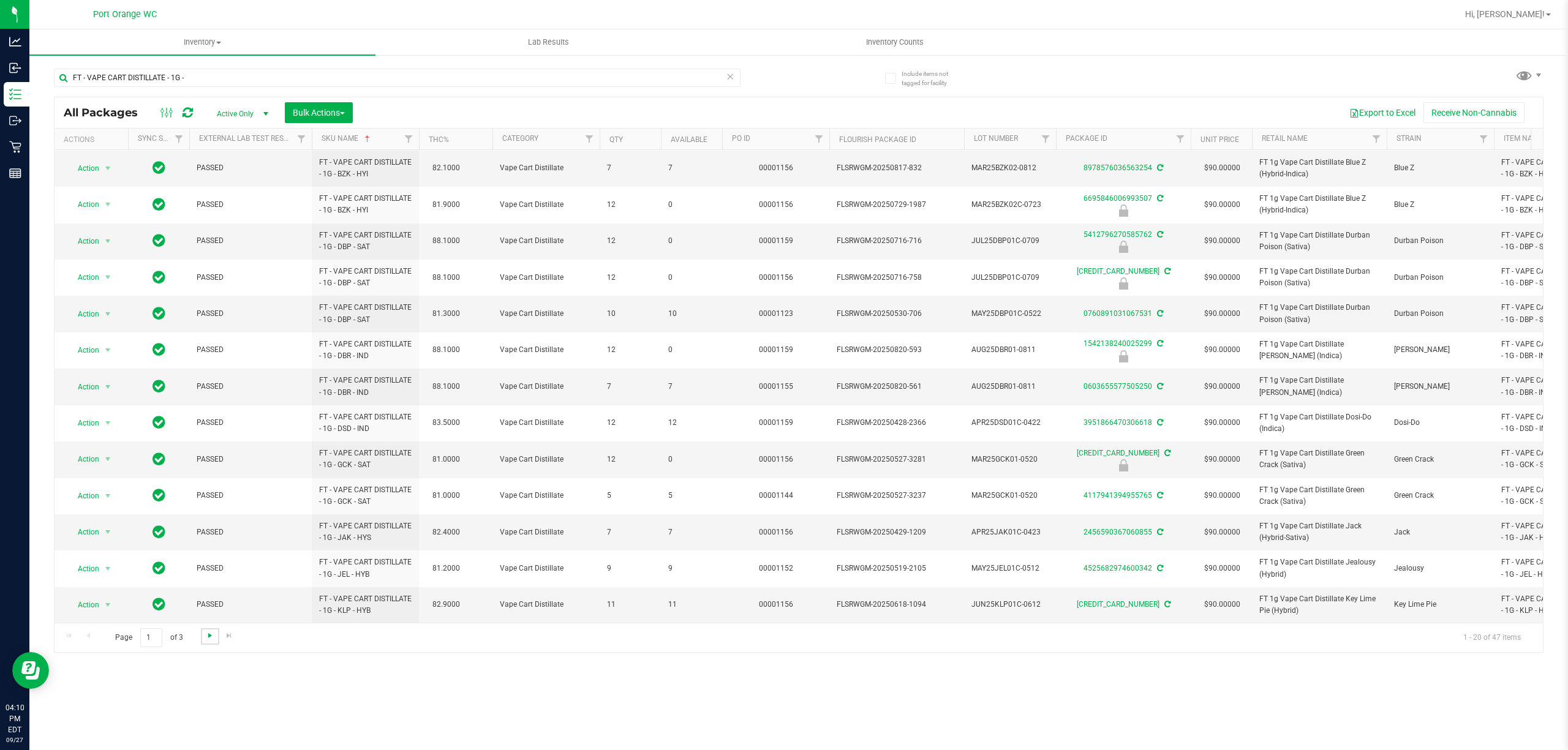
click at [212, 640] on span "Go to the next page" at bounding box center [210, 635] width 10 height 10
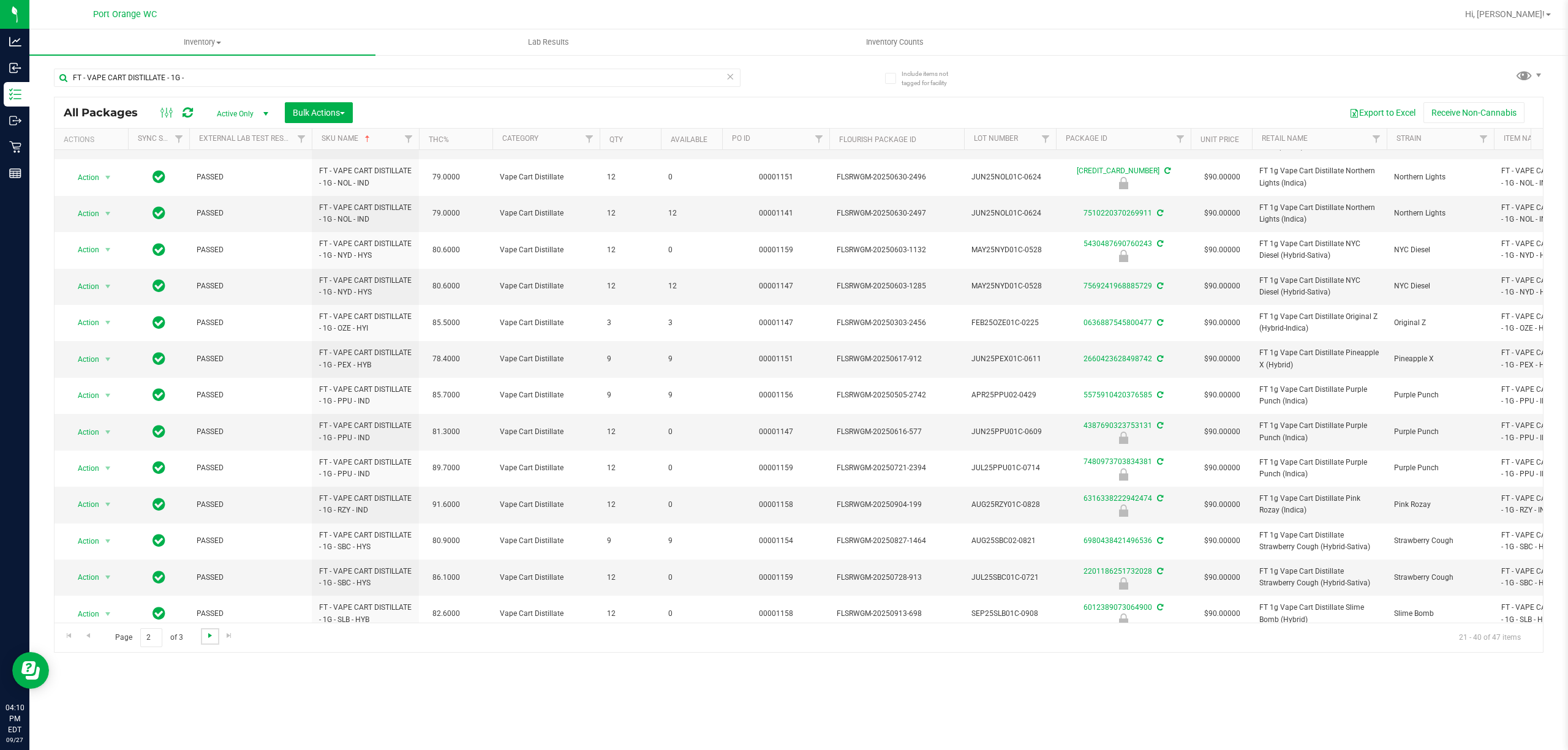
scroll to position [270, 0]
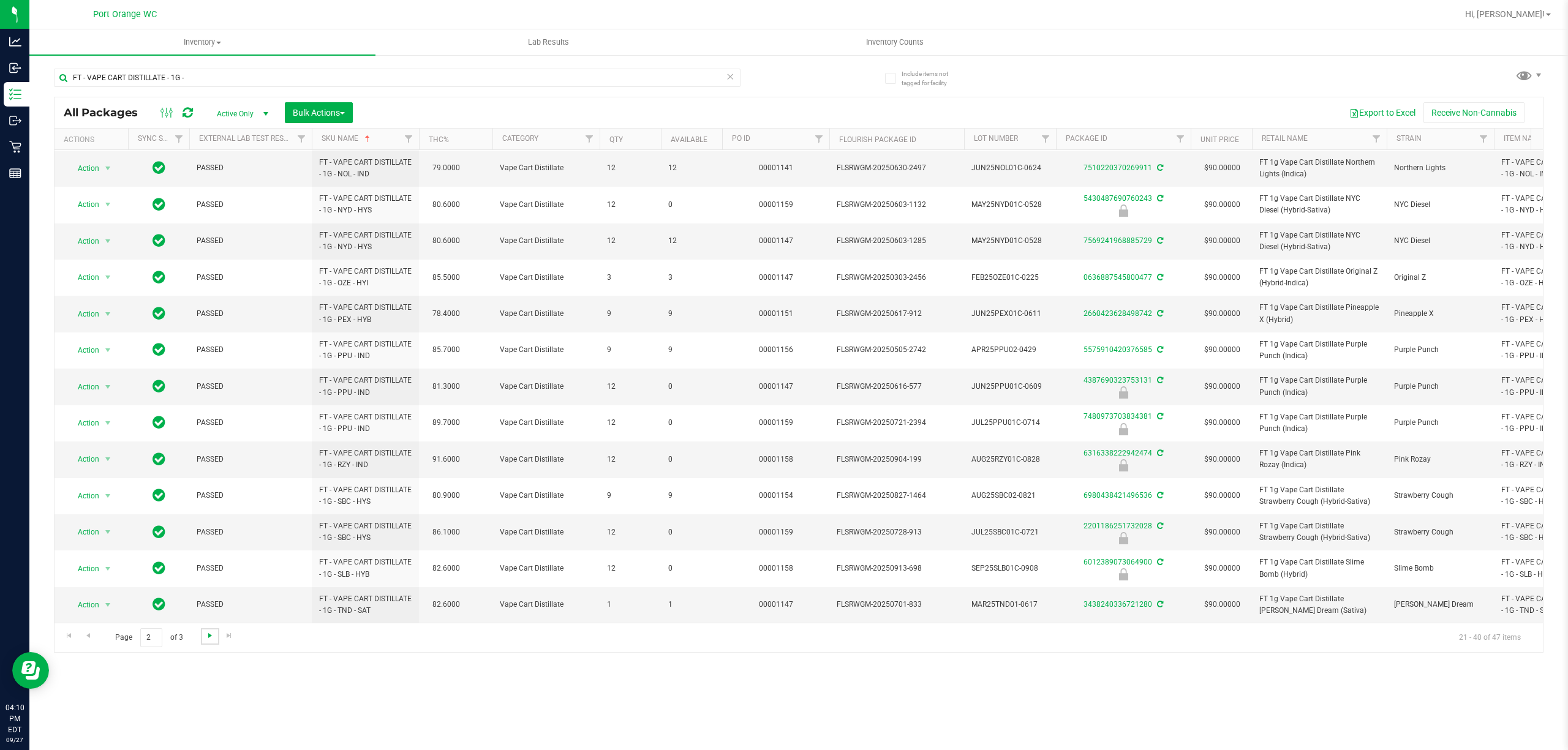
click at [212, 637] on span "Go to the next page" at bounding box center [210, 635] width 10 height 10
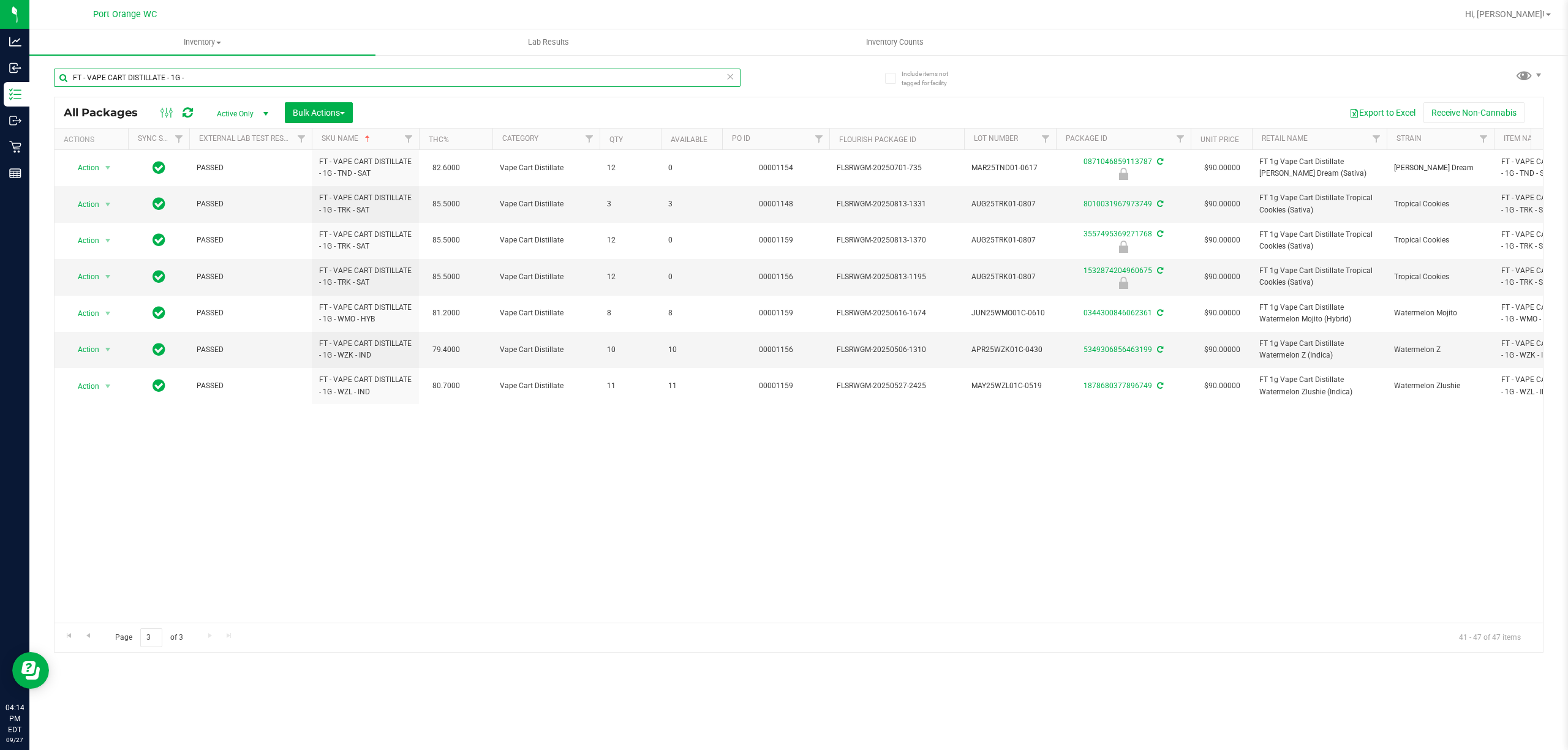
click at [248, 83] on input "FT - VAPE CART DISTILLATE - 1G -" at bounding box center [397, 78] width 686 height 19
click at [248, 82] on input "FT - VAPE CART DISTILLATE - 1G -" at bounding box center [397, 78] width 686 height 19
paste input "PEN DISTILLATE - 0.3G"
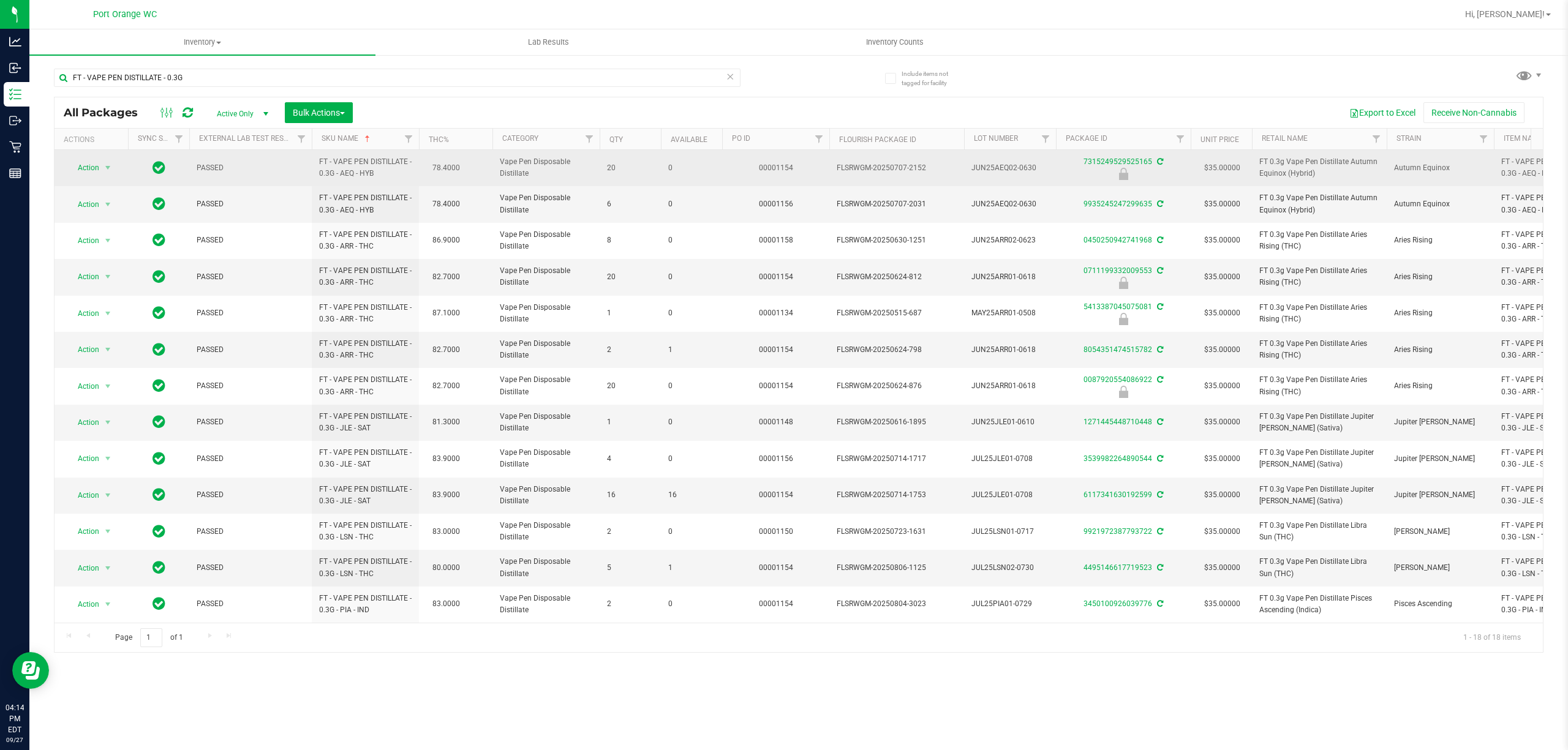
click at [343, 166] on span "FT - VAPE PEN DISTILLATE - 0.3G - AEQ - HYB" at bounding box center [365, 168] width 92 height 23
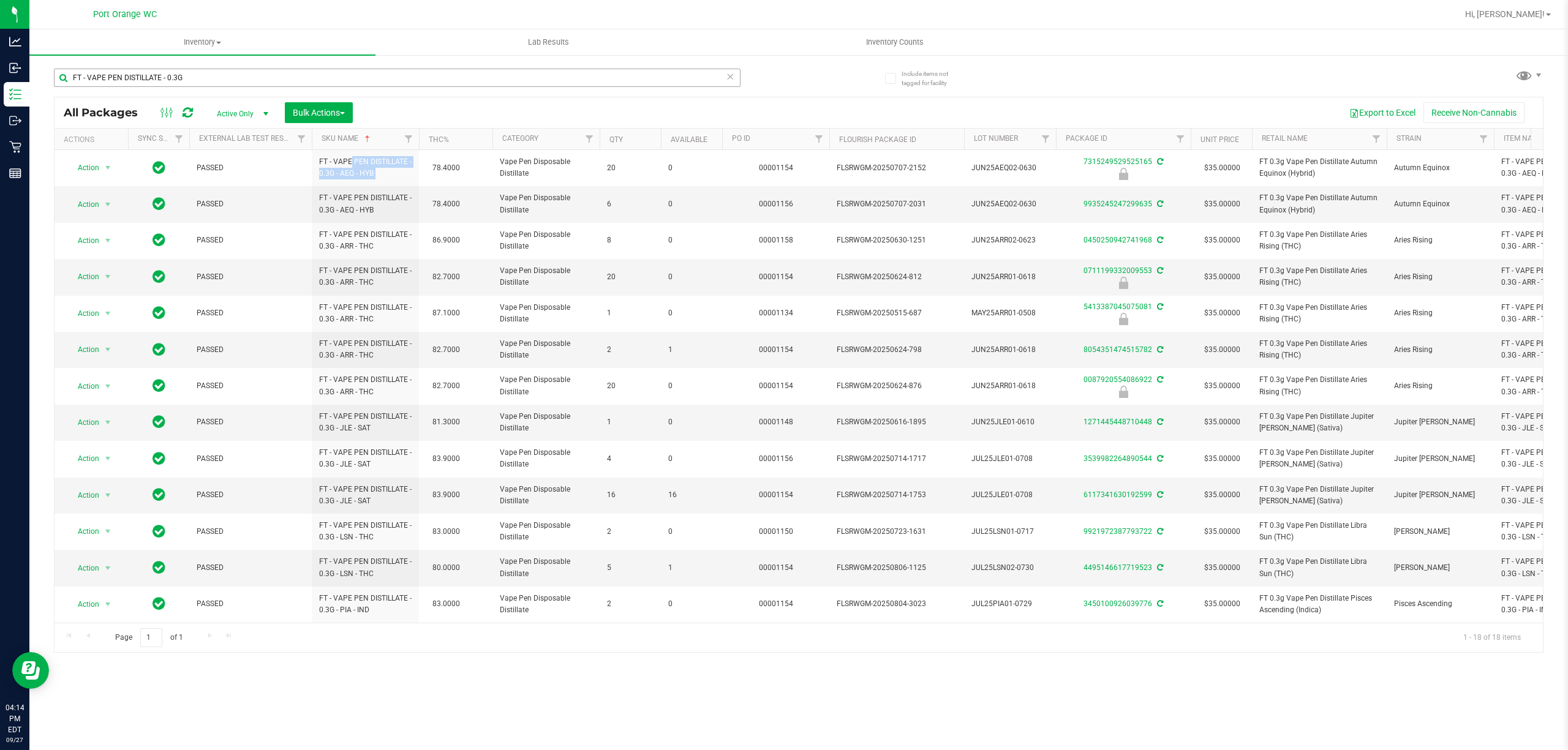
copy td "FT - VAPE PEN DISTILLATE - 0.3G - AEQ - HYB"
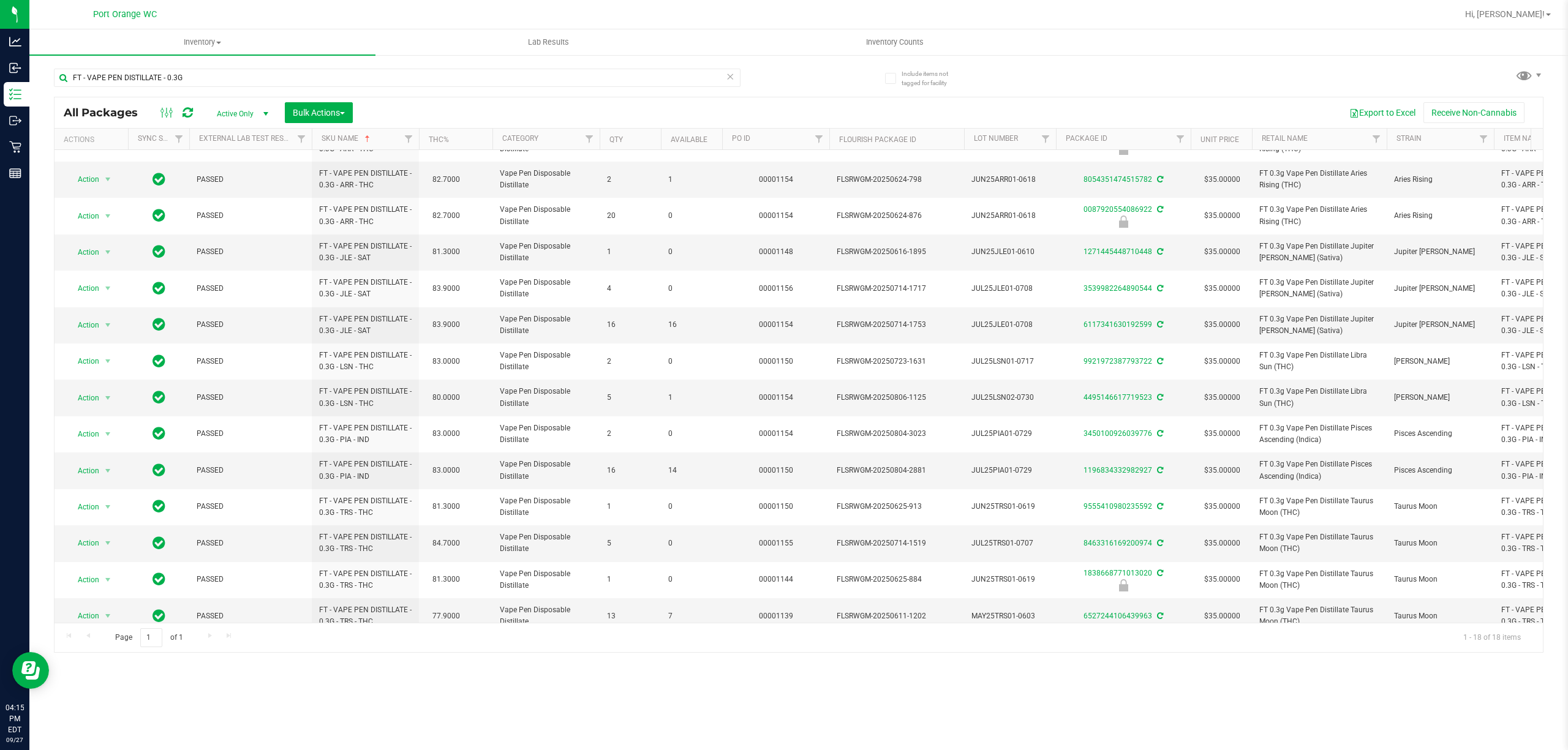
scroll to position [196, 0]
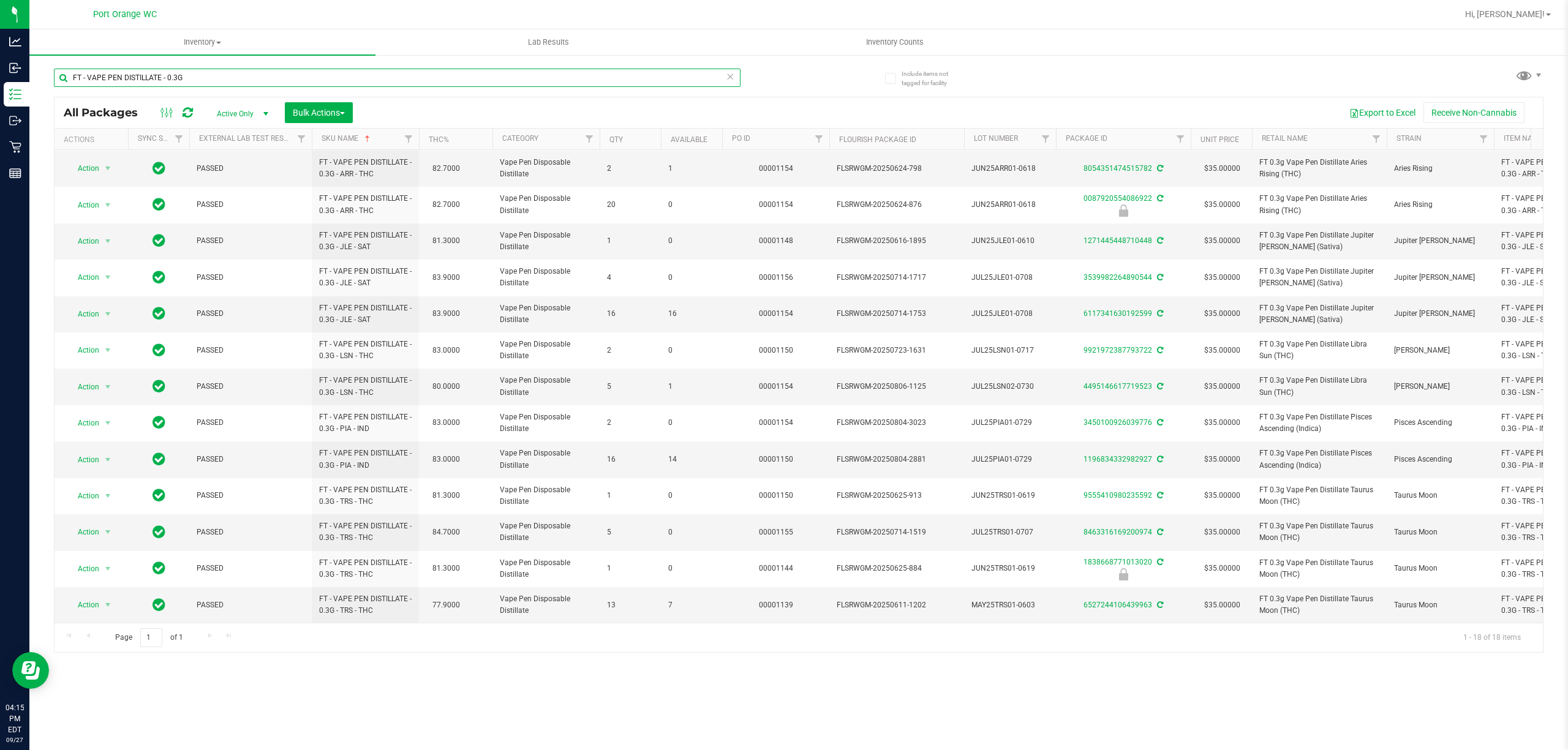
click at [281, 70] on input "FT - VAPE PEN DISTILLATE - 0.3G" at bounding box center [397, 78] width 686 height 19
paste input "X - BALM - 300MG - 1CBD-1THC"
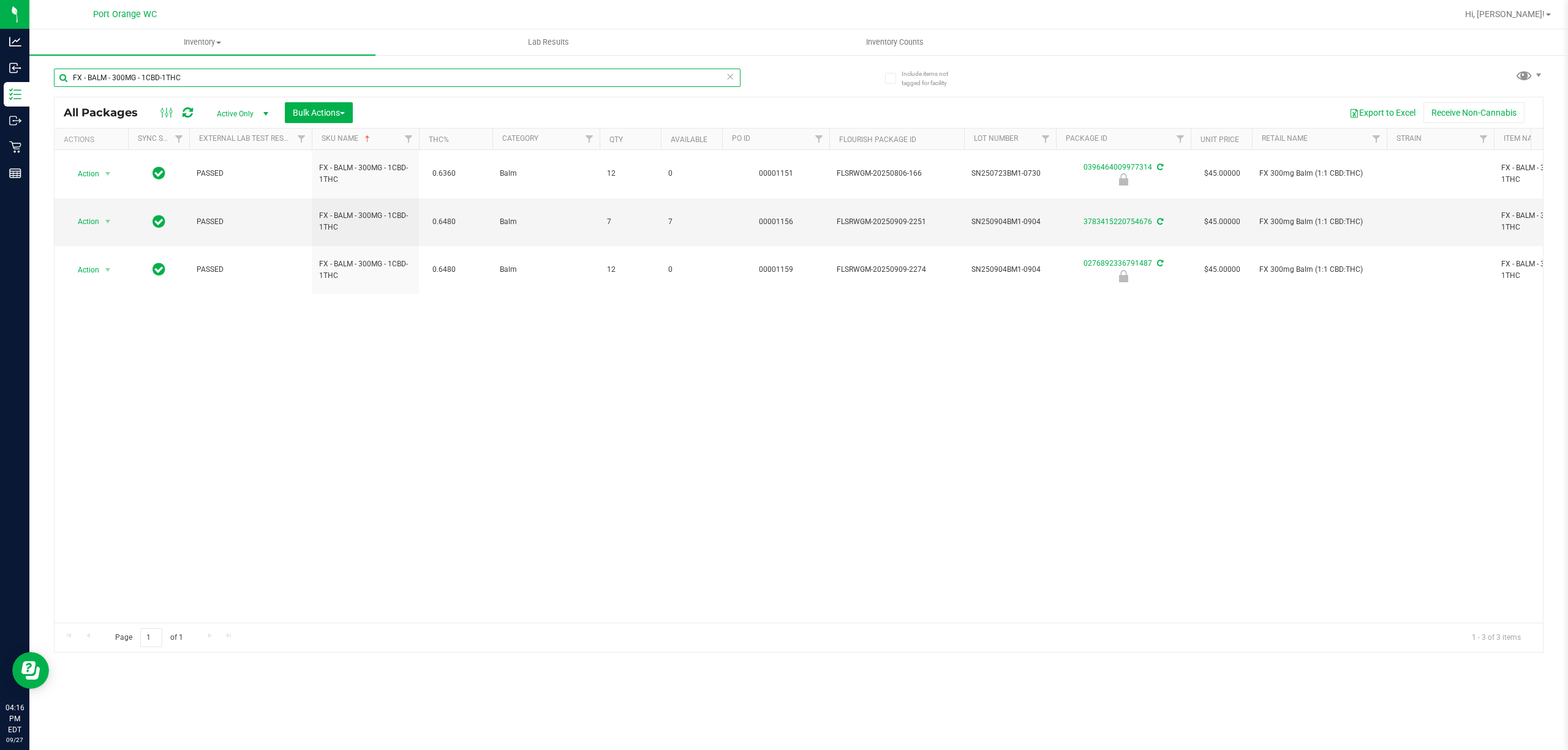
paste input "GL - LIVE ROSIN - 0.5G"
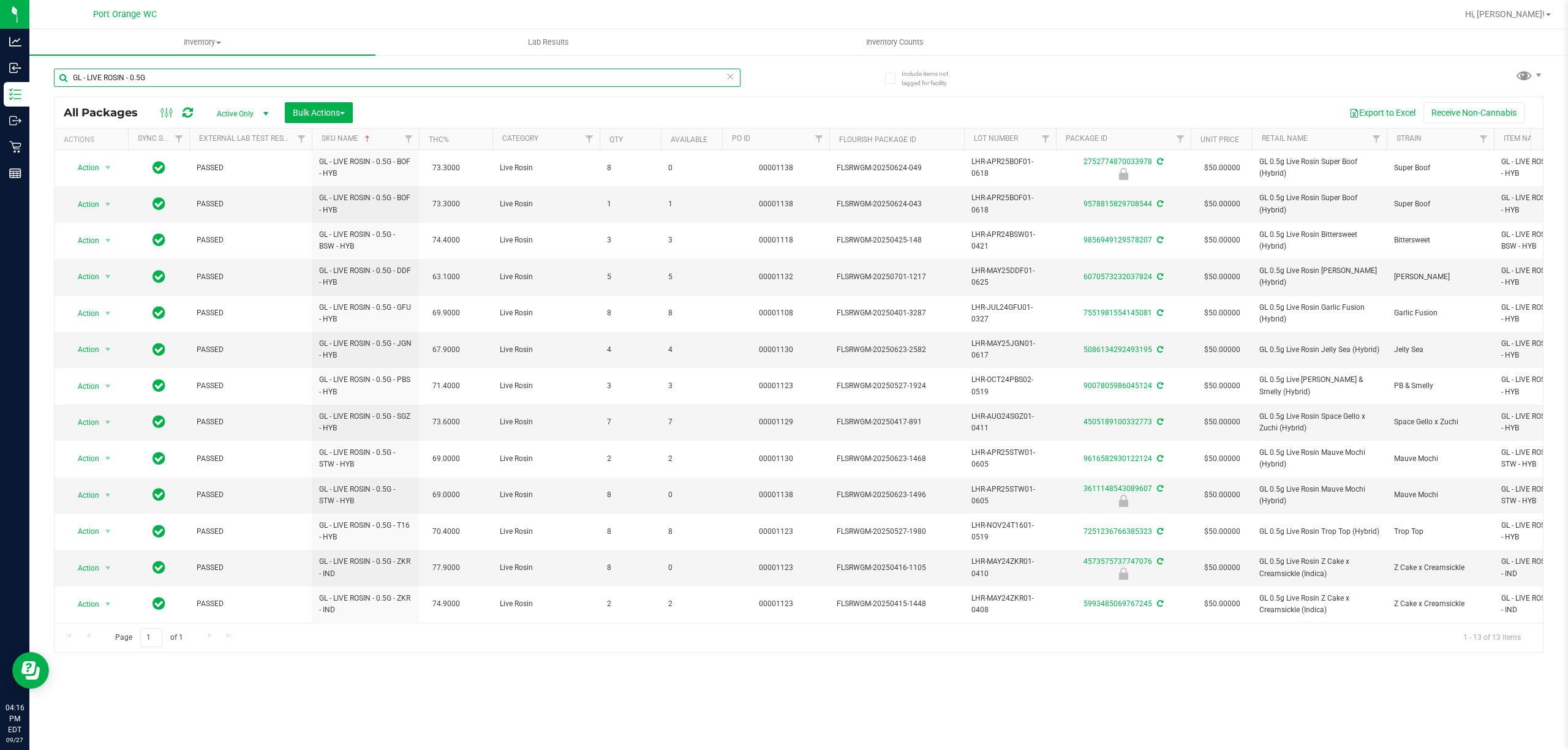
scroll to position [13, 0]
click at [174, 74] on input "GL - LIVE ROSIN - 0.5G" at bounding box center [397, 78] width 686 height 19
paste input "1"
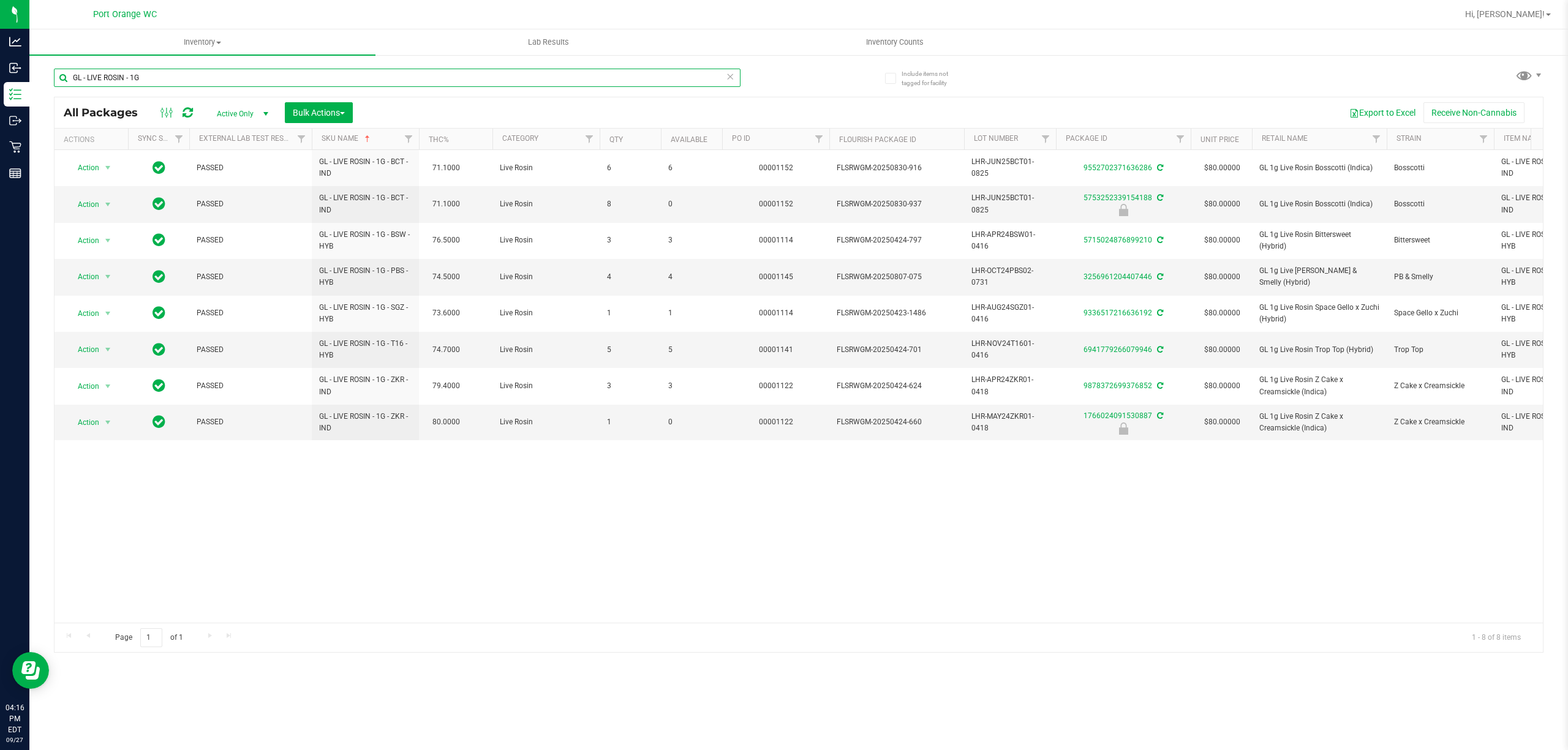
paste input "VAPE CART LIVE ROSIN - 0.5"
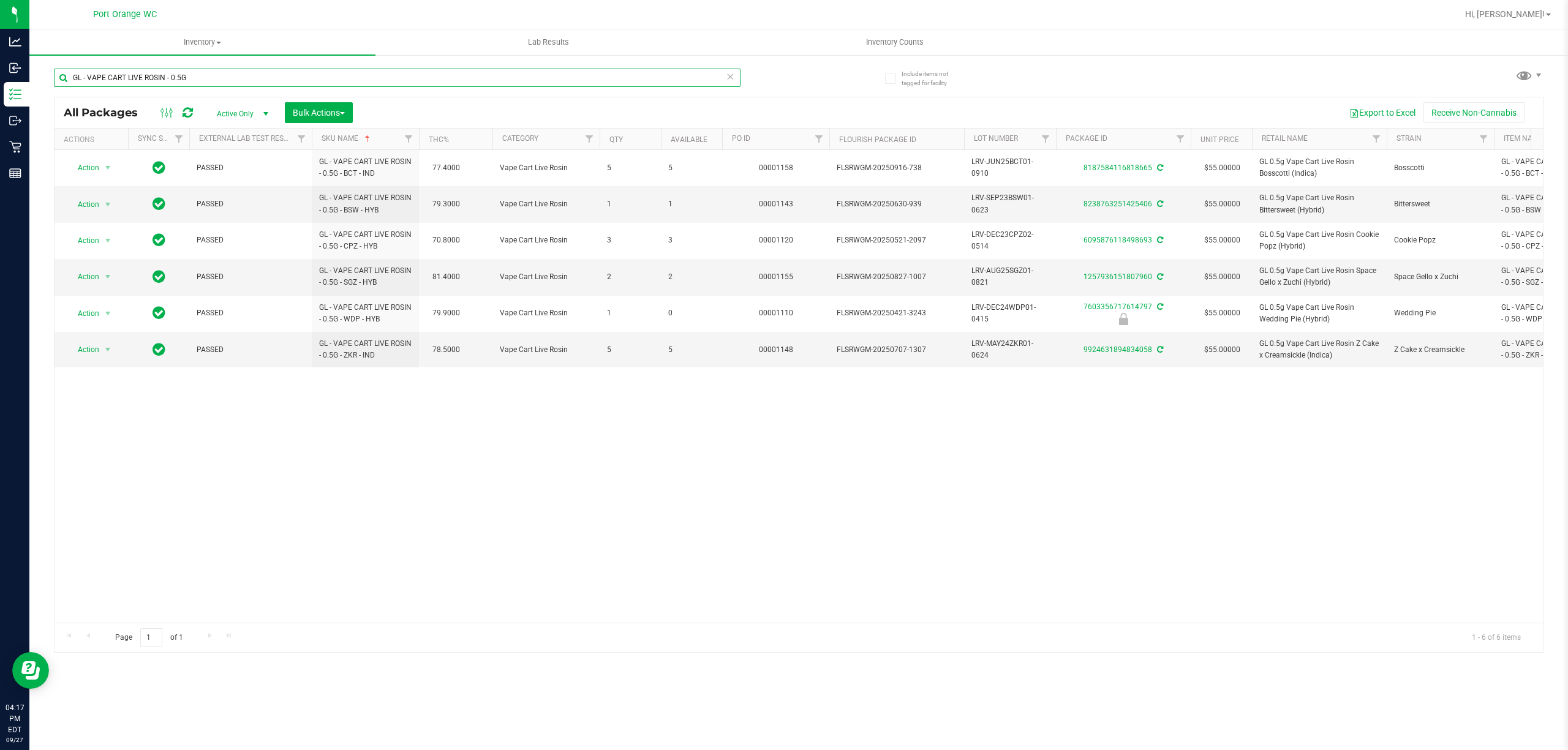
paste input "HT - BAR - 100MG - THC - DARK CHOCOLATE"
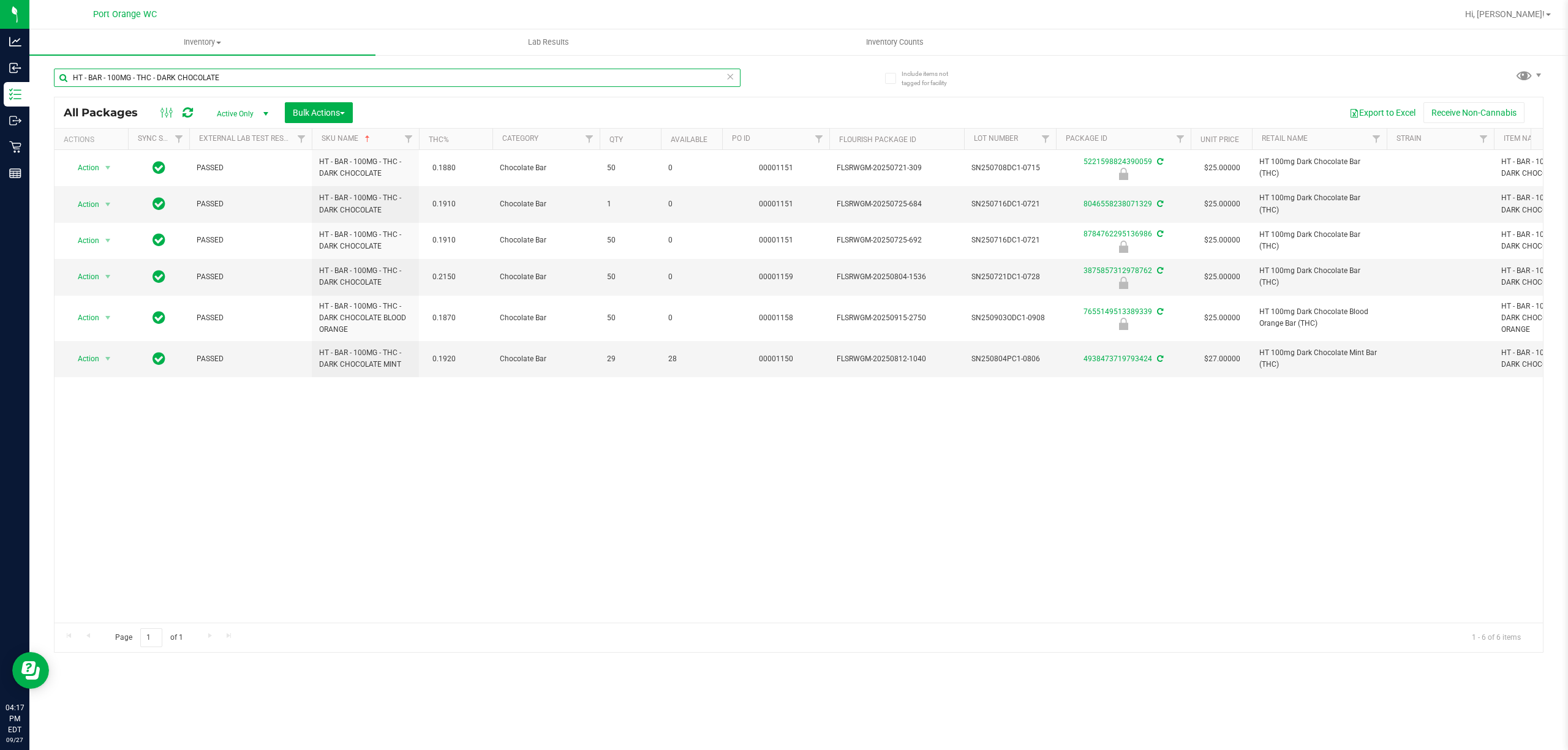
click at [486, 82] on input "HT - BAR - 100MG - THC - DARK CHOCOLATE" at bounding box center [397, 78] width 686 height 19
paste input "MIL"
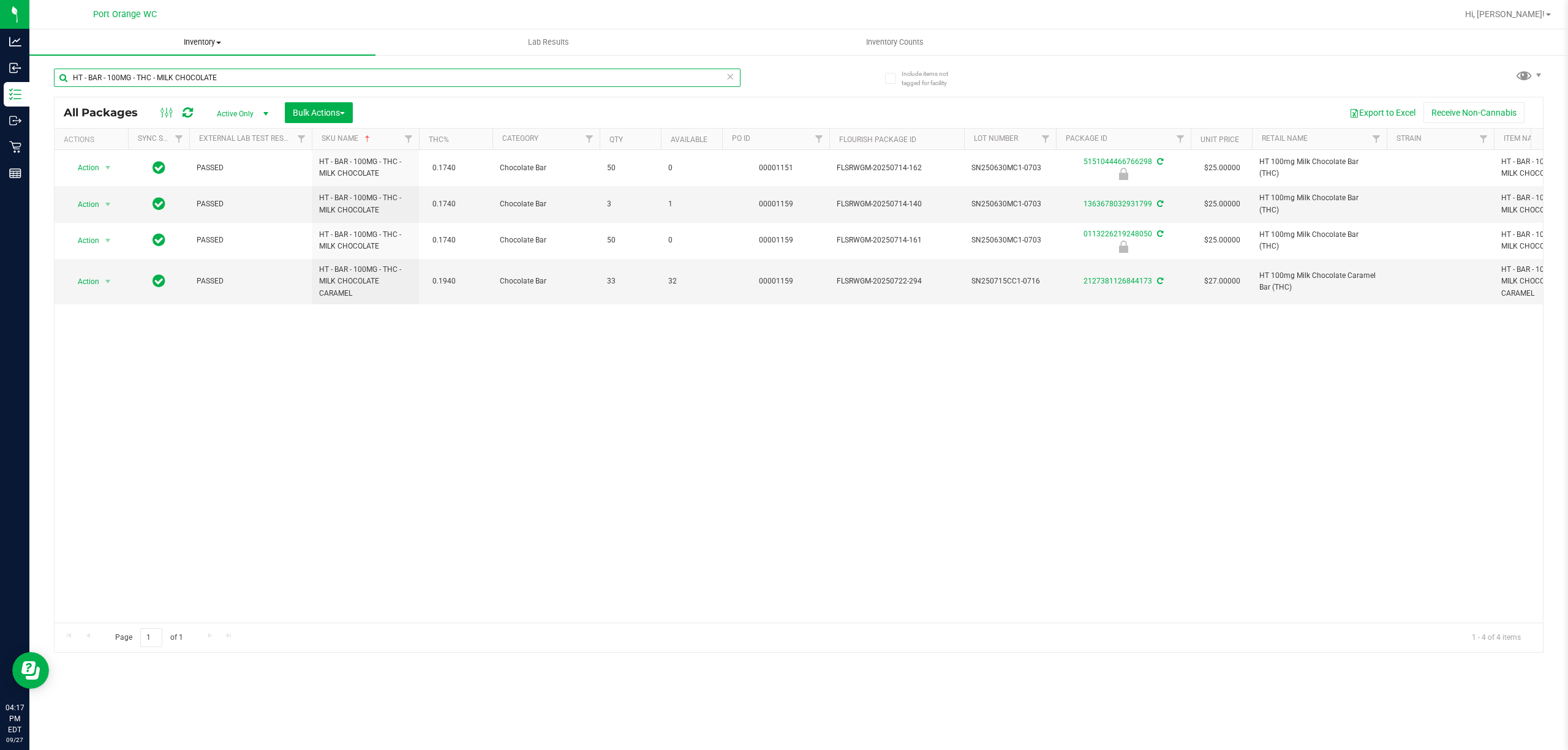
paste input "LIVE ROSIN - 200MG - THC - DAR"
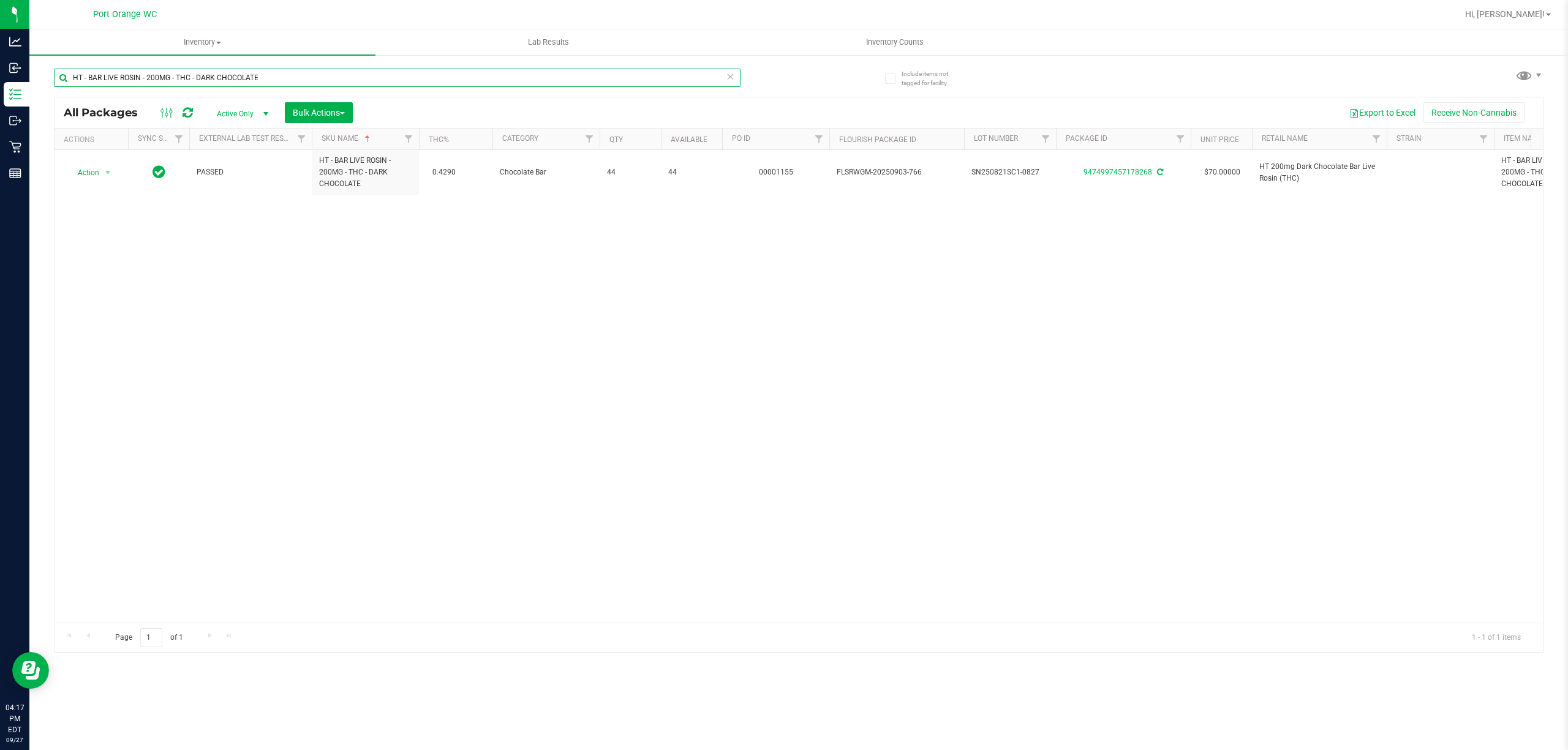
paste input "CHEWS - 10MG - 20CT - HYB - 1CBD-1THC - BLUE RASPBERRY"
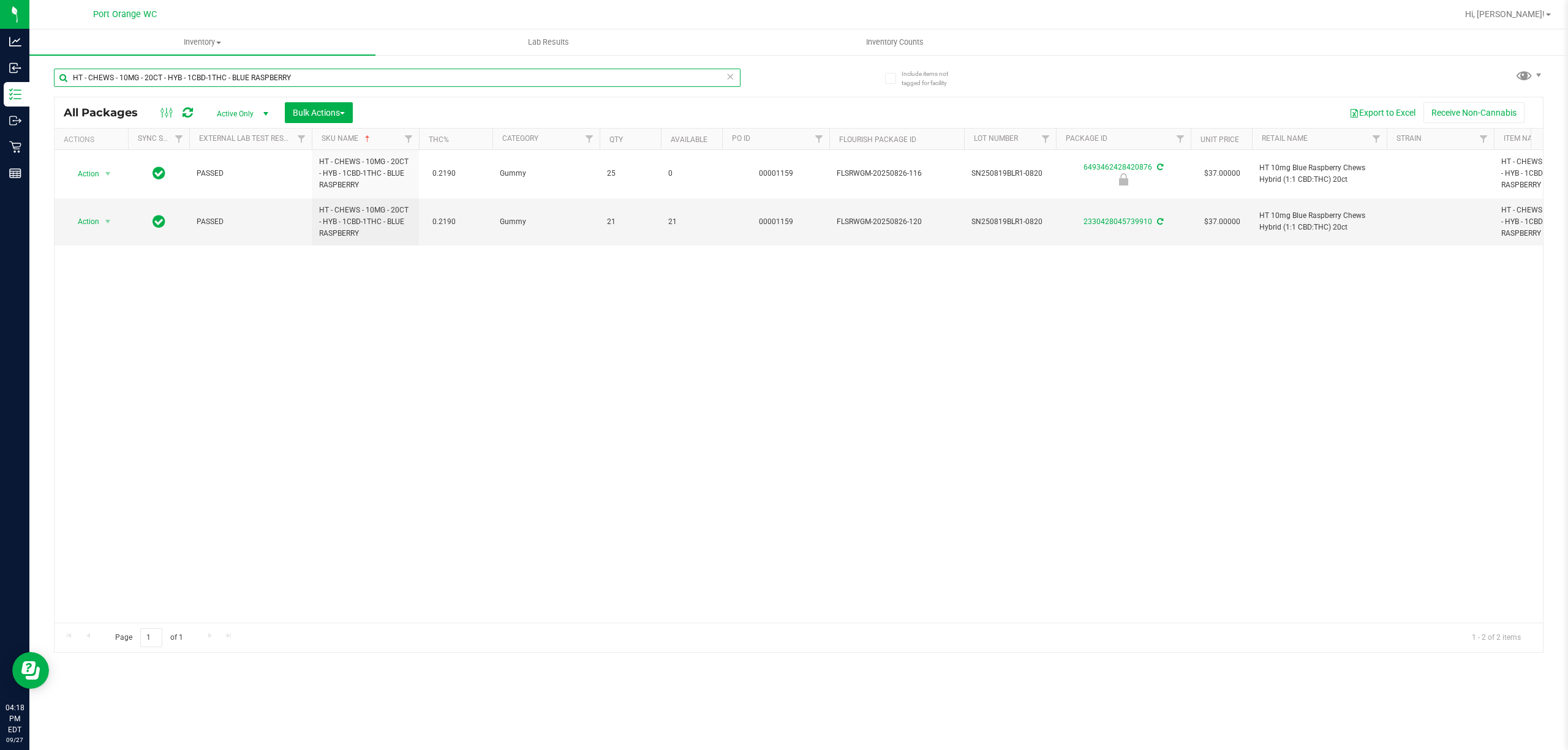
paste input "5MG - 20CT - HYB -"
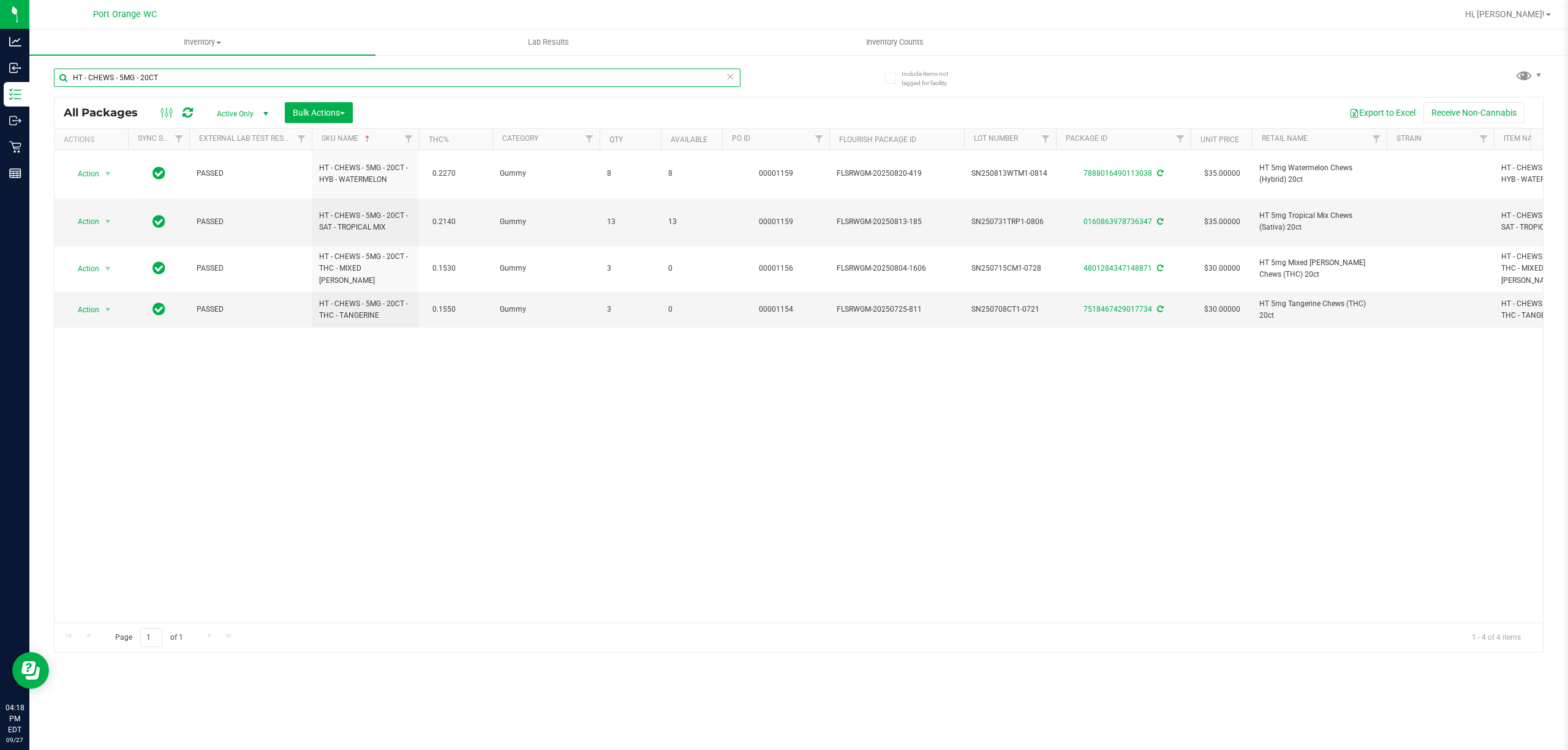
paste input "- THC -"
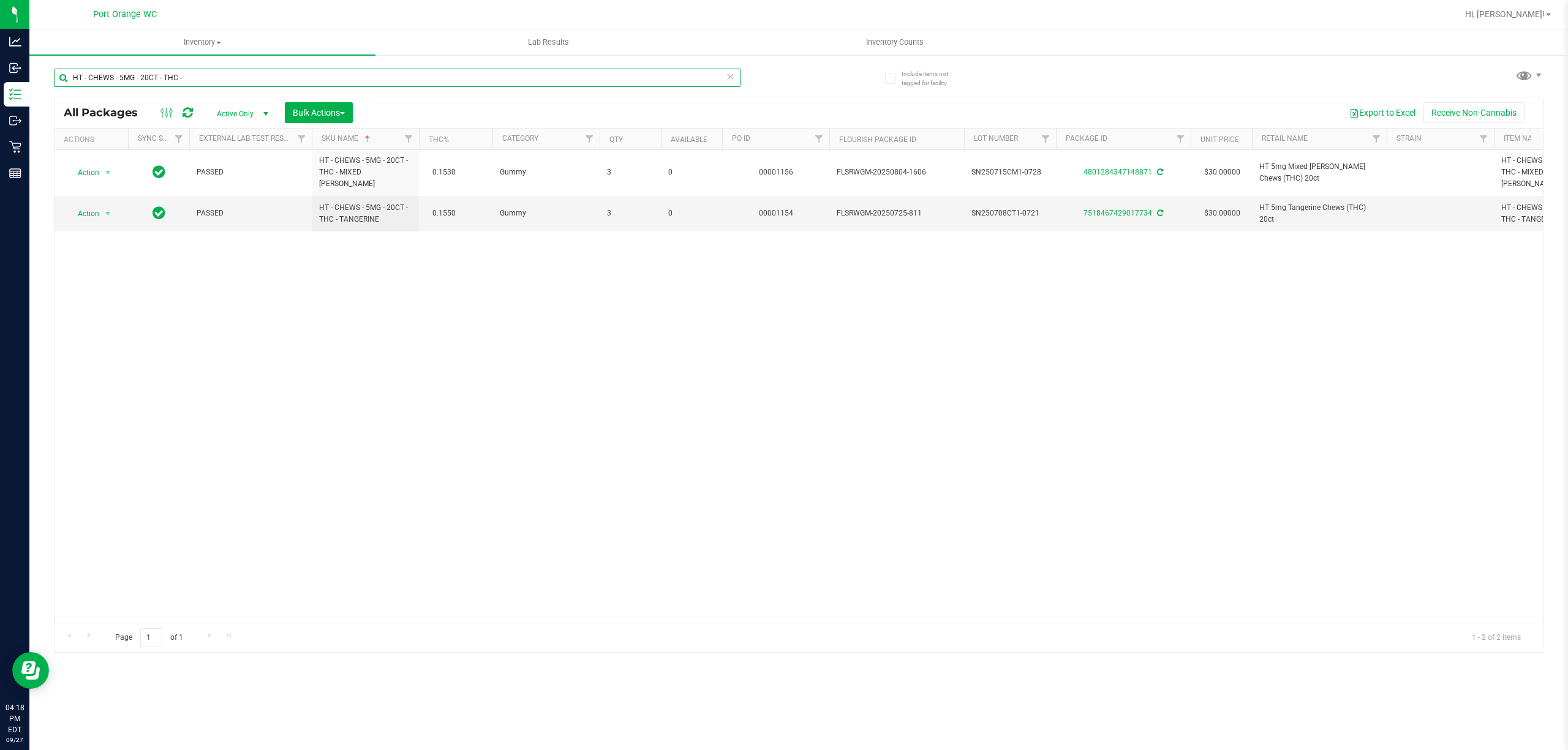
paste input "MINTS - 2.5MG - 4"
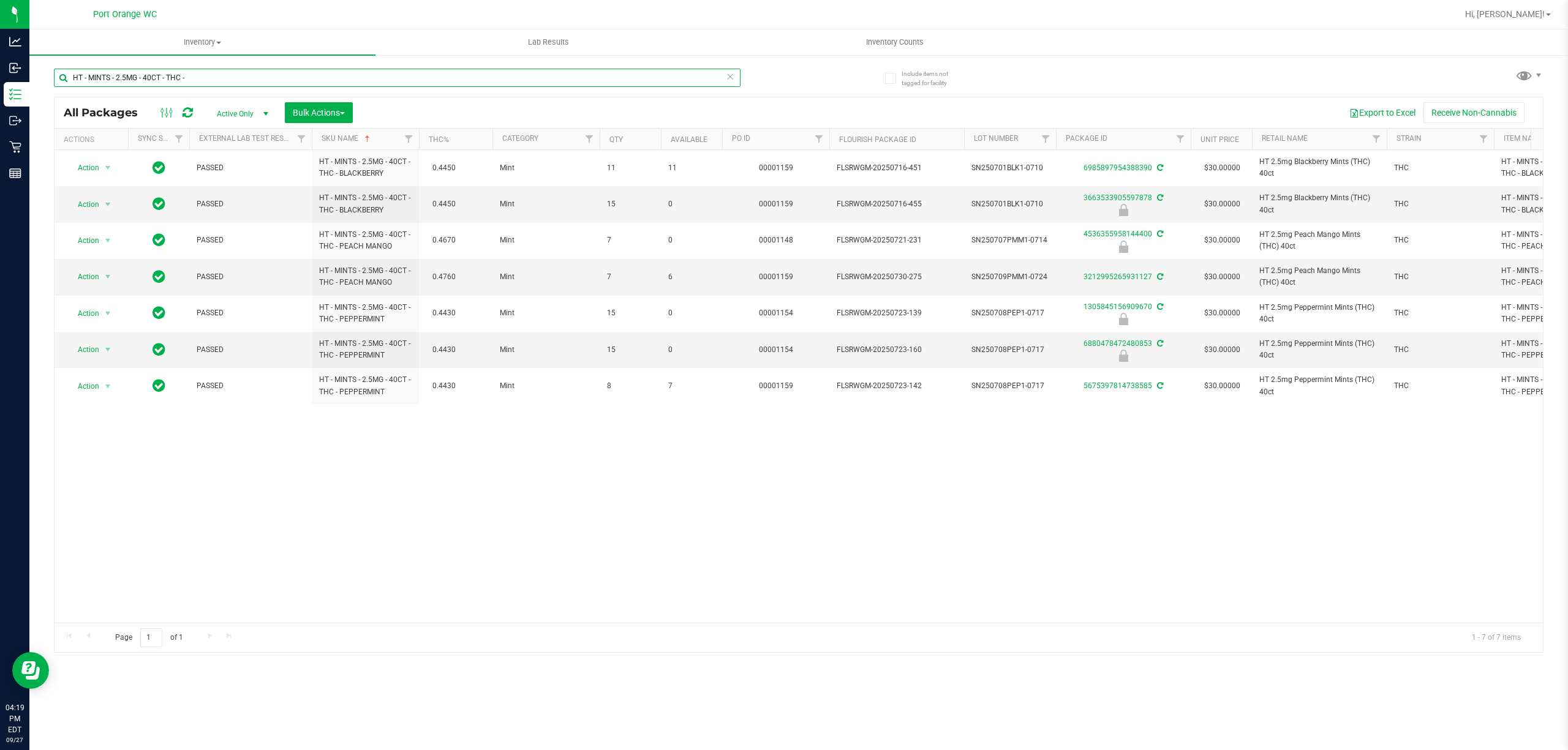
paste input "SW - FSO SYRINGE - 1G -"
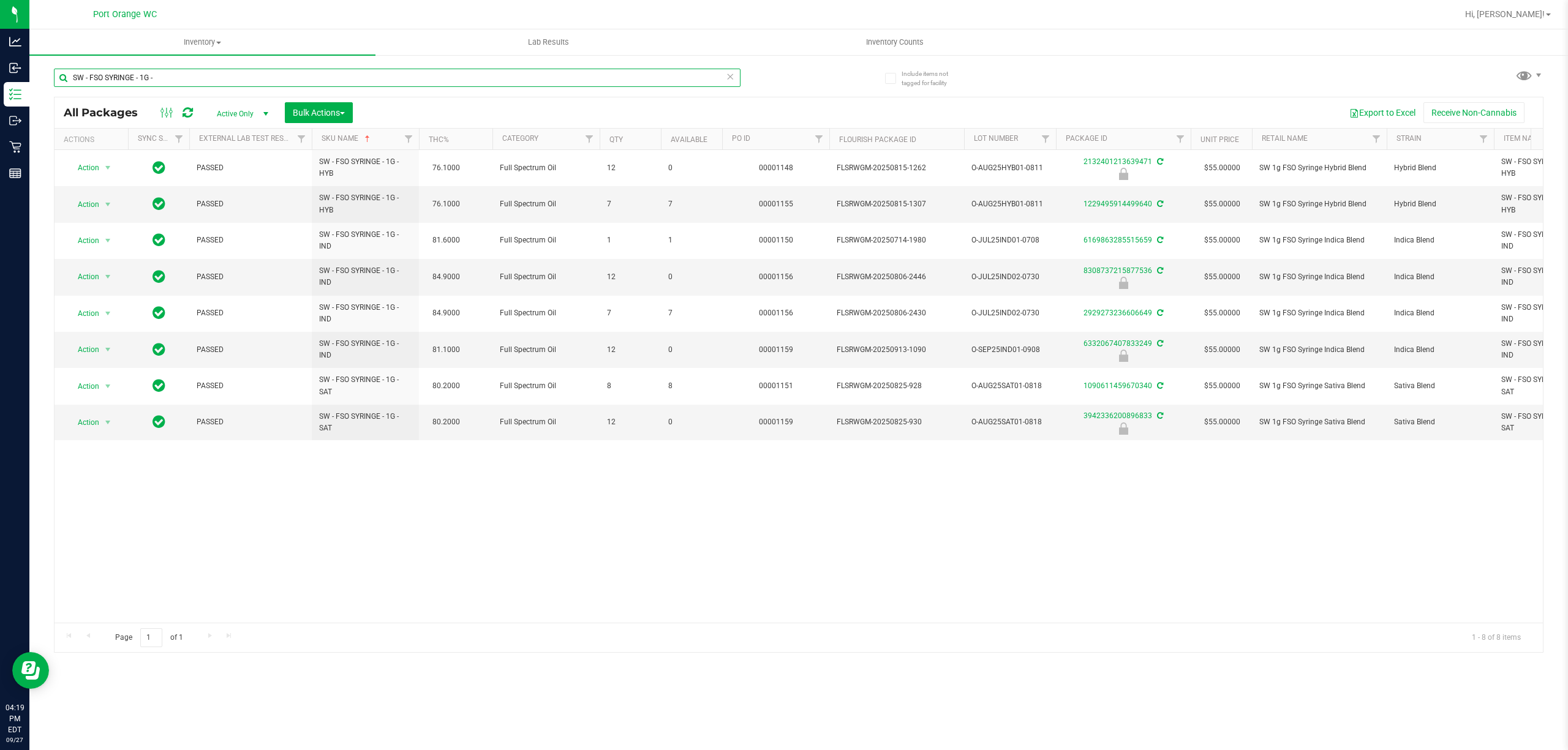
paste input "LOTION - 360MG"
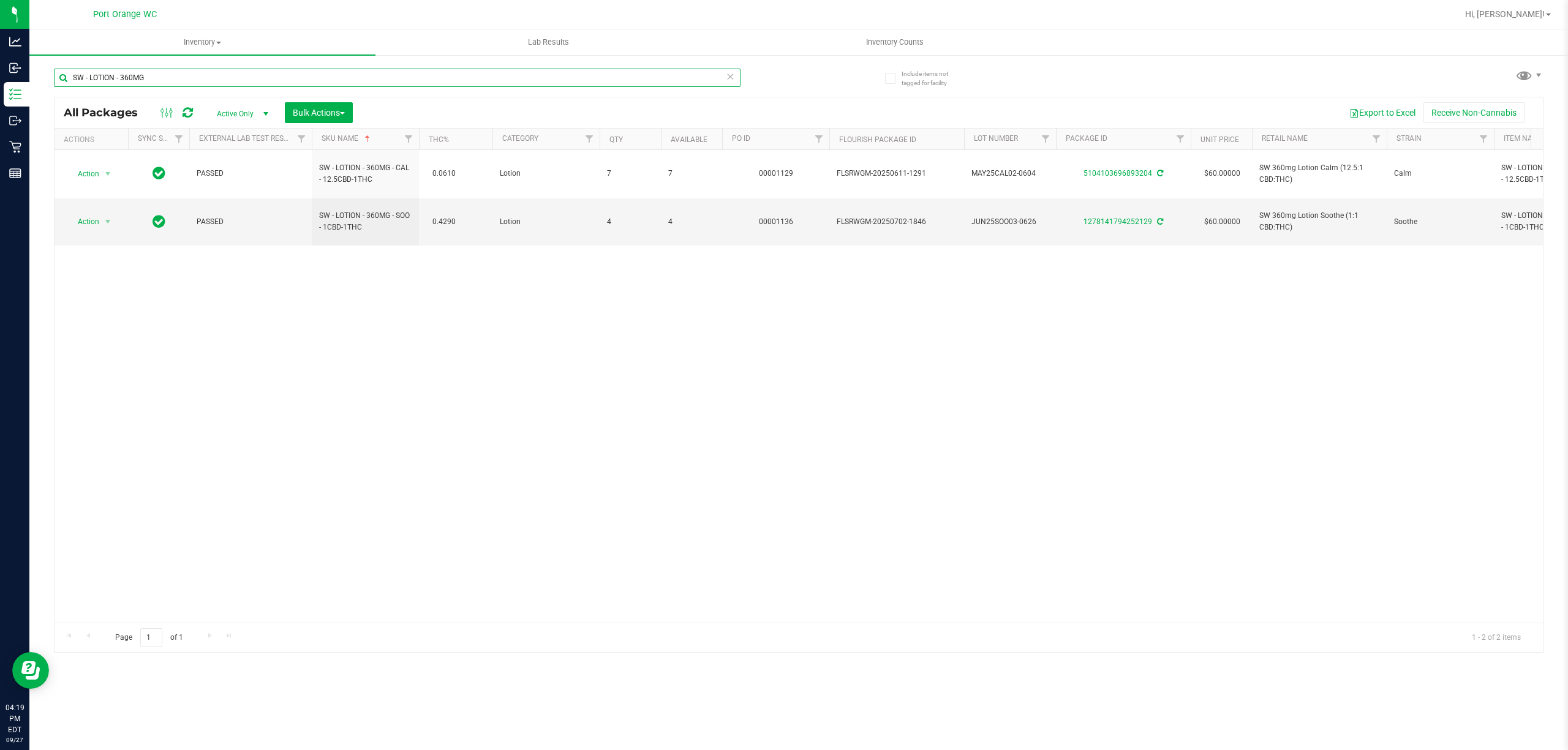
paste input "DISTILLATE APPLICATOR - 1G -"
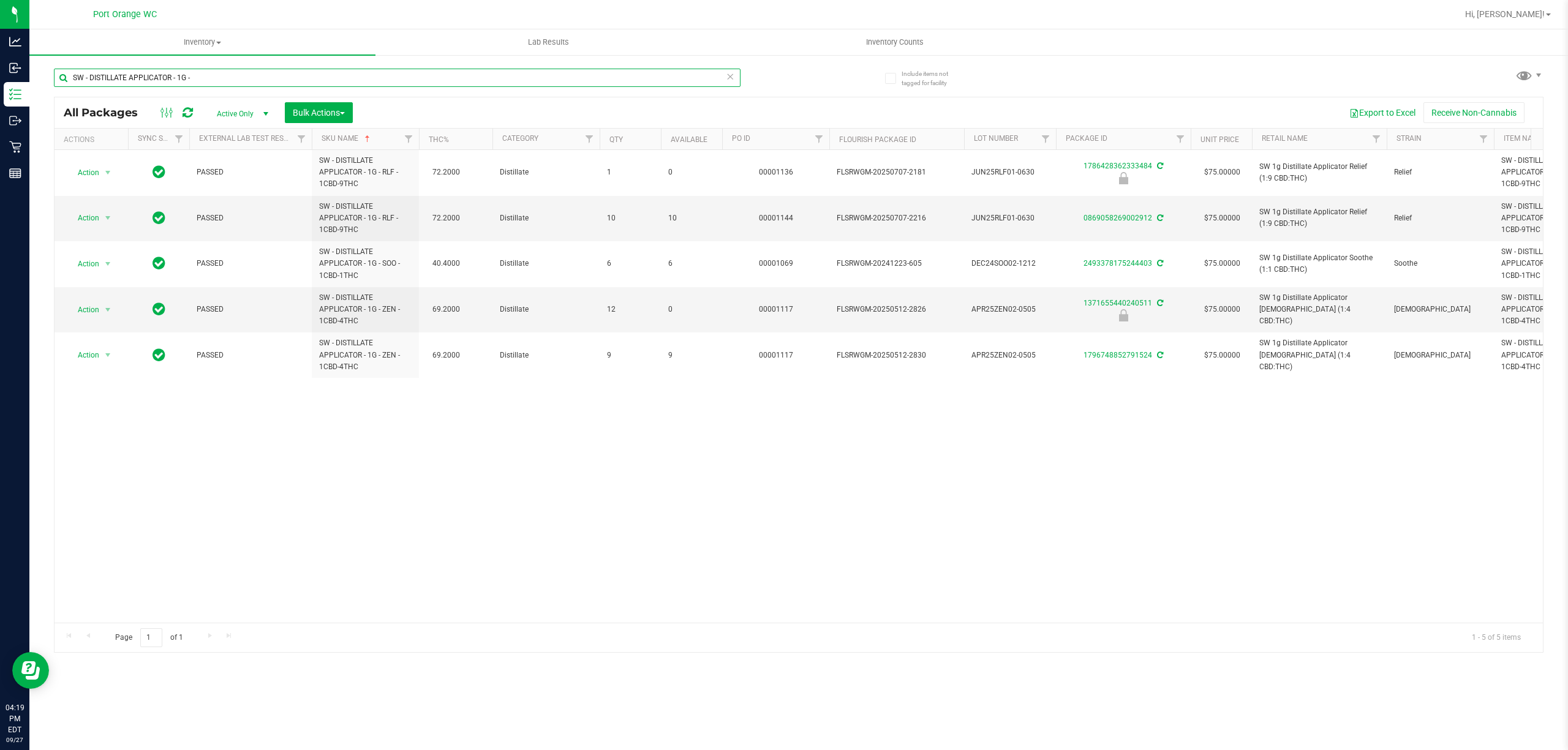
paste input "LOZENGE - 5MG - 20CT -"
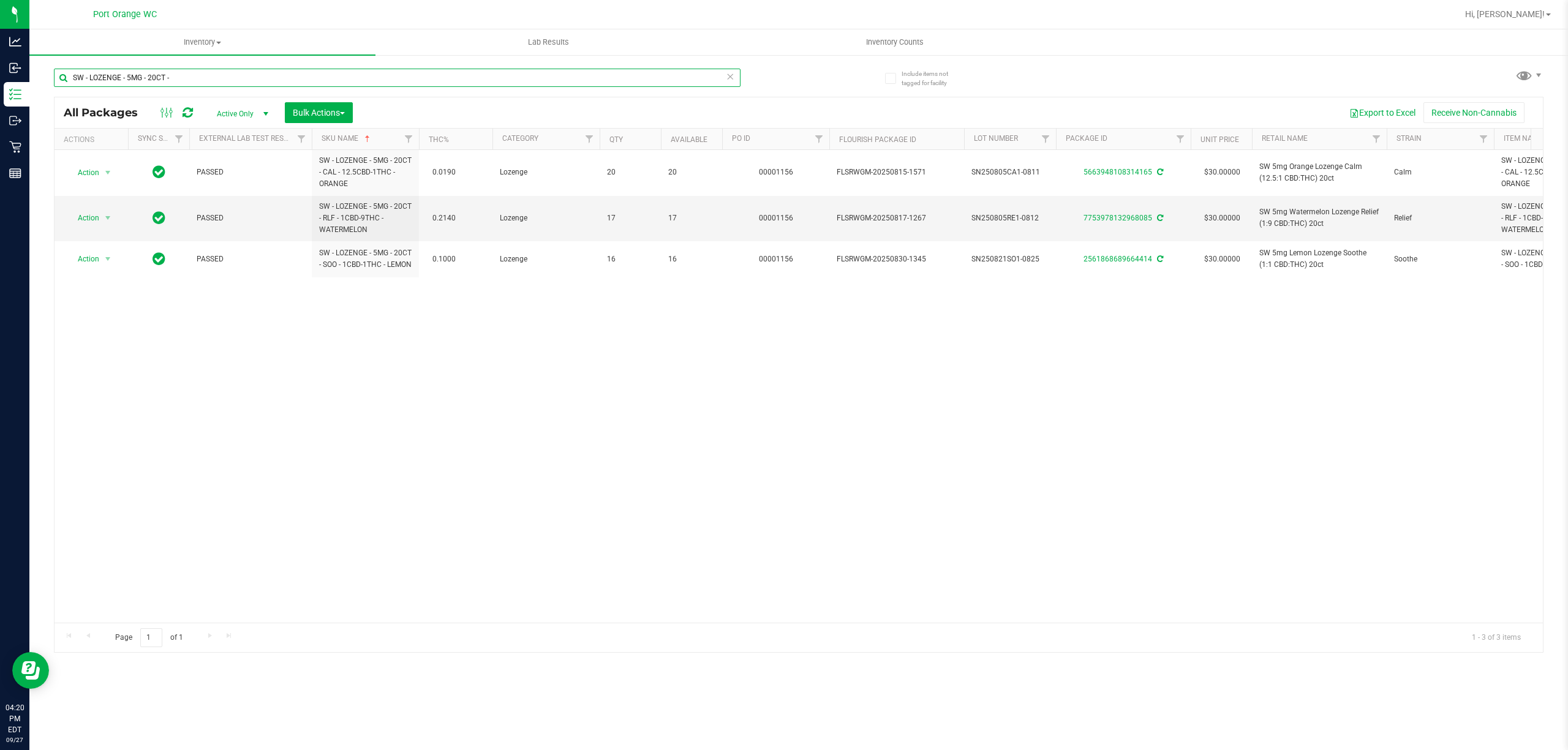
paste input "PATCH - 20MG"
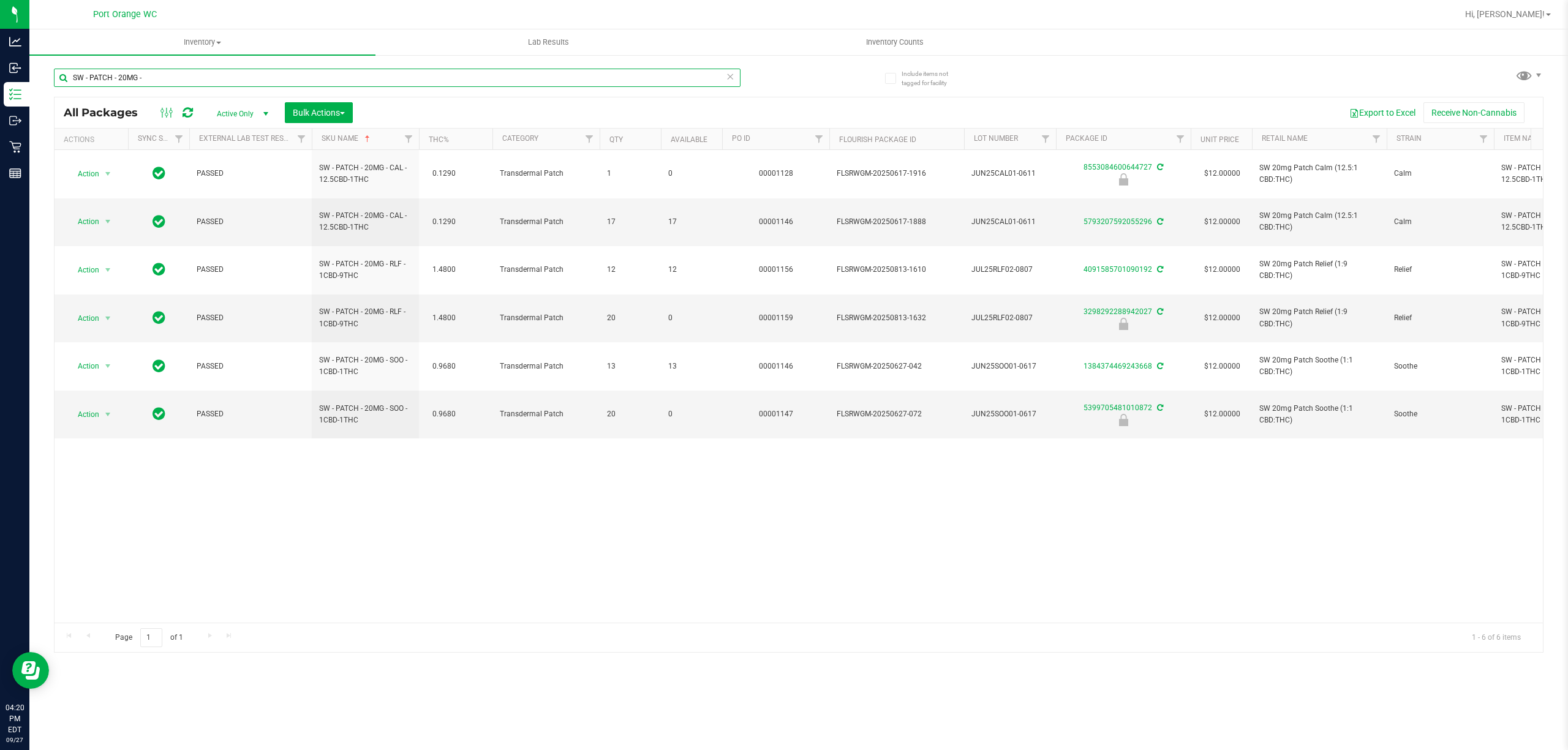
paste input "THERAGELS - 10MG -"
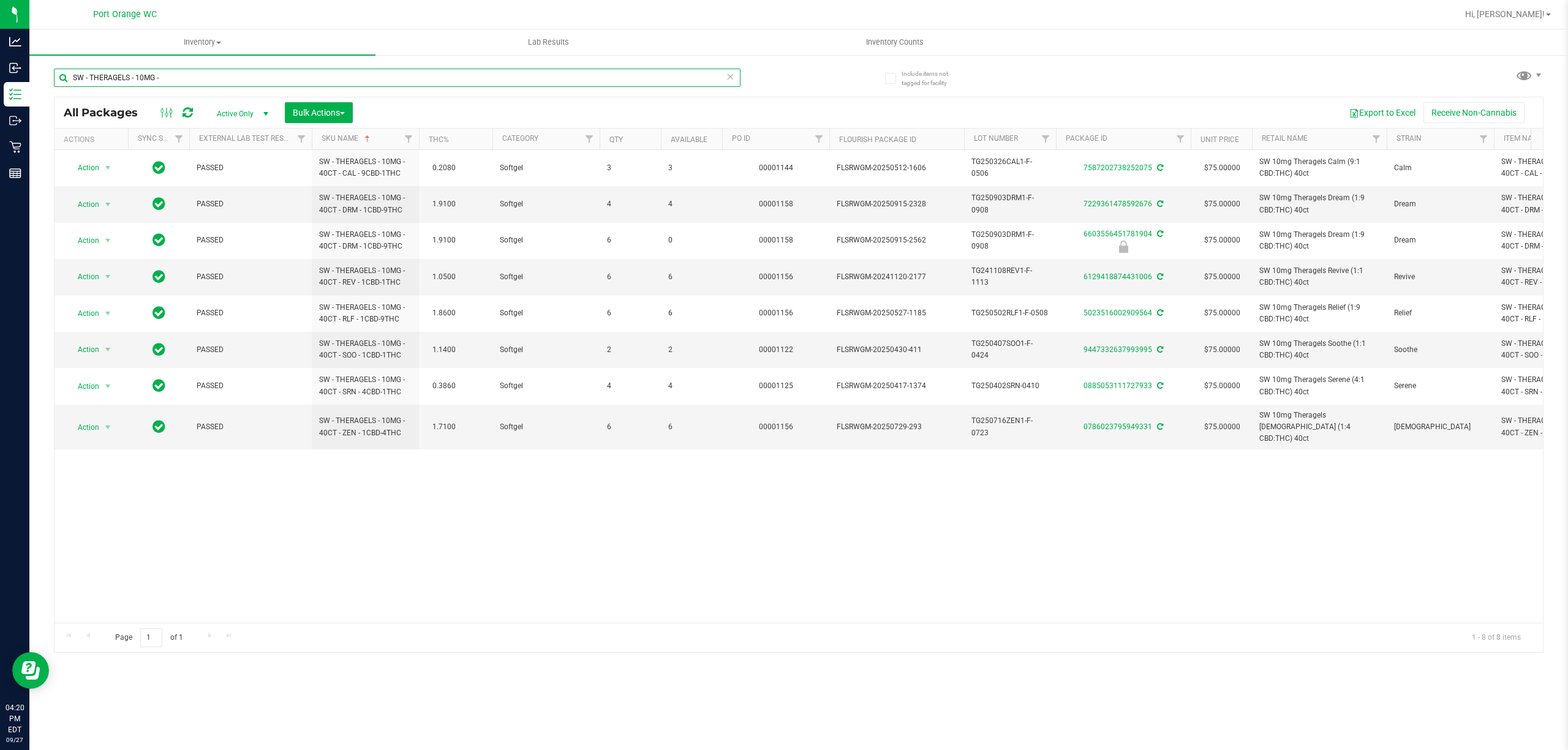
paste input "25MG - 40CT - XRL - 1CBD-9THC"
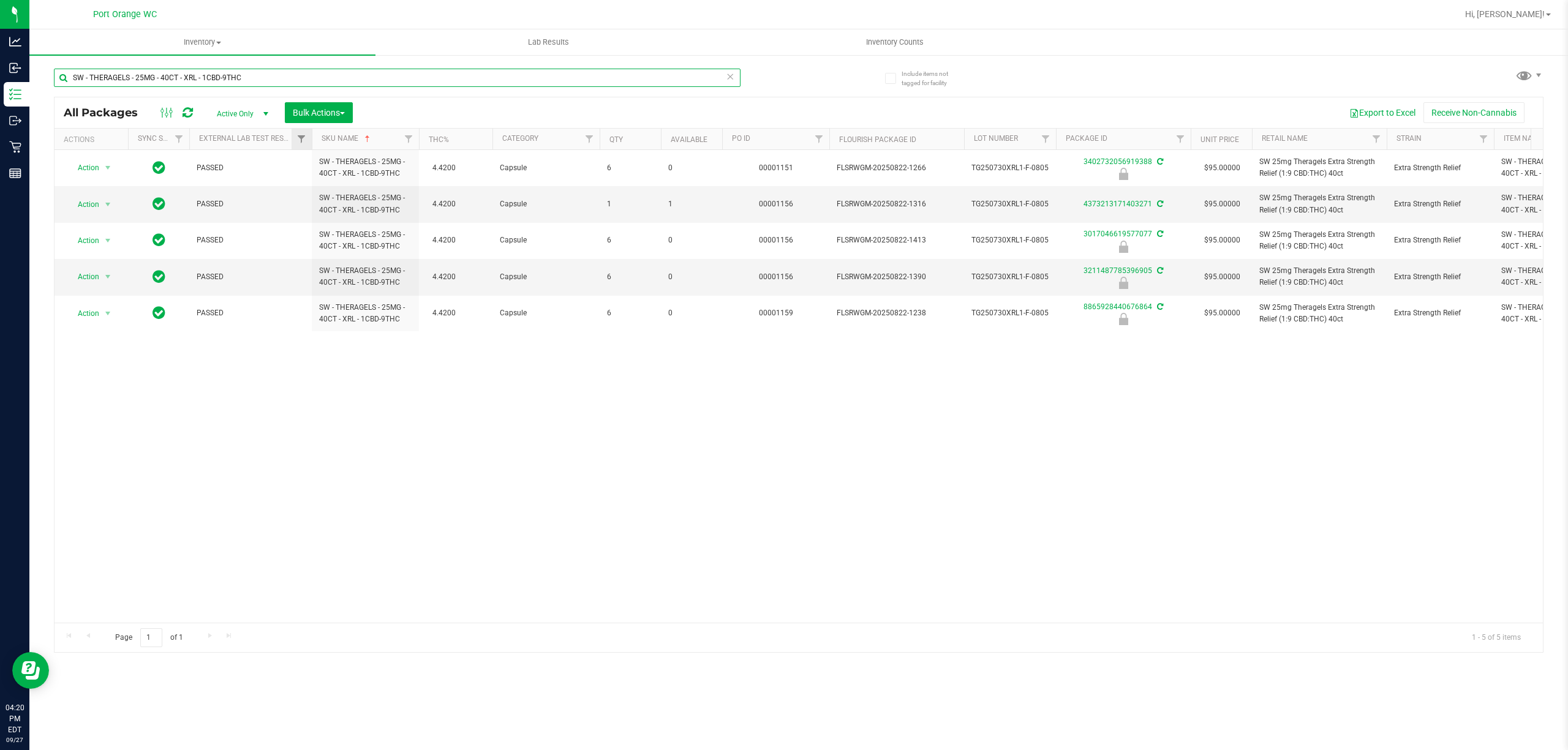
paste input "INCTURE - 30ML - 600MG -"
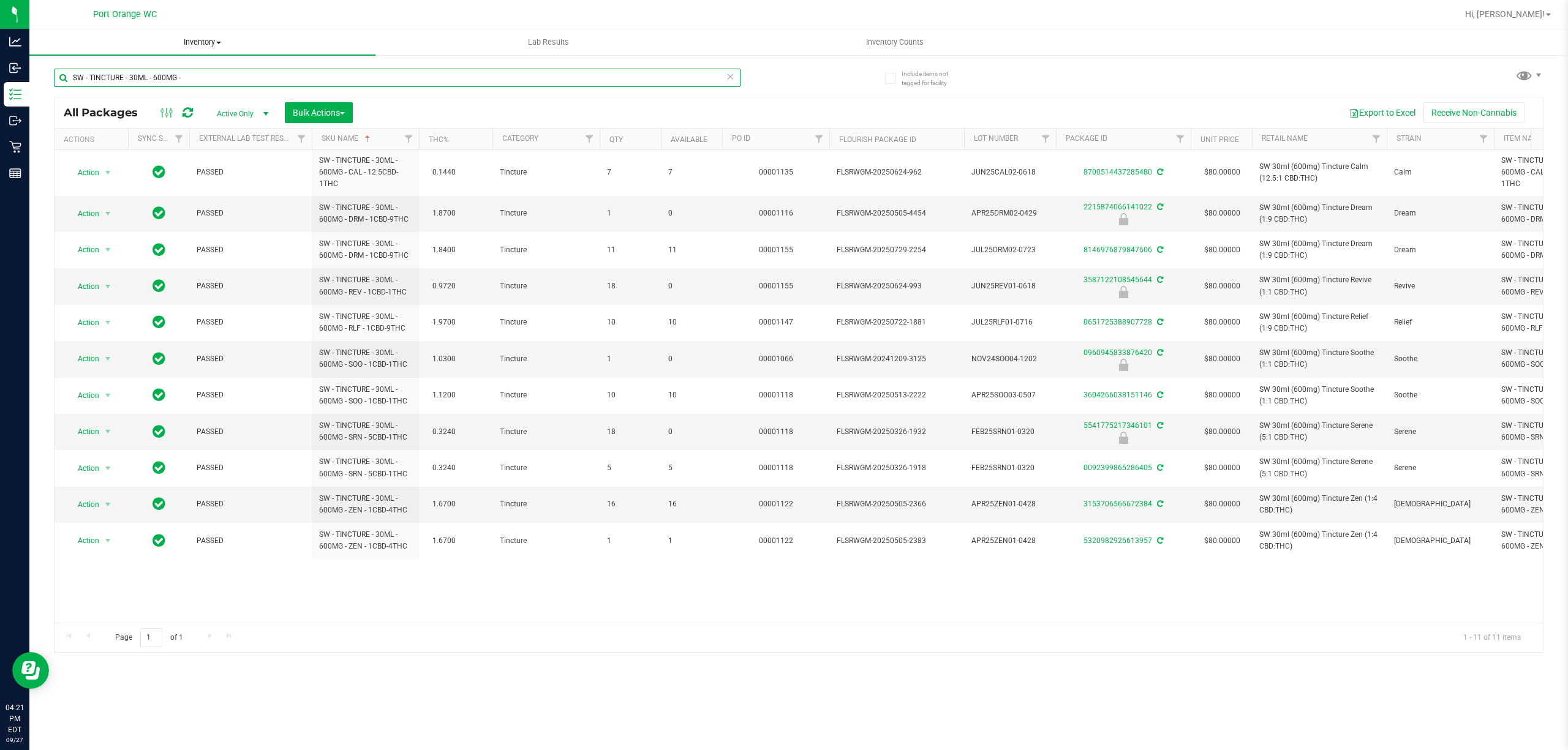
paste input "VAPE PEN DISTILLATE - 0.3G -"
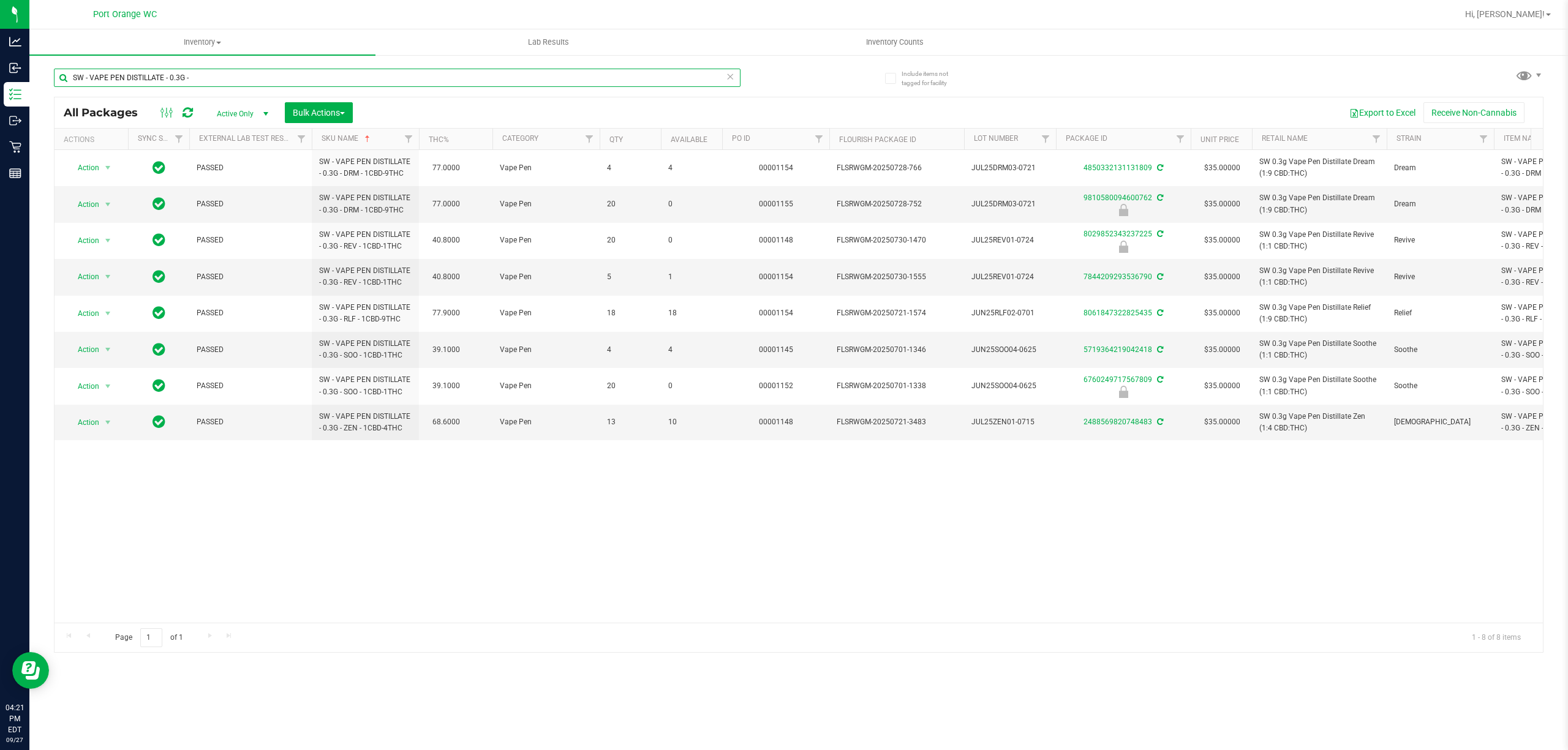
paste input "WNA - SOFT CHEWS - 10MG - 10CT"
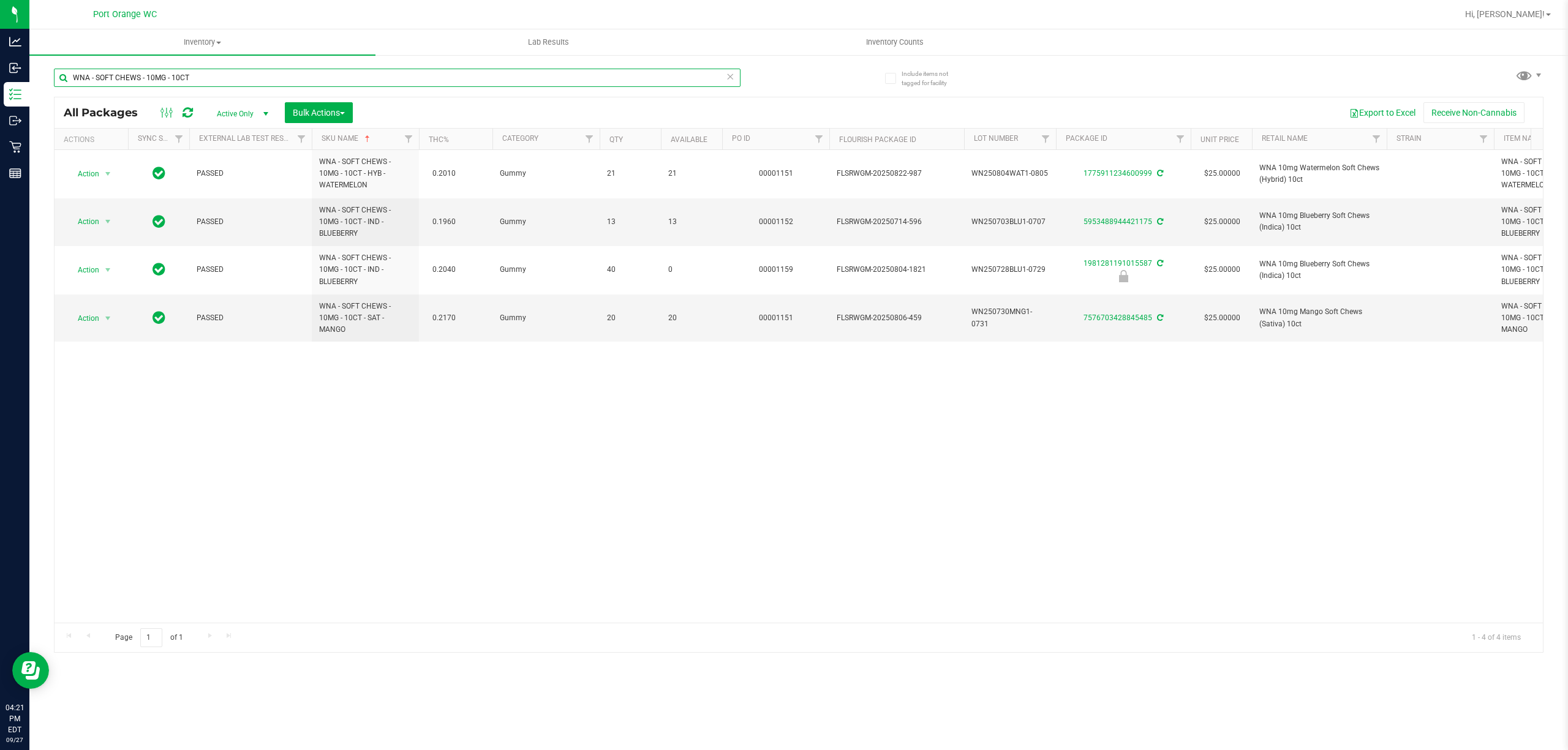
paste input "20MG - 10CT - 1CBD-1THC - STRAWBERRY LEMONADE"
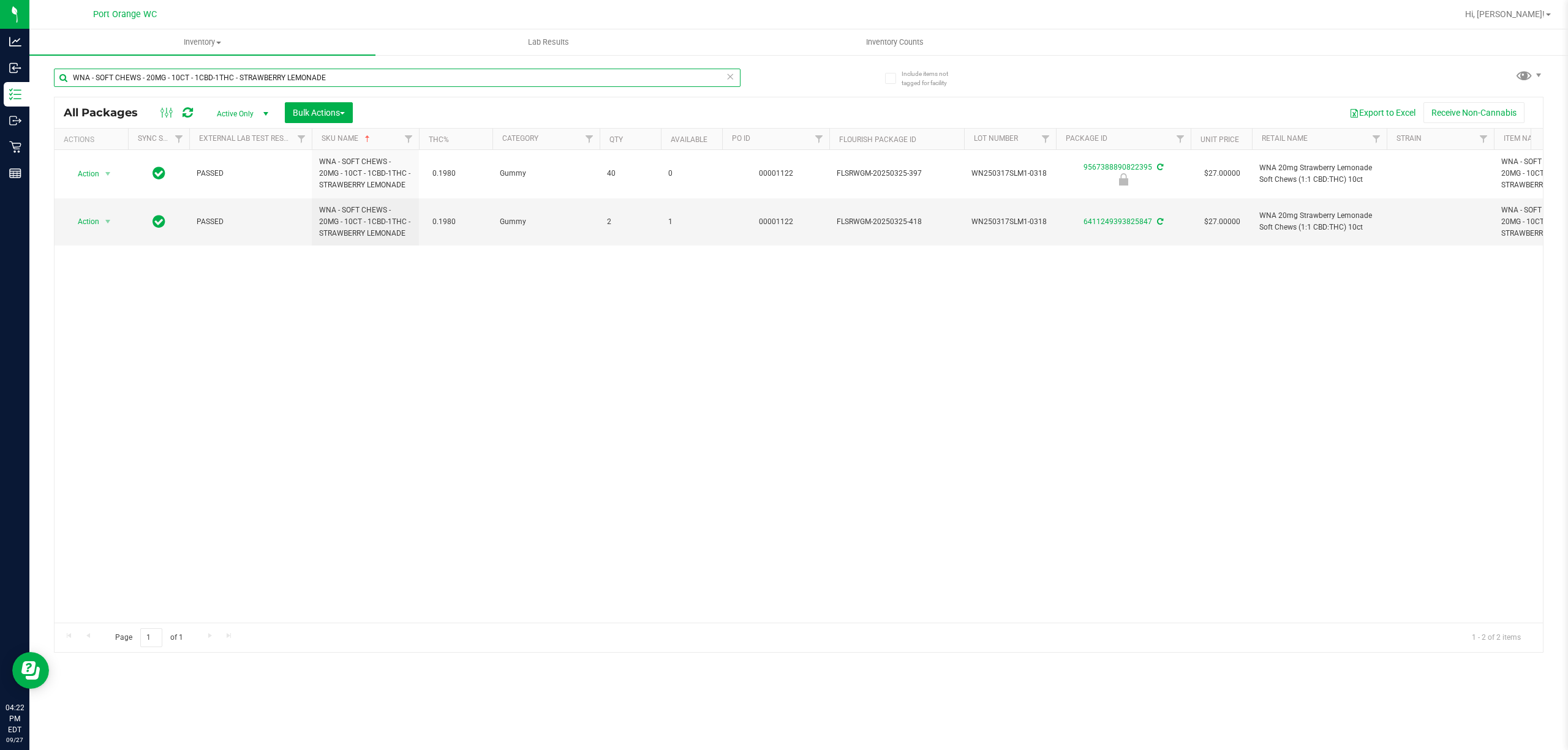
paste input "30MG - 10CT - 2CBD-1THC - YUZU"
paste input "FAST ACTING - 10MG"
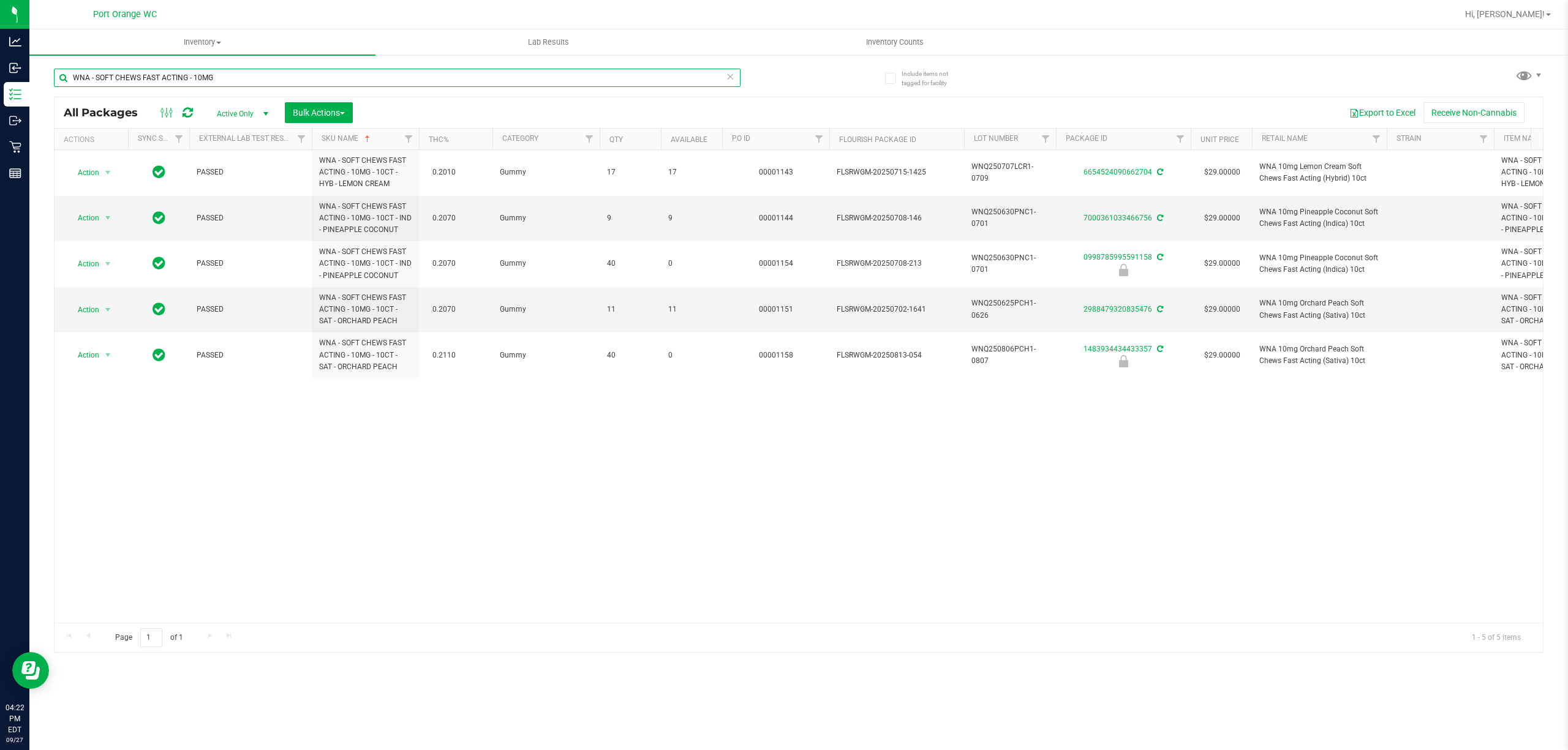
paste input "20MG - 10CT - 1CBD-1THC - STRAWBERRY LIME"
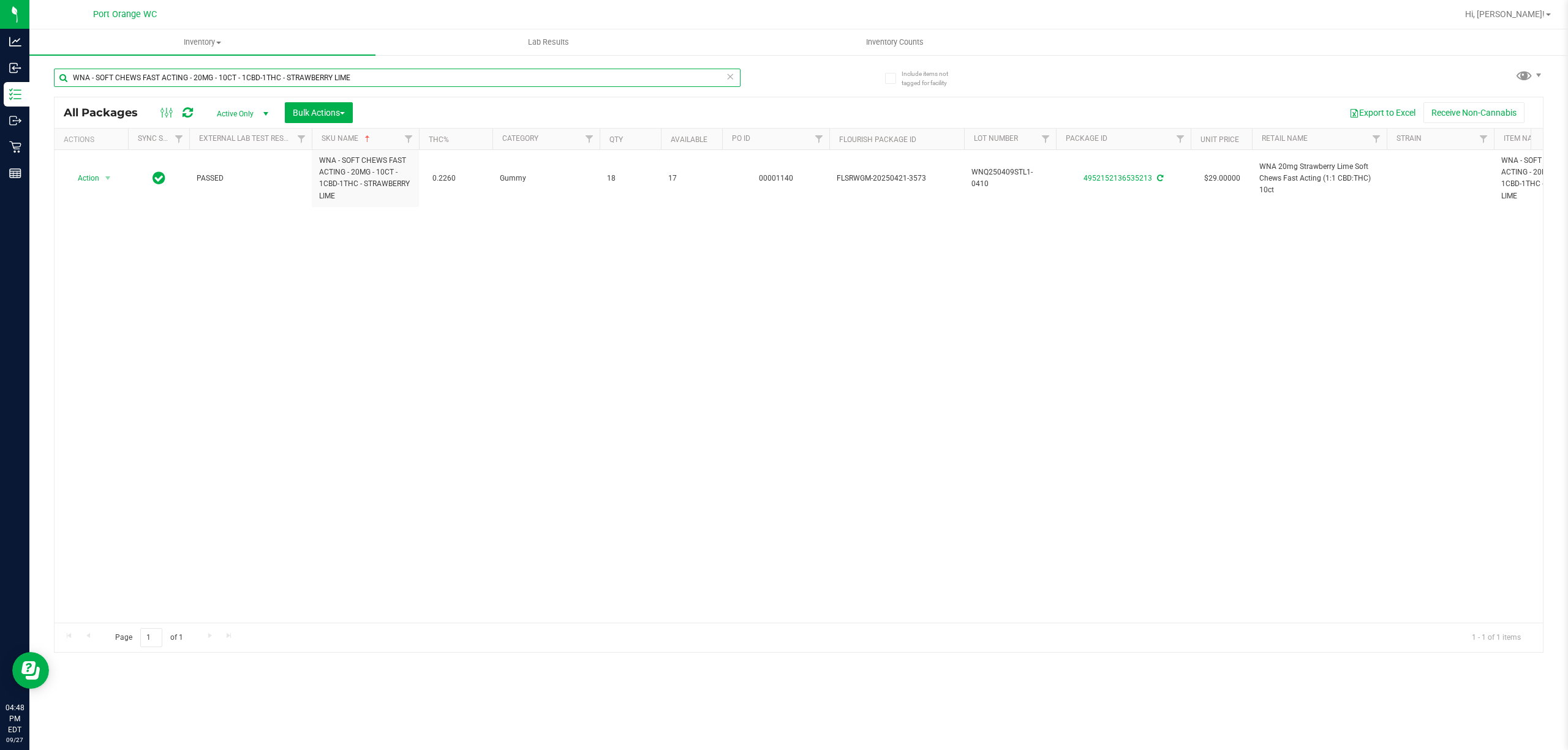
paste input "SW 0.3g Vape Pen Distillate Soothe (1:1 CBD:THC)"
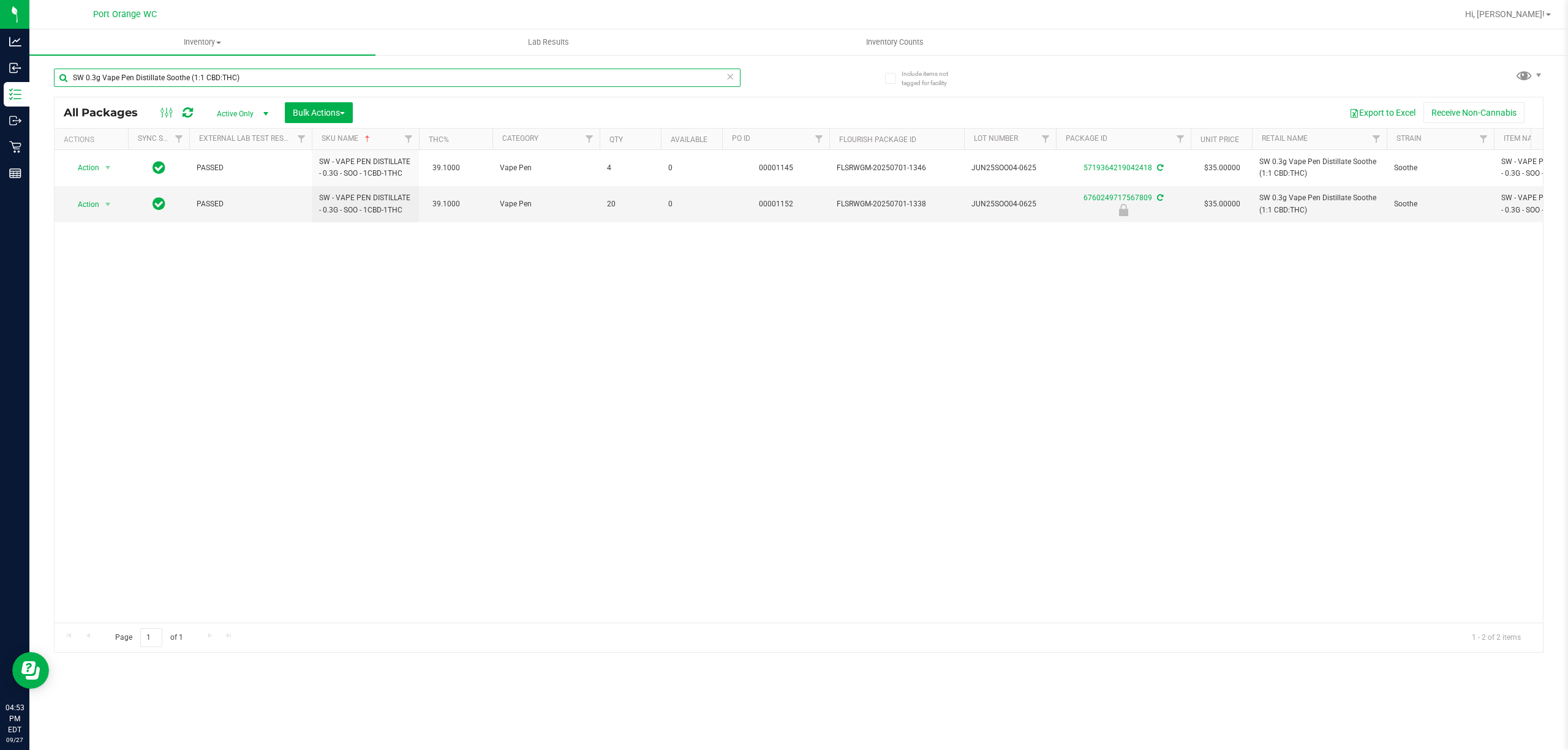
paste input "HT 100mg Milk Chocolate Bar ("
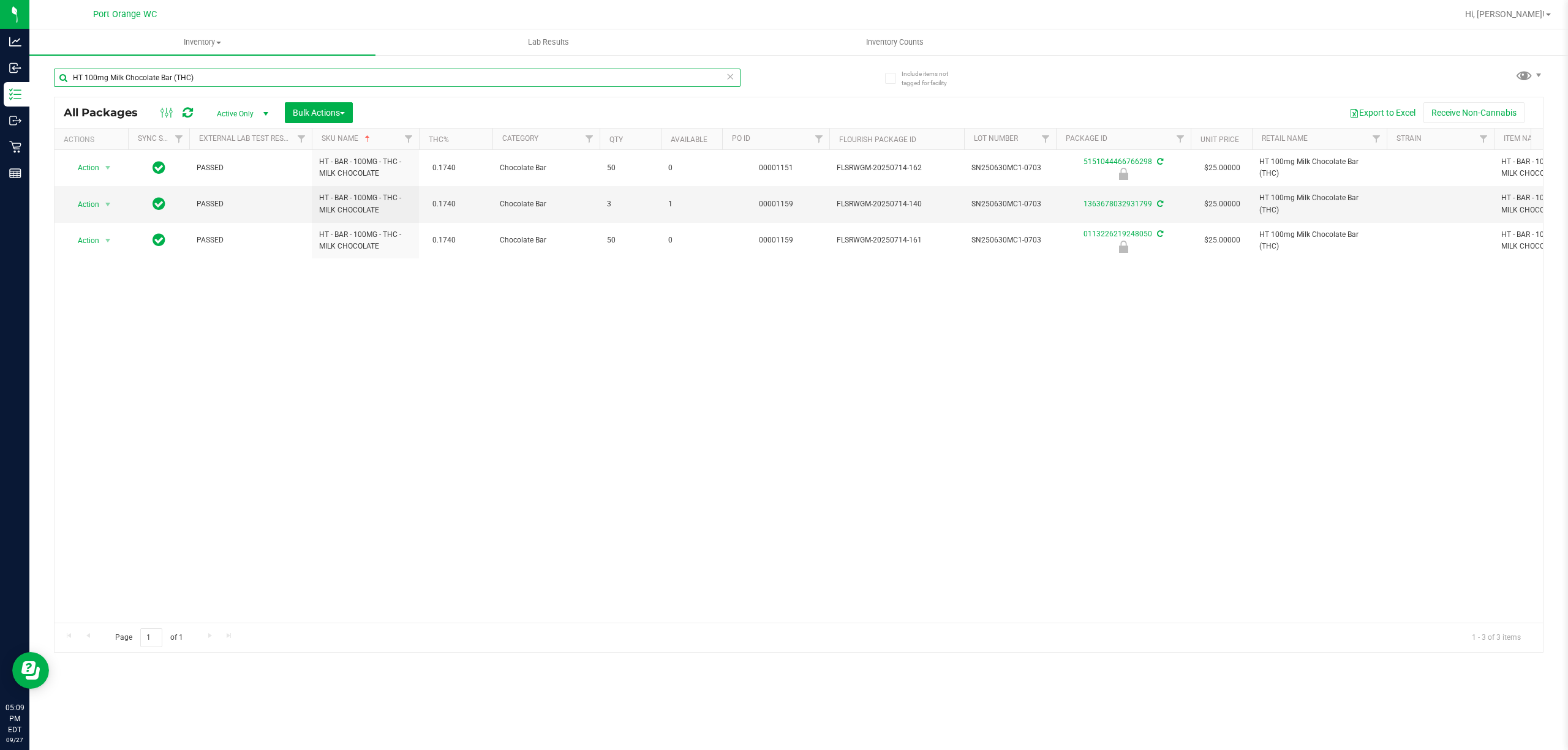
paste input "FT 0.3g Vape Pen Distillate Aries Rising"
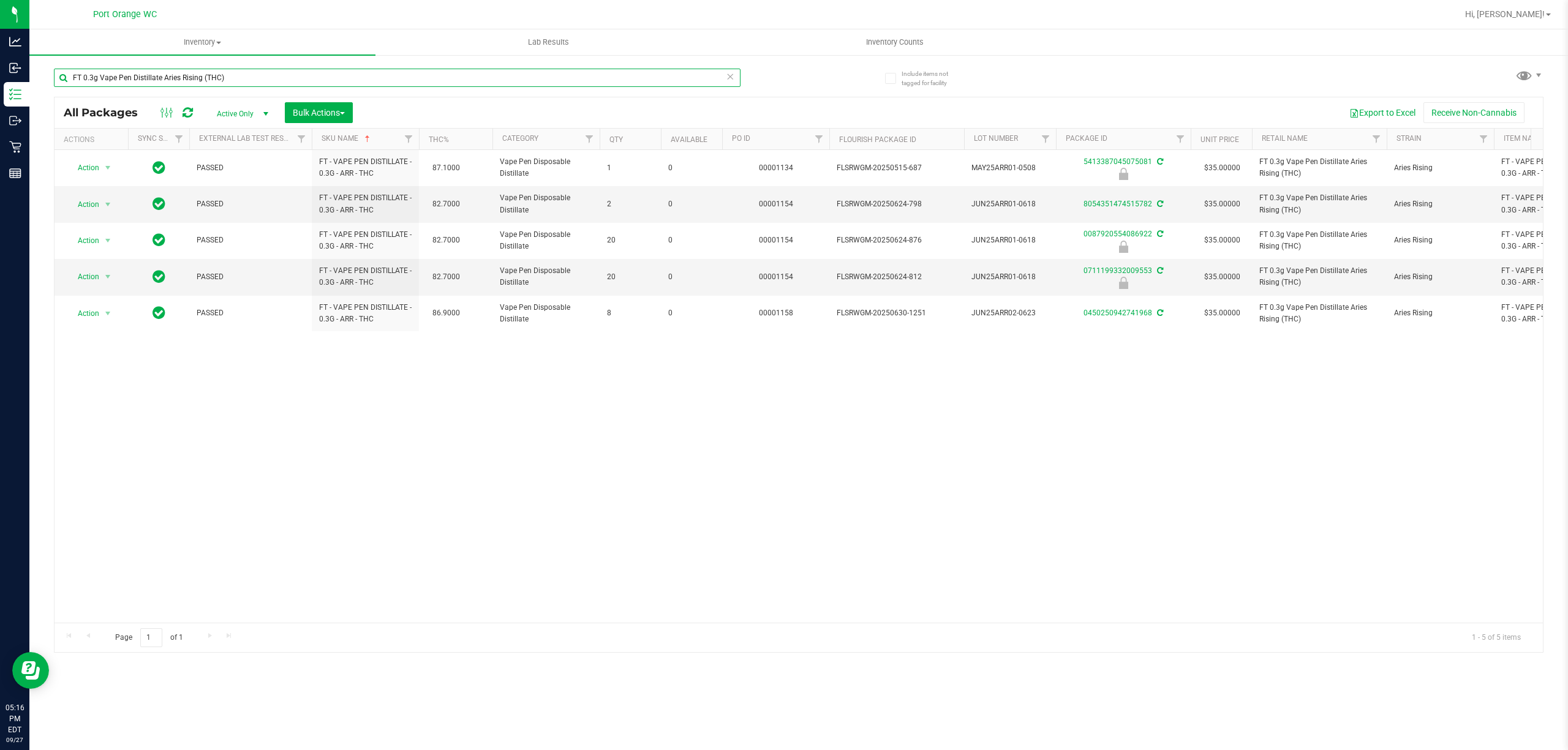
click at [265, 76] on input "FT 0.3g Vape Pen Distillate Aries Rising (THC)" at bounding box center [397, 78] width 686 height 19
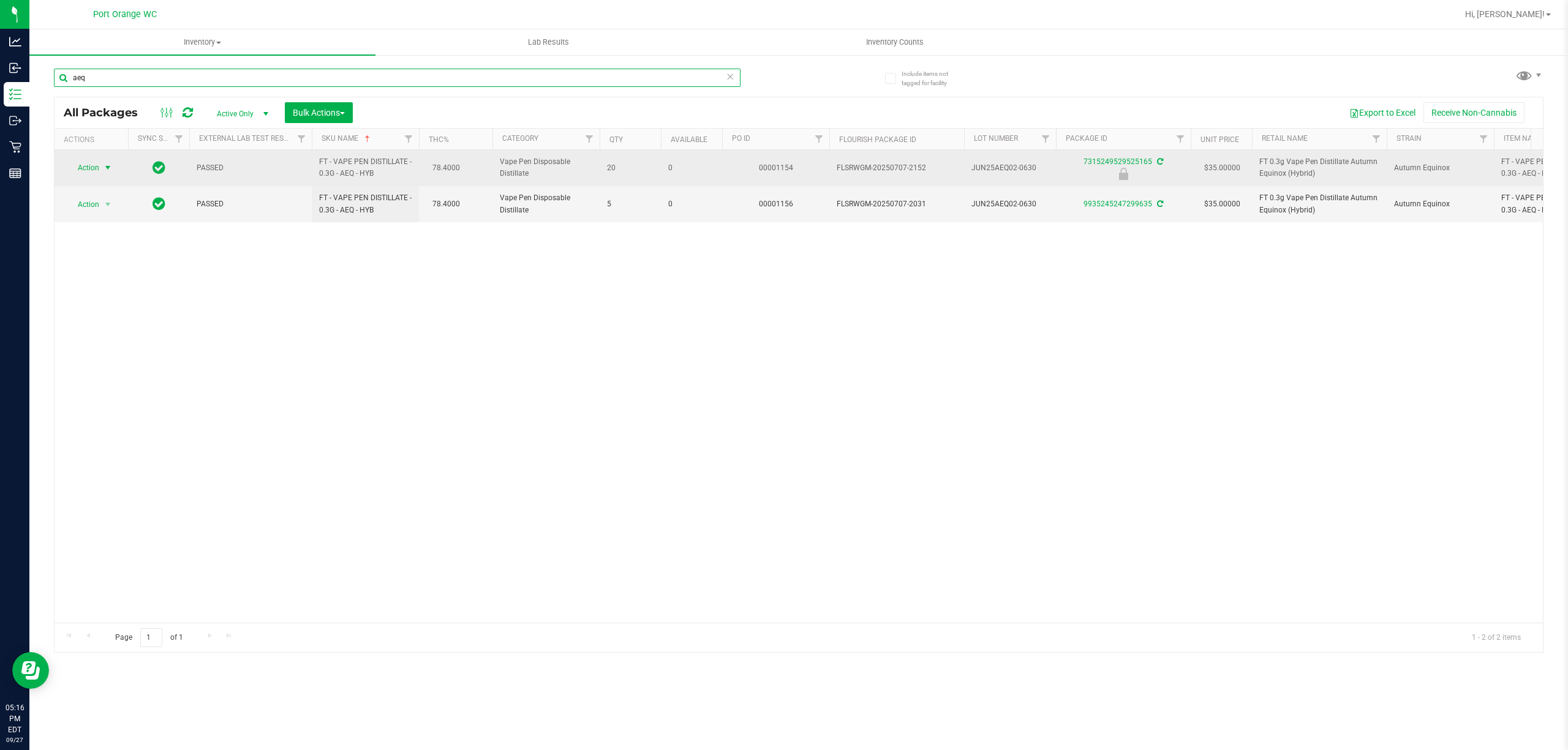
type input "aeq"
click at [104, 166] on span "select" at bounding box center [107, 167] width 10 height 10
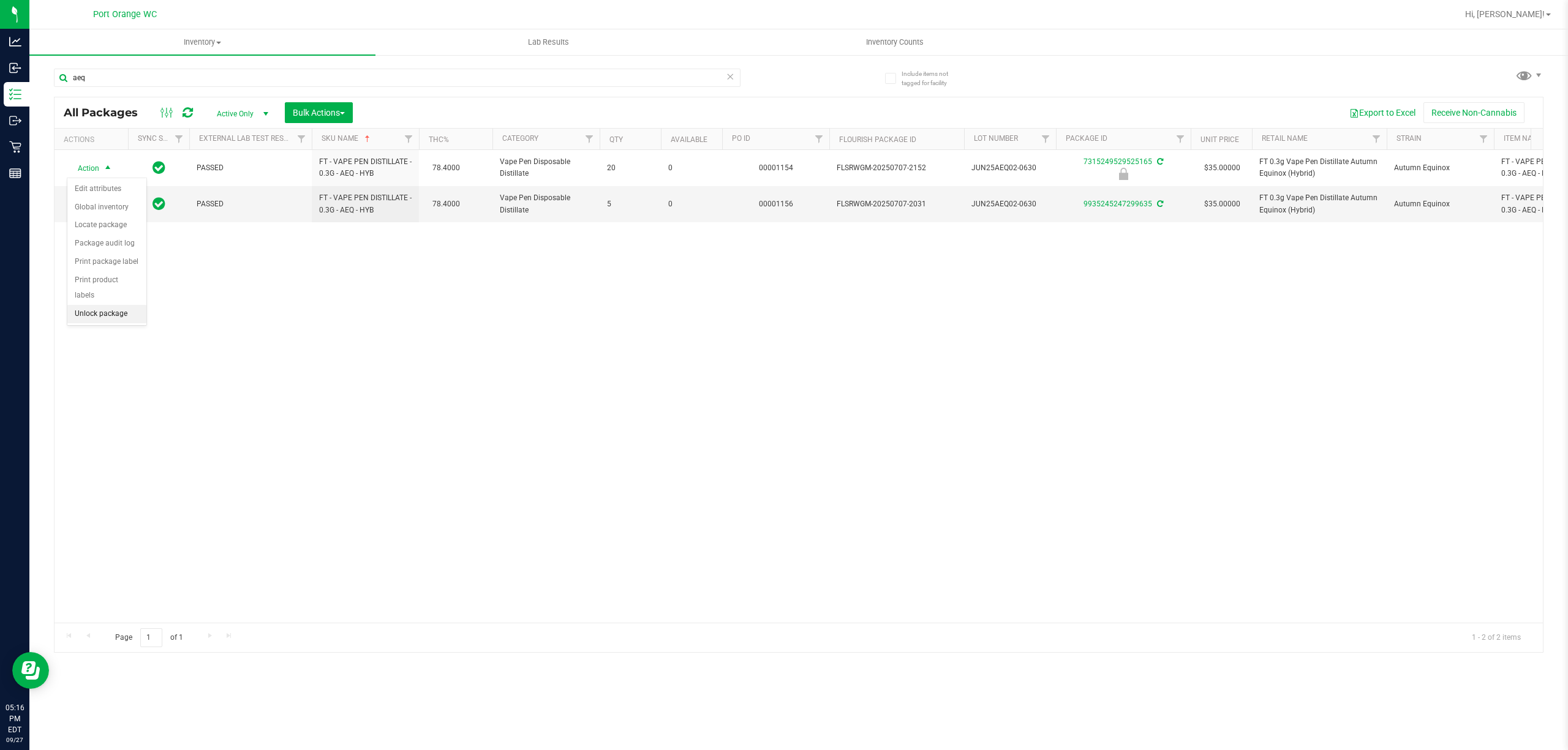
click at [91, 316] on li "Unlock package" at bounding box center [106, 313] width 79 height 19
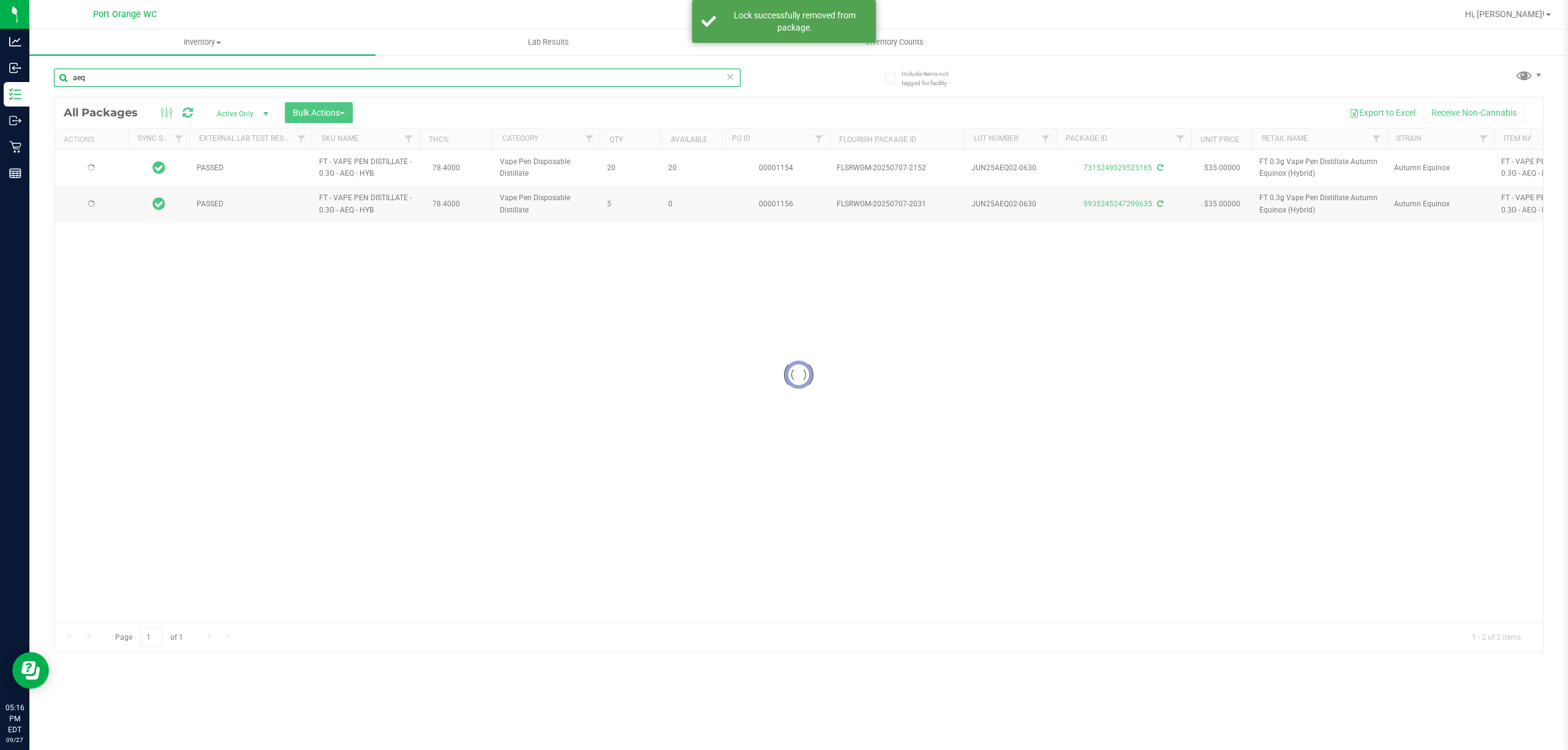
click at [169, 81] on input "aeq" at bounding box center [397, 78] width 686 height 19
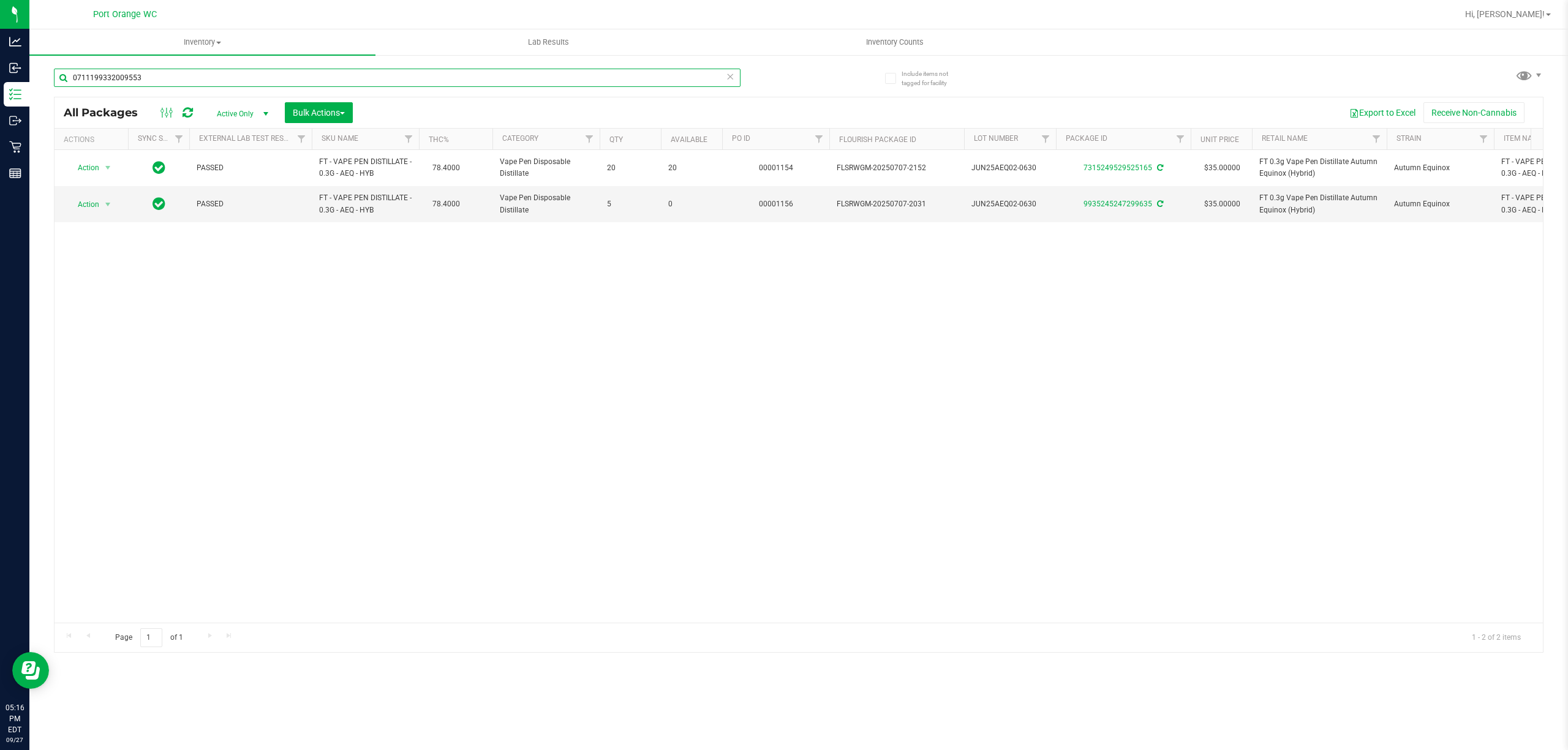
type input "0711199332009553"
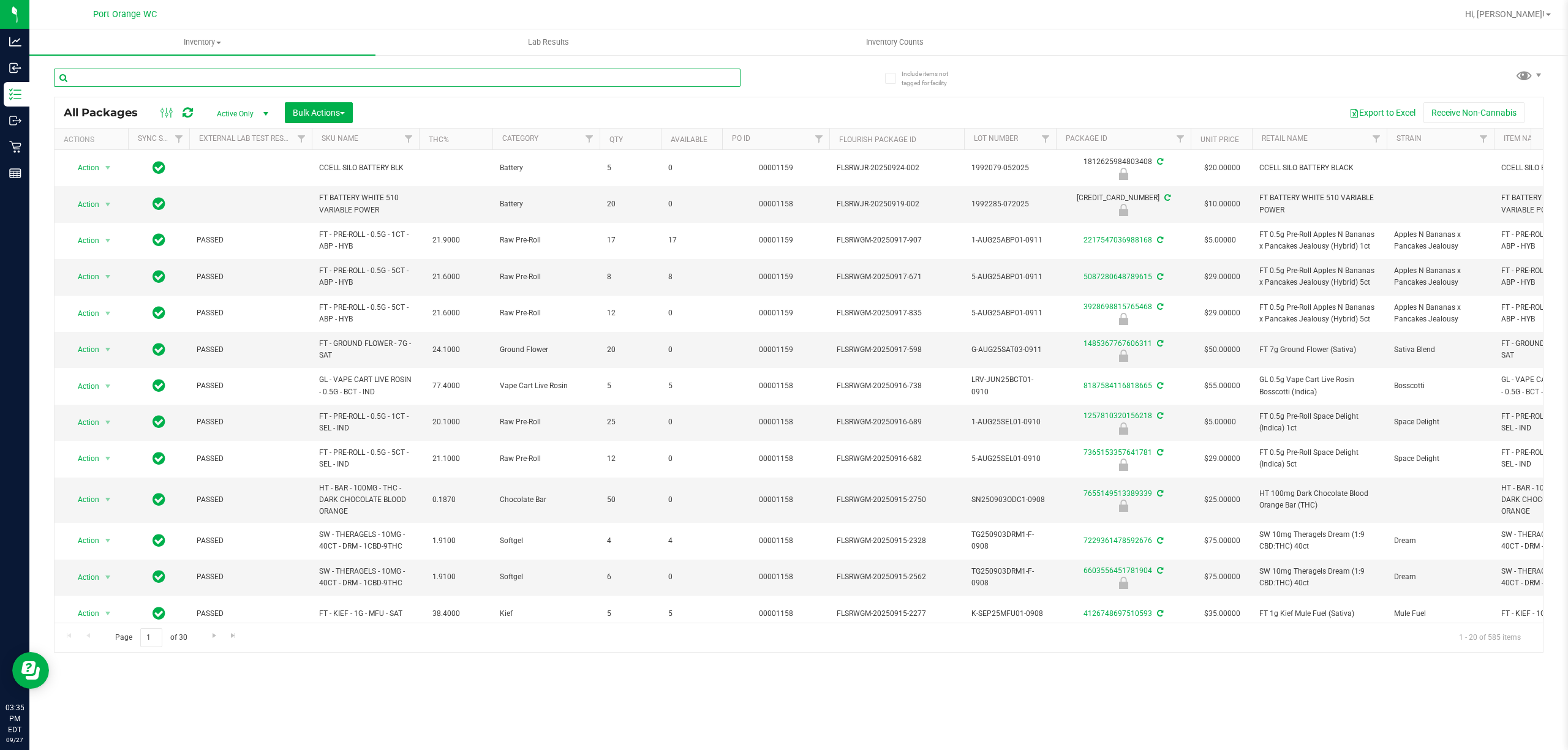
click at [250, 80] on input "text" at bounding box center [397, 78] width 686 height 19
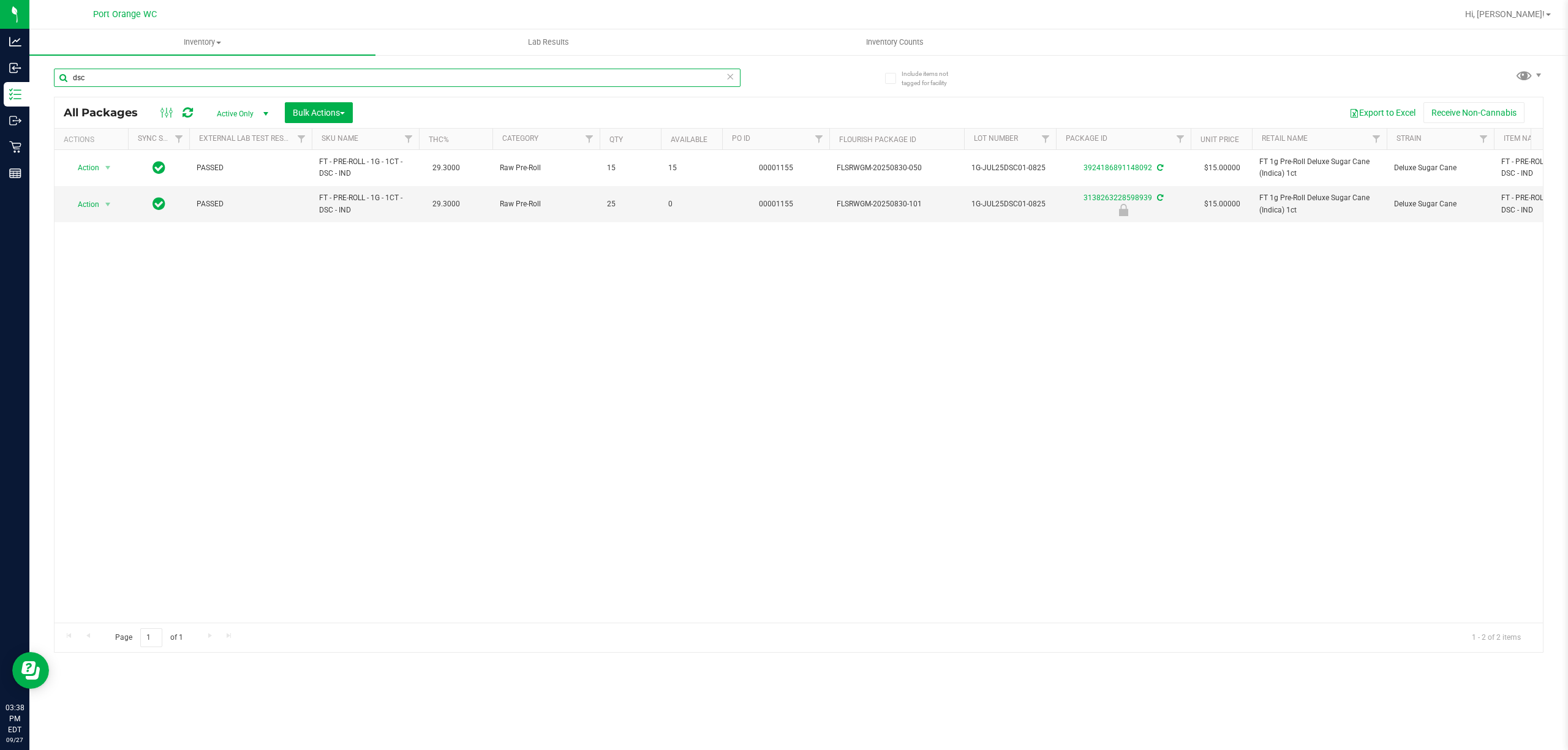
paste input "FT - CANNABIS FLOWER - 3.5G - JGN - HYB"
paste input "3.5g Cannabis Flower PB & Smelly (Hybrid)"
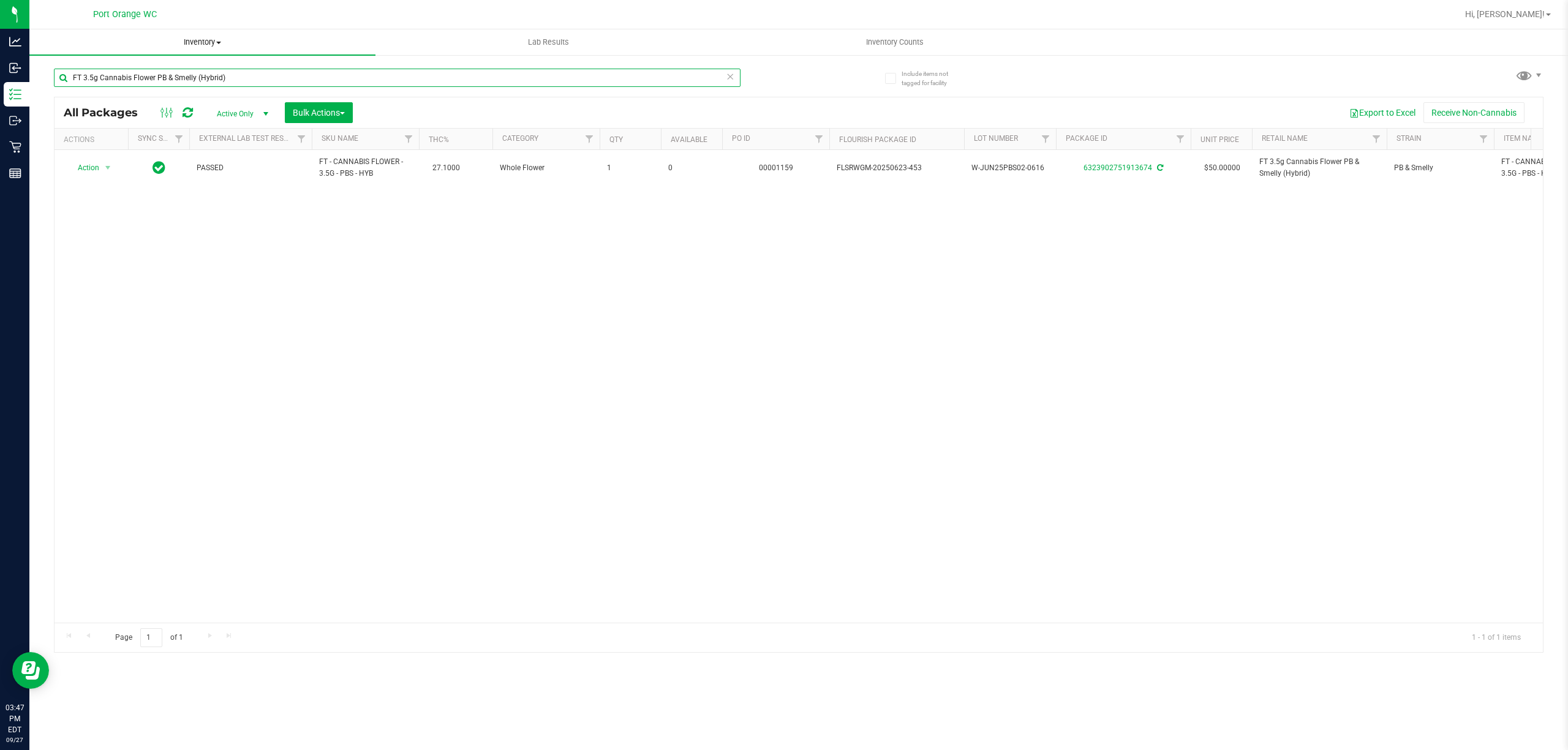
paste input "- GROUND FLOWER - 7G - HYB"
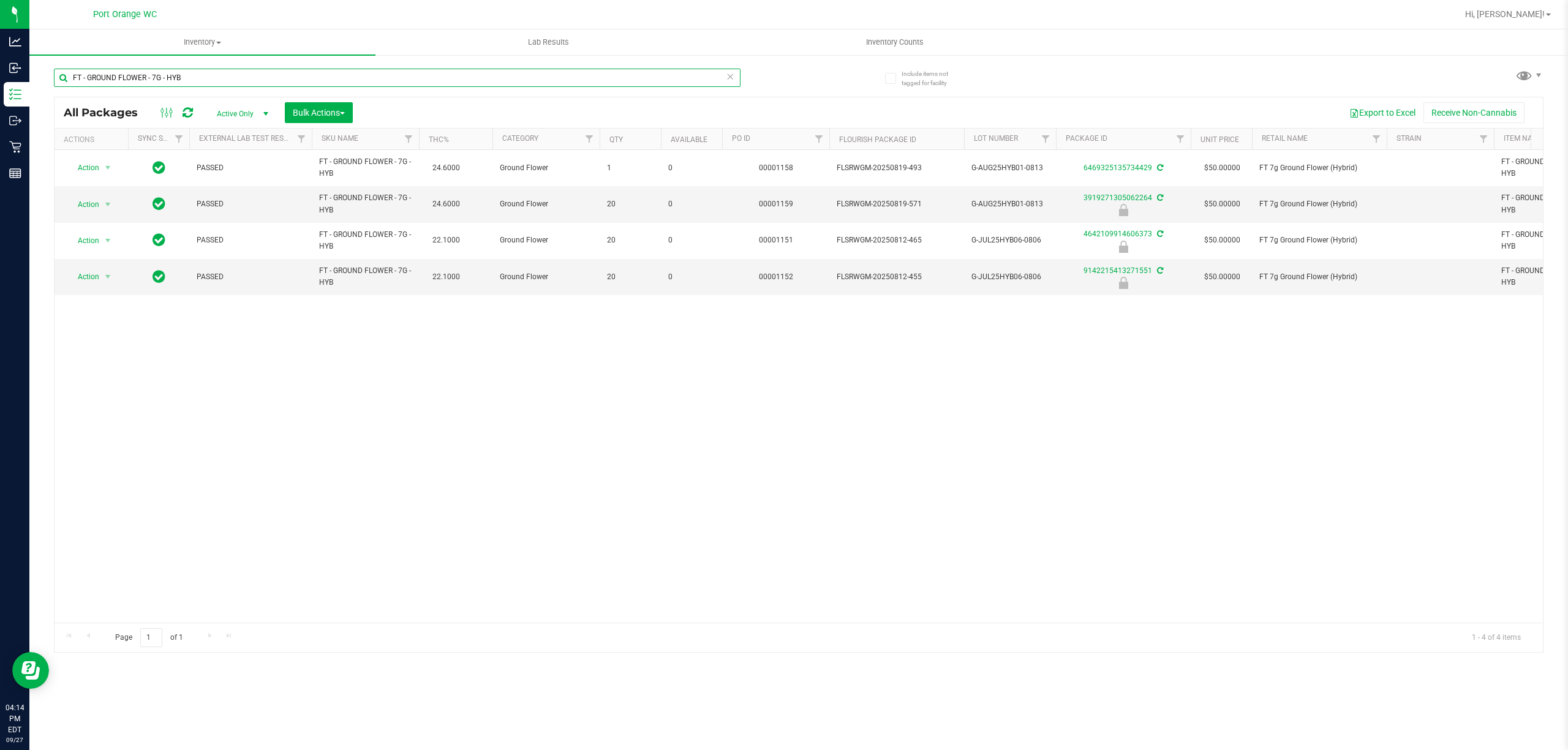
paste input "VAPE PEN DISTILLATE - 0.3G - AEQ"
type input "FT - VAPE PEN DISTILLATE - 0.3G - AEQ - HYB"
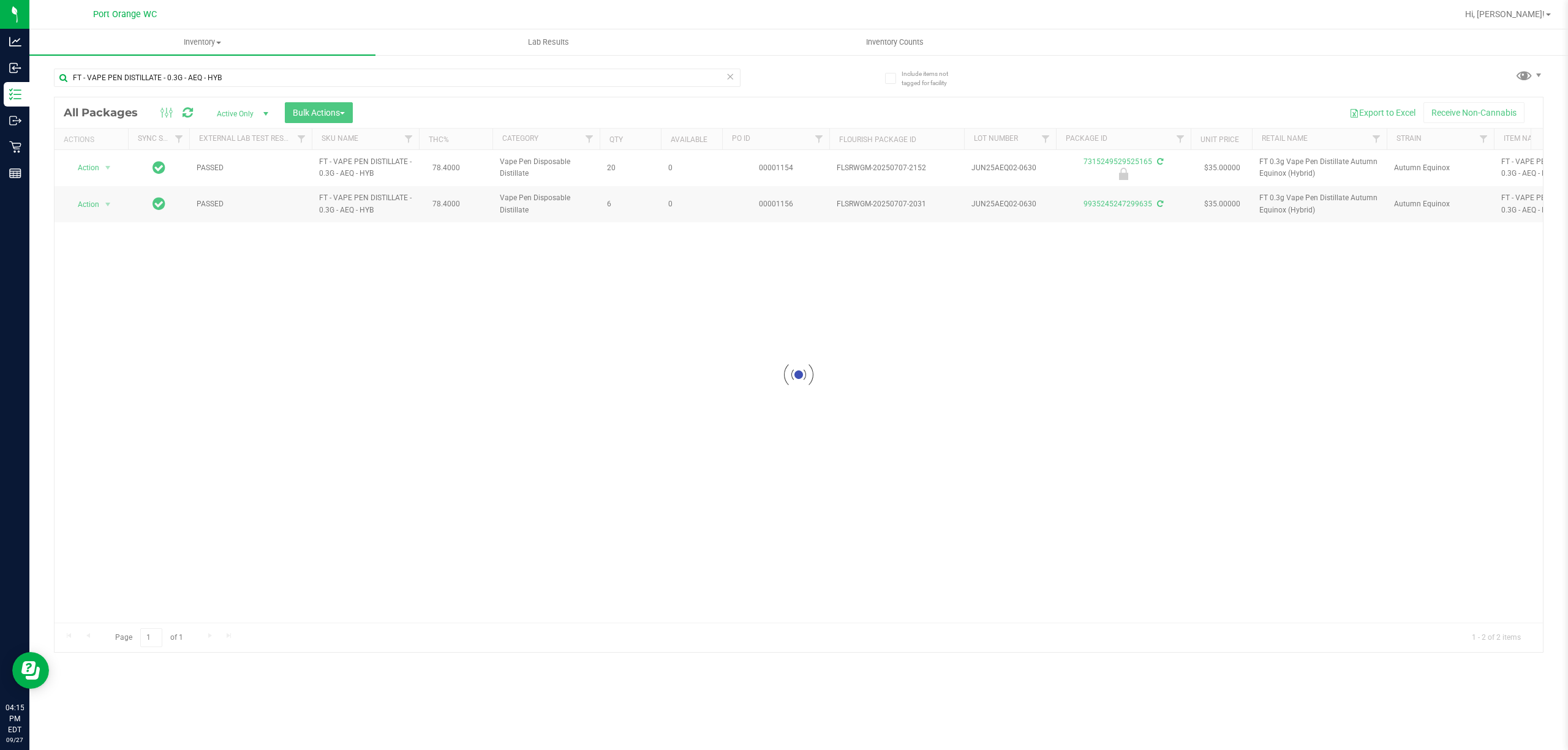
drag, startPoint x: 380, startPoint y: 412, endPoint x: 490, endPoint y: 461, distance: 120.4
click at [380, 415] on div at bounding box center [798, 374] width 1488 height 554
drag, startPoint x: 316, startPoint y: 430, endPoint x: 461, endPoint y: 463, distance: 148.7
click at [324, 427] on div "Action Action Edit attributes Global inventory Locate package Package audit log…" at bounding box center [798, 386] width 1488 height 472
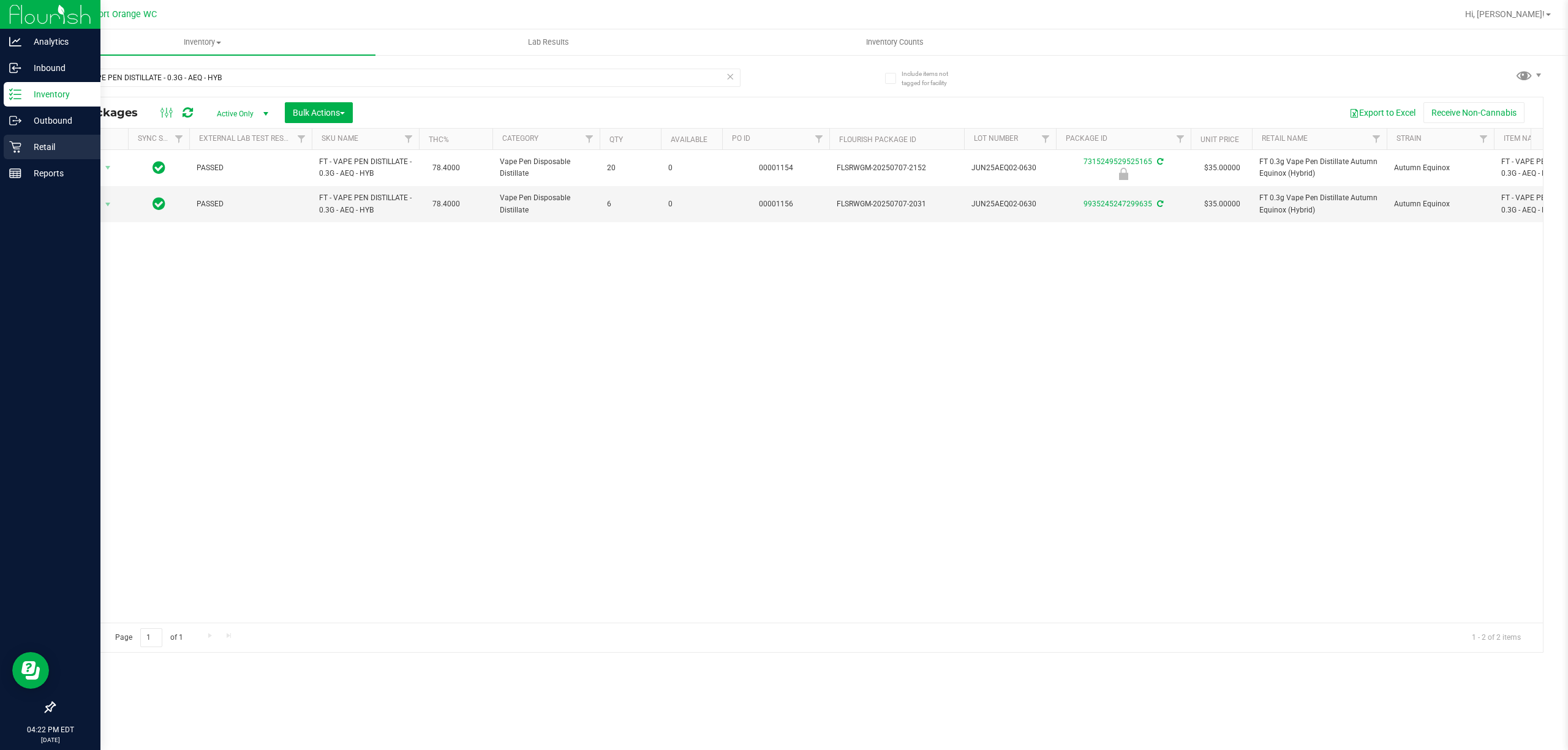
click at [11, 146] on icon at bounding box center [15, 147] width 13 height 12
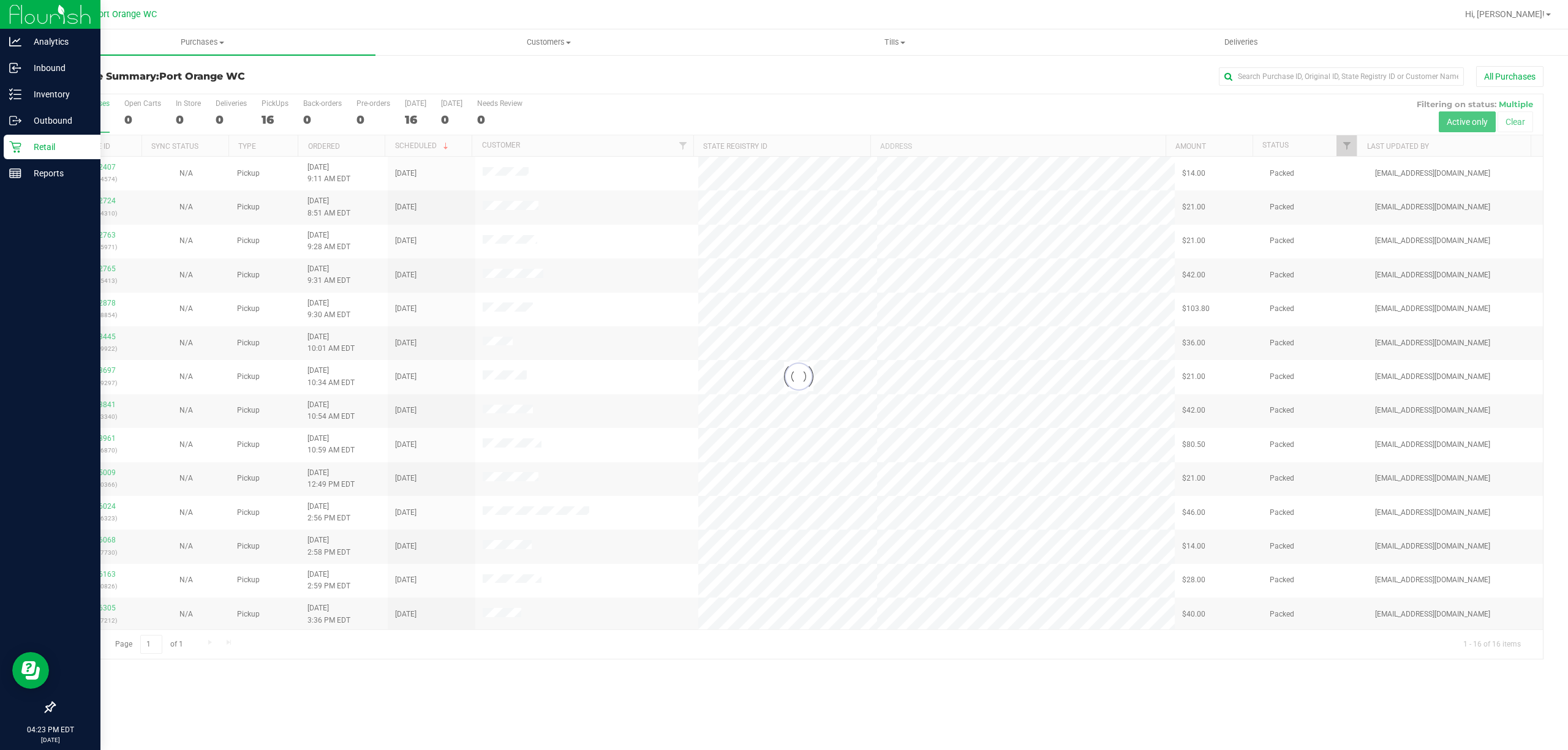
click at [1348, 146] on div at bounding box center [798, 377] width 1488 height 564
click at [1348, 145] on div at bounding box center [798, 377] width 1488 height 564
click at [1346, 148] on span "Filter" at bounding box center [1346, 146] width 10 height 10
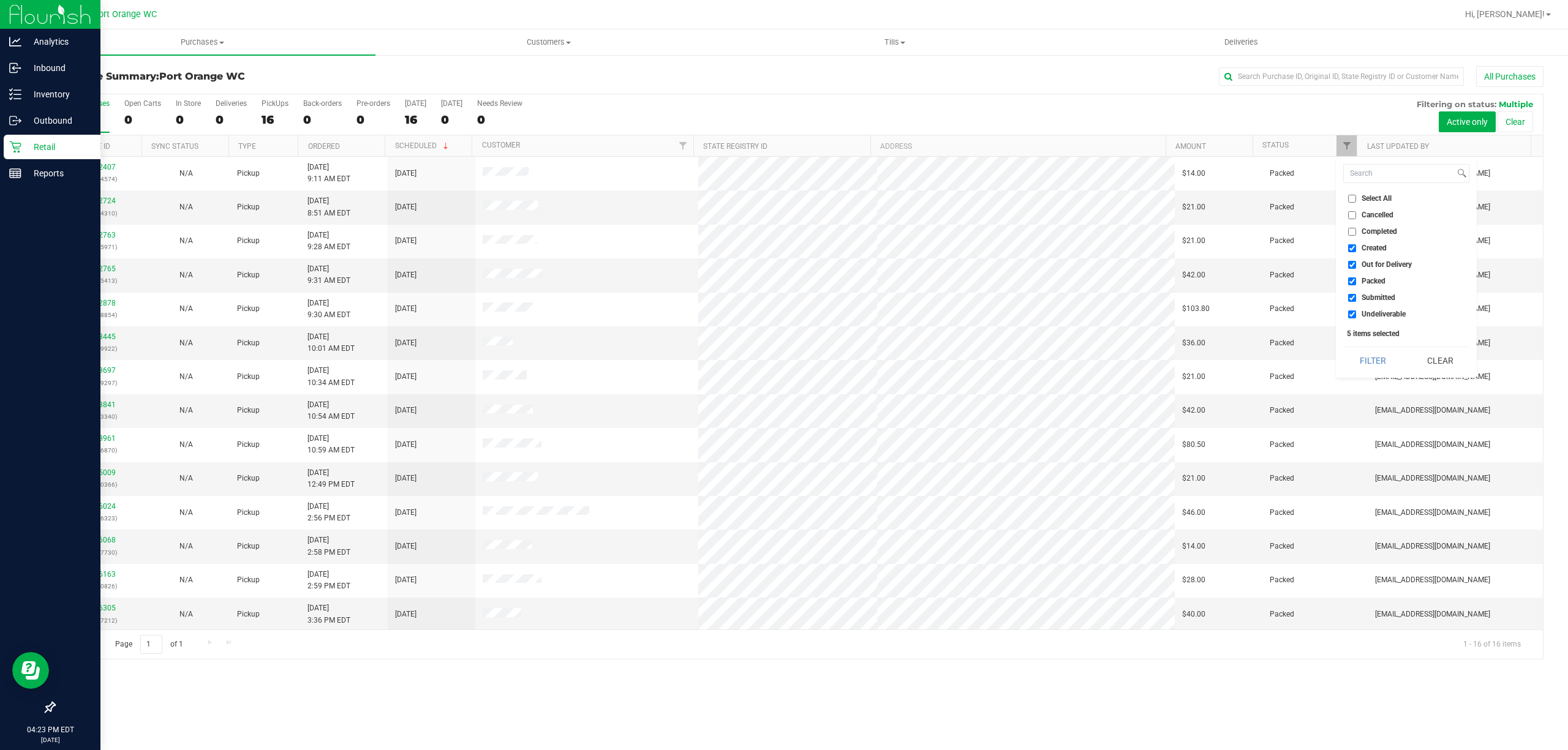
click at [1372, 244] on span "Created" at bounding box center [1374, 247] width 25 height 7
click at [1355, 244] on input "Created" at bounding box center [1351, 247] width 8 height 8
checkbox input "false"
click at [1379, 265] on span "Out for Delivery" at bounding box center [1387, 264] width 50 height 7
click at [1355, 265] on input "Out for Delivery" at bounding box center [1351, 264] width 8 height 8
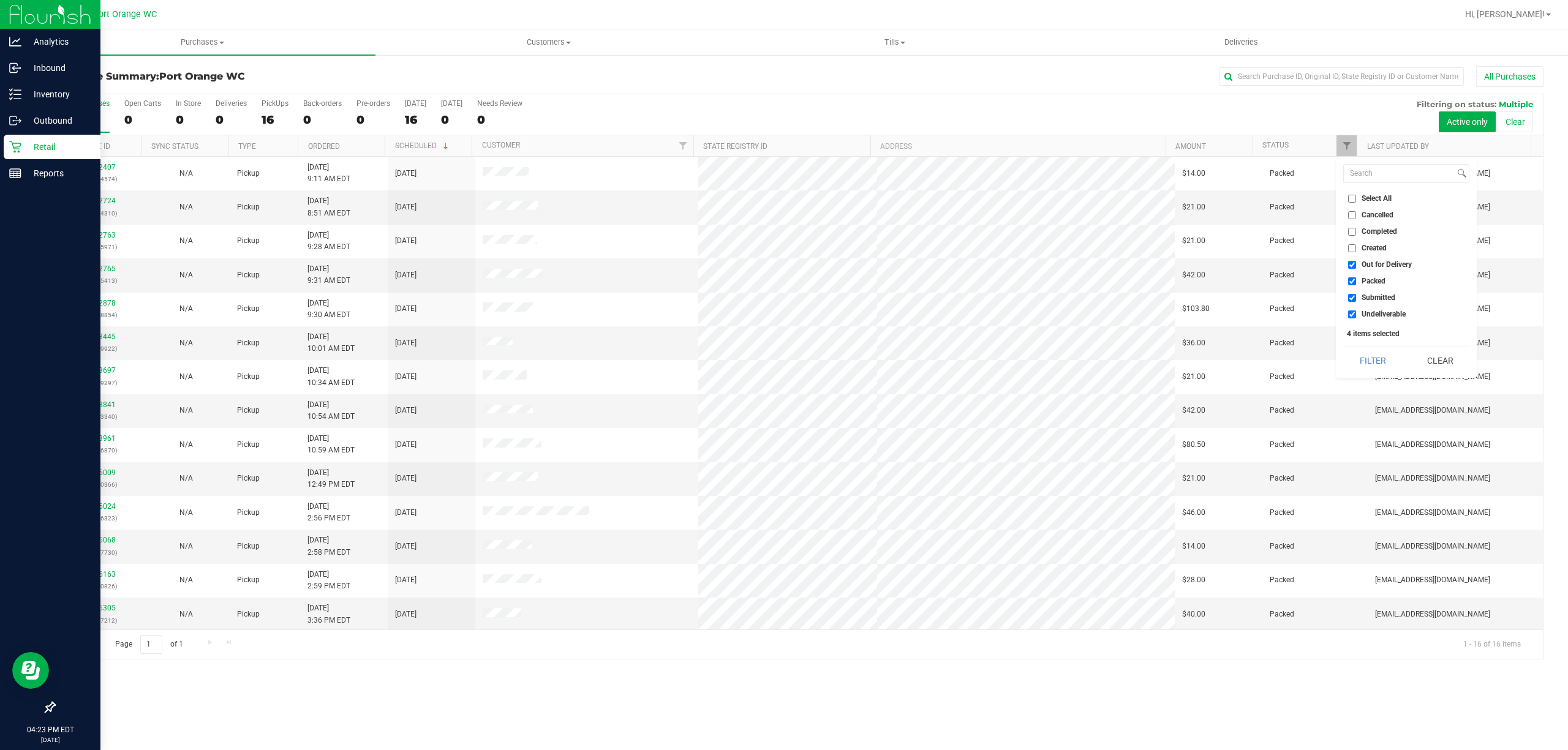
checkbox input "false"
click at [1375, 284] on span "Packed" at bounding box center [1373, 280] width 24 height 7
click at [1355, 284] on input "Packed" at bounding box center [1351, 280] width 8 height 8
checkbox input "false"
click at [1382, 300] on span "Submitted" at bounding box center [1379, 297] width 34 height 7
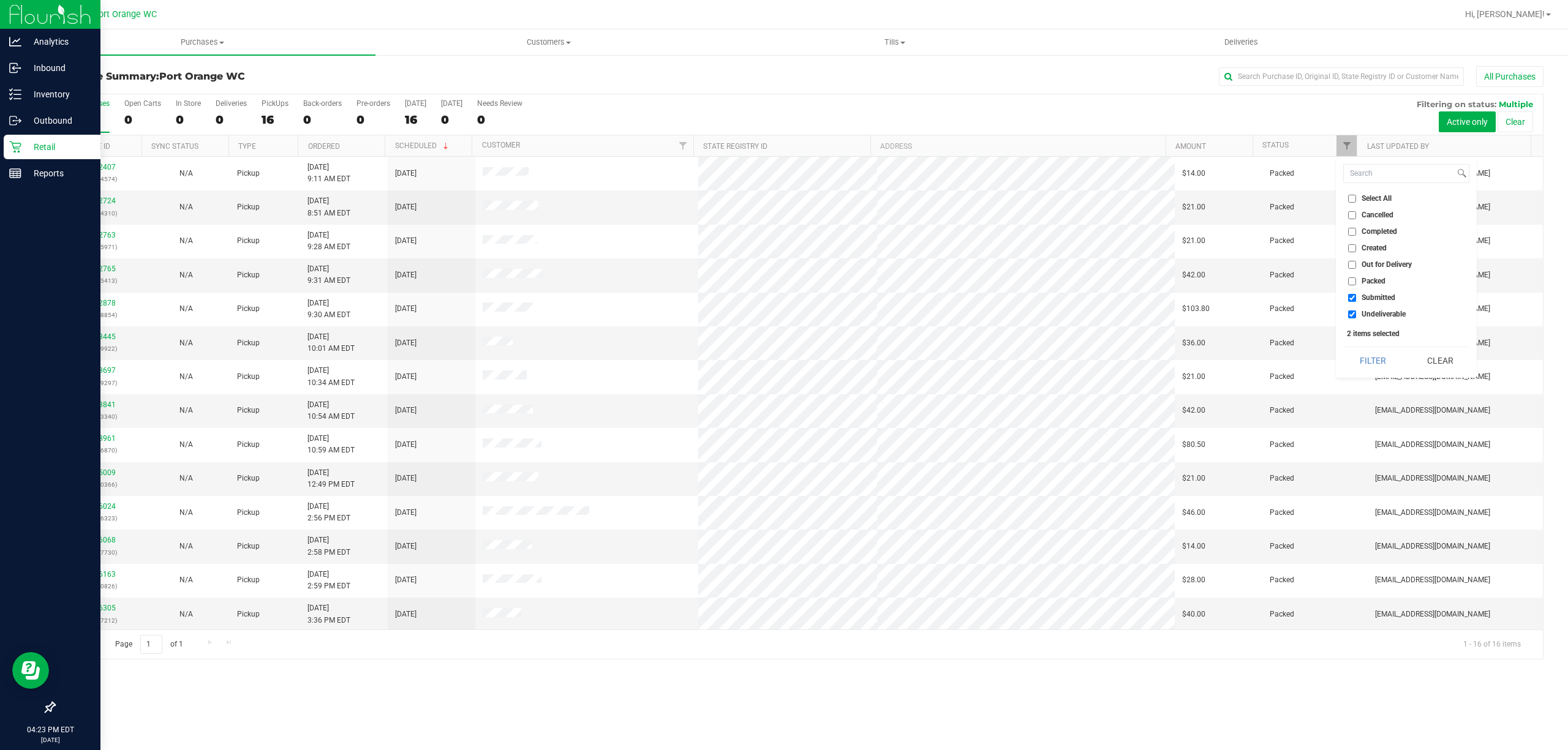
click at [1355, 300] on input "Submitted" at bounding box center [1351, 297] width 8 height 8
click at [1382, 300] on span "Submitted" at bounding box center [1379, 297] width 34 height 7
click at [1355, 300] on input "Submitted" at bounding box center [1351, 297] width 8 height 8
checkbox input "true"
click at [1392, 319] on li "Undeliverable" at bounding box center [1405, 314] width 126 height 12
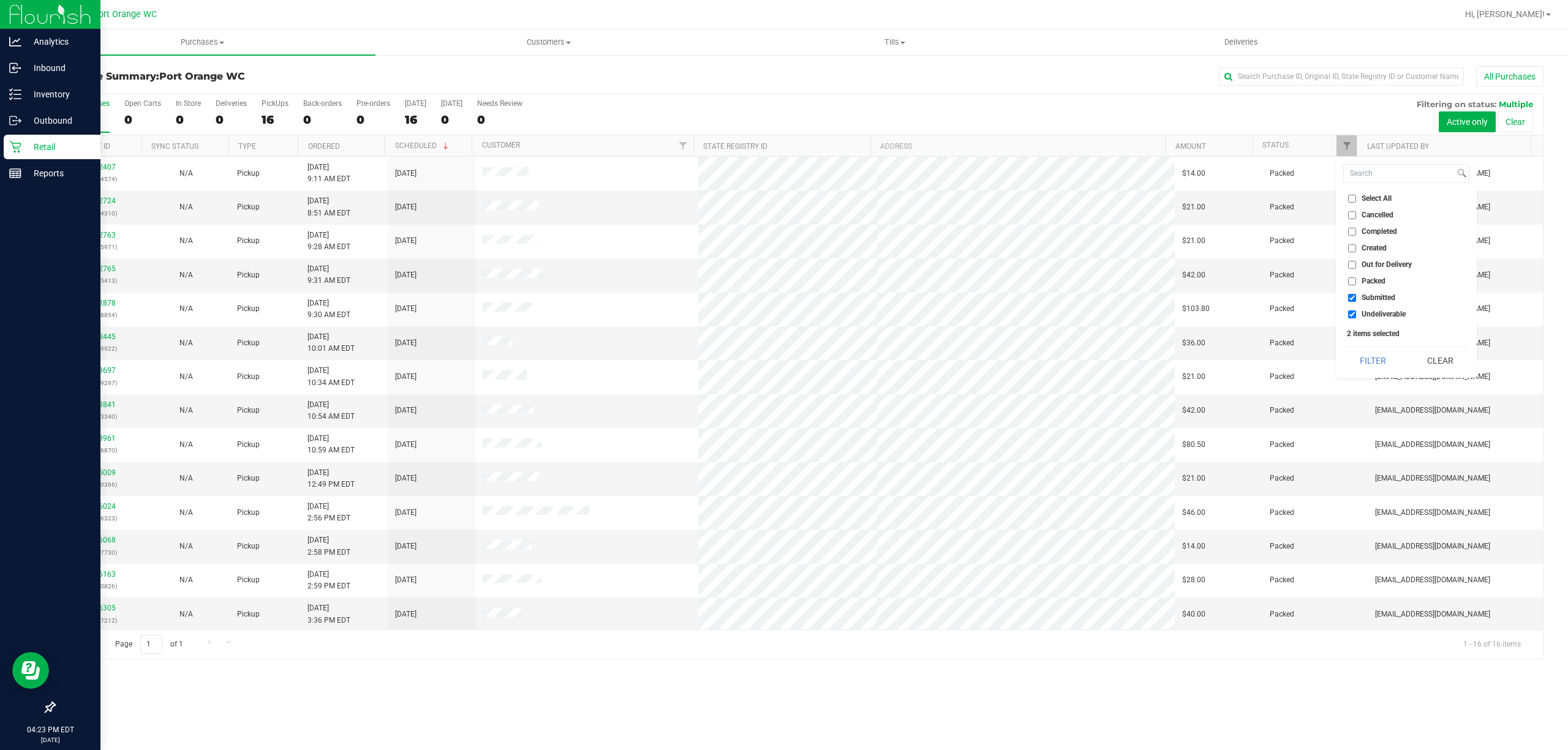
click at [1388, 320] on li "Undeliverable" at bounding box center [1405, 314] width 126 height 12
click at [1389, 316] on span "Undeliverable" at bounding box center [1383, 313] width 44 height 7
click at [1355, 316] on input "Undeliverable" at bounding box center [1351, 313] width 8 height 8
checkbox input "false"
click at [1395, 356] on button "Filter" at bounding box center [1372, 361] width 59 height 27
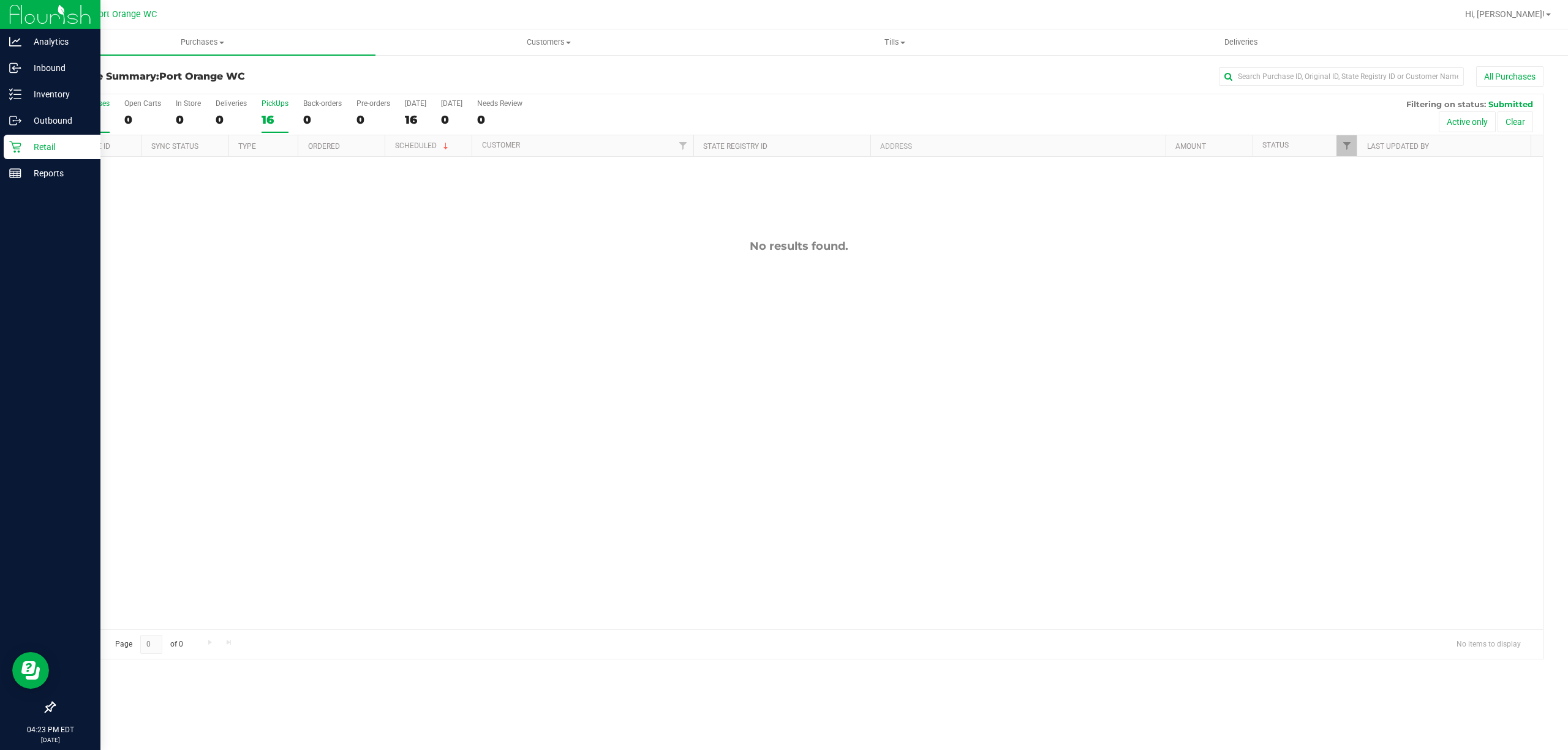
click at [264, 108] on div "PickUps" at bounding box center [275, 104] width 27 height 9
click at [0, 0] on input "PickUps 16" at bounding box center [0, 0] width 0 height 0
click at [264, 108] on div "PickUps" at bounding box center [275, 104] width 27 height 9
click at [0, 0] on input "PickUps 0" at bounding box center [0, 0] width 0 height 0
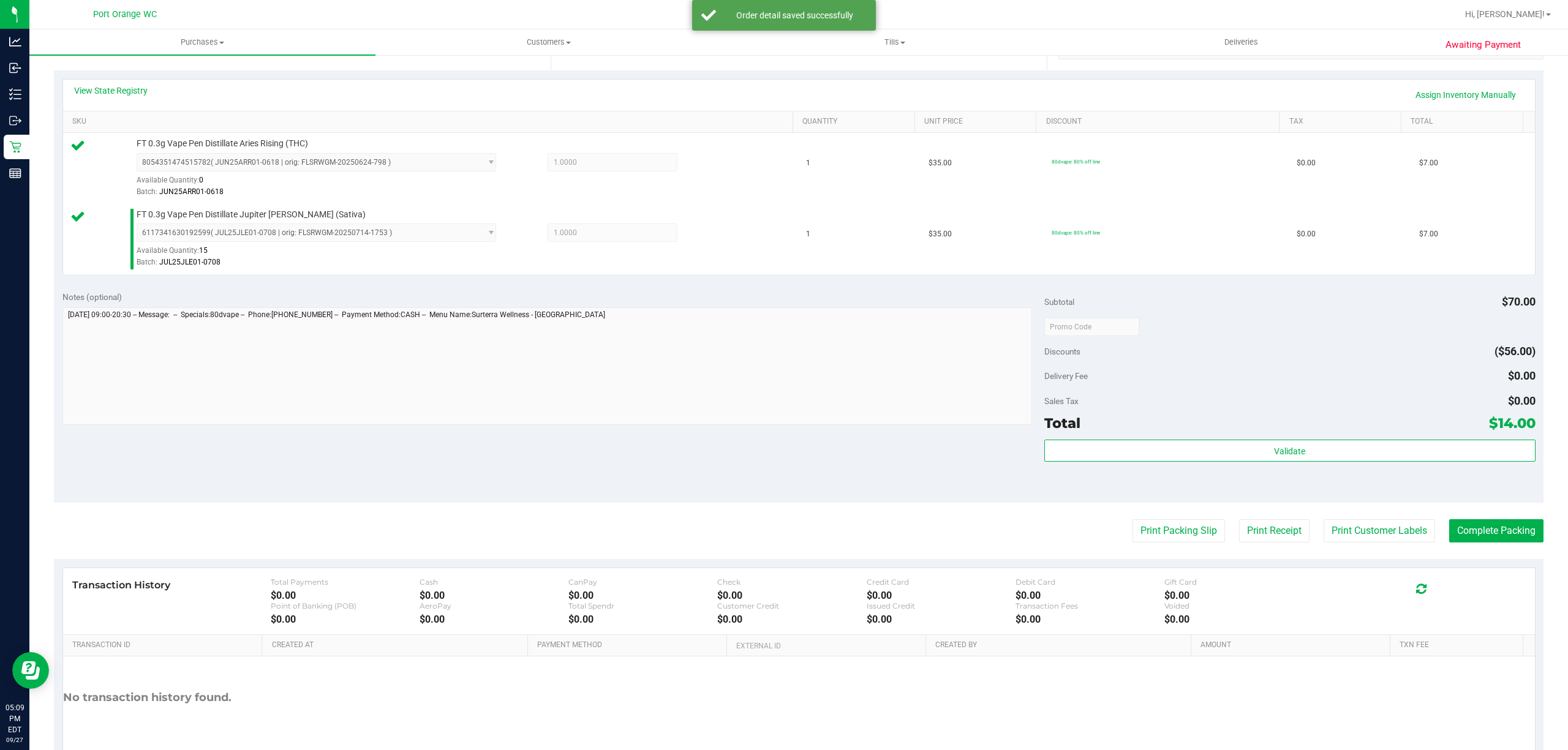
scroll to position [324, 0]
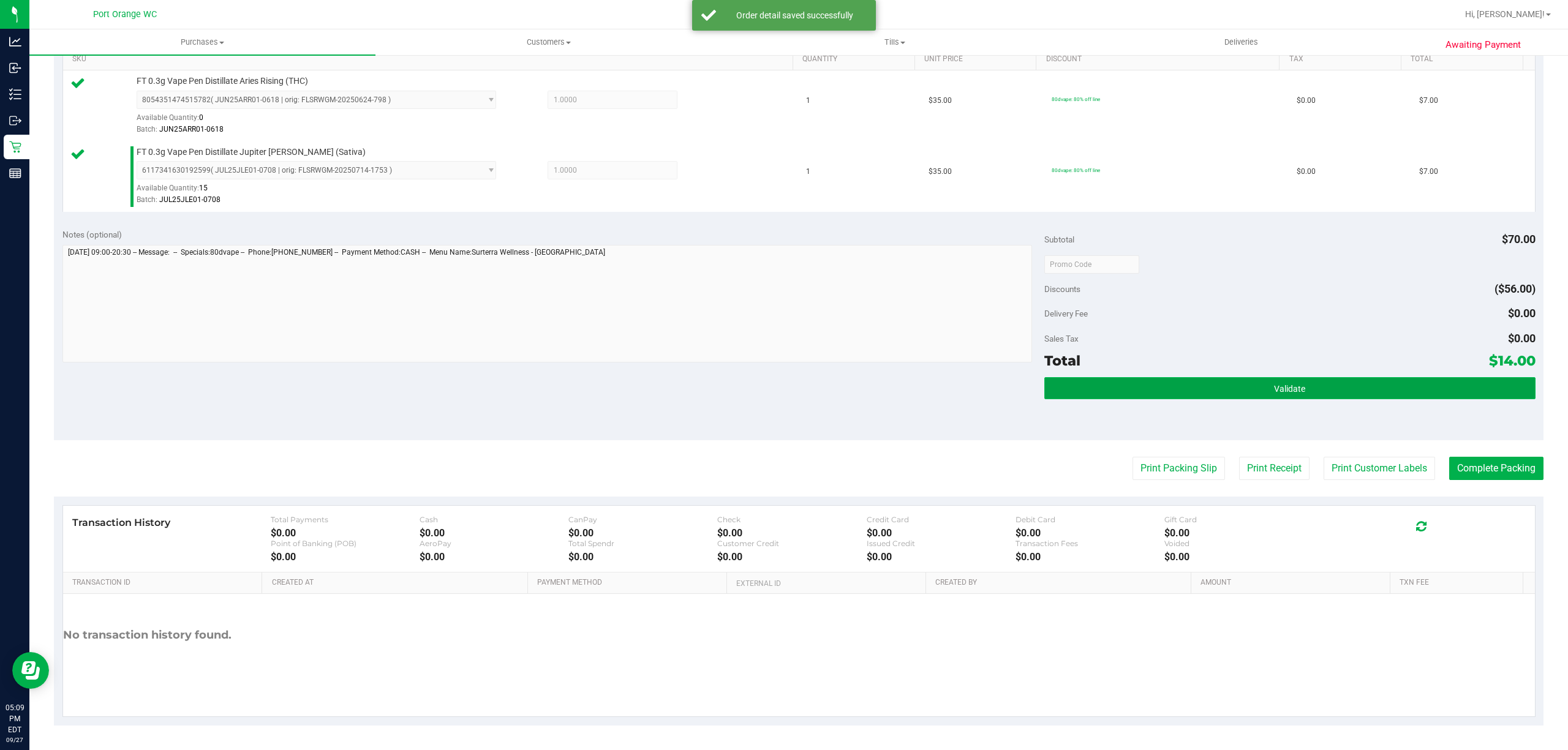
click at [1321, 386] on button "Validate" at bounding box center [1290, 388] width 491 height 22
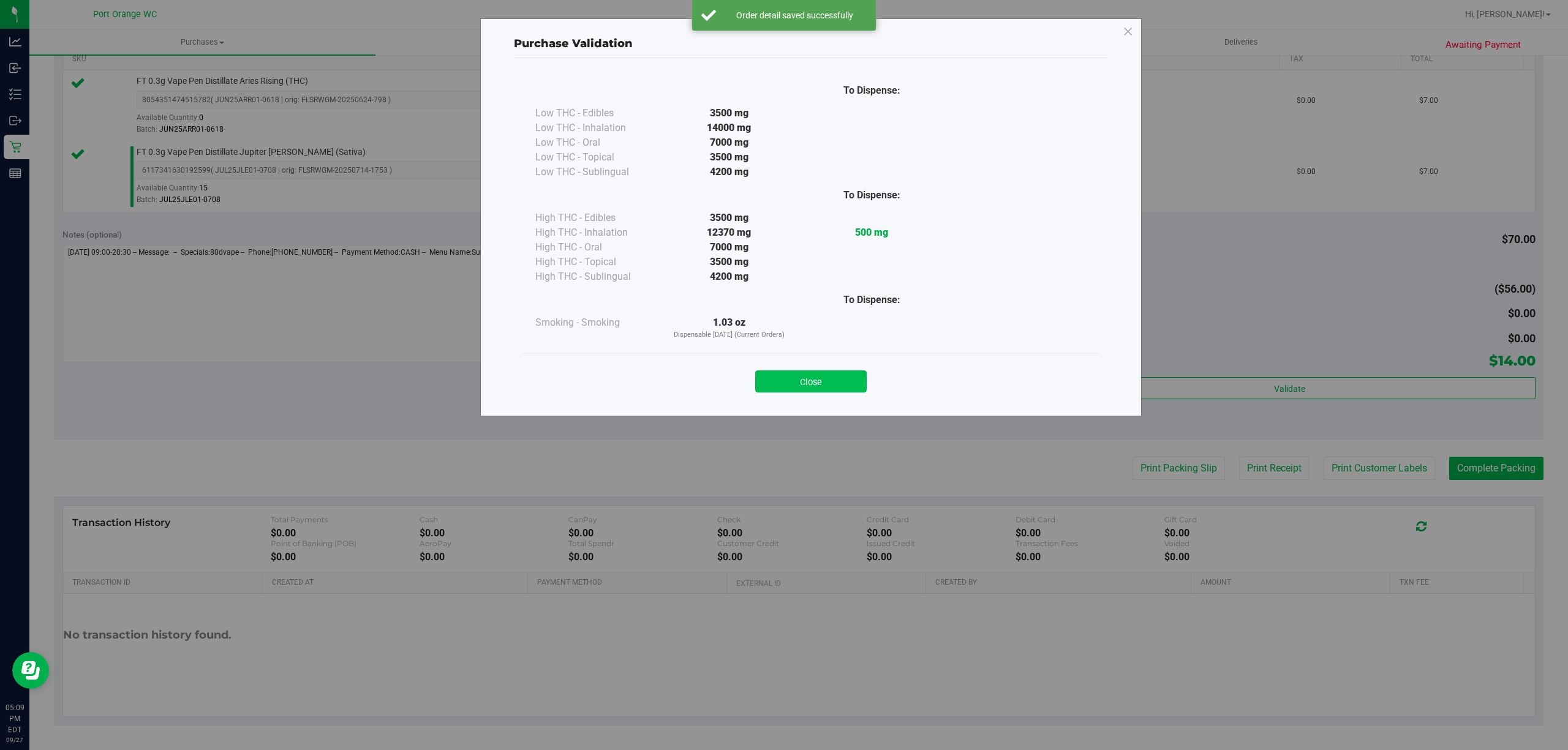
click at [831, 389] on button "Close" at bounding box center [810, 381] width 112 height 22
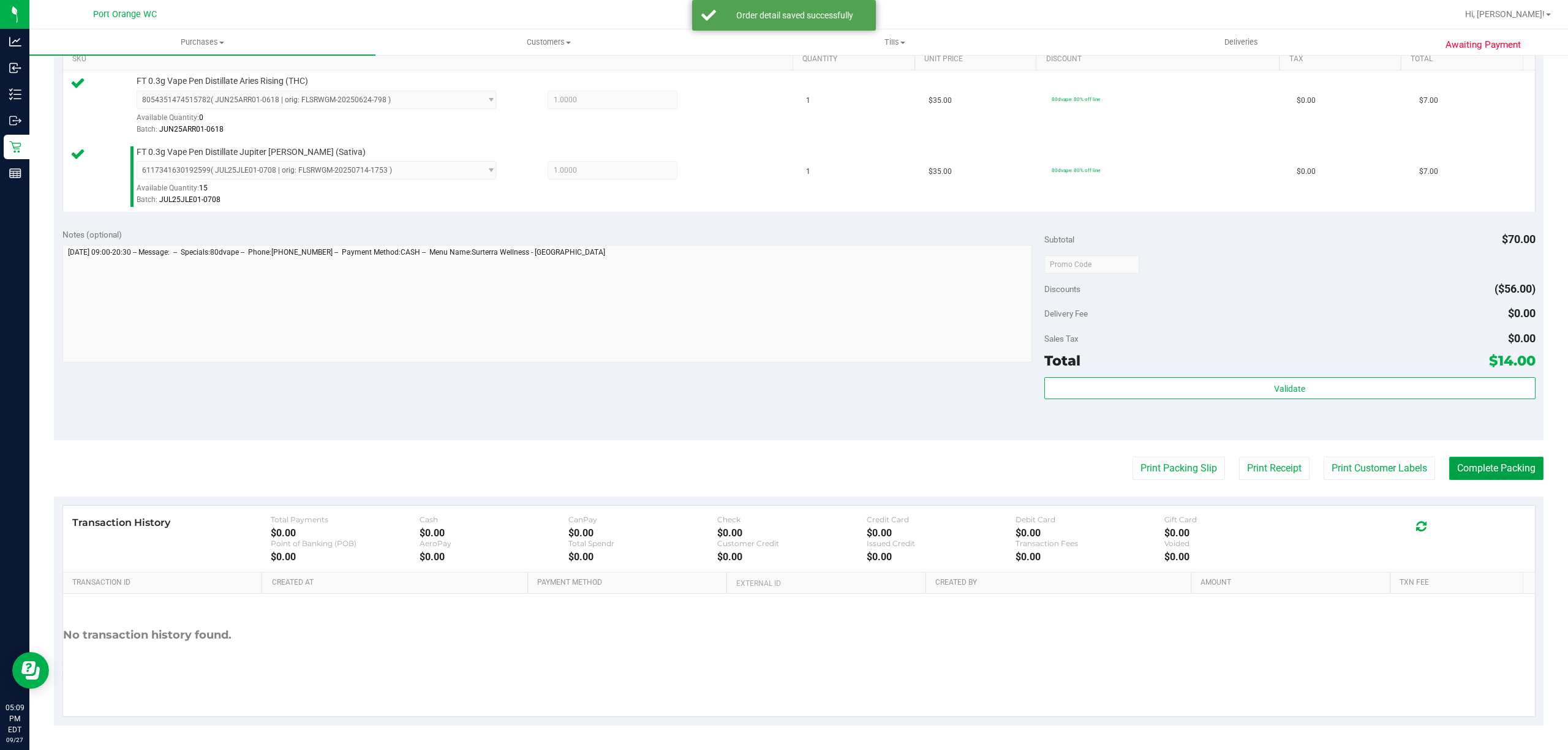
click at [1455, 473] on button "Complete Packing" at bounding box center [1497, 468] width 95 height 23
